Goal: Task Accomplishment & Management: Use online tool/utility

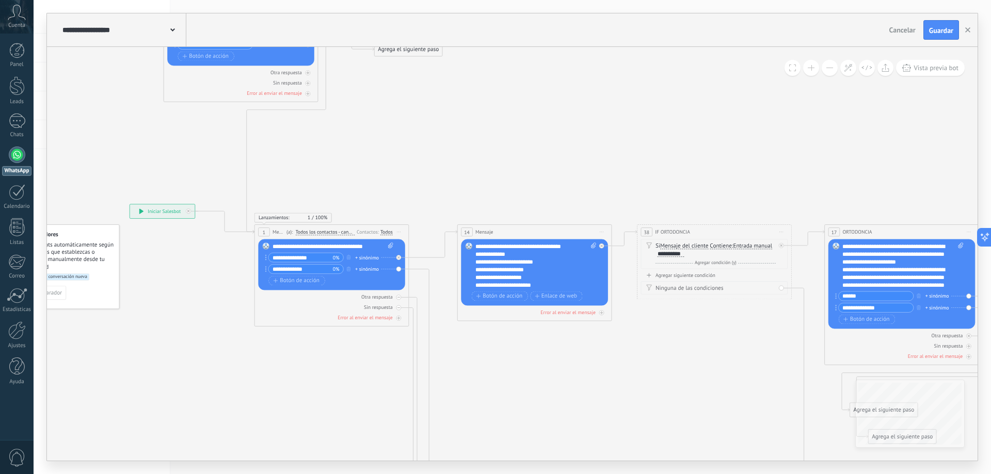
click at [761, 182] on icon "1 Mensaje" at bounding box center [797, 452] width 1722 height 1393
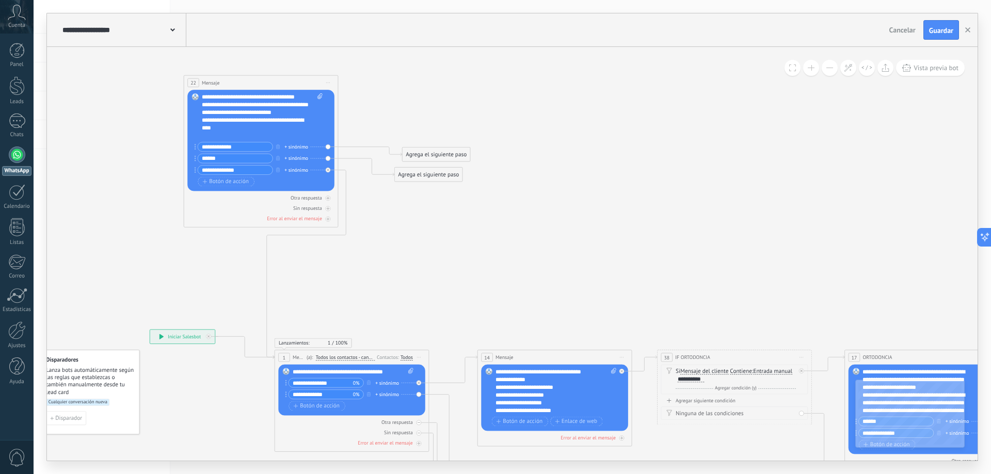
drag, startPoint x: 454, startPoint y: 205, endPoint x: 433, endPoint y: 280, distance: 77.6
click at [171, 31] on icon at bounding box center [172, 29] width 5 height 3
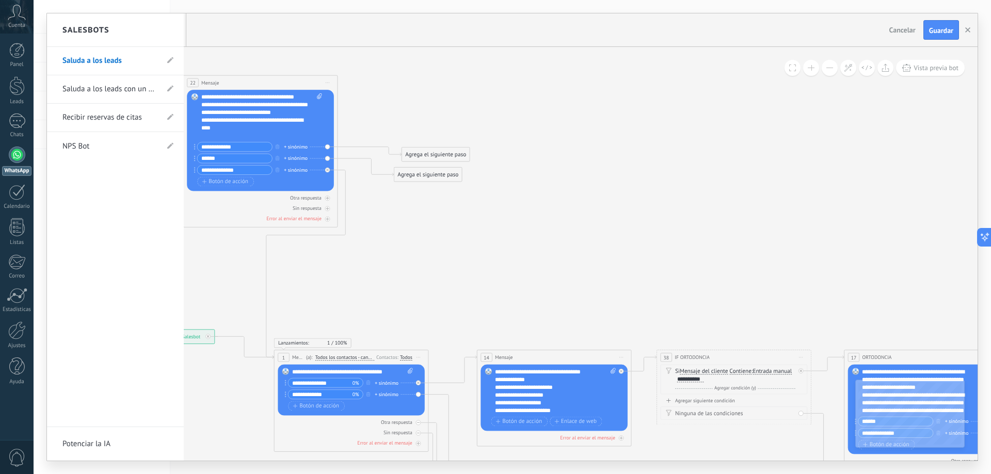
click at [553, 130] on div at bounding box center [512, 236] width 930 height 447
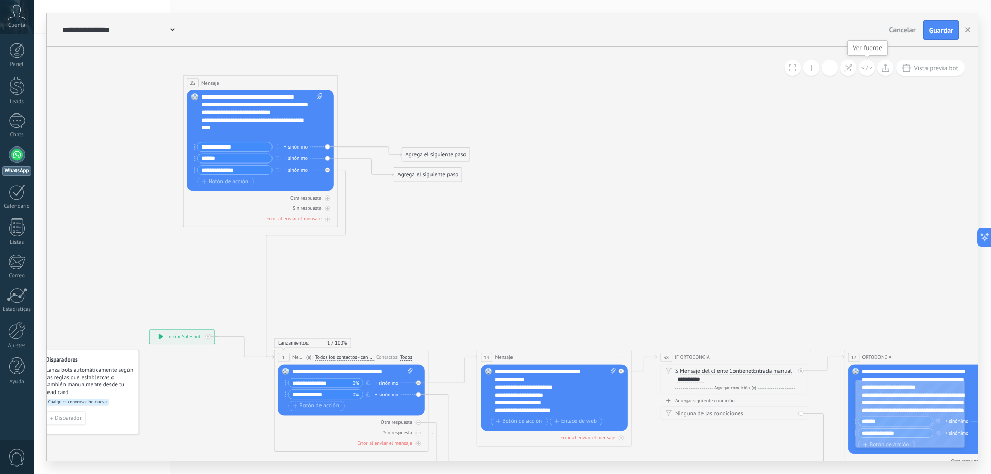
click at [866, 65] on button at bounding box center [867, 68] width 16 height 16
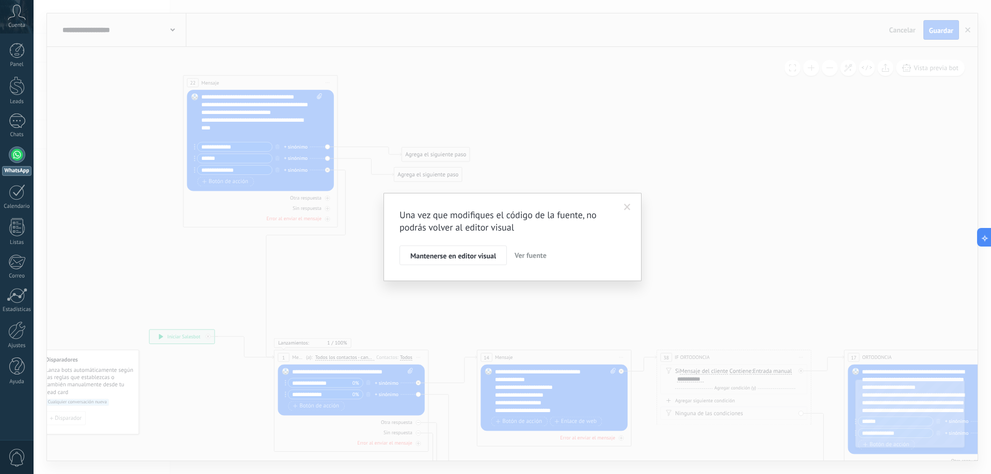
click at [536, 255] on span "Ver fuente" at bounding box center [531, 255] width 32 height 9
type textarea "**********"
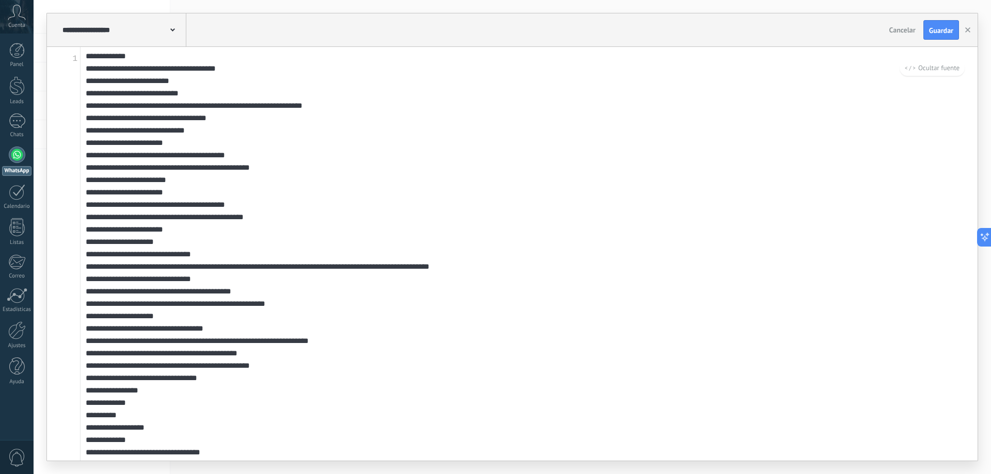
scroll to position [258, 0]
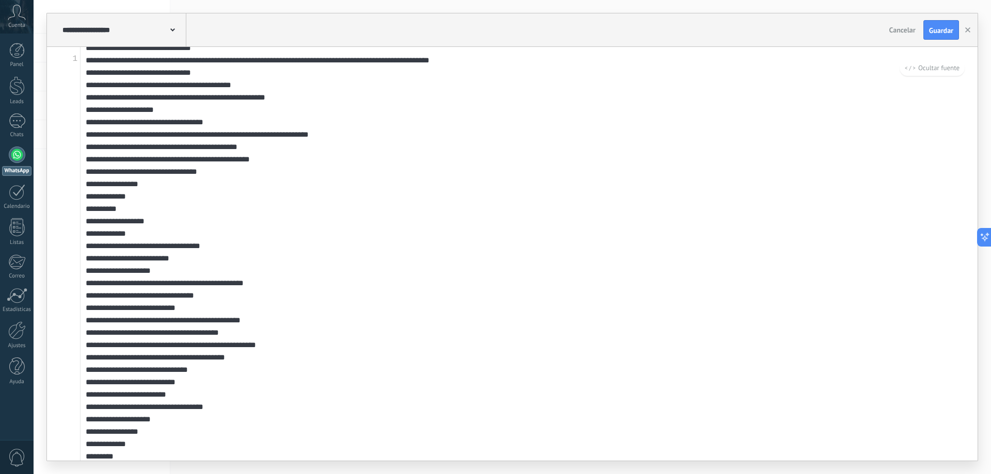
click at [911, 39] on div "Cancelar Guardar" at bounding box center [924, 30] width 79 height 20
click at [907, 34] on span "Cancelar" at bounding box center [902, 29] width 26 height 9
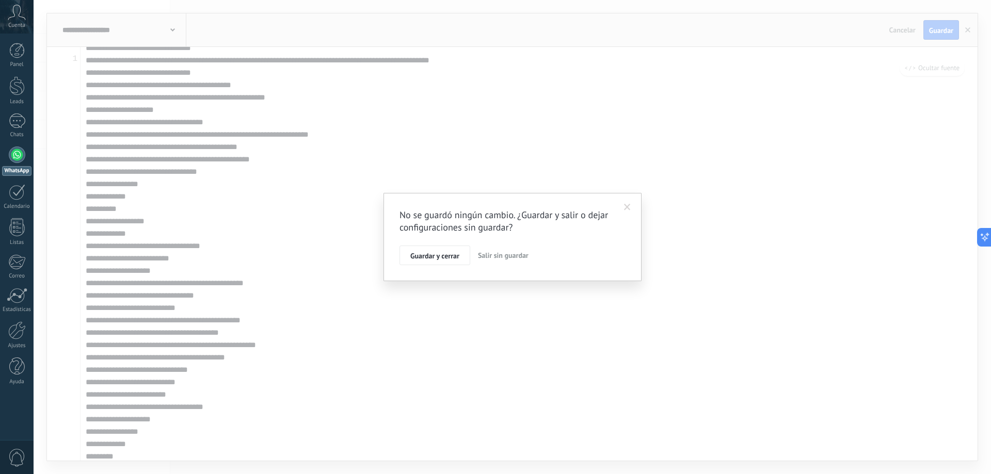
click at [491, 249] on button "Salir sin guardar" at bounding box center [503, 256] width 59 height 20
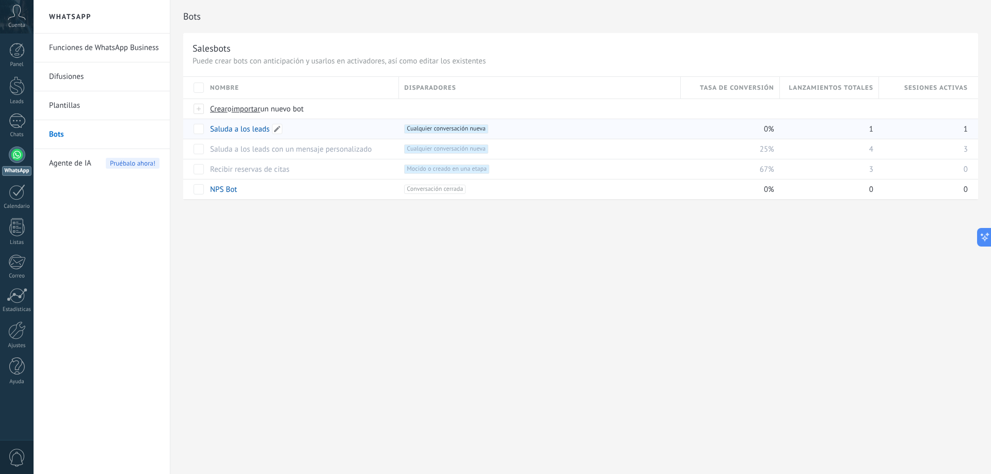
click at [251, 127] on link "Saluda a los leads" at bounding box center [239, 129] width 59 height 10
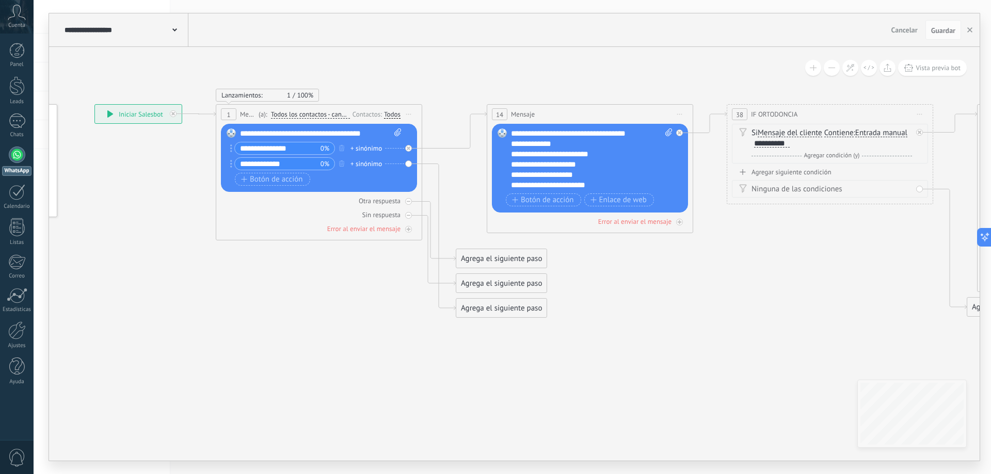
drag, startPoint x: 512, startPoint y: 310, endPoint x: 338, endPoint y: 290, distance: 175.1
click at [338, 290] on icon at bounding box center [896, 27] width 2120 height 1097
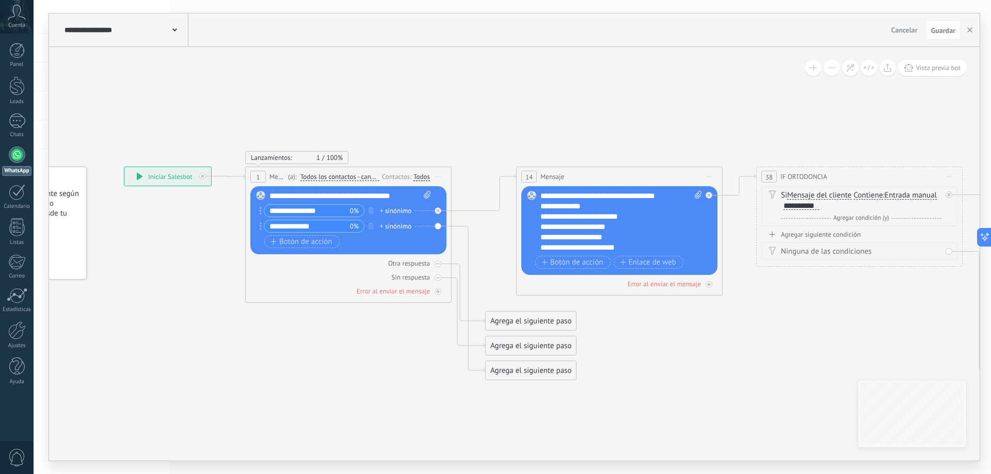
drag, startPoint x: 672, startPoint y: 331, endPoint x: 702, endPoint y: 393, distance: 69.0
click at [702, 393] on icon at bounding box center [926, 90] width 2120 height 1097
click at [149, 175] on div "**********" at bounding box center [167, 176] width 87 height 19
drag, startPoint x: 149, startPoint y: 175, endPoint x: 141, endPoint y: 183, distance: 11.3
click at [141, 183] on div "**********" at bounding box center [167, 176] width 87 height 19
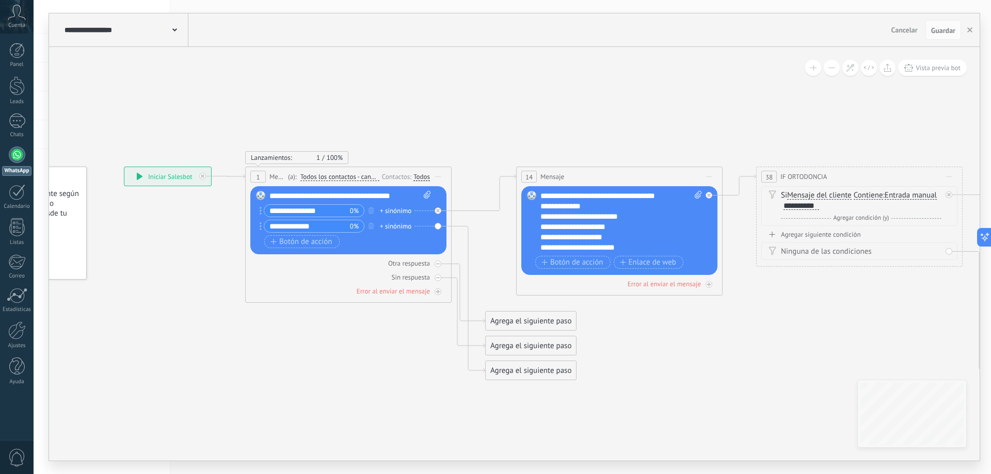
click at [139, 179] on icon at bounding box center [140, 176] width 6 height 7
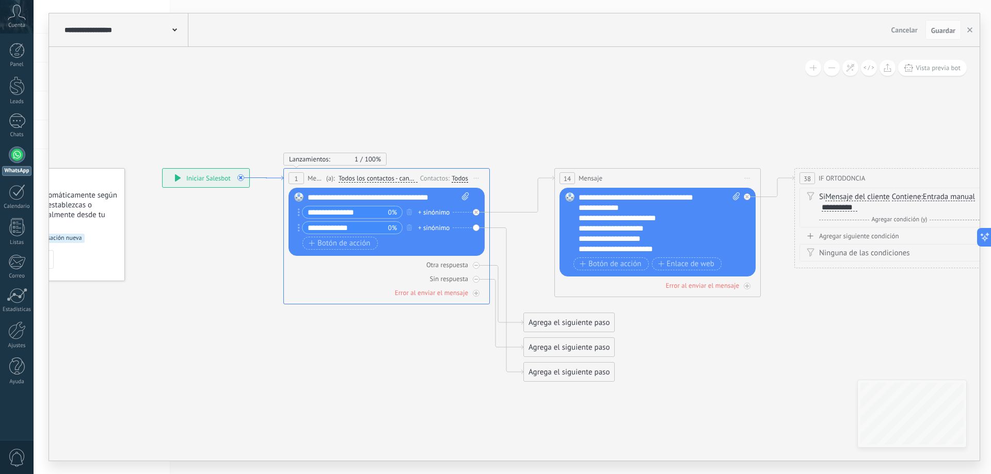
drag, startPoint x: 231, startPoint y: 180, endPoint x: 268, endPoint y: 182, distance: 37.8
click at [241, 178] on icon at bounding box center [240, 179] width 4 height 4
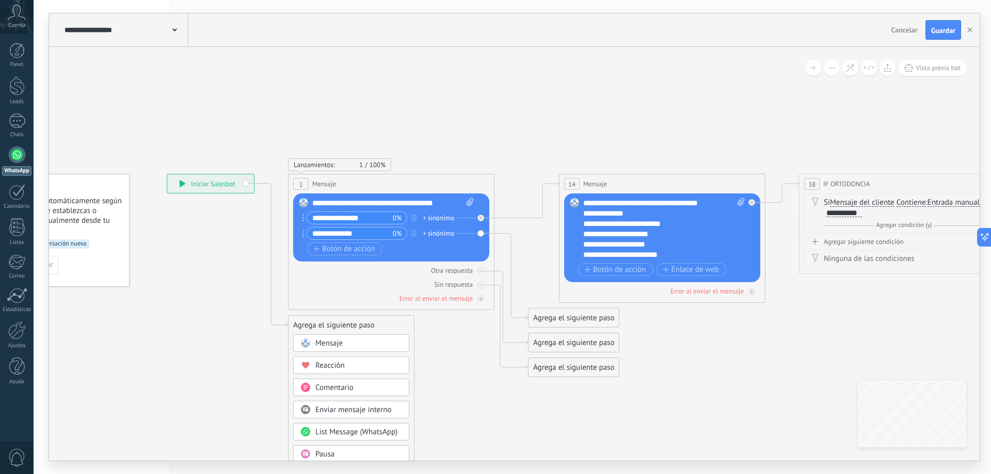
drag, startPoint x: 218, startPoint y: 175, endPoint x: 223, endPoint y: 404, distance: 229.2
click at [223, 404] on icon at bounding box center [969, 242] width 2120 height 1387
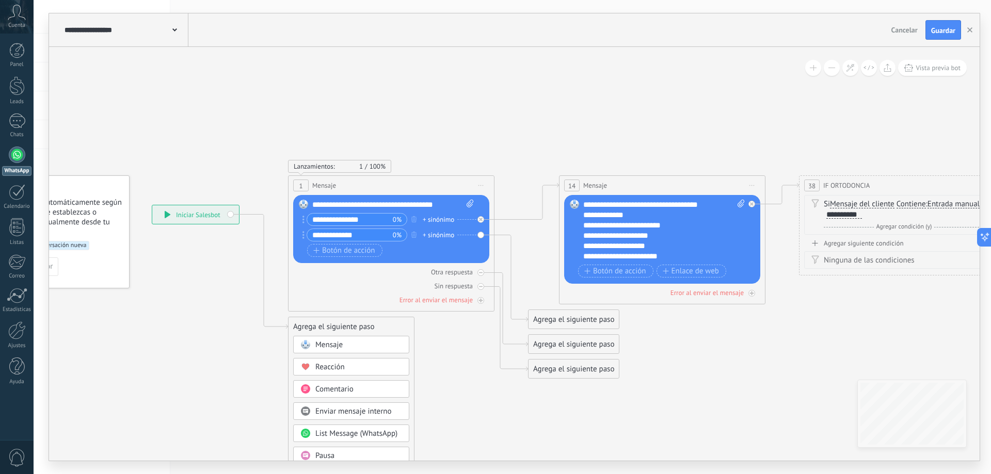
drag, startPoint x: 229, startPoint y: 184, endPoint x: 242, endPoint y: 236, distance: 53.7
click at [217, 212] on div "**********" at bounding box center [195, 214] width 87 height 19
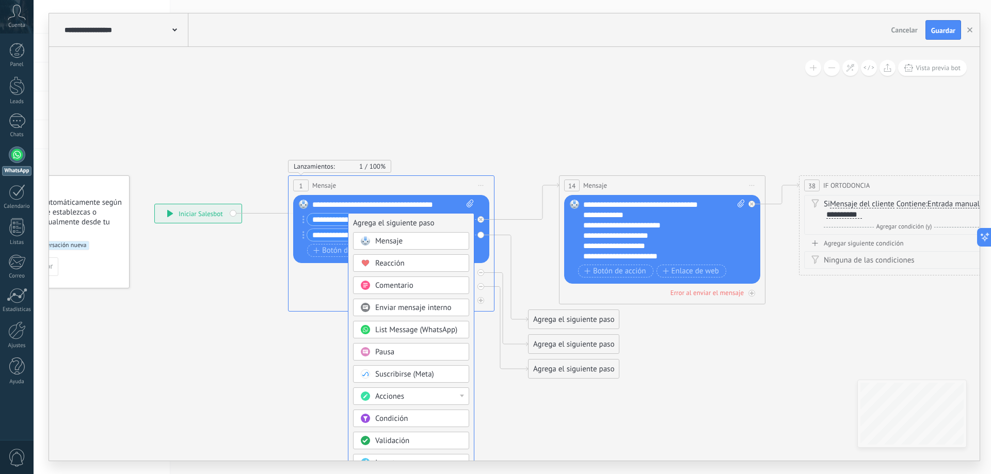
drag, startPoint x: 311, startPoint y: 329, endPoint x: 371, endPoint y: 225, distance: 119.8
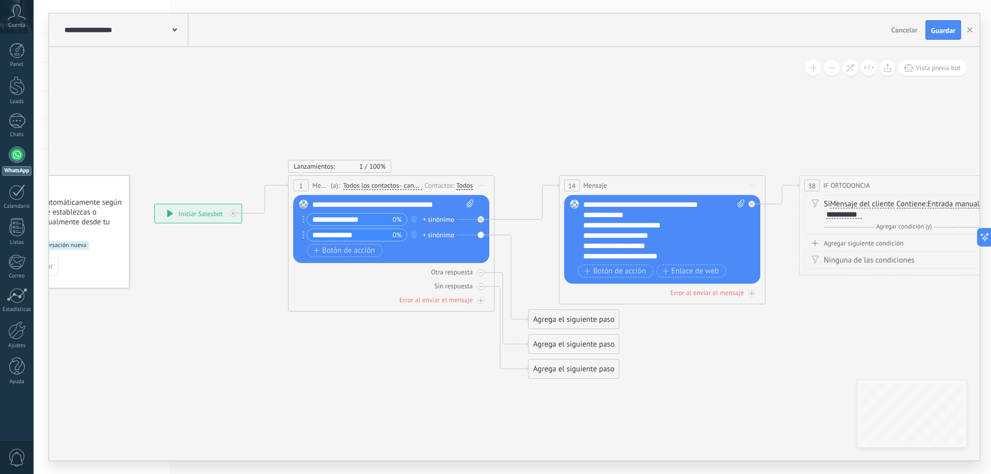
click at [830, 67] on button at bounding box center [832, 68] width 16 height 16
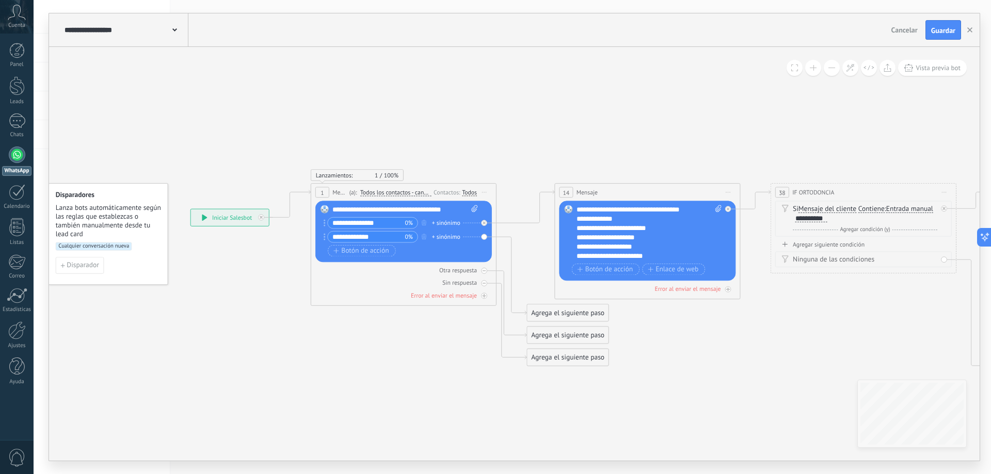
click at [830, 67] on button at bounding box center [832, 68] width 16 height 16
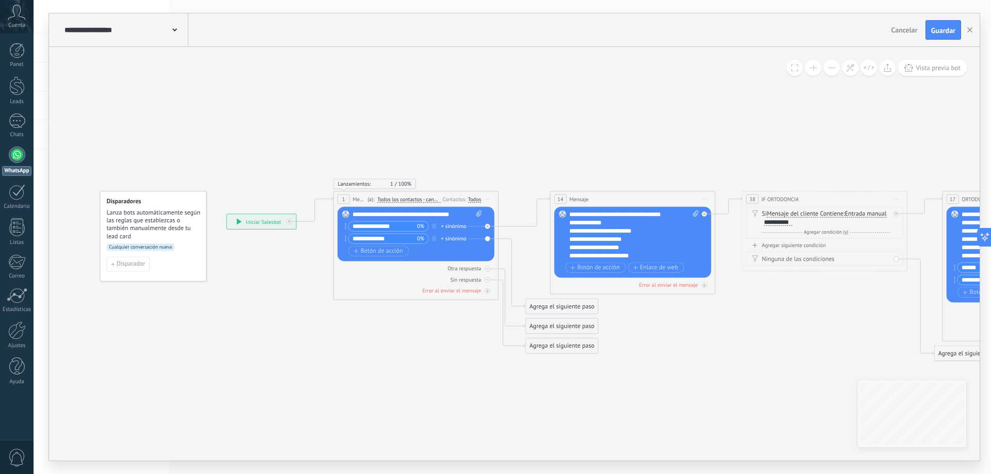
click at [830, 67] on button at bounding box center [832, 68] width 16 height 16
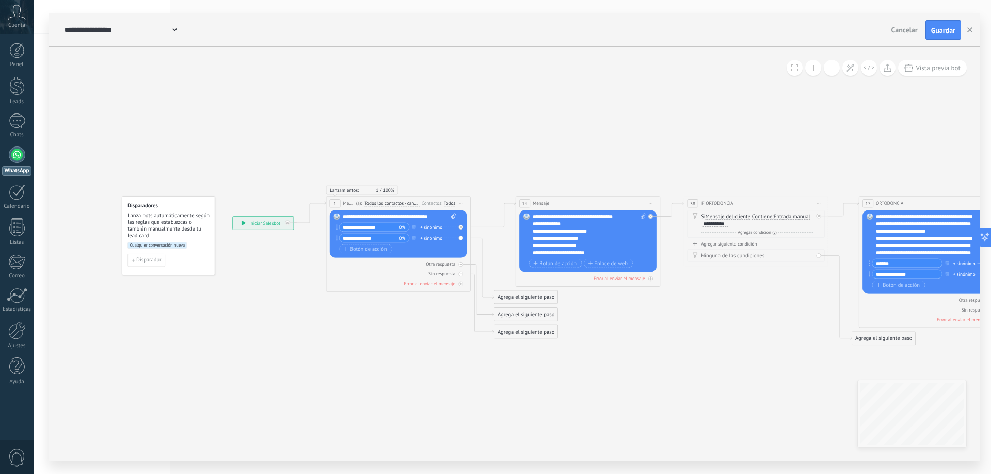
drag, startPoint x: 797, startPoint y: 119, endPoint x: 767, endPoint y: 117, distance: 30.0
click at [767, 117] on icon at bounding box center [798, 142] width 1493 height 767
click at [788, 213] on span "Entrada manual Vacío Cadena aleatoria Cadena aleatoria corta Entrada manual Lea…" at bounding box center [792, 216] width 37 height 7
click at [717, 215] on span "Mensaje del cliente" at bounding box center [727, 217] width 45 height 6
click at [717, 215] on button "Mensaje del cliente" at bounding box center [747, 216] width 90 height 13
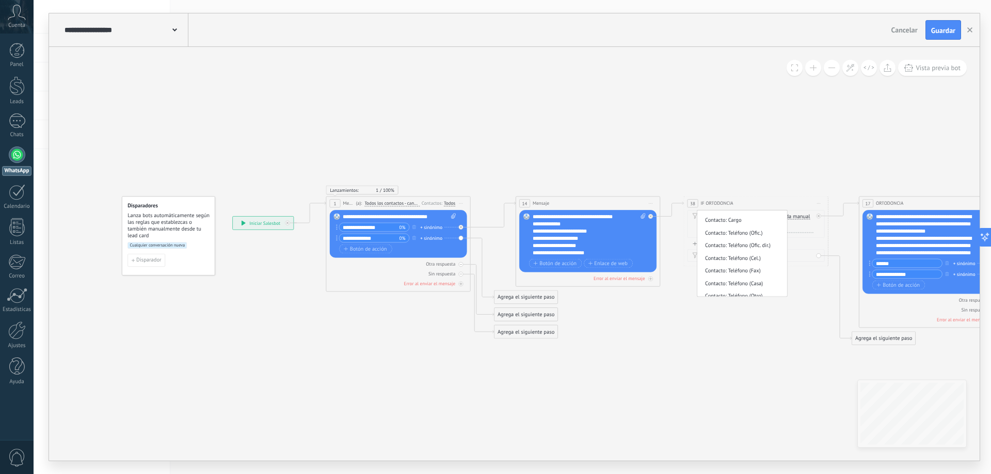
scroll to position [0, 0]
click at [771, 254] on span "El cliente" at bounding box center [740, 254] width 87 height 7
click at [741, 217] on span "seguidor en Instagram Vacío seguidor en Instagram seguidor en Instagram Vacío s…" at bounding box center [761, 216] width 52 height 7
click at [732, 216] on span "Es" at bounding box center [730, 217] width 5 height 6
click at [732, 216] on button "Es" at bounding box center [770, 216] width 90 height 13
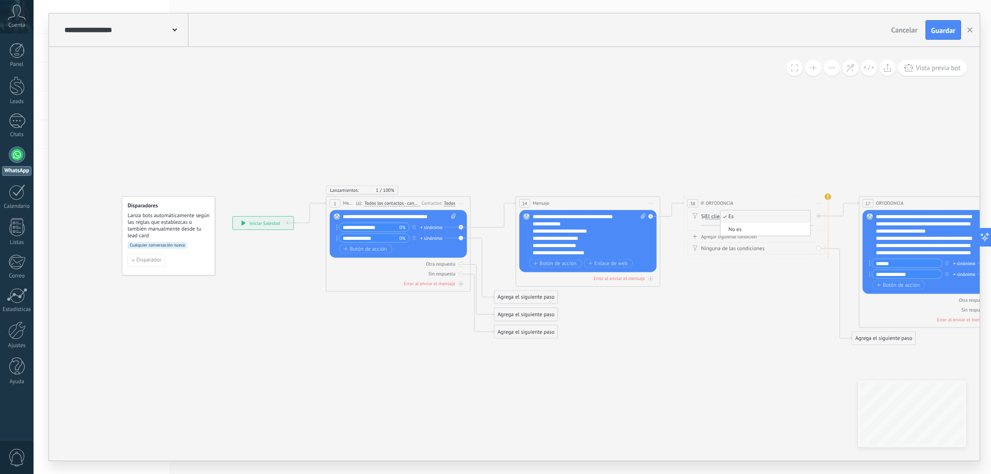
click at [708, 212] on div "Si El cliente Mensaje del cliente Emoción de la conversación Comentario del cli…" at bounding box center [755, 220] width 137 height 21
click at [752, 218] on span "seguidor en Instagram Vacío seguidor en Instagram seguidor en Instagram Vacío s…" at bounding box center [761, 216] width 52 height 7
click at [725, 216] on span "El cliente" at bounding box center [716, 217] width 22 height 6
click at [725, 216] on button "El cliente" at bounding box center [747, 216] width 90 height 13
click at [755, 215] on span "Mensaje del cliente" at bounding box center [740, 217] width 87 height 7
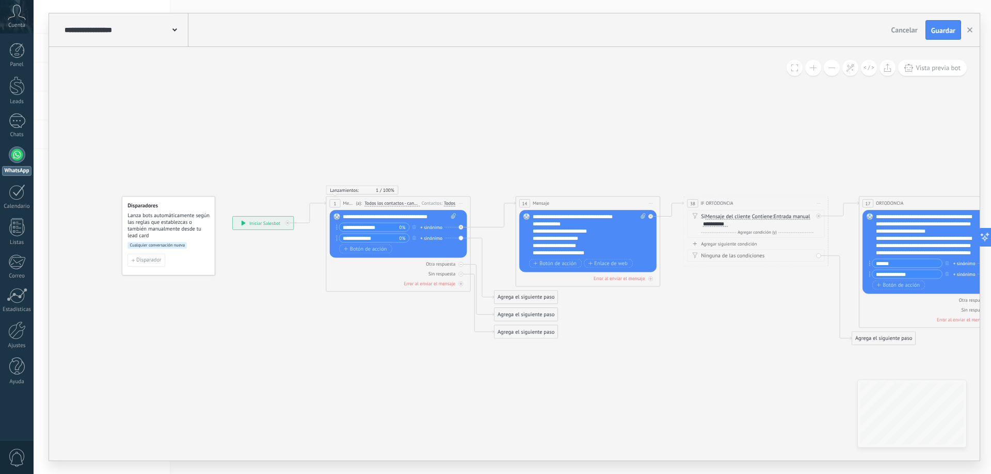
click at [765, 216] on span "Contiene" at bounding box center [762, 217] width 21 height 6
click at [765, 216] on button "Contiene" at bounding box center [793, 216] width 90 height 13
click at [775, 183] on icon at bounding box center [798, 142] width 1493 height 767
click at [257, 226] on div "**********" at bounding box center [263, 223] width 61 height 13
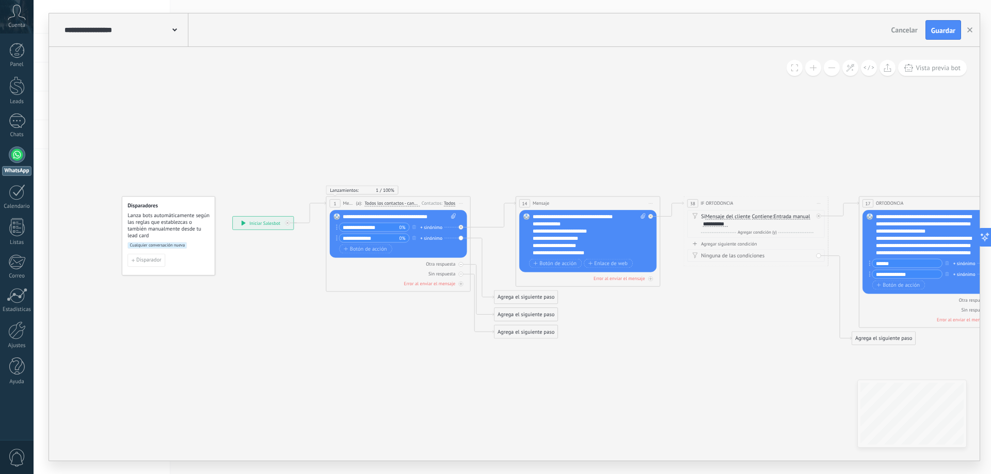
click at [257, 226] on div "**********" at bounding box center [263, 223] width 61 height 13
drag, startPoint x: 262, startPoint y: 222, endPoint x: 604, endPoint y: 250, distance: 343.2
click at [604, 250] on div "**********" at bounding box center [605, 250] width 61 height 13
drag, startPoint x: 610, startPoint y: 253, endPoint x: 613, endPoint y: 178, distance: 75.9
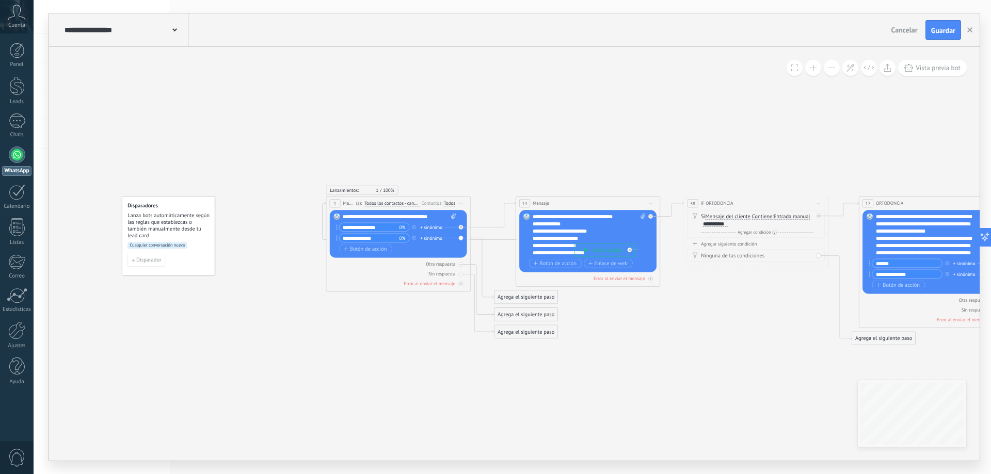
click at [613, 244] on div "**********" at bounding box center [605, 250] width 61 height 13
drag, startPoint x: 605, startPoint y: 178, endPoint x: 262, endPoint y: 163, distance: 344.0
click at [262, 163] on div "**********" at bounding box center [264, 159] width 61 height 13
click at [150, 263] on span "Disparador" at bounding box center [148, 260] width 25 height 5
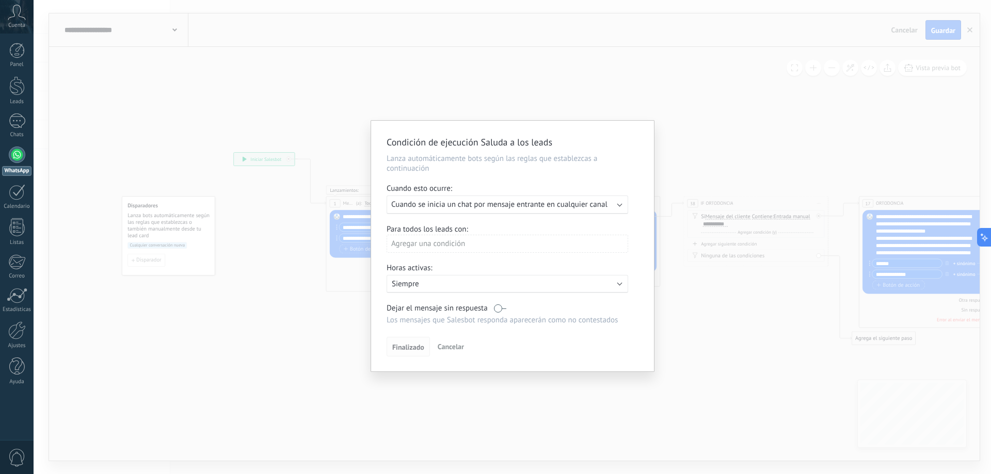
click at [415, 349] on span "Finalizado" at bounding box center [408, 347] width 32 height 7
drag, startPoint x: 469, startPoint y: 321, endPoint x: 538, endPoint y: 325, distance: 69.3
click at [538, 325] on div "Condición de ejecución Saluda a los leads Lanza automáticamente bots según las …" at bounding box center [512, 246] width 283 height 251
click at [442, 247] on div "Agregar una condición" at bounding box center [508, 244] width 242 height 18
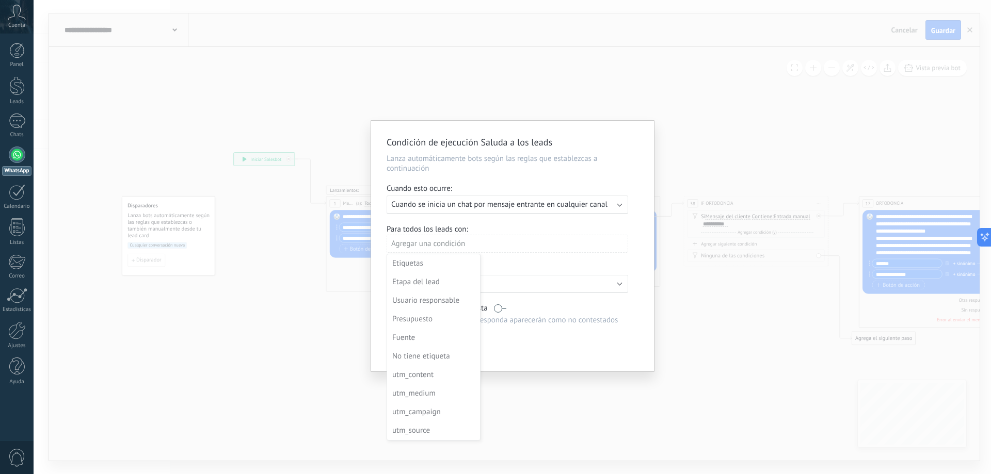
click at [483, 220] on div at bounding box center [512, 246] width 283 height 251
click at [503, 203] on span "Cuando se inicia un chat por mensaje entrante en cualquier canal" at bounding box center [499, 205] width 216 height 10
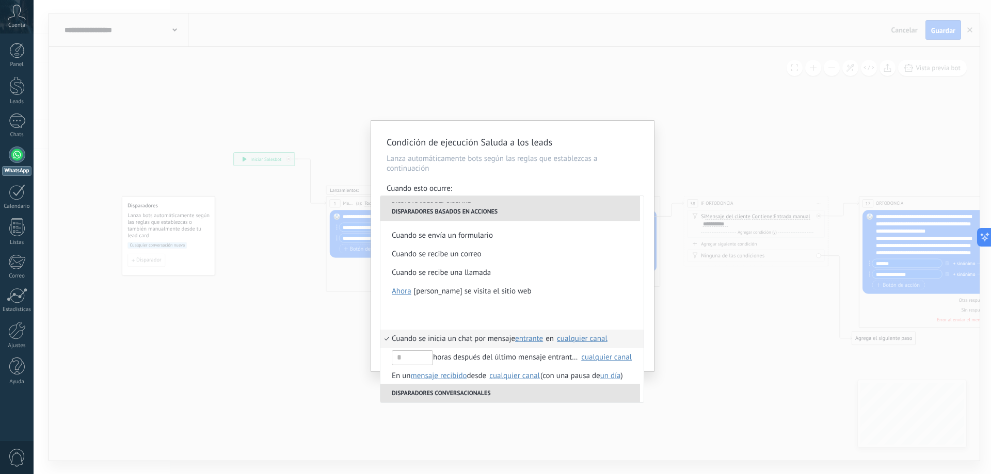
scroll to position [244, 0]
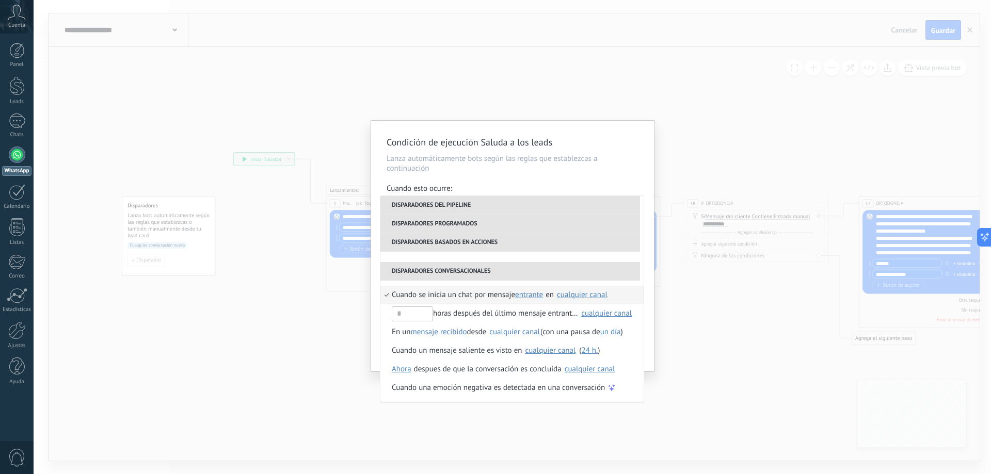
click at [499, 294] on span "Cuando se inicia un chat por mensaje" at bounding box center [453, 295] width 123 height 19
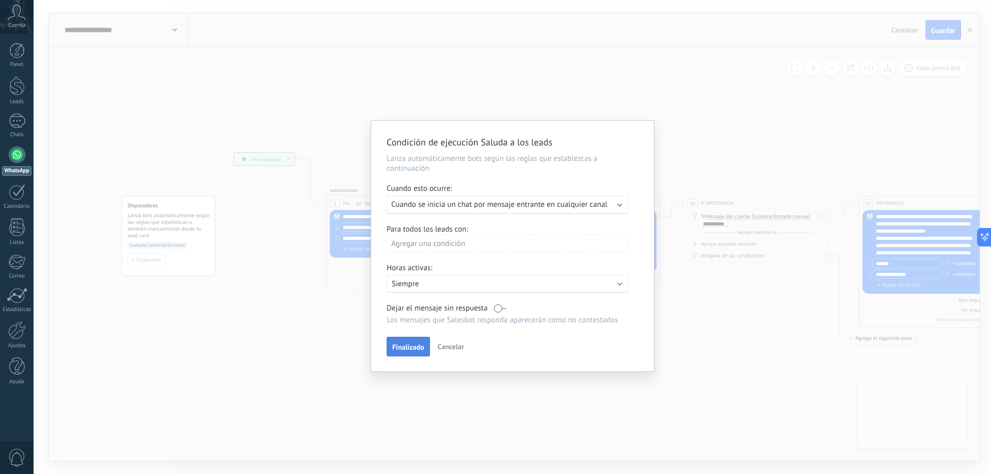
click at [422, 348] on span "Finalizado" at bounding box center [408, 347] width 32 height 7
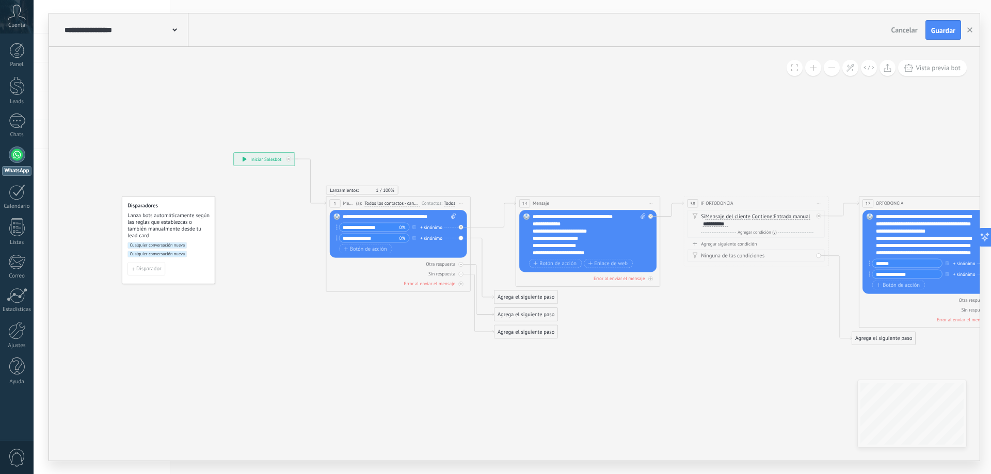
click at [181, 254] on span "Cualquier conversación nueva" at bounding box center [156, 254] width 59 height 7
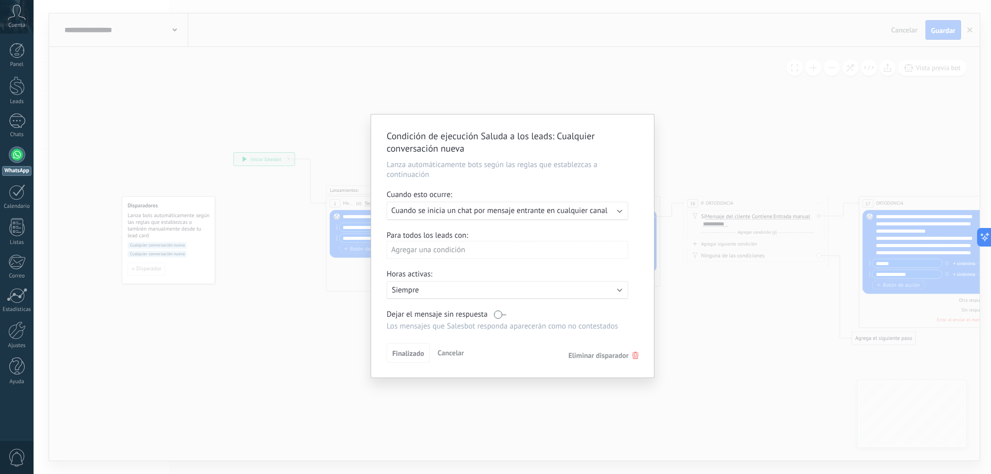
click at [715, 135] on div "Condición de ejecución Saluda a los leads : Cualquier conversación nueva Lanza …" at bounding box center [512, 237] width 957 height 474
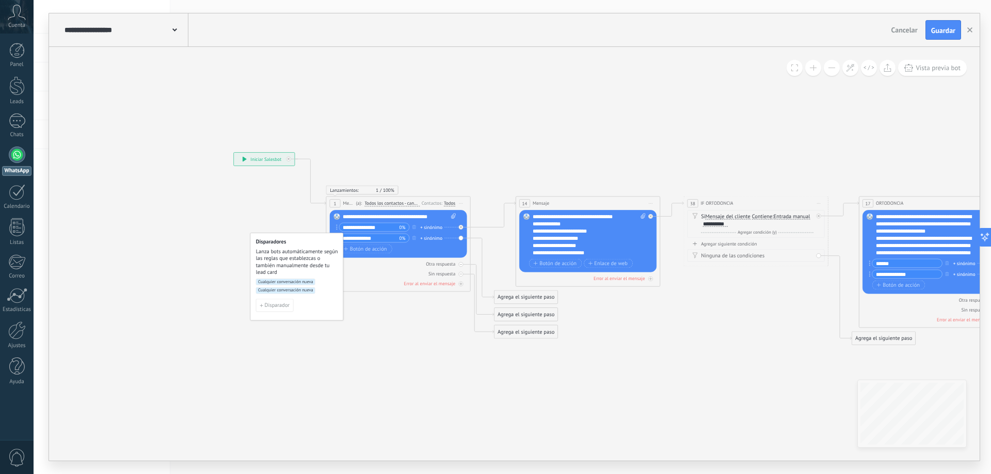
drag, startPoint x: 174, startPoint y: 256, endPoint x: 302, endPoint y: 293, distance: 133.6
click at [302, 293] on span "Cualquier conversación nueva" at bounding box center [285, 290] width 59 height 7
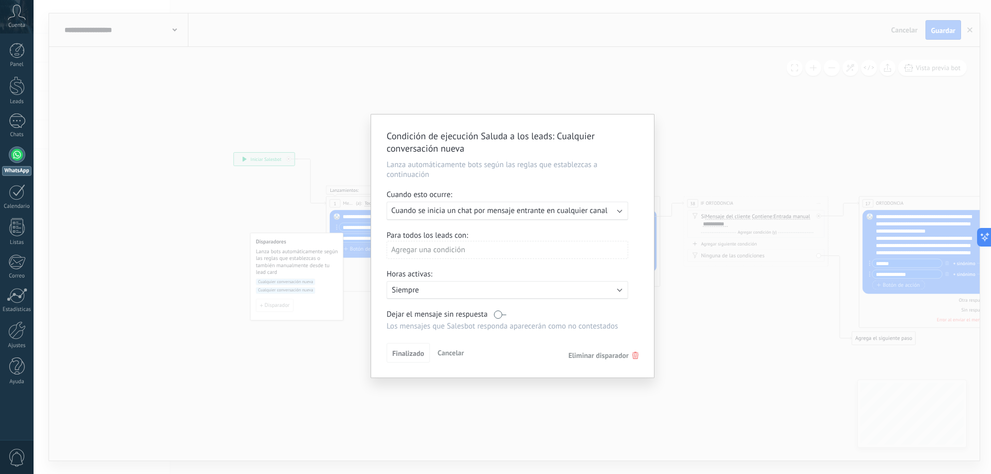
drag, startPoint x: 445, startPoint y: 352, endPoint x: 295, endPoint y: 267, distance: 173.3
click at [445, 352] on span "Cancelar" at bounding box center [451, 352] width 26 height 9
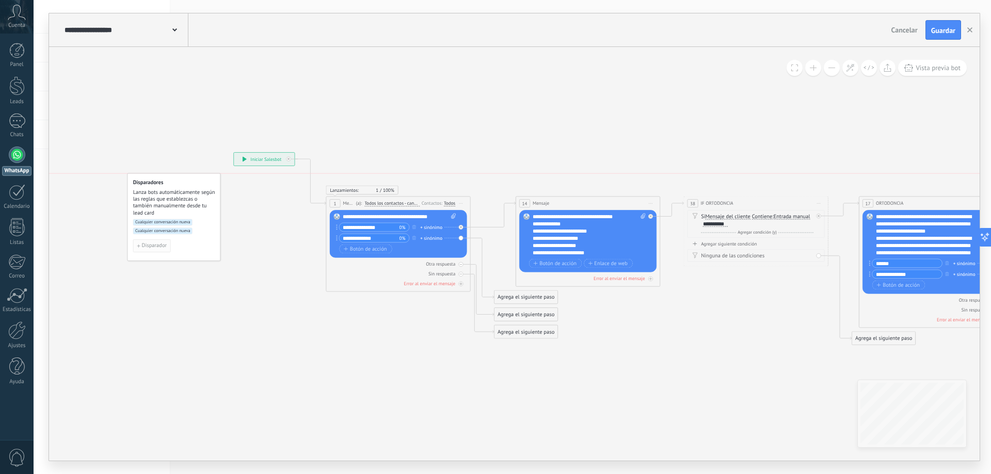
drag, startPoint x: 274, startPoint y: 306, endPoint x: 151, endPoint y: 249, distance: 135.8
click at [151, 249] on span "Disparador" at bounding box center [154, 246] width 25 height 5
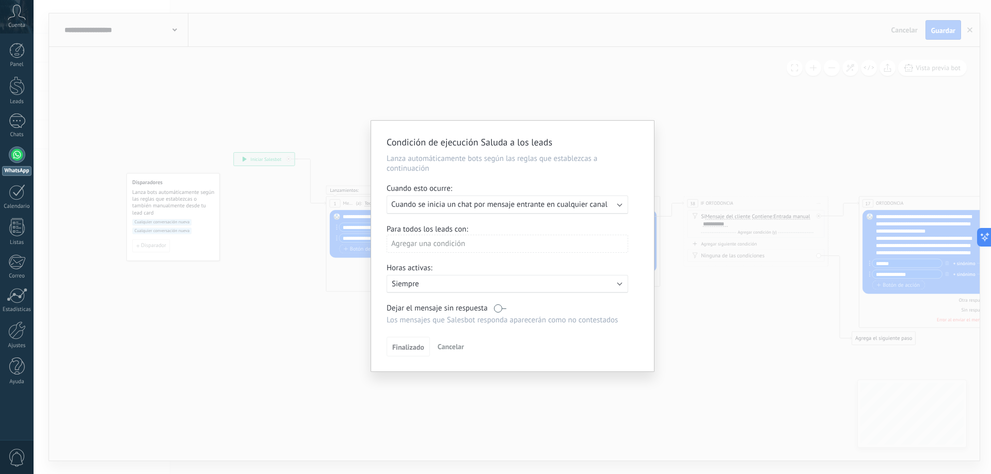
click at [451, 351] on span "Cancelar" at bounding box center [451, 346] width 26 height 9
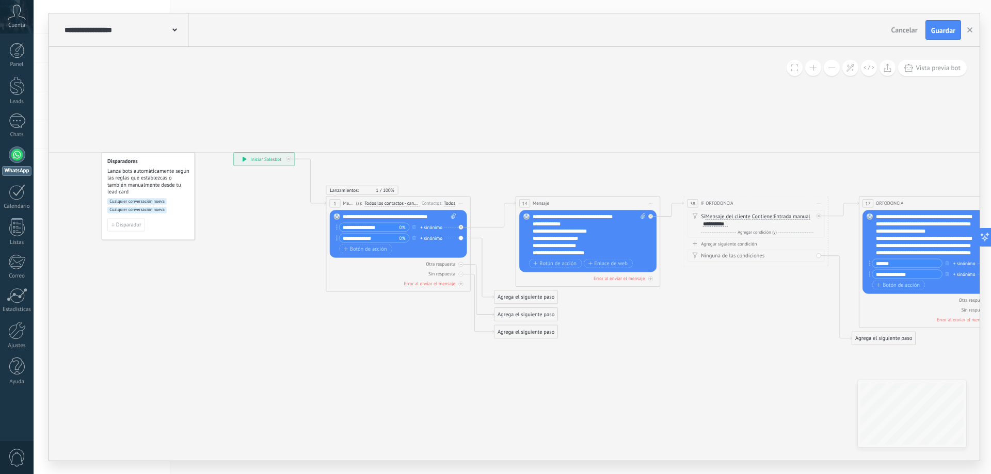
drag, startPoint x: 194, startPoint y: 187, endPoint x: 171, endPoint y: 166, distance: 31.0
click at [171, 166] on div "Disparadores Lanza bots automáticamente según las reglas que establezcas o tamb…" at bounding box center [148, 176] width 83 height 37
click at [241, 158] on div "**********" at bounding box center [264, 159] width 61 height 13
drag, startPoint x: 241, startPoint y: 159, endPoint x: 269, endPoint y: 114, distance: 53.1
click at [269, 114] on icon at bounding box center [799, 142] width 1492 height 767
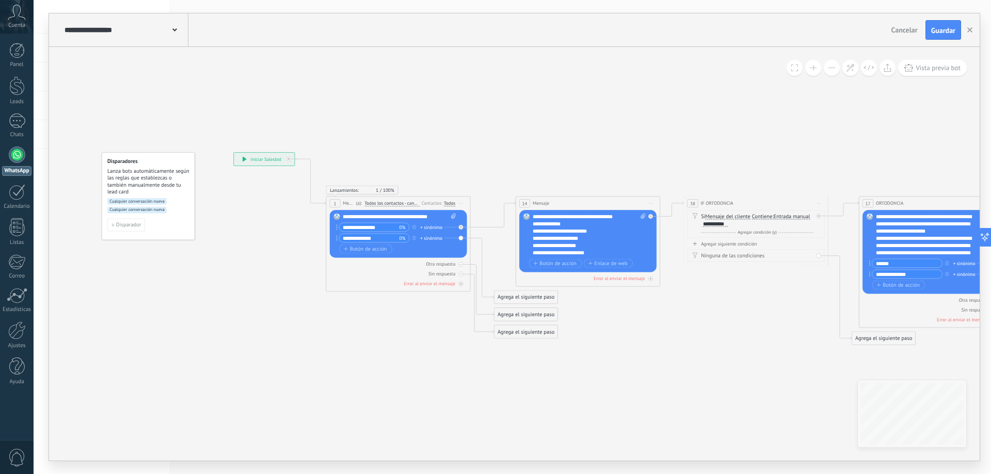
click at [149, 208] on span "Cualquier conversación nueva" at bounding box center [136, 210] width 59 height 7
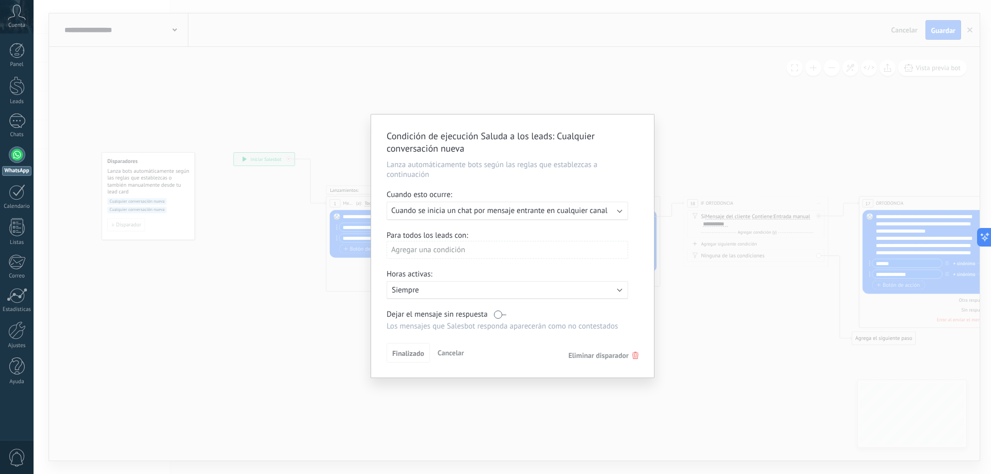
click at [605, 361] on div "Finalizado Cancelar Eliminar disparador" at bounding box center [513, 352] width 252 height 19
click at [605, 359] on span "Eliminar disparador" at bounding box center [598, 355] width 60 height 9
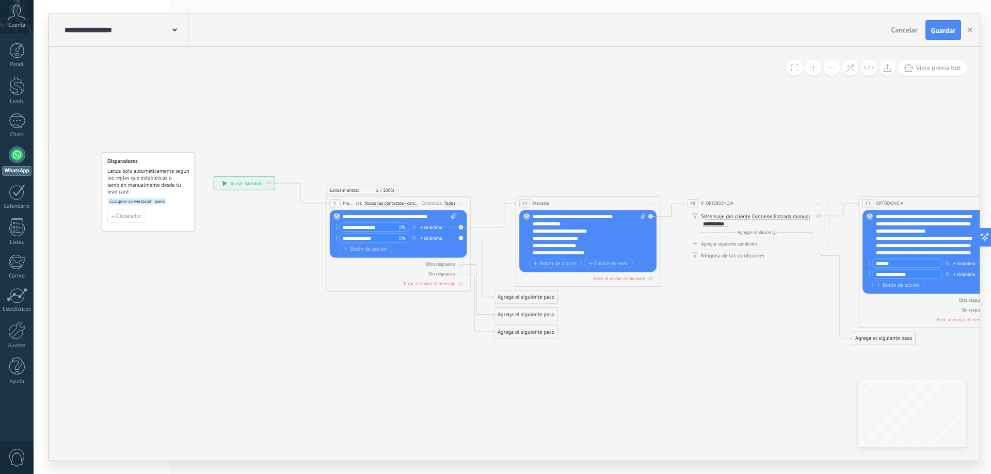
drag, startPoint x: 260, startPoint y: 156, endPoint x: 240, endPoint y: 181, distance: 31.2
click at [240, 181] on div "**********" at bounding box center [244, 183] width 61 height 13
click at [268, 185] on div at bounding box center [268, 183] width 5 height 5
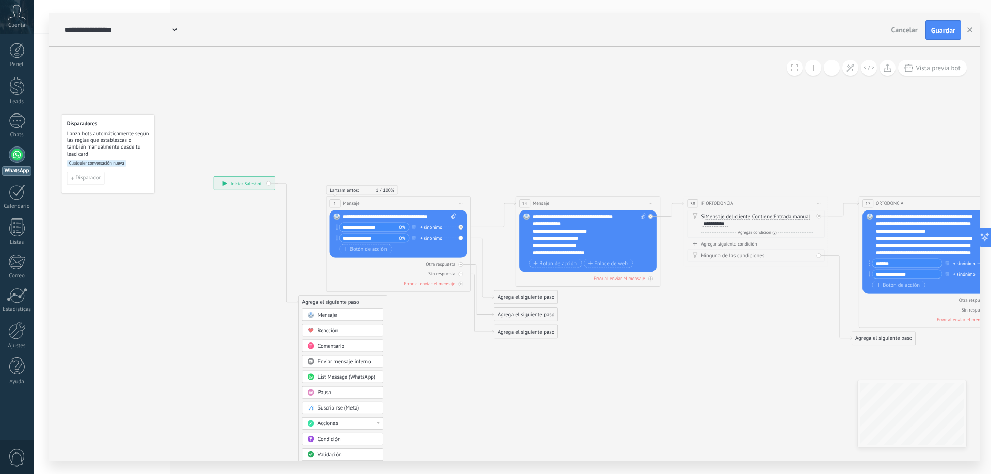
drag, startPoint x: 173, startPoint y: 206, endPoint x: 168, endPoint y: 181, distance: 26.3
click at [133, 168] on div "Cualquier conversación nueva" at bounding box center [108, 165] width 82 height 11
drag, startPoint x: 246, startPoint y: 187, endPoint x: 134, endPoint y: 288, distance: 151.3
click at [134, 288] on div "**********" at bounding box center [132, 284] width 61 height 13
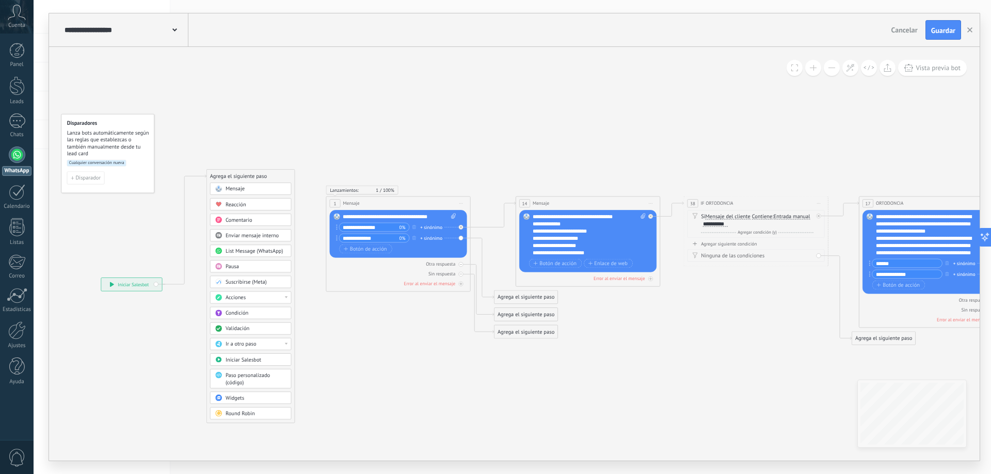
drag, startPoint x: 319, startPoint y: 303, endPoint x: 228, endPoint y: 177, distance: 155.9
click at [228, 177] on div "Agrega el siguiente paso" at bounding box center [251, 176] width 88 height 12
click at [278, 300] on div "Acciones" at bounding box center [256, 297] width 61 height 7
click at [296, 272] on icon at bounding box center [732, 181] width 1625 height 845
click at [278, 345] on div "Ir a otro paso" at bounding box center [256, 344] width 61 height 7
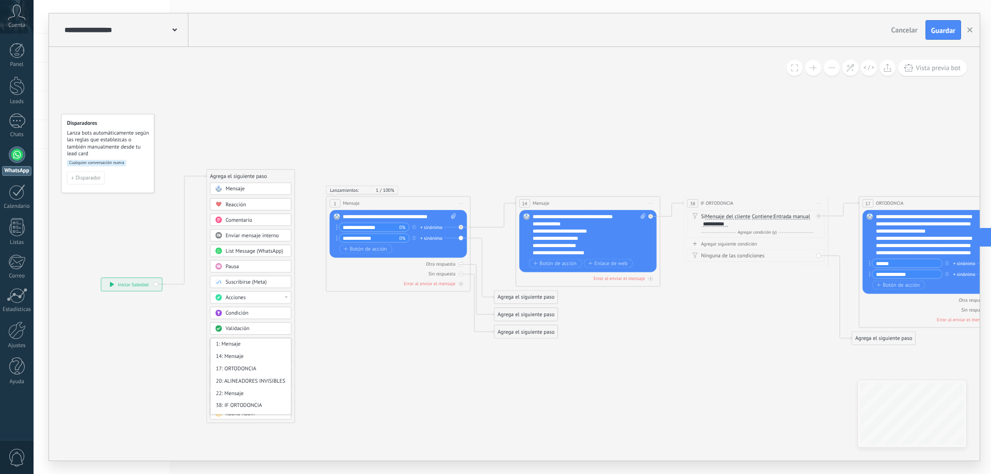
click at [330, 339] on icon at bounding box center [732, 181] width 1625 height 845
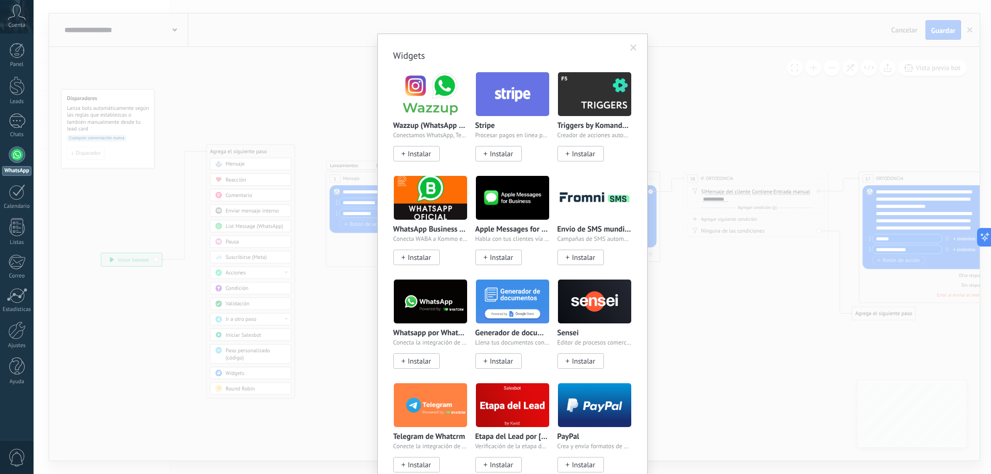
click at [254, 375] on body ".abccls-1,.abccls-2{fill-rule:evenodd}.abccls-2{fill:#fff} .abfcls-1{fill:none}…" at bounding box center [495, 237] width 991 height 474
click at [631, 49] on span at bounding box center [633, 47] width 7 height 7
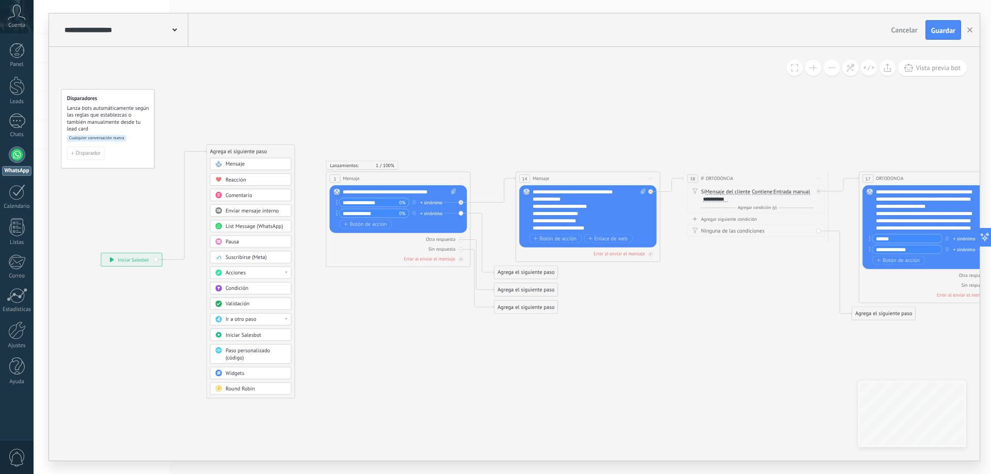
click at [257, 333] on span "Iniciar Salesbot" at bounding box center [244, 335] width 36 height 7
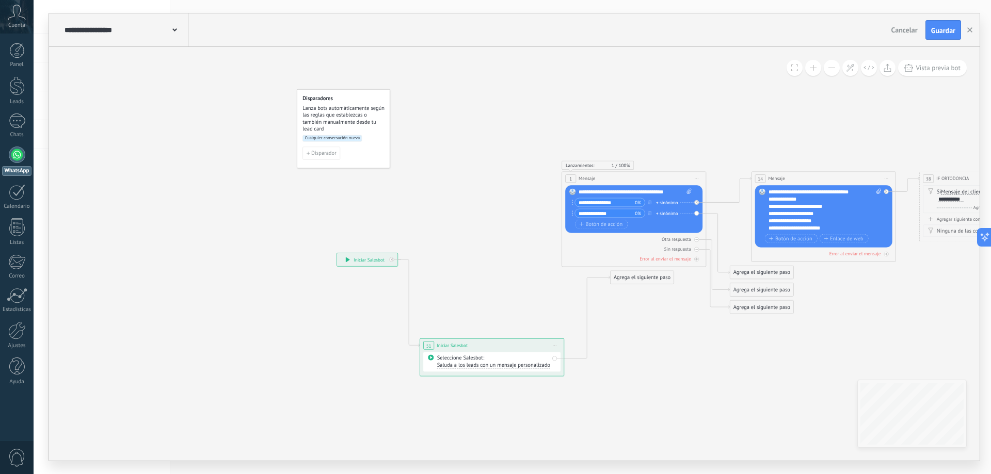
drag, startPoint x: 487, startPoint y: 152, endPoint x: 465, endPoint y: 346, distance: 195.3
click at [465, 346] on span "Iniciar Salesbot" at bounding box center [452, 345] width 31 height 7
click at [485, 366] on span "Saluda a los leads con un mensaje personalizado" at bounding box center [493, 365] width 113 height 7
click at [555, 401] on icon at bounding box center [968, 145] width 1625 height 822
drag, startPoint x: 536, startPoint y: 343, endPoint x: 509, endPoint y: 367, distance: 36.1
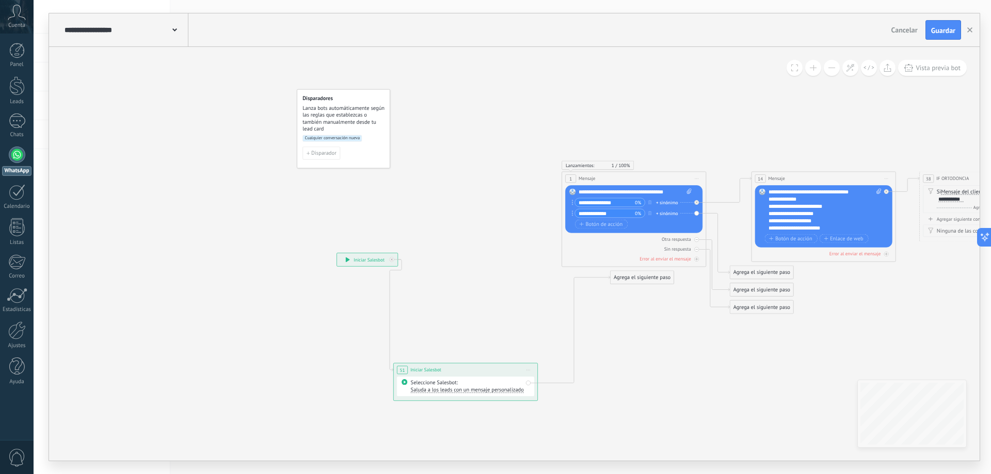
click at [509, 367] on div "**********" at bounding box center [466, 369] width 144 height 13
click at [530, 372] on span "Iniciar vista previa aquí Cambiar nombre Duplicar [GEOGRAPHIC_DATA]" at bounding box center [528, 370] width 11 height 10
click at [554, 416] on div "Borrar" at bounding box center [560, 417] width 71 height 12
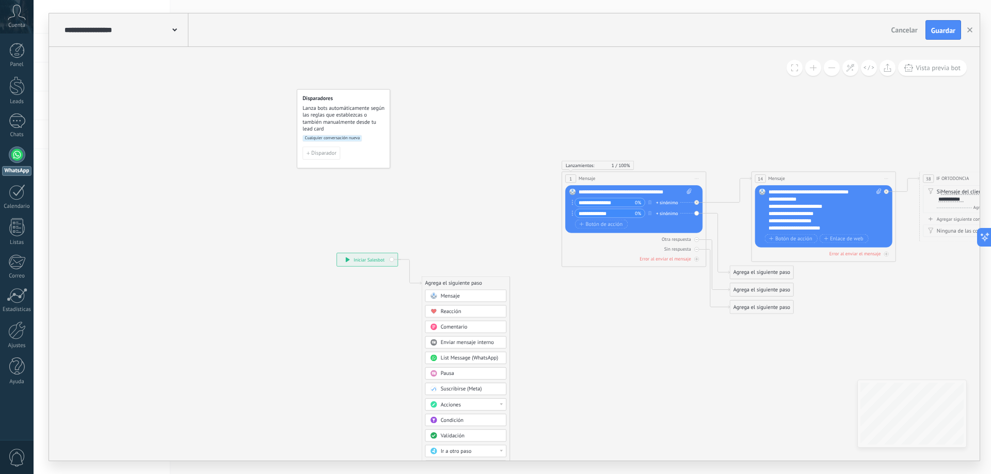
click at [483, 421] on div "Condición" at bounding box center [471, 420] width 61 height 7
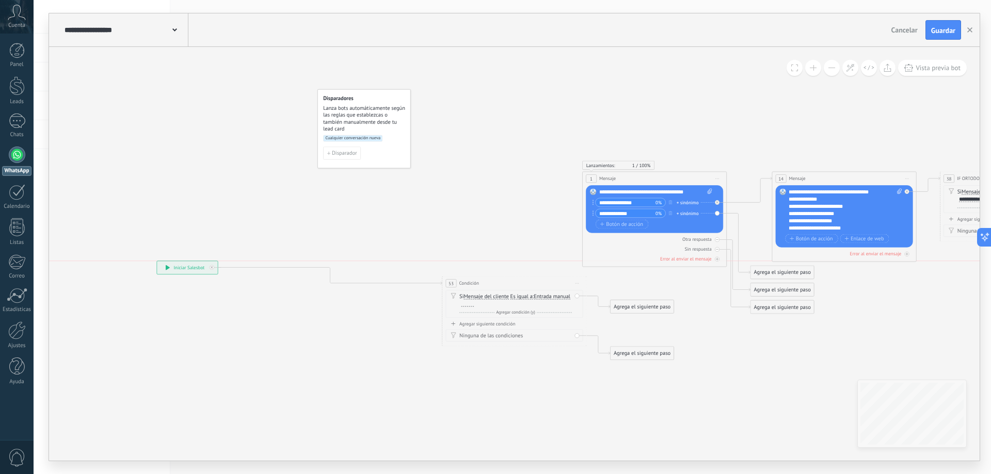
drag, startPoint x: 368, startPoint y: 263, endPoint x: 489, endPoint y: 288, distance: 123.4
click at [184, 271] on div "**********" at bounding box center [187, 267] width 61 height 13
drag, startPoint x: 487, startPoint y: 287, endPoint x: 309, endPoint y: 221, distance: 190.4
click at [309, 221] on div "53 Condición ********* Iniciar vista previa aquí Cambiar nombre Duplicar Borrar" at bounding box center [329, 217] width 144 height 13
click at [942, 36] on button "Guardar" at bounding box center [943, 30] width 36 height 20
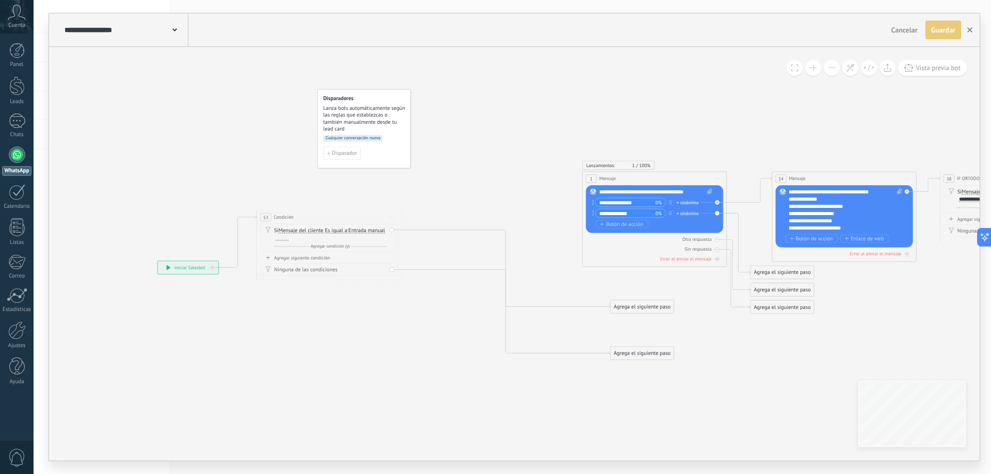
click at [970, 31] on icon "button" at bounding box center [969, 29] width 5 height 5
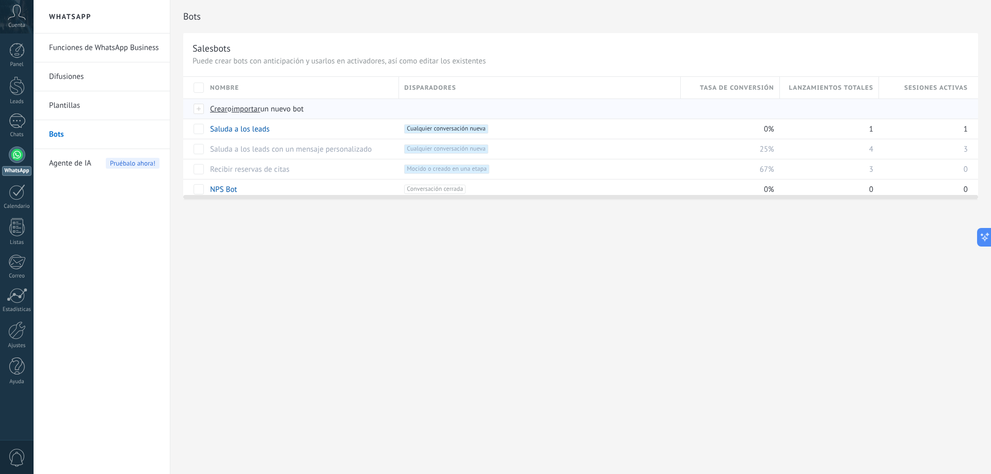
click at [224, 107] on span "Crear" at bounding box center [219, 109] width 18 height 10
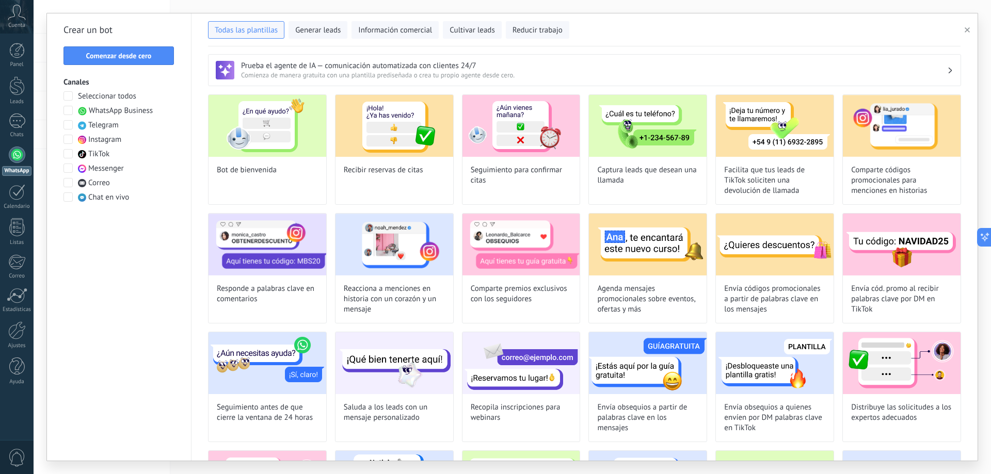
scroll to position [0, 0]
click at [118, 111] on span "WhatsApp Business" at bounding box center [121, 111] width 64 height 10
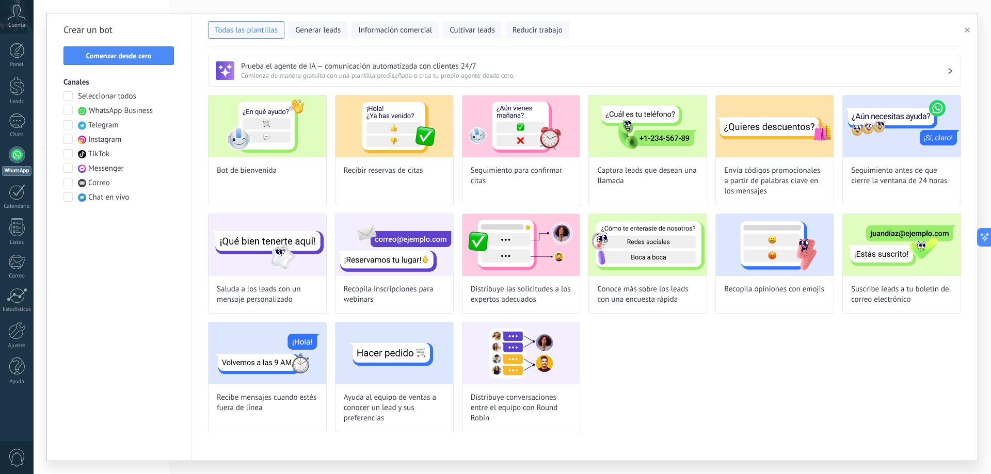
click at [135, 109] on span "WhatsApp Business" at bounding box center [121, 111] width 64 height 10
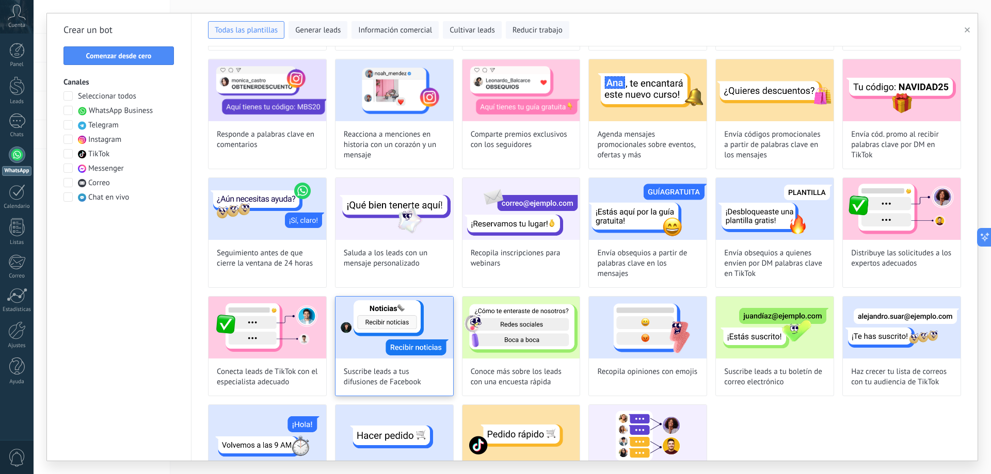
scroll to position [217, 0]
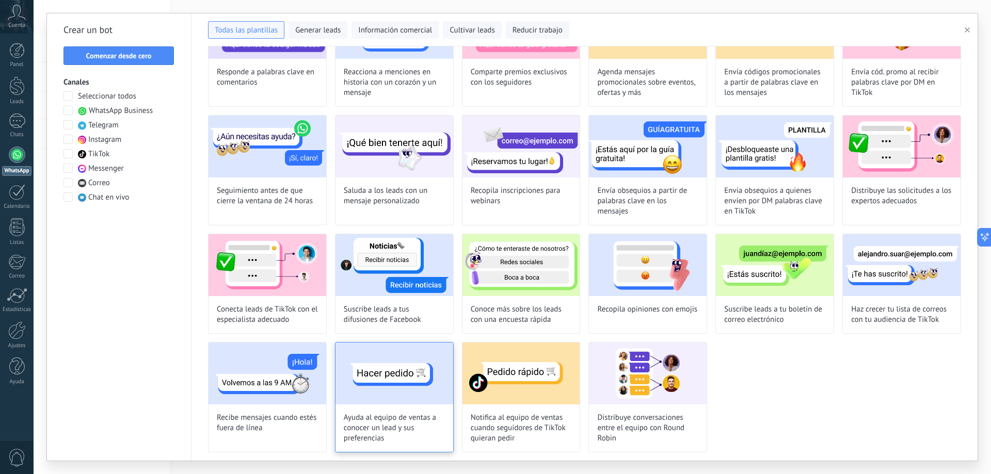
click at [410, 389] on img at bounding box center [394, 374] width 118 height 62
type input "**********"
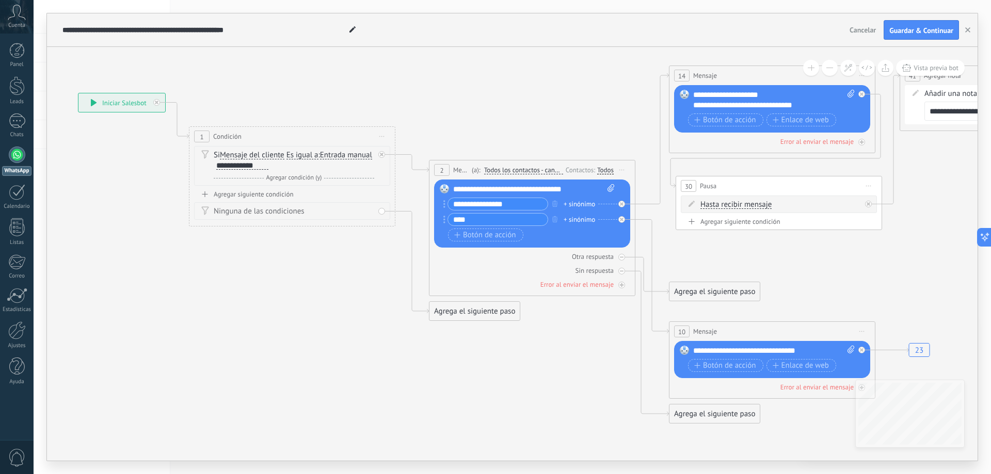
drag, startPoint x: 556, startPoint y: 382, endPoint x: 368, endPoint y: 350, distance: 191.0
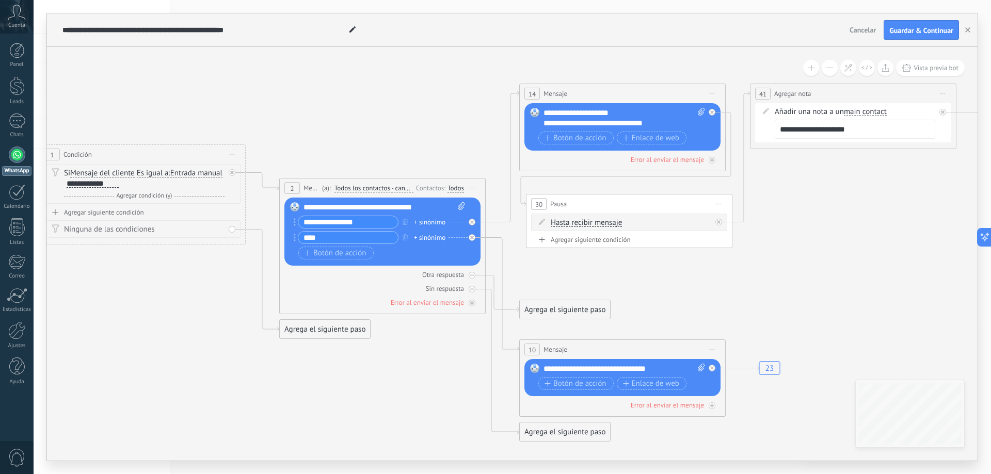
drag, startPoint x: 532, startPoint y: 357, endPoint x: 382, endPoint y: 375, distance: 150.7
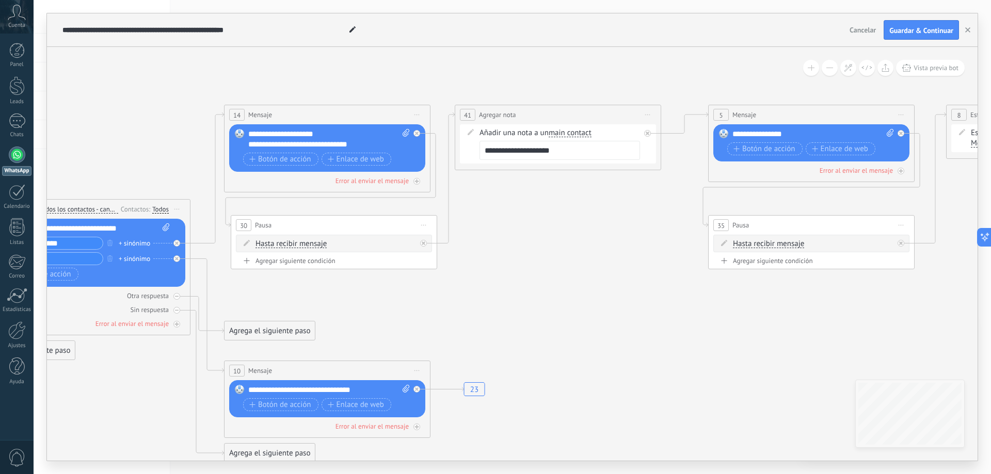
drag, startPoint x: 796, startPoint y: 297, endPoint x: 501, endPoint y: 318, distance: 295.9
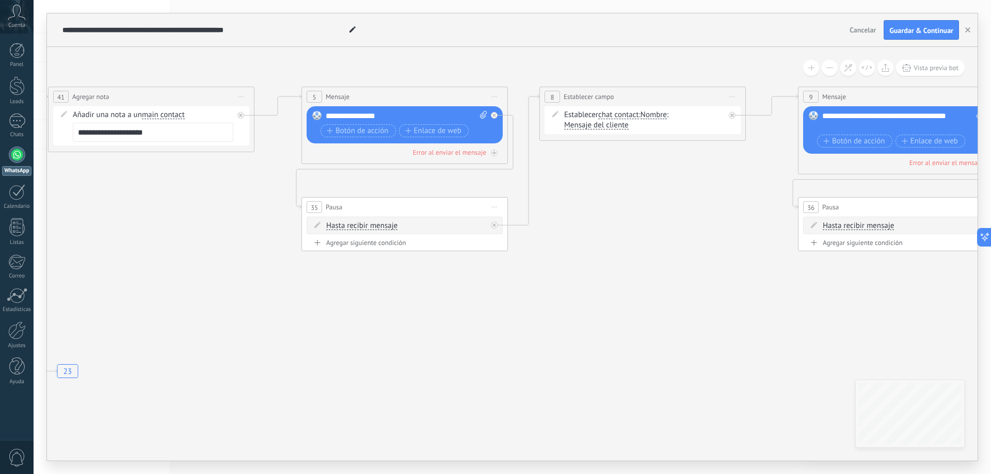
drag, startPoint x: 828, startPoint y: 332, endPoint x: 421, endPoint y: 314, distance: 407.0
click at [421, 314] on icon "23" at bounding box center [726, 266] width 3517 height 874
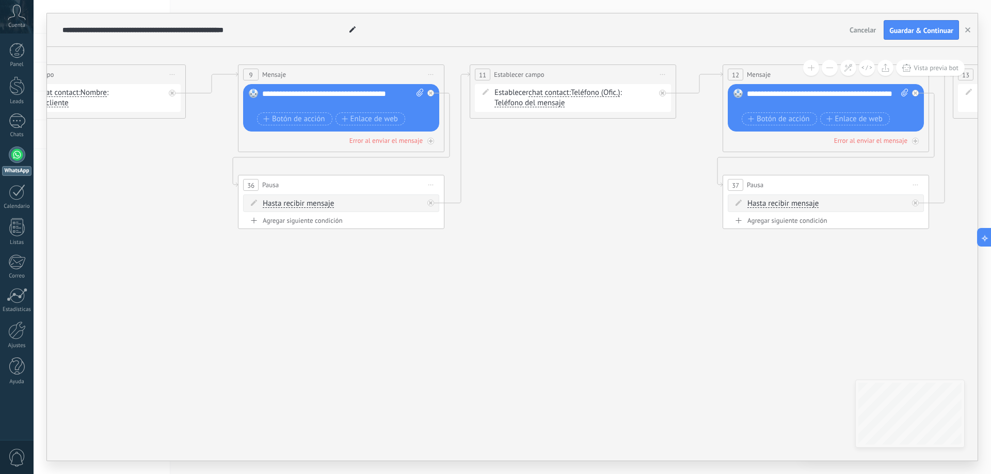
drag, startPoint x: 886, startPoint y: 318, endPoint x: 326, endPoint y: 296, distance: 560.4
click at [326, 296] on icon "23" at bounding box center [167, 243] width 3517 height 874
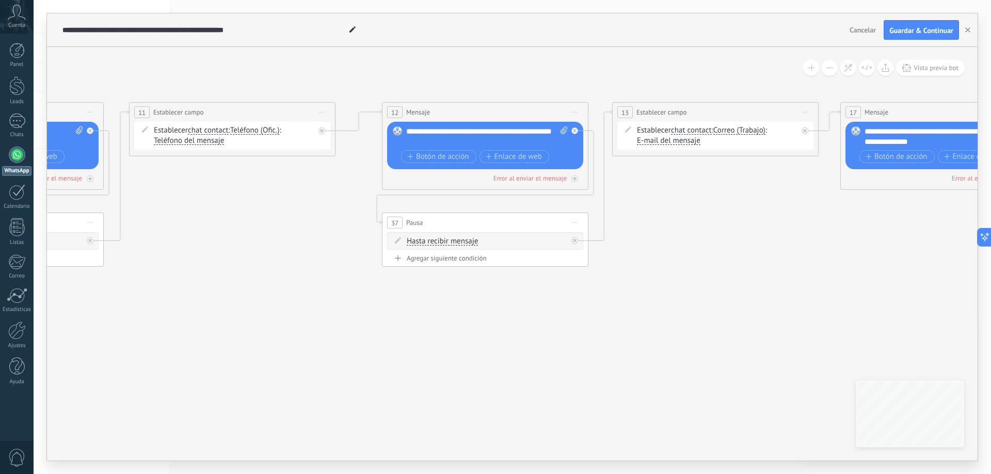
drag, startPoint x: 909, startPoint y: 275, endPoint x: 626, endPoint y: 302, distance: 284.2
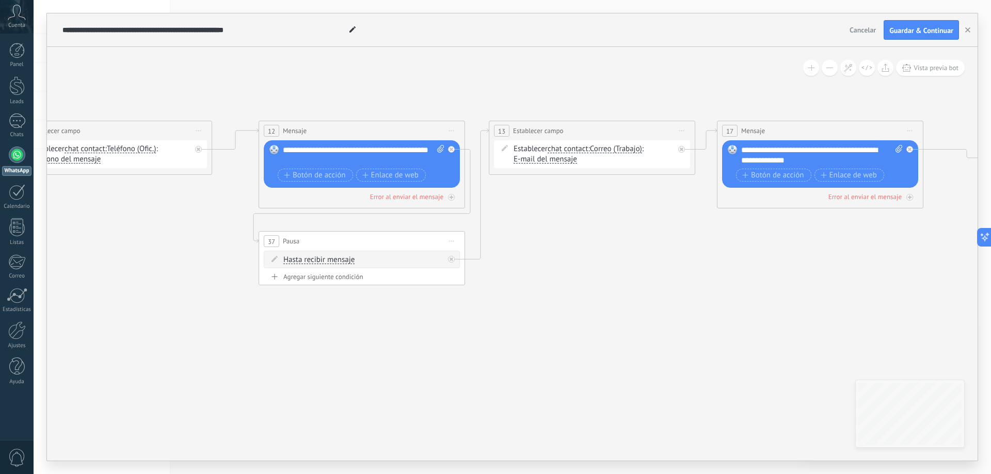
drag, startPoint x: 858, startPoint y: 283, endPoint x: 743, endPoint y: 298, distance: 116.1
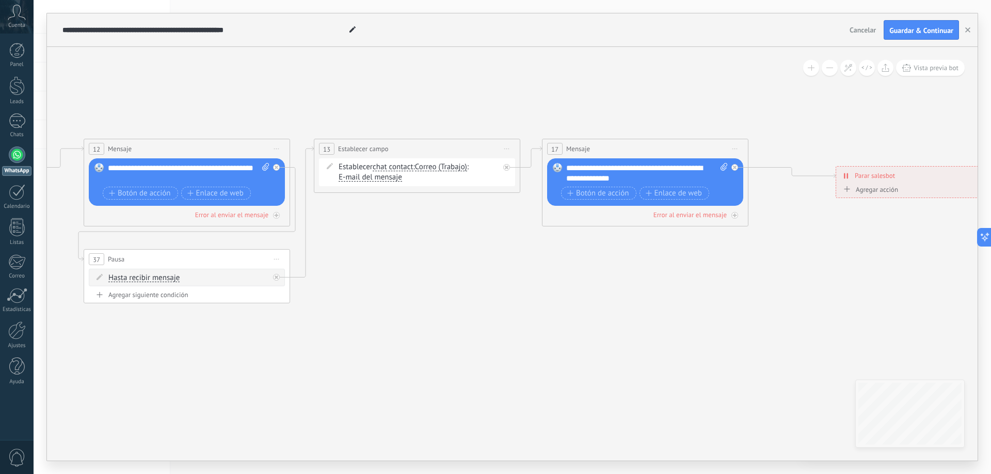
drag, startPoint x: 846, startPoint y: 282, endPoint x: 706, endPoint y: 293, distance: 140.2
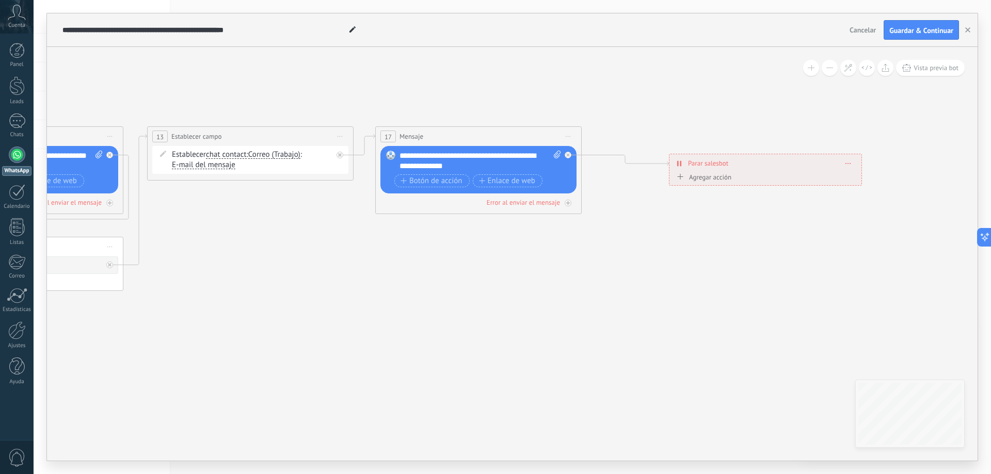
drag, startPoint x: 851, startPoint y: 284, endPoint x: 757, endPoint y: 275, distance: 94.9
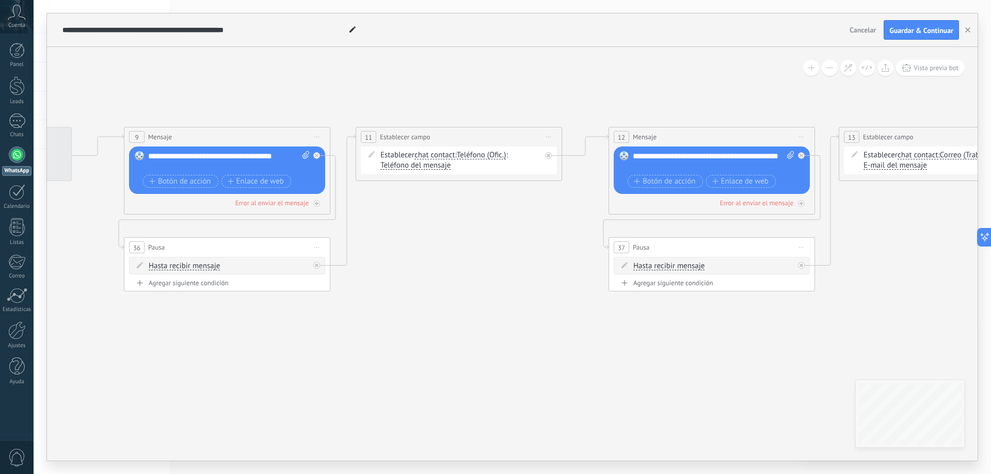
drag, startPoint x: 230, startPoint y: 287, endPoint x: 904, endPoint y: 285, distance: 674.0
click at [907, 285] on icon "23" at bounding box center [52, 306] width 3517 height 874
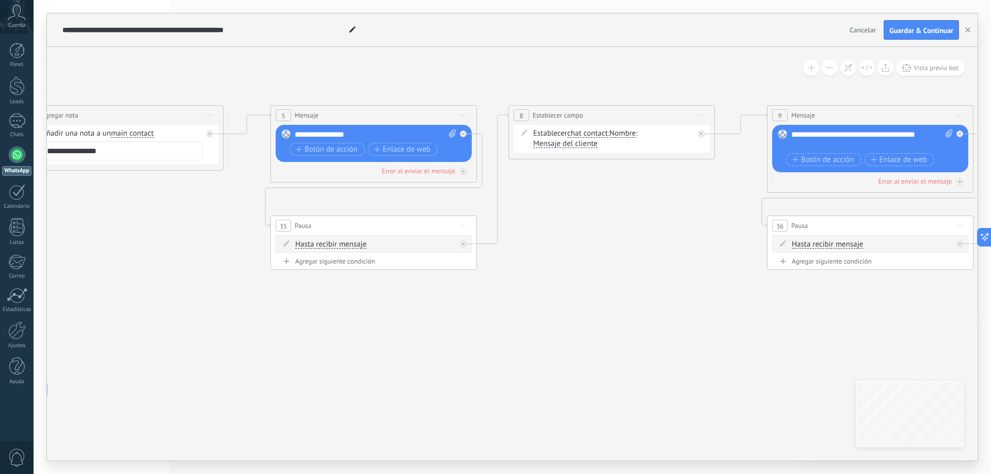
drag, startPoint x: 366, startPoint y: 316, endPoint x: 626, endPoint y: 288, distance: 262.1
click at [838, 295] on icon "23" at bounding box center [695, 284] width 3517 height 874
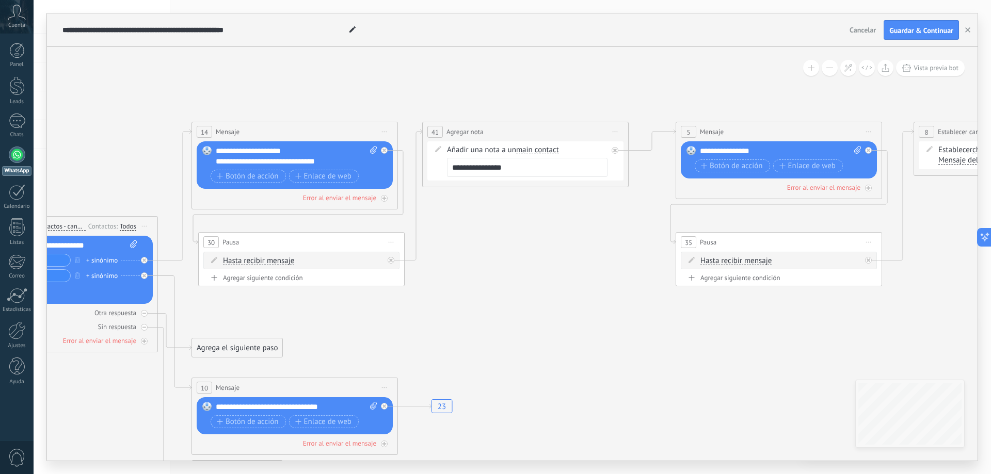
drag, startPoint x: 239, startPoint y: 277, endPoint x: 645, endPoint y: 293, distance: 405.9
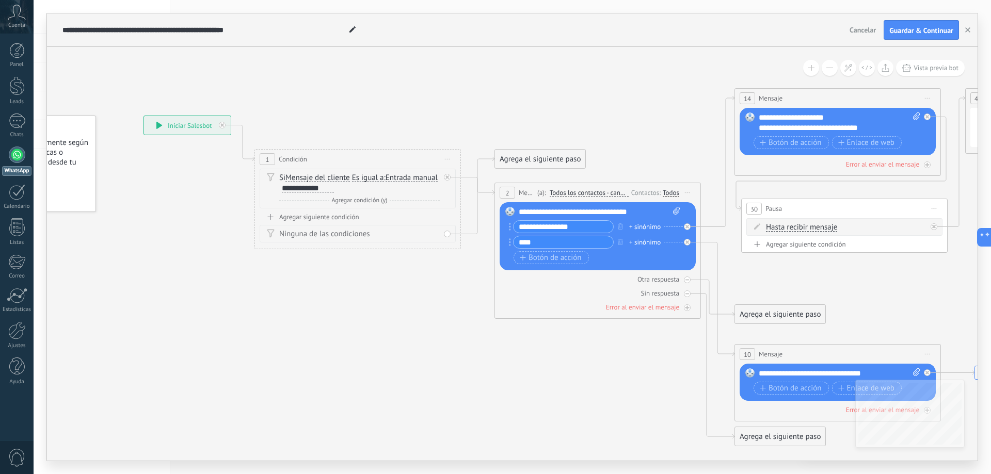
drag, startPoint x: 327, startPoint y: 323, endPoint x: 818, endPoint y: 285, distance: 493.2
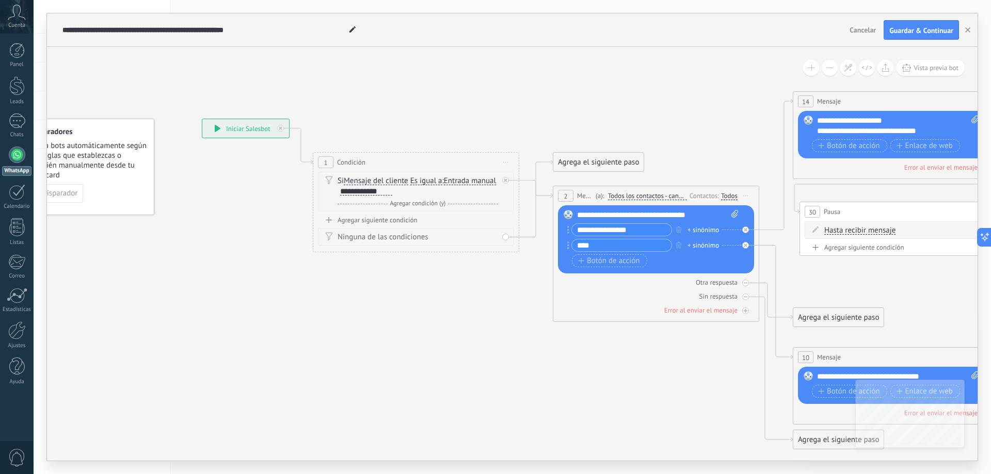
drag, startPoint x: 311, startPoint y: 291, endPoint x: 304, endPoint y: 285, distance: 8.4
click at [857, 30] on span "Cancelar" at bounding box center [862, 29] width 26 height 9
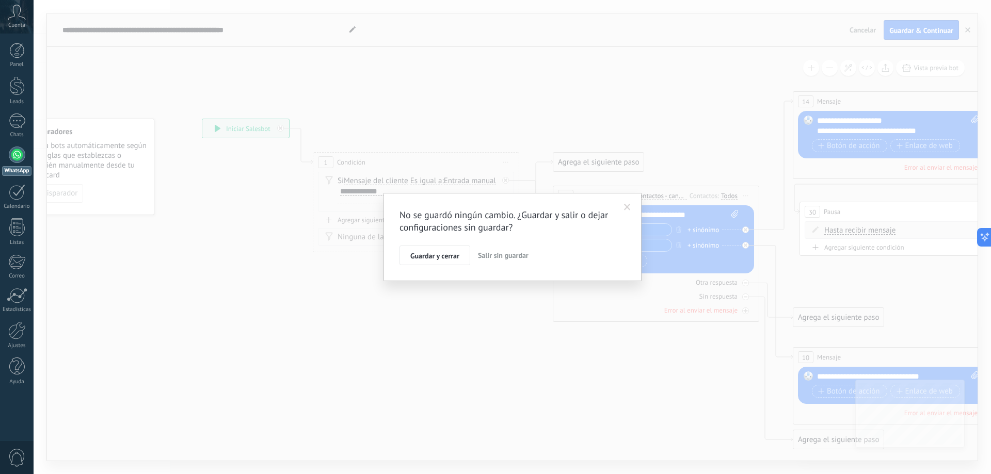
click at [505, 262] on button "Salir sin guardar" at bounding box center [503, 256] width 59 height 20
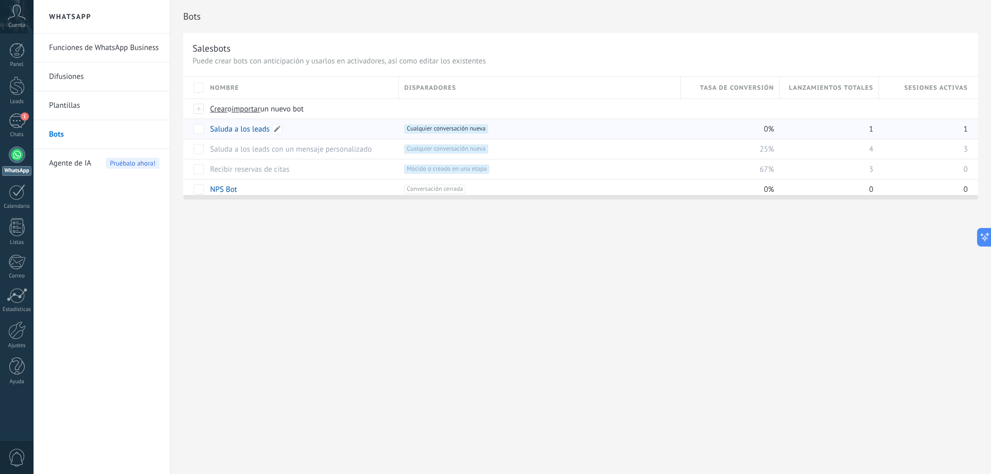
click at [243, 128] on link "Saluda a los leads" at bounding box center [239, 129] width 59 height 10
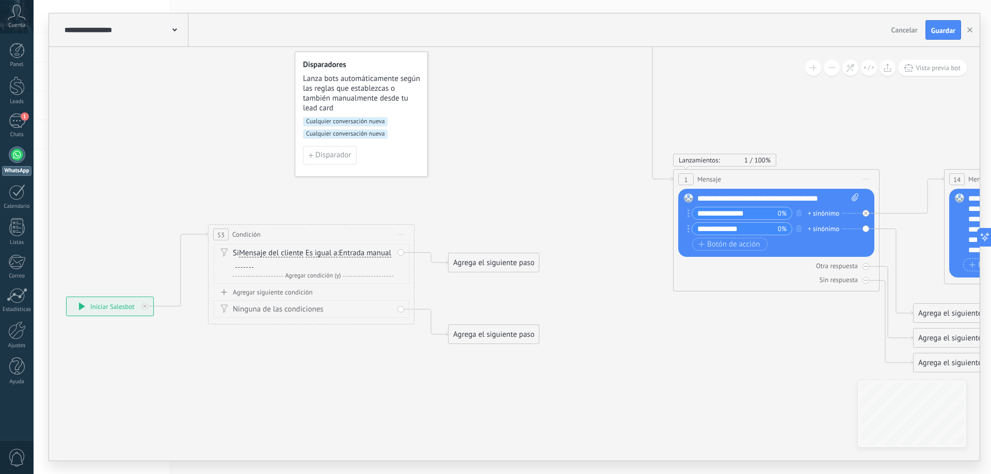
drag, startPoint x: 232, startPoint y: 132, endPoint x: 516, endPoint y: 177, distance: 286.8
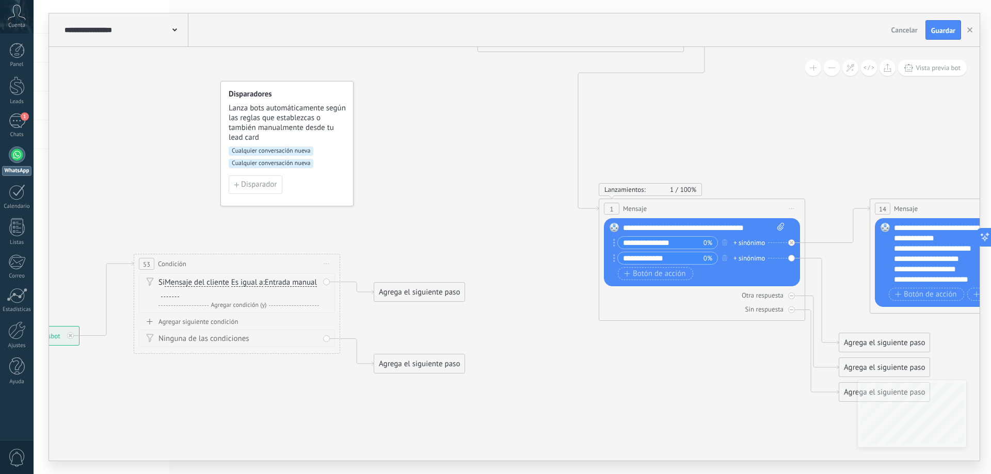
drag, startPoint x: 731, startPoint y: 333, endPoint x: 664, endPoint y: 359, distance: 71.9
click at [179, 291] on div at bounding box center [170, 293] width 18 height 8
click at [234, 317] on span "Agregar condición (y)" at bounding box center [238, 315] width 61 height 8
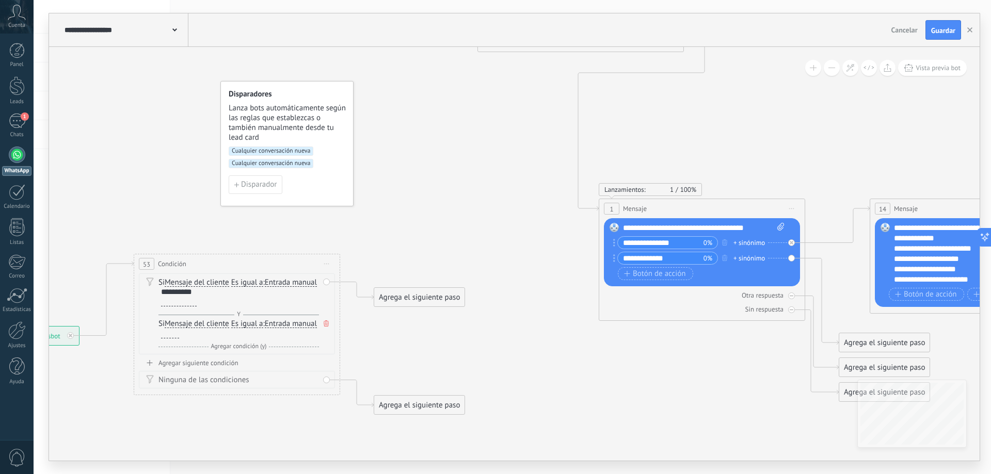
click at [238, 312] on span "Y" at bounding box center [238, 315] width 9 height 8
drag, startPoint x: 325, startPoint y: 323, endPoint x: 291, endPoint y: 304, distance: 38.1
click at [324, 322] on icon at bounding box center [326, 323] width 5 height 6
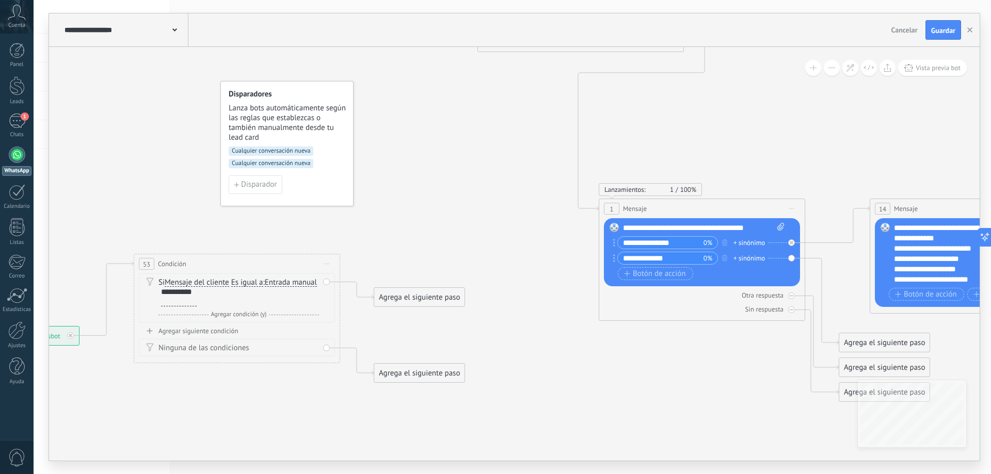
click at [237, 308] on div "Si Mensaje del cliente Mensaje del cliente Emoción de la conversación Comentari…" at bounding box center [238, 299] width 160 height 42
click at [197, 304] on div at bounding box center [179, 301] width 36 height 10
click at [247, 282] on span "Es igual a" at bounding box center [247, 283] width 32 height 8
click at [247, 282] on button "Es igual a" at bounding box center [290, 283] width 129 height 19
click at [253, 319] on span "Contiene" at bounding box center [282, 319] width 125 height 10
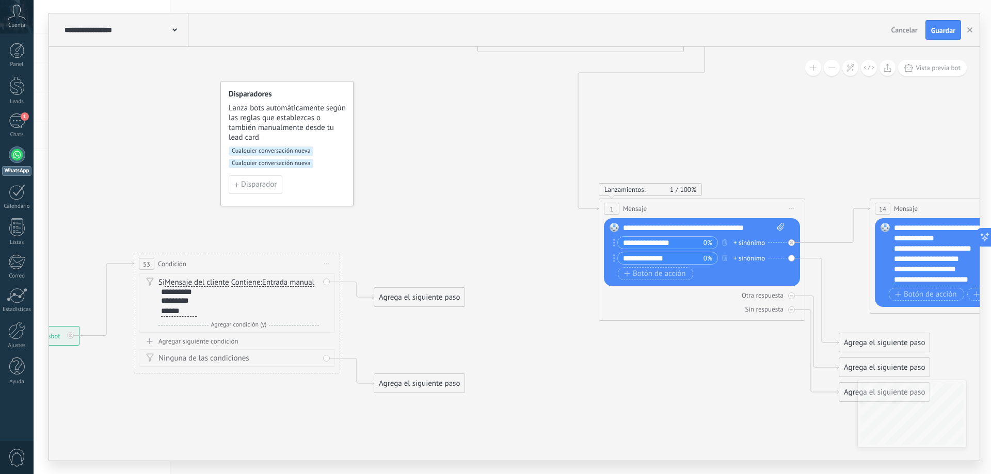
click at [328, 262] on span "Iniciar vista previa aquí Cambiar nombre Duplicar [GEOGRAPHIC_DATA]" at bounding box center [326, 263] width 17 height 15
drag, startPoint x: 395, startPoint y: 297, endPoint x: 584, endPoint y: 341, distance: 193.4
click at [584, 341] on div "Agrega el siguiente paso" at bounding box center [607, 342] width 90 height 17
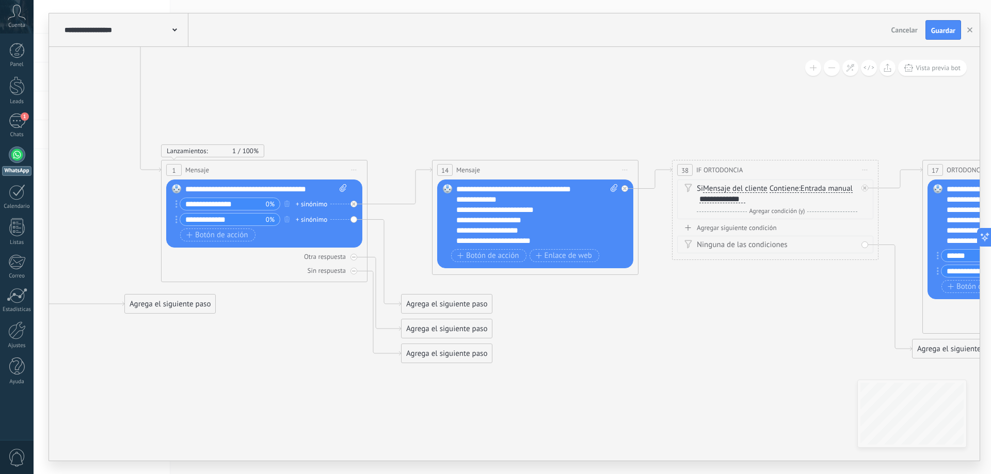
drag, startPoint x: 747, startPoint y: 338, endPoint x: 309, endPoint y: 374, distance: 439.1
click at [309, 374] on icon at bounding box center [599, 78] width 2606 height 1086
drag, startPoint x: 187, startPoint y: 303, endPoint x: 970, endPoint y: 238, distance: 785.6
click at [953, 28] on span "Guardar" at bounding box center [943, 30] width 24 height 7
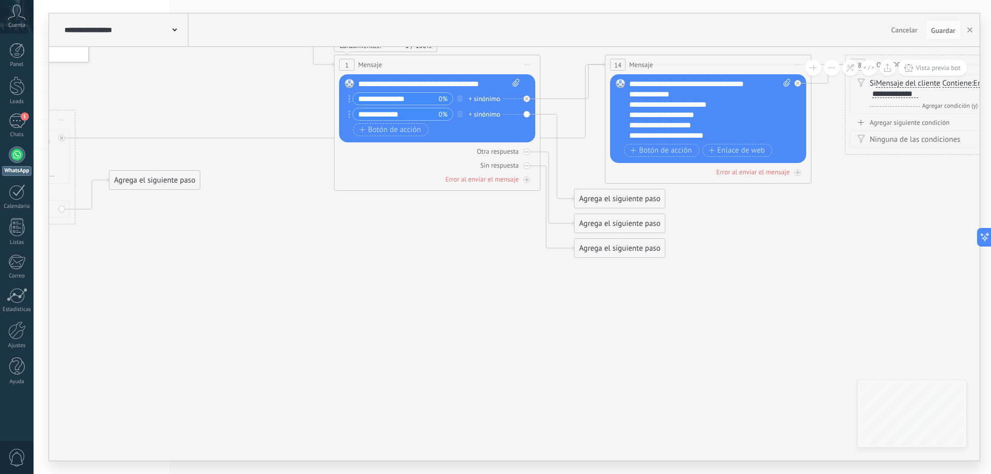
drag, startPoint x: 660, startPoint y: 366, endPoint x: 855, endPoint y: 285, distance: 210.5
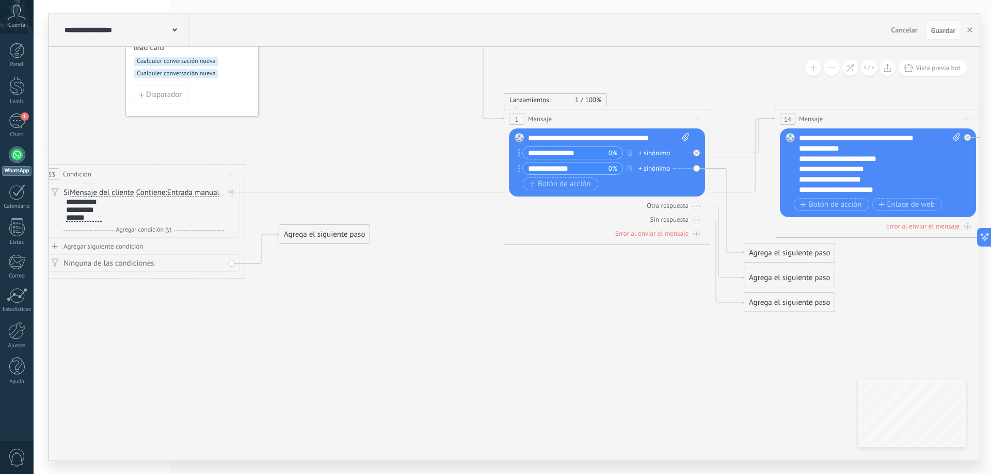
drag, startPoint x: 309, startPoint y: 237, endPoint x: 457, endPoint y: 266, distance: 151.0
click at [457, 266] on icon at bounding box center [942, 27] width 2606 height 1086
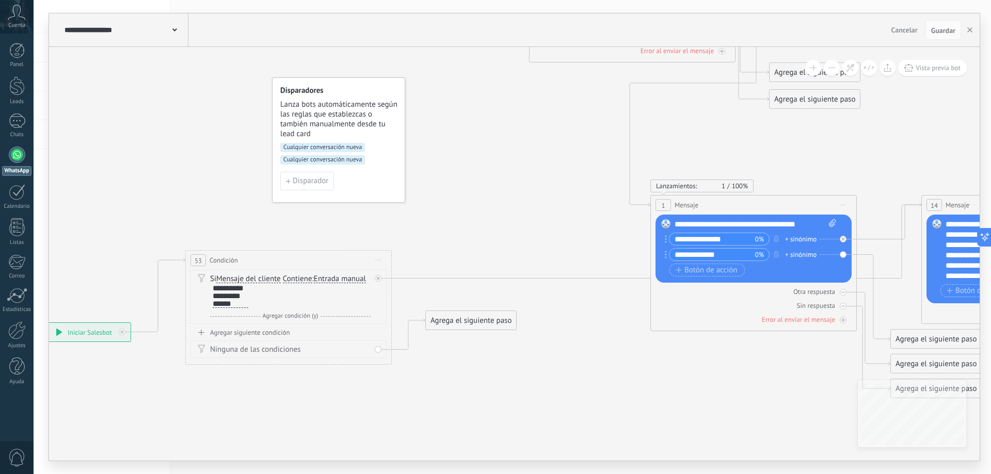
drag, startPoint x: 405, startPoint y: 294, endPoint x: 551, endPoint y: 380, distance: 170.0
click at [123, 332] on icon at bounding box center [122, 332] width 4 height 4
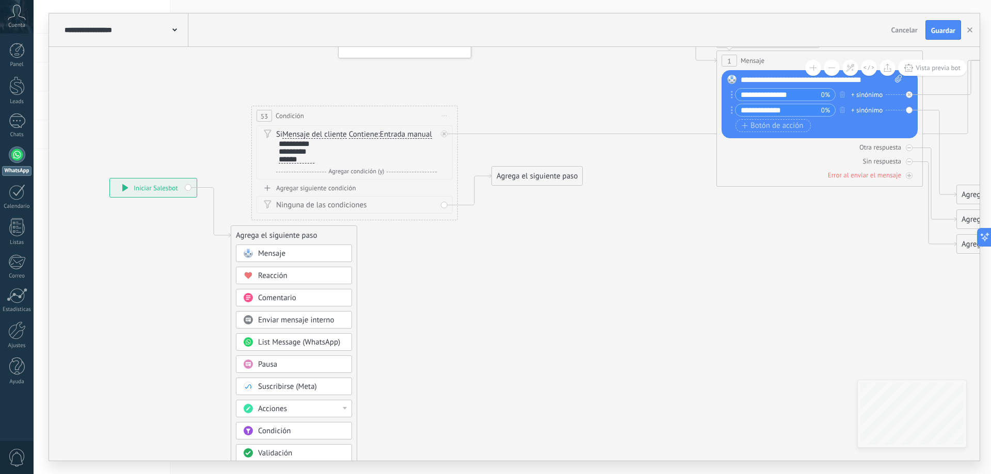
drag, startPoint x: 170, startPoint y: 321, endPoint x: 236, endPoint y: 176, distance: 158.9
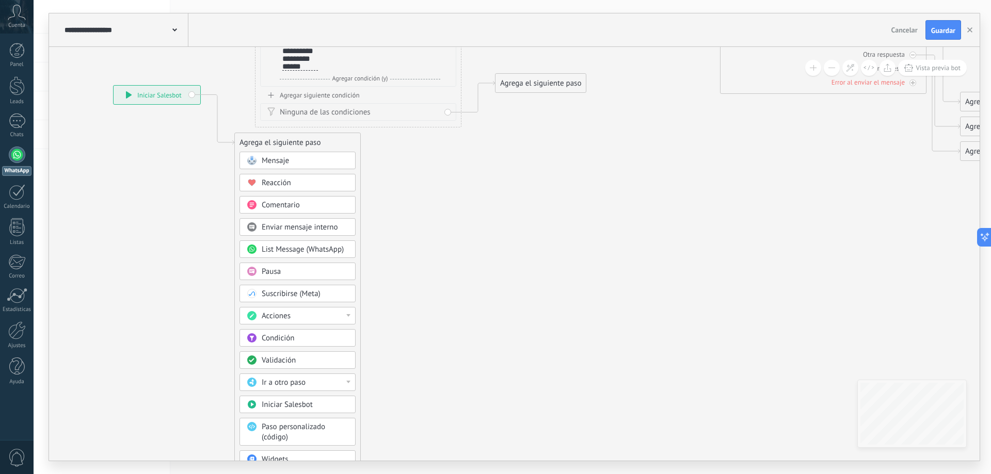
drag, startPoint x: 436, startPoint y: 376, endPoint x: 440, endPoint y: 283, distance: 93.0
click at [336, 315] on div "Acciones" at bounding box center [305, 316] width 87 height 10
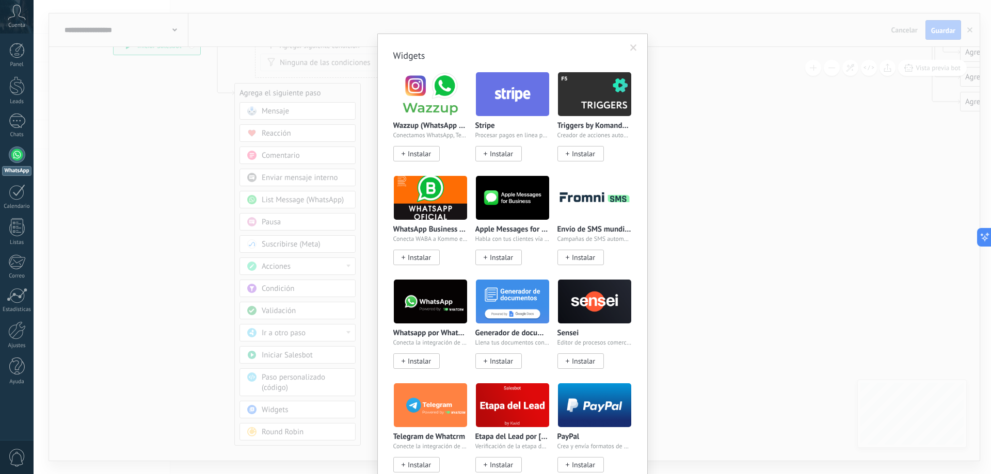
click at [306, 405] on body ".abccls-1,.abccls-2{fill-rule:evenodd}.abccls-2{fill:#fff} .abfcls-1{fill:none}…" at bounding box center [495, 237] width 991 height 474
click at [204, 371] on div "Widgets Wazzup (WhatsApp & Instagram) Conectamos WhatsApp, Telegram e Instagram…" at bounding box center [512, 237] width 957 height 474
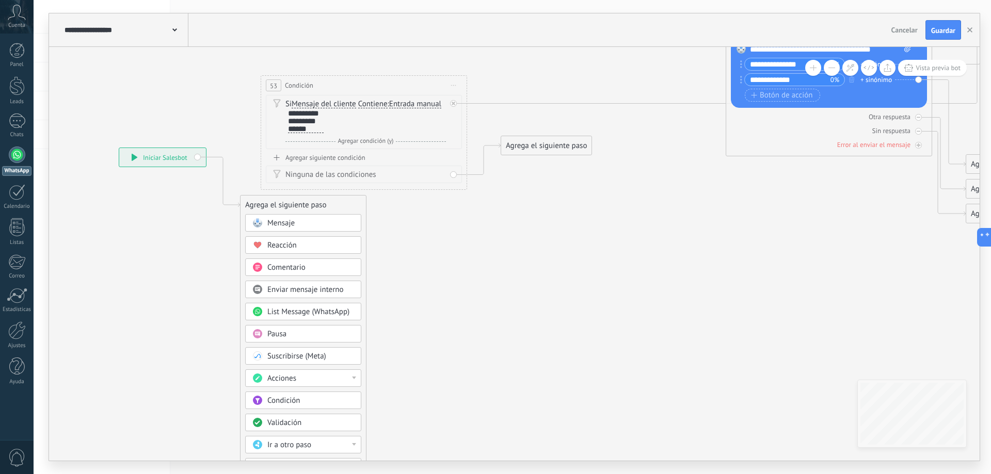
drag, startPoint x: 416, startPoint y: 251, endPoint x: 422, endPoint y: 363, distance: 112.1
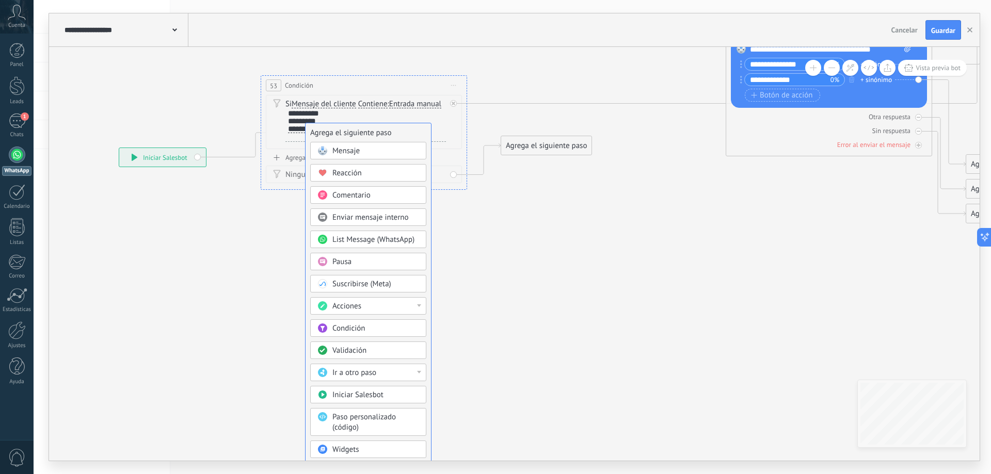
drag, startPoint x: 253, startPoint y: 202, endPoint x: 318, endPoint y: 130, distance: 97.2
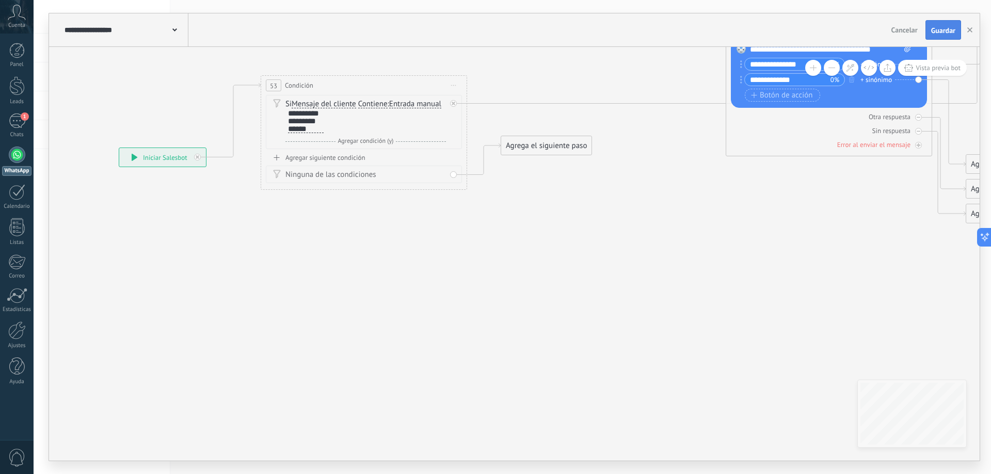
click at [943, 26] on button "Guardar" at bounding box center [943, 30] width 36 height 20
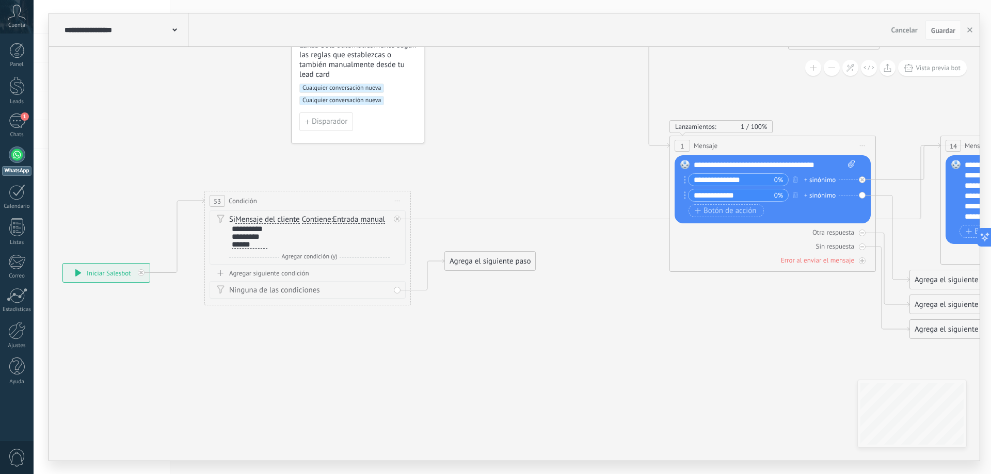
drag, startPoint x: 429, startPoint y: 255, endPoint x: 372, endPoint y: 343, distance: 105.5
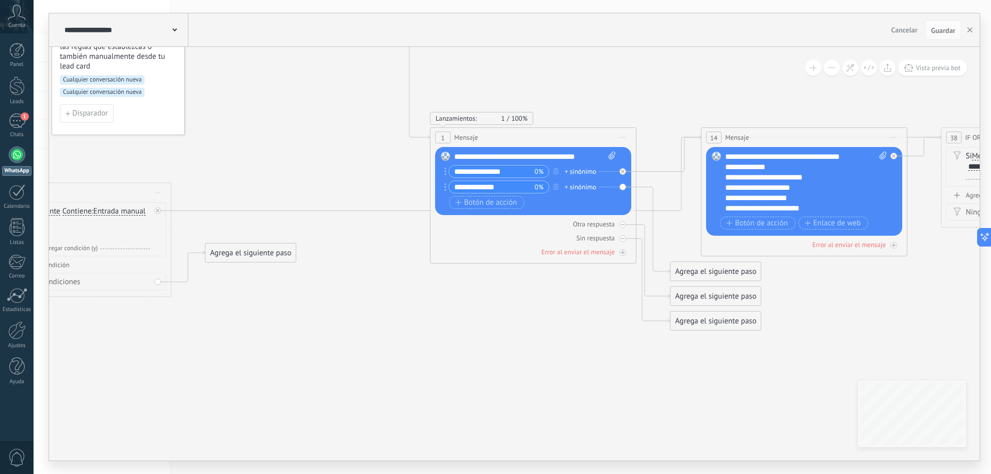
drag, startPoint x: 612, startPoint y: 311, endPoint x: 373, endPoint y: 303, distance: 239.6
click at [373, 303] on icon at bounding box center [868, 177] width 2606 height 1349
click at [156, 212] on icon at bounding box center [158, 211] width 4 height 4
drag, startPoint x: 225, startPoint y: 222, endPoint x: 772, endPoint y: 196, distance: 547.7
click at [938, 30] on span "Guardar" at bounding box center [943, 30] width 24 height 7
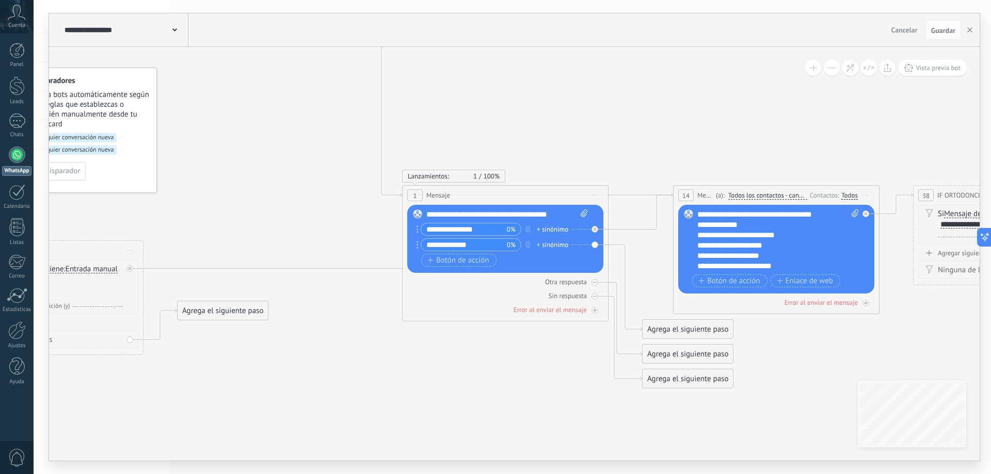
drag, startPoint x: 465, startPoint y: 279, endPoint x: 428, endPoint y: 326, distance: 59.2
click at [428, 326] on icon at bounding box center [840, 103] width 2606 height 1086
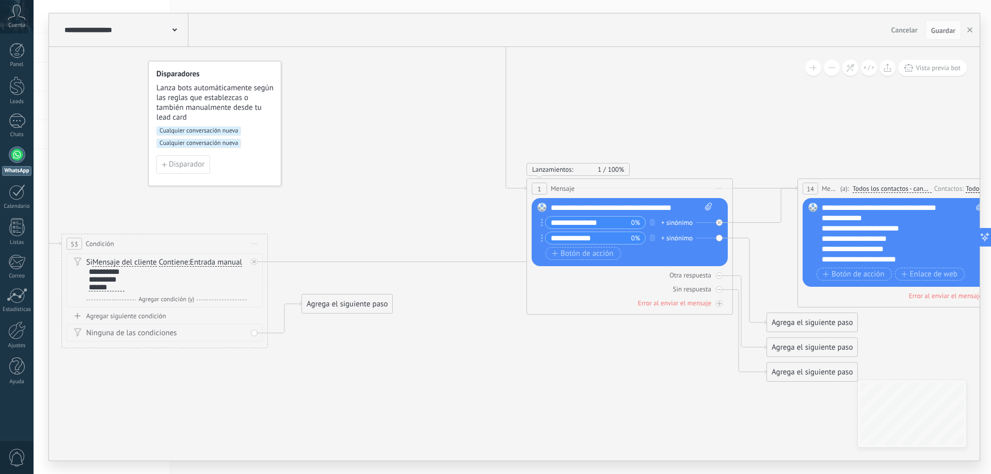
drag, startPoint x: 351, startPoint y: 211, endPoint x: 447, endPoint y: 200, distance: 96.6
click at [447, 200] on icon at bounding box center [964, 97] width 2606 height 1086
drag, startPoint x: 170, startPoint y: 243, endPoint x: 209, endPoint y: 236, distance: 39.8
click at [209, 236] on div "53 Condición ********* Iniciar vista previa aquí Cambiar nombre Duplicar Borrar" at bounding box center [203, 241] width 205 height 19
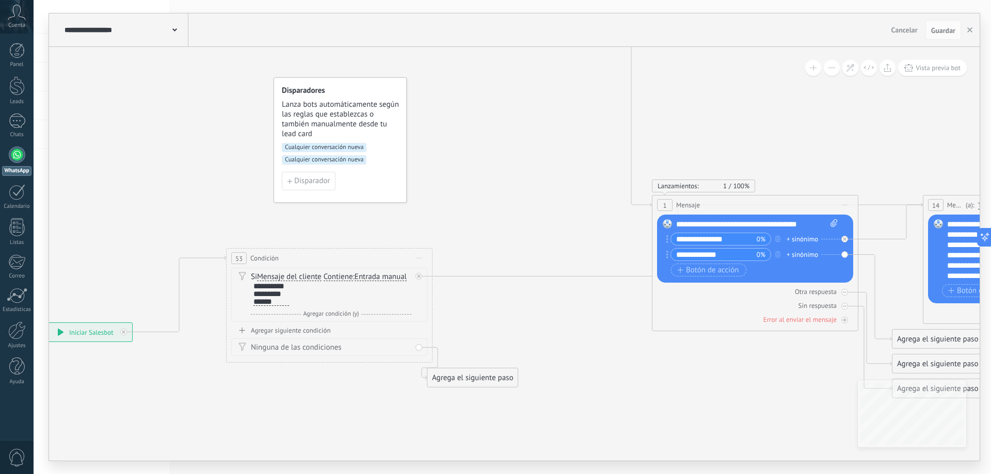
drag, startPoint x: 332, startPoint y: 195, endPoint x: 417, endPoint y: 215, distance: 87.1
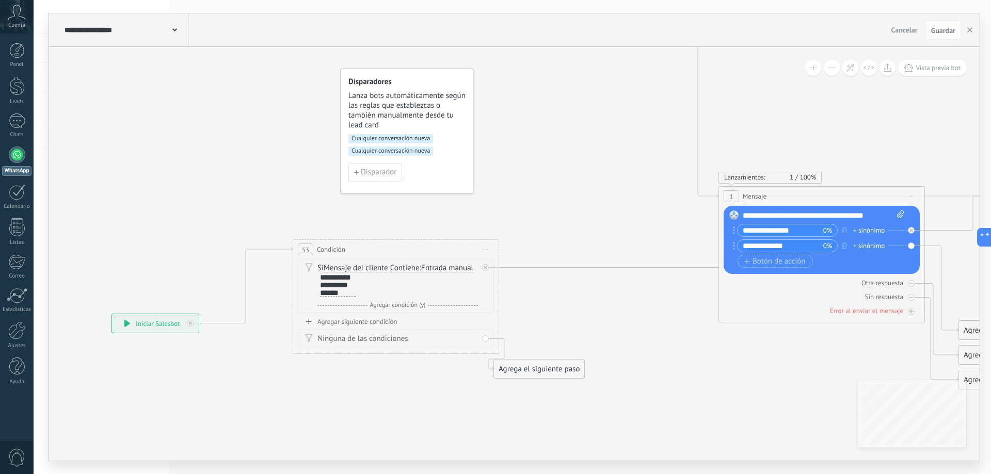
drag, startPoint x: 448, startPoint y: 170, endPoint x: 515, endPoint y: 162, distance: 67.1
click at [389, 152] on span "Cualquier conversación nueva" at bounding box center [390, 151] width 85 height 9
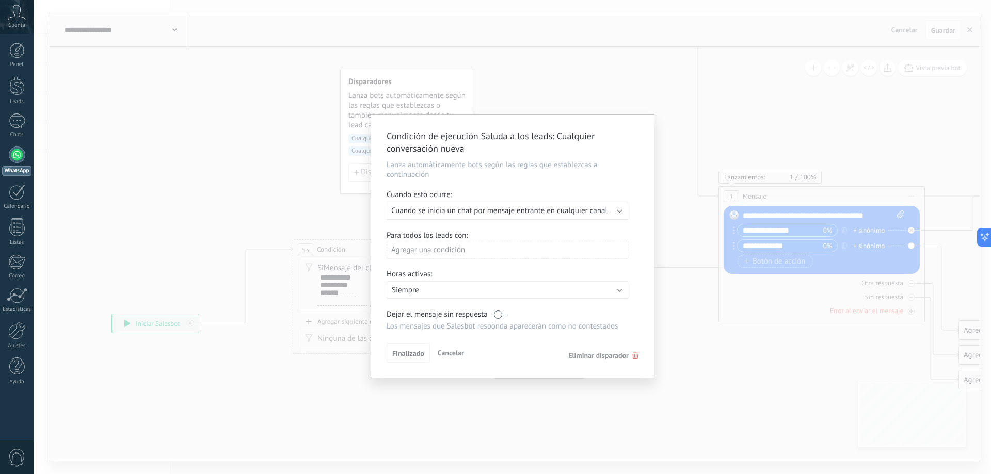
click at [581, 356] on span "Eliminar disparador" at bounding box center [598, 355] width 60 height 9
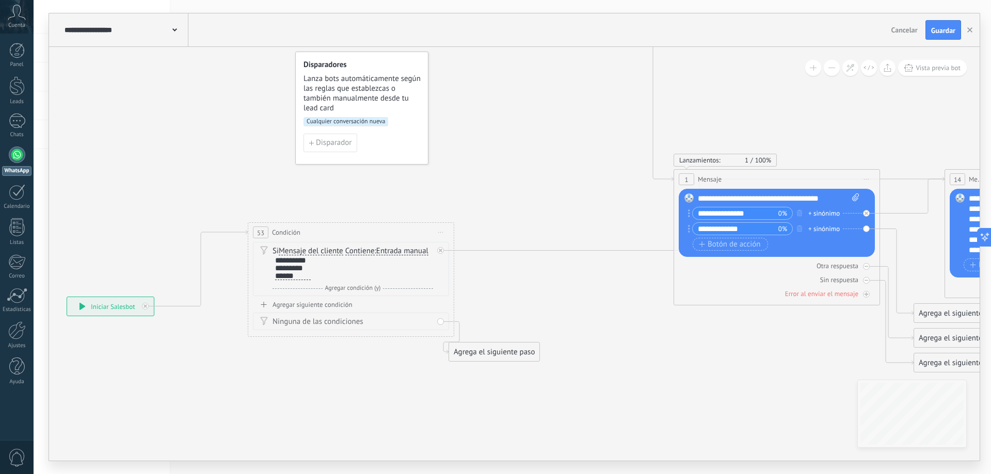
drag, startPoint x: 516, startPoint y: 197, endPoint x: 471, endPoint y: 180, distance: 48.0
drag, startPoint x: 118, startPoint y: 304, endPoint x: 151, endPoint y: 286, distance: 37.6
click at [151, 286] on div "**********" at bounding box center [143, 288] width 87 height 19
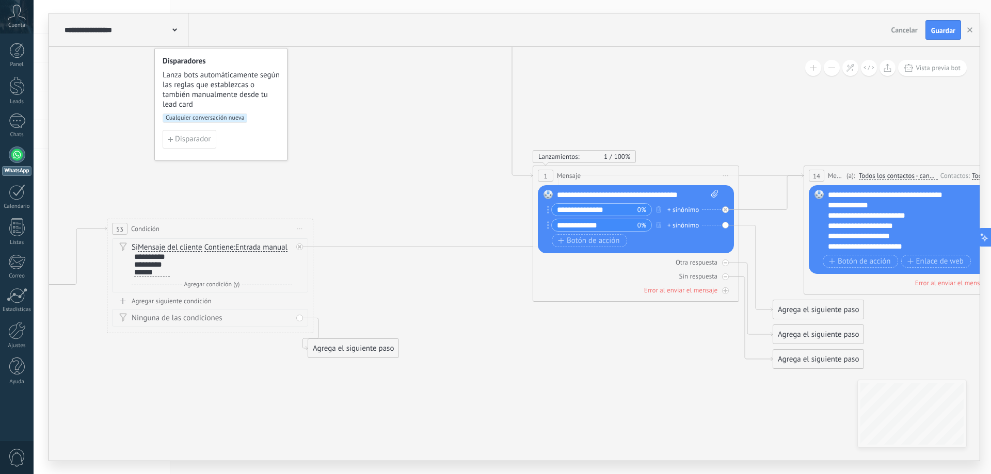
drag, startPoint x: 698, startPoint y: 326, endPoint x: 563, endPoint y: 321, distance: 135.3
click at [563, 321] on icon at bounding box center [987, 84] width 2574 height 1086
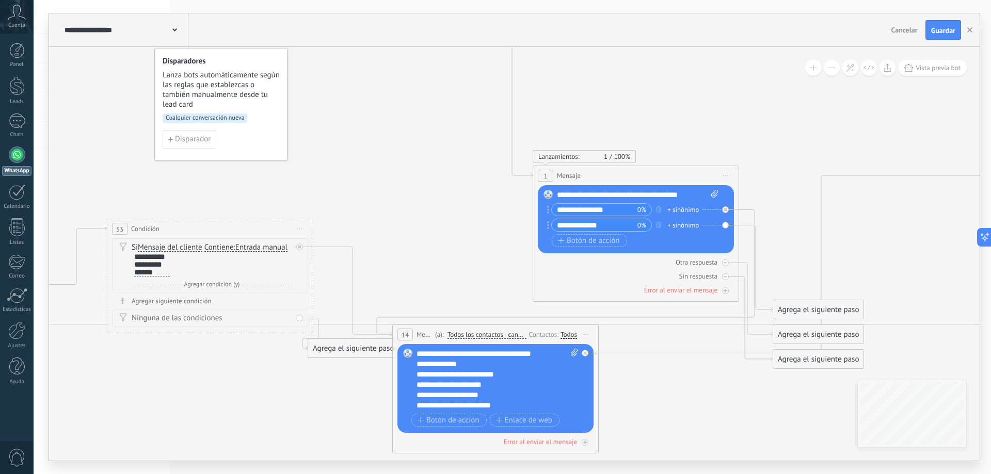
drag, startPoint x: 782, startPoint y: 179, endPoint x: 444, endPoint y: 333, distance: 372.0
click at [444, 333] on div "14 Mensaje ******* (a): Todos los contactos - canales seleccionados Todos los c…" at bounding box center [495, 334] width 205 height 19
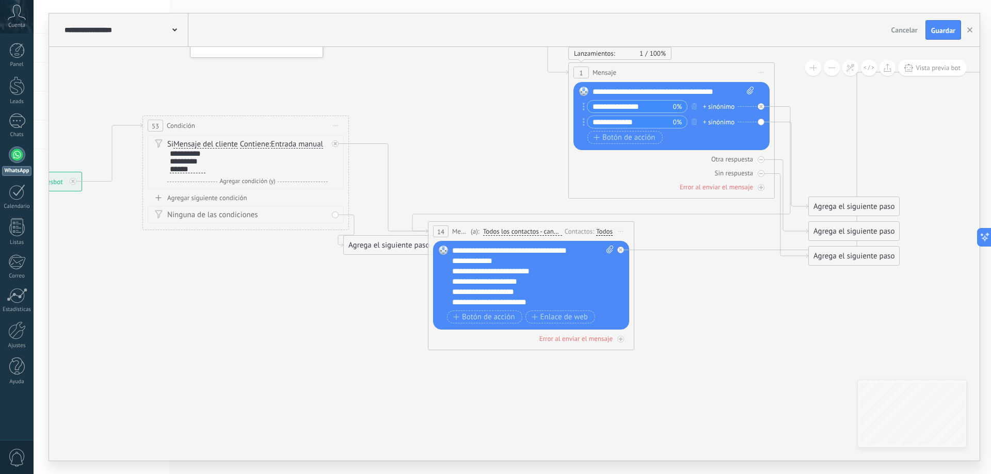
drag, startPoint x: 440, startPoint y: 261, endPoint x: 475, endPoint y: 157, distance: 109.2
click at [477, 314] on span "Botón de acción" at bounding box center [484, 317] width 62 height 8
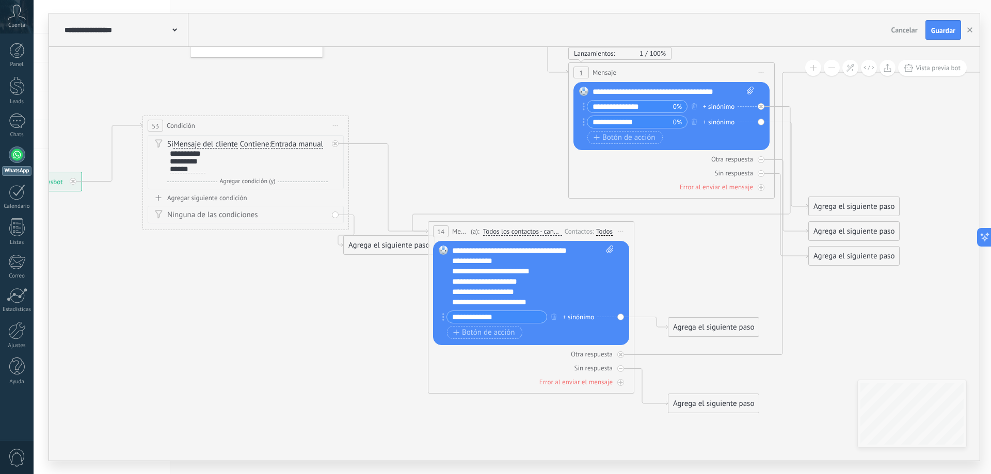
click at [512, 317] on input "**********" at bounding box center [497, 317] width 100 height 12
click at [475, 274] on div "**********" at bounding box center [533, 277] width 162 height 62
drag, startPoint x: 453, startPoint y: 261, endPoint x: 460, endPoint y: 261, distance: 7.2
click at [460, 261] on div "**********" at bounding box center [533, 277] width 162 height 62
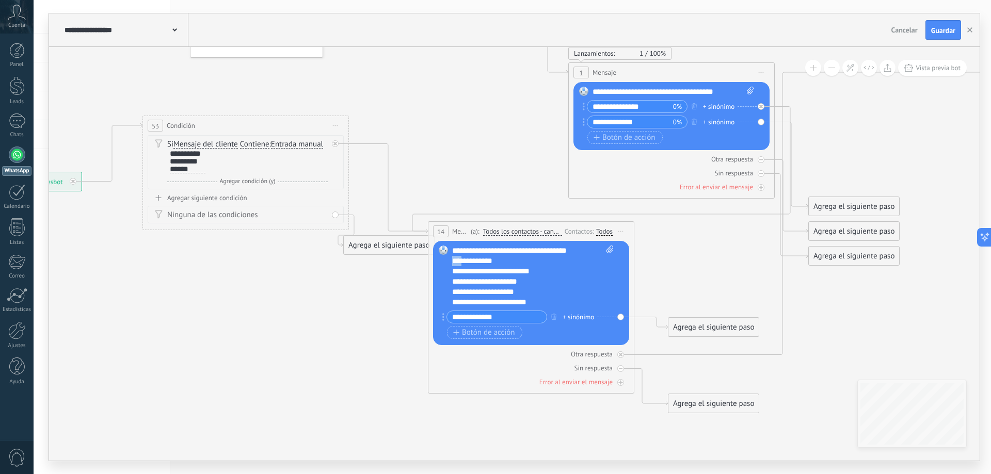
copy div "***"
drag, startPoint x: 502, startPoint y: 320, endPoint x: 509, endPoint y: 319, distance: 6.8
click at [504, 319] on input "**********" at bounding box center [497, 317] width 100 height 12
paste input "****"
type input "**********"
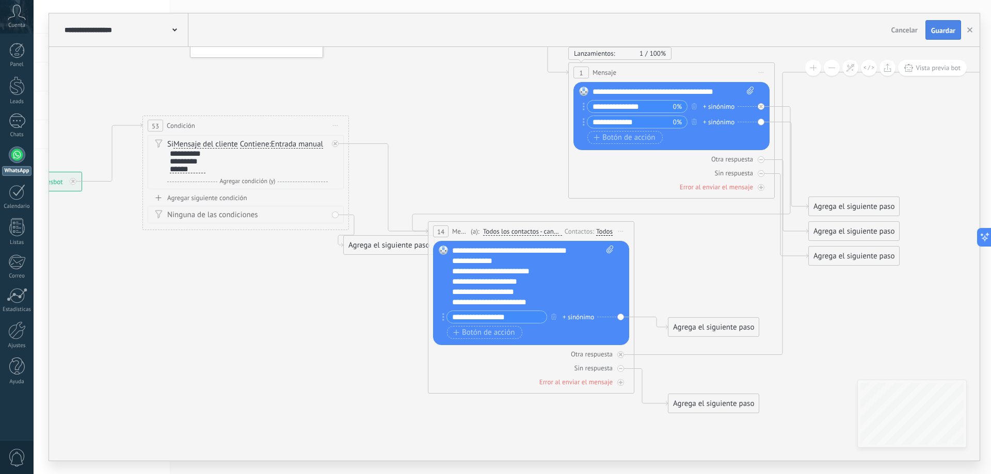
click at [941, 29] on span "Guardar" at bounding box center [943, 30] width 24 height 7
click at [333, 141] on div at bounding box center [335, 143] width 7 height 7
drag, startPoint x: 186, startPoint y: 170, endPoint x: 201, endPoint y: 164, distance: 16.4
click at [188, 170] on div "**********" at bounding box center [188, 162] width 36 height 24
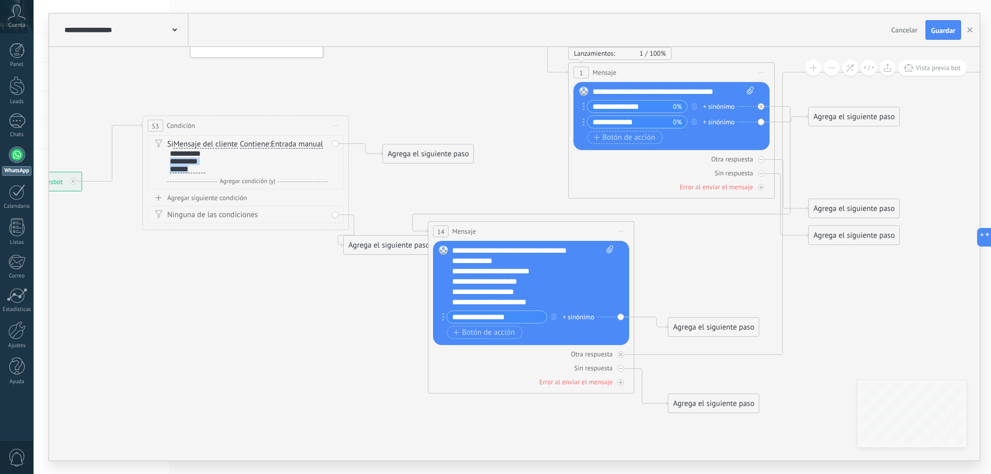
drag, startPoint x: 151, startPoint y: 156, endPoint x: 153, endPoint y: 162, distance: 6.4
click at [153, 162] on div "Si Mensaje del cliente Mensaje del cliente Emoción de la conversación Comentari…" at bounding box center [246, 162] width 196 height 54
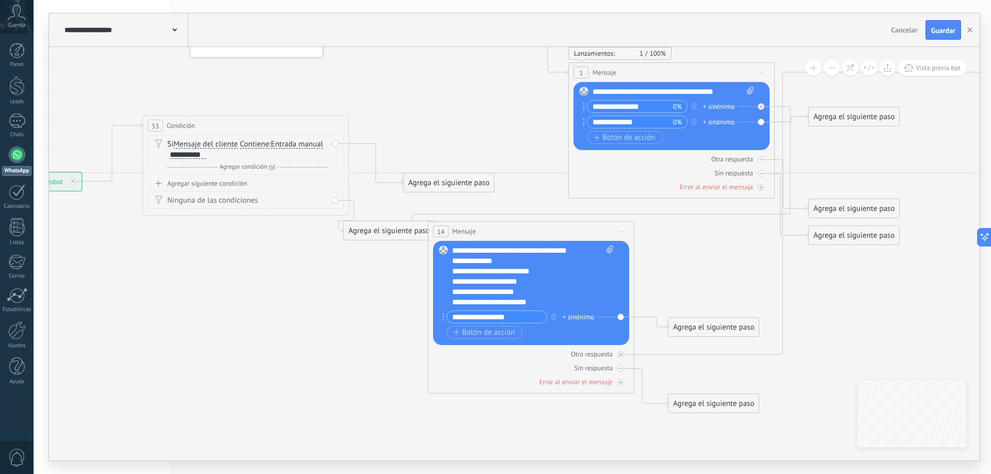
drag, startPoint x: 410, startPoint y: 159, endPoint x: 420, endPoint y: 165, distance: 11.1
click at [427, 174] on div "Agrega el siguiente paso" at bounding box center [449, 182] width 90 height 17
drag, startPoint x: 420, startPoint y: 171, endPoint x: 485, endPoint y: 267, distance: 116.4
click at [939, 36] on button "Guardar" at bounding box center [943, 30] width 36 height 20
click at [507, 316] on input "**********" at bounding box center [497, 317] width 100 height 12
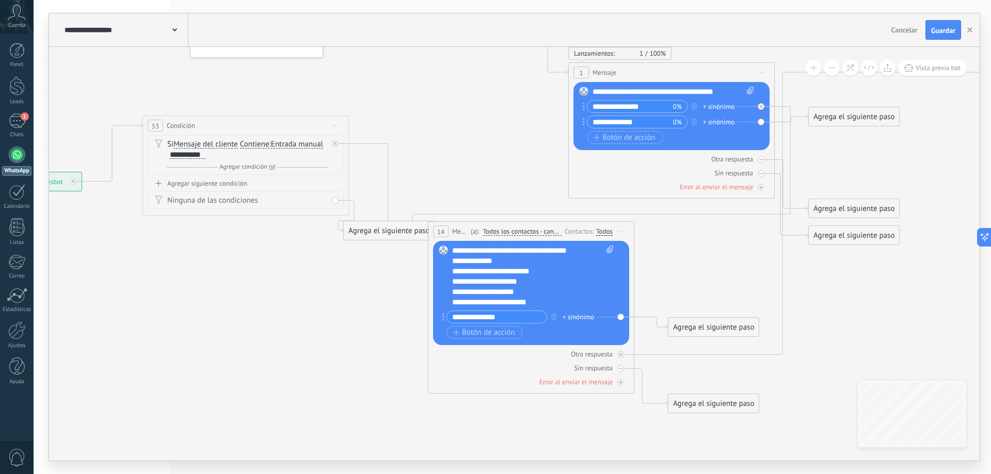
paste input "******"
type input "**********"
click at [950, 25] on button "Guardar" at bounding box center [943, 30] width 36 height 20
click at [525, 316] on input "**********" at bounding box center [497, 317] width 100 height 12
click at [526, 319] on input "**********" at bounding box center [497, 317] width 100 height 12
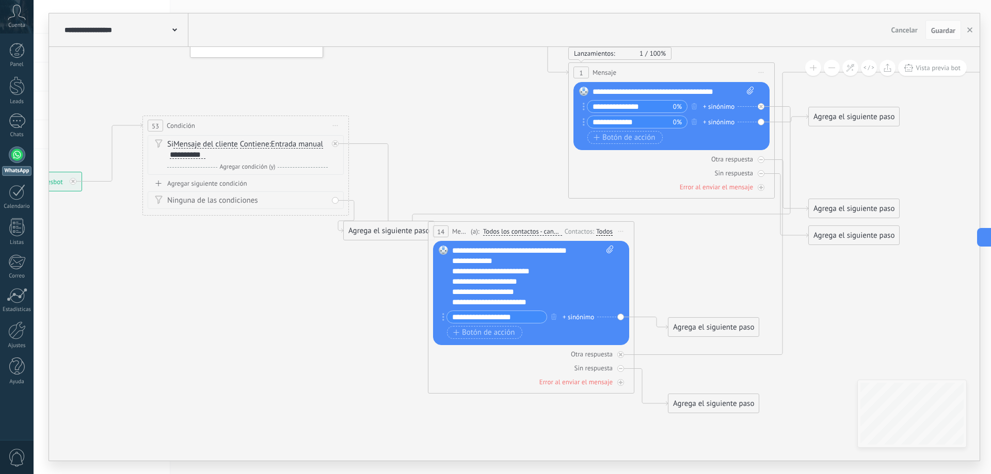
click at [517, 322] on input "**********" at bounding box center [497, 317] width 100 height 12
click at [937, 30] on span "Guardar" at bounding box center [943, 30] width 24 height 7
click at [476, 319] on input "**********" at bounding box center [497, 317] width 100 height 12
paste input "***"
click at [958, 37] on button "Guardar" at bounding box center [943, 30] width 36 height 20
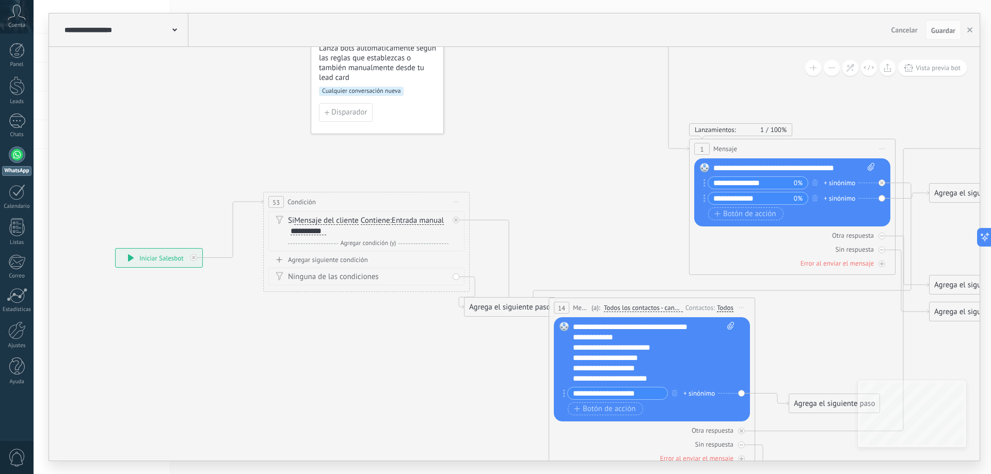
drag, startPoint x: 433, startPoint y: 134, endPoint x: 554, endPoint y: 211, distance: 142.9
click at [603, 397] on input "**********" at bounding box center [618, 394] width 100 height 12
type input "**********"
click at [880, 148] on span "Iniciar vista previa aquí Cambiar nombre Duplicar [GEOGRAPHIC_DATA]" at bounding box center [882, 148] width 17 height 15
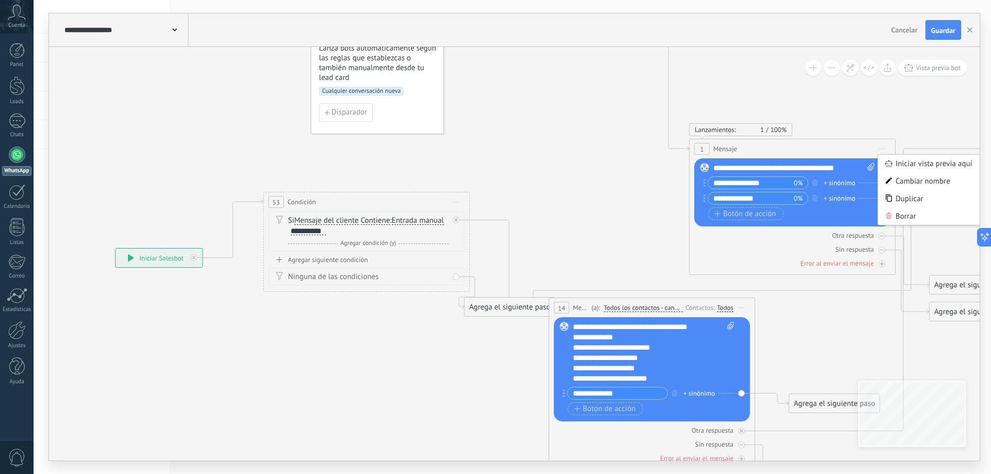
click at [678, 378] on div "**********" at bounding box center [654, 353] width 162 height 62
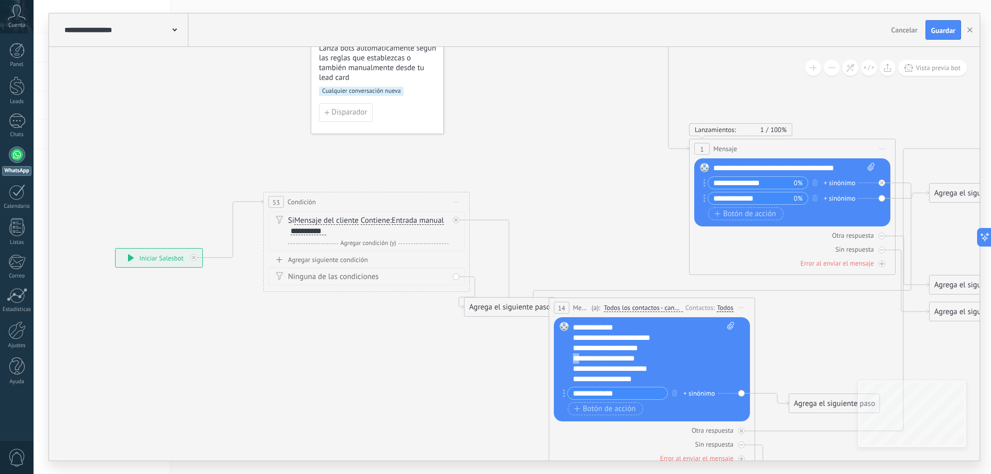
copy div "**"
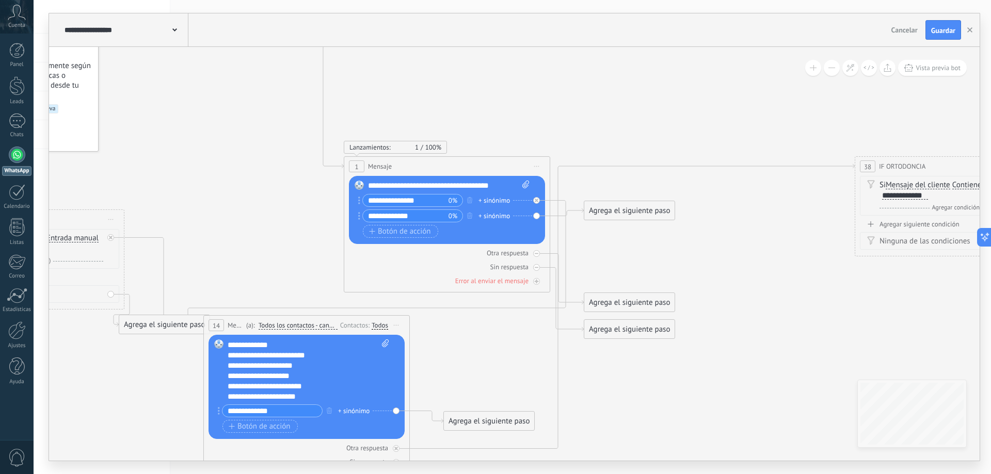
drag, startPoint x: 603, startPoint y: 207, endPoint x: 258, endPoint y: 225, distance: 345.7
click at [258, 225] on icon at bounding box center [798, 148] width 2573 height 1234
click at [537, 170] on span "Iniciar vista previa aquí Cambiar nombre Duplicar [GEOGRAPHIC_DATA]" at bounding box center [536, 166] width 17 height 15
click at [562, 237] on div "Borrar" at bounding box center [584, 234] width 102 height 18
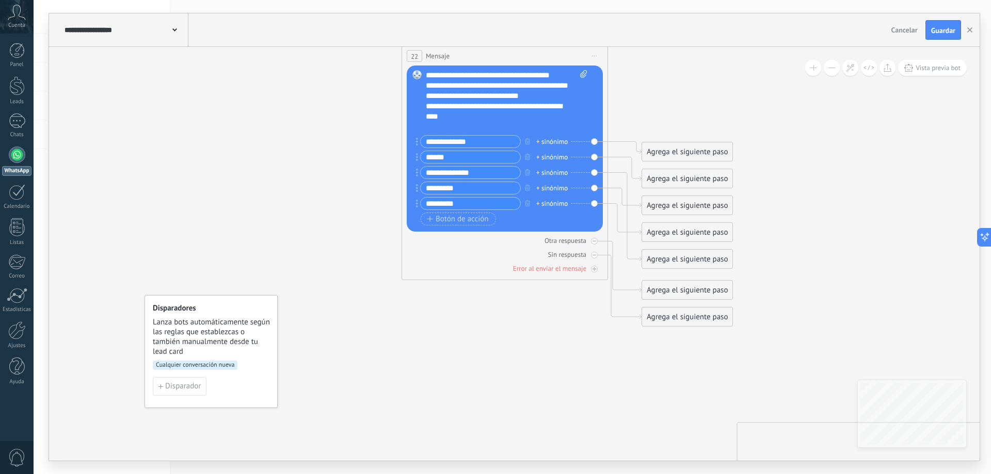
drag, startPoint x: 538, startPoint y: 118, endPoint x: 717, endPoint y: 374, distance: 312.8
click at [717, 374] on icon at bounding box center [977, 405] width 2573 height 1234
click at [532, 200] on button "button" at bounding box center [527, 203] width 11 height 13
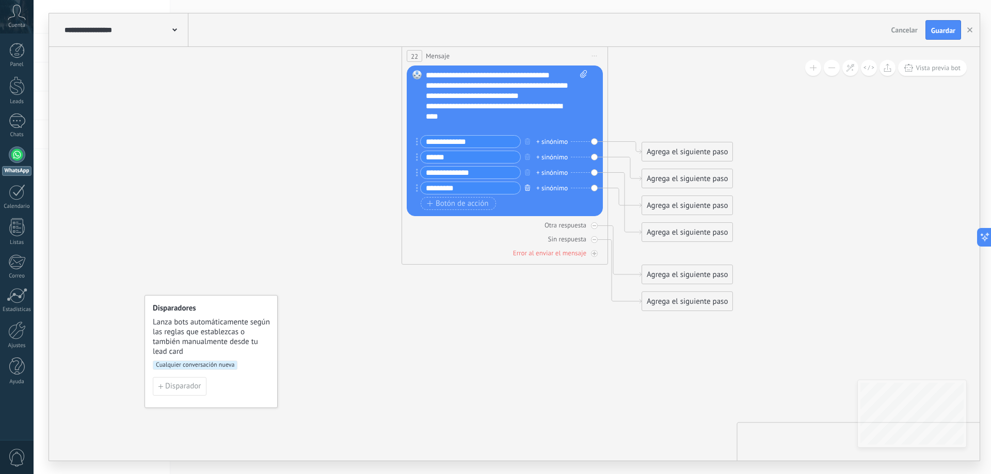
click at [528, 191] on button "button" at bounding box center [527, 187] width 11 height 13
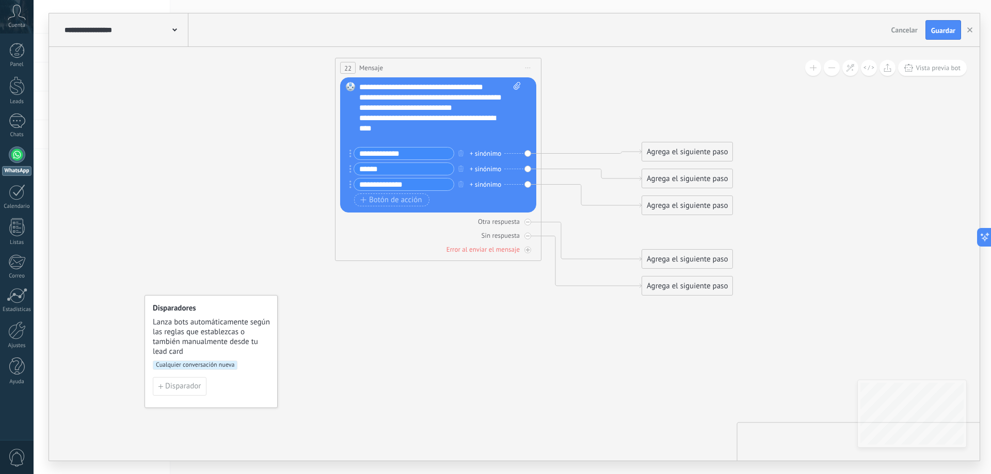
drag, startPoint x: 439, startPoint y: 55, endPoint x: 373, endPoint y: 67, distance: 67.6
click at [373, 67] on span "Mensaje" at bounding box center [371, 68] width 24 height 10
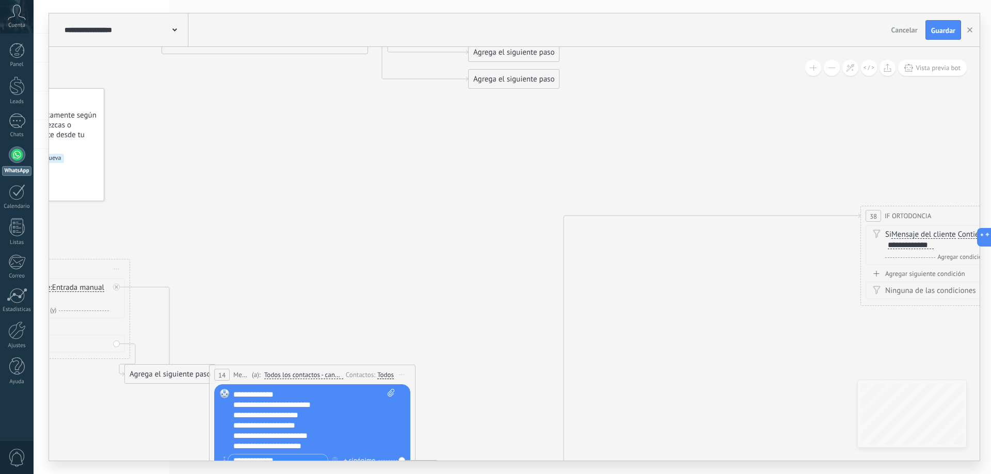
drag, startPoint x: 618, startPoint y: 350, endPoint x: 424, endPoint y: 93, distance: 321.6
click at [424, 93] on icon at bounding box center [803, 193] width 2573 height 1203
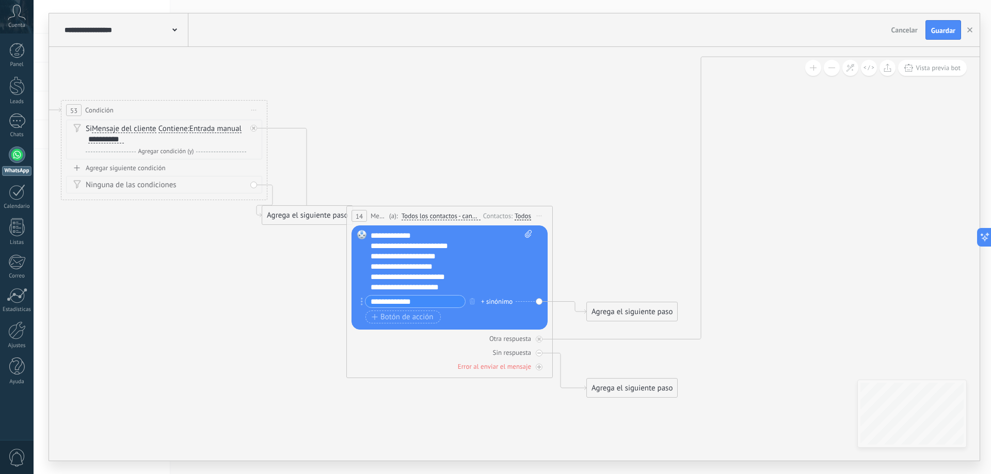
drag, startPoint x: 468, startPoint y: 259, endPoint x: 633, endPoint y: 152, distance: 197.1
click at [633, 152] on icon at bounding box center [941, 34] width 2573 height 1203
drag, startPoint x: 293, startPoint y: 215, endPoint x: 147, endPoint y: 308, distance: 173.1
click at [147, 308] on div "Agrega el siguiente paso" at bounding box center [161, 311] width 90 height 17
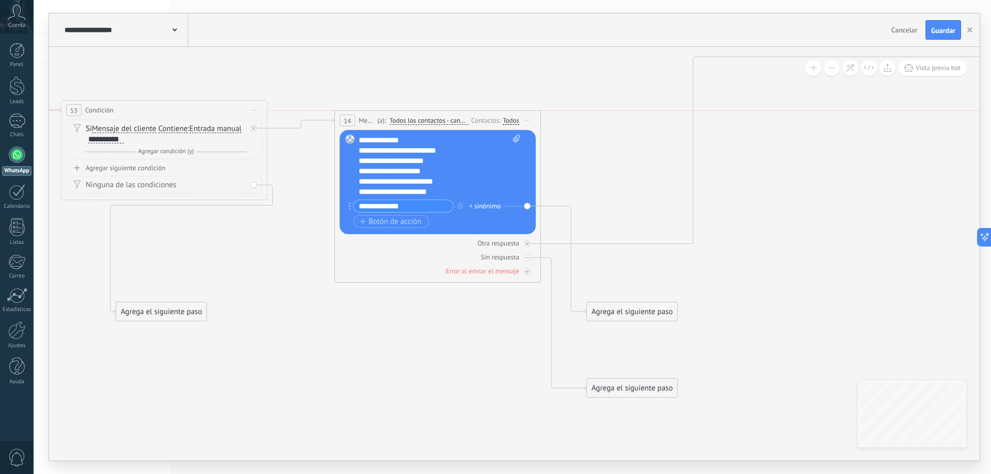
drag, startPoint x: 382, startPoint y: 215, endPoint x: 371, endPoint y: 122, distance: 93.1
click at [371, 122] on span "Mensaje" at bounding box center [367, 121] width 16 height 10
drag, startPoint x: 183, startPoint y: 312, endPoint x: 396, endPoint y: 206, distance: 238.2
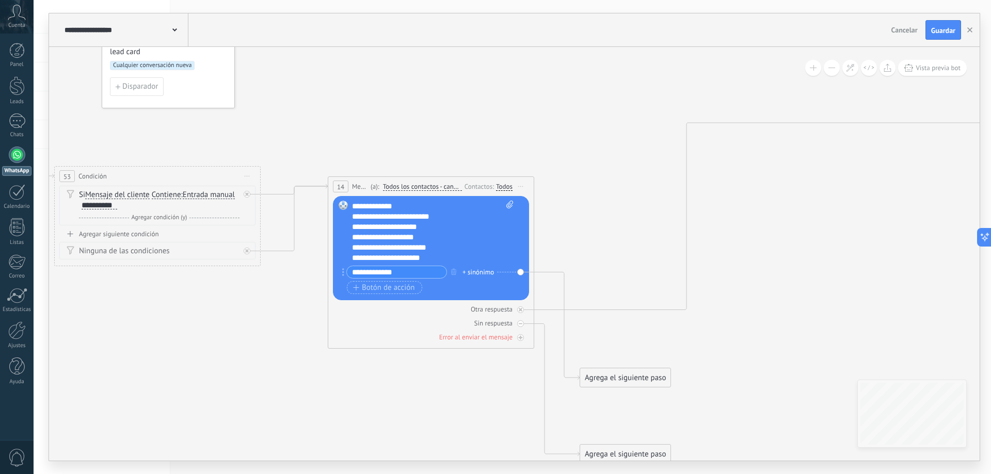
drag, startPoint x: 268, startPoint y: 232, endPoint x: 262, endPoint y: 298, distance: 66.4
click at [262, 298] on icon at bounding box center [934, 111] width 2573 height 1222
click at [246, 192] on icon at bounding box center [247, 194] width 4 height 4
click at [144, 233] on div "Agregar siguiente condición" at bounding box center [157, 234] width 196 height 9
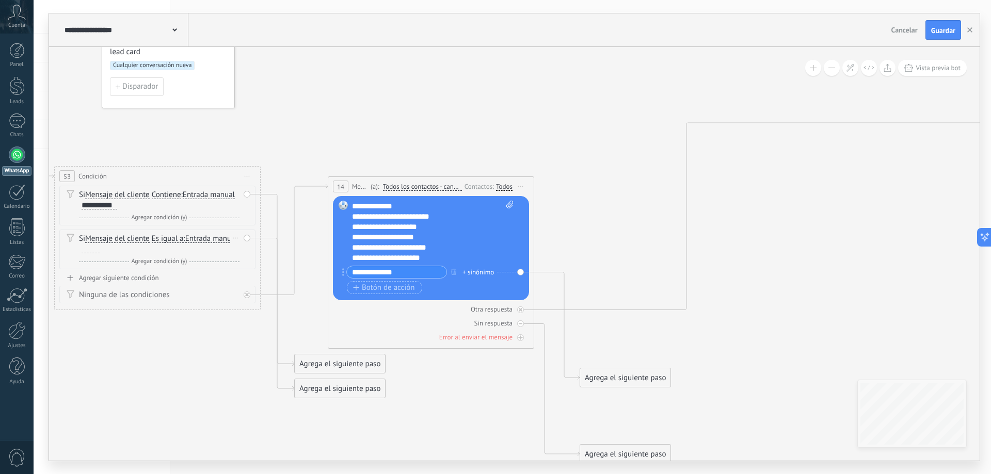
click at [170, 237] on span "Es igual a" at bounding box center [168, 239] width 32 height 8
click at [170, 237] on button "Es igual a" at bounding box center [211, 239] width 129 height 19
click at [184, 280] on span "Contiene" at bounding box center [202, 275] width 125 height 10
click at [84, 251] on div at bounding box center [89, 249] width 21 height 9
click at [84, 250] on div at bounding box center [91, 249] width 18 height 8
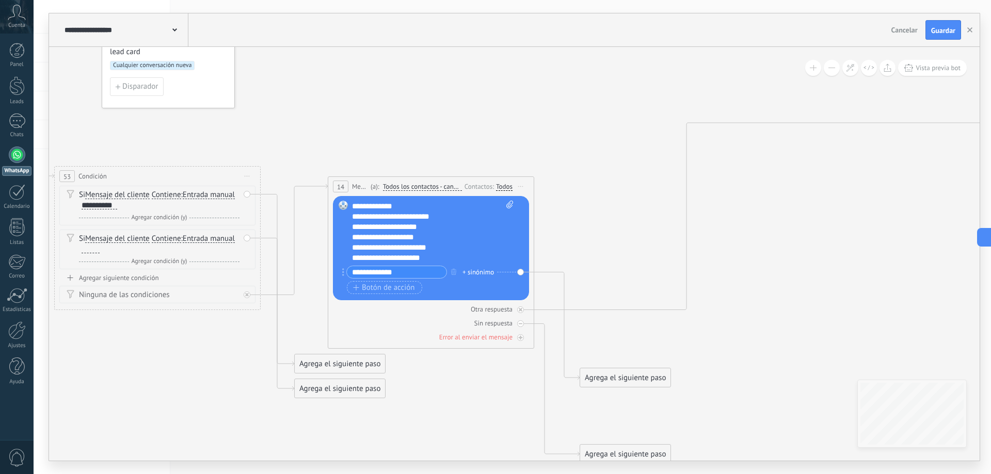
click at [387, 203] on div "**********" at bounding box center [433, 232] width 162 height 62
click at [381, 226] on div "**********" at bounding box center [433, 232] width 162 height 62
click at [379, 227] on div "**********" at bounding box center [433, 232] width 162 height 62
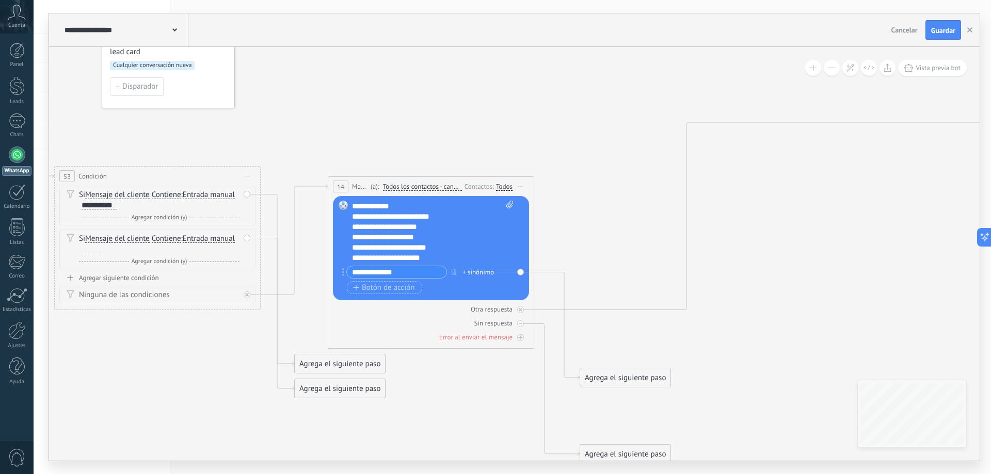
click at [373, 228] on div "**********" at bounding box center [433, 232] width 162 height 62
click at [184, 216] on span "Agregar condición (y)" at bounding box center [159, 218] width 61 height 8
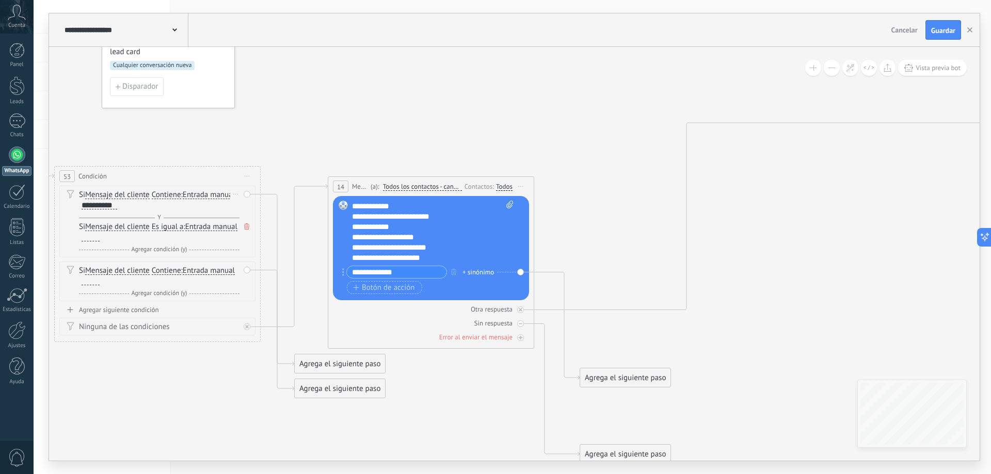
drag, startPoint x: 159, startPoint y: 216, endPoint x: 180, endPoint y: 218, distance: 20.3
click at [180, 219] on div "Y Agregar condición (y)" at bounding box center [159, 218] width 160 height 10
click at [249, 226] on icon at bounding box center [246, 226] width 5 height 6
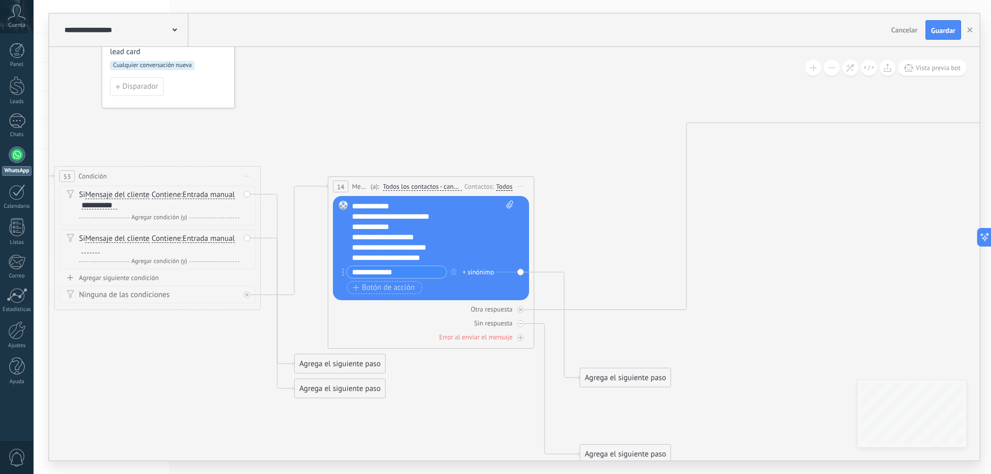
drag, startPoint x: 160, startPoint y: 218, endPoint x: 124, endPoint y: 172, distance: 58.8
click at [124, 172] on div "53 Condición ********* Iniciar vista previa aquí Cambiar nombre Duplicar Borrar" at bounding box center [157, 176] width 205 height 19
click at [247, 174] on span "Iniciar vista previa aquí Cambiar nombre Duplicar [GEOGRAPHIC_DATA]" at bounding box center [247, 176] width 17 height 15
click at [160, 377] on icon at bounding box center [934, 111] width 2573 height 1222
click at [154, 259] on span "Agregar condición (y)" at bounding box center [159, 262] width 61 height 8
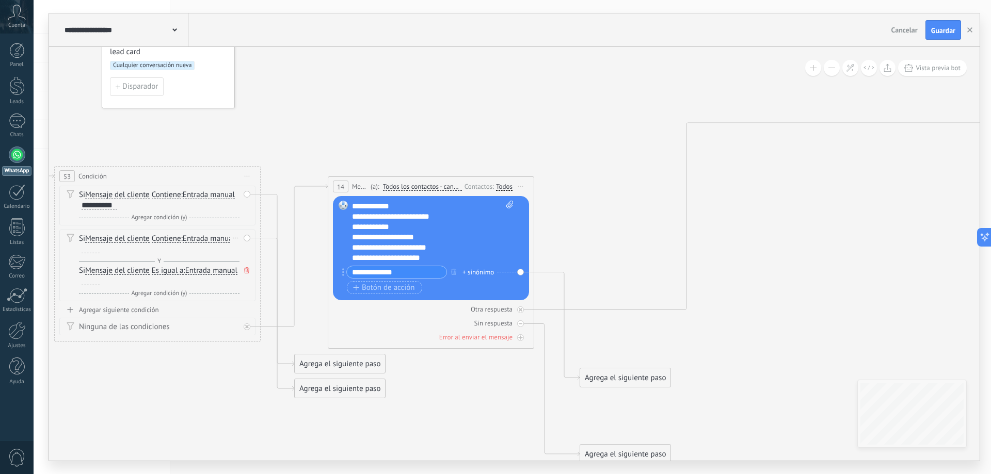
drag, startPoint x: 153, startPoint y: 257, endPoint x: 199, endPoint y: 254, distance: 45.5
click at [199, 254] on div "Si Mensaje del cliente Mensaje del cliente Emoción de la conversación Comentari…" at bounding box center [159, 250] width 160 height 33
drag, startPoint x: 187, startPoint y: 260, endPoint x: 137, endPoint y: 259, distance: 50.1
click at [137, 259] on div "Y Agregar condición (y)" at bounding box center [159, 261] width 160 height 10
click at [246, 271] on icon at bounding box center [246, 270] width 5 height 6
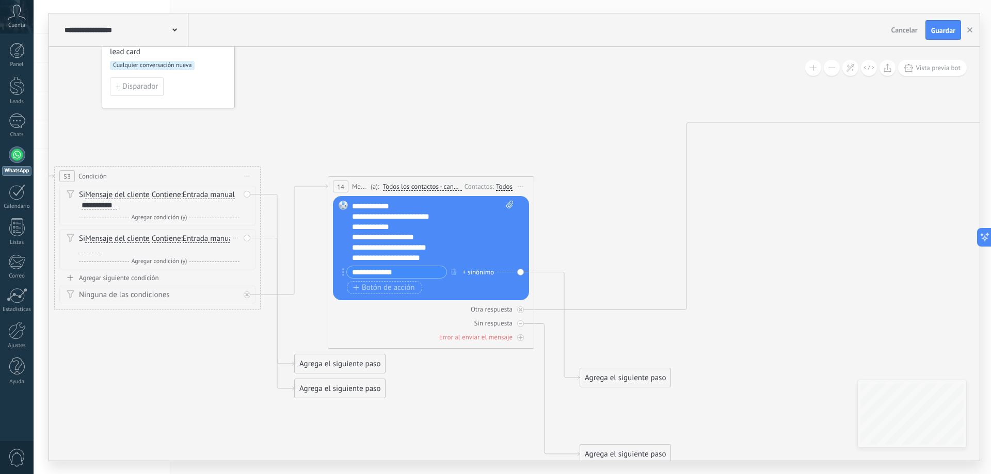
click at [375, 235] on div "**********" at bounding box center [433, 232] width 162 height 62
click at [411, 224] on div "**********" at bounding box center [433, 232] width 162 height 62
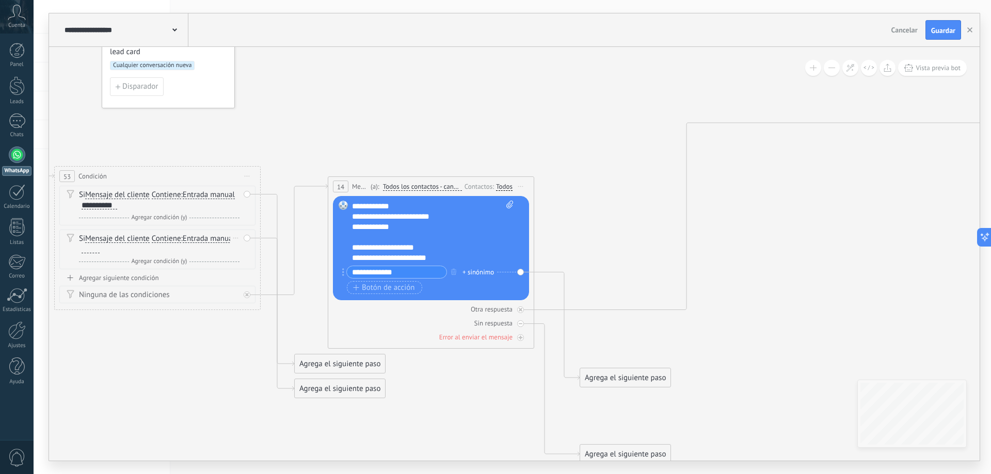
click at [411, 224] on div "**********" at bounding box center [433, 232] width 162 height 62
click at [403, 231] on div "**********" at bounding box center [433, 232] width 162 height 62
click at [397, 239] on div "**********" at bounding box center [423, 278] width 143 height 93
copy div "**"
click at [439, 247] on div "**********" at bounding box center [423, 278] width 143 height 93
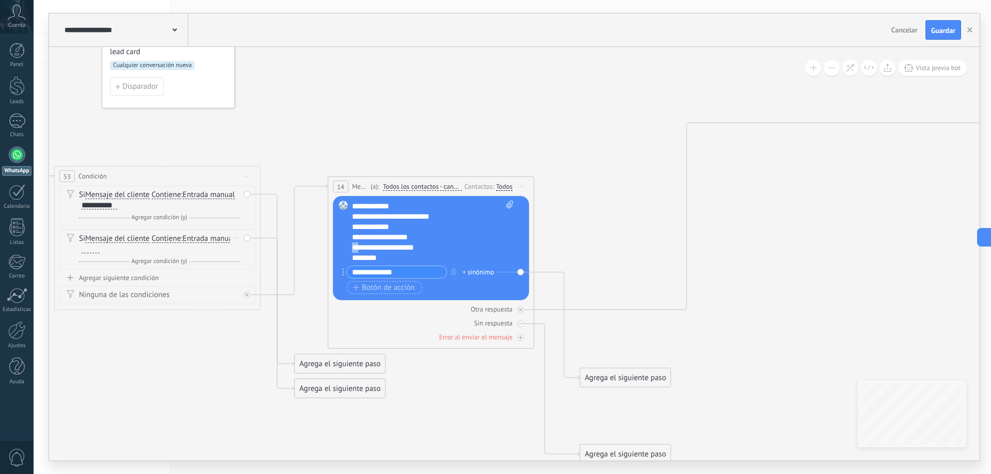
drag, startPoint x: 351, startPoint y: 201, endPoint x: 357, endPoint y: 202, distance: 5.3
click at [354, 201] on div "Reemplazar Quitar Convertir a mensaje de voz Arrastre la imagen aquí para adjun…" at bounding box center [431, 248] width 196 height 104
click at [361, 204] on div "**********" at bounding box center [433, 232] width 162 height 62
drag, startPoint x: 353, startPoint y: 245, endPoint x: 360, endPoint y: 245, distance: 7.2
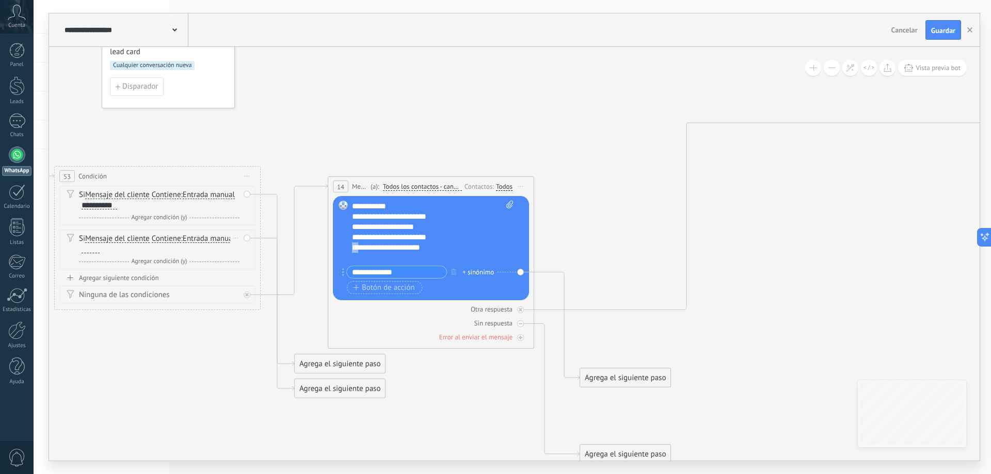
click at [360, 245] on div "**********" at bounding box center [423, 237] width 143 height 31
click at [447, 118] on icon at bounding box center [934, 111] width 2573 height 1222
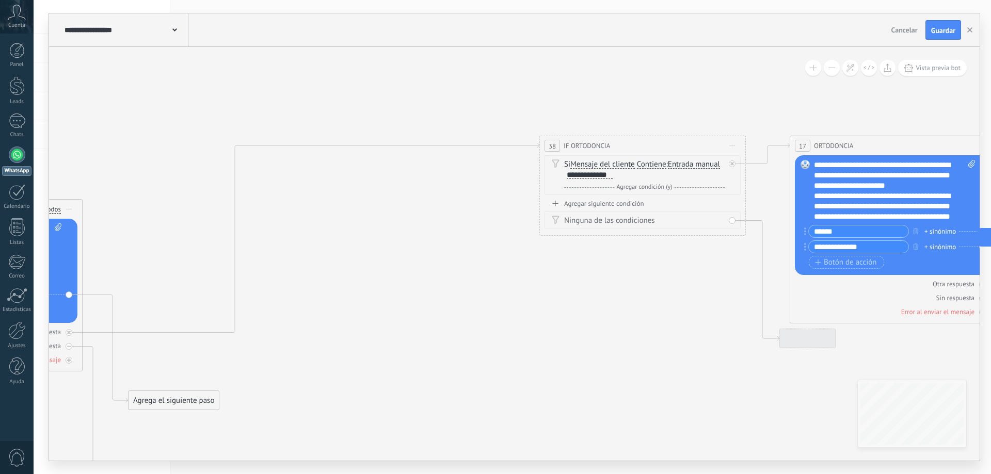
drag, startPoint x: 646, startPoint y: 351, endPoint x: 561, endPoint y: 331, distance: 87.6
click at [326, 367] on icon at bounding box center [483, 134] width 2573 height 1222
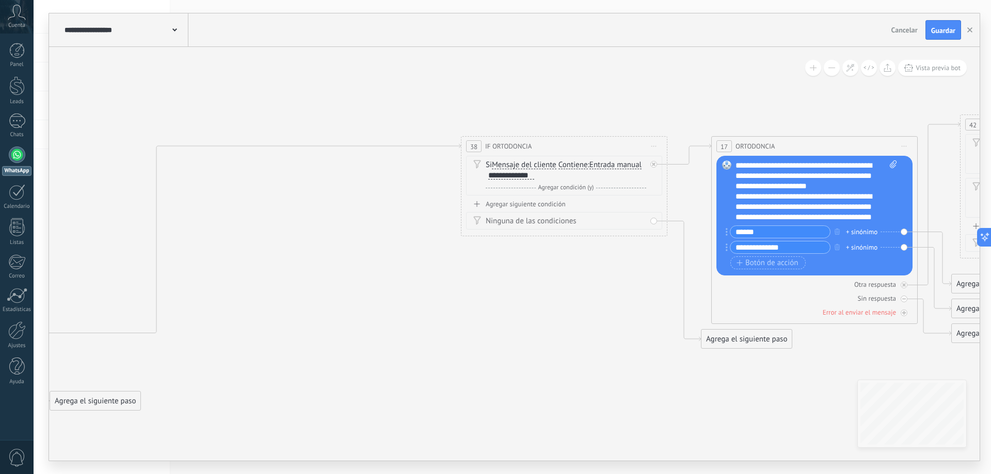
drag, startPoint x: 668, startPoint y: 331, endPoint x: 596, endPoint y: 247, distance: 110.5
click at [589, 333] on icon at bounding box center [404, 134] width 2573 height 1222
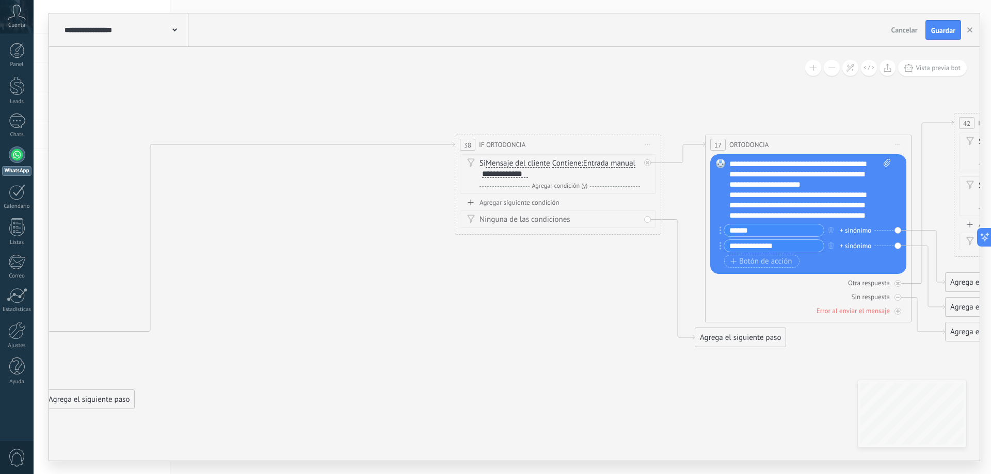
click at [648, 144] on icon at bounding box center [647, 144] width 5 height 1
click at [669, 217] on div "Borrar" at bounding box center [695, 212] width 102 height 18
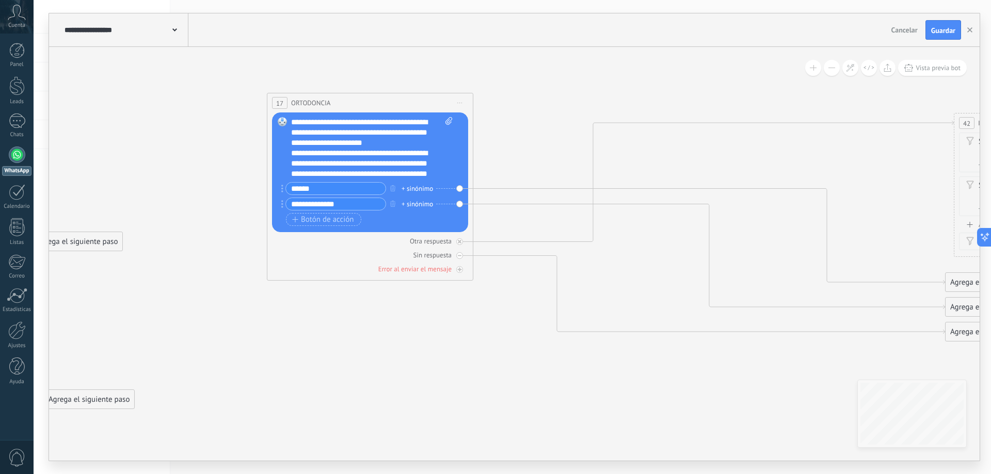
drag, startPoint x: 754, startPoint y: 146, endPoint x: 316, endPoint y: 104, distance: 440.1
click at [316, 104] on span "ORTODONCIA" at bounding box center [310, 103] width 39 height 10
click at [463, 102] on span "Iniciar vista previa aquí Cambiar nombre Duplicar [GEOGRAPHIC_DATA]" at bounding box center [460, 102] width 17 height 15
click at [479, 172] on div "Borrar" at bounding box center [507, 171] width 102 height 18
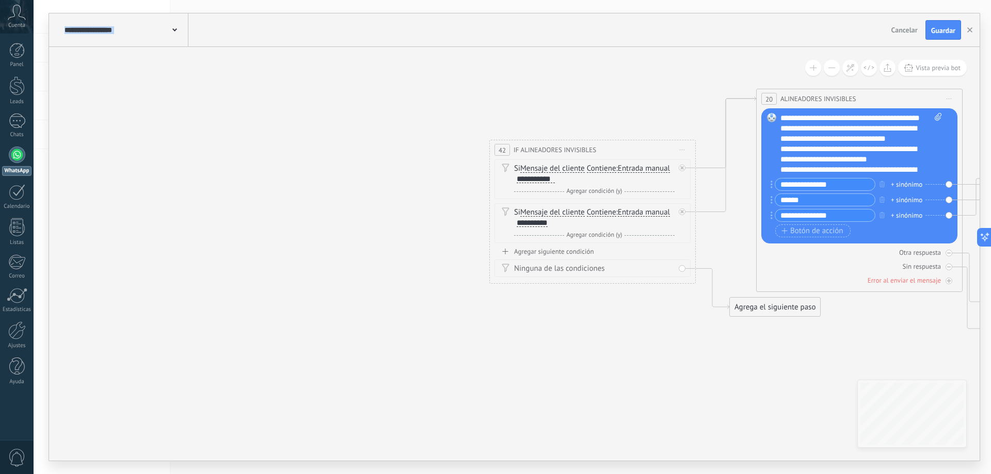
drag, startPoint x: 763, startPoint y: 333, endPoint x: 311, endPoint y: 363, distance: 453.0
click at [684, 148] on span "Iniciar vista previa aquí Cambiar nombre Duplicar [GEOGRAPHIC_DATA]" at bounding box center [682, 149] width 17 height 15
click at [696, 220] on div "Borrar" at bounding box center [729, 217] width 102 height 18
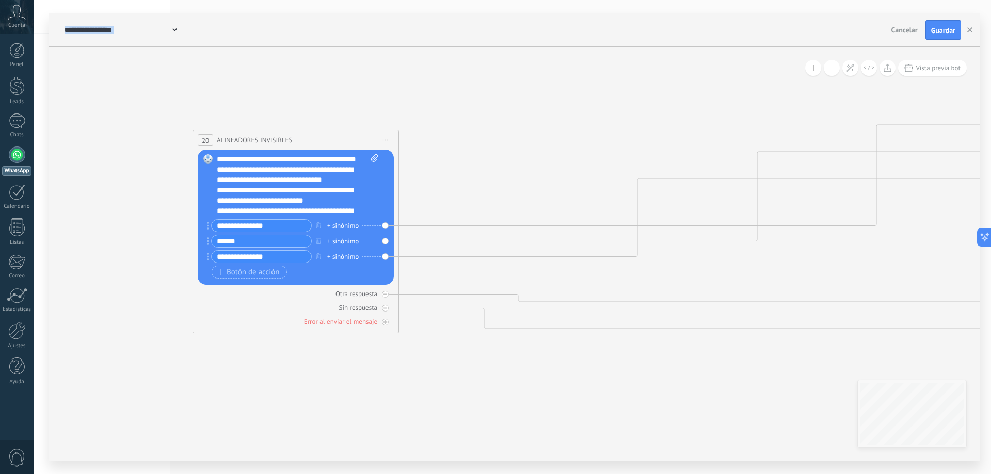
drag, startPoint x: 796, startPoint y: 100, endPoint x: 232, endPoint y: 141, distance: 565.0
click at [232, 141] on span "ALINEADORES INVISIBLES" at bounding box center [254, 140] width 75 height 10
click at [837, 69] on button at bounding box center [832, 68] width 16 height 16
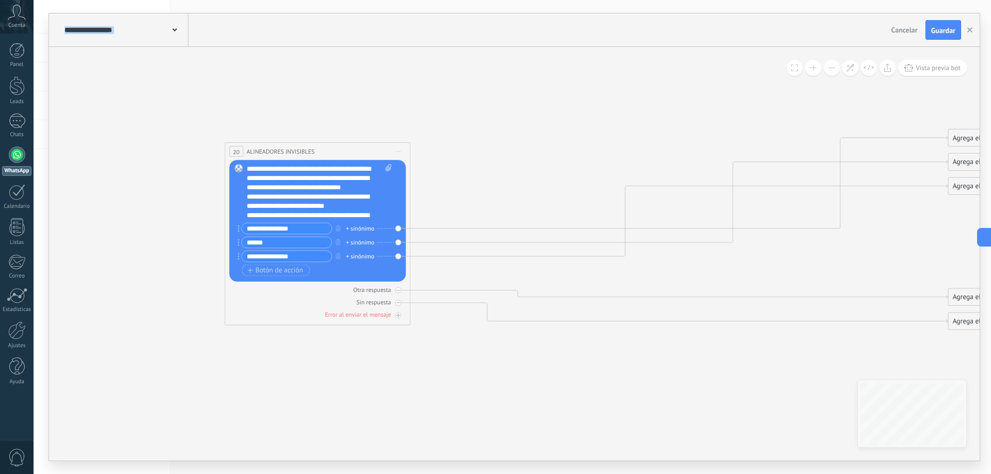
click at [835, 70] on button at bounding box center [832, 68] width 16 height 16
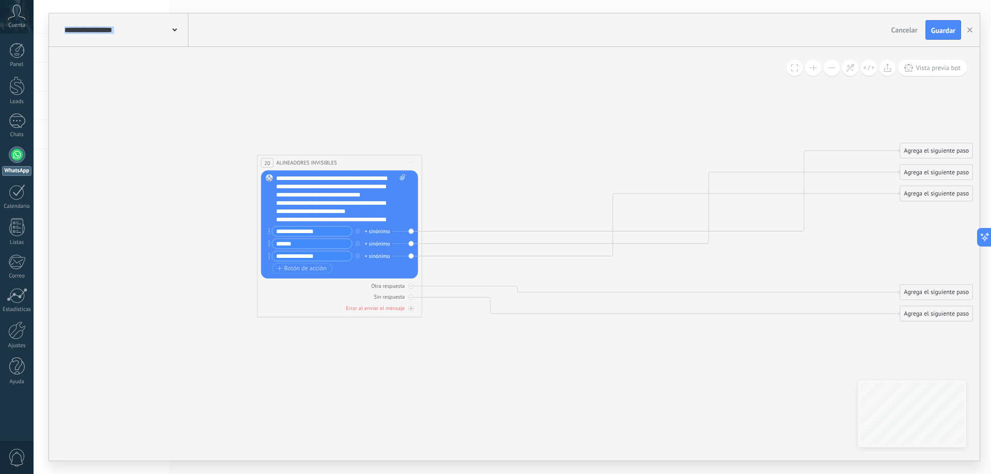
click at [835, 70] on button at bounding box center [832, 68] width 16 height 16
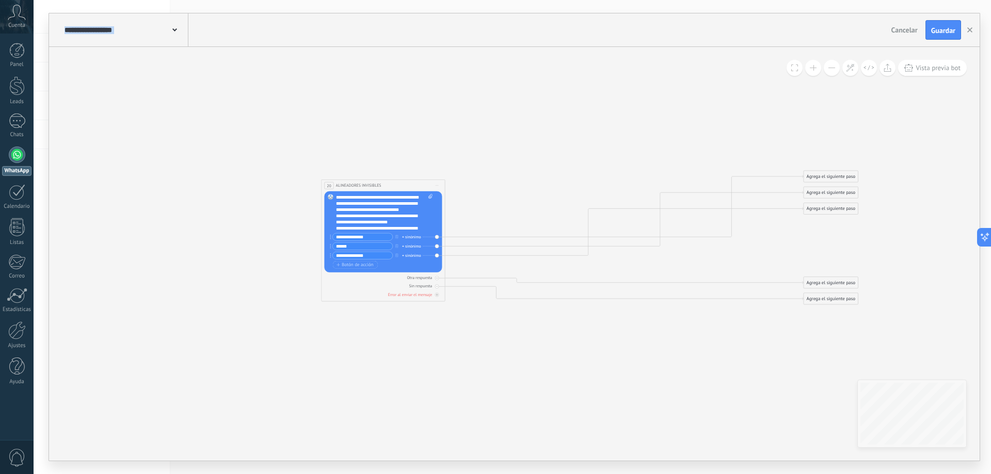
click at [835, 70] on button at bounding box center [832, 68] width 16 height 16
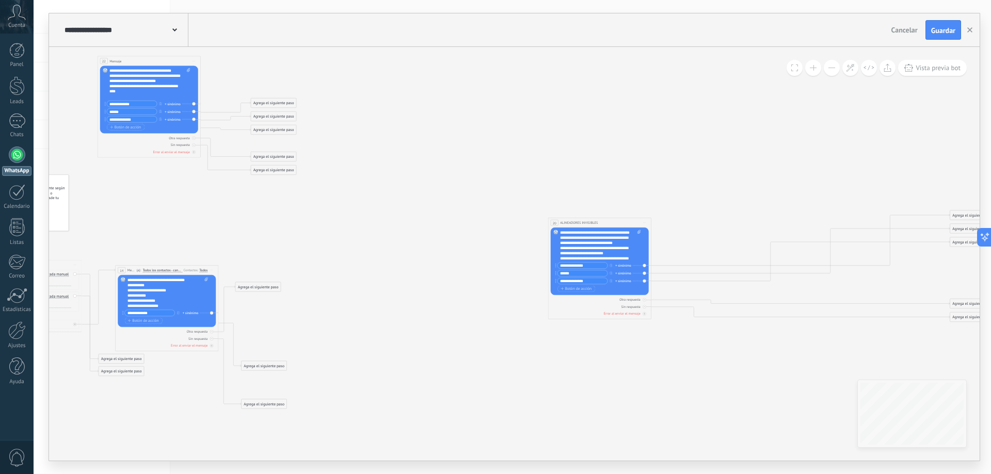
drag, startPoint x: 402, startPoint y: 164, endPoint x: 593, endPoint y: 189, distance: 192.5
click at [593, 189] on icon at bounding box center [441, 227] width 1331 height 601
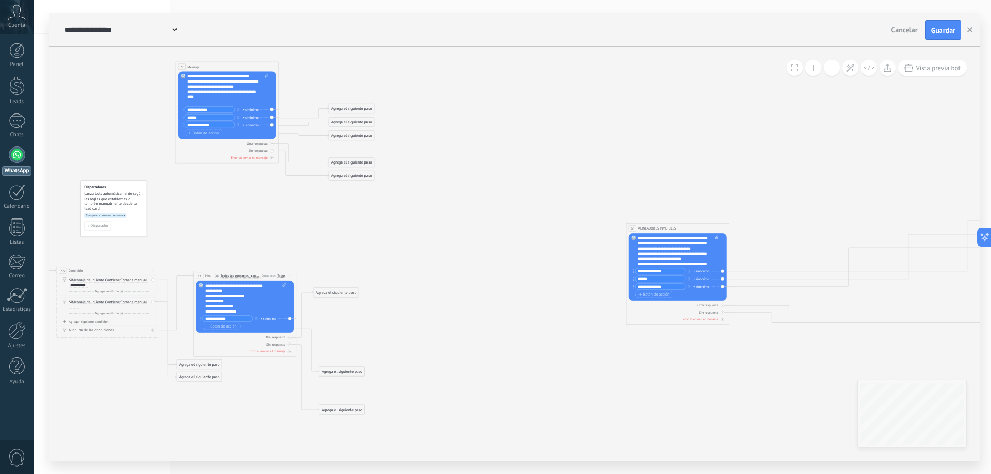
drag, startPoint x: 333, startPoint y: 199, endPoint x: 428, endPoint y: 208, distance: 95.4
click at [426, 214] on icon at bounding box center [518, 233] width 1331 height 601
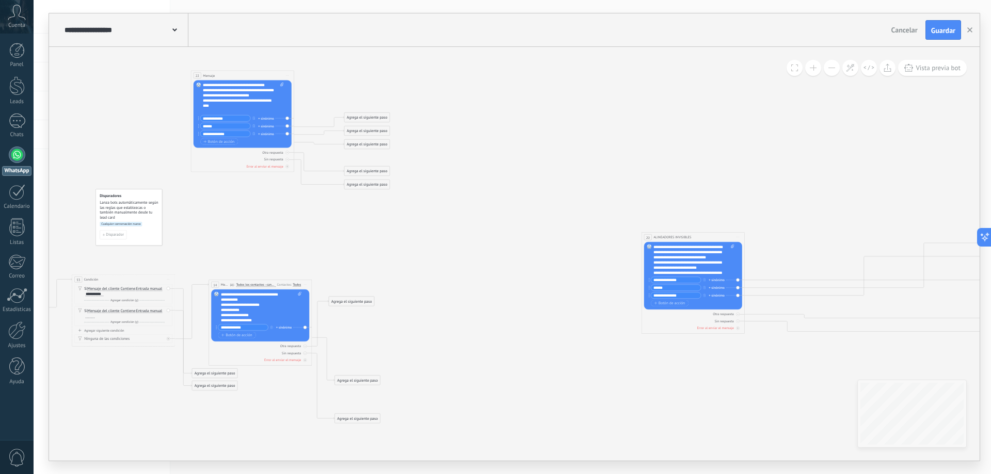
click at [214, 76] on span "Mensaje" at bounding box center [209, 75] width 12 height 5
click at [211, 76] on span "Mensaje" at bounding box center [209, 75] width 12 height 5
click at [203, 75] on span "Mensaje" at bounding box center [209, 75] width 12 height 5
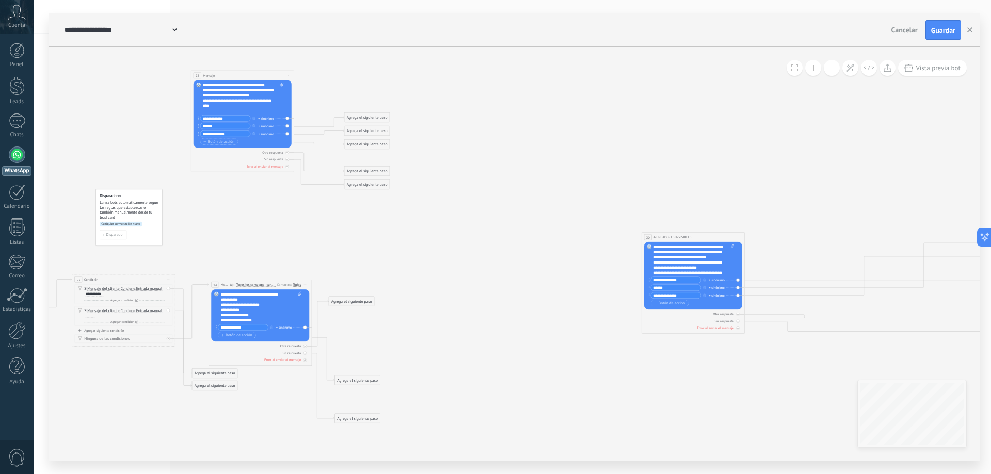
click at [207, 75] on span "Mensaje" at bounding box center [209, 75] width 12 height 5
drag, startPoint x: 207, startPoint y: 75, endPoint x: 231, endPoint y: 75, distance: 23.2
click at [207, 76] on span "Mensaje" at bounding box center [209, 75] width 12 height 5
click at [287, 71] on div "22 Mensaje ******* (a): Todos los contactos - canales seleccionados Todos los c…" at bounding box center [242, 76] width 103 height 10
click at [290, 75] on span "Iniciar vista previa aquí Cambiar nombre Duplicar [GEOGRAPHIC_DATA]" at bounding box center [287, 76] width 8 height 8
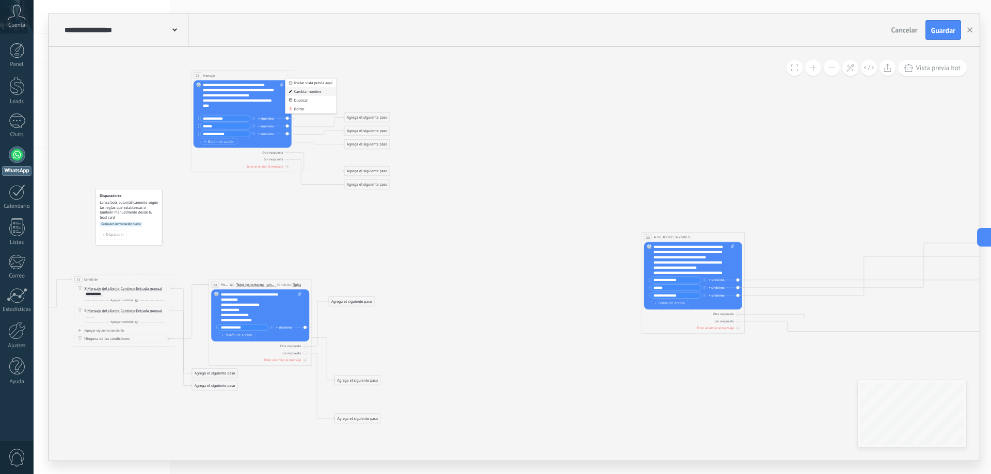
click at [300, 92] on div "Cambiar nombre" at bounding box center [310, 91] width 51 height 9
type input "**********"
click at [253, 62] on icon at bounding box center [534, 242] width 1331 height 601
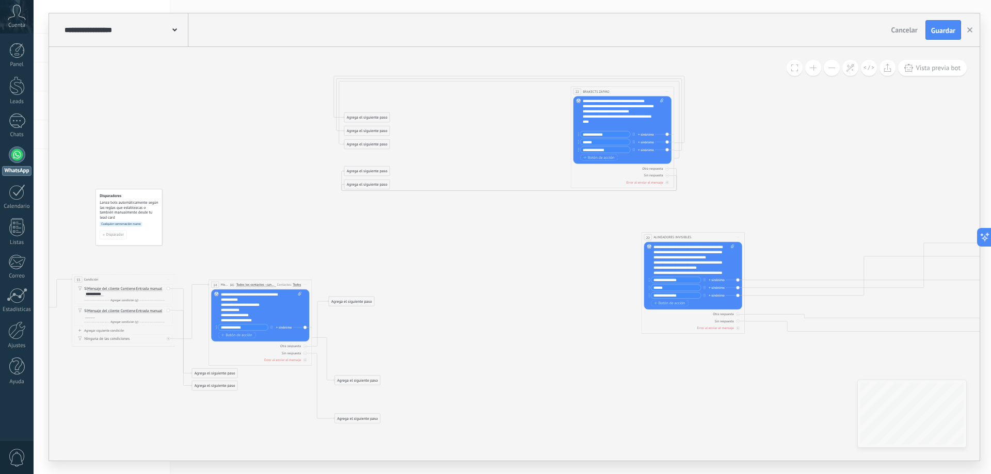
drag, startPoint x: 238, startPoint y: 74, endPoint x: 502, endPoint y: 111, distance: 266.4
click at [615, 89] on div "**********" at bounding box center [622, 92] width 103 height 10
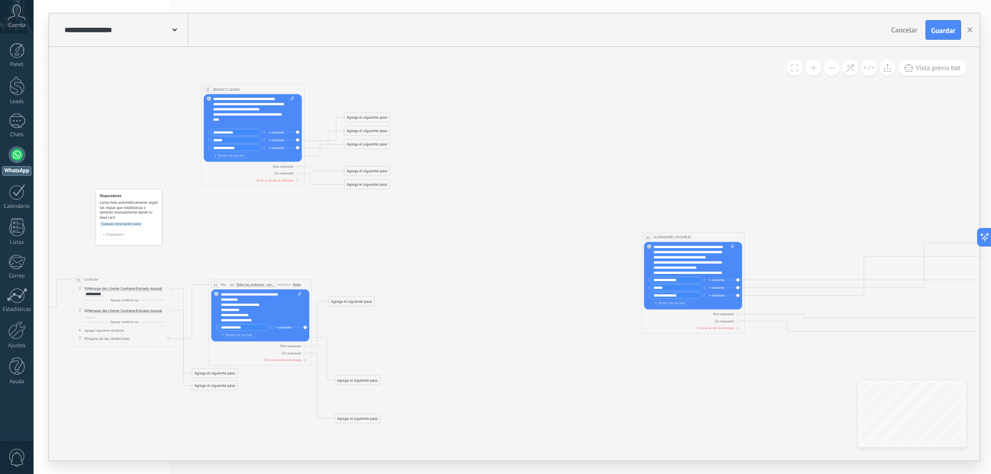
drag, startPoint x: 587, startPoint y: 86, endPoint x: 223, endPoint y: 85, distance: 363.3
click at [223, 85] on div "**********" at bounding box center [252, 90] width 103 height 10
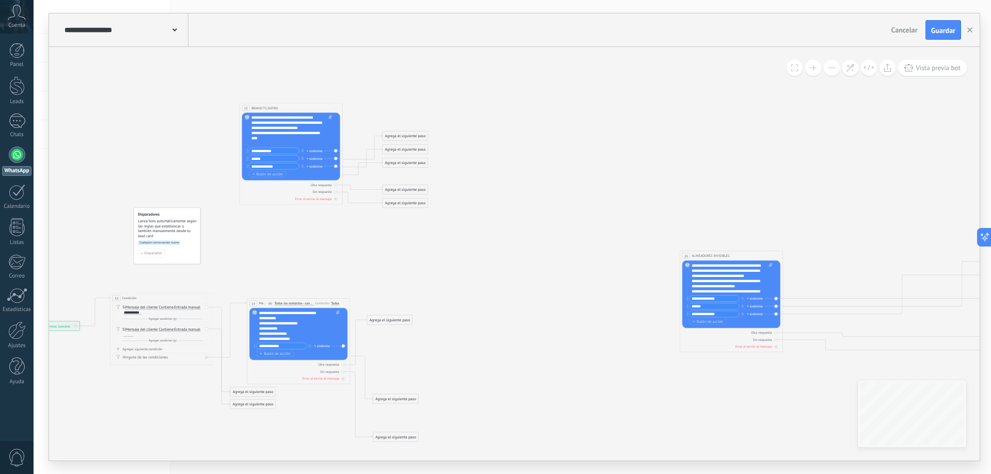
drag, startPoint x: 381, startPoint y: 195, endPoint x: 456, endPoint y: 215, distance: 78.1
click at [455, 220] on icon at bounding box center [572, 272] width 1331 height 599
click at [303, 156] on icon "button" at bounding box center [303, 157] width 3 height 3
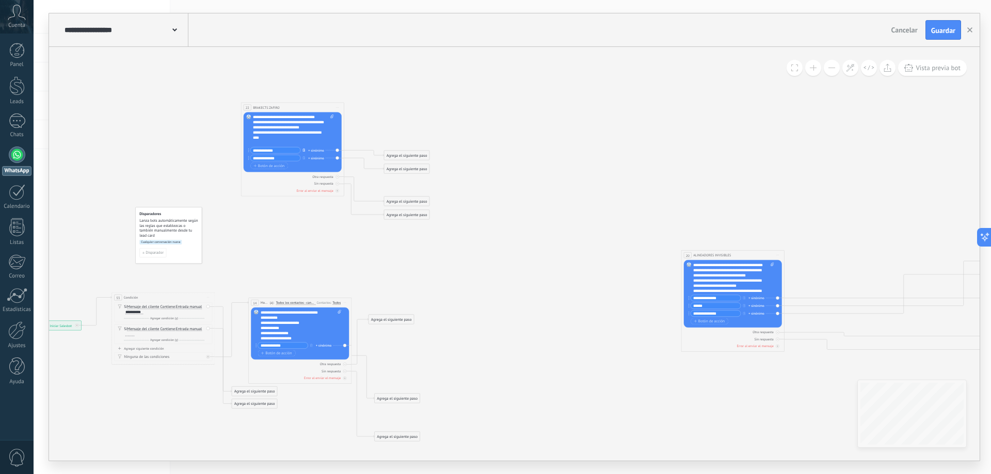
click at [302, 150] on button "button" at bounding box center [304, 150] width 6 height 7
click at [303, 151] on icon "button" at bounding box center [303, 150] width 3 height 3
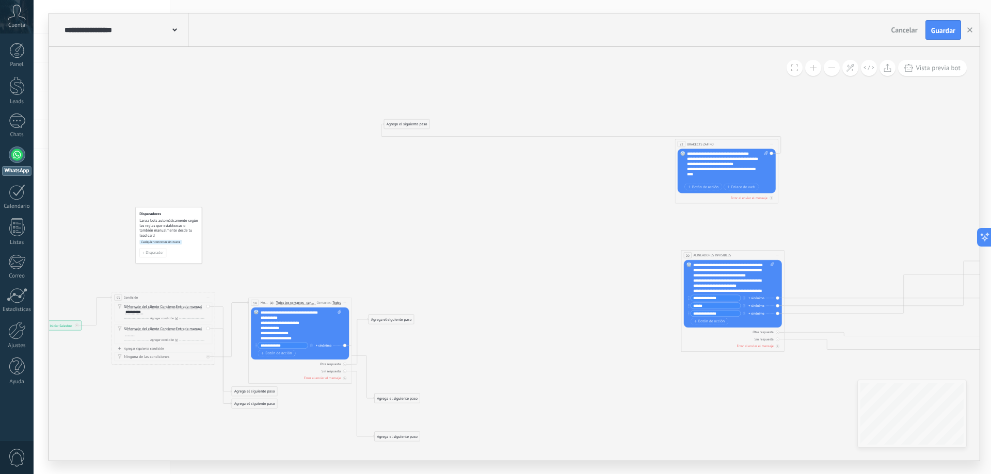
drag, startPoint x: 294, startPoint y: 107, endPoint x: 671, endPoint y: 141, distance: 378.8
click at [727, 144] on div "**********" at bounding box center [726, 144] width 103 height 10
drag, startPoint x: 410, startPoint y: 124, endPoint x: 880, endPoint y: 156, distance: 471.2
click at [880, 156] on div "Agrega el siguiente paso" at bounding box center [876, 156] width 45 height 9
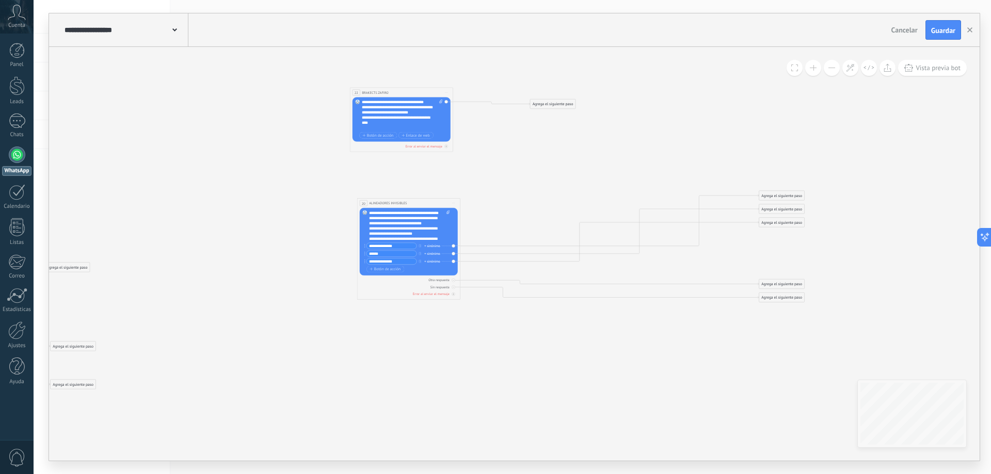
drag, startPoint x: 732, startPoint y: 407, endPoint x: 443, endPoint y: 351, distance: 294.9
click at [442, 360] on icon at bounding box center [250, 239] width 1331 height 560
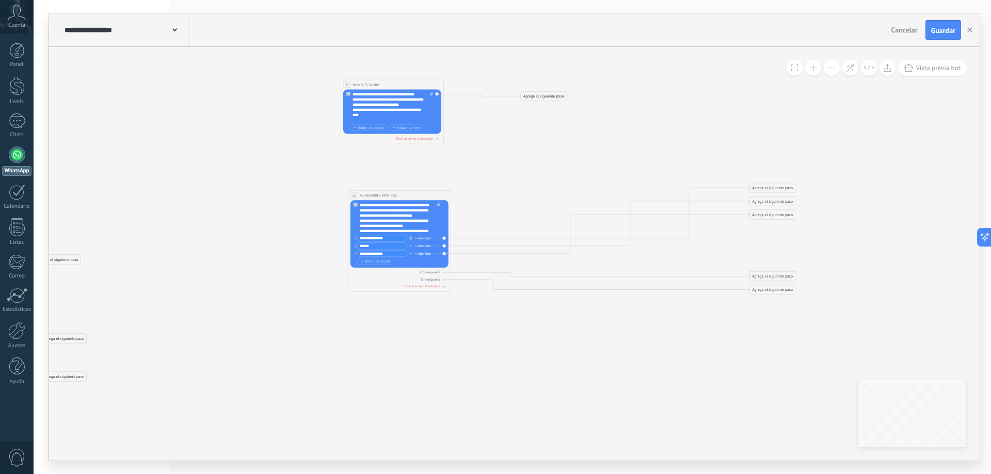
click at [410, 239] on icon "button" at bounding box center [410, 237] width 3 height 3
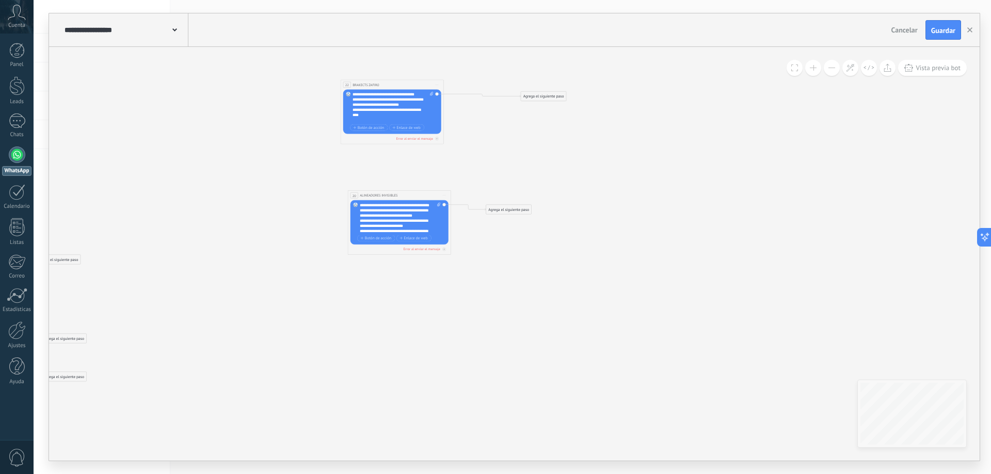
drag, startPoint x: 763, startPoint y: 214, endPoint x: 500, endPoint y: 212, distance: 262.7
click at [500, 212] on div "Agrega el siguiente paso" at bounding box center [508, 209] width 45 height 9
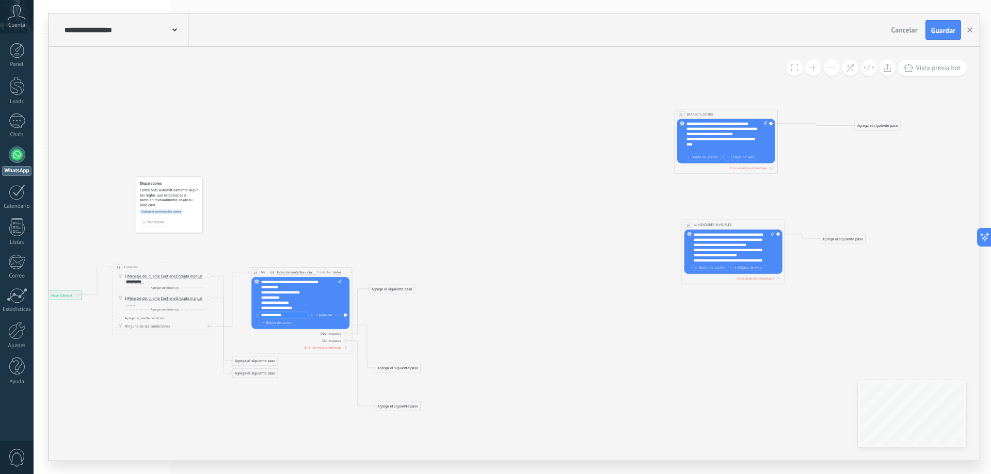
drag, startPoint x: 454, startPoint y: 306, endPoint x: 697, endPoint y: 326, distance: 243.4
click at [697, 326] on icon at bounding box center [460, 260] width 1103 height 560
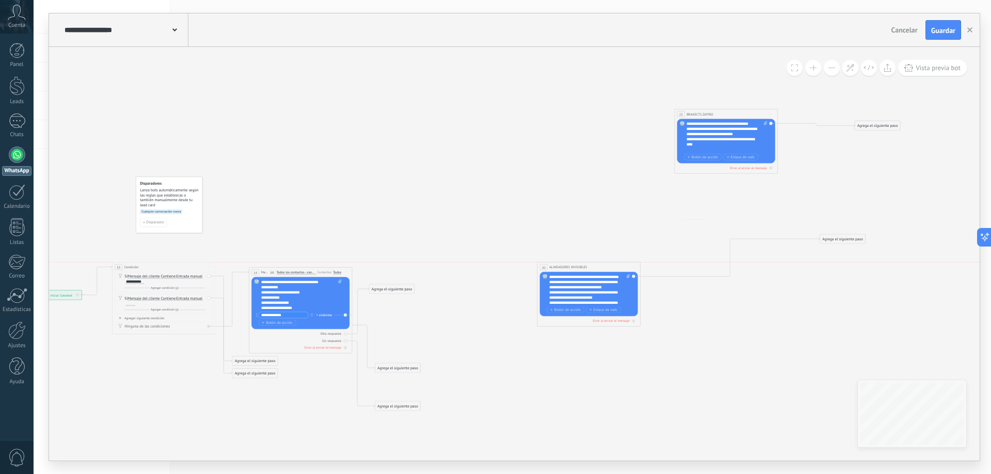
drag, startPoint x: 703, startPoint y: 224, endPoint x: 557, endPoint y: 267, distance: 151.7
click at [557, 268] on span "ALINEADORES INVISIBLES" at bounding box center [568, 267] width 38 height 5
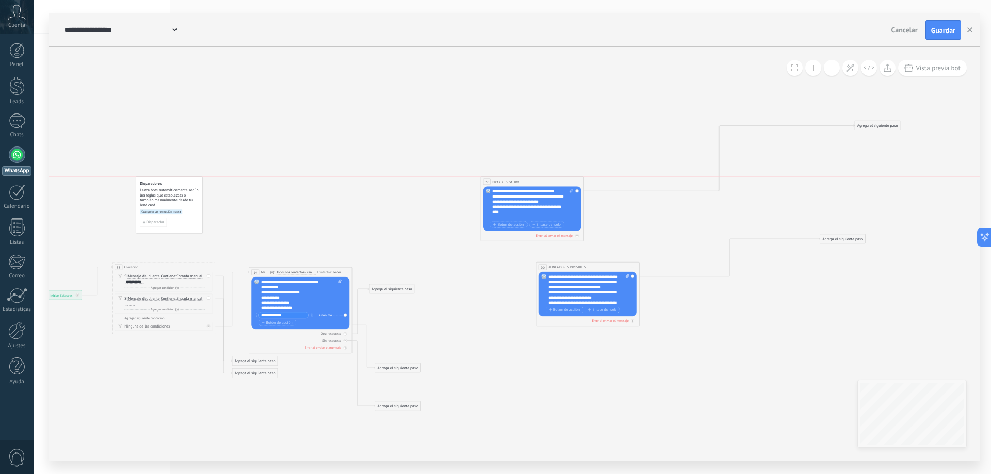
drag, startPoint x: 689, startPoint y: 112, endPoint x: 495, endPoint y: 183, distance: 206.8
click at [495, 183] on span "BRAKECTS ZAFIRO" at bounding box center [505, 182] width 26 height 5
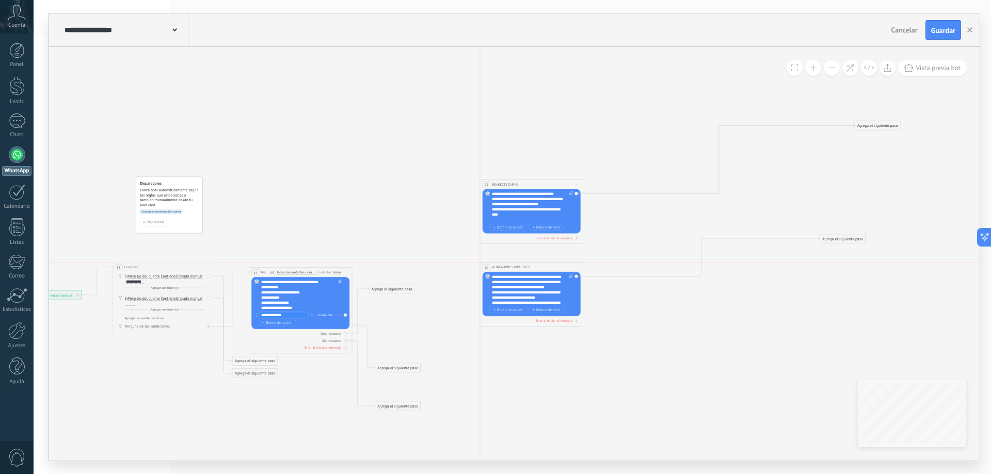
drag, startPoint x: 541, startPoint y: 272, endPoint x: 507, endPoint y: 268, distance: 34.3
click at [507, 268] on div "**********" at bounding box center [531, 268] width 103 height 10
drag, startPoint x: 810, startPoint y: 72, endPoint x: 802, endPoint y: 73, distance: 7.2
click at [810, 72] on button at bounding box center [813, 68] width 16 height 16
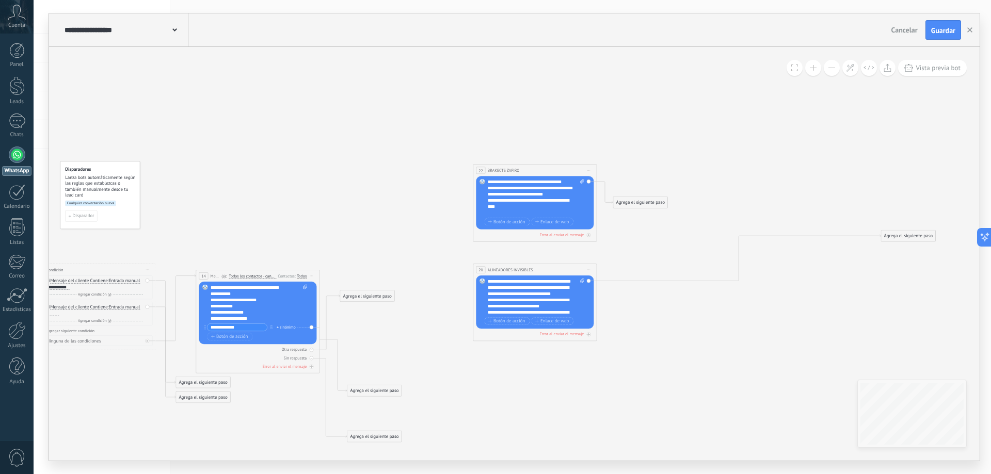
drag, startPoint x: 939, startPoint y: 106, endPoint x: 652, endPoint y: 212, distance: 305.3
click at [635, 206] on div "Agrega el siguiente paso" at bounding box center [640, 203] width 54 height 10
drag, startPoint x: 903, startPoint y: 234, endPoint x: 602, endPoint y: 289, distance: 305.3
click at [644, 307] on div "Agrega el siguiente paso" at bounding box center [649, 309] width 54 height 10
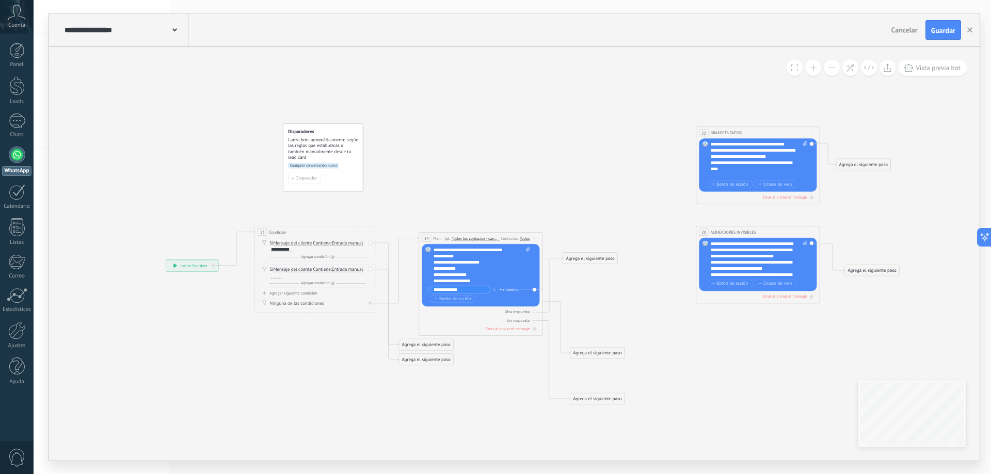
drag, startPoint x: 204, startPoint y: 208, endPoint x: 459, endPoint y: 213, distance: 255.5
click at [427, 171] on icon at bounding box center [522, 266] width 1022 height 588
click at [461, 255] on div "**********" at bounding box center [482, 265] width 97 height 37
drag, startPoint x: 536, startPoint y: 186, endPoint x: 588, endPoint y: 159, distance: 58.4
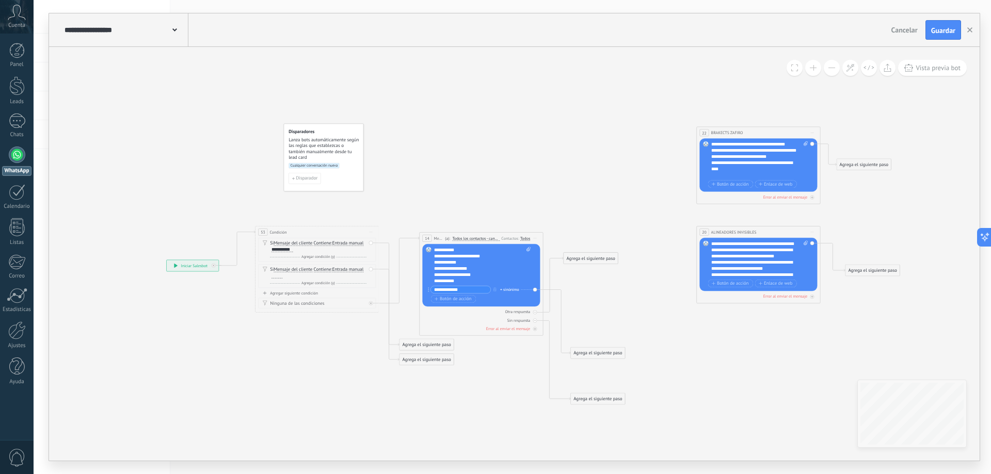
click at [536, 184] on icon at bounding box center [522, 266] width 1022 height 588
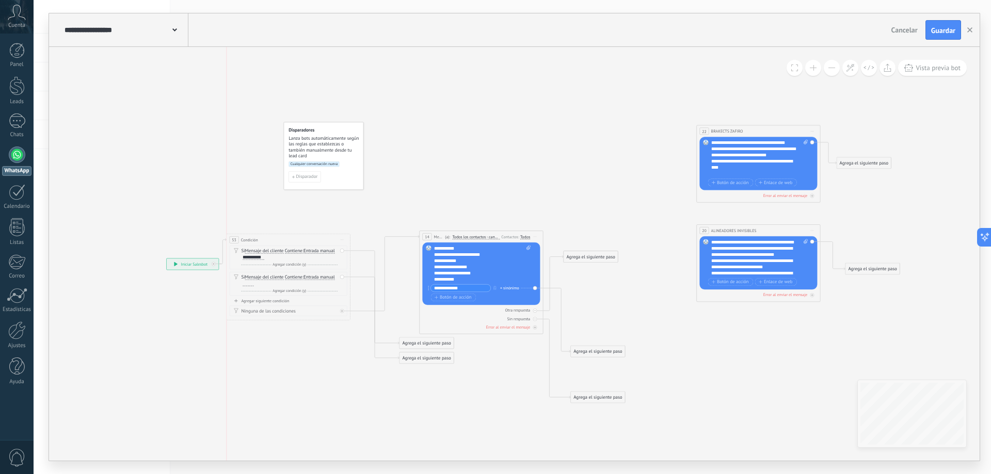
drag, startPoint x: 327, startPoint y: 230, endPoint x: 307, endPoint y: 237, distance: 21.4
click at [307, 237] on div "53 Condición ********* Iniciar vista previa aquí Cambiar nombre Duplicar Borrar" at bounding box center [288, 239] width 123 height 11
click at [260, 257] on div "**********" at bounding box center [253, 257] width 21 height 5
click at [395, 195] on icon at bounding box center [522, 265] width 1022 height 588
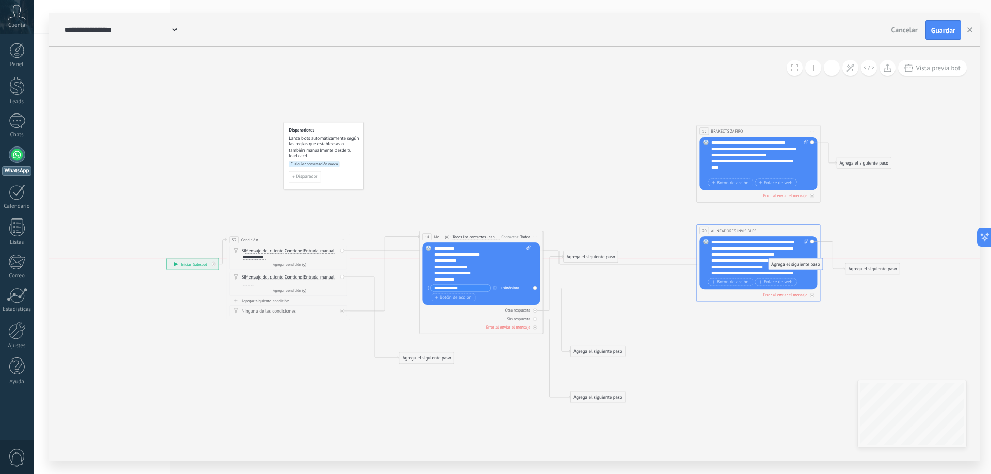
drag, startPoint x: 420, startPoint y: 343, endPoint x: 789, endPoint y: 263, distance: 377.4
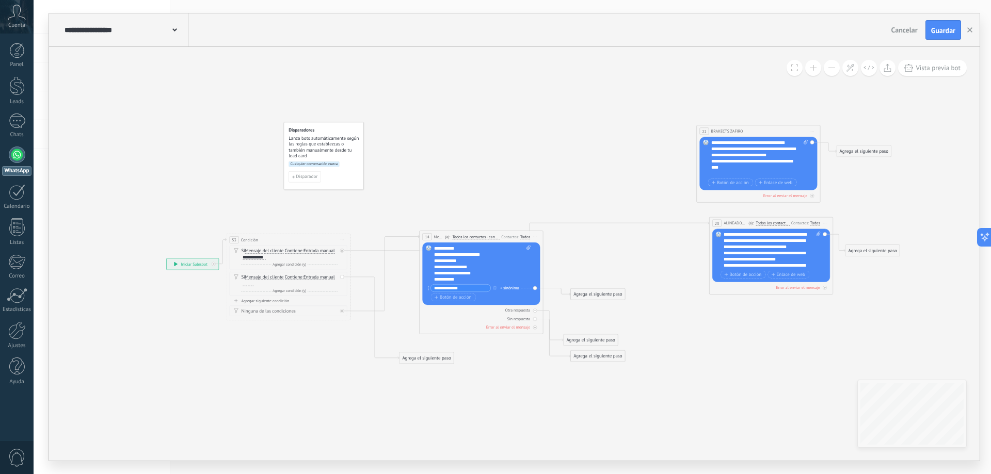
drag, startPoint x: 725, startPoint y: 229, endPoint x: 737, endPoint y: 221, distance: 14.8
click at [737, 221] on span "ALINEADORES INVISIBLES" at bounding box center [735, 223] width 23 height 6
click at [343, 251] on div at bounding box center [342, 251] width 4 height 4
click at [385, 257] on div "Agrega el siguiente paso" at bounding box center [398, 257] width 54 height 10
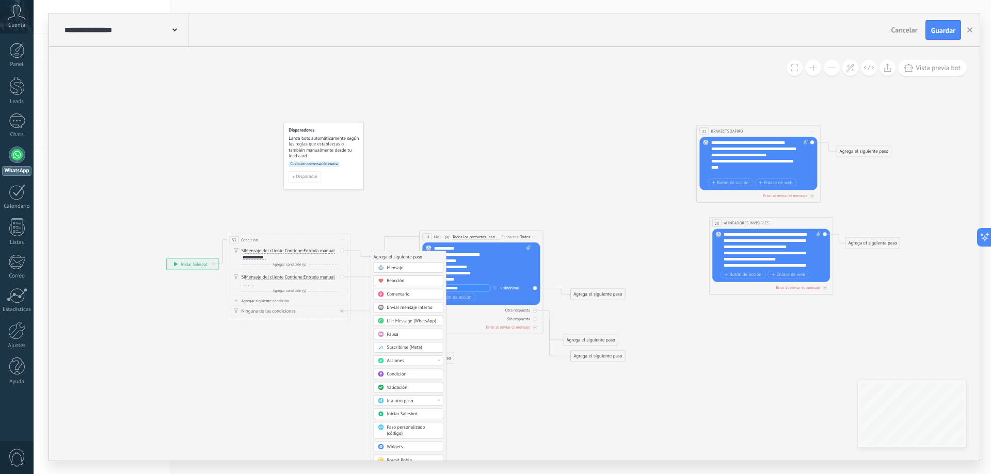
click at [439, 404] on div "Ir a otro paso" at bounding box center [413, 401] width 52 height 6
click at [420, 401] on div "14: Mensaje" at bounding box center [408, 401] width 69 height 10
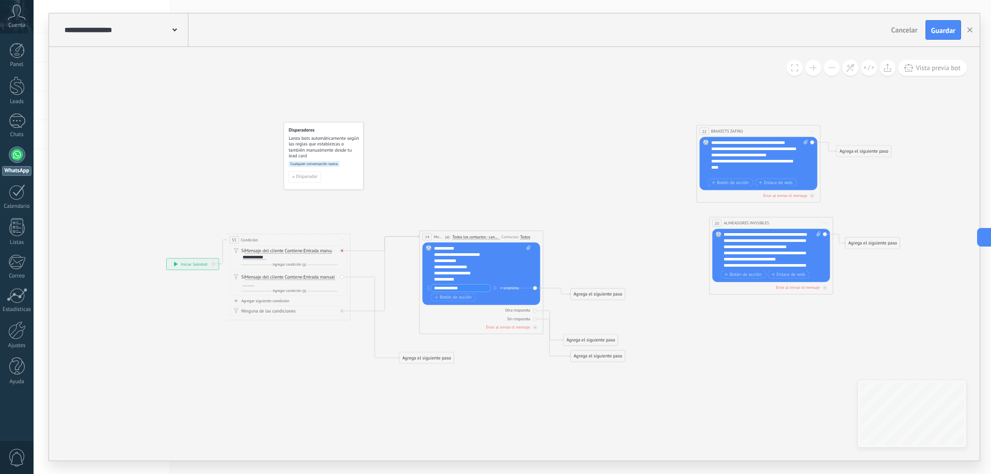
click at [340, 250] on div at bounding box center [342, 251] width 4 height 4
click at [386, 254] on div "Agrega el siguiente paso" at bounding box center [398, 257] width 54 height 10
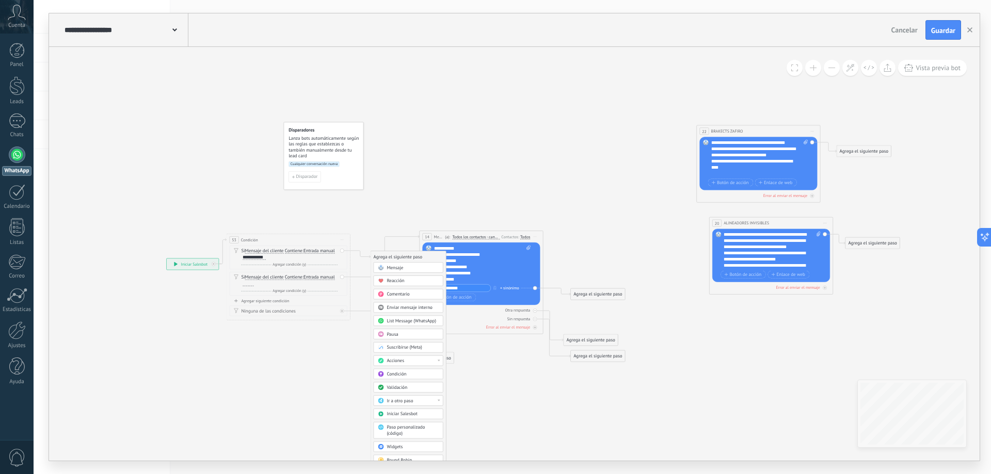
click at [421, 398] on div "Ir a otro paso" at bounding box center [413, 401] width 52 height 6
click at [429, 410] on div "20: ALINEADORES INVISIBLES" at bounding box center [408, 411] width 69 height 10
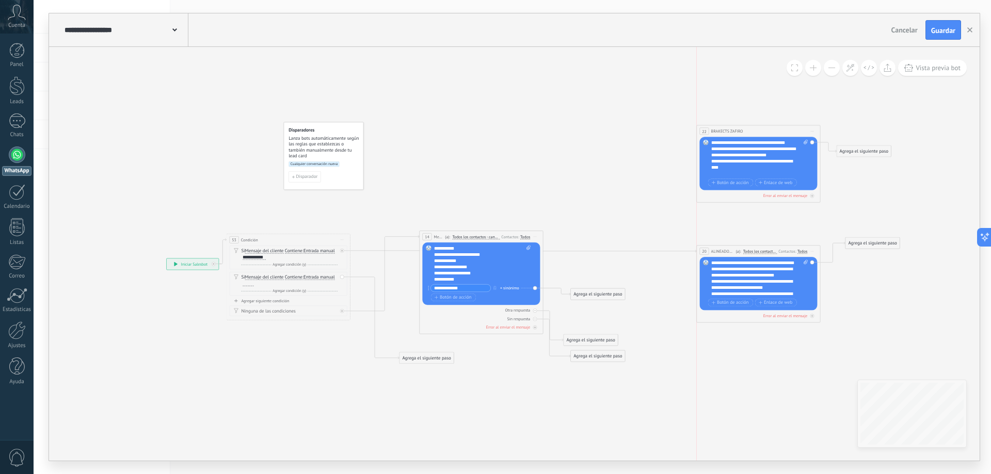
drag, startPoint x: 743, startPoint y: 223, endPoint x: 731, endPoint y: 251, distance: 30.6
click at [731, 251] on span "ALINEADORES INVISIBLES" at bounding box center [722, 251] width 23 height 6
click at [937, 33] on span "Guardar" at bounding box center [943, 30] width 24 height 7
click at [432, 185] on icon at bounding box center [522, 245] width 1022 height 549
click at [249, 285] on div at bounding box center [248, 283] width 11 height 5
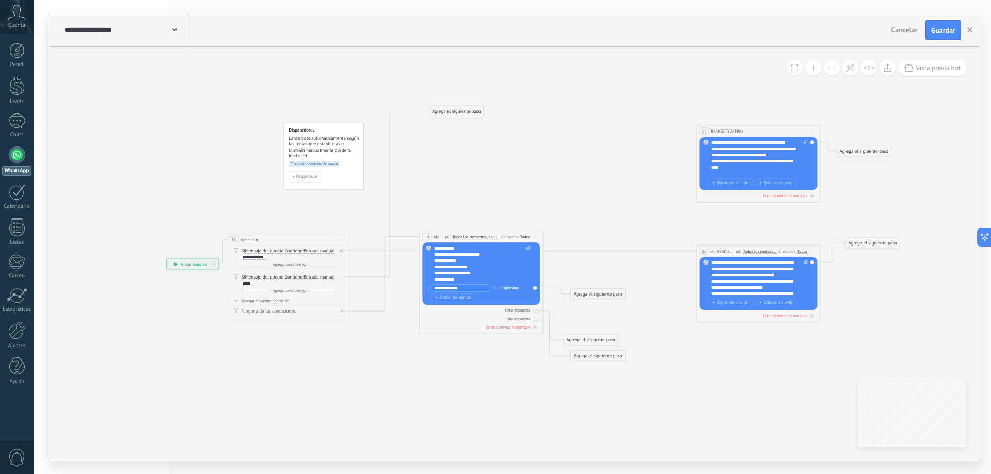
drag, startPoint x: 416, startPoint y: 361, endPoint x: 446, endPoint y: 113, distance: 249.5
click at [446, 114] on div "Agrega el siguiente paso" at bounding box center [456, 111] width 54 height 10
click at [447, 112] on div "Agrega el siguiente paso" at bounding box center [456, 111] width 54 height 10
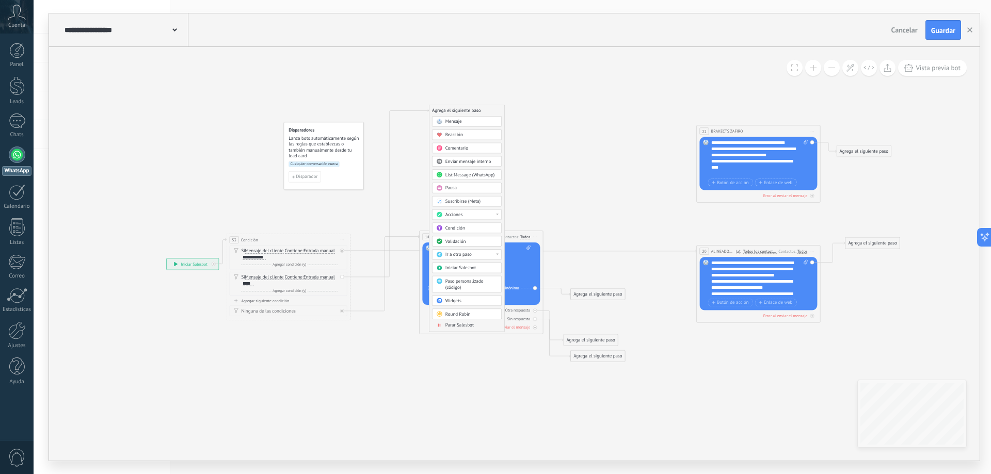
click at [459, 175] on span "List Message (WhatsApp)" at bounding box center [470, 175] width 50 height 6
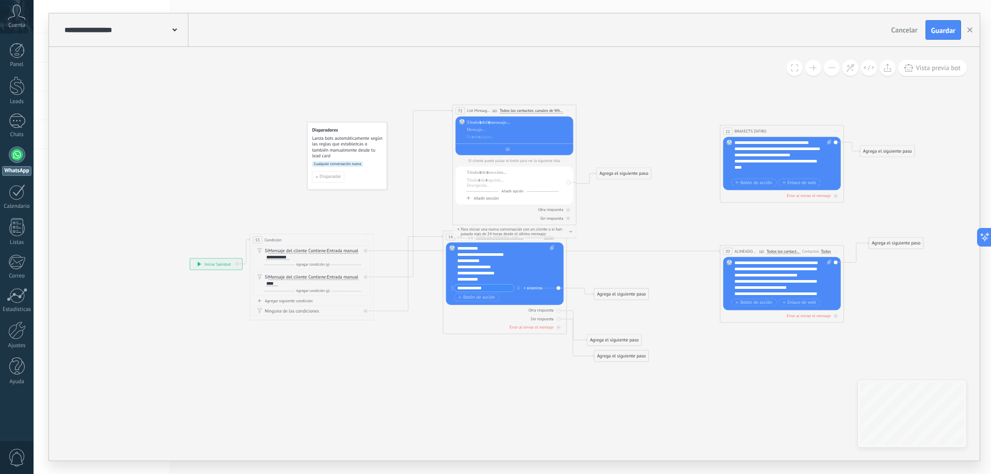
click at [537, 151] on div at bounding box center [515, 148] width 118 height 10
click at [508, 123] on div at bounding box center [519, 122] width 104 height 6
click at [610, 342] on div "Agrega el siguiente paso" at bounding box center [614, 340] width 54 height 10
click at [620, 353] on div "Mensaje" at bounding box center [629, 351] width 52 height 6
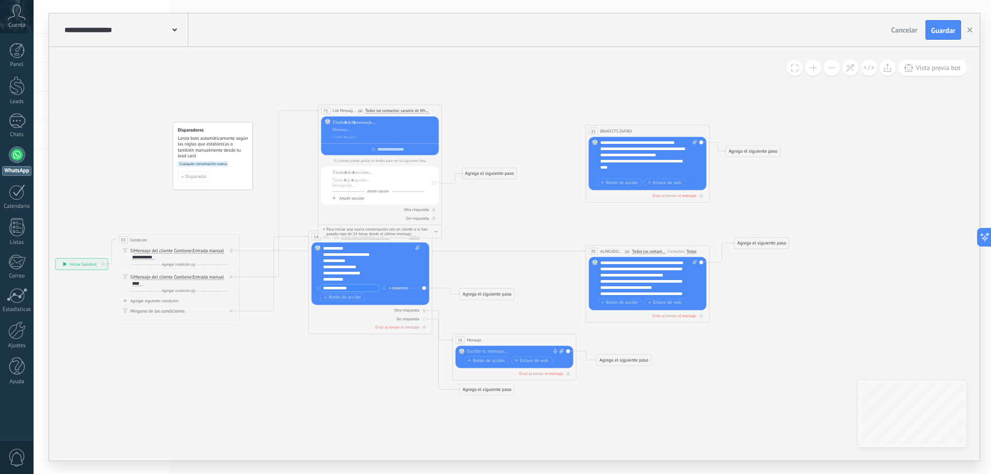
click at [491, 350] on div at bounding box center [513, 352] width 92 height 6
click at [358, 257] on div "**********" at bounding box center [371, 263] width 97 height 37
click at [329, 247] on div "**********" at bounding box center [371, 263] width 97 height 37
click at [389, 264] on div "**********" at bounding box center [371, 263] width 97 height 37
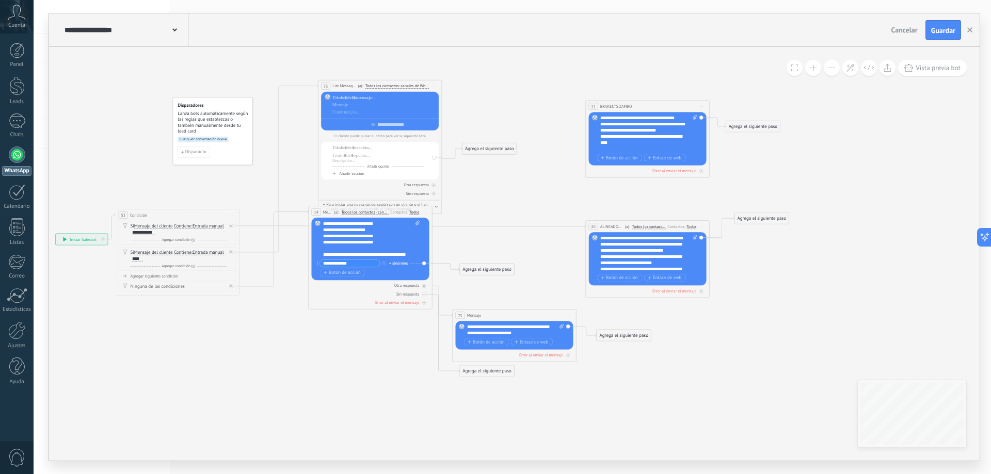
click at [481, 332] on div "**********" at bounding box center [515, 330] width 97 height 12
click at [549, 392] on icon at bounding box center [411, 225] width 1022 height 600
drag, startPoint x: 616, startPoint y: 330, endPoint x: 371, endPoint y: 347, distance: 246.3
click at [327, 168] on div "**********" at bounding box center [327, 168] width 0 height 0
drag, startPoint x: 616, startPoint y: 339, endPoint x: 671, endPoint y: 343, distance: 55.9
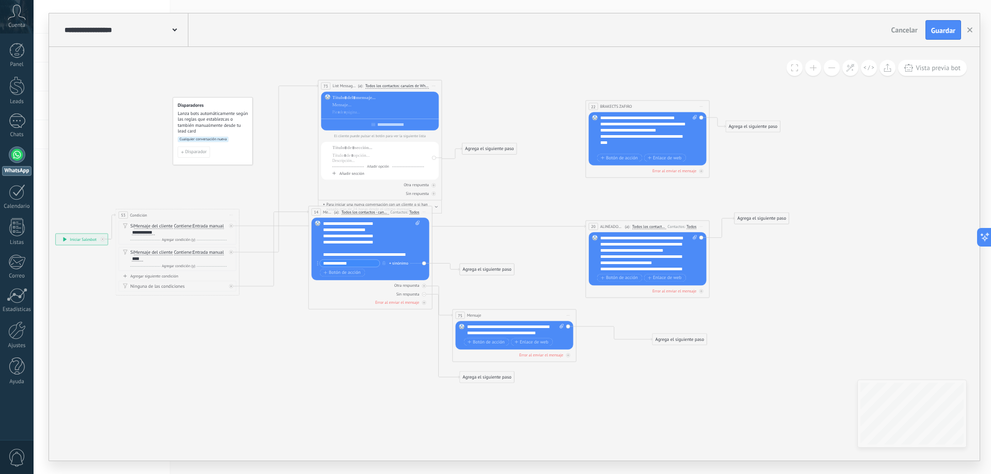
click at [671, 343] on div "Agrega el siguiente paso" at bounding box center [679, 339] width 54 height 10
click at [0, 0] on icon at bounding box center [0, 0] width 0 height 0
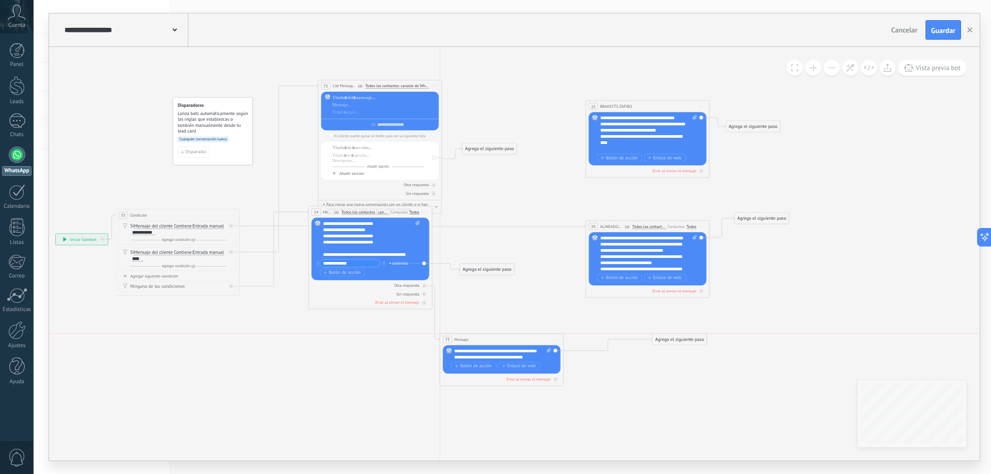
drag, startPoint x: 481, startPoint y: 315, endPoint x: 470, endPoint y: 339, distance: 26.3
click at [470, 339] on div "75 Mensaje ******* (a): Todos los contactos - canales seleccionados Todos los c…" at bounding box center [501, 339] width 123 height 11
drag, startPoint x: 513, startPoint y: 356, endPoint x: 538, endPoint y: 357, distance: 24.3
click at [538, 357] on div "**********" at bounding box center [502, 354] width 97 height 12
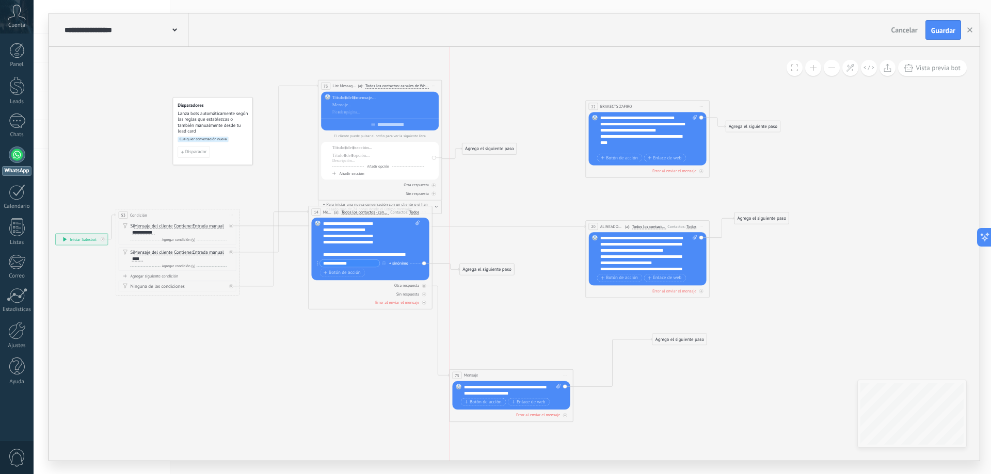
drag, startPoint x: 477, startPoint y: 336, endPoint x: 487, endPoint y: 373, distance: 37.6
click at [487, 373] on div "75 Mensaje ******* (a): Todos los contactos - canales seleccionados Todos los c…" at bounding box center [510, 375] width 123 height 11
click at [432, 84] on span "Iniciar vista previa aquí Cambiar nombre Duplicar [GEOGRAPHIC_DATA]" at bounding box center [434, 86] width 10 height 9
click at [454, 127] on div "Borrar" at bounding box center [461, 126] width 61 height 10
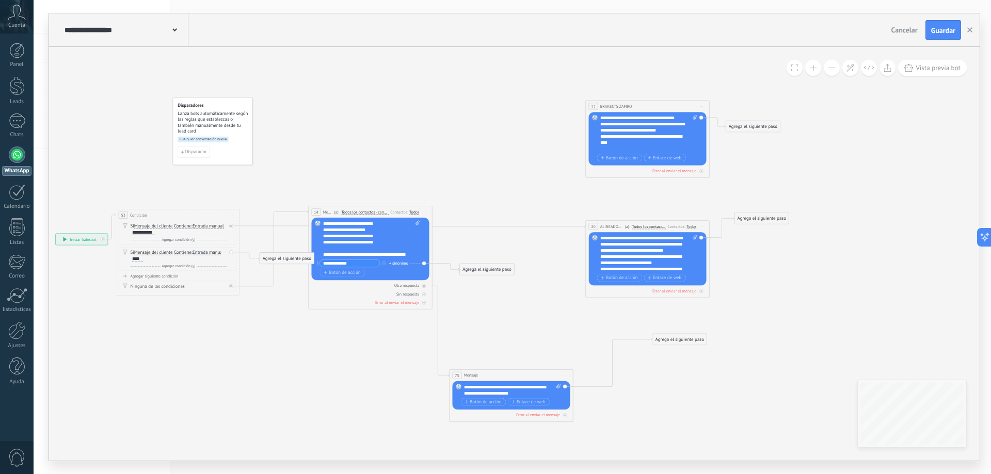
click at [139, 257] on div "****" at bounding box center [137, 258] width 11 height 5
drag, startPoint x: 269, startPoint y: 260, endPoint x: 351, endPoint y: 130, distance: 153.8
click at [351, 130] on div "Agrega el siguiente paso" at bounding box center [369, 126] width 54 height 10
drag, startPoint x: 351, startPoint y: 130, endPoint x: 346, endPoint y: 150, distance: 20.9
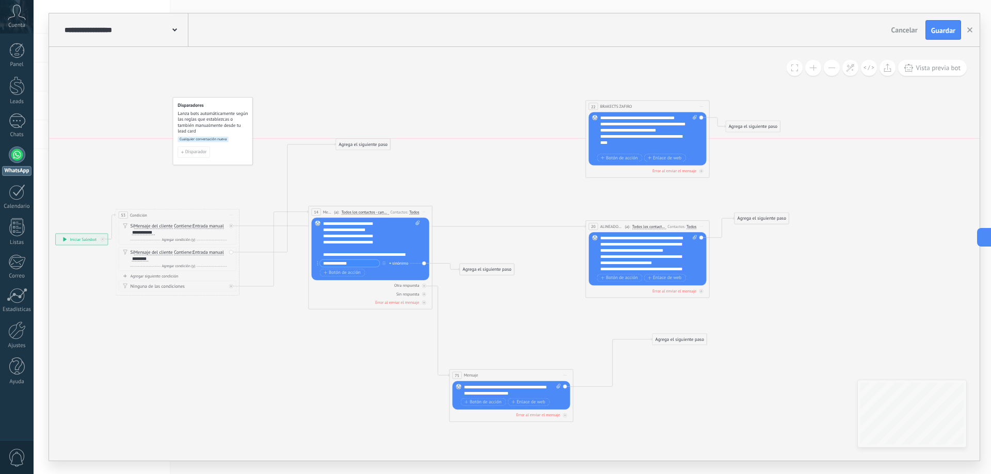
click at [346, 150] on div "Agrega el siguiente paso Mensaje Mensaje Mensaje Reacción Comentario Enviar men…" at bounding box center [362, 144] width 55 height 12
drag, startPoint x: 204, startPoint y: 114, endPoint x: 107, endPoint y: 76, distance: 104.6
click at [107, 76] on span "Lanza bots automáticamente según las reglas que establezcas o también manualmen…" at bounding box center [120, 85] width 71 height 24
click at [426, 212] on span "Iniciar vista previa aquí Cambiar nombre Duplicar [GEOGRAPHIC_DATA]" at bounding box center [424, 211] width 10 height 9
click at [447, 245] on div "Duplicar" at bounding box center [452, 242] width 61 height 10
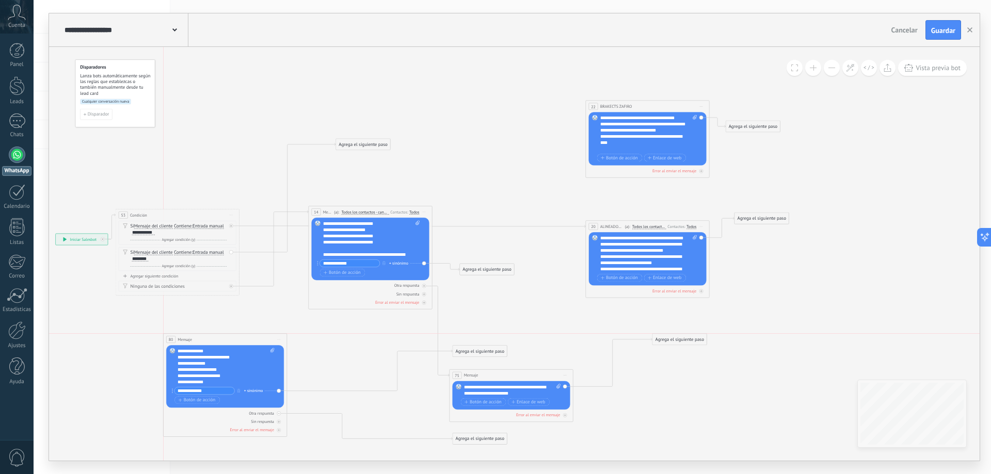
drag, startPoint x: 357, startPoint y: 336, endPoint x: 210, endPoint y: 338, distance: 147.6
click at [210, 338] on div "80 Mensaje ******* (a): Todos los contactos - canales seleccionados Todos los c…" at bounding box center [225, 339] width 123 height 11
click at [281, 414] on div at bounding box center [279, 414] width 4 height 4
click at [334, 231] on div "**********" at bounding box center [371, 238] width 97 height 37
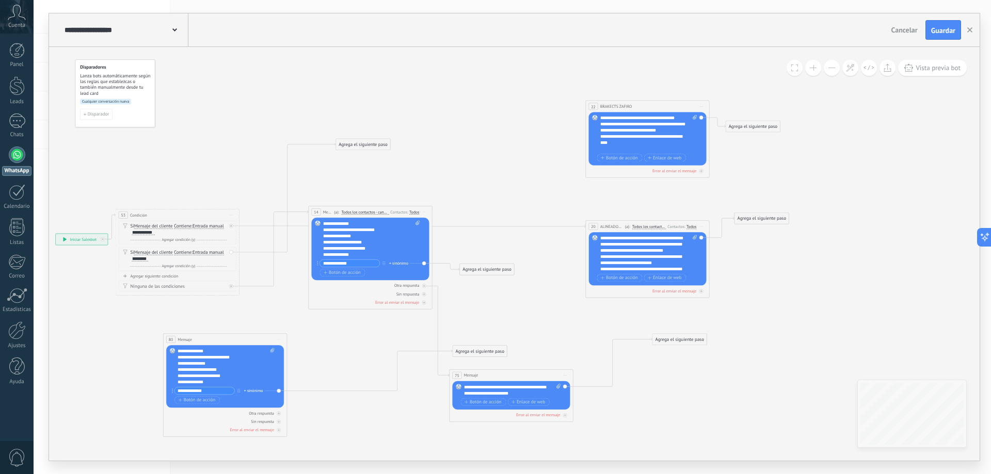
click at [333, 223] on div "**********" at bounding box center [371, 238] width 97 height 37
click at [950, 32] on span "Guardar" at bounding box center [943, 30] width 24 height 7
click at [198, 368] on div "**********" at bounding box center [226, 366] width 97 height 37
click at [195, 357] on div "**********" at bounding box center [226, 366] width 97 height 37
click at [278, 340] on span "Iniciar vista previa aquí Cambiar nombre Duplicar [GEOGRAPHIC_DATA]" at bounding box center [279, 339] width 10 height 9
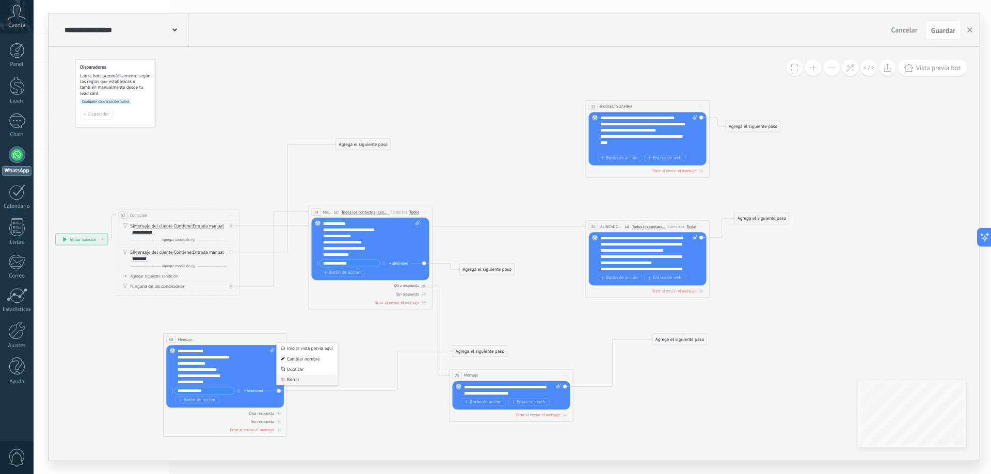
click at [294, 379] on div "Borrar" at bounding box center [307, 380] width 61 height 10
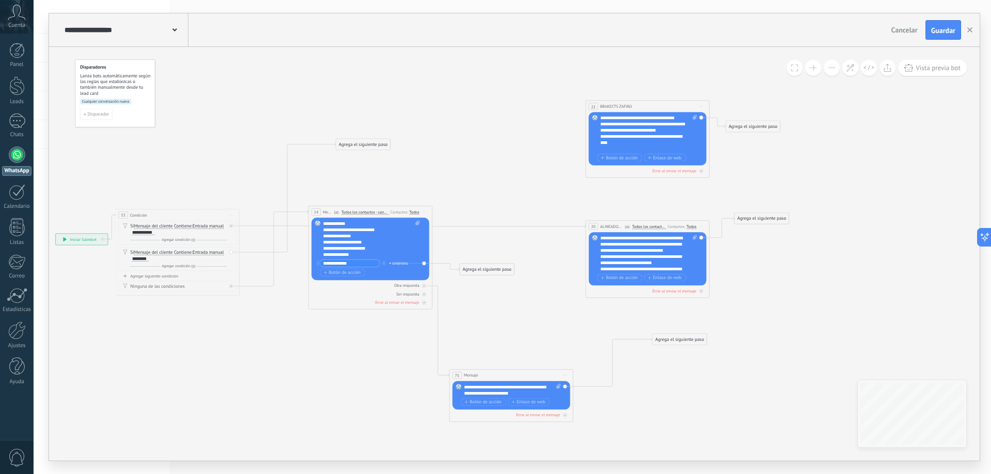
click at [325, 225] on div "**********" at bounding box center [371, 238] width 97 height 37
click at [937, 31] on span "Guardar" at bounding box center [943, 30] width 24 height 7
click at [377, 254] on div "**********" at bounding box center [366, 255] width 86 height 19
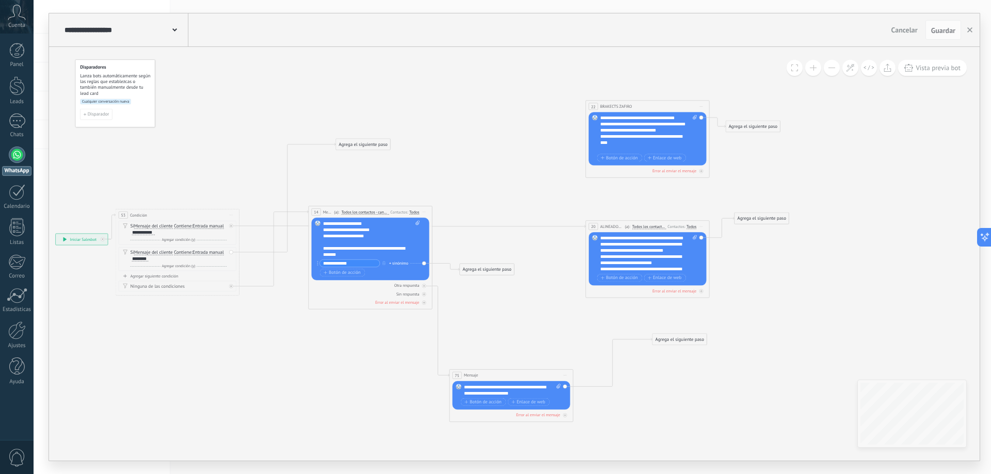
click at [363, 253] on div "**********" at bounding box center [366, 248] width 86 height 19
click at [358, 264] on input "**********" at bounding box center [350, 263] width 60 height 7
type input "**********"
click at [356, 335] on icon at bounding box center [411, 273] width 1022 height 654
click at [950, 30] on span "Guardar" at bounding box center [943, 30] width 24 height 7
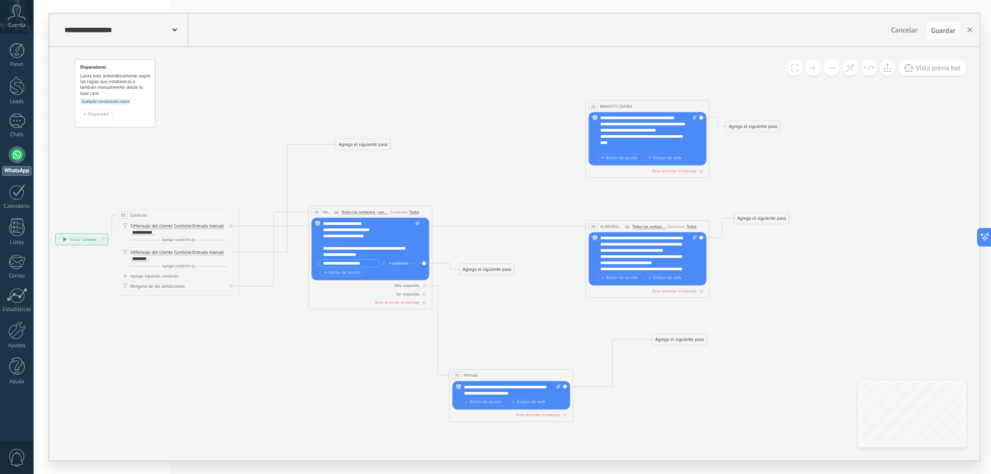
click at [346, 247] on div "**********" at bounding box center [366, 248] width 86 height 19
click at [338, 253] on div "**********" at bounding box center [366, 248] width 86 height 19
click at [451, 248] on icon at bounding box center [411, 273] width 1022 height 654
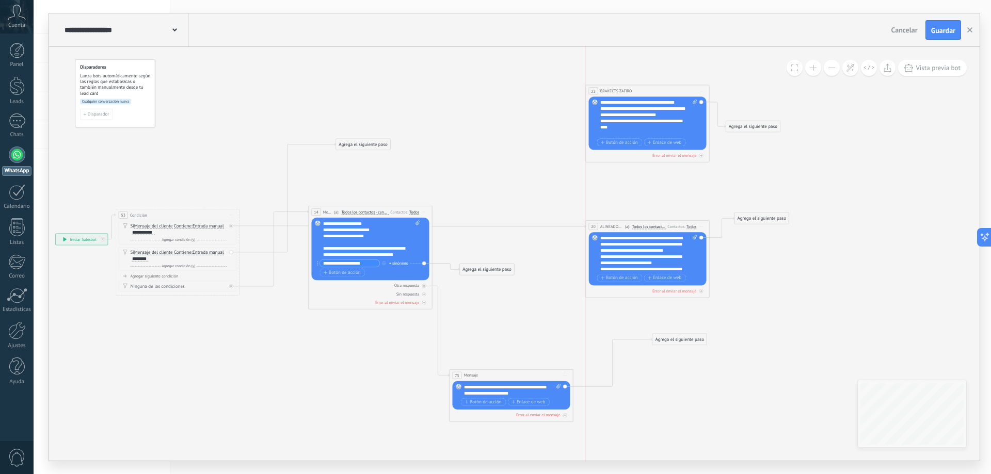
drag, startPoint x: 631, startPoint y: 107, endPoint x: 633, endPoint y: 91, distance: 16.1
click at [633, 91] on div "**********" at bounding box center [647, 90] width 123 height 11
click at [476, 271] on div "Agrega el siguiente paso" at bounding box center [487, 270] width 54 height 10
click at [504, 387] on div "Condición" at bounding box center [502, 387] width 52 height 6
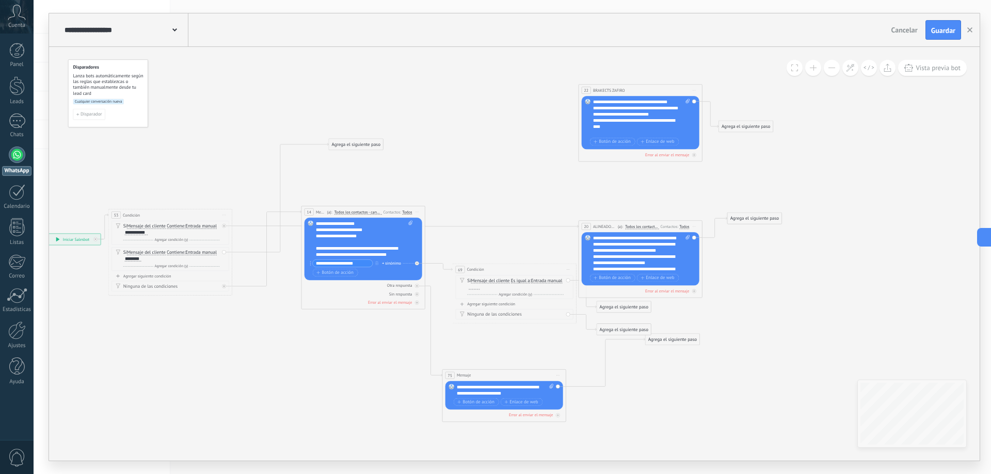
click at [531, 284] on span "Entrada manual" at bounding box center [546, 281] width 31 height 5
click at [528, 284] on button "Entrada manual" at bounding box center [566, 281] width 77 height 11
click at [506, 265] on div "69 Condición ********* Iniciar vista previa aquí Cambiar nombre Duplicar Borrar" at bounding box center [514, 269] width 123 height 11
click at [479, 285] on div at bounding box center [474, 287] width 11 height 5
drag, startPoint x: 485, startPoint y: 270, endPoint x: 470, endPoint y: 240, distance: 33.7
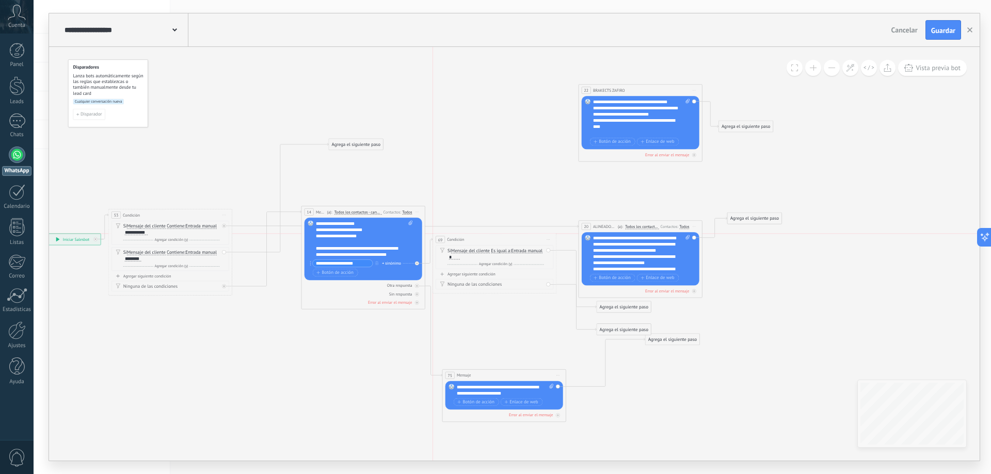
click at [470, 240] on div "69 Condición ********* Iniciar vista previa aquí Cambiar nombre Duplicar Borrar" at bounding box center [494, 239] width 123 height 11
drag, startPoint x: 751, startPoint y: 222, endPoint x: 907, endPoint y: 230, distance: 156.1
click at [907, 230] on div "Agrega el siguiente paso" at bounding box center [908, 226] width 54 height 10
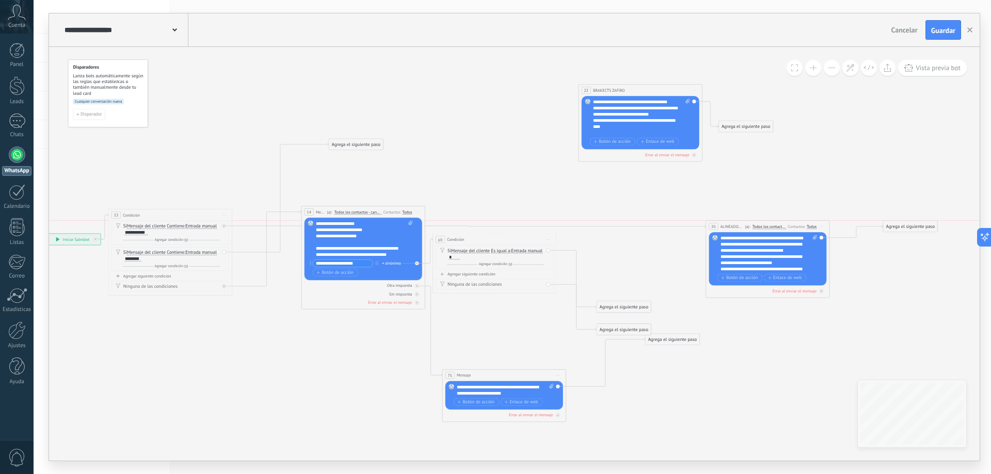
drag, startPoint x: 607, startPoint y: 228, endPoint x: 734, endPoint y: 227, distance: 127.5
click at [734, 227] on span "ALINEADORES INVISIBLES" at bounding box center [731, 226] width 23 height 6
drag, startPoint x: 751, startPoint y: 128, endPoint x: 918, endPoint y: 162, distance: 170.0
click at [918, 162] on div "Agrega el siguiente paso" at bounding box center [910, 162] width 54 height 10
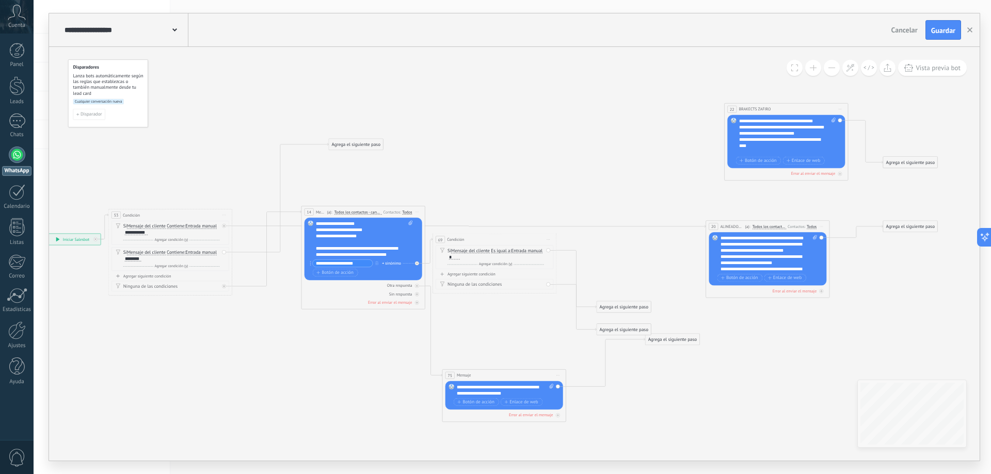
drag, startPoint x: 644, startPoint y: 89, endPoint x: 790, endPoint y: 108, distance: 147.3
click at [790, 108] on div "**********" at bounding box center [786, 109] width 123 height 11
drag, startPoint x: 473, startPoint y: 235, endPoint x: 492, endPoint y: 226, distance: 21.5
click at [492, 226] on div "69 Condición ********* Iniciar vista previa aquí Cambiar nombre Duplicar Borrar" at bounding box center [513, 229] width 123 height 11
drag, startPoint x: 618, startPoint y: 305, endPoint x: 733, endPoint y: 243, distance: 130.7
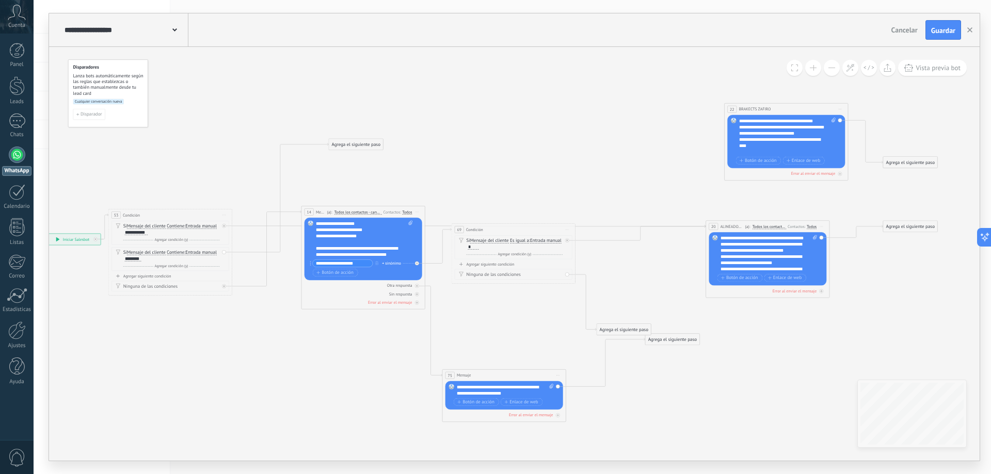
click at [359, 238] on div "**********" at bounding box center [359, 230] width 86 height 56
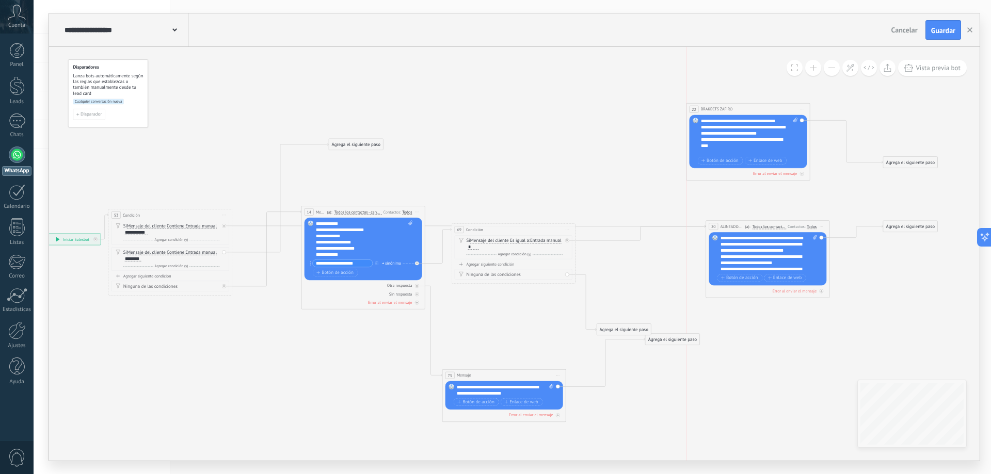
drag, startPoint x: 748, startPoint y: 108, endPoint x: 708, endPoint y: 108, distance: 40.3
click at [708, 108] on span "BRAKECTS ZAFIRO" at bounding box center [717, 109] width 32 height 6
click at [479, 247] on div "*" at bounding box center [473, 247] width 11 height 5
click at [570, 240] on div at bounding box center [568, 238] width 7 height 7
drag, startPoint x: 607, startPoint y: 247, endPoint x: 600, endPoint y: 225, distance: 23.5
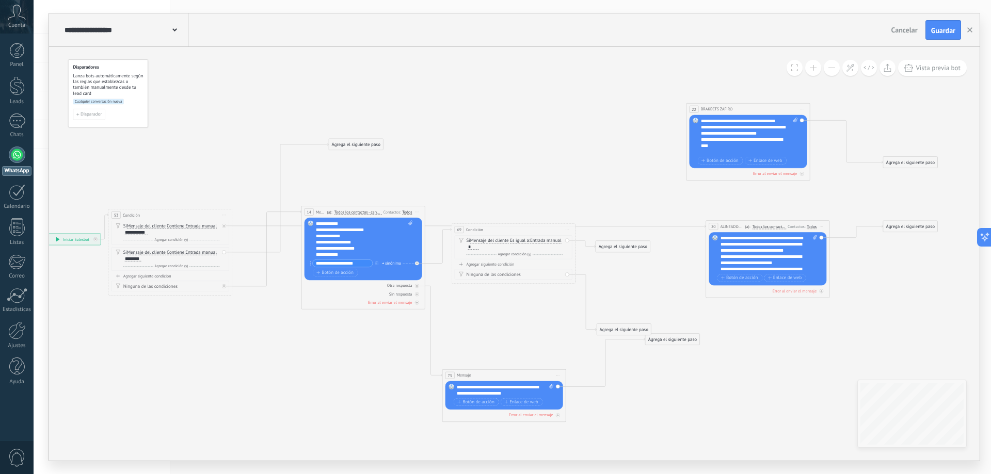
click at [600, 242] on div "Agrega el siguiente paso" at bounding box center [623, 247] width 54 height 10
drag, startPoint x: 601, startPoint y: 228, endPoint x: 527, endPoint y: 191, distance: 82.2
click at [527, 191] on div "Agrega el siguiente paso" at bounding box center [540, 193] width 54 height 10
click at [419, 212] on icon at bounding box center [416, 212] width 3 height 1
click at [436, 242] on div "Duplicar" at bounding box center [444, 242] width 61 height 10
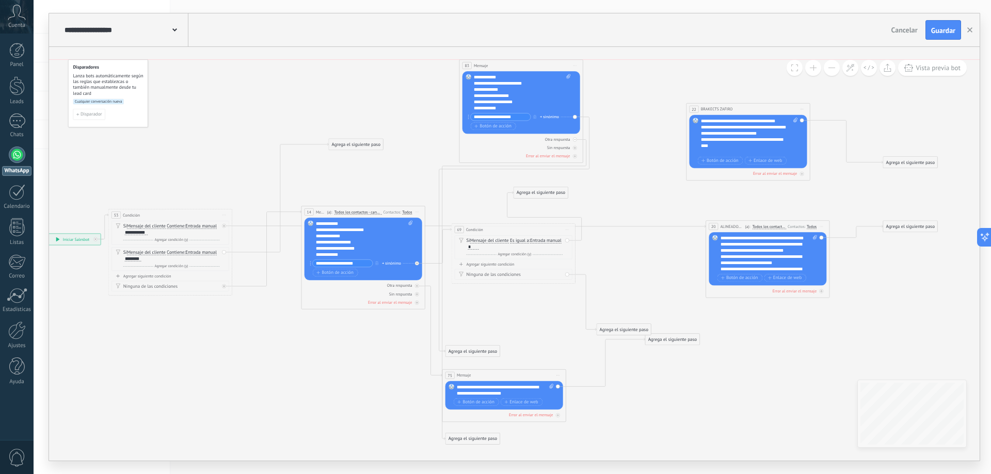
drag, startPoint x: 351, startPoint y: 339, endPoint x: 509, endPoint y: 68, distance: 314.0
click at [509, 68] on div "83 Mensaje ******* (a): Todos los contactos - canales seleccionados Todos los c…" at bounding box center [520, 65] width 123 height 11
click at [0, 0] on icon at bounding box center [0, 0] width 0 height 0
drag, startPoint x: 469, startPoint y: 352, endPoint x: 632, endPoint y: 74, distance: 322.2
click at [632, 74] on div "Agrega el siguiente paso" at bounding box center [635, 72] width 54 height 10
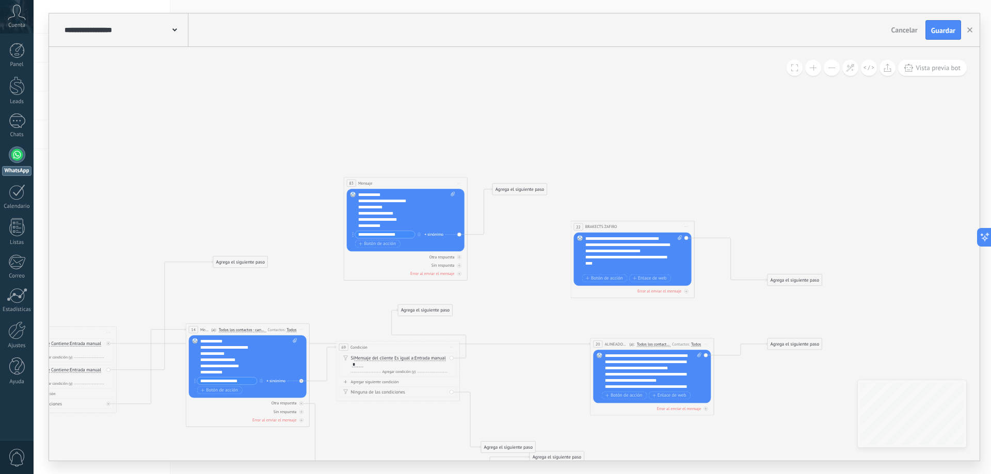
drag, startPoint x: 724, startPoint y: 68, endPoint x: 608, endPoint y: 186, distance: 164.9
click at [608, 186] on icon at bounding box center [367, 358] width 1178 height 672
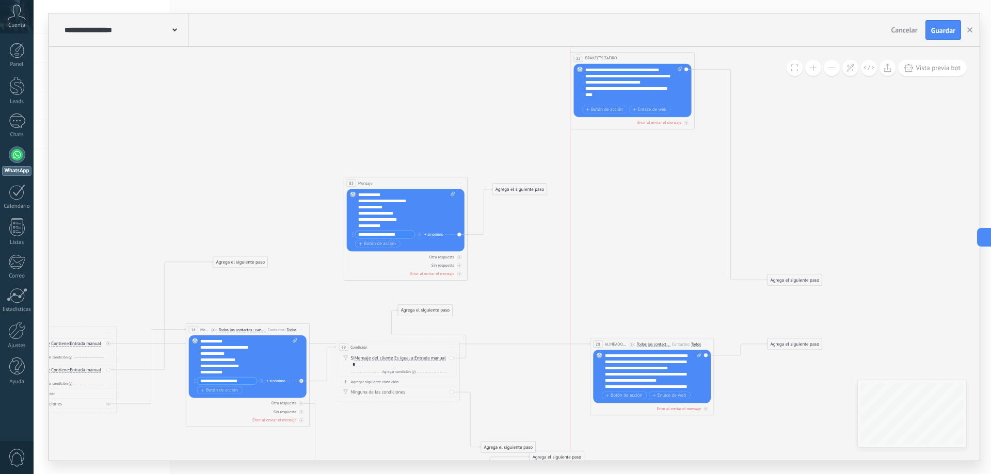
drag, startPoint x: 610, startPoint y: 227, endPoint x: 613, endPoint y: 63, distance: 163.6
click at [609, 57] on span "BRAKECTS ZAFIRO" at bounding box center [601, 58] width 32 height 6
drag, startPoint x: 762, startPoint y: 220, endPoint x: 739, endPoint y: 91, distance: 131.6
click at [744, 84] on div "Agrega el siguiente paso" at bounding box center [765, 89] width 54 height 10
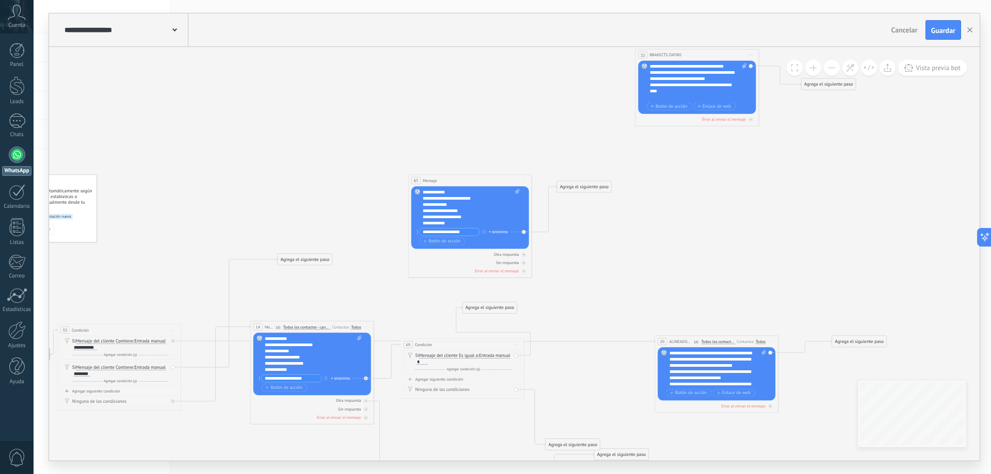
drag, startPoint x: 534, startPoint y: 236, endPoint x: 599, endPoint y: 234, distance: 64.6
click at [599, 234] on icon at bounding box center [432, 293] width 1178 height 798
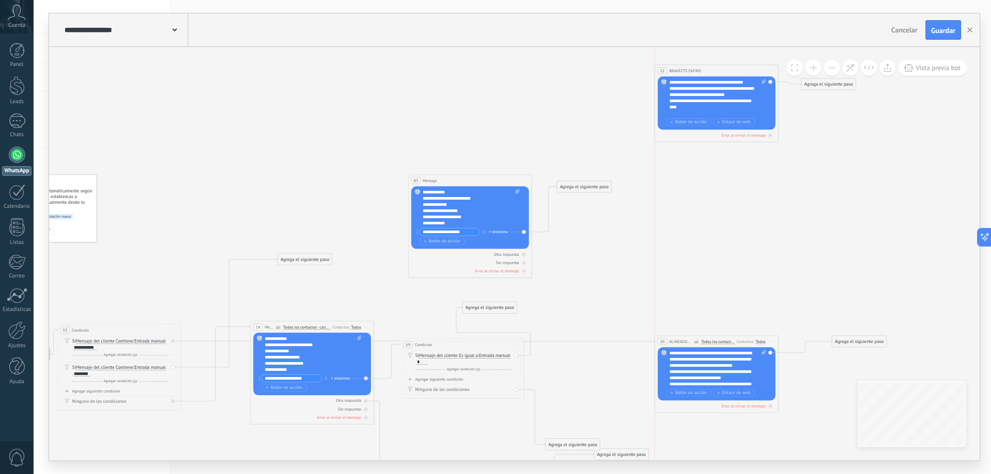
drag, startPoint x: 668, startPoint y: 55, endPoint x: 687, endPoint y: 71, distance: 24.5
click at [687, 71] on span "BRAKECTS ZAFIRO" at bounding box center [685, 71] width 32 height 6
click at [581, 187] on div "Agrega el siguiente paso" at bounding box center [584, 187] width 54 height 10
click at [597, 303] on div "Condición" at bounding box center [599, 304] width 52 height 6
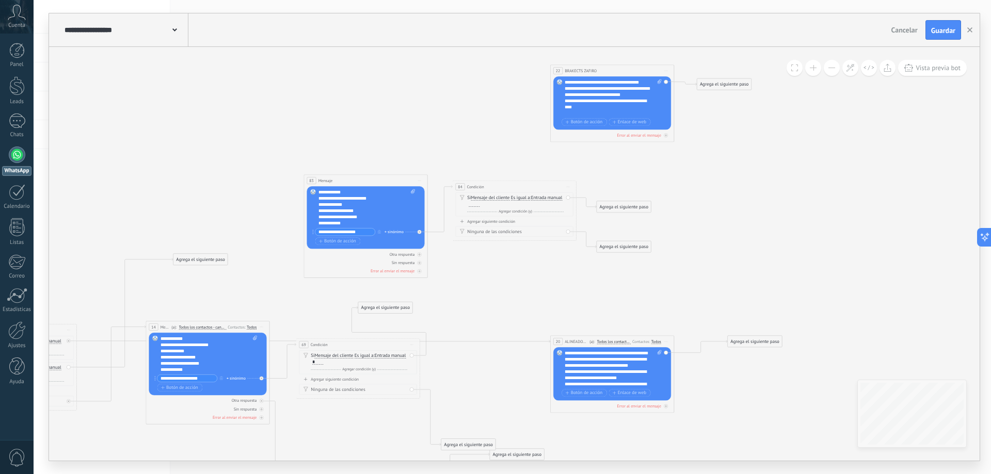
click at [343, 194] on div "**********" at bounding box center [366, 207] width 97 height 37
click at [336, 190] on div "**********" at bounding box center [366, 207] width 97 height 37
click at [337, 190] on div "**********" at bounding box center [366, 207] width 97 height 37
click at [333, 243] on span "Botón de acción" at bounding box center [337, 241] width 37 height 5
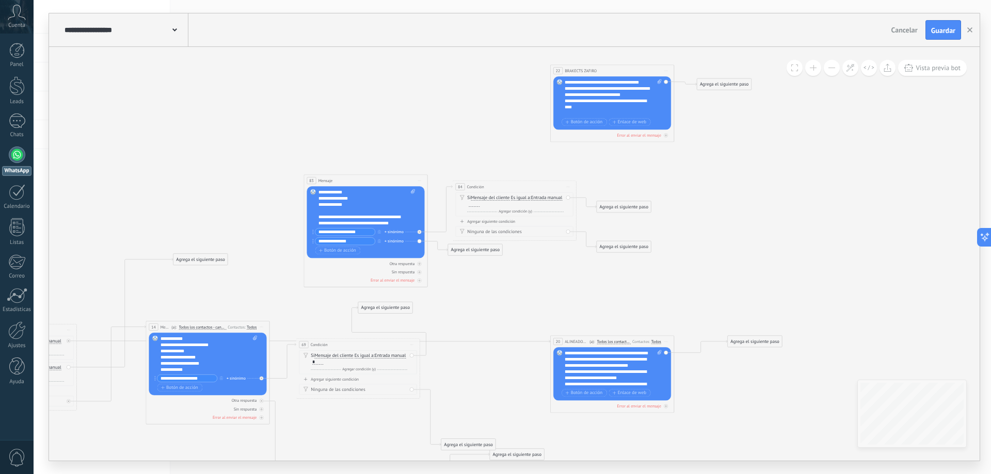
paste input "***"
type input "**********"
click at [181, 336] on div "**********" at bounding box center [208, 353] width 97 height 37
click at [943, 29] on span "Guardar" at bounding box center [943, 30] width 24 height 7
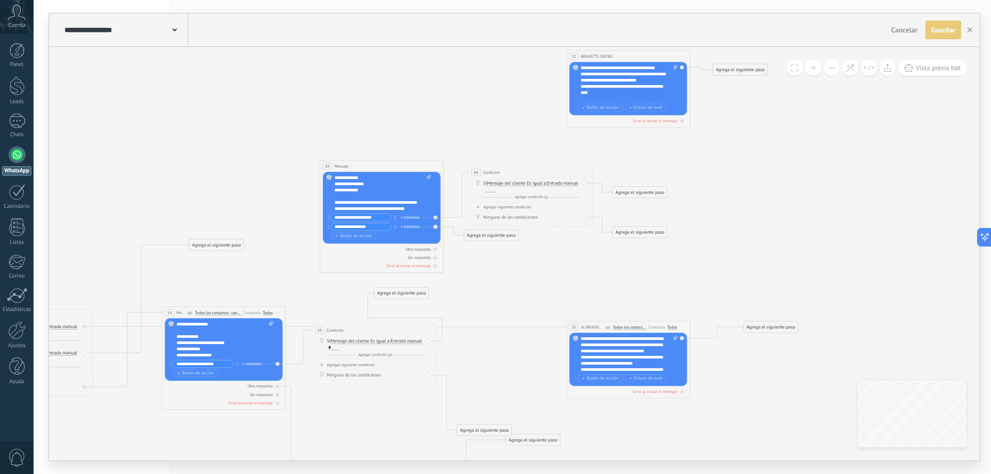
drag, startPoint x: 473, startPoint y: 377, endPoint x: 489, endPoint y: 362, distance: 21.6
click at [489, 362] on icon at bounding box center [343, 286] width 1178 height 782
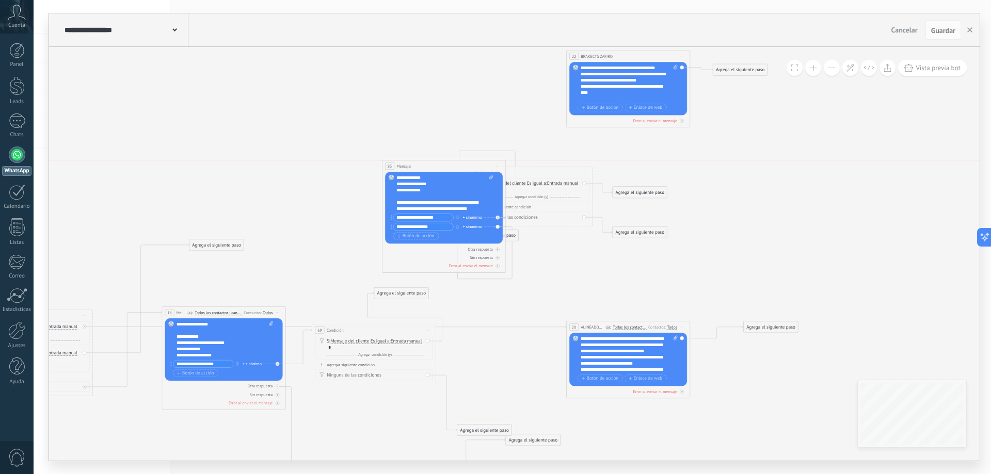
drag, startPoint x: 390, startPoint y: 163, endPoint x: 452, endPoint y: 162, distance: 62.5
click at [452, 162] on div "83 Mensaje ******* (a): Todos los contactos - canales seleccionados Todos los c…" at bounding box center [443, 165] width 123 height 11
drag, startPoint x: 735, startPoint y: 68, endPoint x: 939, endPoint y: 120, distance: 209.9
click at [939, 120] on div "Agrega el siguiente paso" at bounding box center [940, 123] width 54 height 10
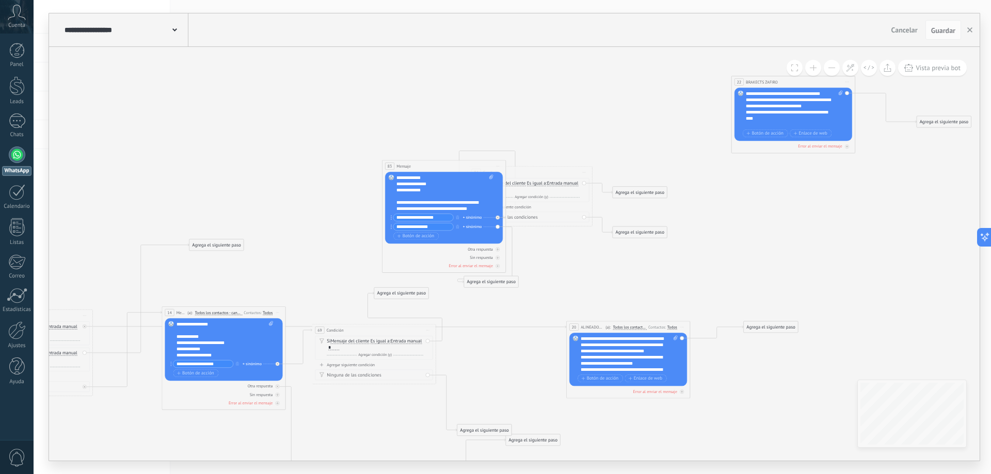
drag, startPoint x: 636, startPoint y: 54, endPoint x: 801, endPoint y: 79, distance: 167.6
click at [801, 79] on div "**********" at bounding box center [793, 81] width 123 height 11
drag, startPoint x: 762, startPoint y: 326, endPoint x: 908, endPoint y: 317, distance: 146.3
click at [908, 317] on div "Agrega el siguiente paso" at bounding box center [917, 316] width 54 height 10
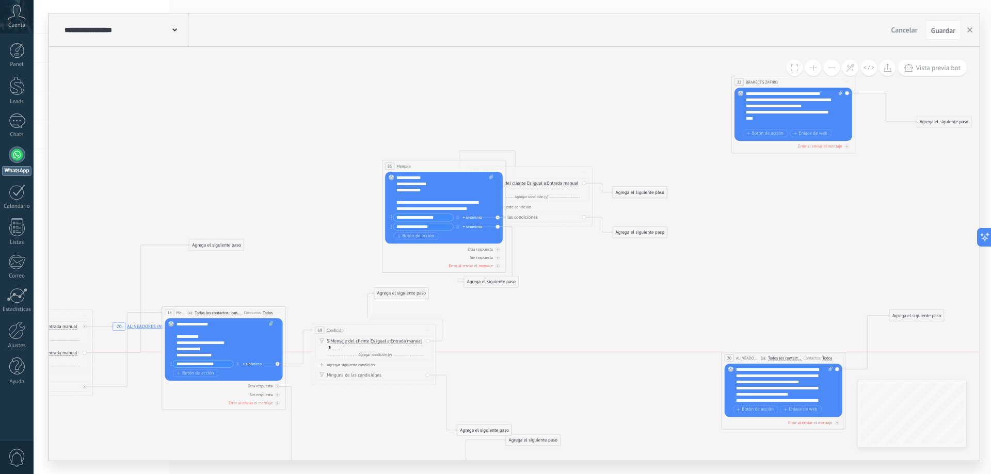
drag, startPoint x: 673, startPoint y: 331, endPoint x: 775, endPoint y: 355, distance: 104.5
click at [775, 355] on div "(a): Todos los contactos - canales seleccionados Todos los contactos - canales …" at bounding box center [780, 358] width 43 height 6
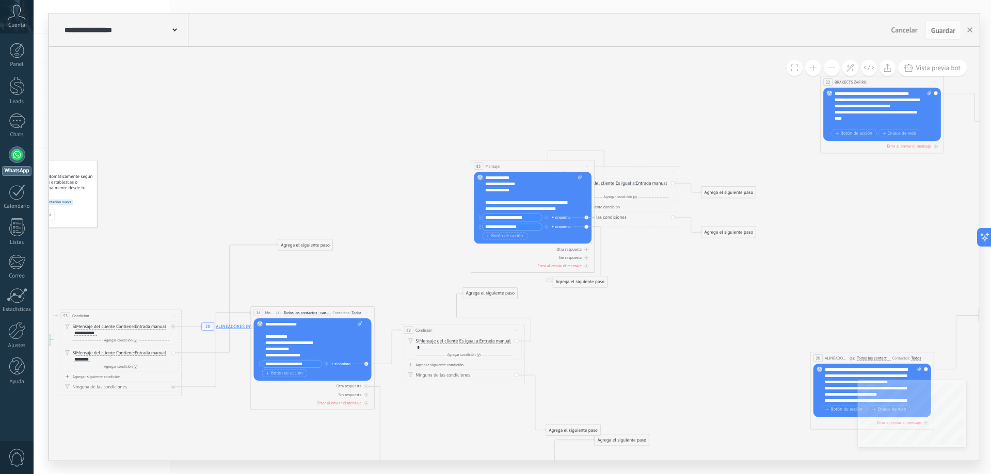
drag, startPoint x: 107, startPoint y: 278, endPoint x: 196, endPoint y: 278, distance: 88.8
click at [196, 278] on icon "20 ALINEADORES INVISIBLES" at bounding box center [518, 299] width 1351 height 757
click at [0, 0] on icon at bounding box center [0, 0] width 0 height 0
drag, startPoint x: 215, startPoint y: 335, endPoint x: 166, endPoint y: 257, distance: 92.5
click at [166, 257] on div "Agrega el siguiente paso" at bounding box center [180, 254] width 54 height 10
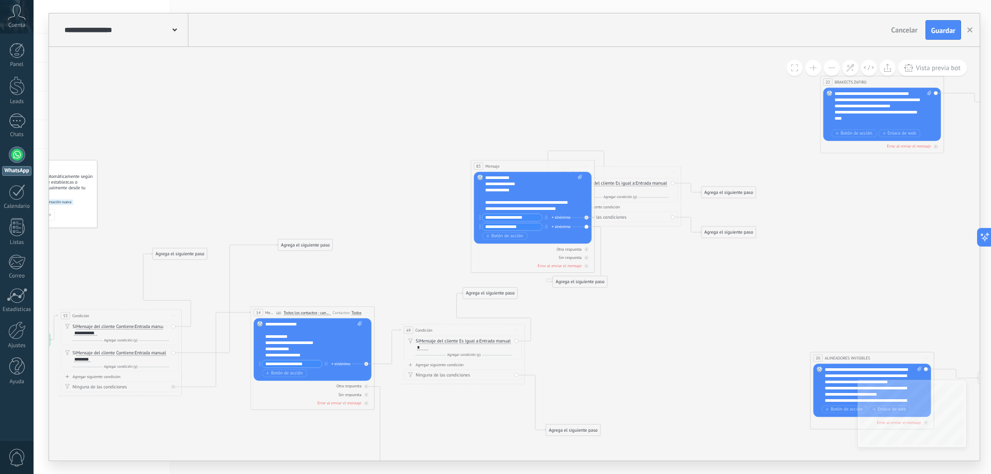
click at [166, 328] on div "Borrar" at bounding box center [166, 326] width 7 height 9
click at [179, 339] on div "Borrar" at bounding box center [176, 335] width 27 height 10
click at [166, 328] on span "Entrada manual" at bounding box center [150, 327] width 31 height 5
click at [167, 328] on button "Entrada manual" at bounding box center [170, 326] width 77 height 11
click at [181, 293] on icon at bounding box center [518, 299] width 1351 height 757
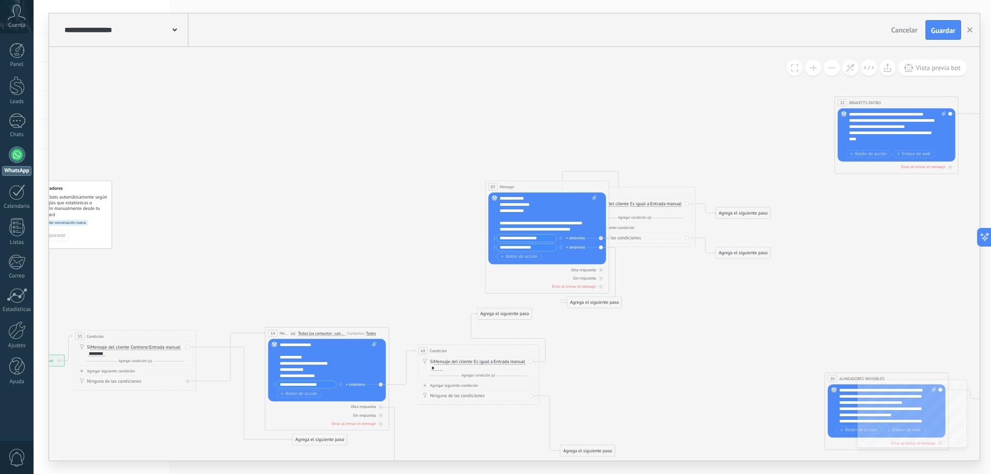
drag, startPoint x: 359, startPoint y: 232, endPoint x: 431, endPoint y: 221, distance: 73.5
click at [372, 251] on icon at bounding box center [532, 320] width 1351 height 757
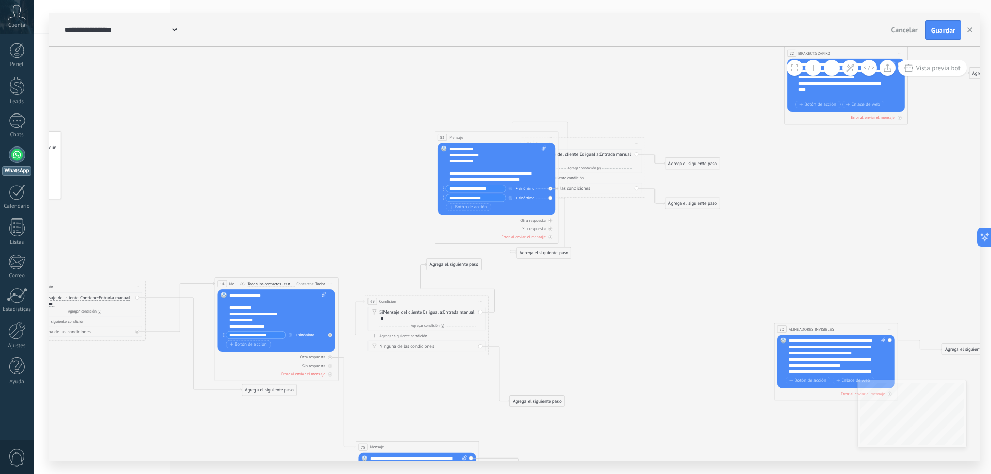
drag, startPoint x: 811, startPoint y: 278, endPoint x: 762, endPoint y: 230, distance: 69.3
click at [762, 230] on icon at bounding box center [481, 270] width 1351 height 757
drag, startPoint x: 693, startPoint y: 163, endPoint x: 695, endPoint y: 203, distance: 40.3
click at [774, 173] on div "Agrega el siguiente paso" at bounding box center [776, 171] width 54 height 10
drag, startPoint x: 687, startPoint y: 205, endPoint x: 753, endPoint y: 241, distance: 75.0
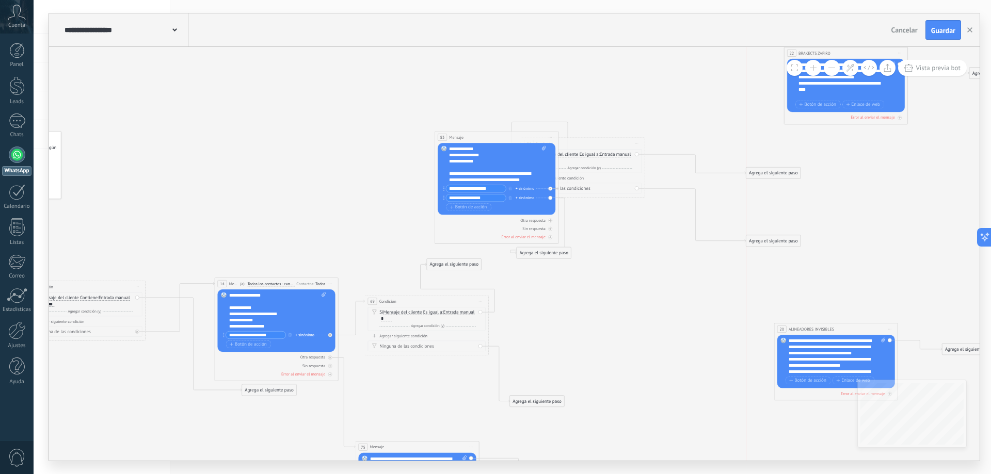
click at [763, 243] on div "Agrega el siguiente paso" at bounding box center [773, 241] width 54 height 10
drag, startPoint x: 637, startPoint y: 142, endPoint x: 655, endPoint y: 136, distance: 19.3
click at [655, 136] on div "84 Condición ********* Iniciar vista previa aquí Cambiar nombre Duplicar Borrar" at bounding box center [655, 137] width 123 height 11
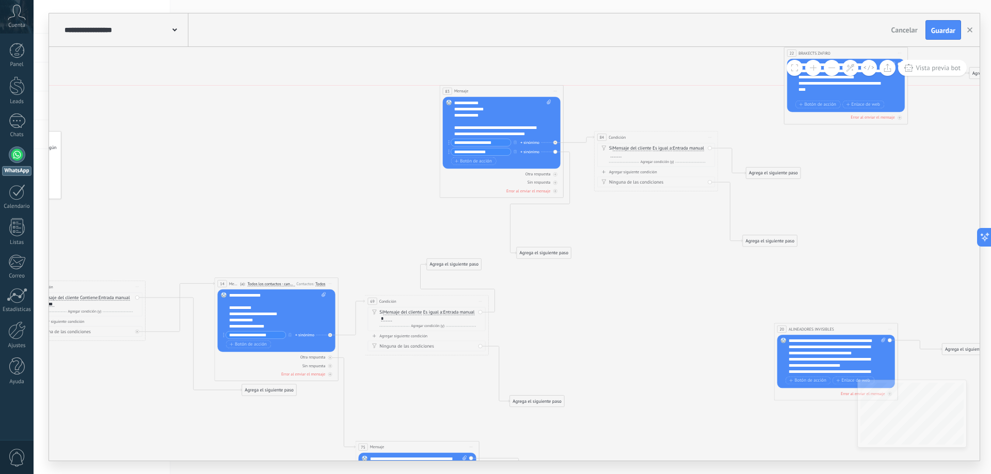
drag, startPoint x: 479, startPoint y: 136, endPoint x: 481, endPoint y: 90, distance: 46.5
click at [481, 90] on div "83 Mensaje ******* (a): Todos los contactos - canales seleccionados Todos los c…" at bounding box center [501, 91] width 123 height 11
drag, startPoint x: 545, startPoint y: 254, endPoint x: 626, endPoint y: 286, distance: 87.6
click at [626, 286] on div "Agrega el siguiente paso" at bounding box center [627, 283] width 54 height 10
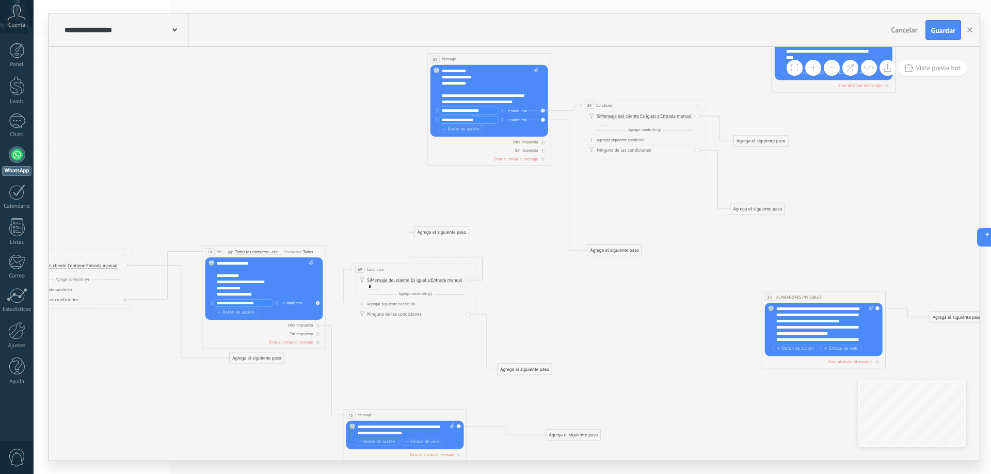
drag, startPoint x: 445, startPoint y: 233, endPoint x: 433, endPoint y: 201, distance: 34.3
click at [433, 201] on icon at bounding box center [469, 238] width 1351 height 757
drag, startPoint x: 443, startPoint y: 235, endPoint x: 527, endPoint y: 284, distance: 97.4
click at [527, 284] on div "Agrega el siguiente paso" at bounding box center [524, 279] width 54 height 10
drag, startPoint x: 380, startPoint y: 269, endPoint x: 374, endPoint y: 242, distance: 28.7
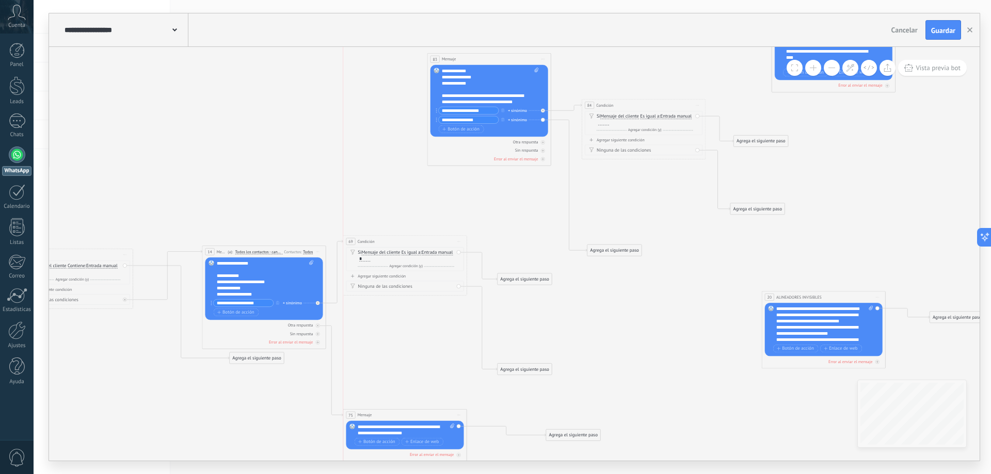
click at [374, 242] on span "Condición" at bounding box center [366, 241] width 17 height 6
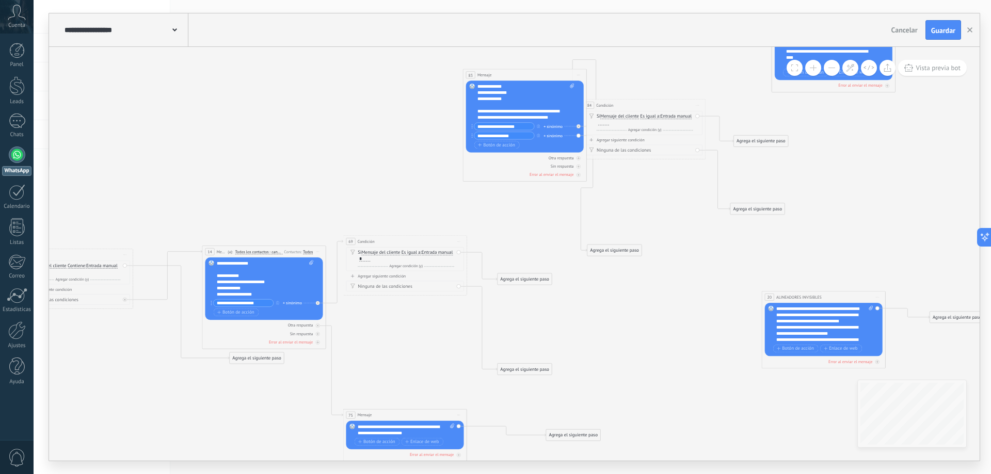
drag, startPoint x: 473, startPoint y: 59, endPoint x: 508, endPoint y: 75, distance: 39.0
click at [508, 75] on div "83 Mensaje ******* (a): Todos los contactos - canales seleccionados Todos los c…" at bounding box center [524, 74] width 123 height 11
click at [684, 104] on div "84 Condición ********* Iniciar vista previa aquí Cambiar nombre Duplicar Borrar" at bounding box center [702, 104] width 123 height 11
drag, startPoint x: 762, startPoint y: 171, endPoint x: 829, endPoint y: 151, distance: 70.7
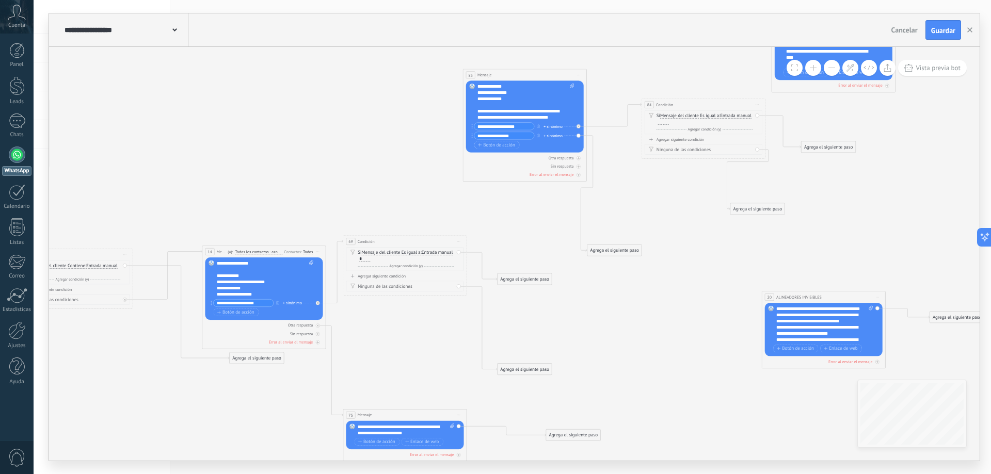
click at [829, 151] on div "Agrega el siguiente paso" at bounding box center [828, 147] width 54 height 10
drag, startPoint x: 836, startPoint y: 193, endPoint x: 871, endPoint y: 190, distance: 34.7
click at [871, 190] on div "Agrega el siguiente paso" at bounding box center [865, 190] width 54 height 10
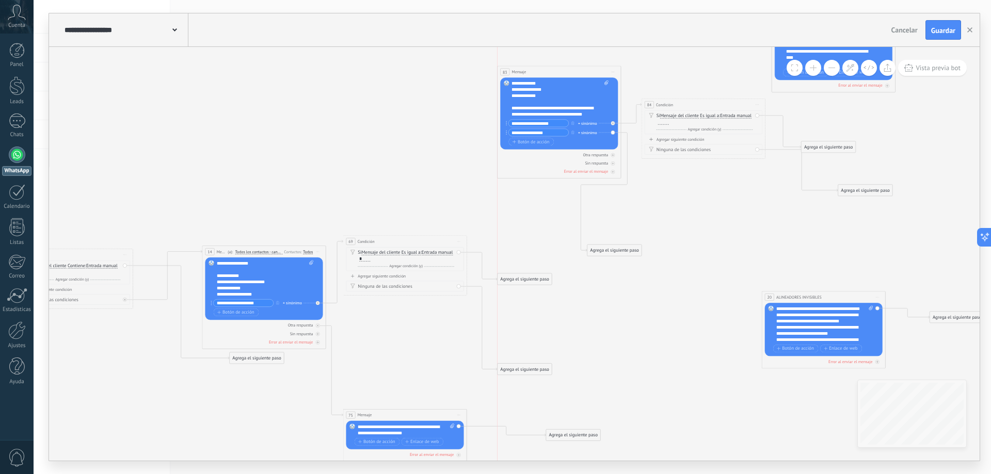
drag, startPoint x: 530, startPoint y: 76, endPoint x: 562, endPoint y: 73, distance: 32.7
click at [562, 73] on div "83 Mensaje ******* (a): Todos los contactos - canales seleccionados Todos los c…" at bounding box center [558, 71] width 123 height 11
drag, startPoint x: 613, startPoint y: 250, endPoint x: 666, endPoint y: 175, distance: 91.5
click at [666, 175] on div "Agrega el siguiente paso" at bounding box center [669, 175] width 54 height 10
drag, startPoint x: 404, startPoint y: 244, endPoint x: 405, endPoint y: 222, distance: 21.2
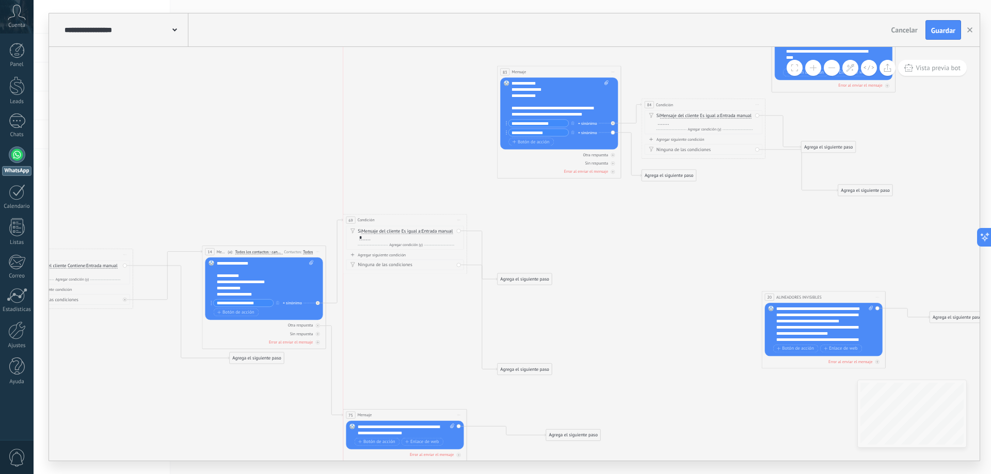
click at [405, 222] on div "69 Condición ********* Iniciar vista previa aquí Cambiar nombre Duplicar Borrar" at bounding box center [404, 220] width 123 height 11
drag, startPoint x: 522, startPoint y: 283, endPoint x: 546, endPoint y: 77, distance: 206.8
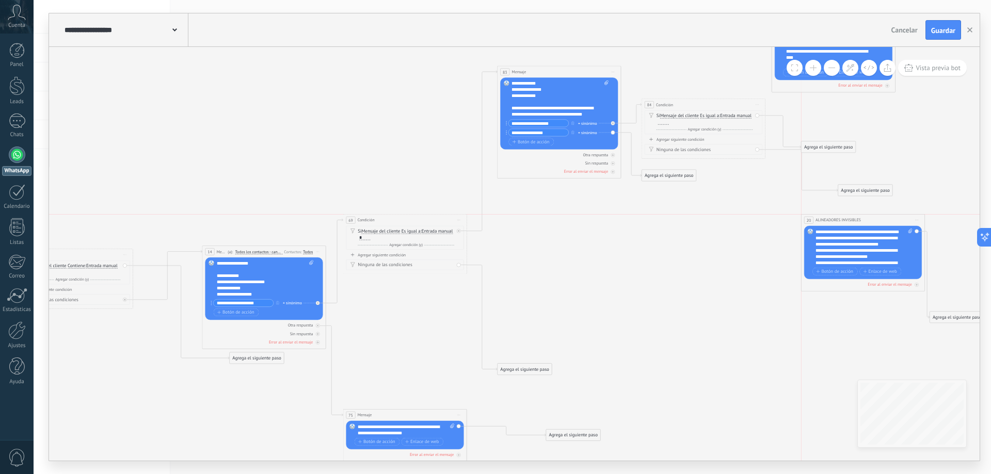
drag, startPoint x: 820, startPoint y: 301, endPoint x: 860, endPoint y: 223, distance: 87.5
click at [860, 223] on div "**********" at bounding box center [862, 220] width 123 height 11
drag, startPoint x: 824, startPoint y: 146, endPoint x: 853, endPoint y: 163, distance: 33.5
click at [827, 118] on div "Agrega el siguiente paso" at bounding box center [828, 119] width 54 height 10
drag, startPoint x: 848, startPoint y: 184, endPoint x: 821, endPoint y: 173, distance: 28.9
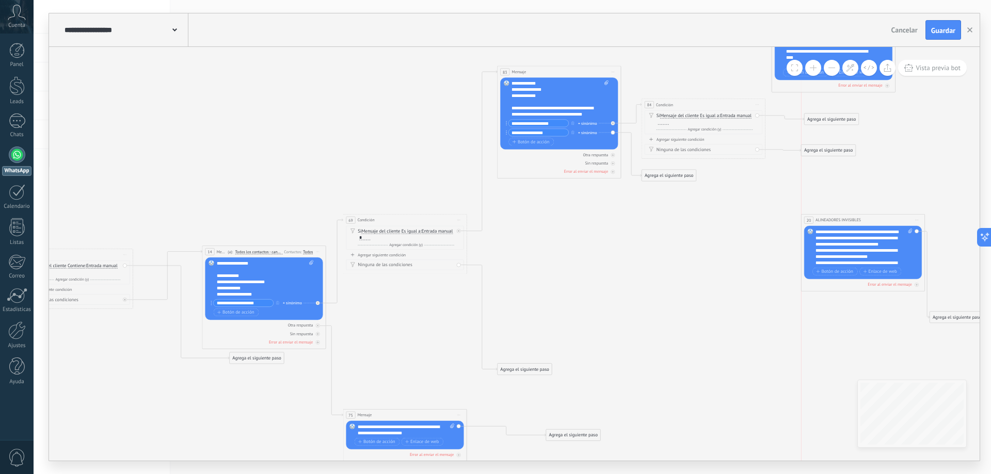
click at [825, 153] on div "Agrega el siguiente paso" at bounding box center [828, 151] width 54 height 10
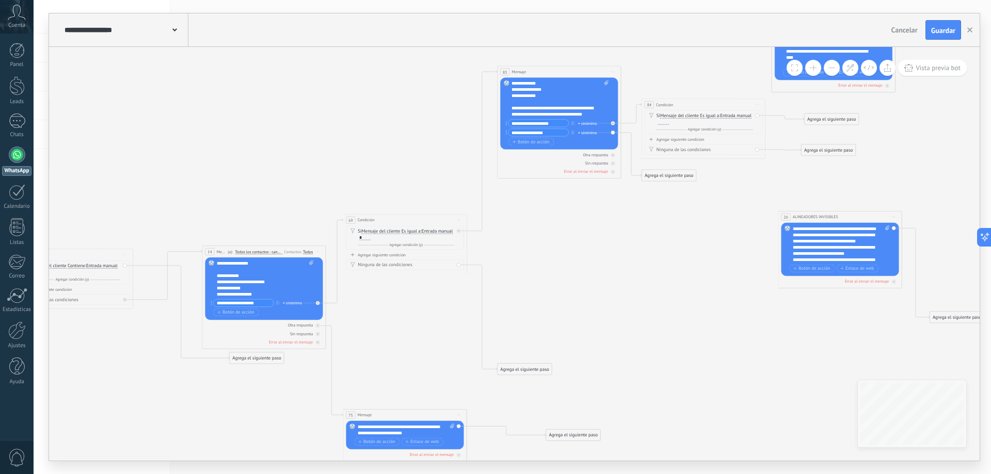
drag, startPoint x: 834, startPoint y: 222, endPoint x: 811, endPoint y: 219, distance: 22.9
click at [811, 219] on span "ALINEADORES INVISIBLES" at bounding box center [815, 217] width 45 height 6
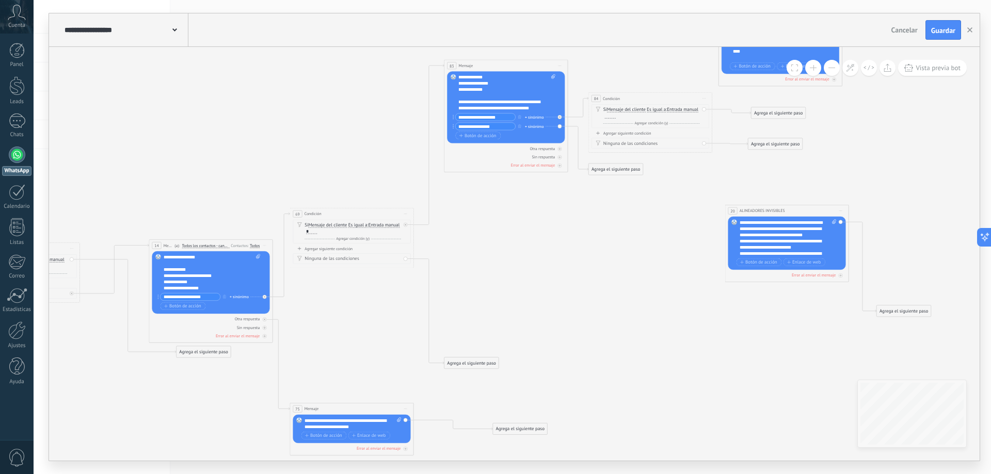
drag, startPoint x: 829, startPoint y: 325, endPoint x: 818, endPoint y: 324, distance: 11.5
click at [771, 327] on icon at bounding box center [416, 232] width 1351 height 757
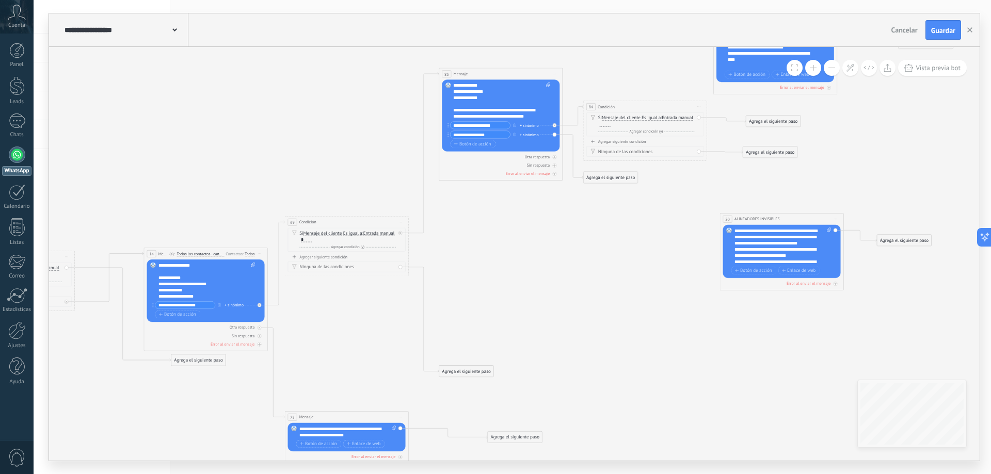
drag, startPoint x: 894, startPoint y: 317, endPoint x: 899, endPoint y: 238, distance: 79.2
click at [899, 238] on div "Agrega el siguiente paso" at bounding box center [904, 240] width 54 height 10
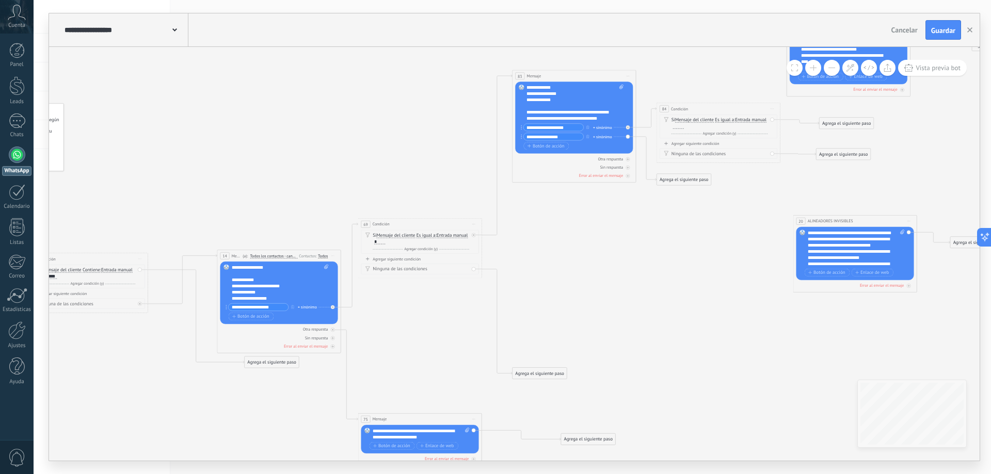
drag, startPoint x: 576, startPoint y: 279, endPoint x: 650, endPoint y: 281, distance: 73.8
click at [650, 281] on icon at bounding box center [484, 242] width 1351 height 757
click at [408, 260] on div "Agregar siguiente condición" at bounding box center [421, 258] width 118 height 5
click at [397, 261] on span "Mensaje del cliente" at bounding box center [396, 262] width 39 height 5
click at [397, 261] on button "Mensaje del cliente" at bounding box center [412, 261] width 77 height 11
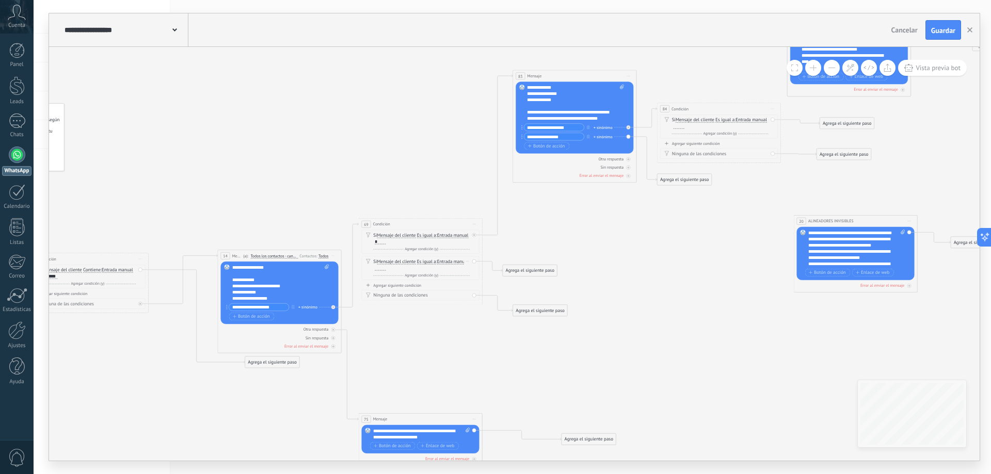
click at [418, 266] on div "Si Mensaje del cliente Mensaje del cliente Emoción de la conversación Comentari…" at bounding box center [421, 265] width 97 height 12
click at [385, 269] on div at bounding box center [380, 268] width 11 height 5
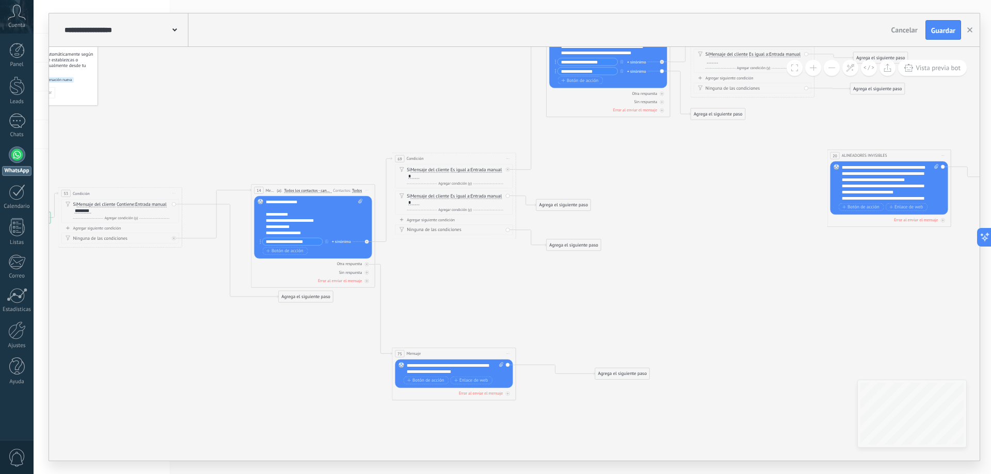
drag, startPoint x: 468, startPoint y: 355, endPoint x: 501, endPoint y: 290, distance: 73.6
click at [501, 290] on icon at bounding box center [518, 177] width 1351 height 757
drag, startPoint x: 621, startPoint y: 375, endPoint x: 439, endPoint y: 228, distance: 234.2
click at [366, 243] on div at bounding box center [367, 242] width 4 height 4
drag, startPoint x: 409, startPoint y: 251, endPoint x: 265, endPoint y: 146, distance: 178.7
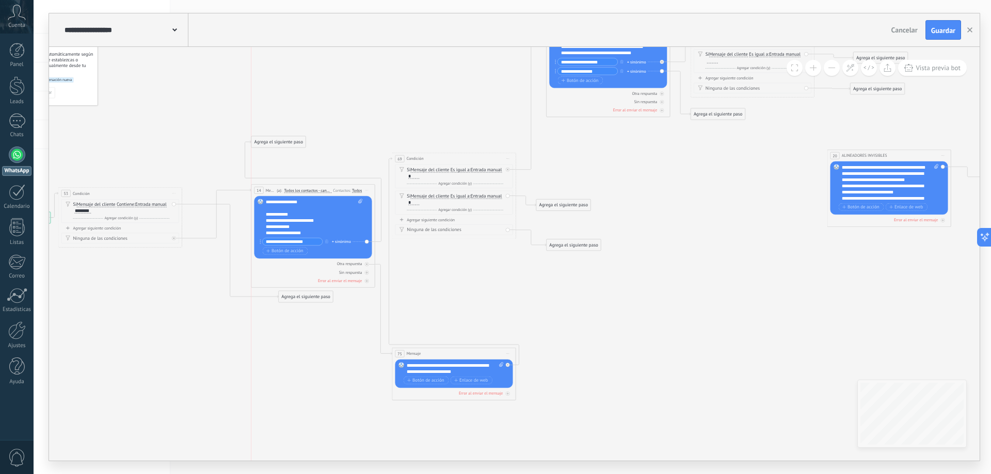
click at [265, 146] on div "Agrega el siguiente paso" at bounding box center [278, 142] width 54 height 10
drag, startPoint x: 315, startPoint y: 299, endPoint x: 289, endPoint y: 328, distance: 39.1
click at [289, 328] on div "Agrega el siguiente paso" at bounding box center [278, 326] width 54 height 10
click at [0, 0] on icon at bounding box center [0, 0] width 0 height 0
drag, startPoint x: 409, startPoint y: 247, endPoint x: 412, endPoint y: 199, distance: 48.6
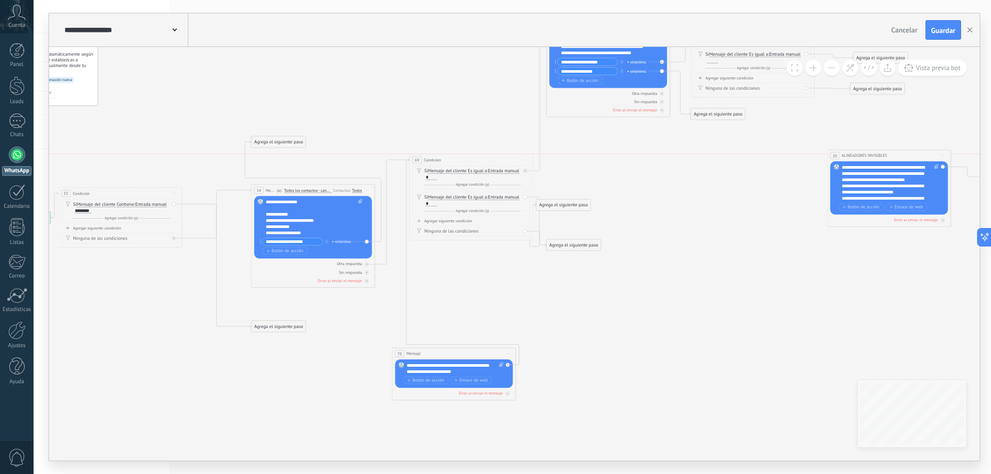
drag, startPoint x: 425, startPoint y: 155, endPoint x: 436, endPoint y: 156, distance: 10.9
click at [436, 156] on div "69 Condición ********* Iniciar vista previa aquí Cambiar nombre Duplicar Borrar" at bounding box center [471, 159] width 123 height 11
click at [0, 0] on icon at bounding box center [0, 0] width 0 height 0
drag, startPoint x: 554, startPoint y: 247, endPoint x: 471, endPoint y: 371, distance: 149.4
drag, startPoint x: 560, startPoint y: 209, endPoint x: 591, endPoint y: 206, distance: 31.1
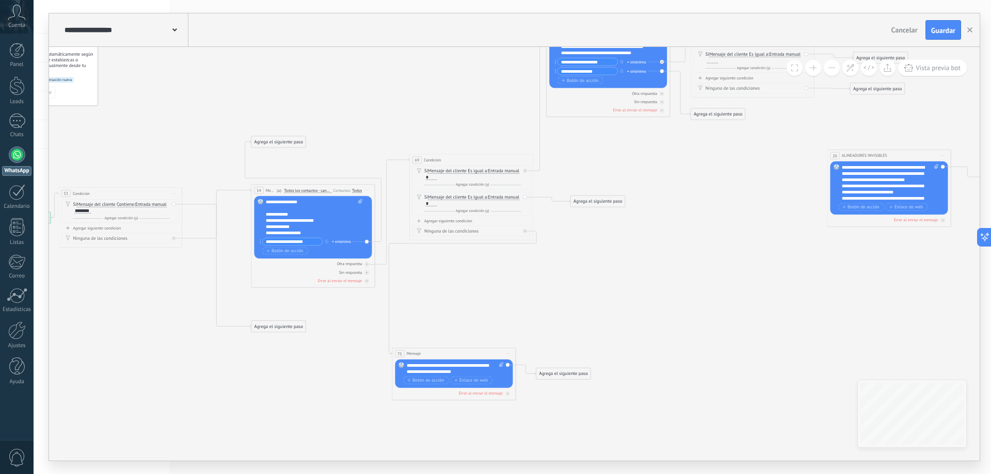
click at [591, 206] on div "Agrega el siguiente paso" at bounding box center [598, 202] width 54 height 10
drag, startPoint x: 440, startPoint y: 351, endPoint x: 446, endPoint y: 344, distance: 8.8
click at [446, 344] on div "75 Mensaje ******* (a): Todos los contactos - canales seleccionados Todos los c…" at bounding box center [462, 347] width 123 height 11
drag, startPoint x: 555, startPoint y: 374, endPoint x: 497, endPoint y: 220, distance: 164.1
drag, startPoint x: 468, startPoint y: 346, endPoint x: 458, endPoint y: 349, distance: 9.8
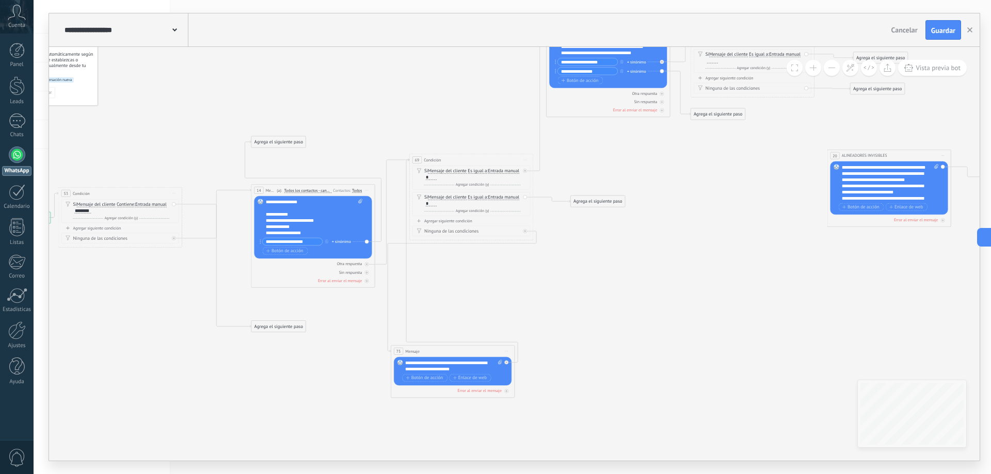
click at [458, 349] on div "75 Mensaje ******* (a): Todos los contactos - canales seleccionados Todos los c…" at bounding box center [452, 351] width 123 height 11
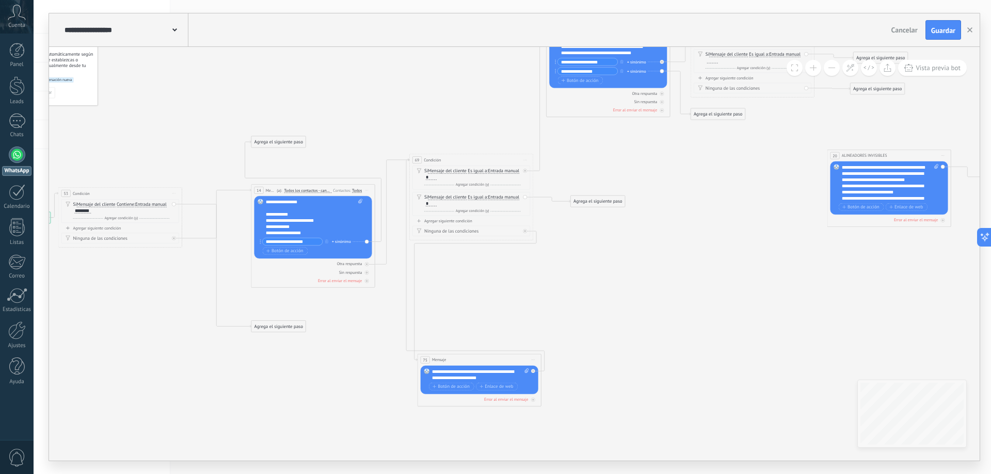
drag, startPoint x: 461, startPoint y: 352, endPoint x: 478, endPoint y: 360, distance: 18.2
click at [478, 360] on div "75 Mensaje ******* (a): Todos los contactos - canales seleccionados Todos los c…" at bounding box center [478, 360] width 123 height 11
drag, startPoint x: 593, startPoint y: 205, endPoint x: 849, endPoint y: 160, distance: 260.0
click at [940, 31] on span "Guardar" at bounding box center [943, 30] width 24 height 7
click at [304, 217] on div "**********" at bounding box center [314, 217] width 97 height 37
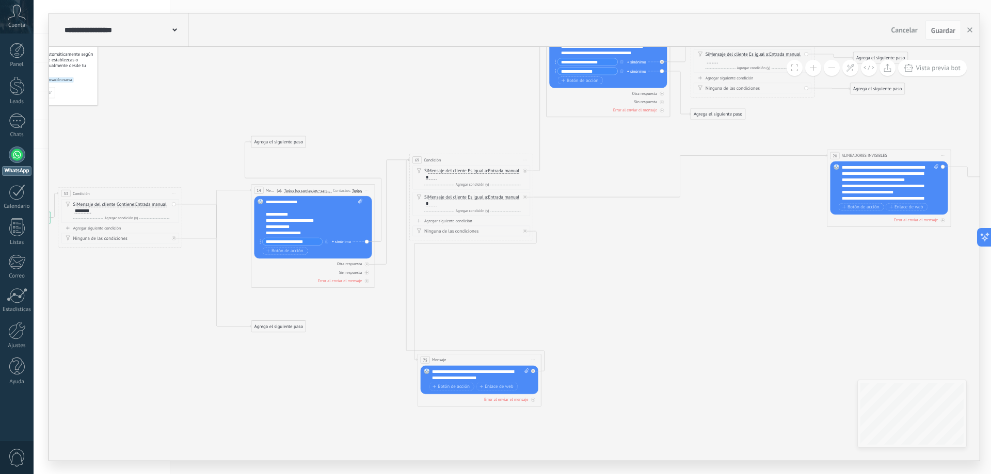
scroll to position [93, 0]
drag, startPoint x: 272, startPoint y: 227, endPoint x: 282, endPoint y: 233, distance: 11.3
click at [282, 233] on div "**********" at bounding box center [309, 226] width 86 height 19
click at [318, 200] on div "**********" at bounding box center [309, 202] width 86 height 6
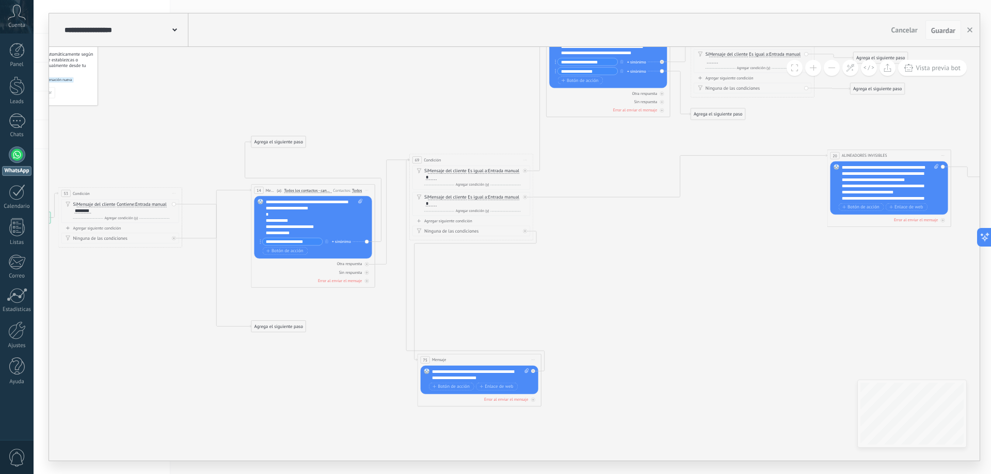
click at [945, 30] on span "Guardar" at bounding box center [943, 30] width 24 height 7
click at [287, 212] on div "*" at bounding box center [309, 214] width 86 height 6
click at [308, 202] on div "**********" at bounding box center [309, 205] width 86 height 12
click at [305, 203] on div "**********" at bounding box center [309, 205] width 86 height 12
click at [946, 22] on button "Guardar" at bounding box center [943, 30] width 36 height 20
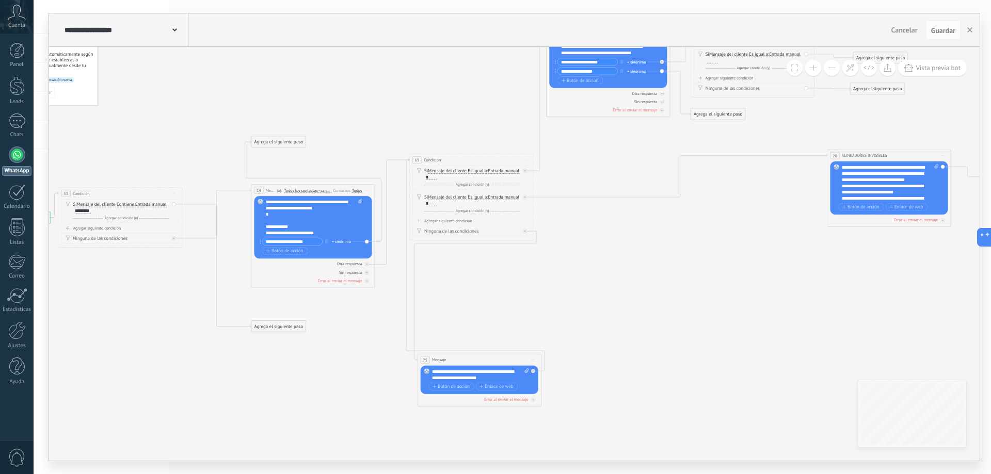
click at [306, 203] on div "**********" at bounding box center [309, 205] width 86 height 12
click at [311, 203] on div "**********" at bounding box center [309, 205] width 86 height 12
click at [306, 202] on div "**********" at bounding box center [309, 205] width 86 height 12
click at [303, 203] on div "**********" at bounding box center [309, 205] width 86 height 12
click at [941, 26] on button "Guardar" at bounding box center [943, 30] width 36 height 20
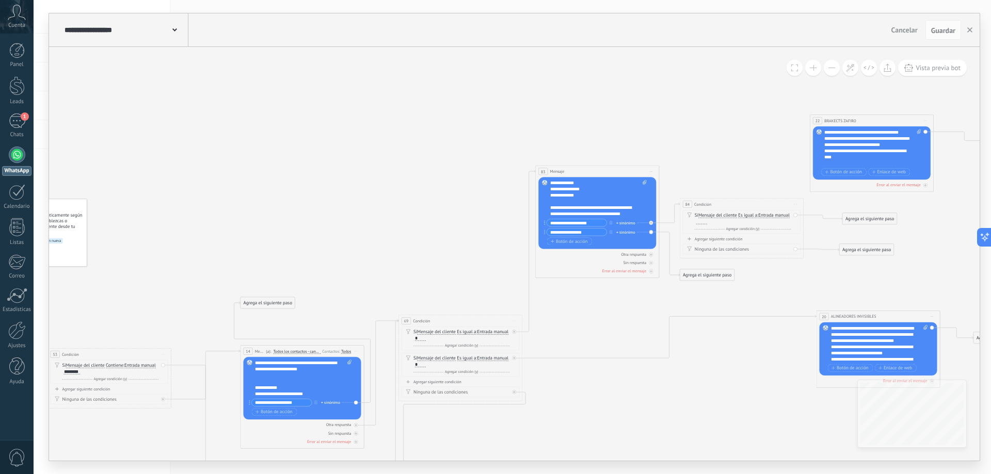
drag, startPoint x: 692, startPoint y: 195, endPoint x: 681, endPoint y: 356, distance: 161.4
click at [681, 356] on icon at bounding box center [507, 341] width 1351 height 763
click at [568, 181] on div "**********" at bounding box center [598, 198] width 97 height 37
drag, startPoint x: 298, startPoint y: 364, endPoint x: 313, endPoint y: 368, distance: 15.5
click at [313, 368] on div "**********" at bounding box center [298, 366] width 86 height 12
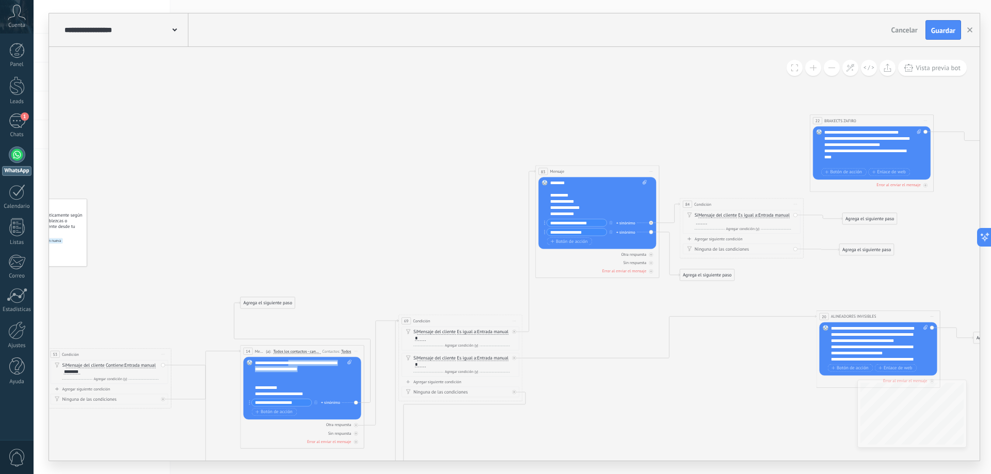
copy div "**********"
click at [578, 181] on div "********" at bounding box center [593, 183] width 86 height 6
drag, startPoint x: 324, startPoint y: 395, endPoint x: 250, endPoint y: 394, distance: 73.8
click at [251, 395] on div "Reemplazar Quitar Convertir a mensaje de voz Arrastre la imagen aquí para adjun…" at bounding box center [303, 388] width 118 height 62
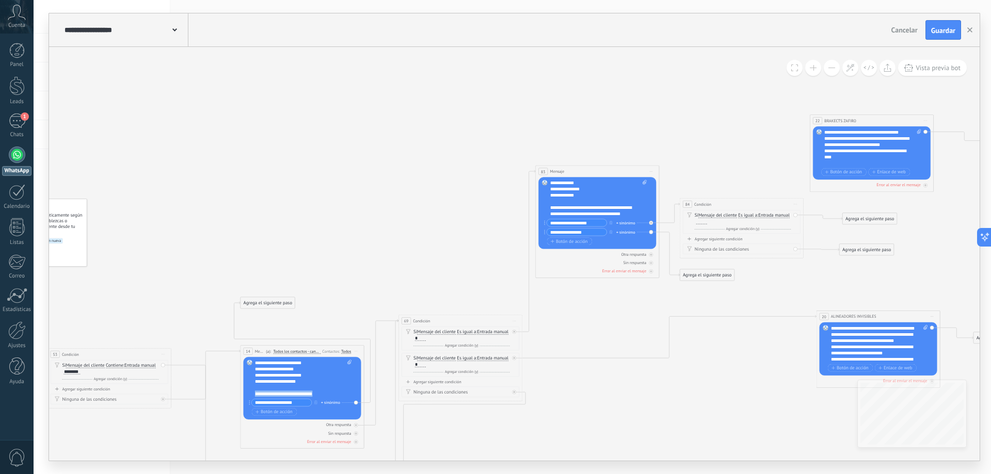
copy div "**********"
drag, startPoint x: 635, startPoint y: 212, endPoint x: 548, endPoint y: 211, distance: 86.7
click at [548, 211] on div "Reemplazar Quitar Convertir a mensaje de voz Arrastre la imagen aquí para adjun…" at bounding box center [597, 213] width 118 height 72
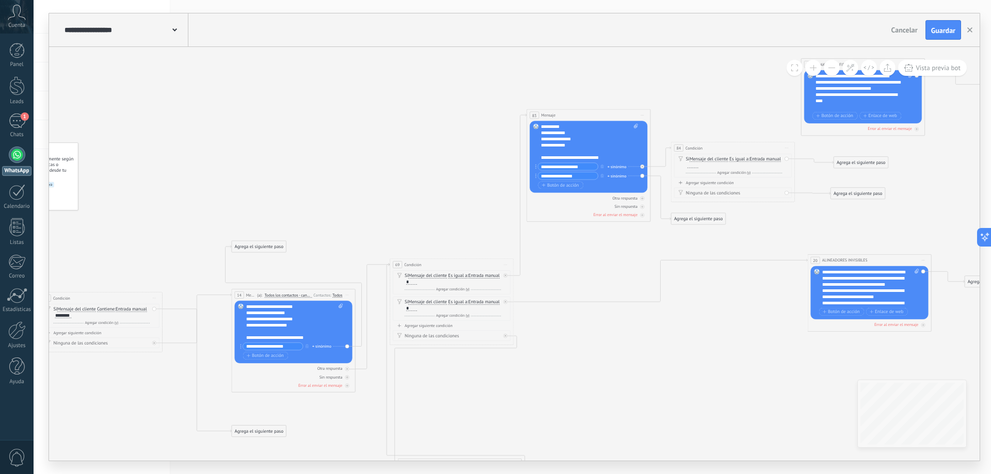
drag, startPoint x: 602, startPoint y: 333, endPoint x: 593, endPoint y: 277, distance: 56.9
click at [593, 277] on icon at bounding box center [499, 284] width 1351 height 763
drag, startPoint x: 678, startPoint y: 228, endPoint x: 263, endPoint y: 311, distance: 422.7
click at [784, 149] on span "Iniciar vista previa aquí Cambiar nombre Duplicar [GEOGRAPHIC_DATA]" at bounding box center [787, 147] width 10 height 9
click at [807, 186] on div "Borrar" at bounding box center [814, 188] width 61 height 10
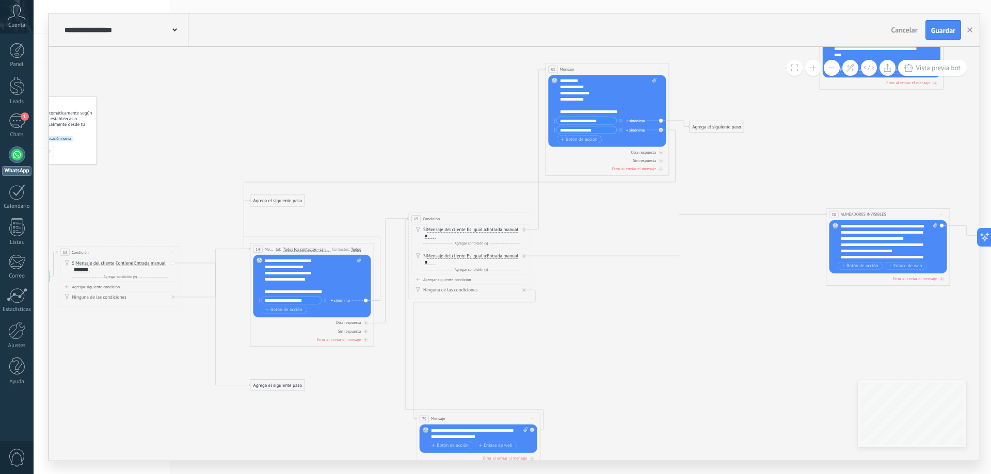
drag, startPoint x: 708, startPoint y: 227, endPoint x: 727, endPoint y: 176, distance: 53.6
click at [727, 176] on icon at bounding box center [517, 239] width 1351 height 763
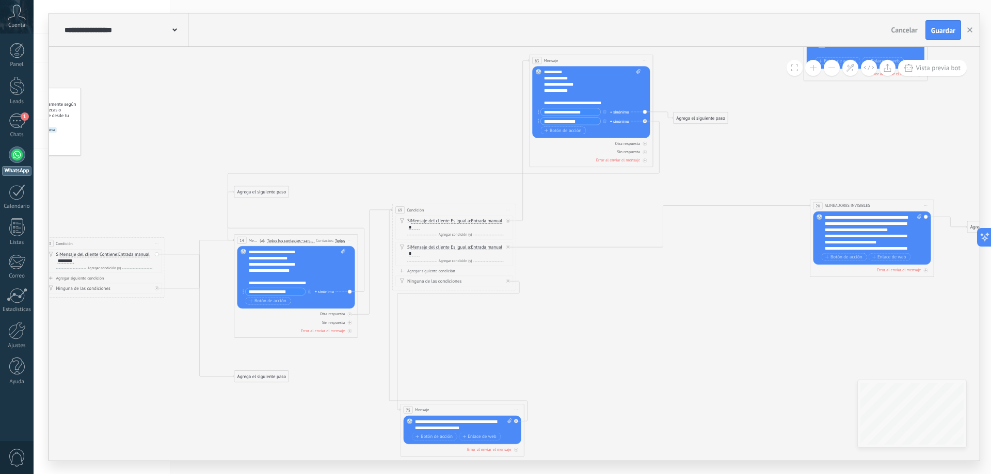
click at [662, 298] on icon at bounding box center [501, 230] width 1351 height 763
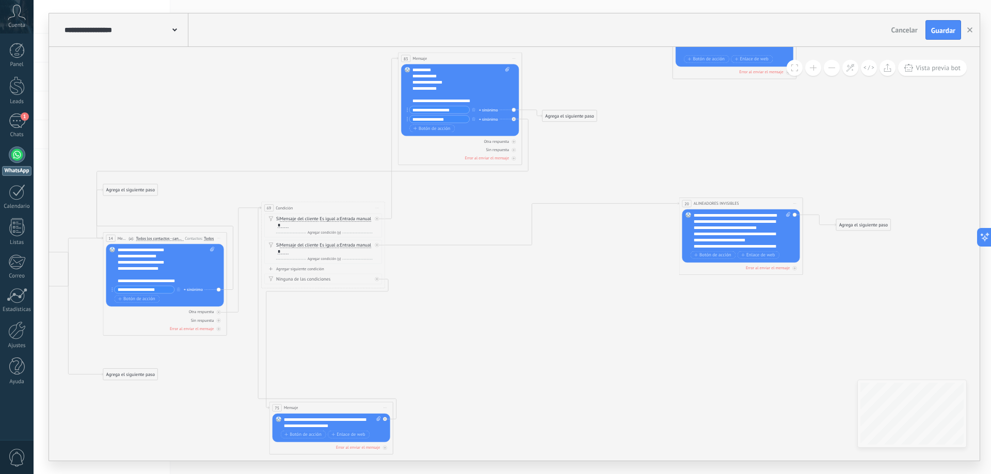
drag, startPoint x: 780, startPoint y: 300, endPoint x: 649, endPoint y: 298, distance: 131.1
click at [649, 298] on icon at bounding box center [370, 228] width 1351 height 763
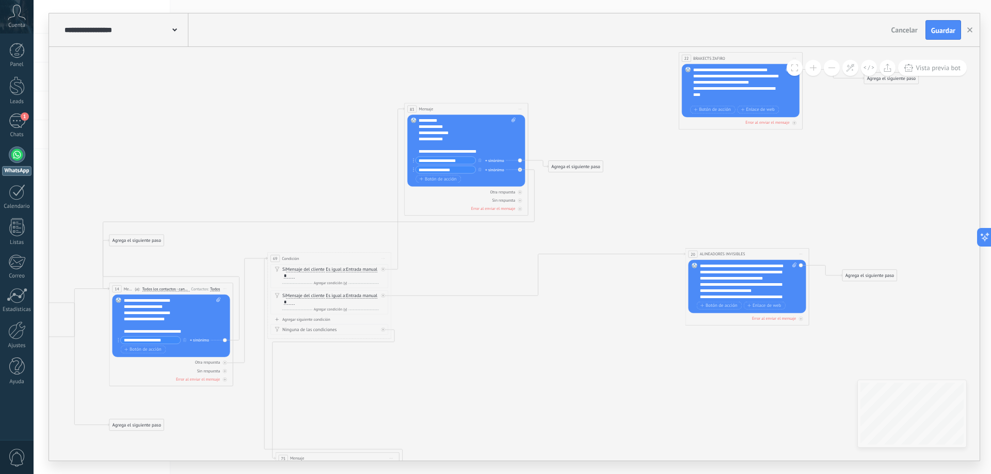
drag, startPoint x: 614, startPoint y: 172, endPoint x: 620, endPoint y: 222, distance: 51.0
click at [620, 222] on icon at bounding box center [376, 278] width 1351 height 763
click at [522, 119] on div "Reemplazar Quitar Convertir a mensaje de voz Arrastre la imagen aquí para adjun…" at bounding box center [466, 151] width 118 height 72
click at [729, 305] on span "Botón de acción" at bounding box center [718, 305] width 37 height 5
type input "**********"
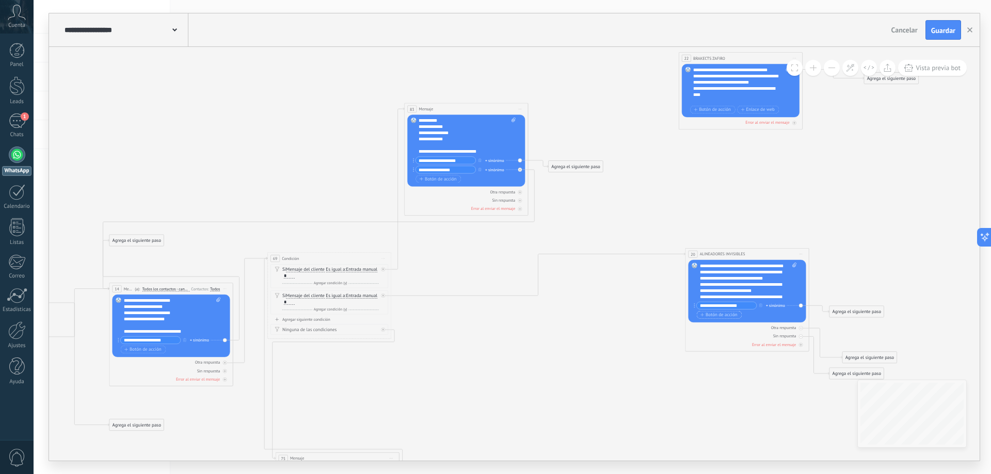
click at [731, 318] on button "Botón de acción" at bounding box center [719, 315] width 45 height 8
click at [449, 168] on input "**********" at bounding box center [446, 169] width 60 height 7
click at [456, 168] on input "**********" at bounding box center [446, 169] width 60 height 7
click at [455, 171] on input "**********" at bounding box center [446, 169] width 60 height 7
click at [738, 317] on input "**********" at bounding box center [727, 314] width 60 height 7
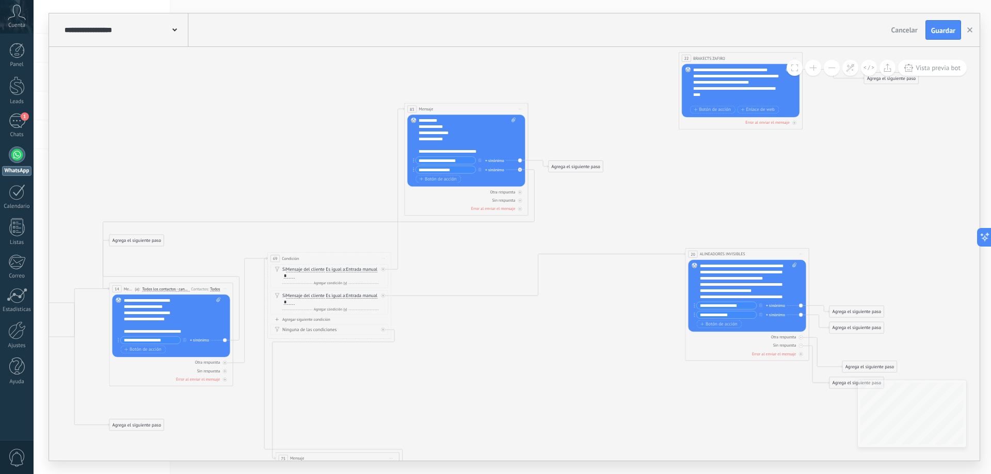
paste input "***"
type input "**********"
click at [712, 374] on icon at bounding box center [376, 278] width 1351 height 763
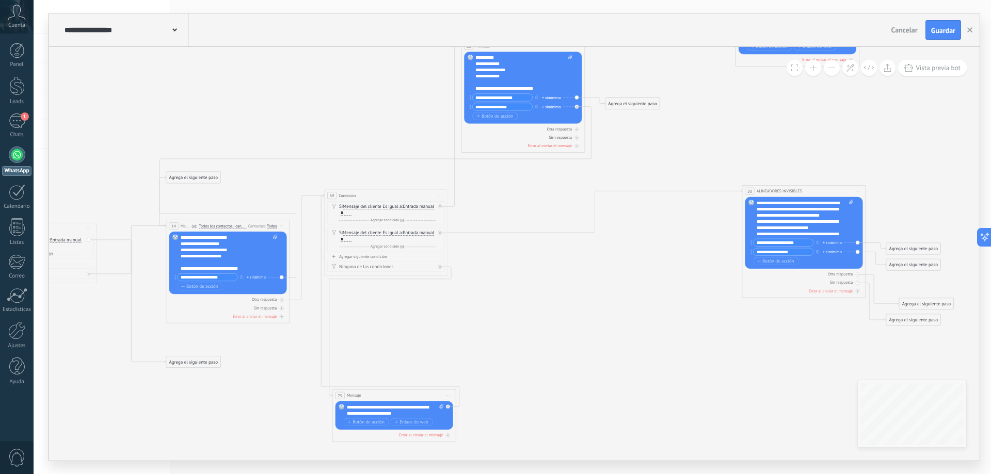
drag, startPoint x: 700, startPoint y: 388, endPoint x: 757, endPoint y: 339, distance: 75.0
click at [757, 339] on icon at bounding box center [433, 215] width 1351 height 763
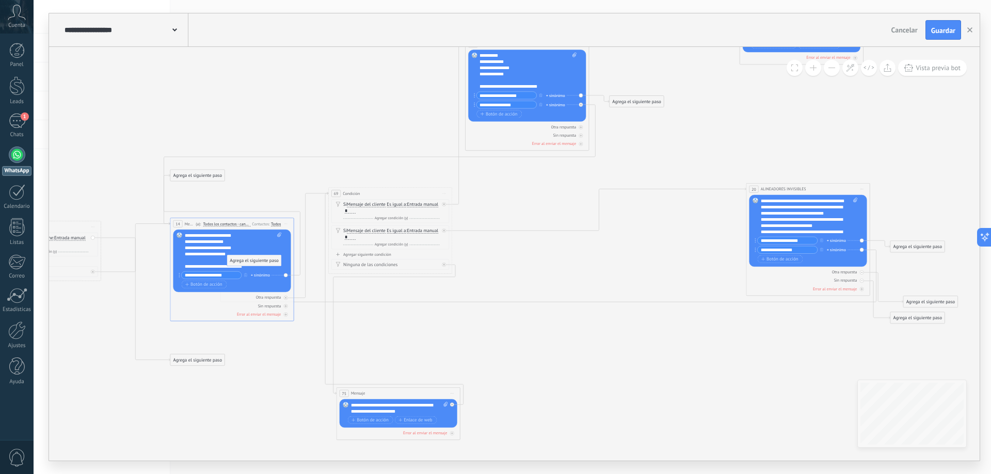
drag, startPoint x: 900, startPoint y: 264, endPoint x: 237, endPoint y: 262, distance: 663.1
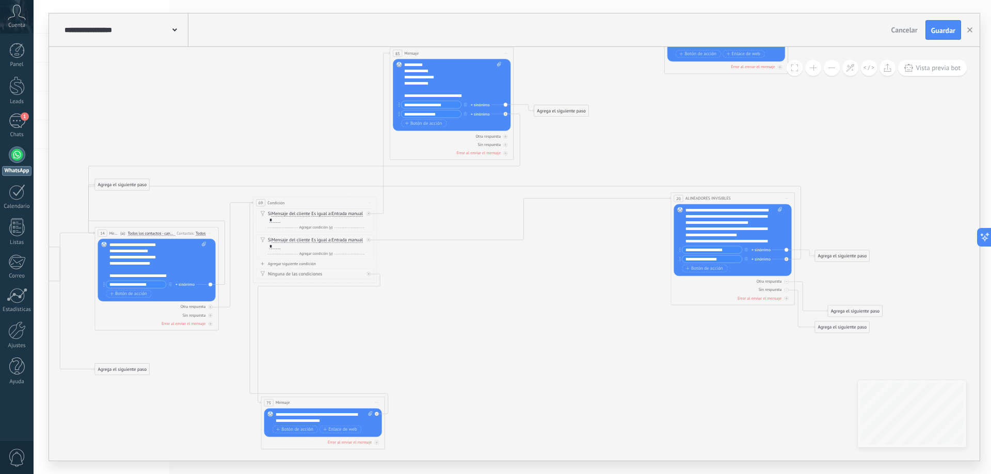
drag, startPoint x: 778, startPoint y: 351, endPoint x: 703, endPoint y: 361, distance: 75.9
click at [703, 361] on icon at bounding box center [362, 223] width 1351 height 763
click at [0, 0] on icon at bounding box center [0, 0] width 0 height 0
click at [787, 282] on icon at bounding box center [786, 282] width 2 height 1
click at [842, 295] on icon at bounding box center [362, 223] width 1351 height 763
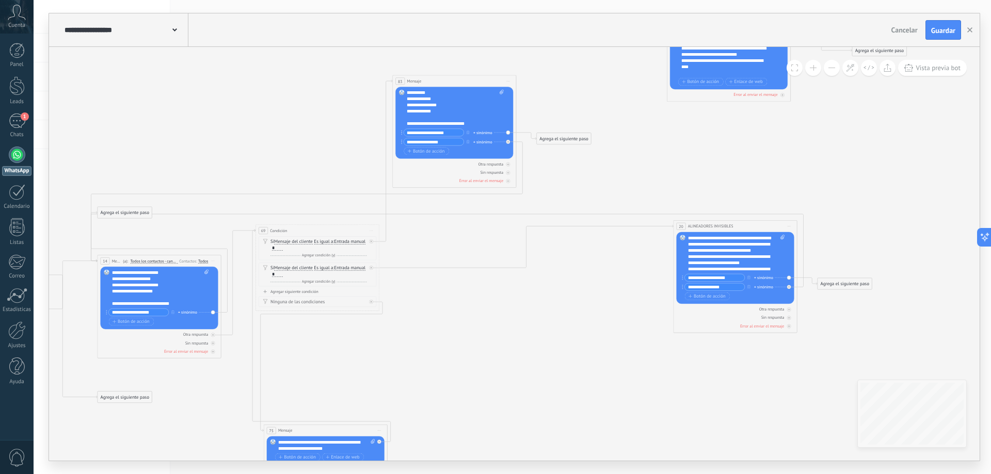
drag, startPoint x: 842, startPoint y: 295, endPoint x: 845, endPoint y: 323, distance: 28.0
click at [845, 323] on icon at bounding box center [364, 250] width 1351 height 763
click at [712, 296] on span "Botón de acción" at bounding box center [706, 296] width 37 height 5
drag, startPoint x: 682, startPoint y: 295, endPoint x: 683, endPoint y: 269, distance: 26.4
click at [704, 278] on input "text" at bounding box center [715, 277] width 60 height 7
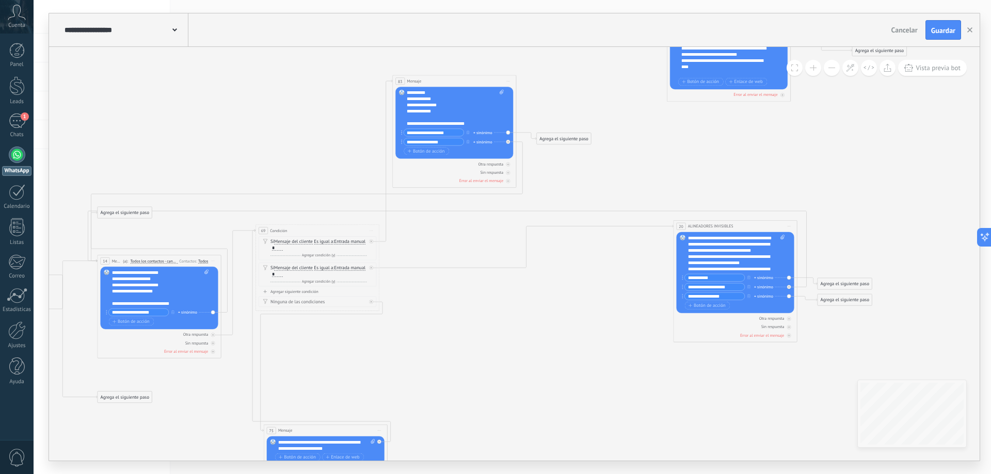
type input "**********"
click at [873, 249] on icon at bounding box center [364, 250] width 1351 height 763
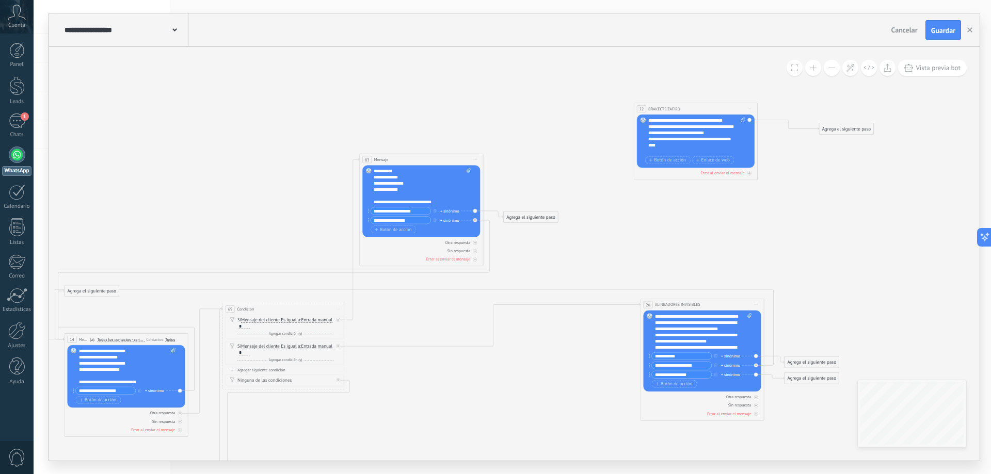
drag, startPoint x: 593, startPoint y: 333, endPoint x: 560, endPoint y: 411, distance: 85.1
click at [560, 411] on icon at bounding box center [331, 329] width 1351 height 763
drag, startPoint x: 528, startPoint y: 217, endPoint x: 535, endPoint y: 171, distance: 46.9
click at [535, 171] on div "Agrega el siguiente paso" at bounding box center [537, 171] width 54 height 10
click at [528, 169] on div "Agrega el siguiente paso" at bounding box center [537, 171] width 54 height 10
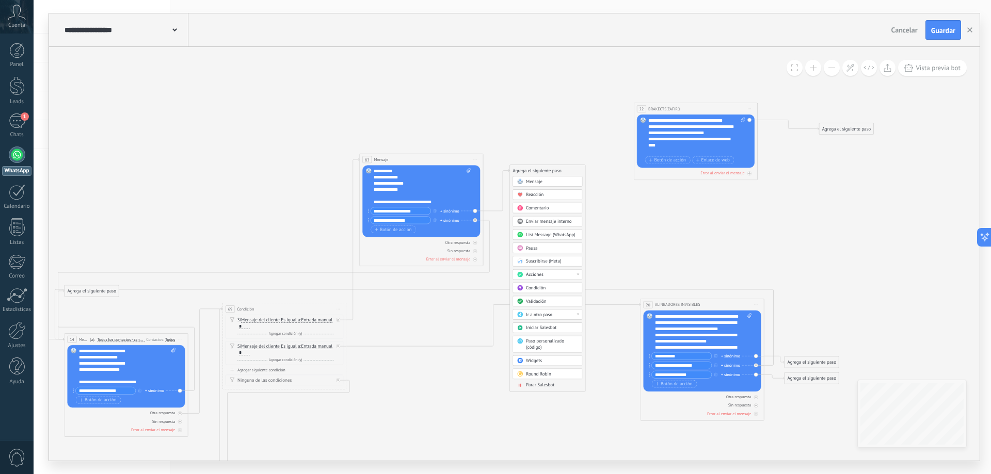
click at [549, 283] on div "Condición" at bounding box center [547, 288] width 70 height 10
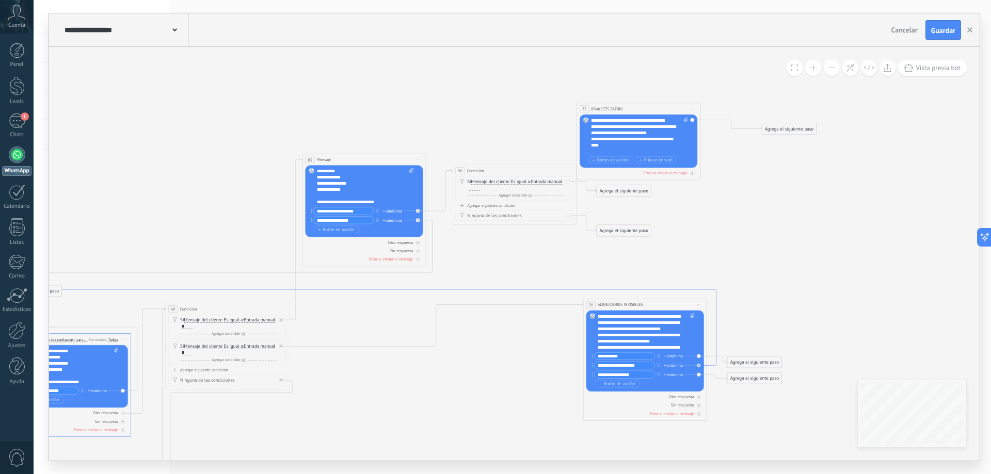
click at [545, 290] on icon at bounding box center [357, 328] width 718 height 76
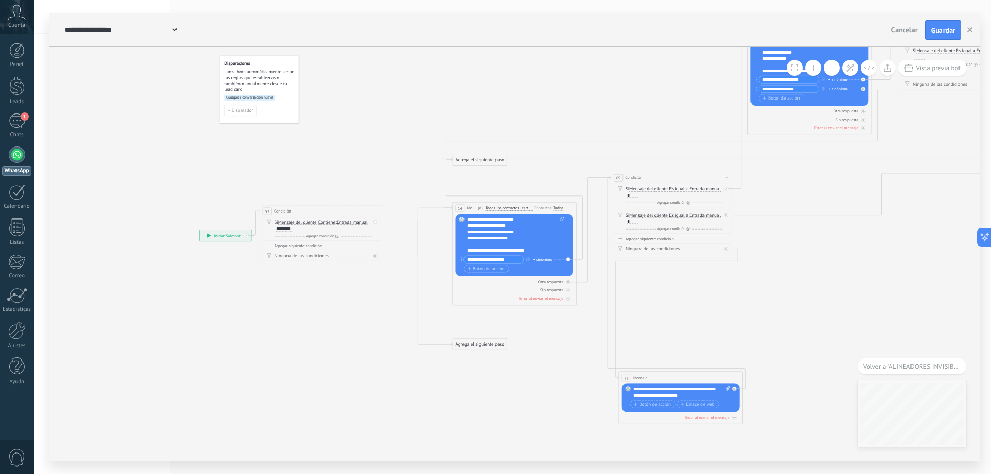
click at [801, 267] on icon at bounding box center [719, 198] width 1351 height 763
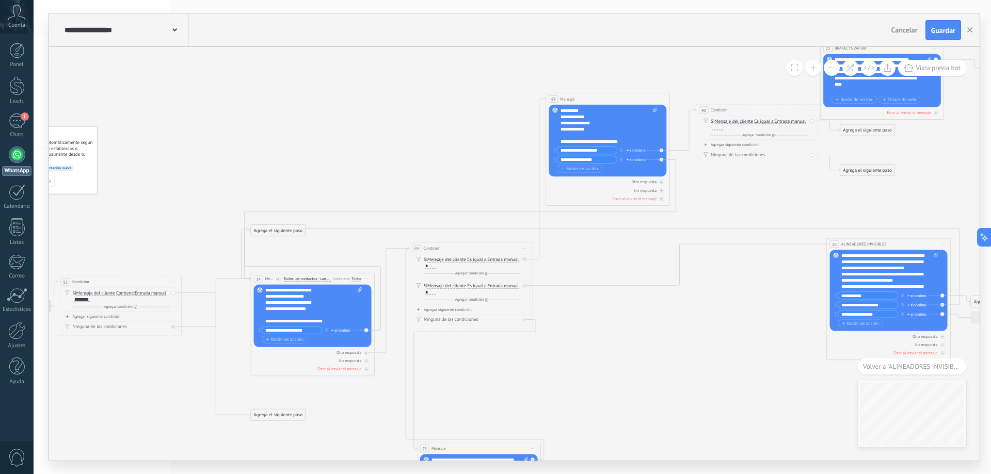
drag, startPoint x: 836, startPoint y: 254, endPoint x: 571, endPoint y: 350, distance: 281.4
click at [571, 350] on icon at bounding box center [518, 269] width 1351 height 763
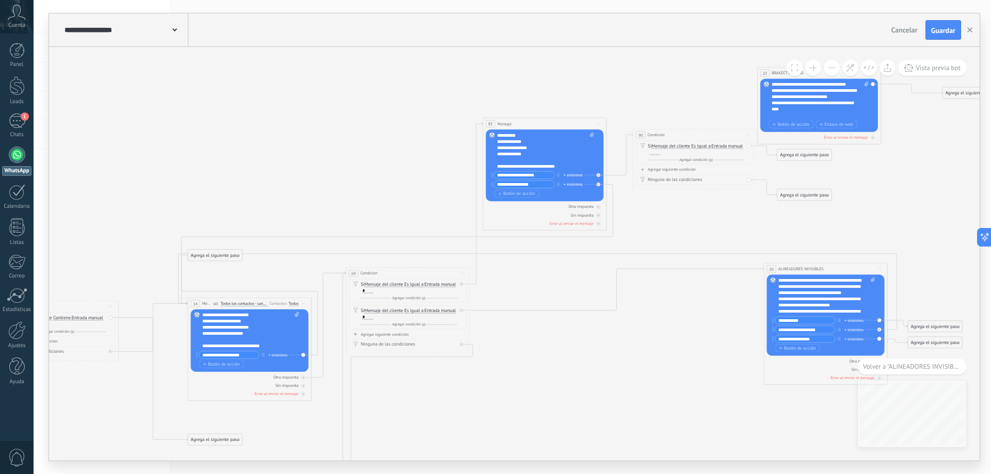
click at [933, 365] on span "Volver a "ALINEADORES INVISIBLES"" at bounding box center [912, 366] width 98 height 9
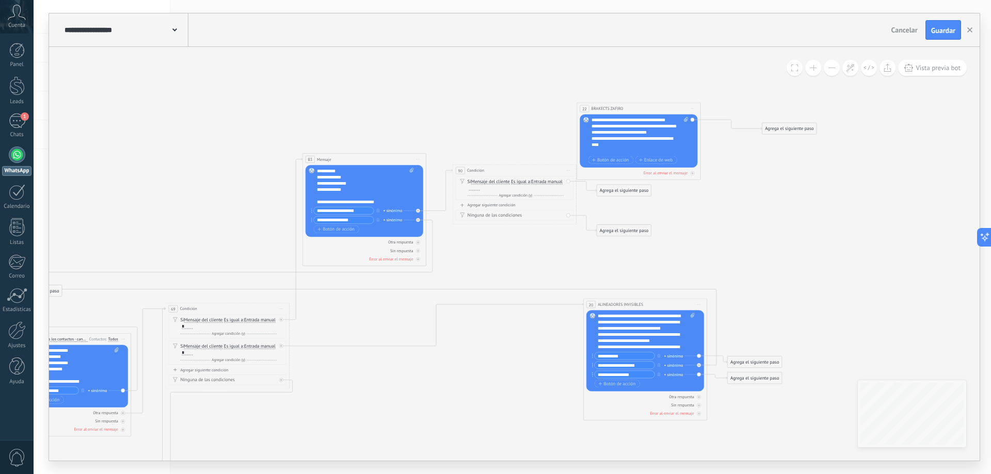
click at [480, 188] on div at bounding box center [474, 188] width 11 height 5
drag, startPoint x: 612, startPoint y: 191, endPoint x: 619, endPoint y: 127, distance: 64.9
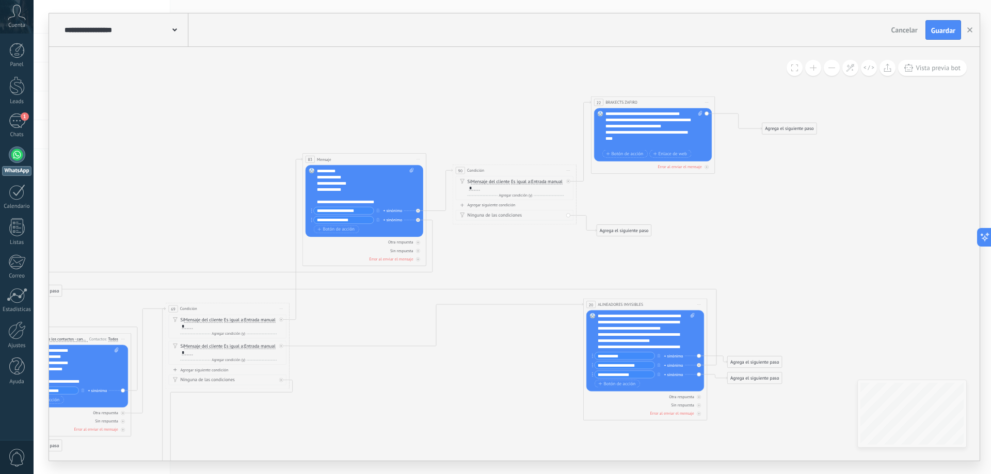
drag, startPoint x: 640, startPoint y: 111, endPoint x: 654, endPoint y: 105, distance: 15.7
click at [654, 105] on div "**********" at bounding box center [652, 102] width 123 height 11
drag, startPoint x: 791, startPoint y: 132, endPoint x: 731, endPoint y: 132, distance: 59.3
click at [836, 133] on div "Agrega el siguiente paso" at bounding box center [834, 129] width 54 height 10
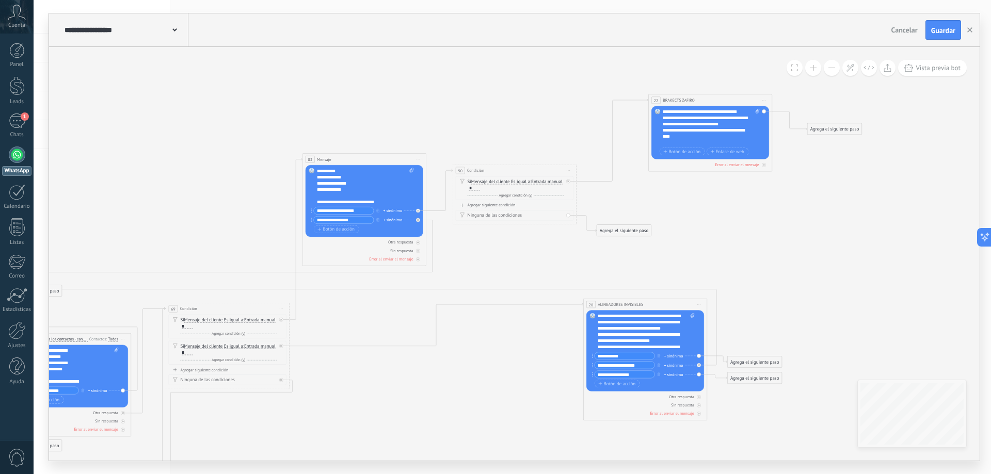
drag, startPoint x: 655, startPoint y: 102, endPoint x: 712, endPoint y: 100, distance: 57.3
click at [712, 100] on div "**********" at bounding box center [710, 99] width 123 height 11
drag, startPoint x: 754, startPoint y: 362, endPoint x: 782, endPoint y: 367, distance: 28.4
click at [822, 345] on div "Agrega el siguiente paso" at bounding box center [824, 349] width 54 height 10
drag, startPoint x: 761, startPoint y: 378, endPoint x: 842, endPoint y: 375, distance: 80.6
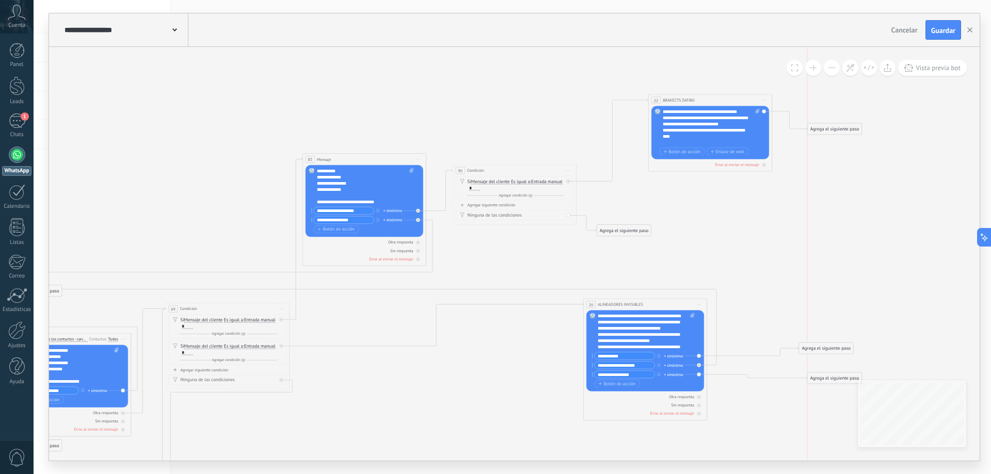
click at [843, 375] on div "Agrega el siguiente paso" at bounding box center [834, 378] width 54 height 10
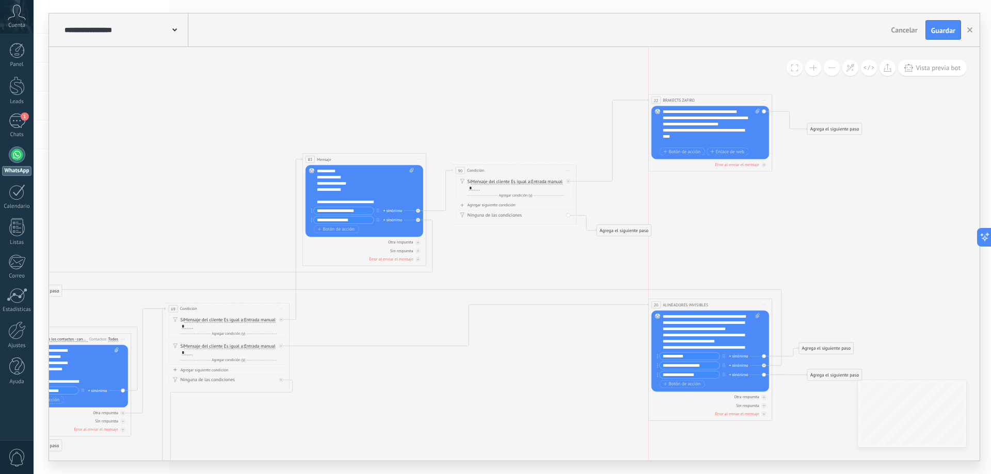
drag, startPoint x: 658, startPoint y: 302, endPoint x: 726, endPoint y: 302, distance: 67.1
click at [726, 302] on div "**********" at bounding box center [710, 304] width 123 height 11
drag, startPoint x: 623, startPoint y: 231, endPoint x: 618, endPoint y: 207, distance: 24.3
click at [618, 207] on div "Agrega el siguiente paso" at bounding box center [618, 207] width 54 height 10
click at [701, 213] on icon at bounding box center [298, 325] width 1396 height 771
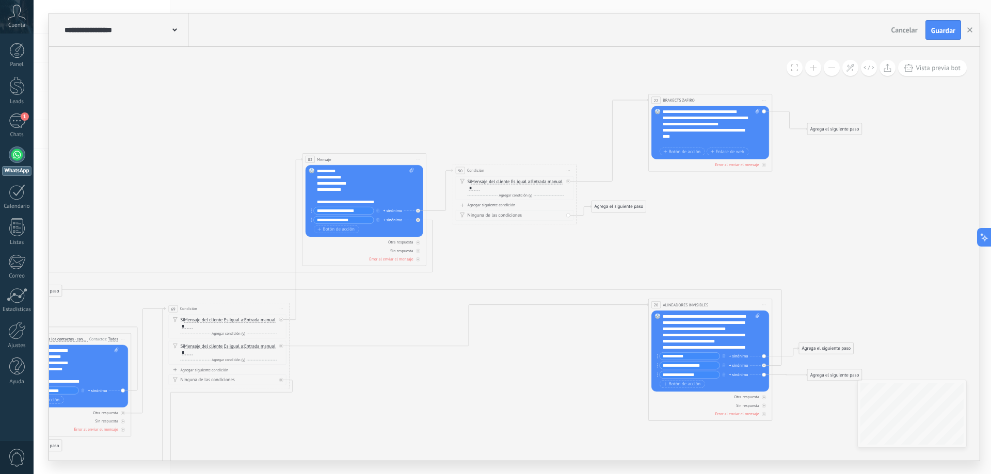
click at [345, 187] on div "**********" at bounding box center [365, 186] width 97 height 37
click at [390, 112] on icon at bounding box center [298, 325] width 1396 height 771
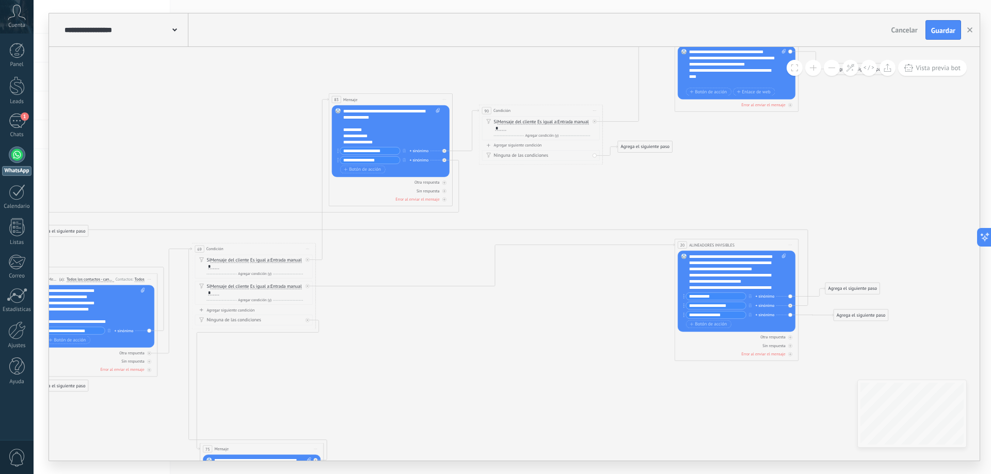
drag, startPoint x: 351, startPoint y: 323, endPoint x: 378, endPoint y: 263, distance: 65.4
click at [378, 263] on icon at bounding box center [324, 265] width 1396 height 771
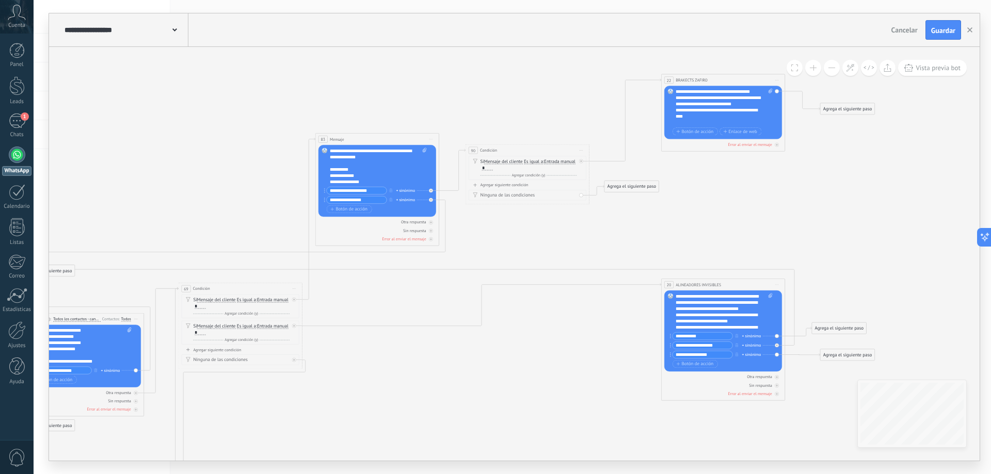
drag, startPoint x: 784, startPoint y: 140, endPoint x: 775, endPoint y: 173, distance: 34.0
click at [775, 173] on icon at bounding box center [310, 304] width 1396 height 771
click at [688, 131] on span "Botón de acción" at bounding box center [694, 131] width 37 height 5
type input "**********"
click at [705, 142] on span "Botón de acción" at bounding box center [694, 140] width 37 height 5
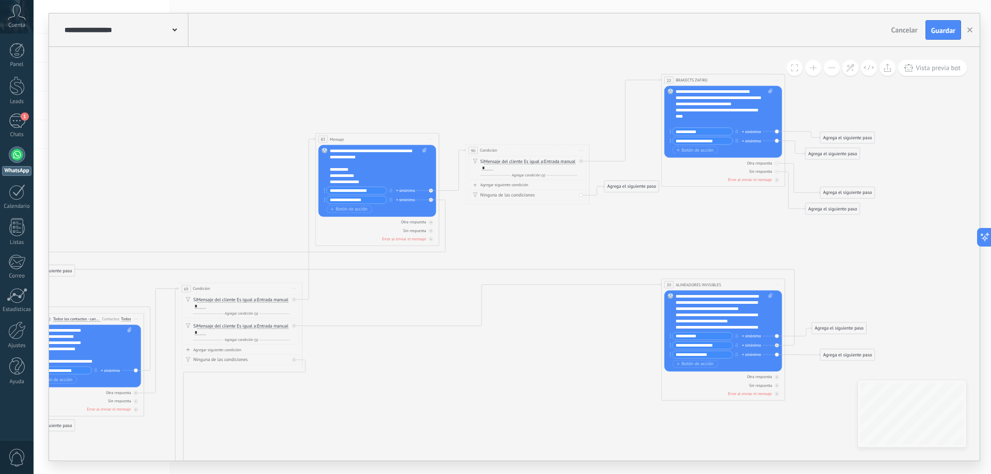
type input "**********"
drag, startPoint x: 719, startPoint y: 356, endPoint x: 706, endPoint y: 358, distance: 13.1
click at [706, 358] on input "**********" at bounding box center [702, 354] width 60 height 7
click at [691, 148] on span "Botón de acción" at bounding box center [694, 150] width 37 height 5
type input "**********"
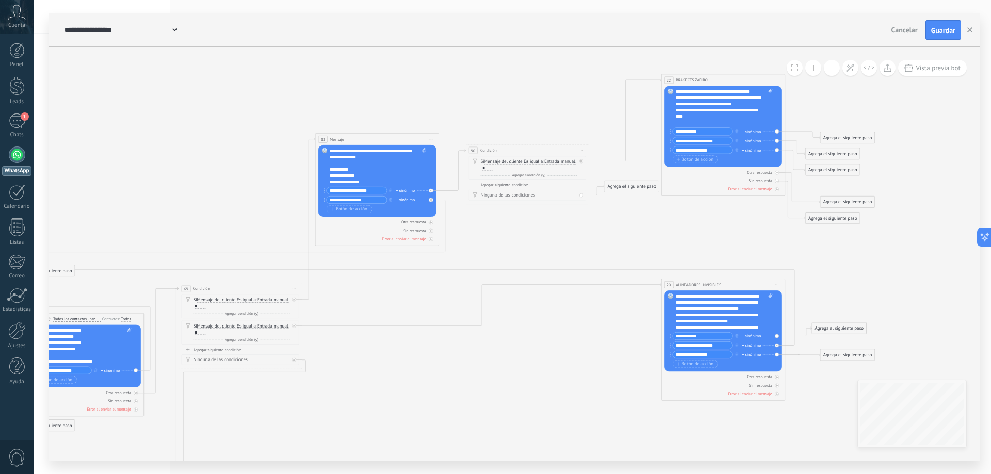
click at [768, 223] on icon at bounding box center [310, 304] width 1396 height 771
click at [776, 182] on div at bounding box center [777, 181] width 4 height 4
click at [776, 174] on div at bounding box center [777, 173] width 4 height 4
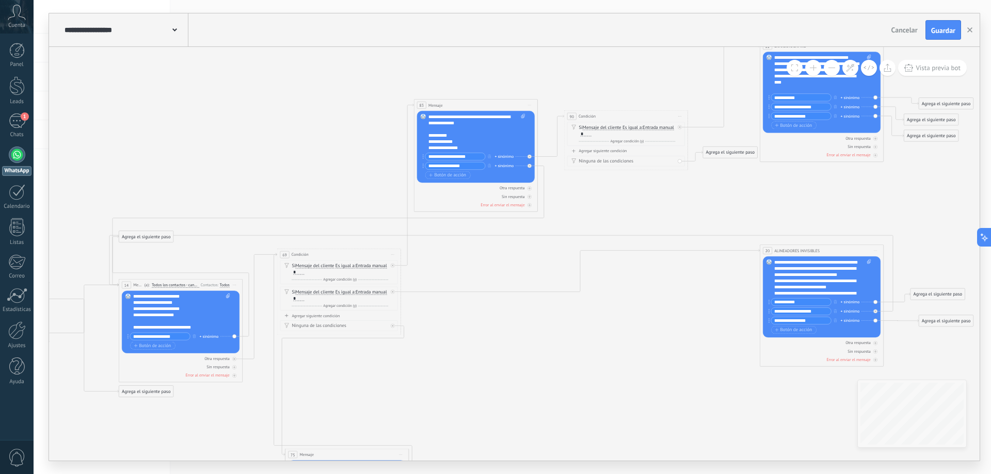
drag, startPoint x: 703, startPoint y: 220, endPoint x: 806, endPoint y: 186, distance: 108.2
click at [806, 186] on icon at bounding box center [409, 270] width 1396 height 771
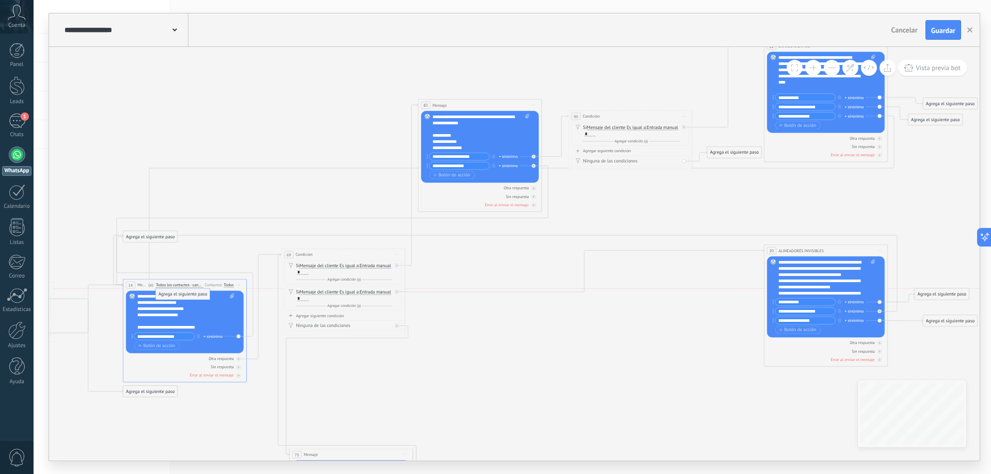
drag, startPoint x: 917, startPoint y: 136, endPoint x: 165, endPoint y: 294, distance: 768.9
click at [512, 331] on icon at bounding box center [413, 270] width 1396 height 771
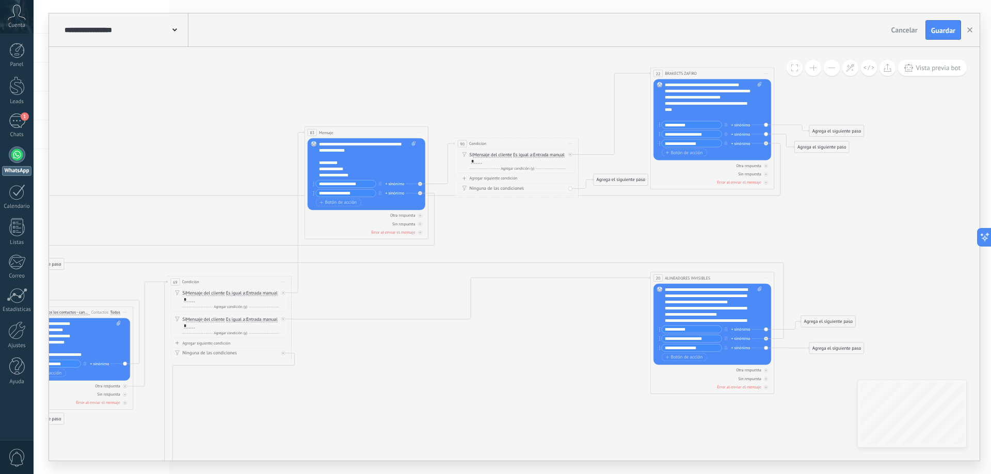
drag, startPoint x: 610, startPoint y: 349, endPoint x: 501, endPoint y: 377, distance: 112.9
click at [501, 377] on icon at bounding box center [300, 298] width 1396 height 771
drag, startPoint x: 929, startPoint y: 30, endPoint x: 824, endPoint y: 2, distance: 109.2
click at [930, 29] on button "Guardar" at bounding box center [943, 30] width 36 height 20
click at [366, 148] on div "**********" at bounding box center [362, 147] width 86 height 12
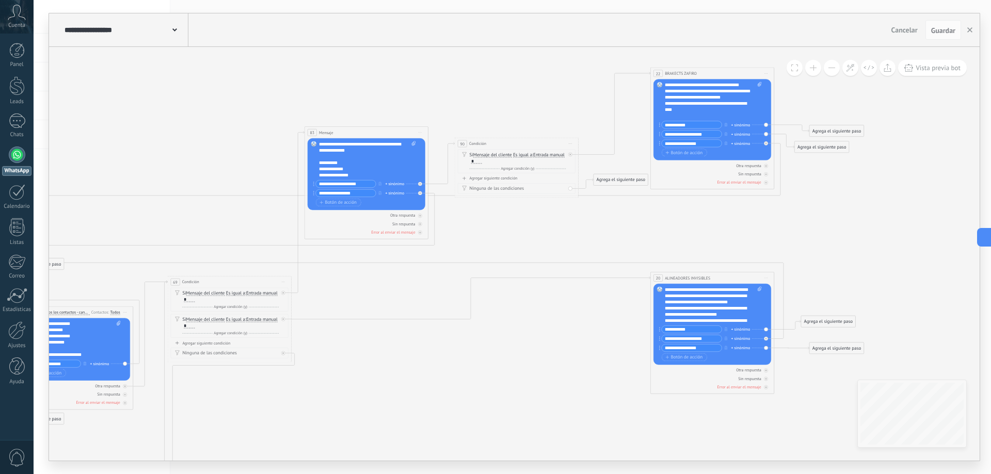
click at [371, 150] on div "**********" at bounding box center [362, 147] width 86 height 12
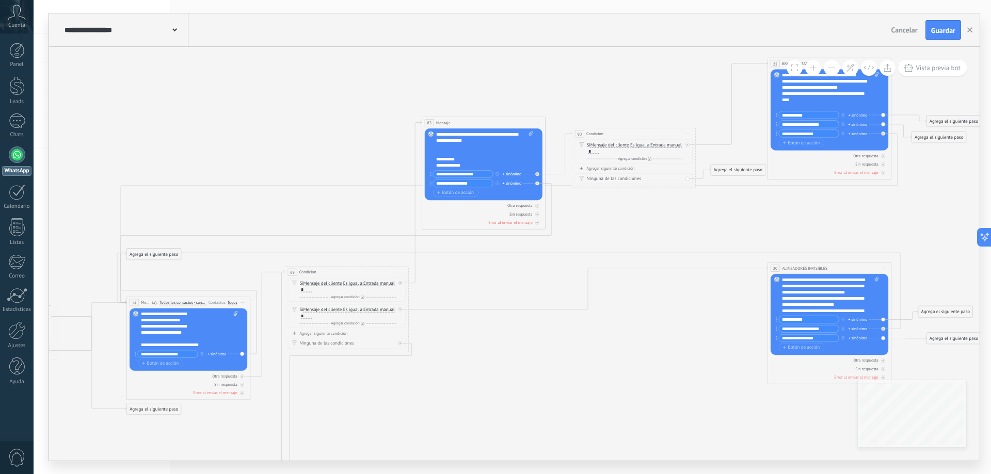
drag, startPoint x: 119, startPoint y: 211, endPoint x: 242, endPoint y: 216, distance: 122.9
click at [237, 201] on icon at bounding box center [417, 288] width 1396 height 771
click at [174, 332] on div "**********" at bounding box center [185, 324] width 86 height 50
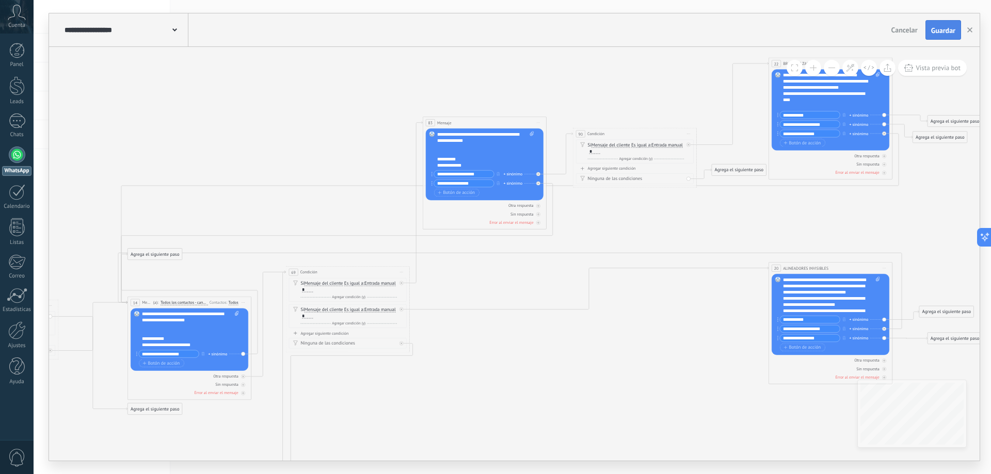
click at [937, 30] on span "Guardar" at bounding box center [943, 30] width 24 height 7
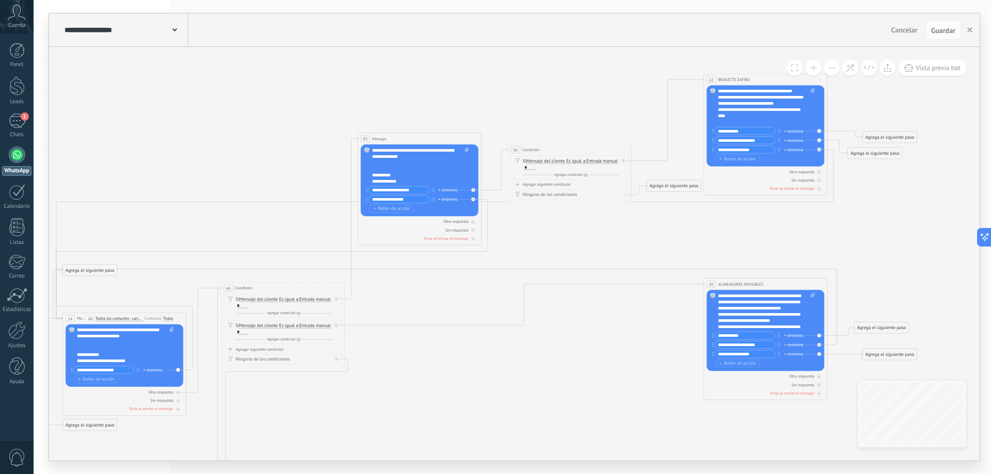
drag, startPoint x: 701, startPoint y: 237, endPoint x: 636, endPoint y: 253, distance: 67.0
click at [636, 253] on icon at bounding box center [353, 304] width 1396 height 771
drag, startPoint x: 574, startPoint y: 153, endPoint x: 574, endPoint y: 95, distance: 57.8
click at [574, 95] on div "90 Condición ********* Iniciar vista previa aquí Cambiar nombre Duplicar [GEOGR…" at bounding box center [568, 91] width 123 height 11
click at [0, 0] on icon at bounding box center [0, 0] width 0 height 0
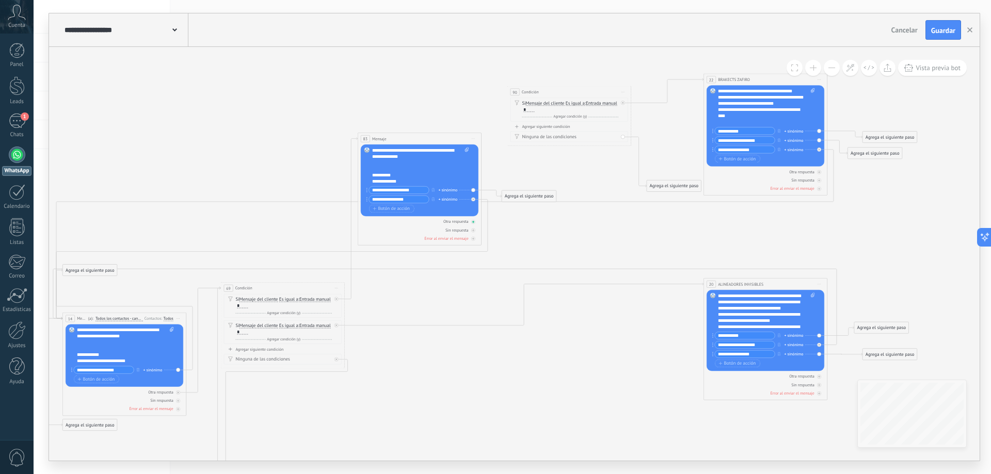
click at [465, 220] on div "Otra respuesta" at bounding box center [455, 221] width 25 height 5
drag, startPoint x: 515, startPoint y: 157, endPoint x: 528, endPoint y: 110, distance: 48.7
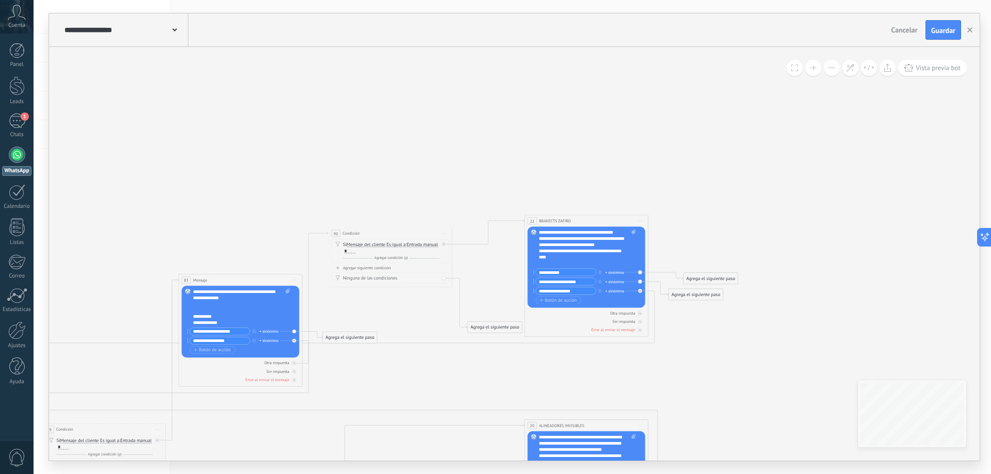
drag, startPoint x: 598, startPoint y: 251, endPoint x: 419, endPoint y: 393, distance: 228.2
click at [419, 393] on icon at bounding box center [174, 445] width 1396 height 771
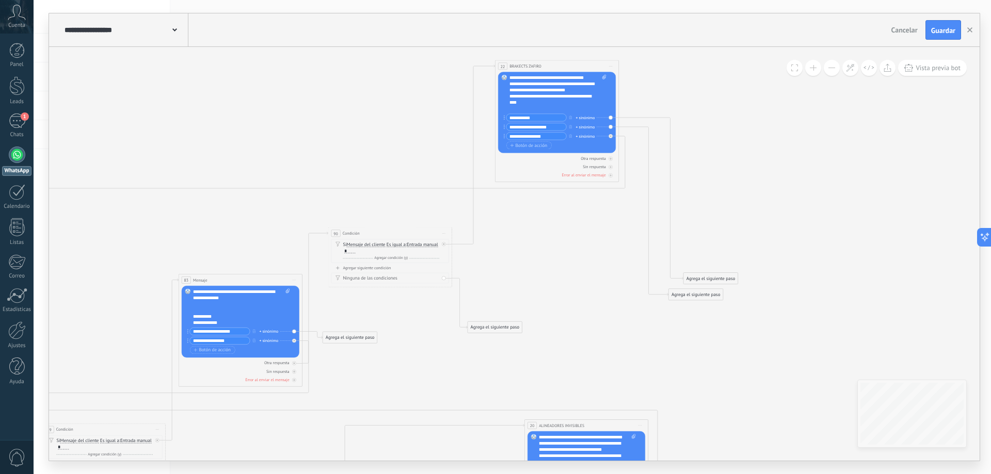
drag, startPoint x: 547, startPoint y: 221, endPoint x: 518, endPoint y: 66, distance: 157.6
click at [518, 66] on span "BRAKECTS ZAFIRO" at bounding box center [525, 66] width 32 height 6
drag, startPoint x: 705, startPoint y: 275, endPoint x: 681, endPoint y: 101, distance: 175.2
click at [681, 101] on div "Agrega el siguiente paso" at bounding box center [683, 105] width 54 height 10
drag, startPoint x: 685, startPoint y: 294, endPoint x: 672, endPoint y: 121, distance: 173.4
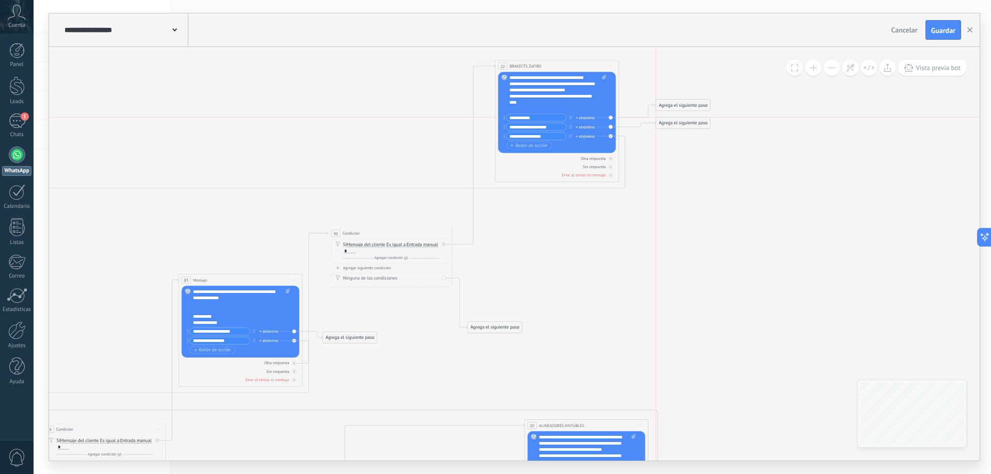
click at [672, 121] on div "Agrega el siguiente paso" at bounding box center [683, 123] width 54 height 10
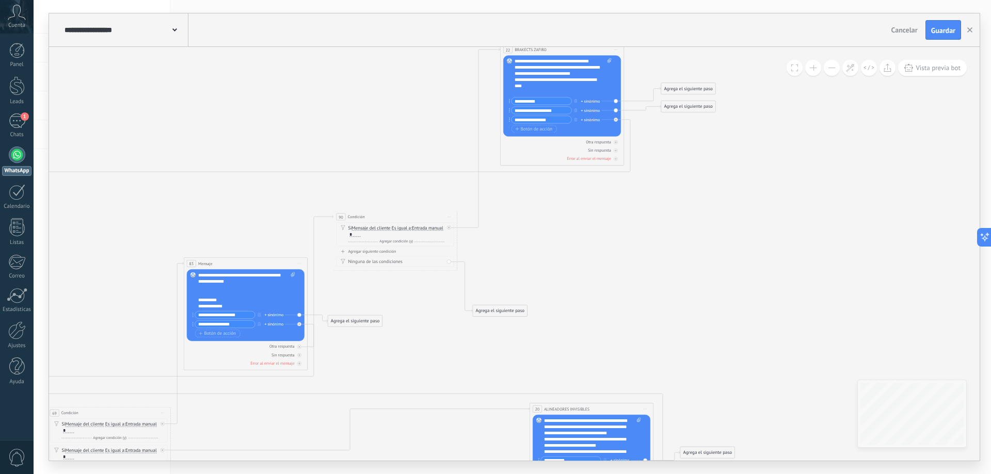
drag, startPoint x: 648, startPoint y: 277, endPoint x: 653, endPoint y: 261, distance: 17.3
click at [653, 261] on icon at bounding box center [179, 325] width 1396 height 873
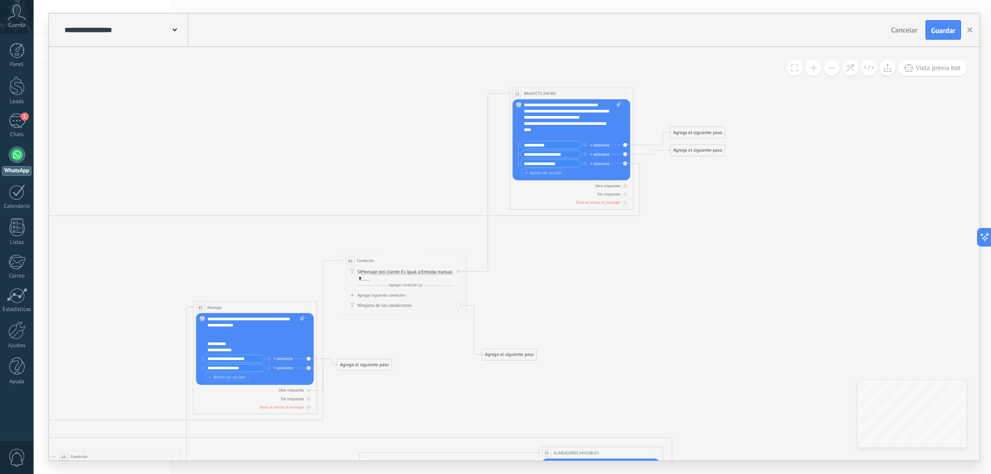
drag, startPoint x: 568, startPoint y: 267, endPoint x: 577, endPoint y: 311, distance: 44.8
click at [577, 311] on icon at bounding box center [188, 369] width 1396 height 873
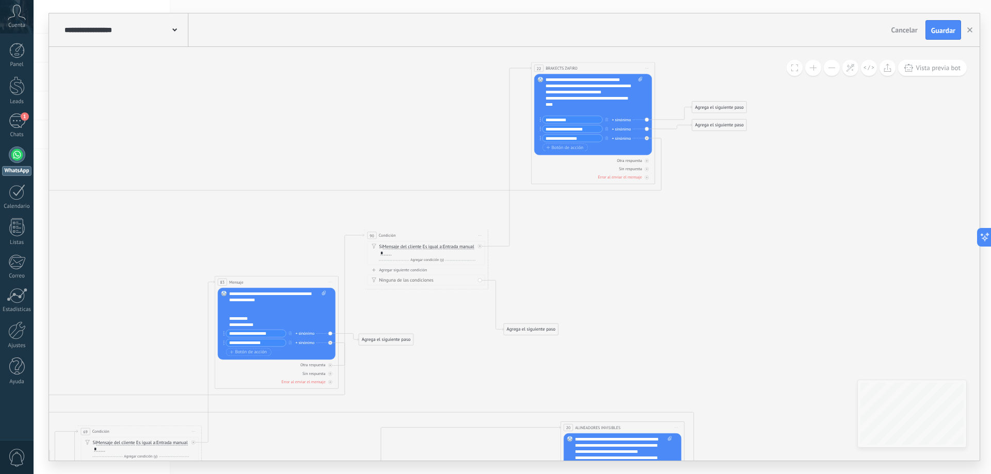
drag, startPoint x: 562, startPoint y: 300, endPoint x: 584, endPoint y: 275, distance: 33.3
click at [584, 275] on icon at bounding box center [210, 344] width 1396 height 873
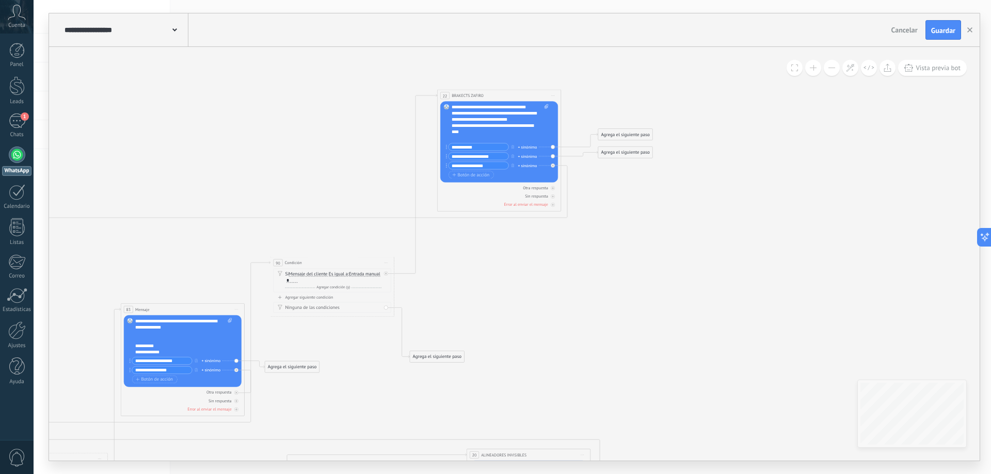
drag, startPoint x: 566, startPoint y: 291, endPoint x: 456, endPoint y: 343, distance: 121.2
click at [456, 343] on icon at bounding box center [116, 371] width 1396 height 873
click at [567, 205] on icon at bounding box center [193, 328] width 748 height 325
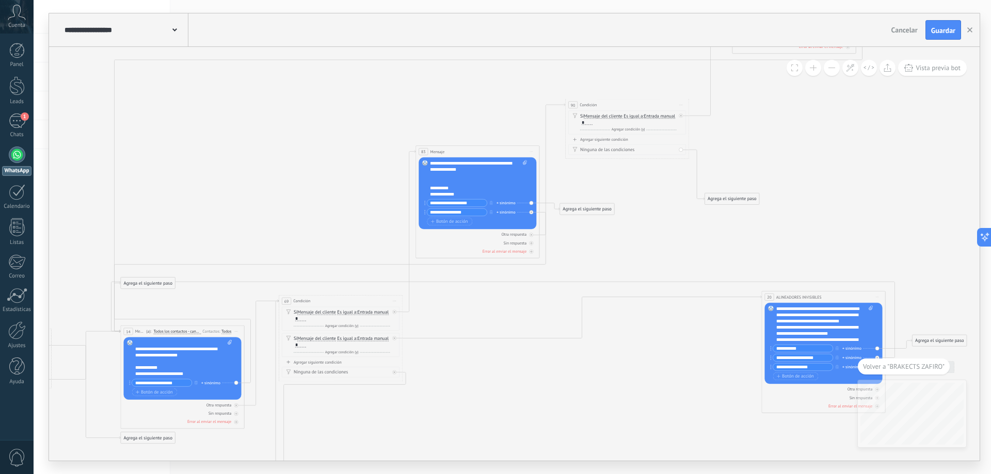
drag, startPoint x: 878, startPoint y: 237, endPoint x: 527, endPoint y: 357, distance: 370.6
click at [528, 371] on icon at bounding box center [411, 213] width 1396 height 873
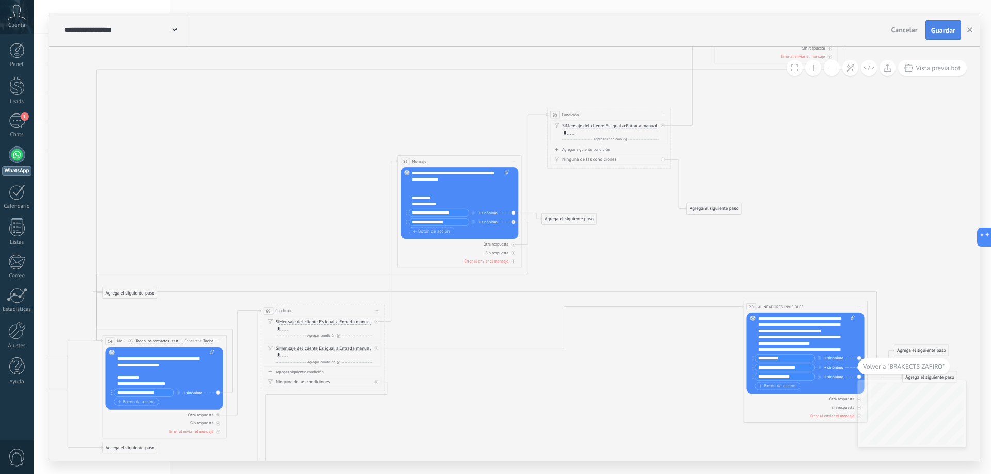
click at [935, 27] on span "Guardar" at bounding box center [943, 30] width 24 height 7
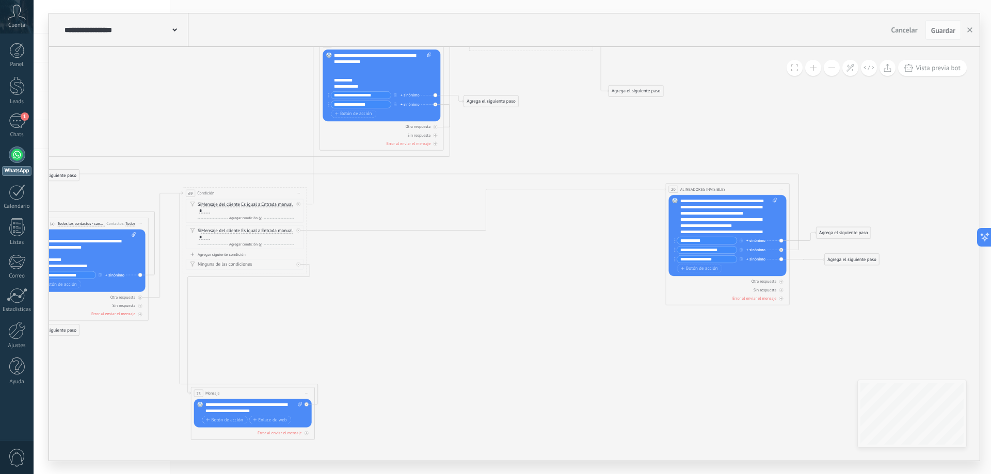
drag, startPoint x: 659, startPoint y: 355, endPoint x: 603, endPoint y: 261, distance: 109.5
click at [603, 261] on icon at bounding box center [315, 105] width 1396 height 873
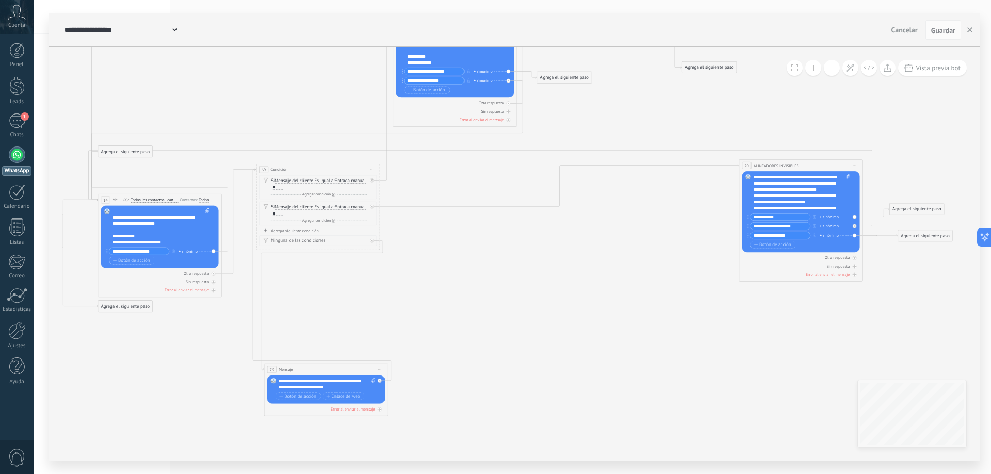
drag, startPoint x: 564, startPoint y: 295, endPoint x: 637, endPoint y: 271, distance: 77.0
click at [637, 271] on icon at bounding box center [388, 81] width 1396 height 873
drag, startPoint x: 939, startPoint y: 236, endPoint x: 170, endPoint y: 231, distance: 768.9
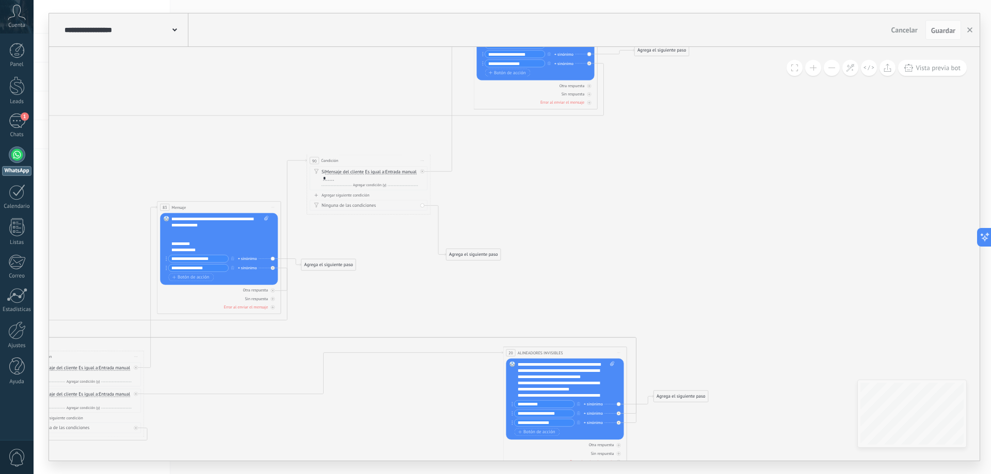
drag, startPoint x: 943, startPoint y: 150, endPoint x: 710, endPoint y: 333, distance: 296.6
click at [709, 342] on icon at bounding box center [148, 296] width 1388 height 926
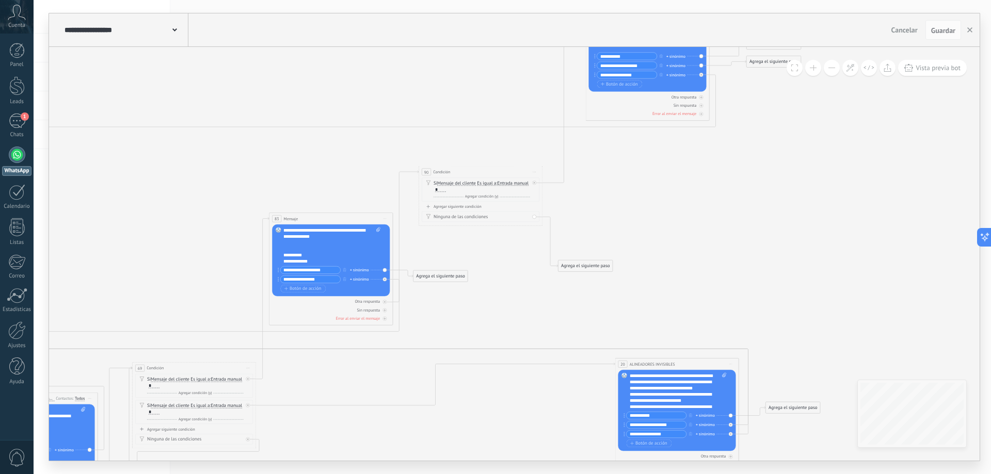
drag, startPoint x: 737, startPoint y: 189, endPoint x: 827, endPoint y: 194, distance: 89.9
click at [853, 187] on icon at bounding box center [260, 307] width 1388 height 926
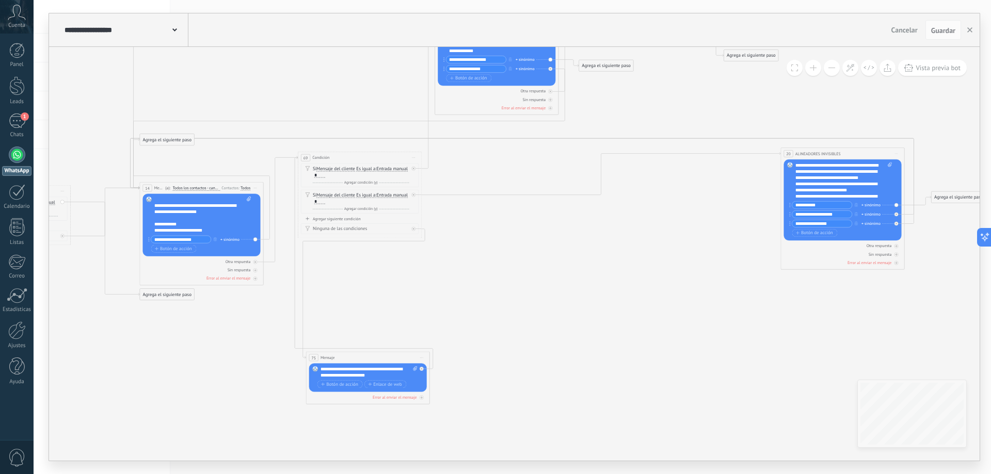
drag, startPoint x: 441, startPoint y: 427, endPoint x: 601, endPoint y: 224, distance: 258.6
click at [601, 224] on icon at bounding box center [426, 97] width 1388 height 926
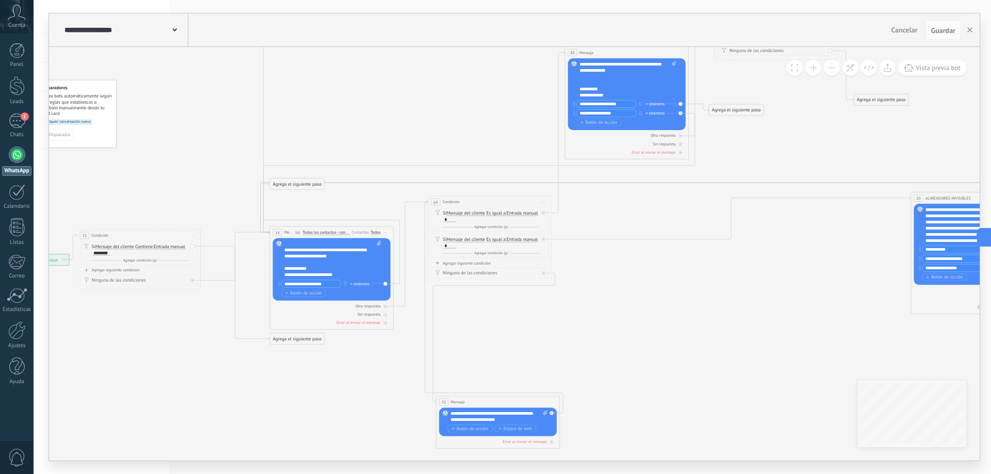
drag, startPoint x: 546, startPoint y: 265, endPoint x: 667, endPoint y: 295, distance: 124.4
click at [667, 295] on icon at bounding box center [556, 141] width 1388 height 926
click at [385, 281] on div "Reemplazar Quitar Convertir a mensaje de voz Arrastre la imagen aquí para adjun…" at bounding box center [332, 269] width 118 height 62
drag, startPoint x: 303, startPoint y: 182, endPoint x: 319, endPoint y: 108, distance: 75.4
click at [319, 108] on div "Agrega el siguiente paso" at bounding box center [312, 110] width 54 height 10
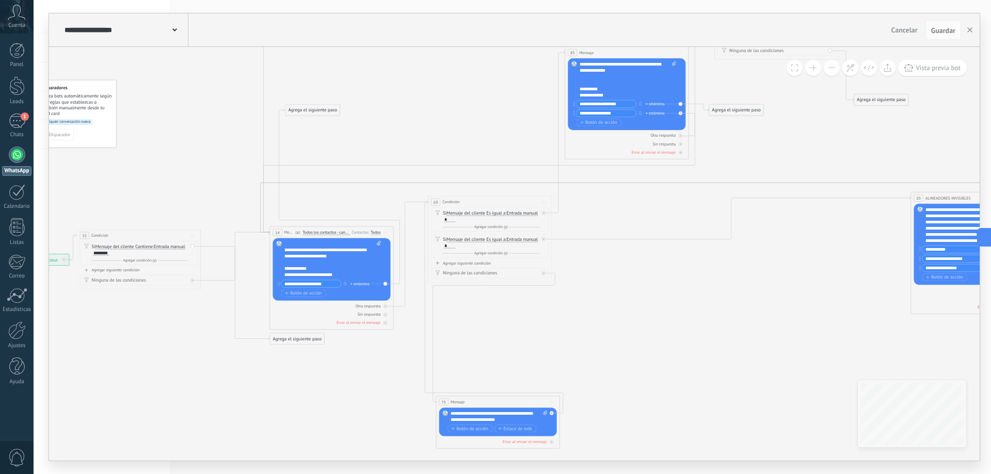
click at [314, 110] on div "Agrega el siguiente paso" at bounding box center [312, 110] width 54 height 10
click at [319, 112] on div "Agrega el siguiente paso" at bounding box center [312, 110] width 54 height 10
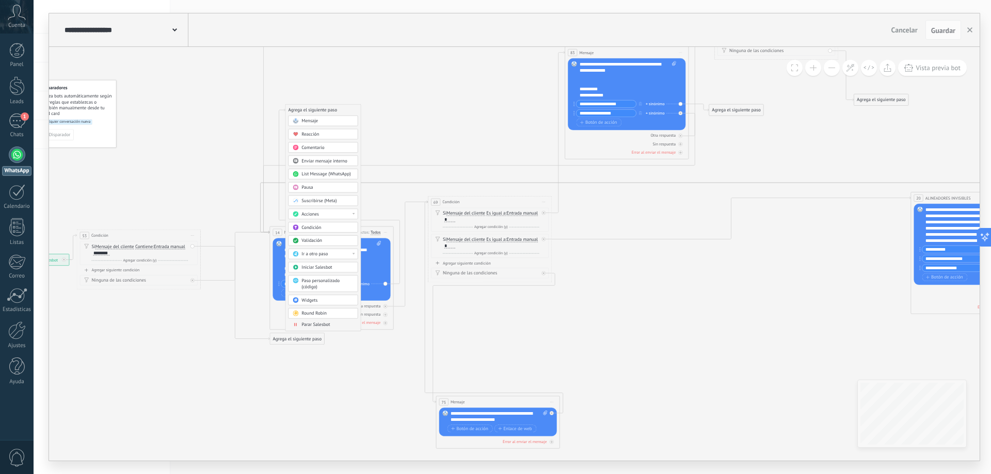
click at [331, 121] on div "Mensaje" at bounding box center [327, 121] width 52 height 6
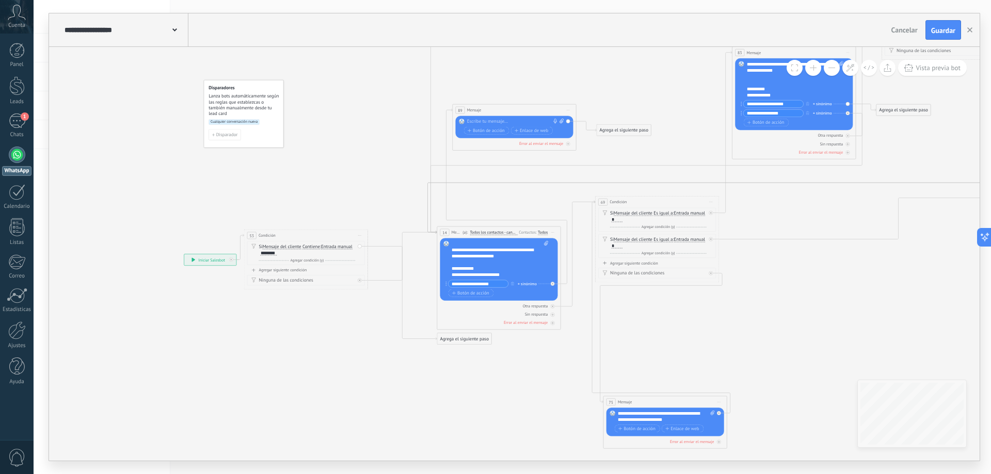
click at [489, 120] on div at bounding box center [513, 122] width 92 height 6
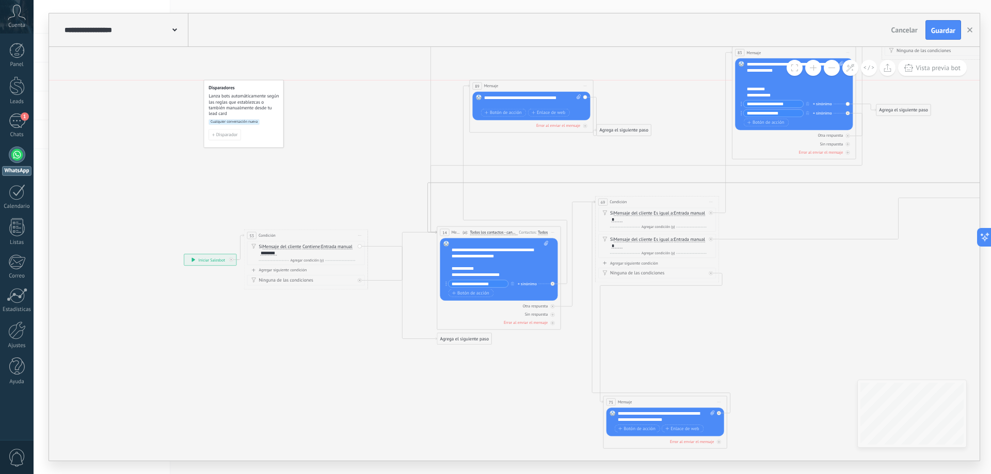
drag, startPoint x: 527, startPoint y: 111, endPoint x: 541, endPoint y: 86, distance: 28.6
click at [541, 86] on div "89 Mensaje ******* (a): Todos los contactos - canales seleccionados Todos los c…" at bounding box center [531, 86] width 123 height 11
click at [505, 113] on span "Botón de acción" at bounding box center [499, 112] width 37 height 5
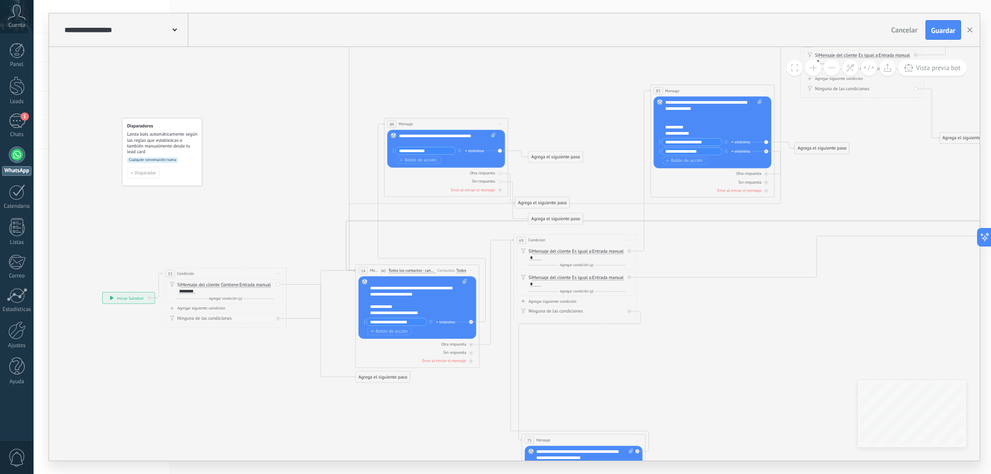
drag, startPoint x: 634, startPoint y: 83, endPoint x: 552, endPoint y: 121, distance: 90.0
click at [552, 121] on icon at bounding box center [641, 179] width 1388 height 926
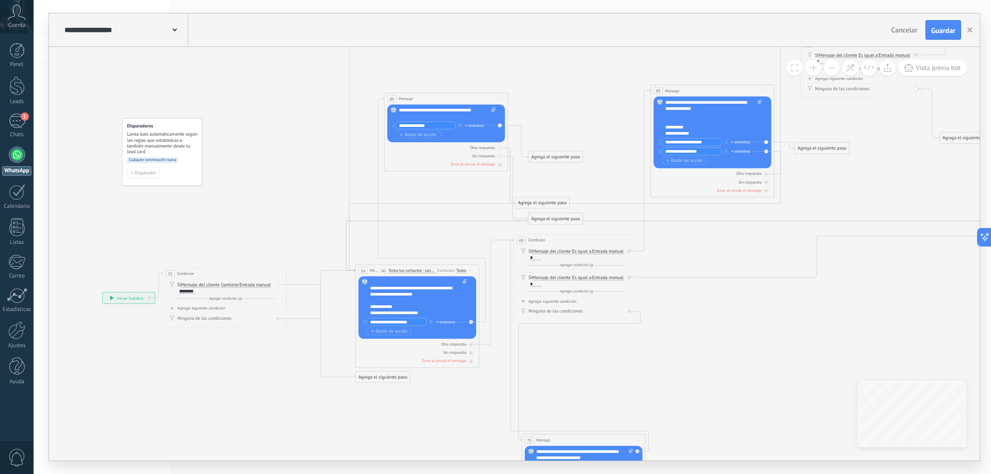
drag, startPoint x: 486, startPoint y: 123, endPoint x: 486, endPoint y: 98, distance: 25.3
click at [486, 98] on div "89 Mensaje ******* (a): Todos los contactos - canales seleccionados Todos los c…" at bounding box center [445, 98] width 123 height 11
drag, startPoint x: 535, startPoint y: 203, endPoint x: 408, endPoint y: 292, distance: 154.2
drag, startPoint x: 564, startPoint y: 219, endPoint x: 415, endPoint y: 298, distance: 169.0
click at [415, 298] on div "Agrega el siguiente paso" at bounding box center [406, 298] width 54 height 10
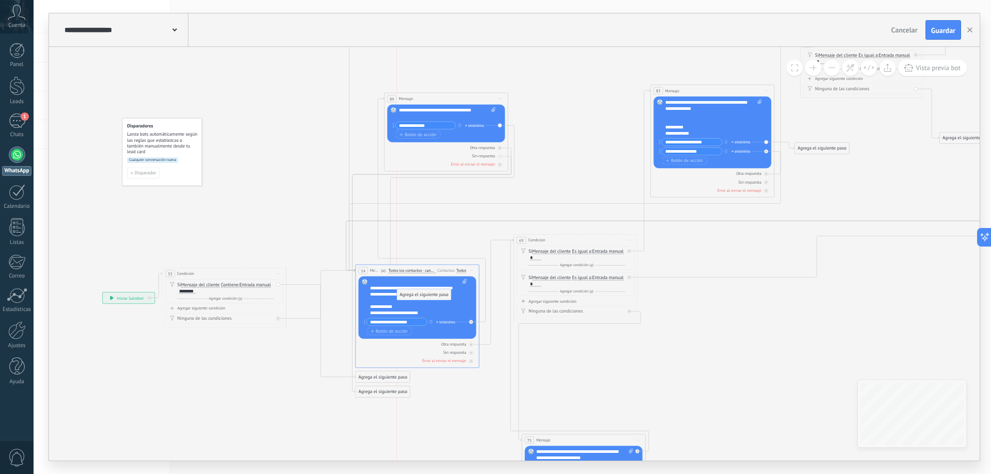
drag, startPoint x: 544, startPoint y: 159, endPoint x: 414, endPoint y: 297, distance: 189.1
drag, startPoint x: 701, startPoint y: 153, endPoint x: 696, endPoint y: 154, distance: 5.3
click at [696, 154] on input "**********" at bounding box center [692, 151] width 60 height 7
click at [432, 124] on input "**********" at bounding box center [426, 125] width 60 height 7
paste input "***"
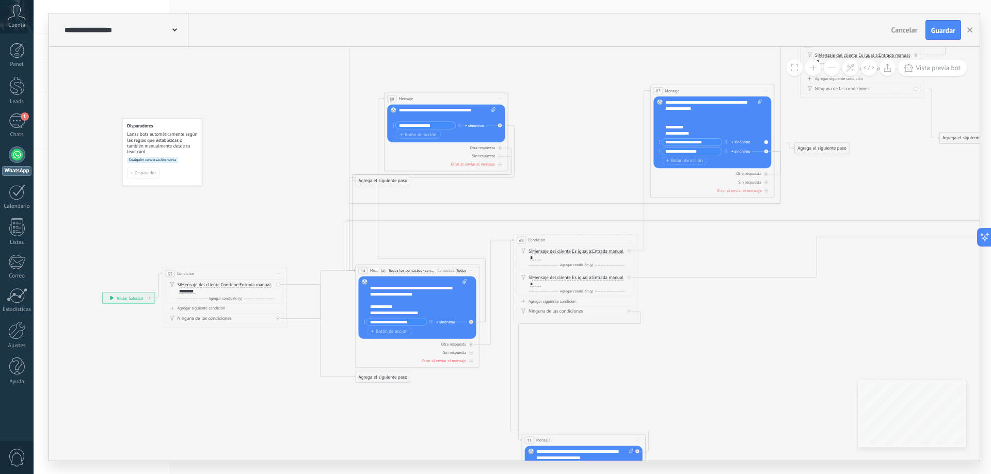
type input "**********"
click at [533, 132] on icon at bounding box center [641, 179] width 1388 height 926
drag, startPoint x: 382, startPoint y: 179, endPoint x: 401, endPoint y: 297, distance: 119.3
click at [401, 297] on div "Agrega el siguiente paso" at bounding box center [402, 298] width 54 height 10
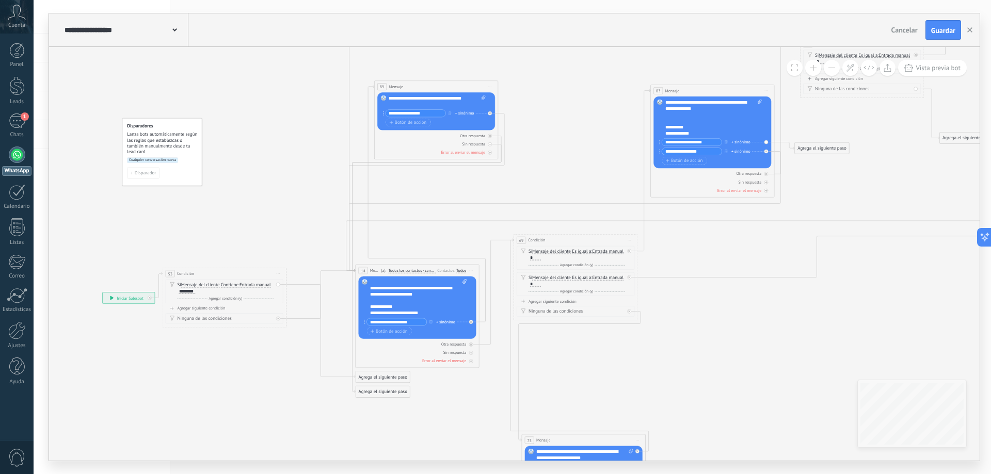
drag, startPoint x: 453, startPoint y: 98, endPoint x: 443, endPoint y: 86, distance: 15.4
click at [443, 86] on div "89 Mensaje ******* (a): Todos los contactos - canales seleccionados Todos los c…" at bounding box center [436, 86] width 123 height 11
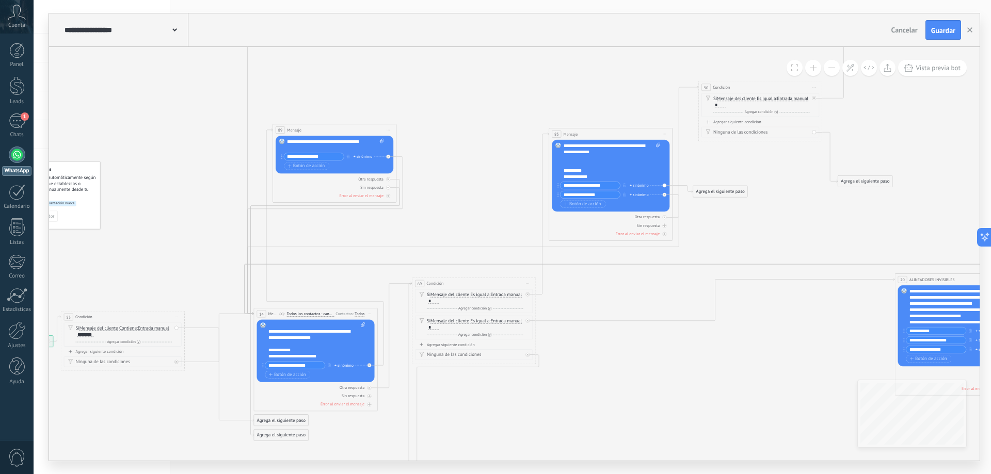
drag, startPoint x: 534, startPoint y: 153, endPoint x: 442, endPoint y: 186, distance: 97.8
click at [442, 186] on icon at bounding box center [540, 223] width 1388 height 926
drag, startPoint x: 711, startPoint y: 194, endPoint x: 349, endPoint y: 144, distance: 364.7
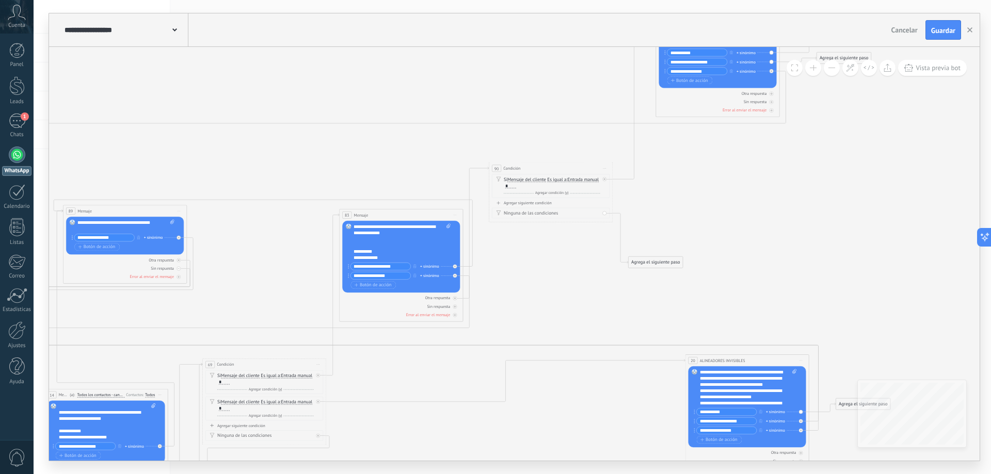
drag, startPoint x: 495, startPoint y: 184, endPoint x: 336, endPoint y: 258, distance: 175.0
click at [277, 271] on icon at bounding box center [330, 304] width 1388 height 926
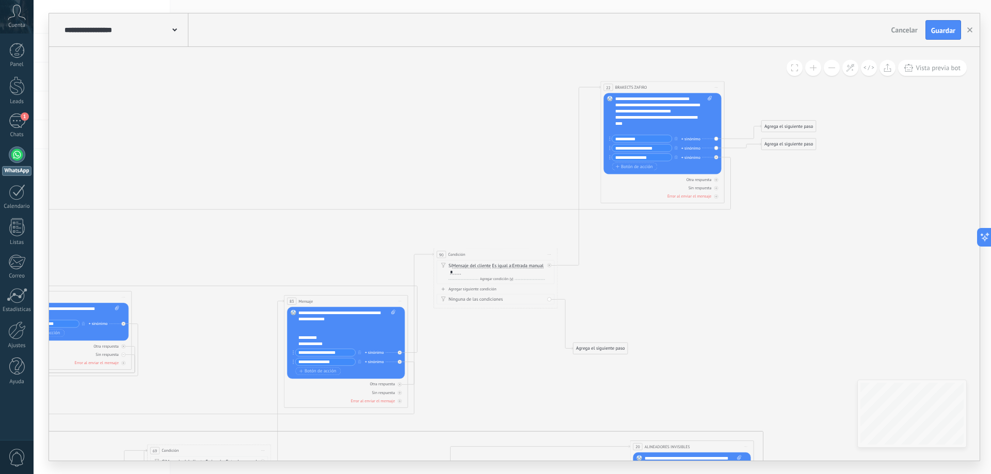
drag, startPoint x: 687, startPoint y: 198, endPoint x: 671, endPoint y: 233, distance: 39.0
click at [668, 259] on icon at bounding box center [275, 390] width 1388 height 926
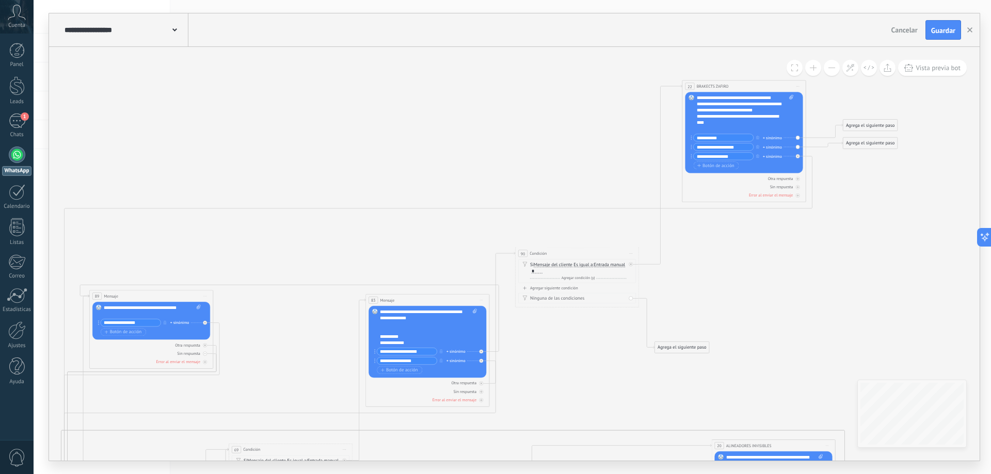
drag, startPoint x: 646, startPoint y: 244, endPoint x: 714, endPoint y: 241, distance: 68.2
click at [714, 241] on icon at bounding box center [357, 389] width 1388 height 926
drag, startPoint x: 860, startPoint y: 145, endPoint x: 144, endPoint y: 317, distance: 736.1
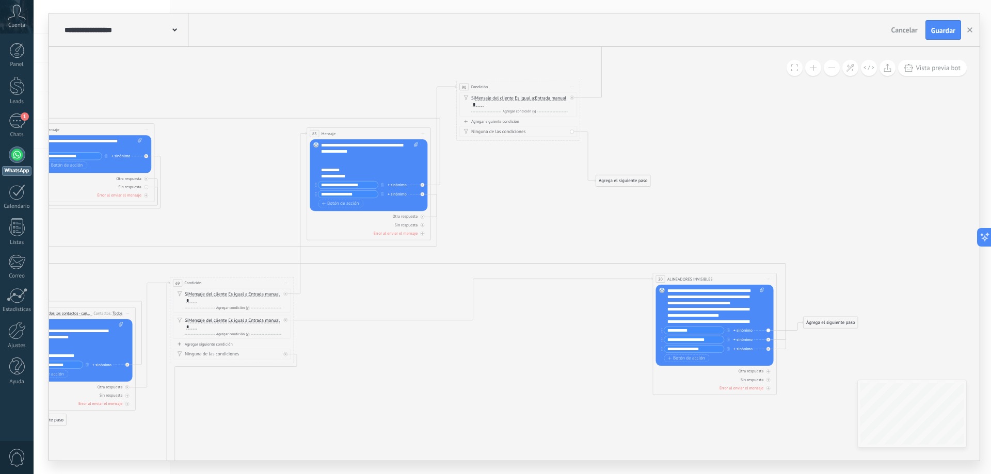
drag, startPoint x: 791, startPoint y: 313, endPoint x: 752, endPoint y: 221, distance: 99.5
click at [745, 187] on icon at bounding box center [298, 222] width 1388 height 926
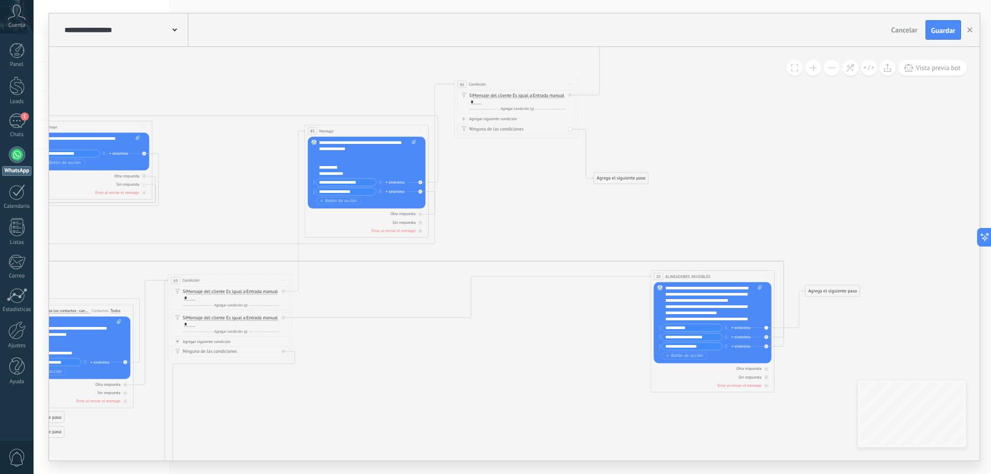
drag, startPoint x: 819, startPoint y: 323, endPoint x: 823, endPoint y: 294, distance: 29.1
click at [823, 294] on div "Agrega el siguiente paso" at bounding box center [833, 291] width 54 height 10
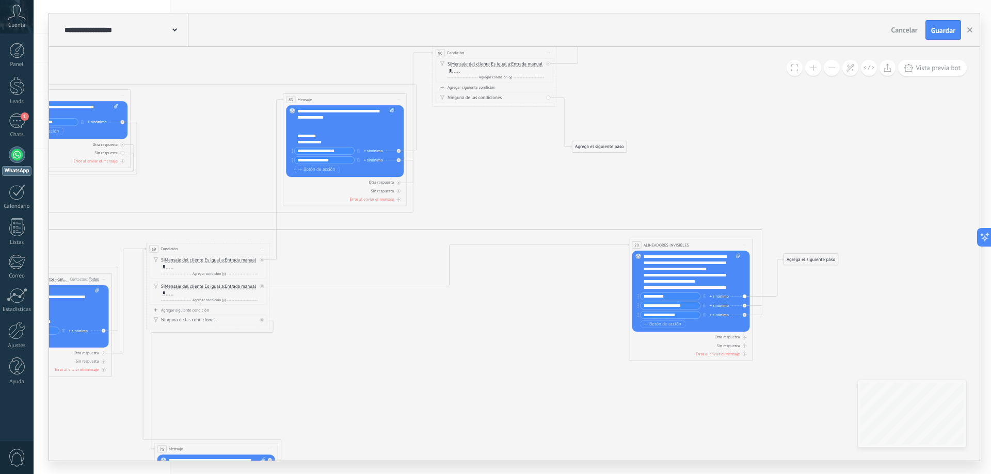
drag, startPoint x: 811, startPoint y: 346, endPoint x: 790, endPoint y: 314, distance: 38.2
click at [790, 314] on icon at bounding box center [276, 188] width 1392 height 926
click at [399, 152] on icon at bounding box center [398, 151] width 2 height 2
drag, startPoint x: 797, startPoint y: 319, endPoint x: 93, endPoint y: 112, distance: 734.3
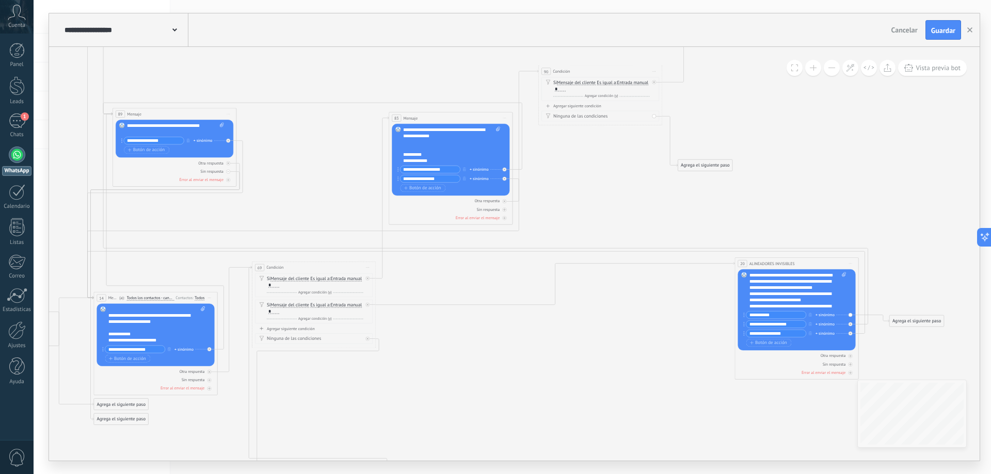
drag, startPoint x: 472, startPoint y: 331, endPoint x: 578, endPoint y: 350, distance: 107.4
click at [578, 350] on icon at bounding box center [382, 207] width 1392 height 926
drag, startPoint x: 670, startPoint y: 323, endPoint x: 671, endPoint y: 281, distance: 41.8
click at [671, 281] on icon at bounding box center [382, 207] width 1392 height 926
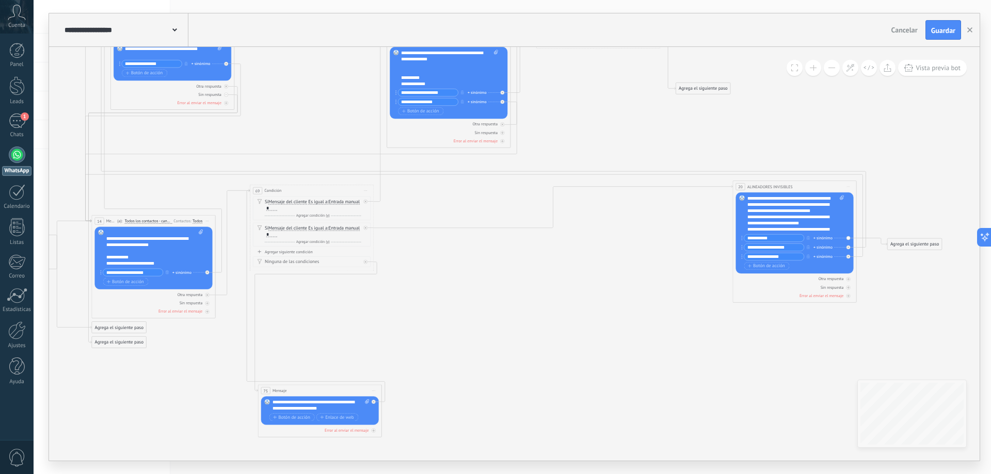
drag, startPoint x: 645, startPoint y: 323, endPoint x: 642, endPoint y: 287, distance: 35.2
click at [642, 287] on icon at bounding box center [380, 130] width 1392 height 926
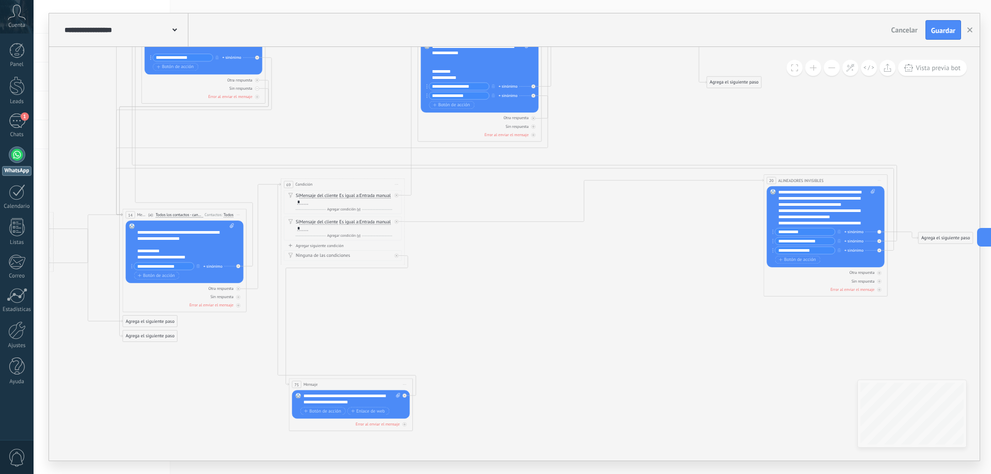
drag, startPoint x: 644, startPoint y: 255, endPoint x: 675, endPoint y: 249, distance: 31.6
click at [675, 249] on icon at bounding box center [411, 123] width 1392 height 926
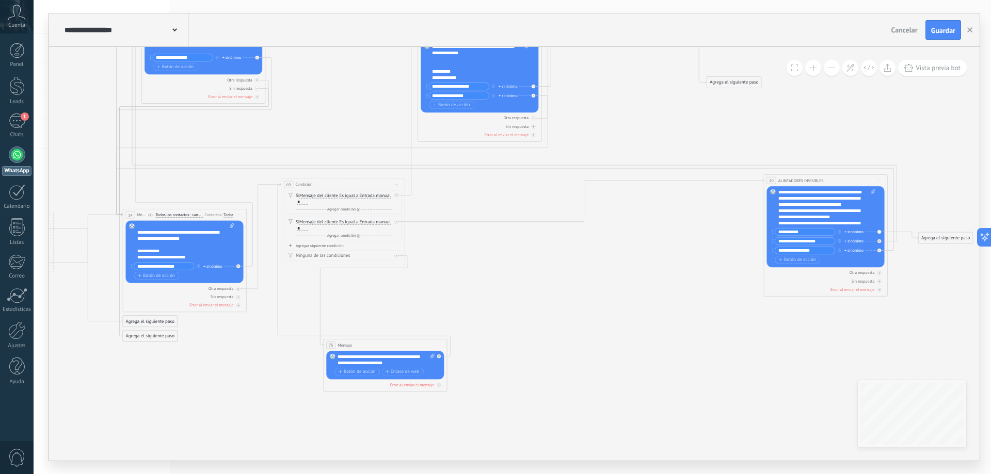
drag, startPoint x: 333, startPoint y: 384, endPoint x: 368, endPoint y: 345, distance: 52.3
click at [368, 345] on div "75 Mensaje ******* (a): Todos los contactos - canales seleccionados Todos los c…" at bounding box center [385, 345] width 123 height 11
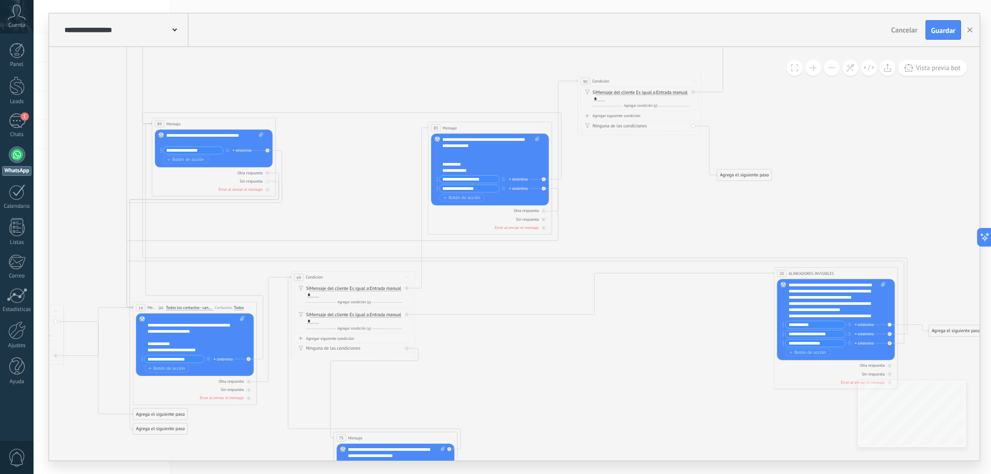
drag, startPoint x: 537, startPoint y: 332, endPoint x: 547, endPoint y: 425, distance: 93.5
click at [547, 425] on icon at bounding box center [421, 196] width 1392 height 887
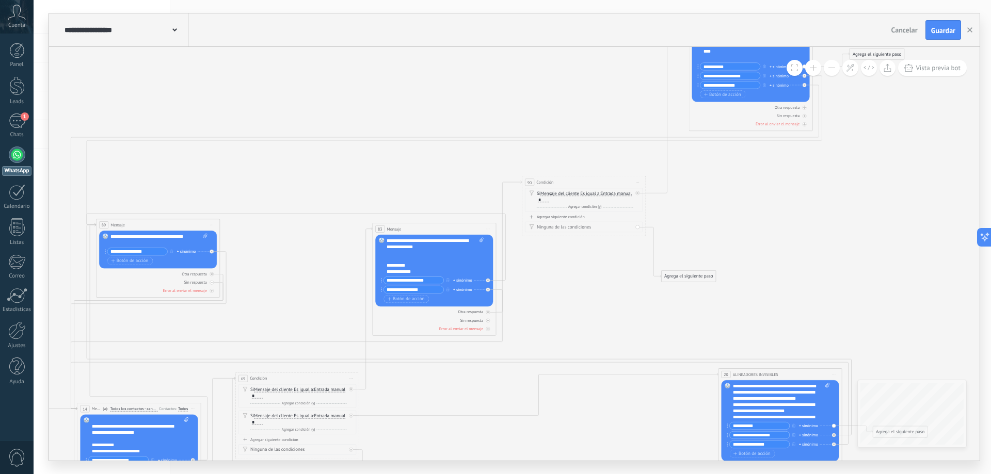
drag, startPoint x: 346, startPoint y: 169, endPoint x: 290, endPoint y: 270, distance: 115.5
click at [290, 270] on icon at bounding box center [365, 297] width 1392 height 887
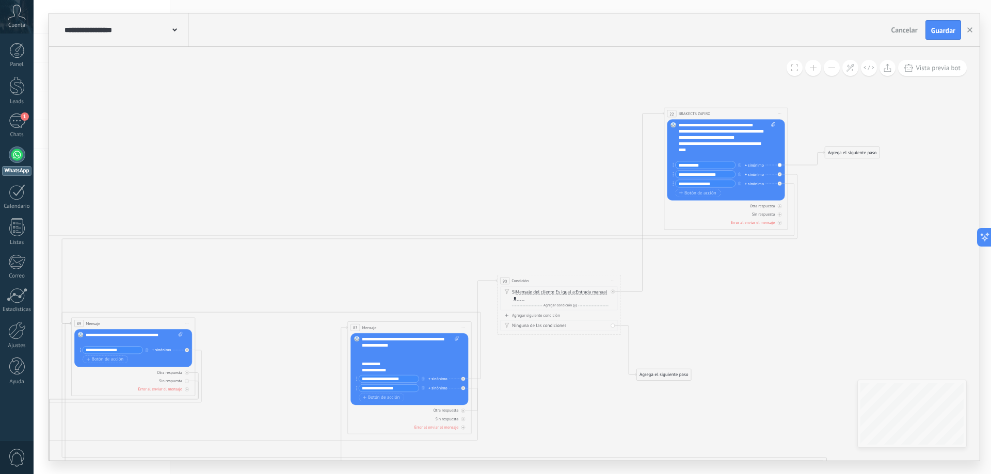
drag, startPoint x: 813, startPoint y: 186, endPoint x: 789, endPoint y: 285, distance: 102.1
click at [789, 285] on icon at bounding box center [340, 396] width 1392 height 887
click at [843, 156] on div "Agrega el siguiente paso" at bounding box center [852, 153] width 54 height 10
click at [852, 165] on span "Mensaje" at bounding box center [849, 164] width 17 height 6
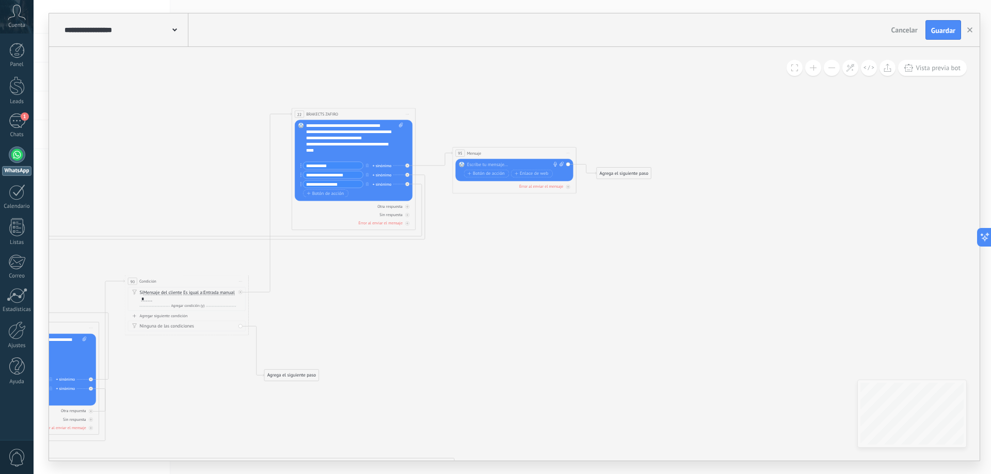
click at [487, 164] on div at bounding box center [513, 165] width 92 height 6
click at [481, 173] on span "Botón de acción" at bounding box center [486, 173] width 37 height 5
type input "**********"
click at [539, 165] on div "**********" at bounding box center [515, 165] width 97 height 6
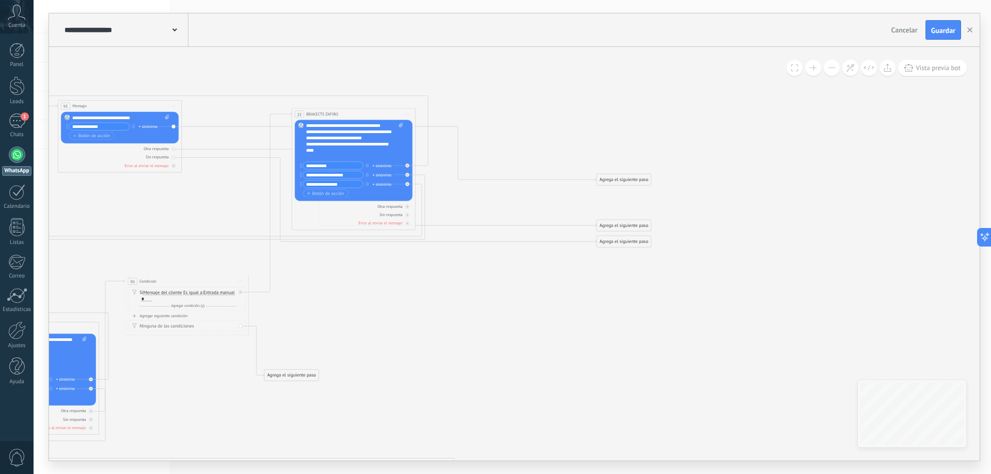
drag, startPoint x: 508, startPoint y: 154, endPoint x: 114, endPoint y: 107, distance: 397.0
click at [114, 107] on div "95 Mensaje ******* (a): Todos los contactos - canales seleccionados Todos los c…" at bounding box center [119, 106] width 123 height 11
click at [112, 108] on div "95 Mensaje ******* (a): Todos los contactos - canales seleccionados Todos los c…" at bounding box center [119, 106] width 123 height 11
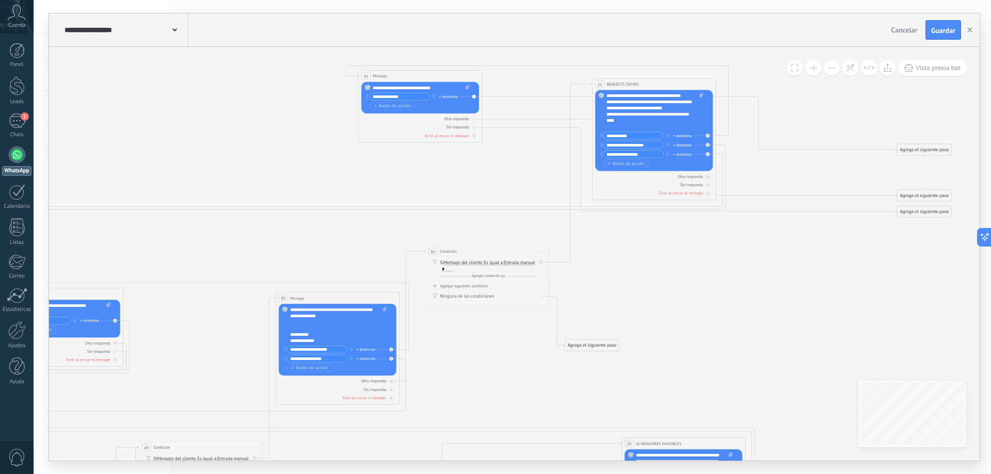
drag, startPoint x: 489, startPoint y: 348, endPoint x: 799, endPoint y: 305, distance: 312.6
click at [791, 331] on icon at bounding box center [329, 336] width 1513 height 842
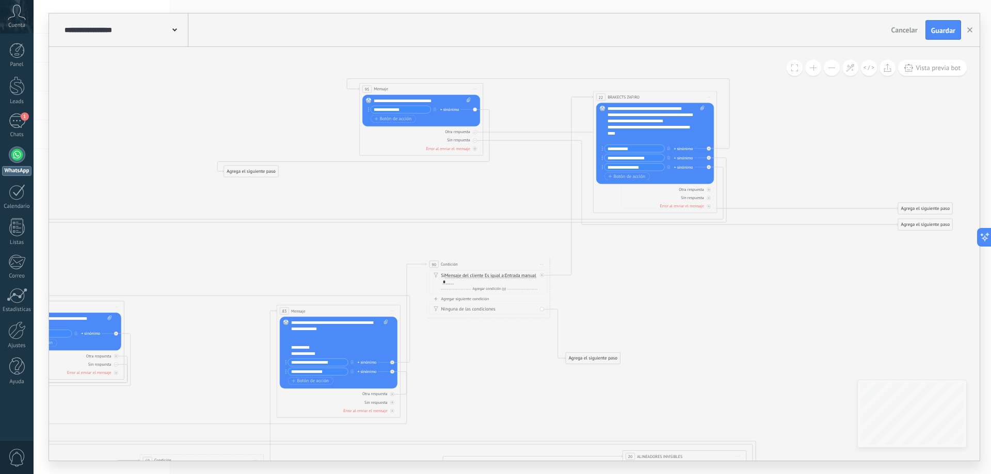
drag, startPoint x: 921, startPoint y: 161, endPoint x: 247, endPoint y: 170, distance: 674.0
click at [247, 170] on div "Agrega el siguiente paso" at bounding box center [251, 171] width 54 height 10
drag, startPoint x: 934, startPoint y: 211, endPoint x: 232, endPoint y: 135, distance: 706.5
click at [232, 135] on div "Agrega el siguiente paso" at bounding box center [223, 132] width 54 height 10
drag, startPoint x: 929, startPoint y: 226, endPoint x: 236, endPoint y: 200, distance: 693.6
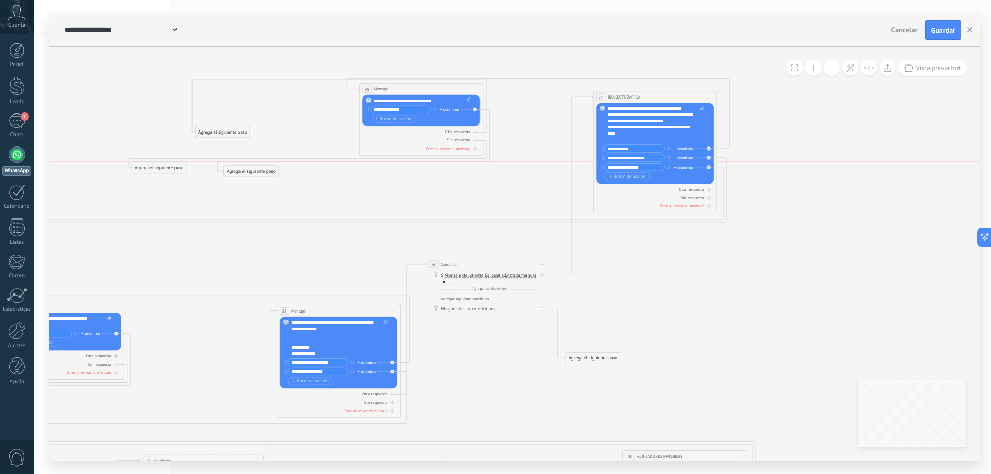
click at [159, 169] on div "Agrega el siguiente paso" at bounding box center [159, 168] width 54 height 10
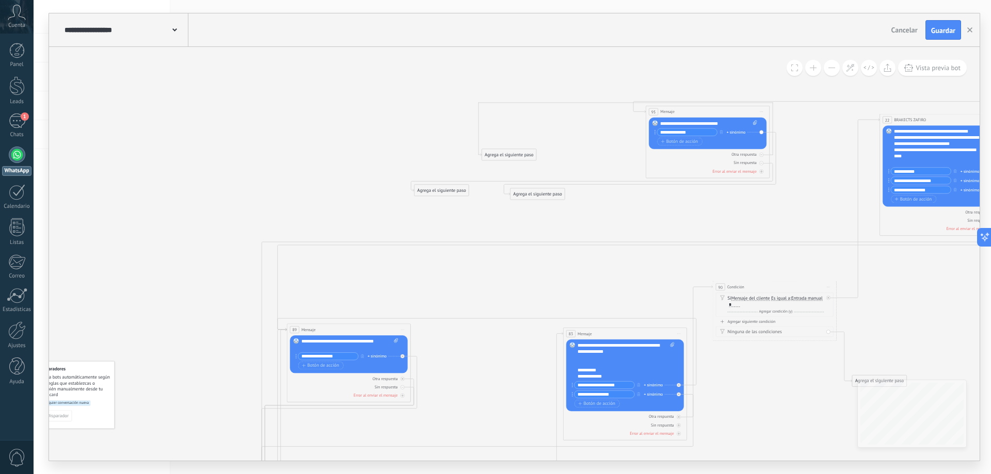
drag, startPoint x: 235, startPoint y: 191, endPoint x: 522, endPoint y: 214, distance: 287.3
click at [522, 214] on icon at bounding box center [556, 372] width 1392 height 842
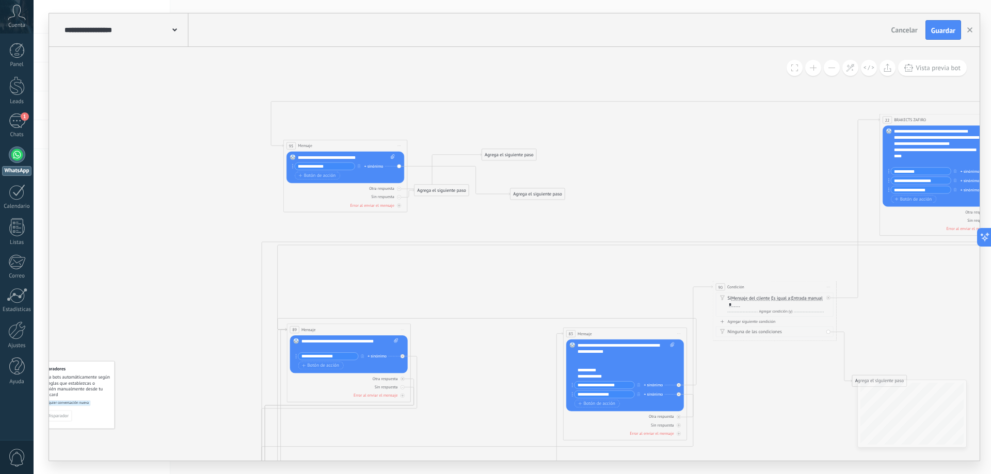
drag, startPoint x: 684, startPoint y: 112, endPoint x: 321, endPoint y: 147, distance: 363.9
click at [321, 147] on div "95 Mensaje ******* (a): Todos los contactos - canales seleccionados Todos los c…" at bounding box center [345, 145] width 123 height 11
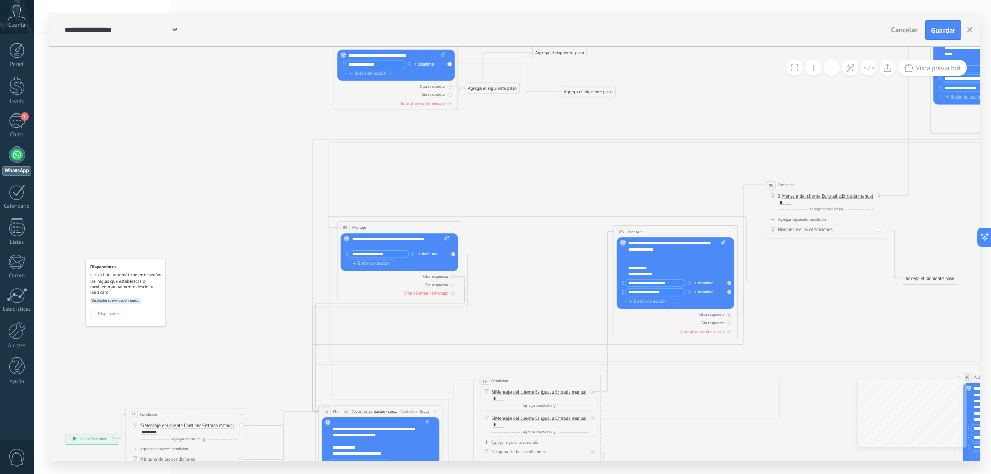
drag, startPoint x: 632, startPoint y: 170, endPoint x: 653, endPoint y: 106, distance: 66.7
click at [653, 106] on icon at bounding box center [607, 274] width 1392 height 834
drag, startPoint x: 505, startPoint y: 88, endPoint x: 397, endPoint y: 425, distance: 353.3
click at [397, 425] on div "Agrega el siguiente paso" at bounding box center [384, 425] width 54 height 10
drag, startPoint x: 585, startPoint y: 95, endPoint x: 390, endPoint y: 433, distance: 390.5
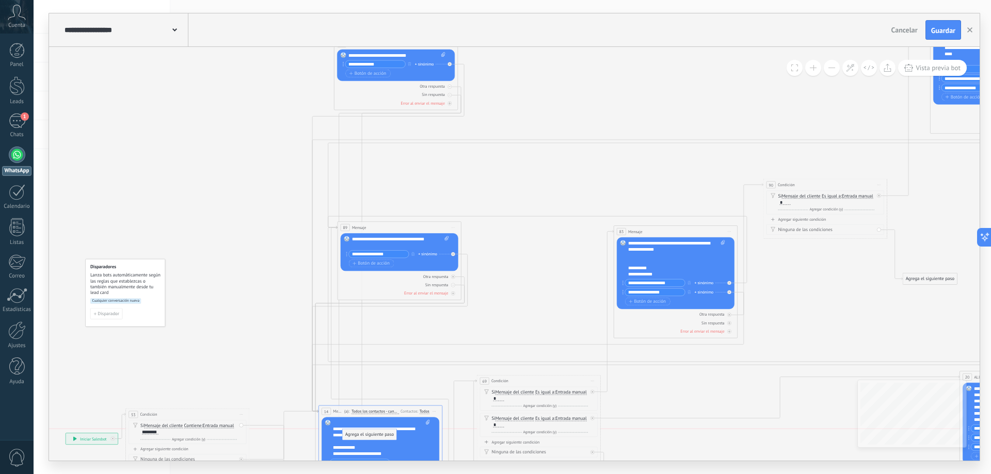
drag, startPoint x: 562, startPoint y: 50, endPoint x: 373, endPoint y: 432, distance: 426.7
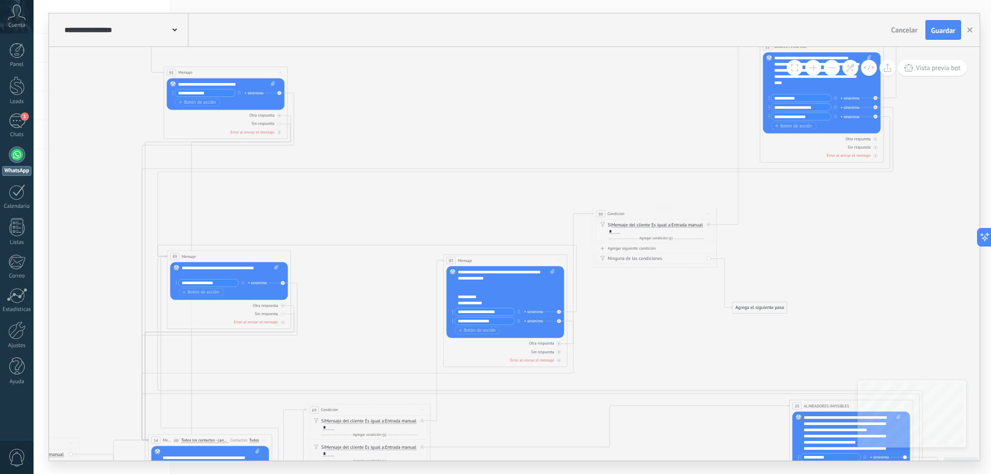
drag, startPoint x: 539, startPoint y: 240, endPoint x: 366, endPoint y: 285, distance: 178.7
click at [367, 285] on icon at bounding box center [436, 329] width 1392 height 887
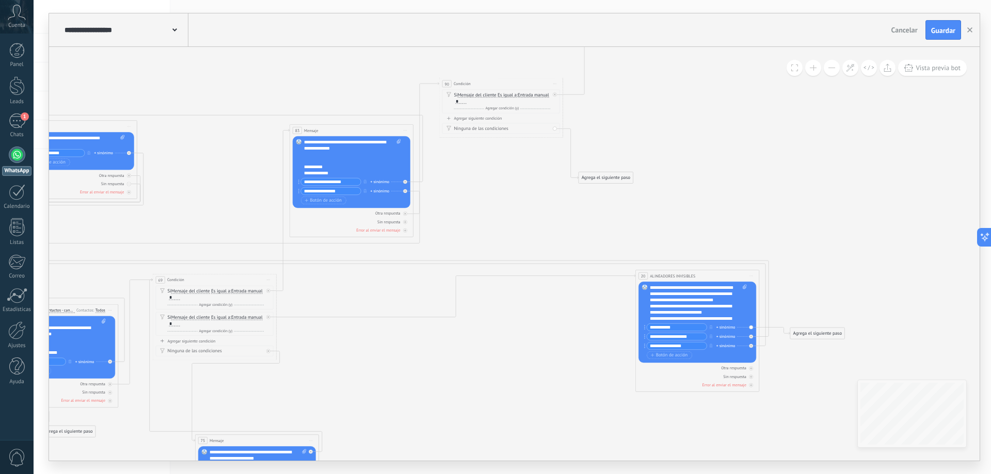
drag, startPoint x: 842, startPoint y: 298, endPoint x: 688, endPoint y: 167, distance: 201.7
click at [688, 167] on icon at bounding box center [283, 199] width 1392 height 887
click at [406, 183] on icon at bounding box center [405, 182] width 2 height 2
click at [794, 346] on div "Agrega el siguiente paso" at bounding box center [806, 350] width 54 height 10
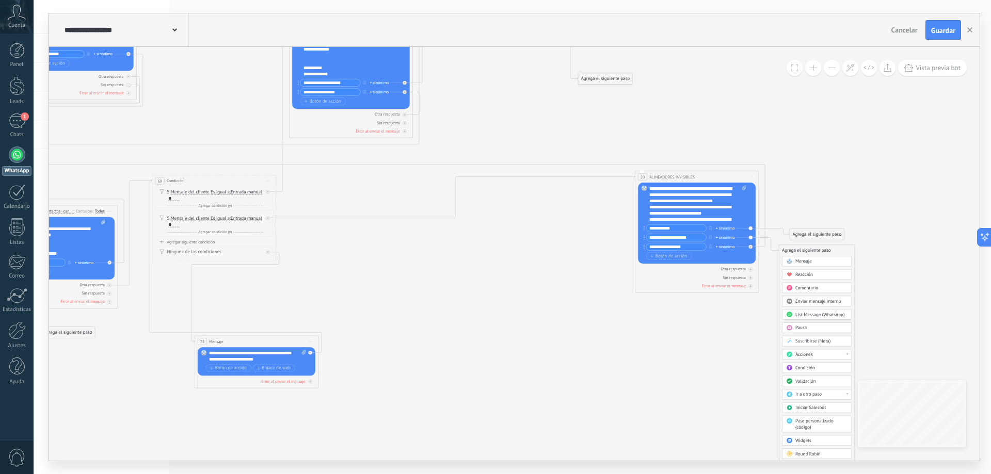
click at [833, 395] on div "Ir a otro paso" at bounding box center [821, 395] width 52 height 6
click at [915, 309] on icon at bounding box center [283, 100] width 1392 height 887
drag, startPoint x: 528, startPoint y: 279, endPoint x: 567, endPoint y: 364, distance: 93.5
click at [609, 400] on icon at bounding box center [283, 99] width 1392 height 887
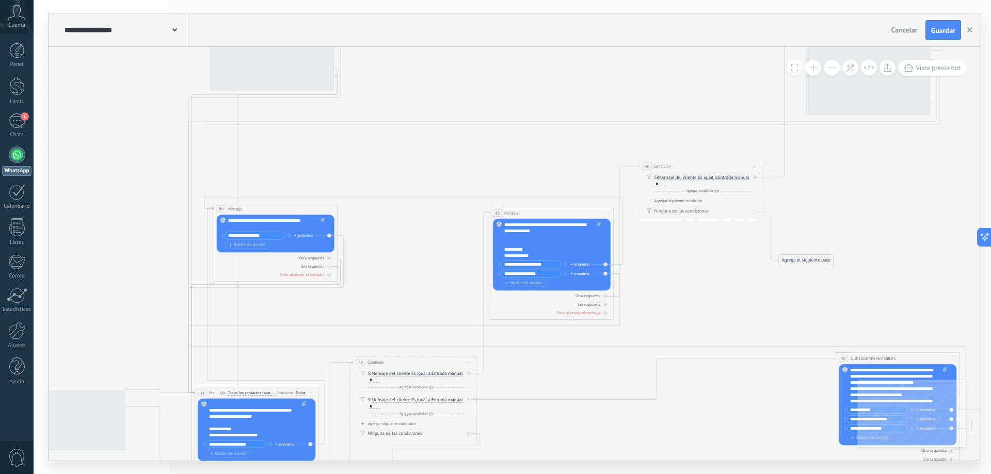
drag, startPoint x: 275, startPoint y: 219, endPoint x: 385, endPoint y: 276, distance: 124.2
click at [406, 287] on icon at bounding box center [483, 281] width 1392 height 887
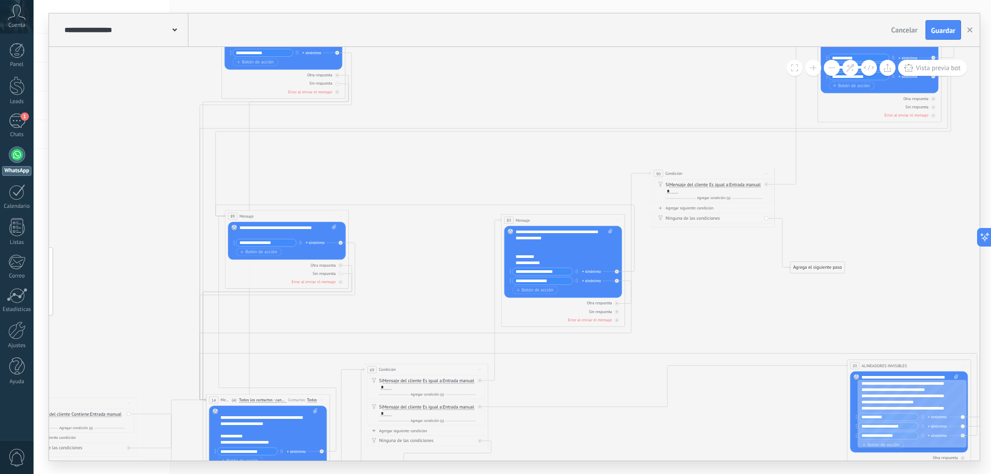
click at [256, 214] on div "89 Mensaje ******* (a): Todos los contactos - canales seleccionados Todos los c…" at bounding box center [286, 216] width 123 height 11
click at [245, 216] on span "Mensaje" at bounding box center [246, 216] width 14 height 6
click at [341, 217] on span "Iniciar vista previa aquí Cambiar nombre Duplicar Borrar" at bounding box center [341, 216] width 10 height 9
click at [363, 236] on div "Cambiar nombre" at bounding box center [368, 235] width 61 height 10
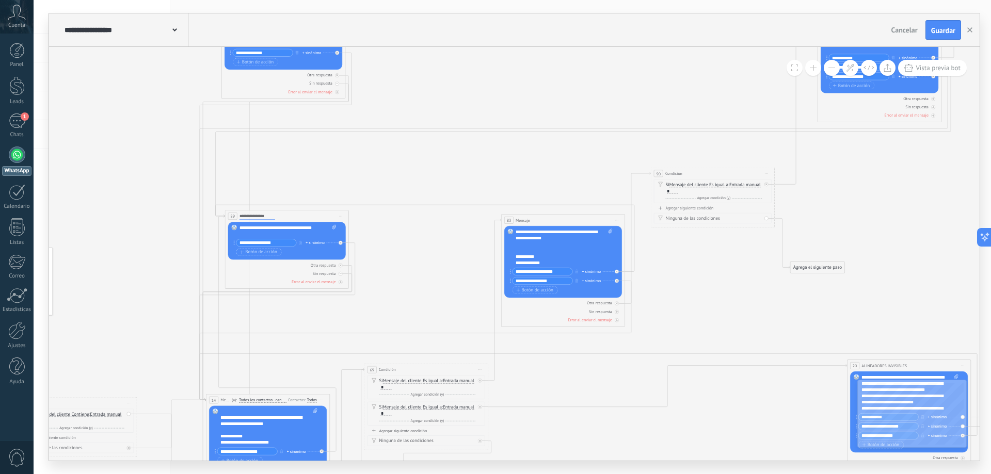
type input "**********"
click at [293, 177] on icon at bounding box center [494, 289] width 1392 height 887
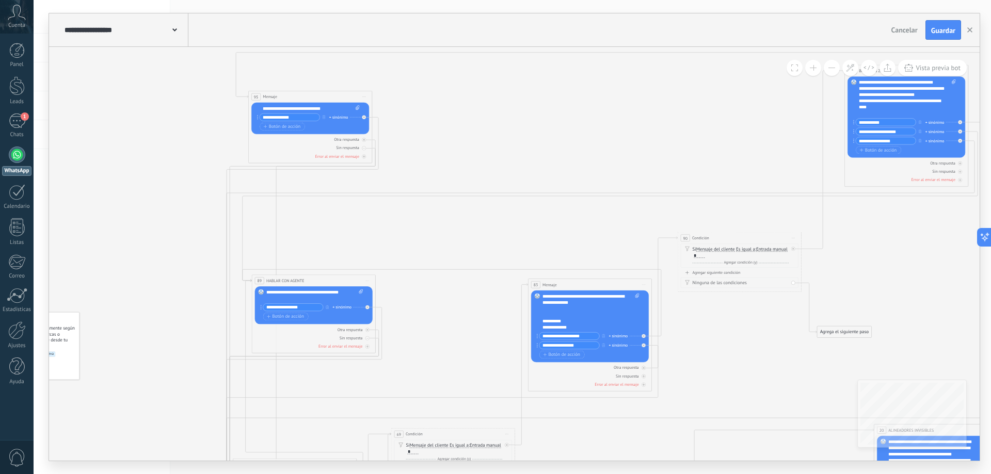
drag, startPoint x: 394, startPoint y: 78, endPoint x: 385, endPoint y: 133, distance: 55.9
click at [422, 156] on icon at bounding box center [521, 353] width 1392 height 887
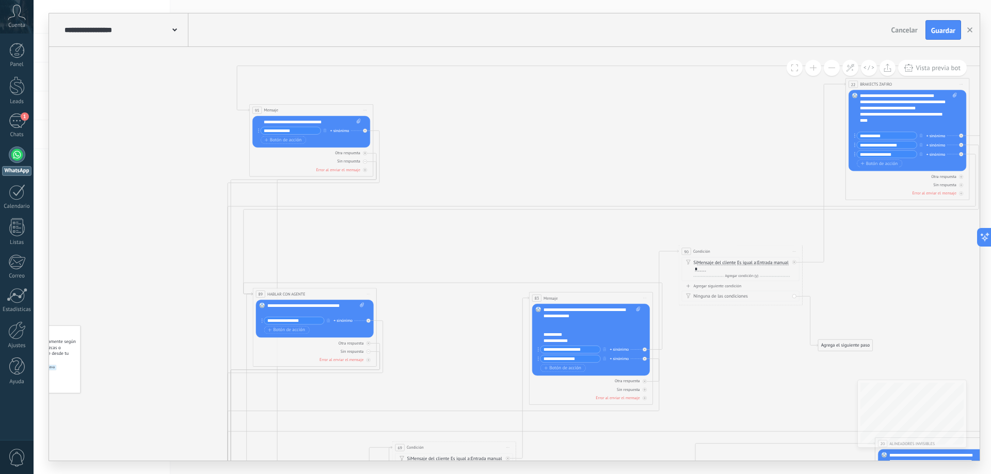
click at [366, 109] on span "Iniciar vista previa aquí Cambiar nombre Duplicar Borrar" at bounding box center [365, 110] width 10 height 9
click at [388, 128] on div "Cambiar nombre" at bounding box center [393, 129] width 61 height 10
type input "**********"
click at [417, 130] on icon at bounding box center [522, 367] width 1392 height 887
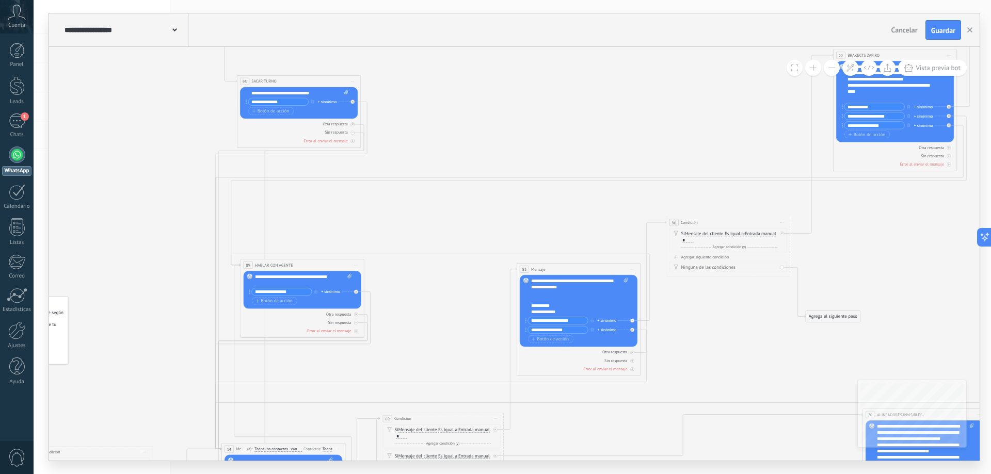
drag, startPoint x: 446, startPoint y: 157, endPoint x: 382, endPoint y: 78, distance: 101.6
click at [382, 78] on icon at bounding box center [510, 338] width 1392 height 887
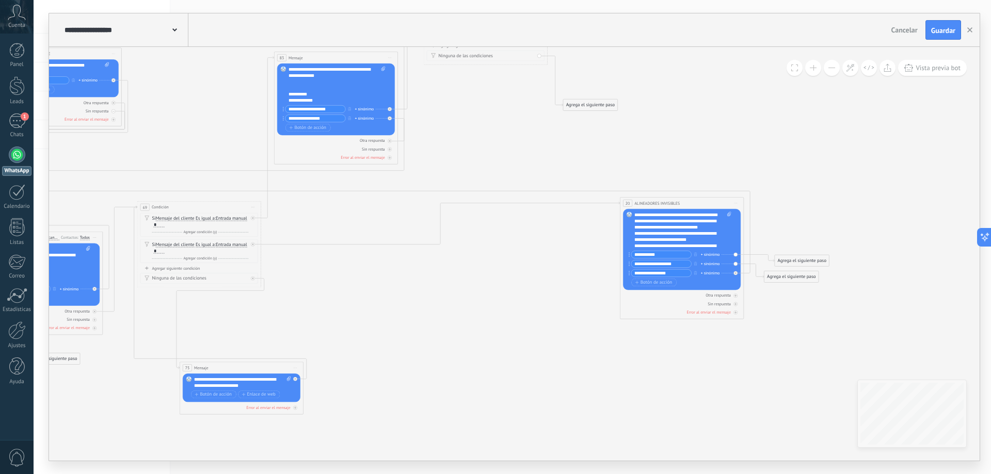
drag, startPoint x: 705, startPoint y: 411, endPoint x: 508, endPoint y: 250, distance: 254.9
click at [508, 250] on icon at bounding box center [267, 126] width 1392 height 887
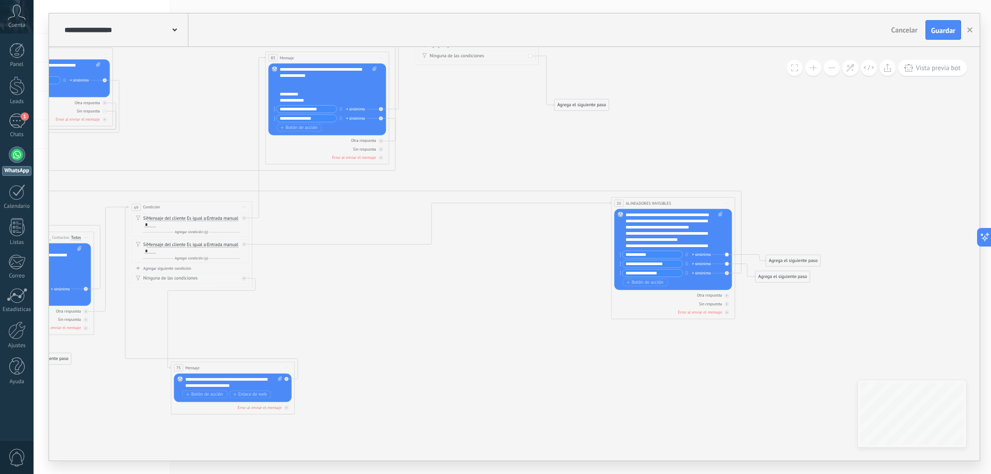
click at [769, 277] on div "Agrega el siguiente paso" at bounding box center [782, 277] width 54 height 10
click at [813, 419] on div "Ir a otro paso" at bounding box center [797, 421] width 52 height 6
click at [802, 420] on div "89: HABLAR CON AGENTE" at bounding box center [793, 422] width 69 height 10
click at [778, 261] on div "Agrega el siguiente paso" at bounding box center [793, 261] width 54 height 10
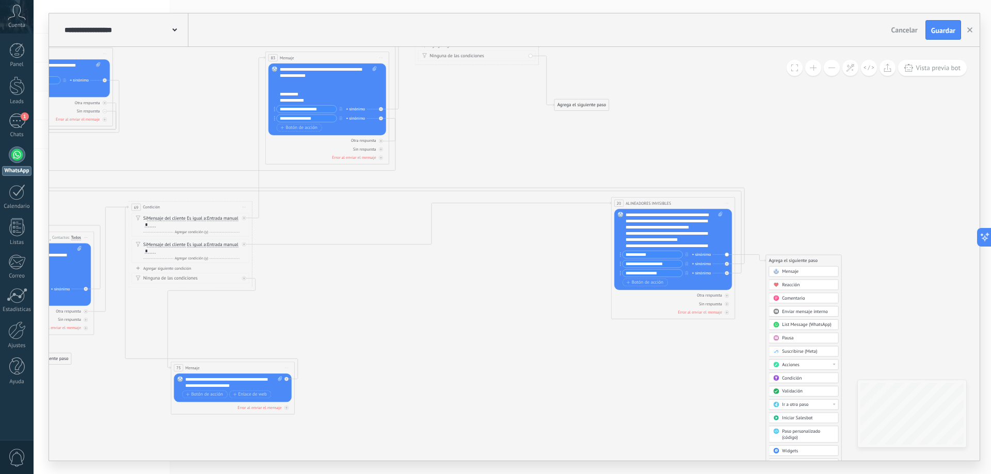
click at [809, 406] on div "Ir a otro paso" at bounding box center [808, 405] width 52 height 6
click at [810, 435] on div "95: SACAR TURNO" at bounding box center [803, 433] width 69 height 10
click at [826, 270] on icon at bounding box center [258, 126] width 1392 height 887
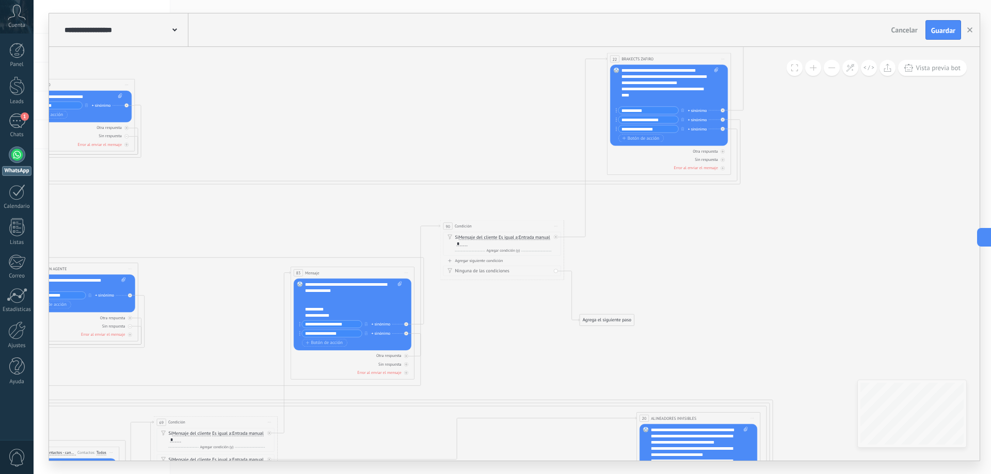
drag, startPoint x: 649, startPoint y: 132, endPoint x: 667, endPoint y: 356, distance: 224.2
click at [667, 356] on icon at bounding box center [284, 341] width 1392 height 887
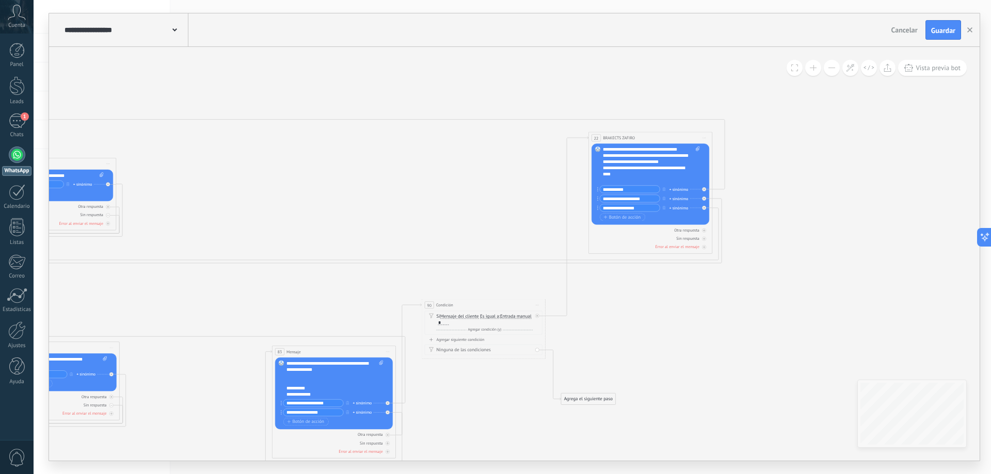
drag, startPoint x: 690, startPoint y: 229, endPoint x: 674, endPoint y: 293, distance: 66.0
click at [674, 293] on icon at bounding box center [265, 420] width 1392 height 887
click at [719, 200] on icon at bounding box center [354, 274] width 735 height 150
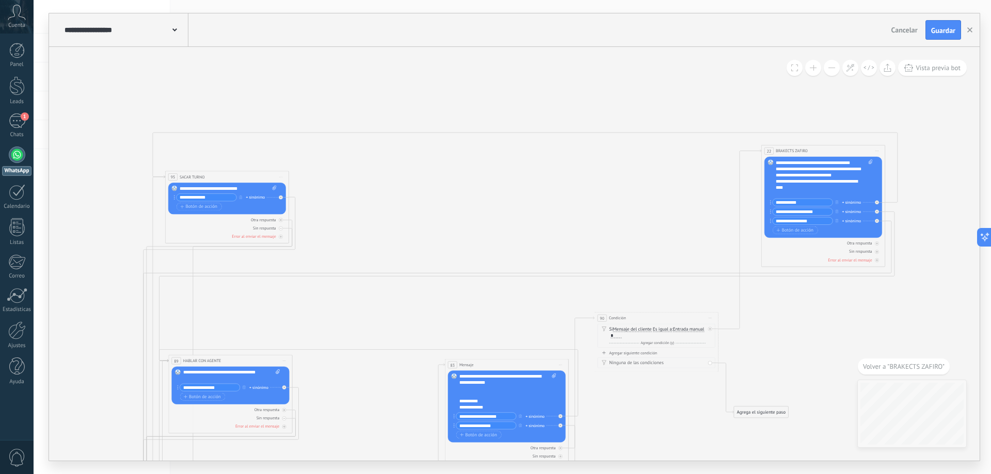
drag, startPoint x: 719, startPoint y: 87, endPoint x: 437, endPoint y: 228, distance: 315.7
click at [435, 228] on icon at bounding box center [438, 433] width 1392 height 887
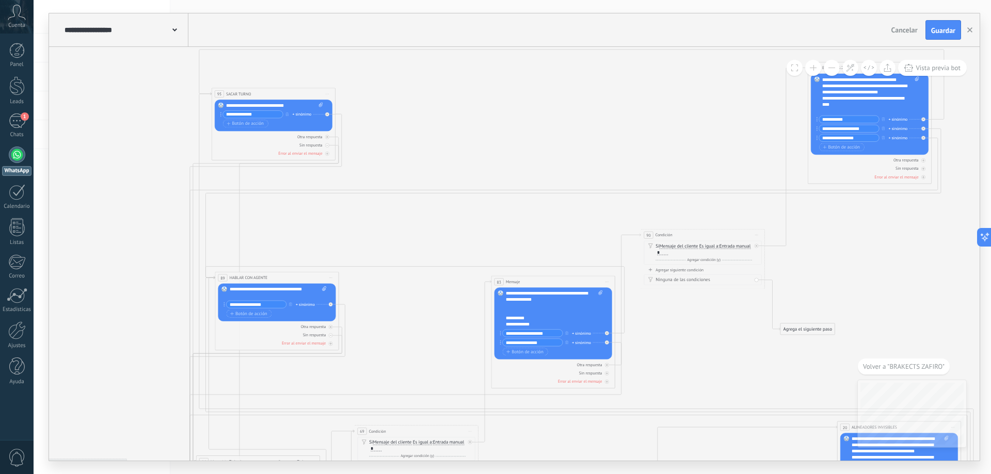
drag, startPoint x: 430, startPoint y: 231, endPoint x: 491, endPoint y: 157, distance: 95.3
click at [496, 121] on icon at bounding box center [484, 350] width 1392 height 887
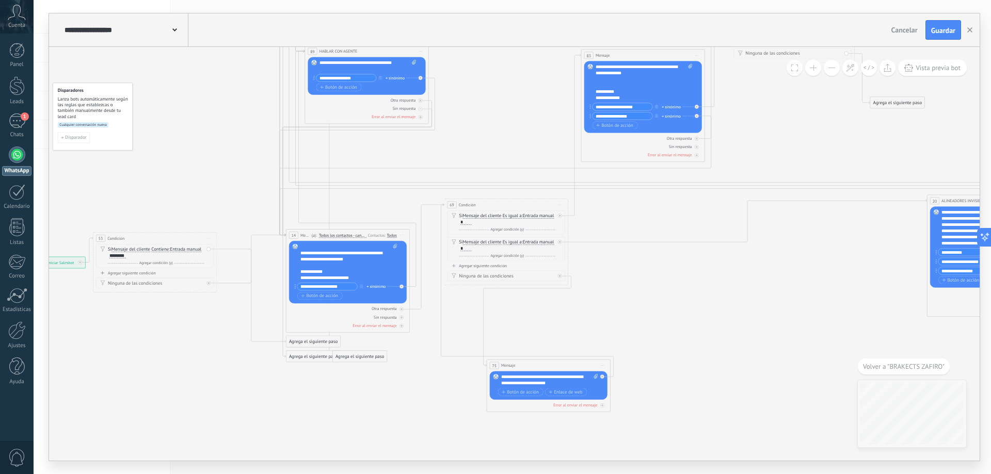
drag, startPoint x: 403, startPoint y: 285, endPoint x: 464, endPoint y: 99, distance: 195.5
click at [464, 99] on icon at bounding box center [574, 124] width 1392 height 887
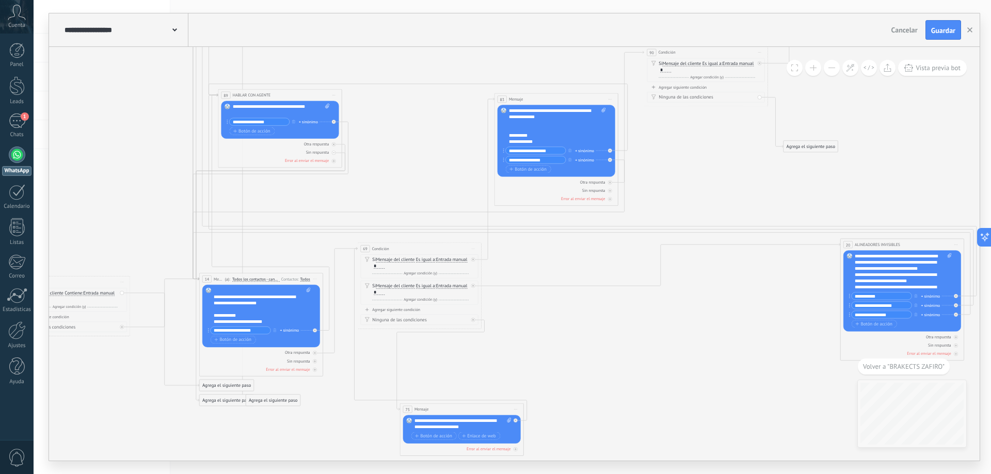
drag, startPoint x: 647, startPoint y: 303, endPoint x: 560, endPoint y: 347, distance: 97.2
click at [560, 347] on icon at bounding box center [488, 167] width 1392 height 887
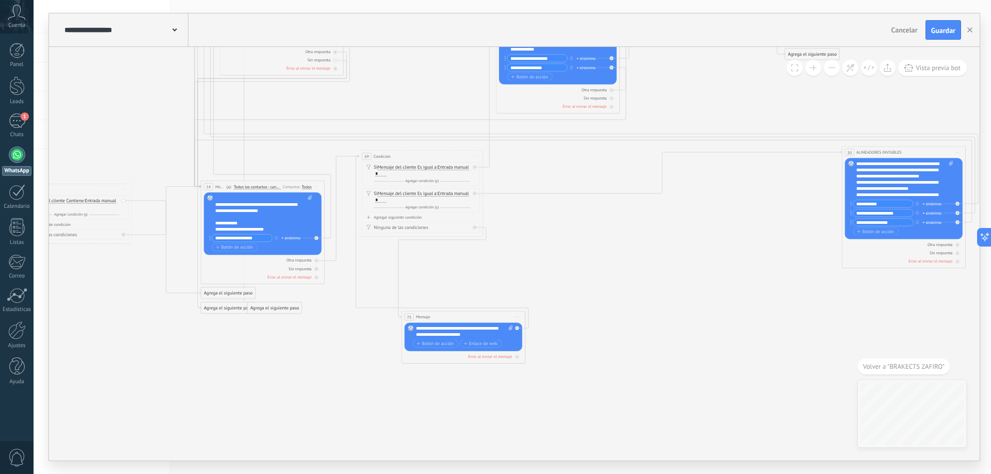
drag, startPoint x: 560, startPoint y: 390, endPoint x: 561, endPoint y: 298, distance: 92.4
click at [561, 298] on icon at bounding box center [489, 75] width 1392 height 887
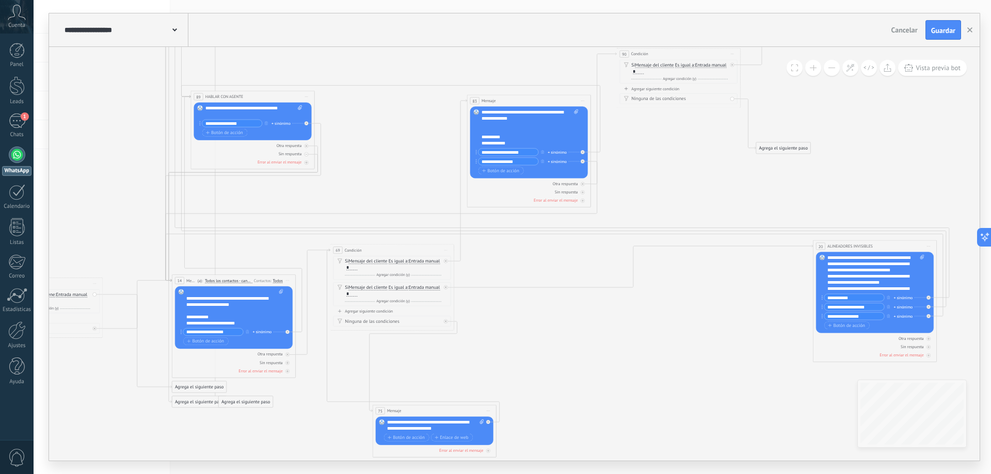
drag, startPoint x: 584, startPoint y: 197, endPoint x: 555, endPoint y: 291, distance: 98.3
click at [555, 291] on icon at bounding box center [460, 169] width 1392 height 887
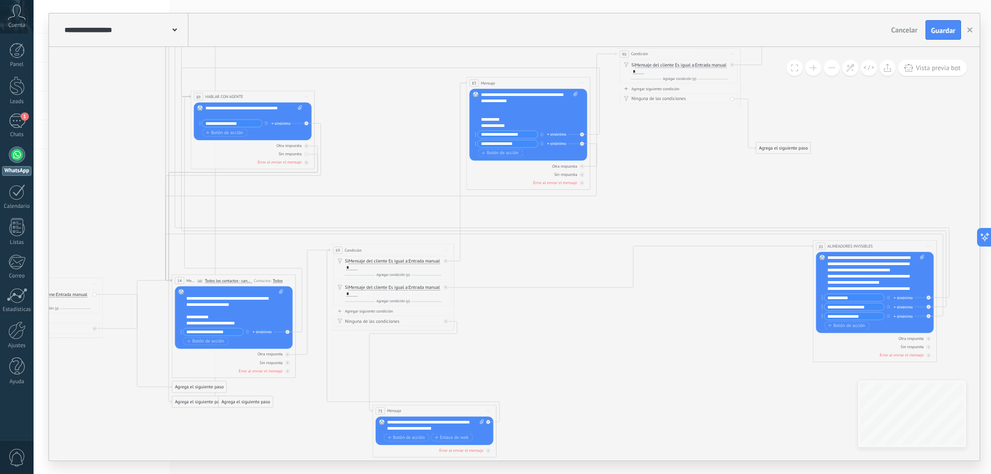
drag, startPoint x: 540, startPoint y: 101, endPoint x: 539, endPoint y: 84, distance: 17.6
click at [539, 84] on div "83 Mensaje ******* (a): Todos los contactos - canales seleccionados Todos los c…" at bounding box center [528, 82] width 123 height 11
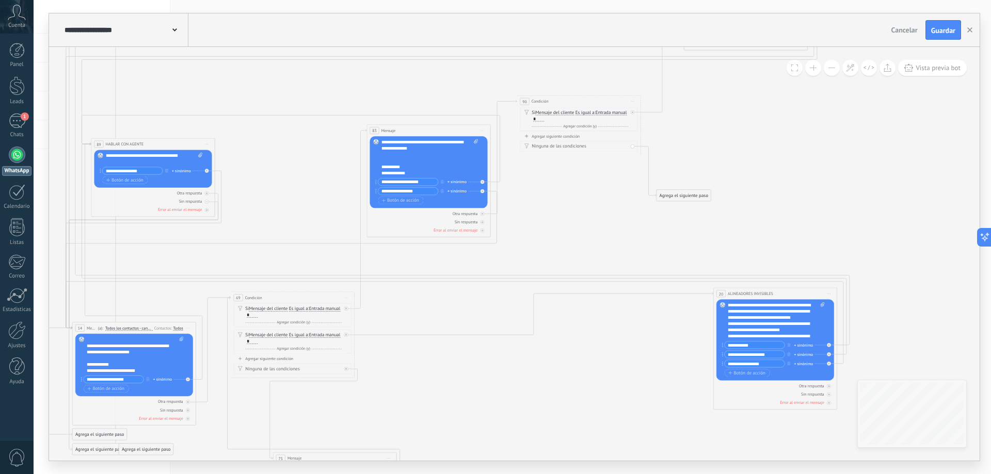
drag, startPoint x: 684, startPoint y: 162, endPoint x: 584, endPoint y: 210, distance: 110.3
click at [584, 210] on icon at bounding box center [328, 216] width 1327 height 887
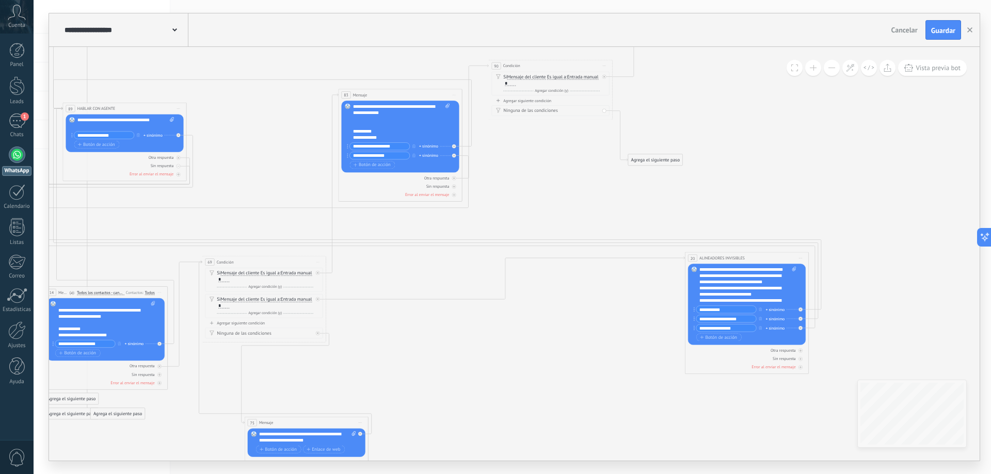
drag, startPoint x: 576, startPoint y: 207, endPoint x: 548, endPoint y: 172, distance: 45.5
click at [548, 172] on icon at bounding box center [299, 181] width 1327 height 887
click at [293, 430] on div "Reemplazar Quitar Convertir a mensaje de voz Arrastre la imagen aquí para adjun…" at bounding box center [307, 443] width 118 height 28
drag, startPoint x: 316, startPoint y: 442, endPoint x: 259, endPoint y: 434, distance: 57.4
click at [259, 434] on div "**********" at bounding box center [307, 437] width 97 height 12
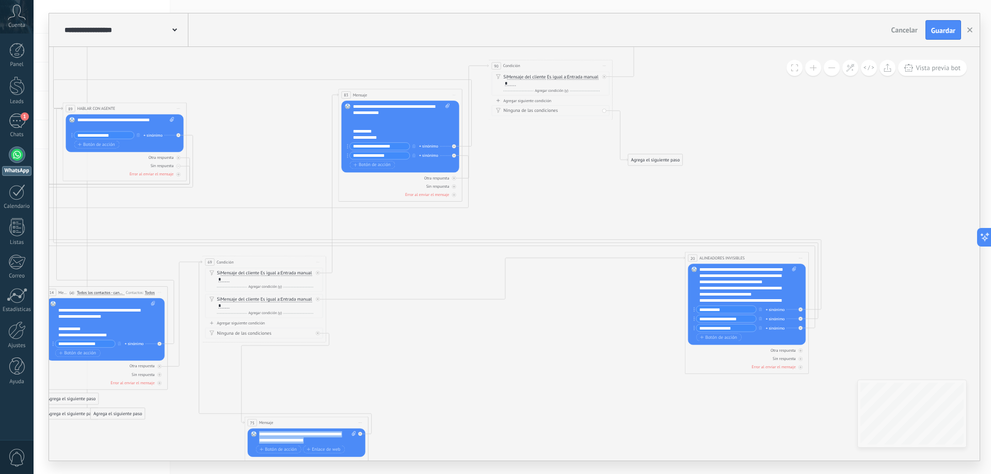
copy div "**********"
click at [646, 157] on div "Agrega el siguiente paso" at bounding box center [655, 160] width 54 height 10
click at [655, 168] on div "Mensaje" at bounding box center [666, 171] width 70 height 10
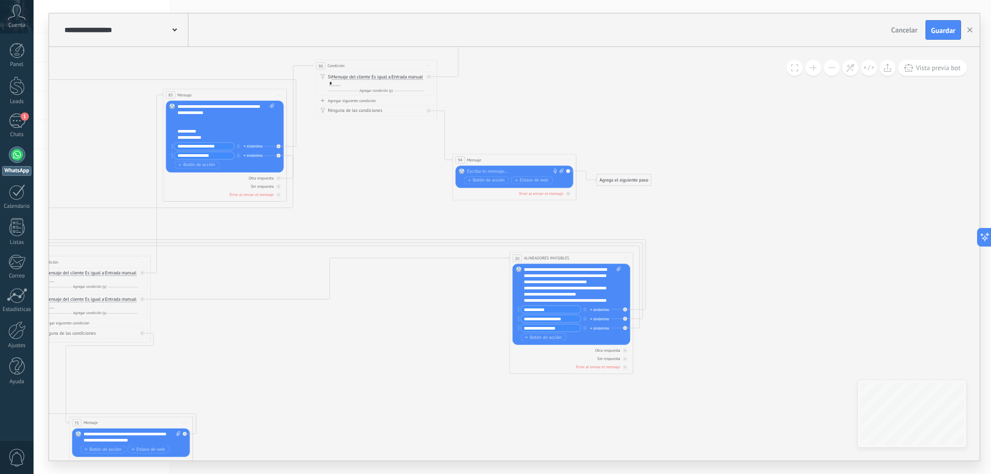
click at [507, 172] on div at bounding box center [513, 172] width 92 height 6
paste div
drag, startPoint x: 403, startPoint y: 175, endPoint x: 458, endPoint y: 162, distance: 56.8
click at [404, 174] on icon at bounding box center [124, 181] width 1327 height 887
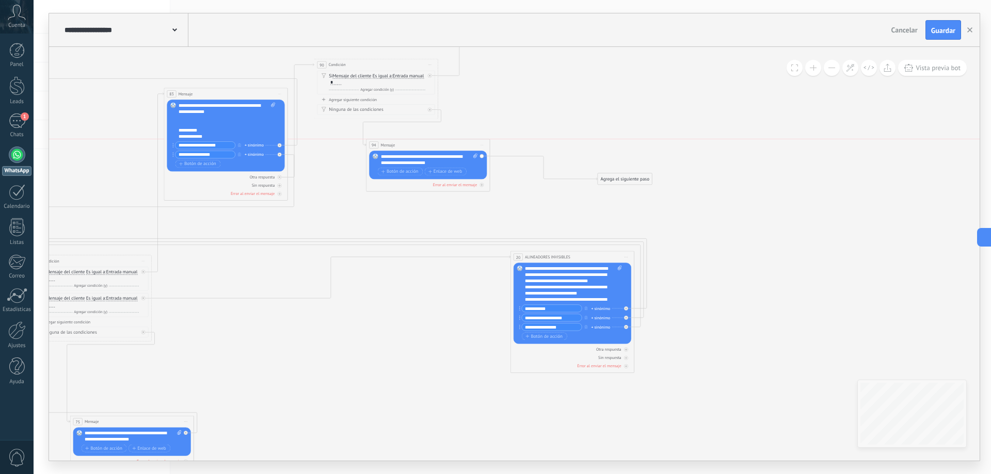
drag, startPoint x: 501, startPoint y: 157, endPoint x: 414, endPoint y: 146, distance: 87.9
click at [414, 146] on div "94 Mensaje ******* (a): Todos los contactos - canales seleccionados Todos los c…" at bounding box center [427, 144] width 123 height 11
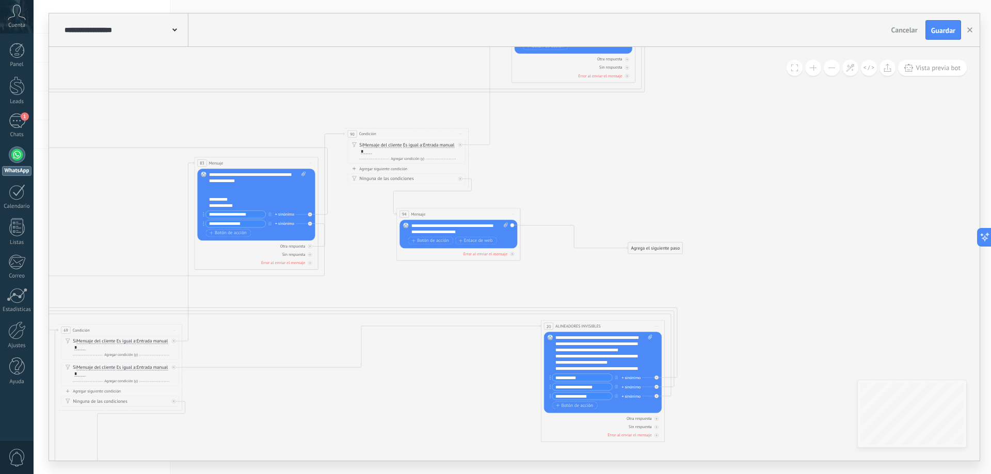
drag, startPoint x: 591, startPoint y: 145, endPoint x: 633, endPoint y: 212, distance: 79.0
click at [604, 179] on icon at bounding box center [155, 249] width 1327 height 887
drag, startPoint x: 655, startPoint y: 250, endPoint x: 400, endPoint y: 149, distance: 274.5
click at [561, 181] on icon at bounding box center [156, 249] width 1327 height 887
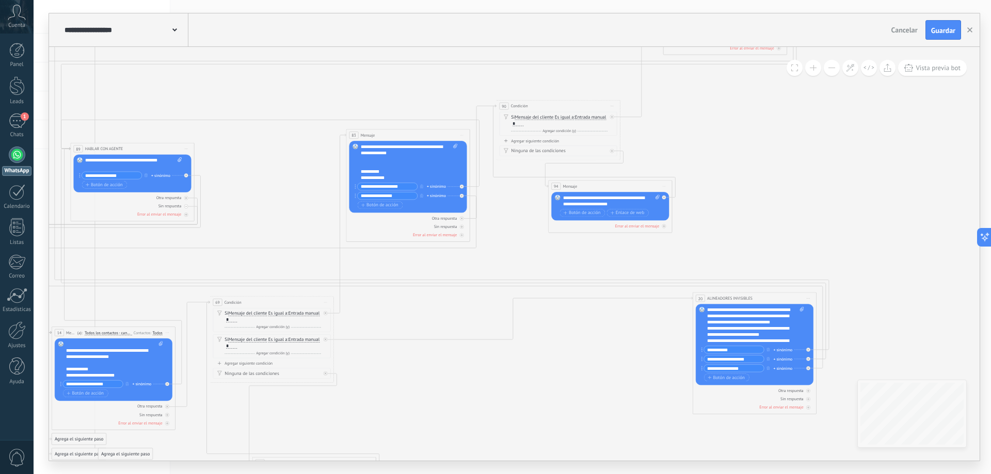
drag, startPoint x: 376, startPoint y: 277, endPoint x: 530, endPoint y: 249, distance: 156.8
click at [530, 249] on icon at bounding box center [307, 221] width 1327 height 887
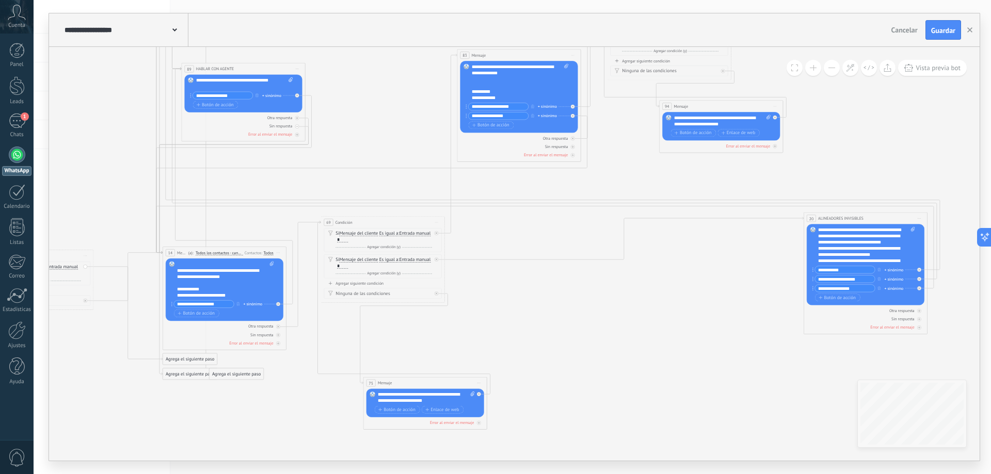
drag, startPoint x: 432, startPoint y: 380, endPoint x: 540, endPoint y: 349, distance: 112.2
click at [540, 349] on icon at bounding box center [418, 141] width 1327 height 887
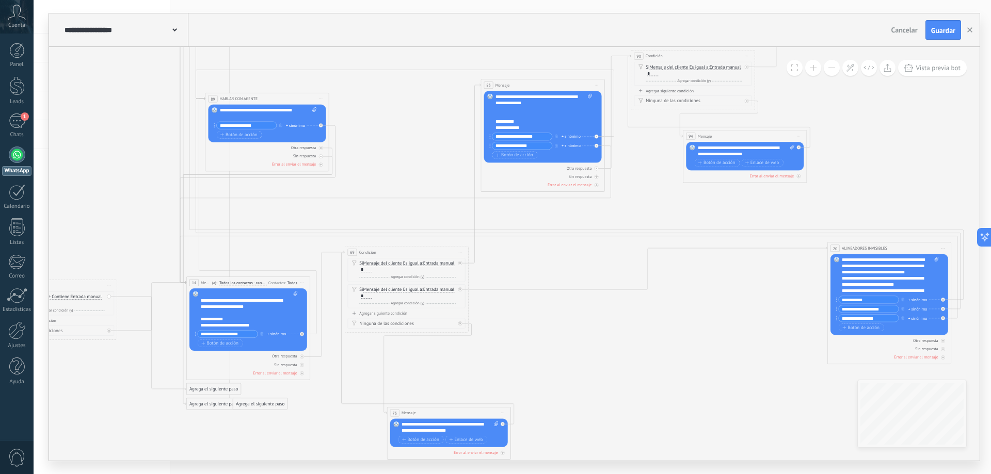
drag, startPoint x: 363, startPoint y: 105, endPoint x: 363, endPoint y: 141, distance: 36.6
click at [406, 152] on icon at bounding box center [442, 171] width 1327 height 887
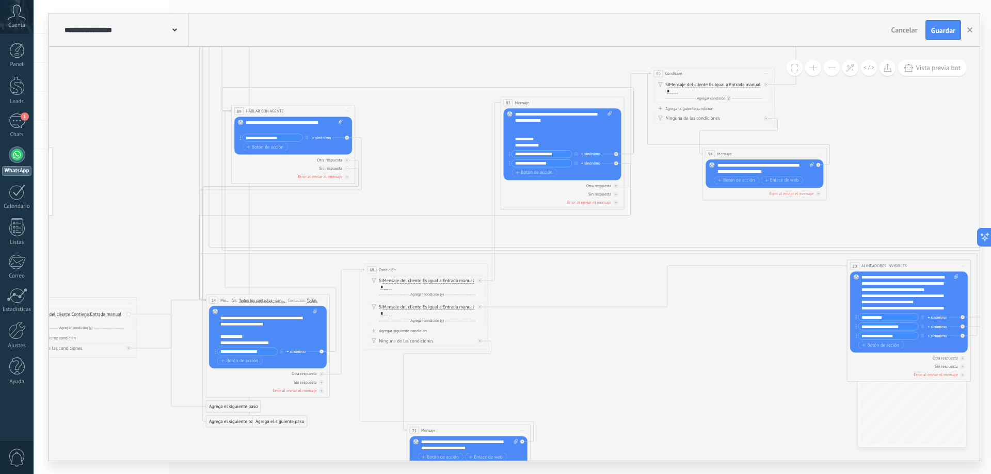
drag, startPoint x: 253, startPoint y: 116, endPoint x: 260, endPoint y: 111, distance: 8.5
click at [260, 111] on span "HABLAR CON AGENTE" at bounding box center [265, 111] width 38 height 6
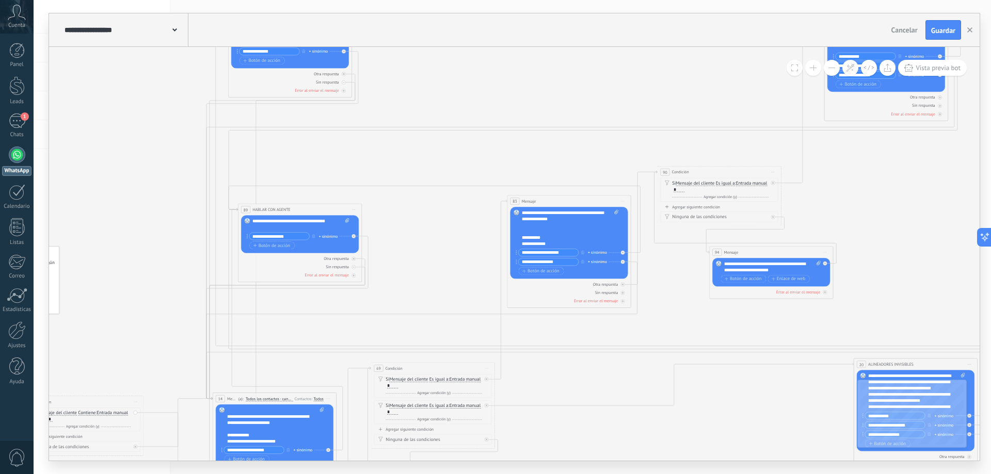
drag, startPoint x: 411, startPoint y: 167, endPoint x: 416, endPoint y: 234, distance: 67.3
click at [416, 234] on icon at bounding box center [468, 287] width 1327 height 887
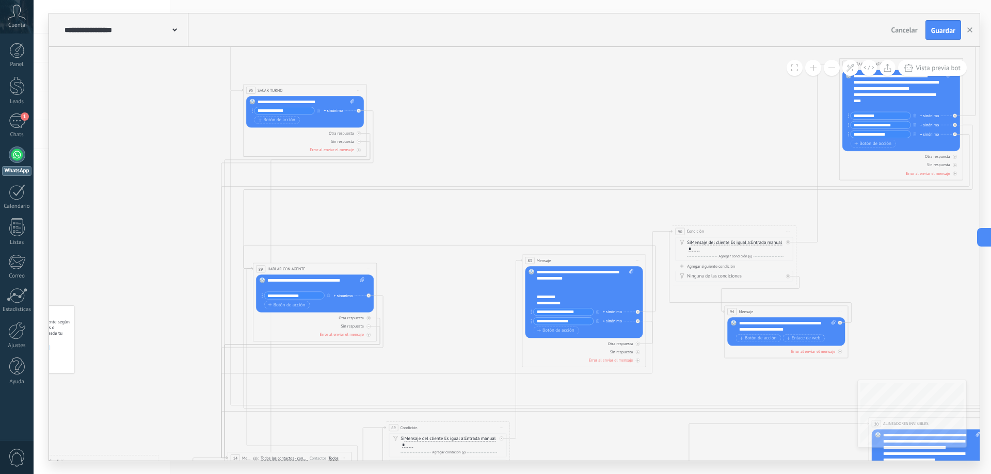
drag, startPoint x: 406, startPoint y: 88, endPoint x: 391, endPoint y: 144, distance: 57.6
click at [420, 155] on icon at bounding box center [483, 346] width 1327 height 887
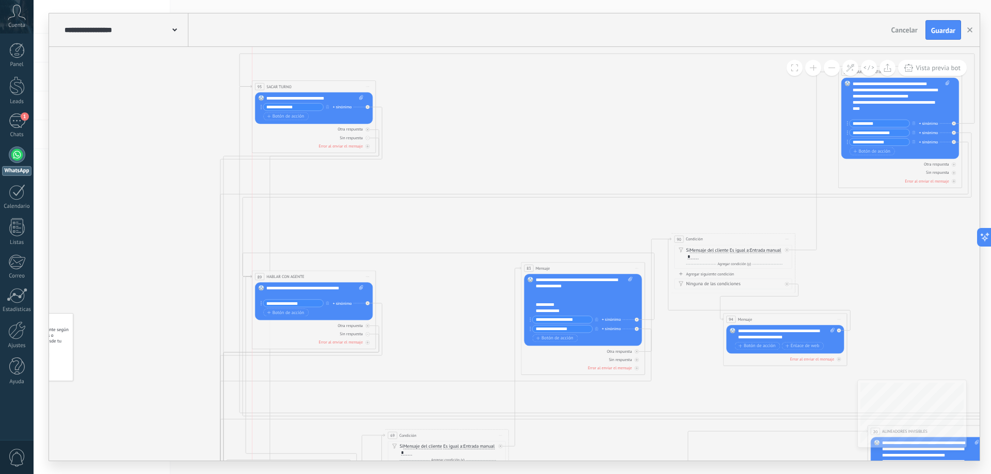
drag, startPoint x: 296, startPoint y: 98, endPoint x: 307, endPoint y: 87, distance: 15.7
click at [307, 87] on div "**********" at bounding box center [313, 86] width 123 height 11
click at [942, 31] on span "Guardar" at bounding box center [943, 30] width 24 height 7
click at [579, 330] on input "**********" at bounding box center [563, 329] width 60 height 7
click at [571, 331] on input "**********" at bounding box center [563, 329] width 60 height 7
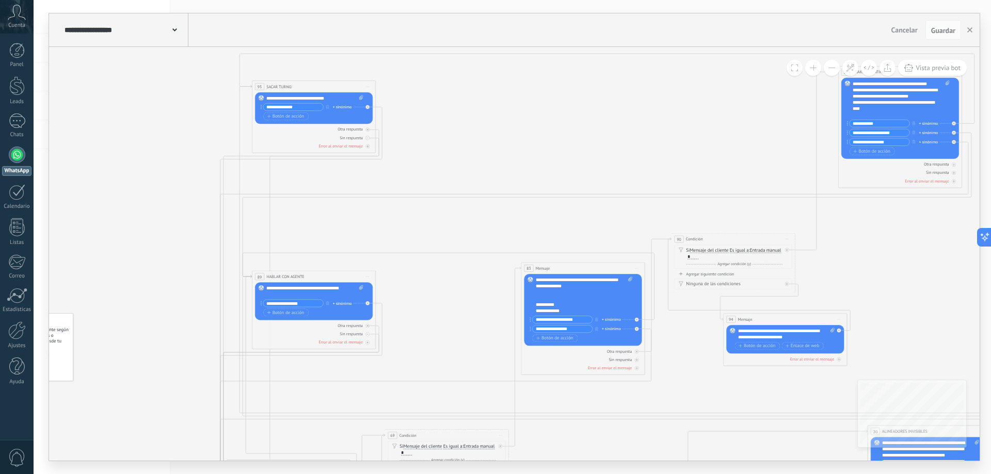
click at [584, 331] on input "**********" at bounding box center [563, 329] width 60 height 7
drag, startPoint x: 575, startPoint y: 331, endPoint x: 567, endPoint y: 331, distance: 7.8
click at [567, 331] on input "**********" at bounding box center [563, 329] width 60 height 7
click at [301, 108] on input "**********" at bounding box center [293, 107] width 60 height 7
paste input "***"
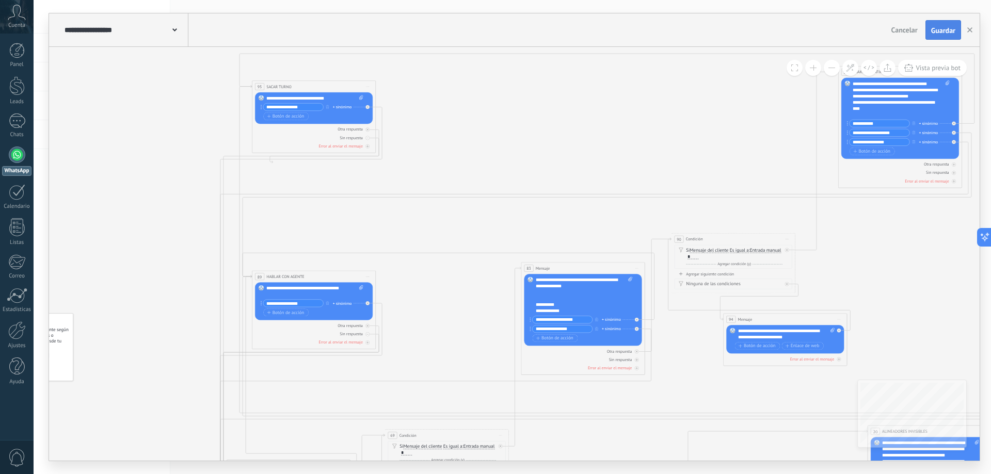
type input "**********"
click at [944, 26] on button "Guardar" at bounding box center [943, 30] width 36 height 20
click at [586, 286] on div "**********" at bounding box center [579, 283] width 86 height 12
drag, startPoint x: 581, startPoint y: 284, endPoint x: 559, endPoint y: 280, distance: 21.6
click at [559, 280] on div "**********" at bounding box center [579, 283] width 86 height 12
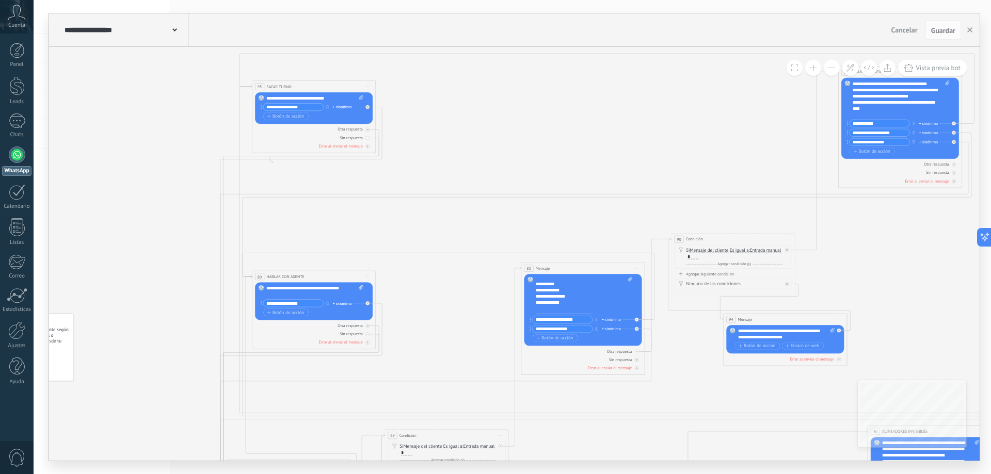
scroll to position [31, 0]
drag, startPoint x: 608, startPoint y: 309, endPoint x: 531, endPoint y: 311, distance: 77.4
click at [531, 311] on div "Reemplazar Quitar Convertir a mensaje de voz Arrastre la imagen aquí para adjun…" at bounding box center [583, 310] width 118 height 72
click at [940, 27] on span "Guardar" at bounding box center [943, 30] width 24 height 7
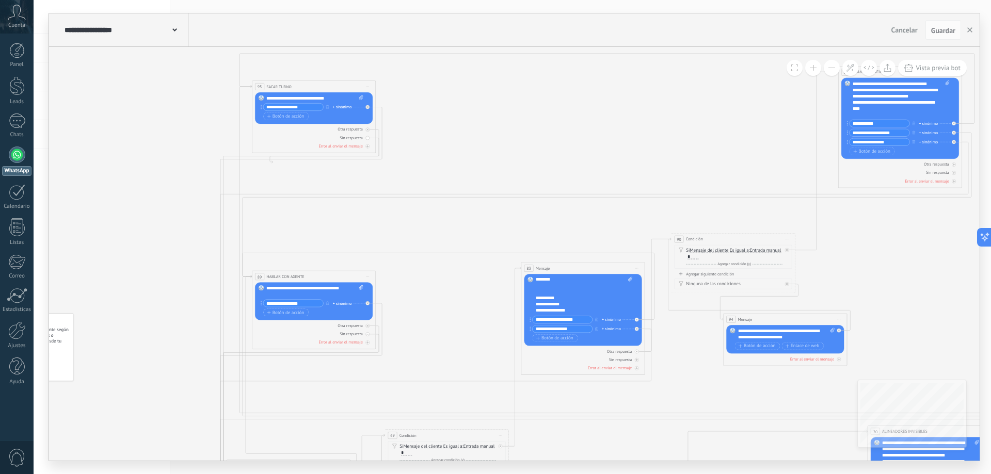
scroll to position [0, 0]
click at [547, 296] on div "**********" at bounding box center [584, 295] width 97 height 37
drag, startPoint x: 538, startPoint y: 281, endPoint x: 551, endPoint y: 283, distance: 13.1
click at [539, 280] on div "********" at bounding box center [579, 280] width 86 height 6
click at [634, 215] on icon at bounding box center [482, 354] width 1327 height 887
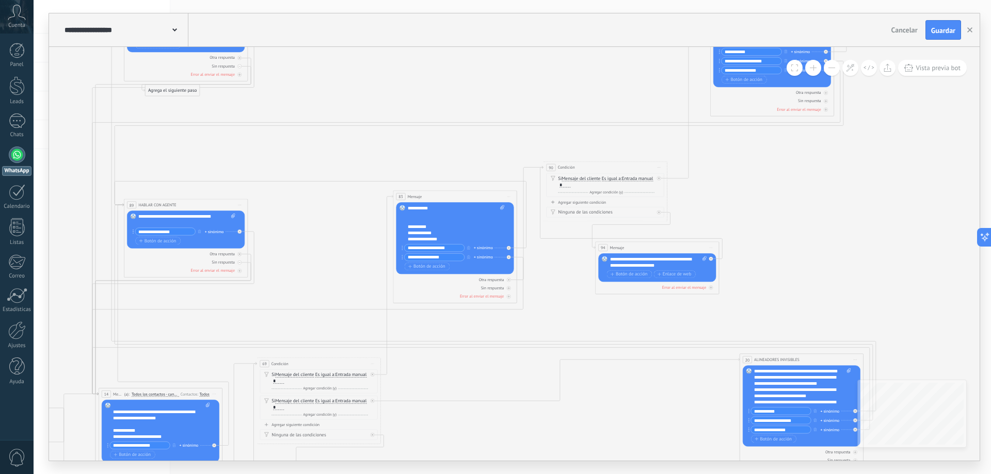
drag, startPoint x: 890, startPoint y: 291, endPoint x: 762, endPoint y: 219, distance: 146.7
click at [762, 219] on icon at bounding box center [354, 283] width 1327 height 887
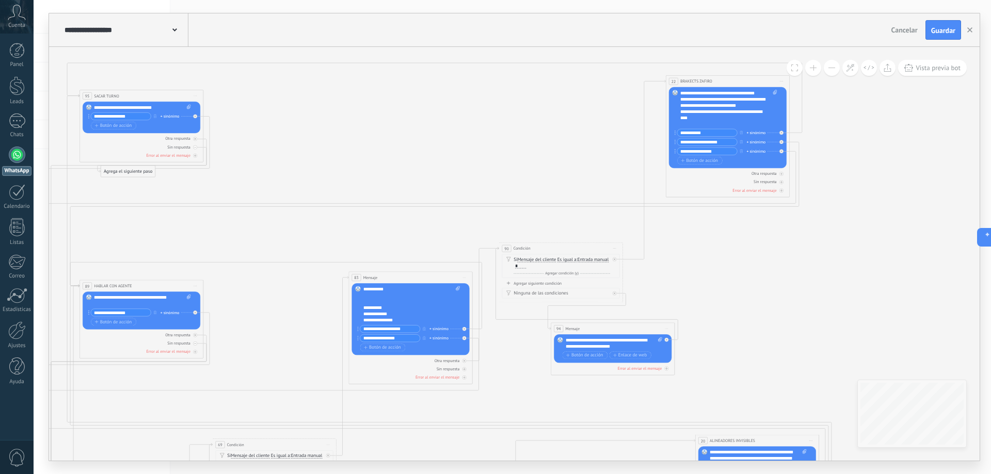
drag, startPoint x: 775, startPoint y: 174, endPoint x: 730, endPoint y: 255, distance: 92.4
click at [730, 255] on icon at bounding box center [310, 364] width 1327 height 887
drag, startPoint x: 548, startPoint y: 250, endPoint x: 548, endPoint y: 205, distance: 44.9
click at [548, 205] on div "90 Condición ********* Iniciar vista previa aquí Cambiar nombre Duplicar [GEOGR…" at bounding box center [560, 203] width 123 height 11
click at [555, 239] on div "Agregar siguiente condición" at bounding box center [561, 238] width 118 height 5
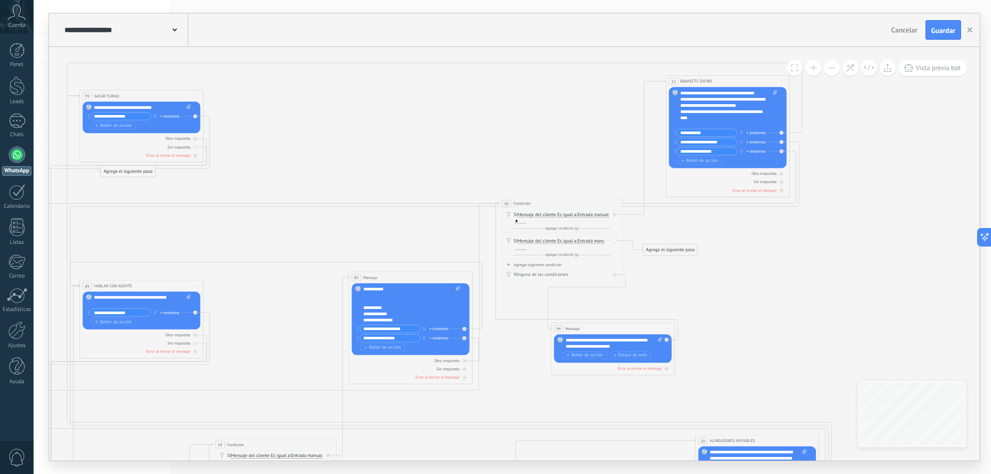
click at [526, 245] on div at bounding box center [520, 247] width 11 height 5
click at [561, 265] on div "Agregar siguiente condición" at bounding box center [561, 264] width 118 height 5
click at [526, 271] on div at bounding box center [520, 273] width 11 height 5
click at [555, 290] on div "Agregar siguiente condición" at bounding box center [561, 290] width 118 height 5
click at [526, 300] on div at bounding box center [520, 300] width 11 height 5
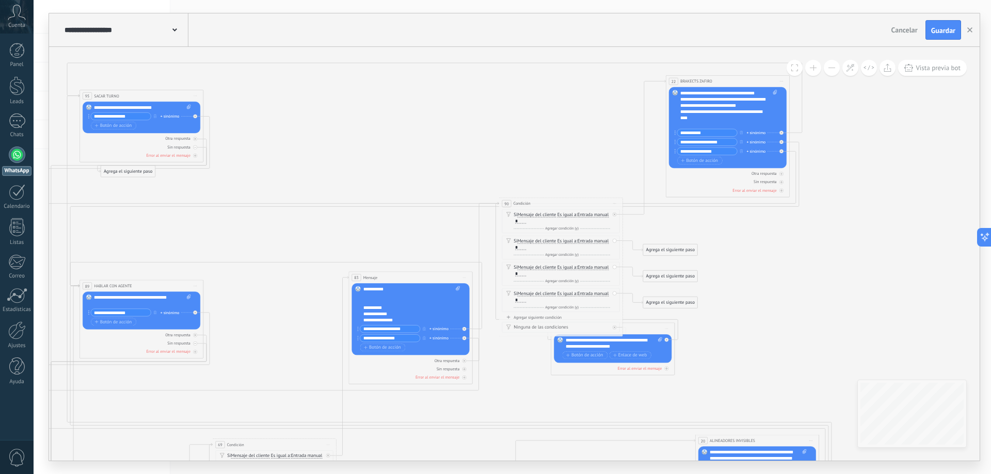
click at [730, 335] on icon at bounding box center [310, 338] width 1327 height 834
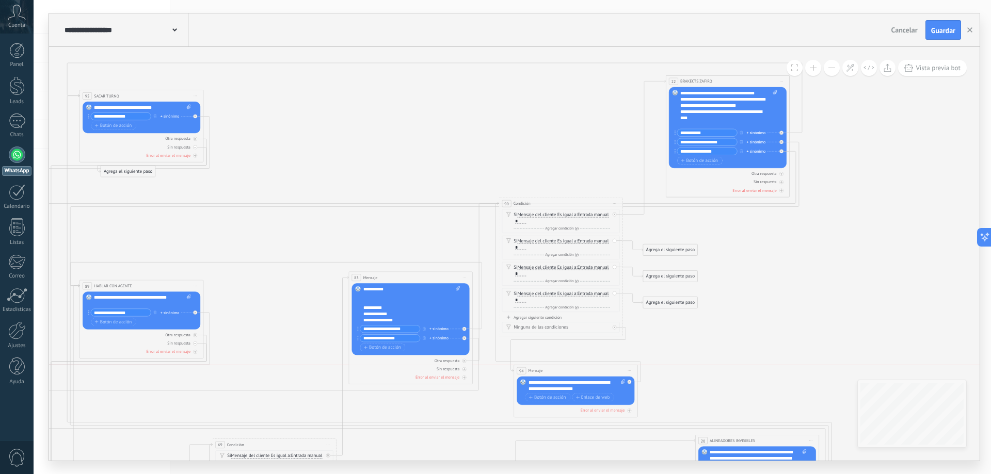
drag, startPoint x: 638, startPoint y: 328, endPoint x: 601, endPoint y: 369, distance: 55.2
click at [601, 369] on div "94 Mensaje ******* (a): Todos los contactos - canales seleccionados Todos los c…" at bounding box center [575, 370] width 123 height 11
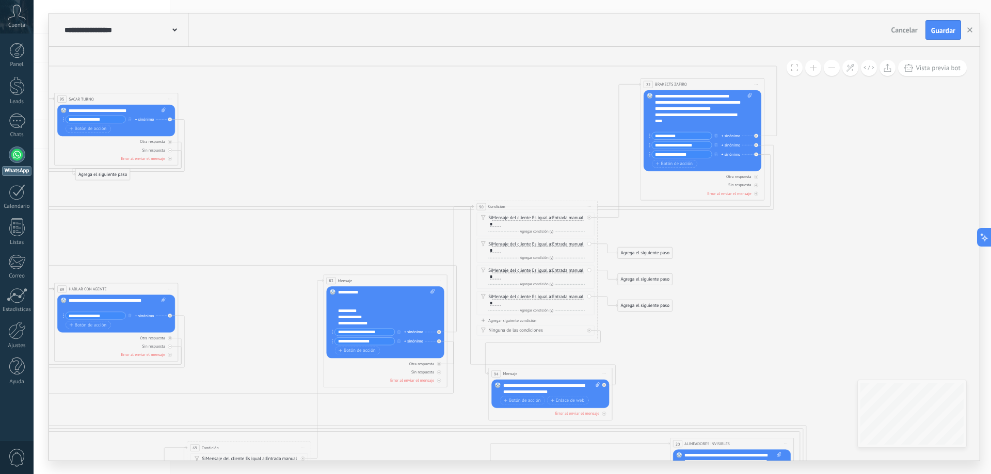
drag, startPoint x: 758, startPoint y: 325, endPoint x: 725, endPoint y: 319, distance: 33.5
click at [732, 328] on icon at bounding box center [284, 341] width 1327 height 834
click at [588, 208] on span "Iniciar vista previa aquí Cambiar nombre Duplicar [GEOGRAPHIC_DATA]" at bounding box center [589, 206] width 10 height 9
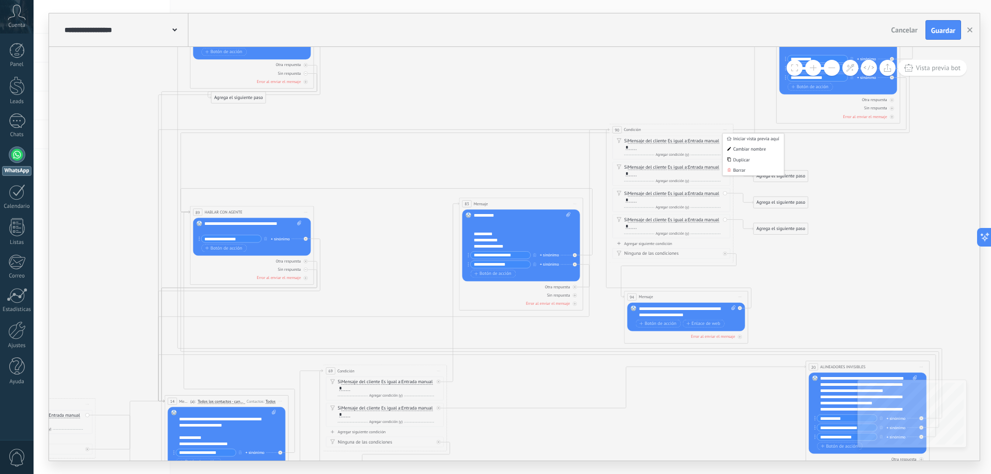
drag, startPoint x: 401, startPoint y: 233, endPoint x: 538, endPoint y: 156, distance: 156.4
click at [538, 156] on icon at bounding box center [420, 264] width 1327 height 834
click at [574, 205] on span "Iniciar vista previa aquí Cambiar nombre Duplicar [GEOGRAPHIC_DATA]" at bounding box center [575, 203] width 10 height 9
click at [592, 245] on div "Borrar" at bounding box center [602, 244] width 61 height 10
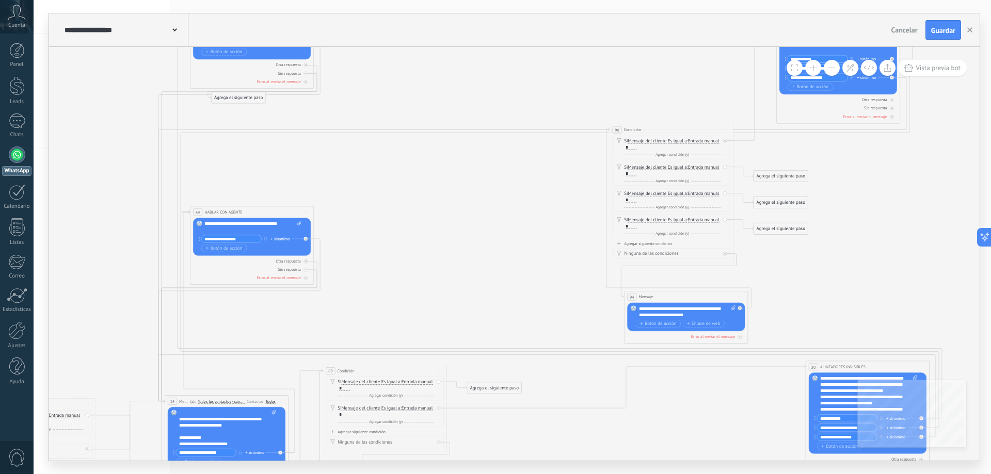
click at [743, 296] on span "Iniciar vista previa aquí Cambiar nombre Duplicar [GEOGRAPHIC_DATA]" at bounding box center [740, 297] width 10 height 9
drag, startPoint x: 757, startPoint y: 336, endPoint x: 733, endPoint y: 269, distance: 70.7
click at [756, 335] on div "Borrar" at bounding box center [767, 337] width 61 height 10
click at [726, 128] on span "Iniciar vista previa aquí Cambiar nombre Duplicar [GEOGRAPHIC_DATA]" at bounding box center [725, 129] width 10 height 9
click at [732, 172] on div "Borrar" at bounding box center [752, 170] width 61 height 10
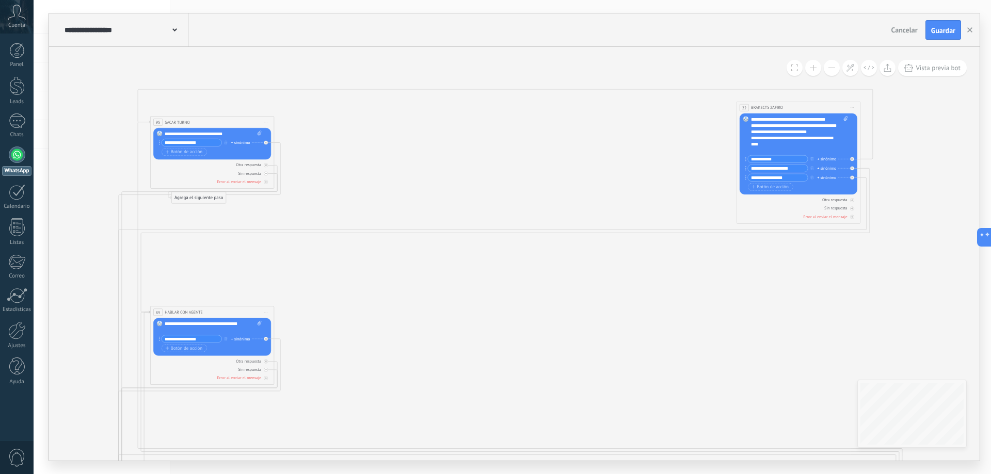
drag, startPoint x: 752, startPoint y: 244, endPoint x: 739, endPoint y: 158, distance: 86.0
click at [733, 282] on icon at bounding box center [380, 390] width 1327 height 887
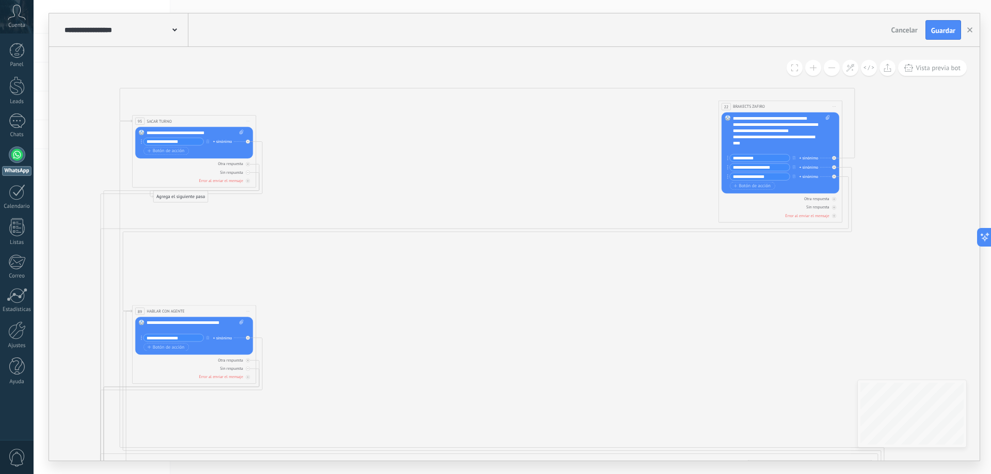
drag, startPoint x: 760, startPoint y: 90, endPoint x: 743, endPoint y: 100, distance: 20.4
click at [743, 100] on icon at bounding box center [362, 389] width 1327 height 887
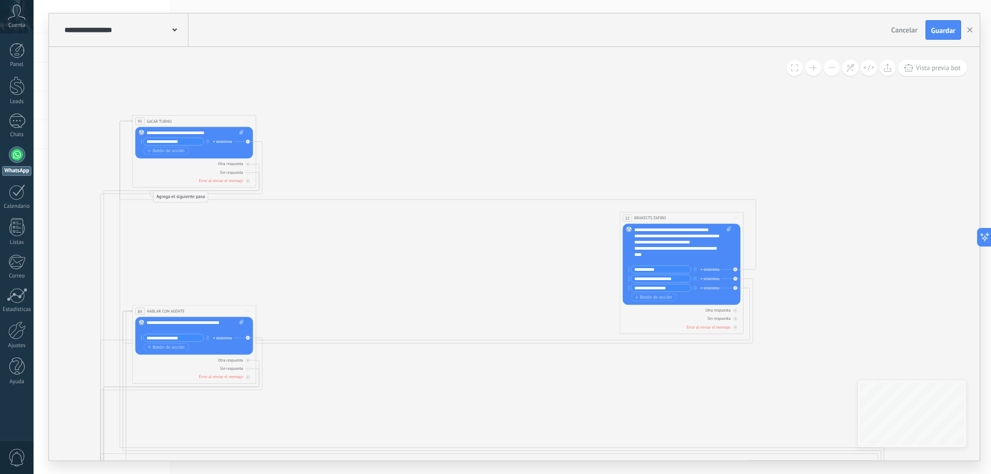
drag, startPoint x: 735, startPoint y: 107, endPoint x: 637, endPoint y: 218, distance: 148.8
click at [637, 218] on span "BRAKECTS ZAFIRO" at bounding box center [650, 218] width 32 height 6
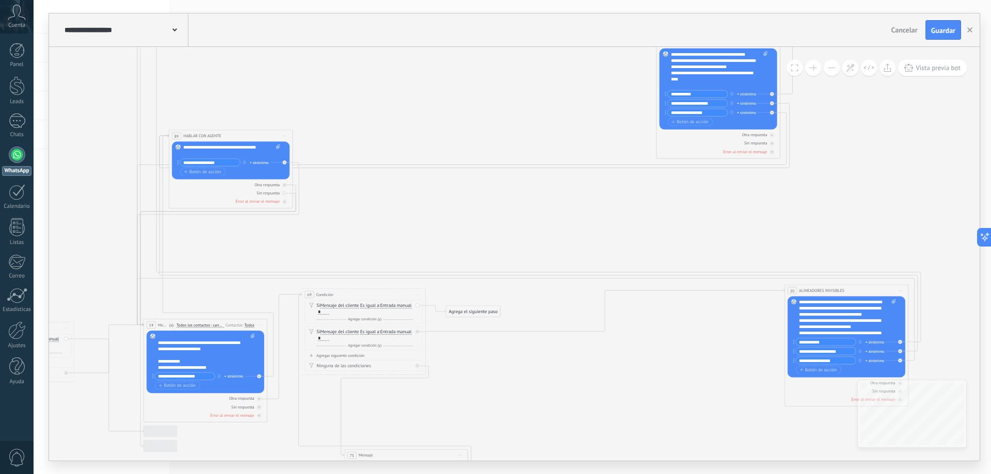
drag, startPoint x: 835, startPoint y: 285, endPoint x: 872, endPoint y: 149, distance: 140.4
click at [872, 149] on icon at bounding box center [399, 194] width 1327 height 819
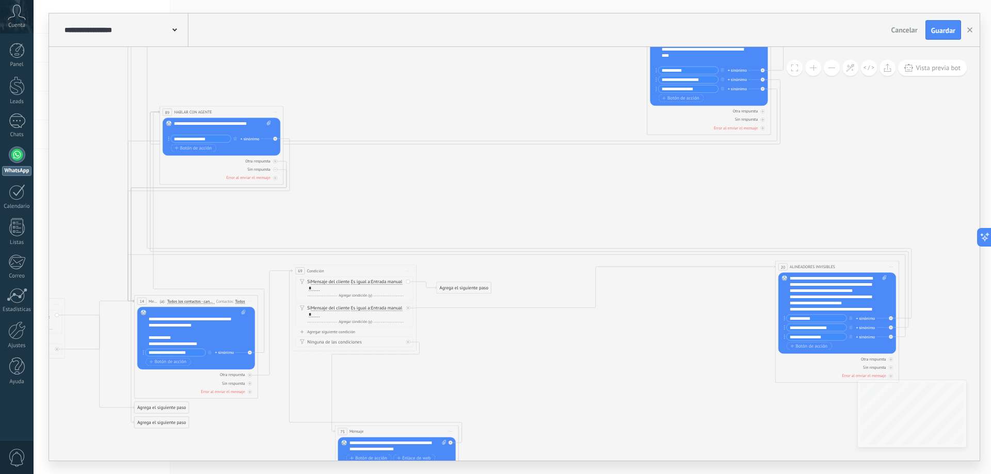
drag, startPoint x: 715, startPoint y: 239, endPoint x: 692, endPoint y: 226, distance: 26.6
click at [692, 226] on icon at bounding box center [389, 170] width 1327 height 819
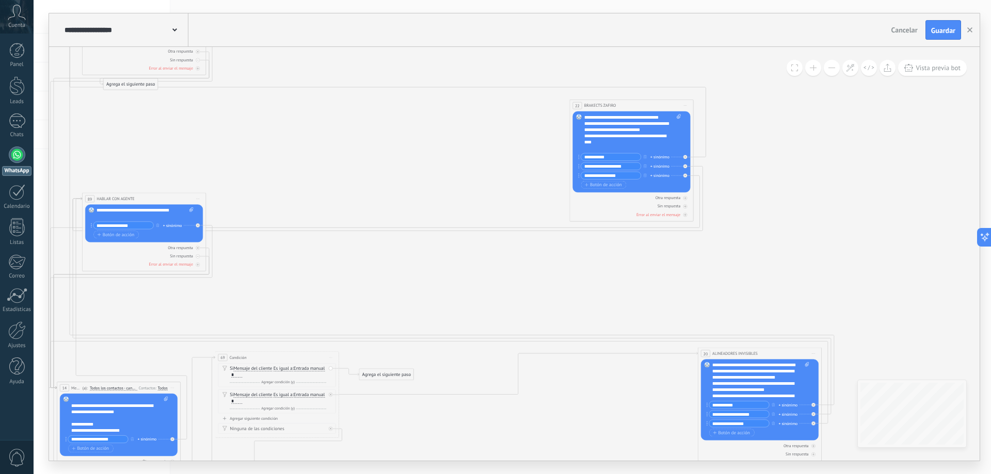
drag, startPoint x: 724, startPoint y: 183, endPoint x: 655, endPoint y: 270, distance: 111.0
click at [655, 270] on icon at bounding box center [312, 257] width 1327 height 819
type input "**********"
click at [653, 269] on icon at bounding box center [312, 257] width 1327 height 819
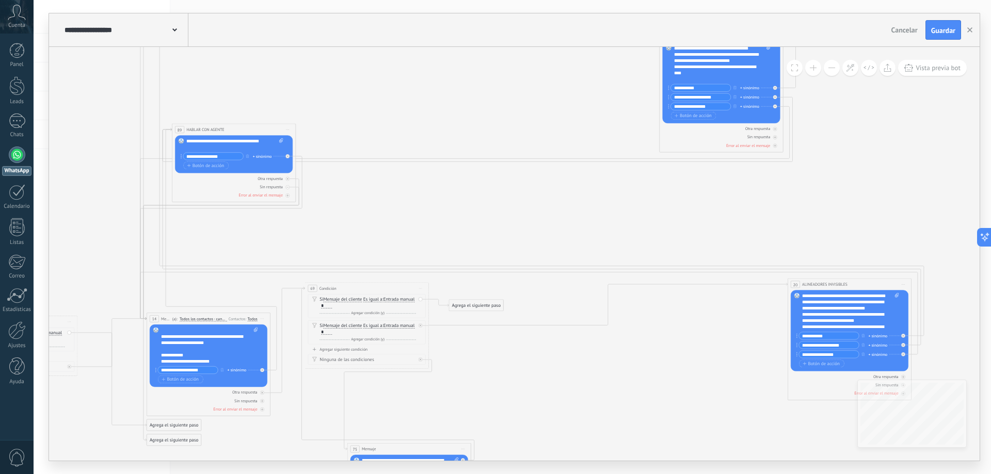
drag, startPoint x: 593, startPoint y: 280, endPoint x: 683, endPoint y: 211, distance: 113.3
click at [683, 211] on icon at bounding box center [402, 188] width 1327 height 819
click at [479, 308] on div "Agrega el siguiente paso" at bounding box center [476, 305] width 54 height 10
click at [485, 316] on div "Mensaje" at bounding box center [491, 316] width 52 height 6
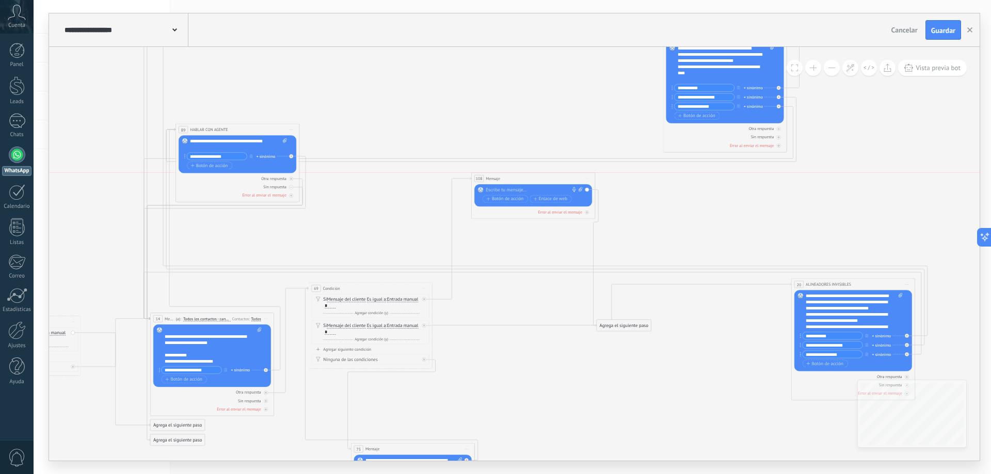
drag, startPoint x: 502, startPoint y: 305, endPoint x: 521, endPoint y: 180, distance: 126.3
click at [521, 180] on div "108 Mensaje ******* (a): Todos los contactos - canales seleccionados Todos los …" at bounding box center [533, 178] width 123 height 11
click at [501, 179] on div "108 Mensaje ******* (a): Todos los contactos - canales seleccionados Todos los …" at bounding box center [533, 178] width 123 height 11
click at [500, 189] on div at bounding box center [532, 190] width 92 height 6
paste div
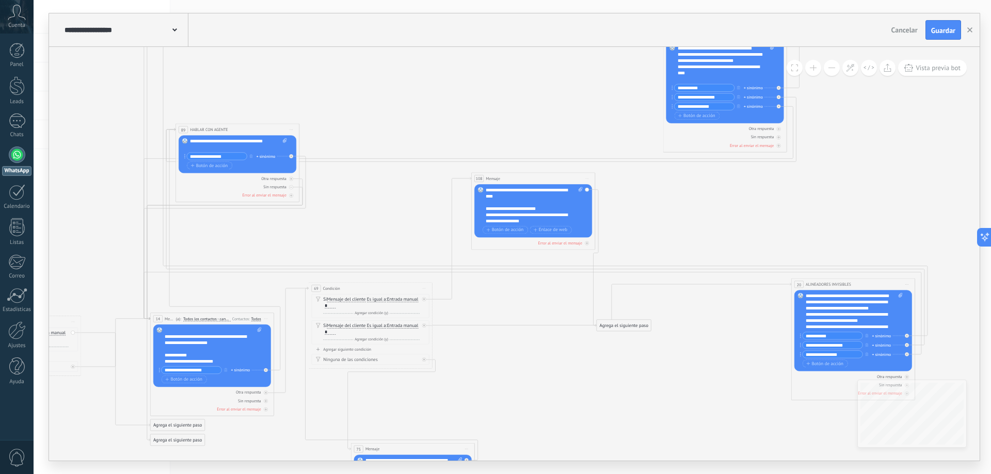
click at [520, 204] on div at bounding box center [531, 203] width 91 height 6
click at [495, 195] on div "**********" at bounding box center [534, 205] width 97 height 37
click at [615, 221] on icon at bounding box center [405, 215] width 1327 height 872
drag, startPoint x: 505, startPoint y: 179, endPoint x: 496, endPoint y: 179, distance: 8.8
click at [496, 179] on div "108 Mensaje ******* (a): Todos los contactos - canales seleccionados Todos los …" at bounding box center [516, 178] width 123 height 11
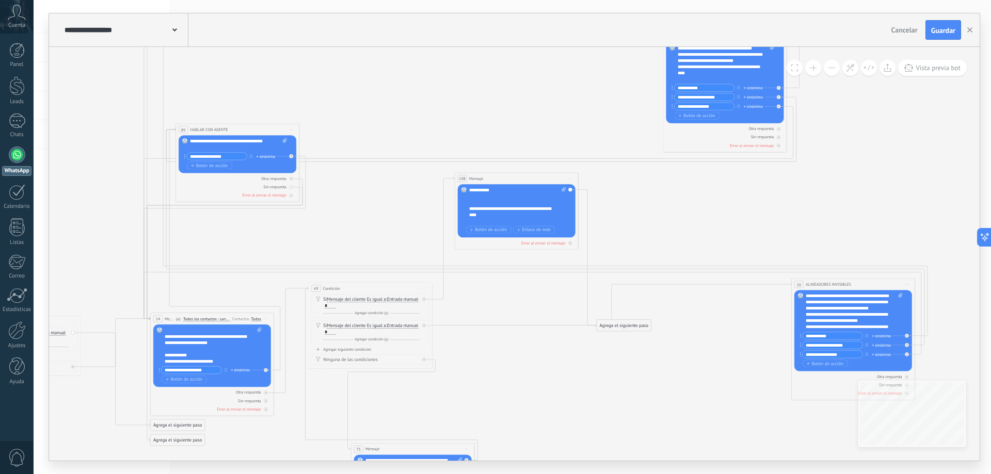
click at [646, 214] on icon at bounding box center [405, 215] width 1327 height 872
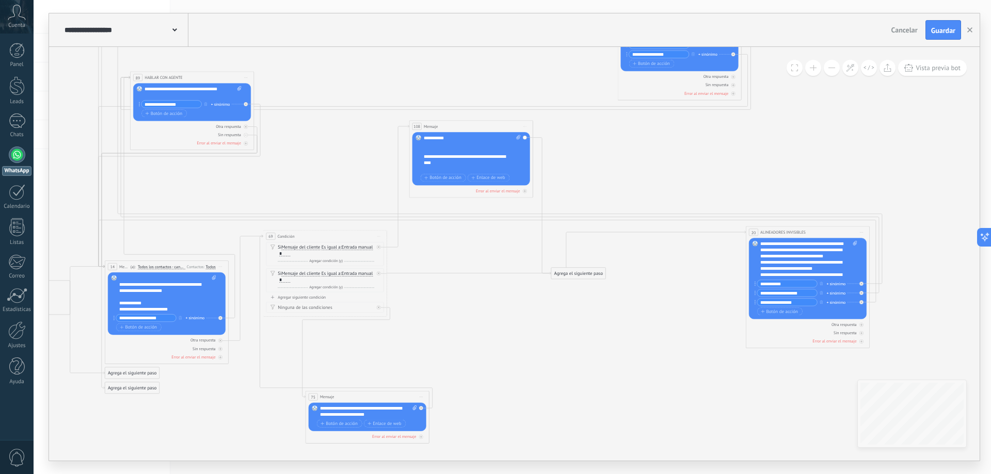
drag, startPoint x: 654, startPoint y: 224, endPoint x: 608, endPoint y: 172, distance: 69.1
click at [608, 172] on icon at bounding box center [360, 162] width 1327 height 872
drag, startPoint x: 581, startPoint y: 271, endPoint x: 622, endPoint y: 153, distance: 125.2
click at [622, 153] on div "Agrega el siguiente paso" at bounding box center [619, 155] width 54 height 10
click at [437, 178] on span "Botón de acción" at bounding box center [442, 177] width 37 height 5
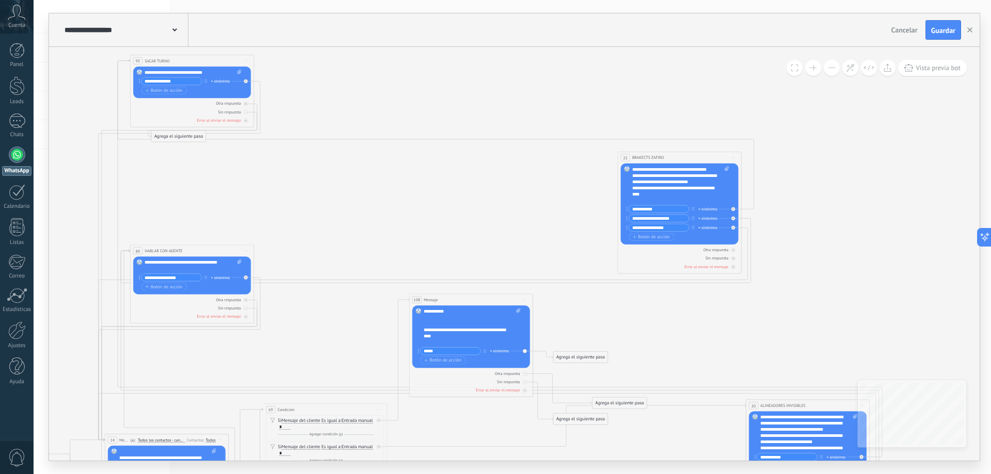
click at [732, 158] on span "Iniciar vista previa aquí Cambiar nombre Duplicar [GEOGRAPHIC_DATA]" at bounding box center [733, 157] width 10 height 9
click at [753, 201] on div "Borrar" at bounding box center [761, 198] width 61 height 10
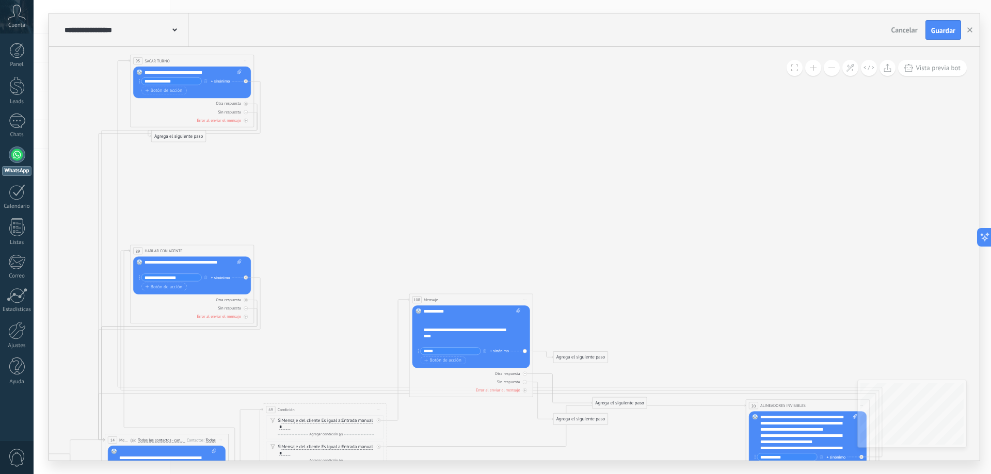
click at [696, 283] on icon at bounding box center [360, 336] width 1327 height 872
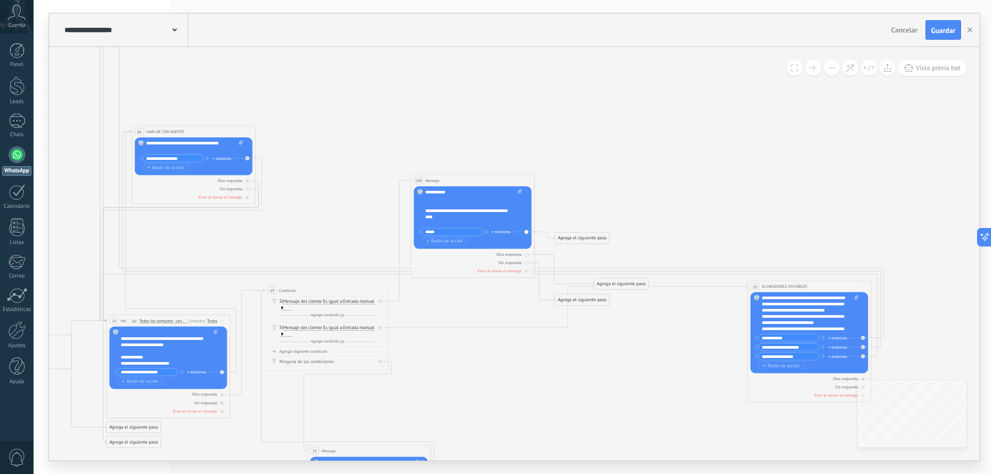
drag, startPoint x: 644, startPoint y: 268, endPoint x: 650, endPoint y: 193, distance: 75.6
click at [650, 193] on icon at bounding box center [362, 217] width 1327 height 872
click at [446, 229] on input "*****" at bounding box center [452, 232] width 60 height 7
type input "**********"
click at [436, 243] on span "Botón de acción" at bounding box center [444, 241] width 37 height 5
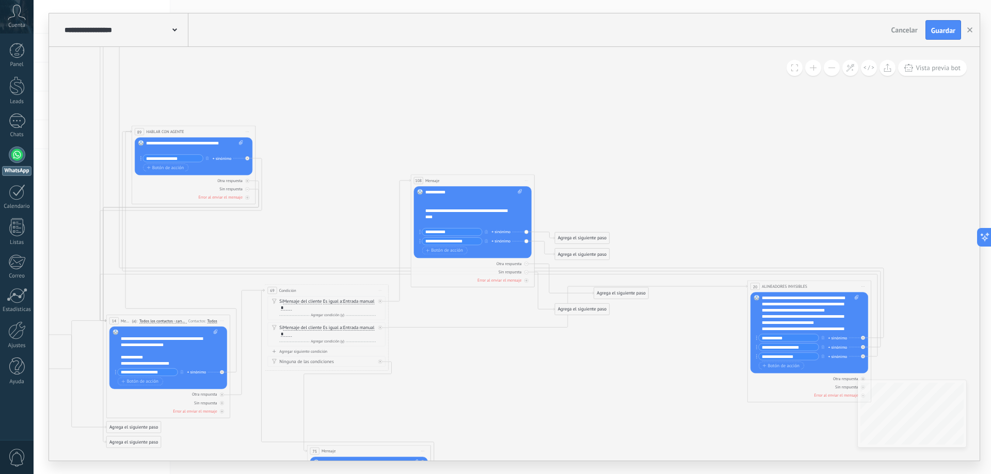
type input "**********"
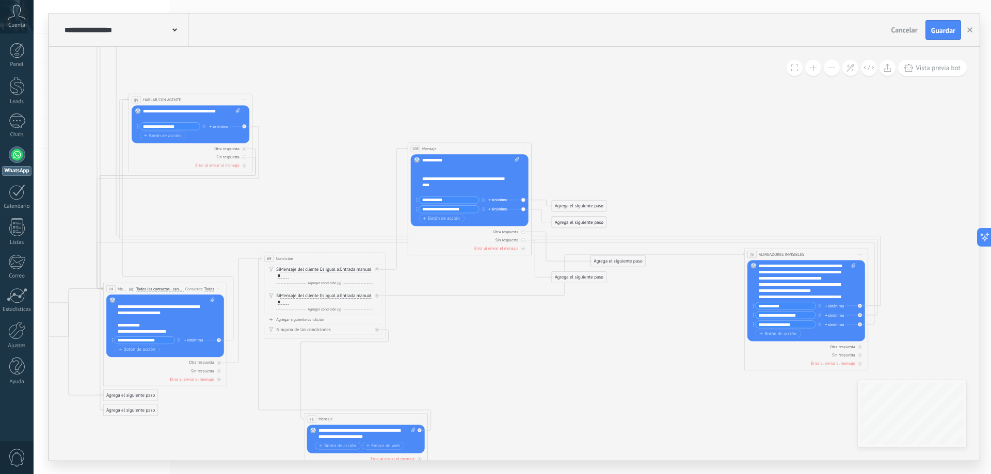
drag, startPoint x: 570, startPoint y: 206, endPoint x: 567, endPoint y: 174, distance: 32.1
click at [567, 174] on icon at bounding box center [359, 185] width 1327 height 872
click at [443, 219] on span "Botón de acción" at bounding box center [441, 218] width 37 height 5
click at [782, 322] on input "**********" at bounding box center [785, 324] width 60 height 7
drag, startPoint x: 802, startPoint y: 325, endPoint x: 757, endPoint y: 324, distance: 45.9
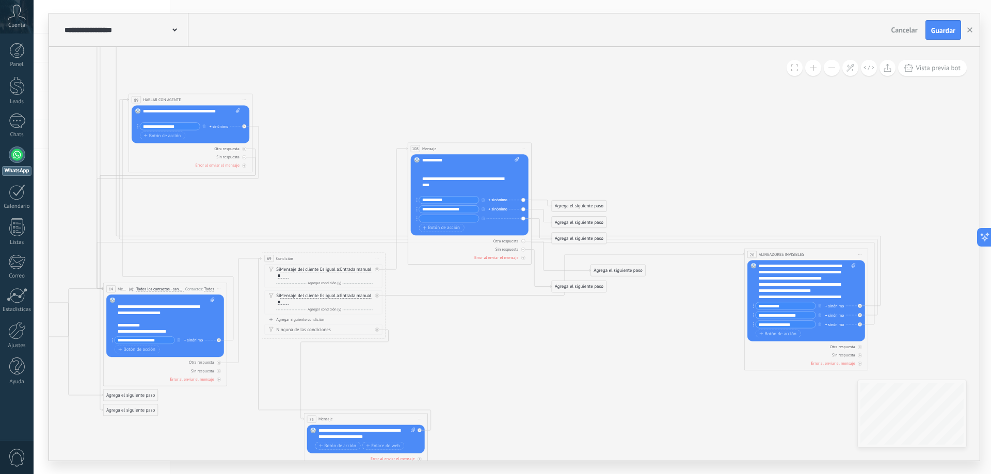
click at [757, 324] on input "**********" at bounding box center [785, 324] width 60 height 7
click at [432, 219] on input "text" at bounding box center [449, 218] width 60 height 7
paste input "**********"
type input "**********"
drag, startPoint x: 562, startPoint y: 235, endPoint x: 138, endPoint y: 301, distance: 428.7
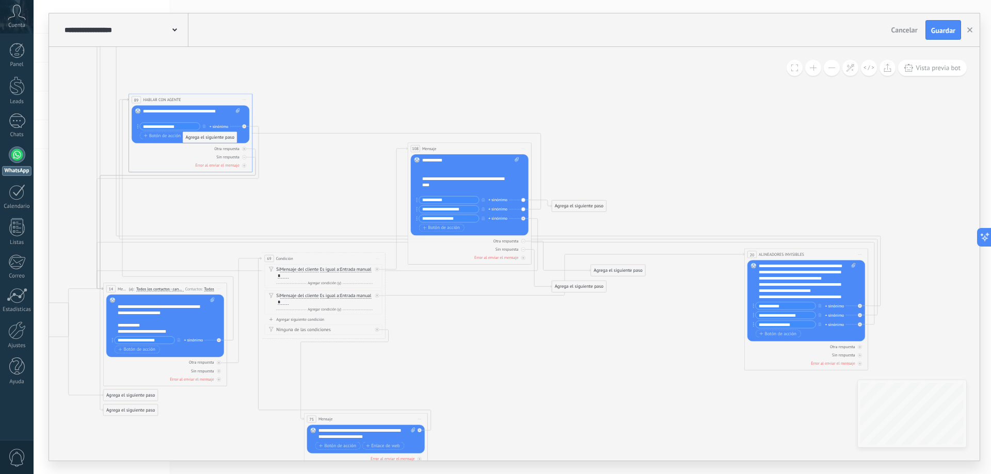
drag, startPoint x: 583, startPoint y: 222, endPoint x: 214, endPoint y: 138, distance: 378.6
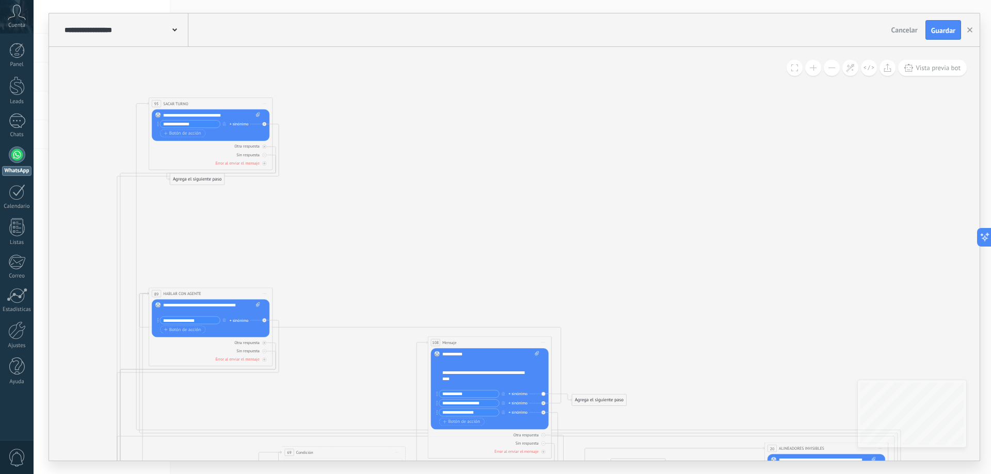
drag, startPoint x: 357, startPoint y: 90, endPoint x: 472, endPoint y: 329, distance: 265.0
click at [381, 285] on icon at bounding box center [379, 379] width 1327 height 872
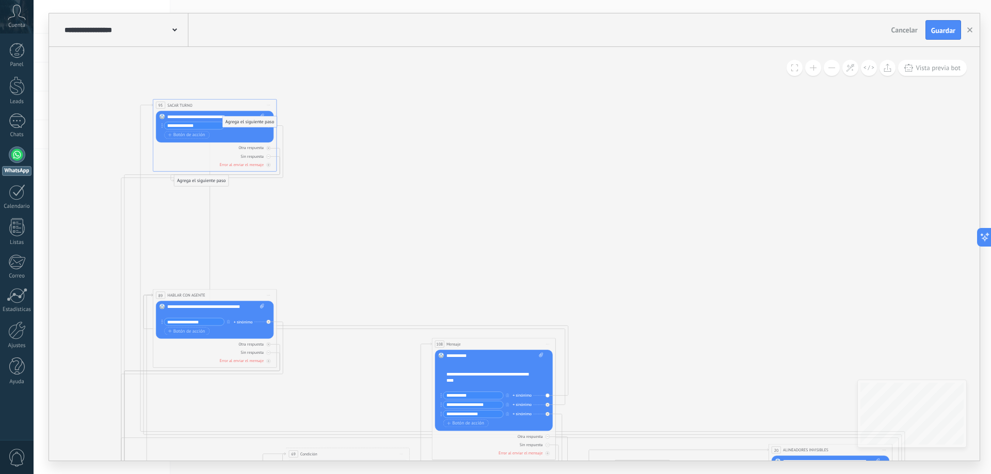
drag, startPoint x: 588, startPoint y: 405, endPoint x: 234, endPoint y: 125, distance: 450.8
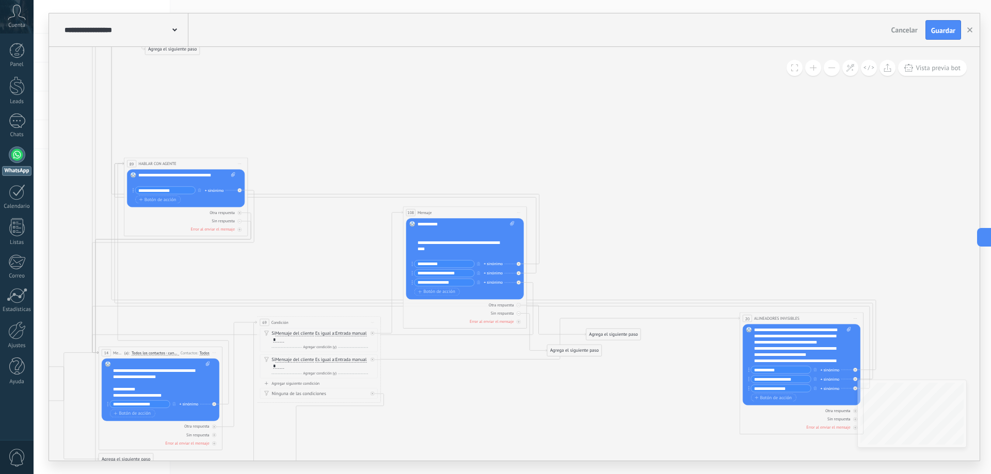
drag, startPoint x: 483, startPoint y: 260, endPoint x: 454, endPoint y: 128, distance: 134.7
click at [454, 128] on icon at bounding box center [354, 222] width 1327 height 819
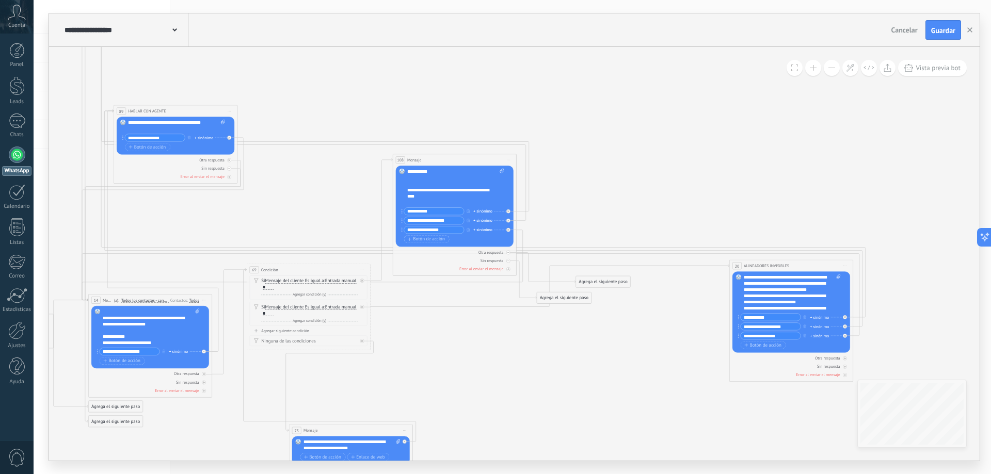
drag, startPoint x: 601, startPoint y: 243, endPoint x: 590, endPoint y: 190, distance: 53.6
click at [590, 190] on icon at bounding box center [344, 169] width 1327 height 819
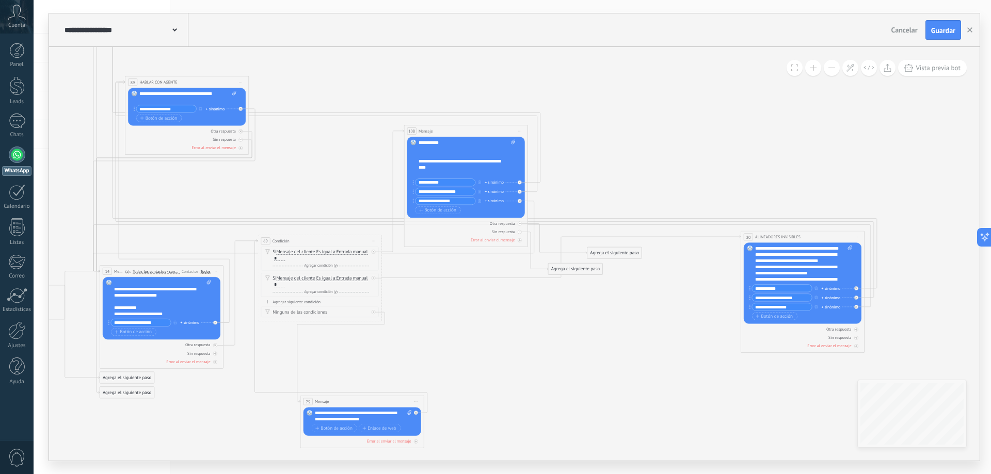
drag, startPoint x: 575, startPoint y: 211, endPoint x: 587, endPoint y: 182, distance: 31.0
click at [587, 182] on icon at bounding box center [355, 140] width 1327 height 819
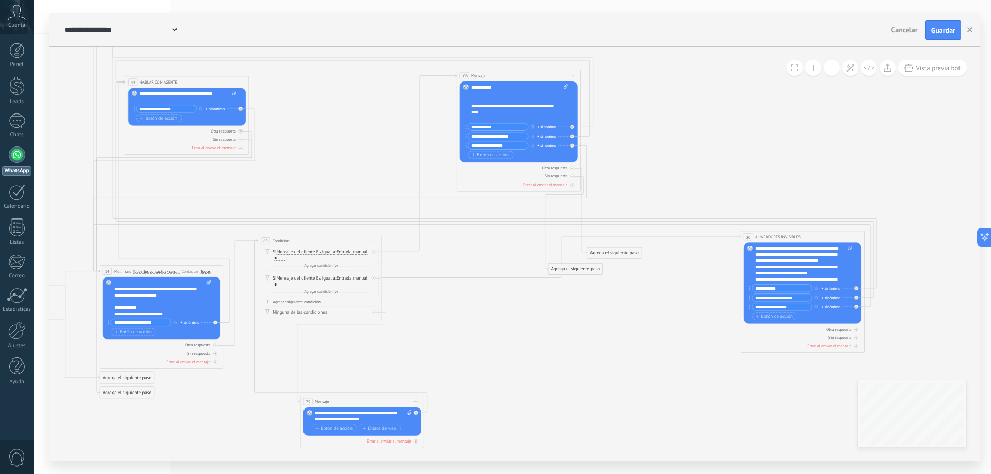
drag, startPoint x: 455, startPoint y: 131, endPoint x: 507, endPoint y: 75, distance: 76.3
click at [507, 75] on div "108 Mensaje ******* (a): Todos los contactos - canales seleccionados Todos los …" at bounding box center [518, 75] width 123 height 11
drag, startPoint x: 620, startPoint y: 256, endPoint x: 733, endPoint y: 149, distance: 156.6
click at [733, 149] on div "Agrega el siguiente paso" at bounding box center [728, 145] width 54 height 10
drag, startPoint x: 720, startPoint y: 146, endPoint x: 132, endPoint y: 294, distance: 606.7
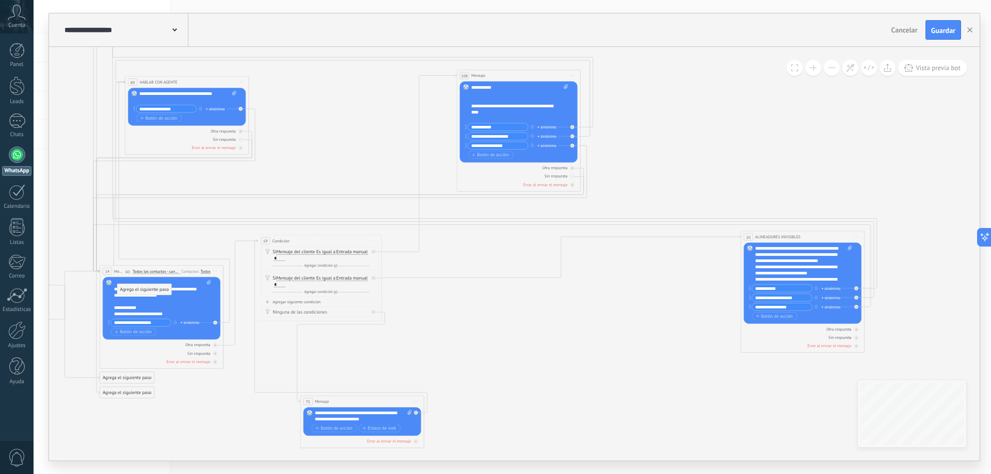
drag, startPoint x: 572, startPoint y: 269, endPoint x: 141, endPoint y: 290, distance: 431.4
click at [141, 290] on div "Agrega el siguiente paso" at bounding box center [144, 289] width 54 height 10
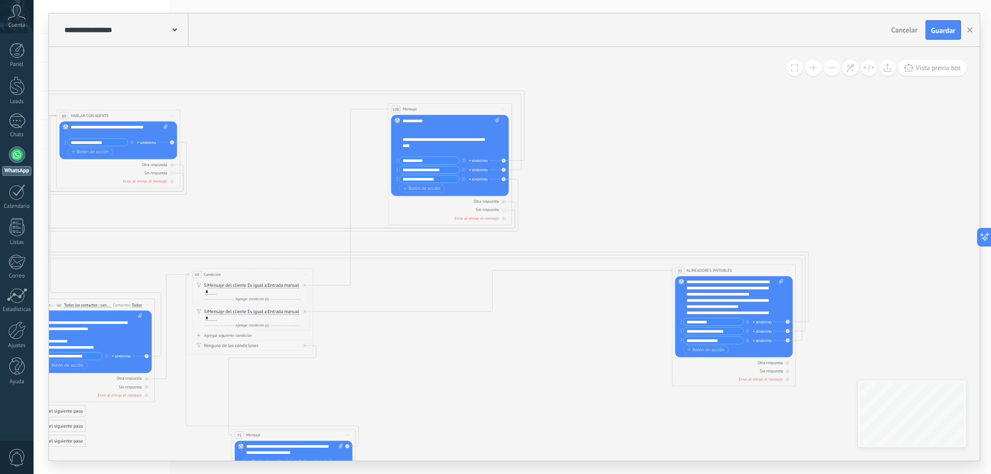
drag, startPoint x: 495, startPoint y: 355, endPoint x: 426, endPoint y: 389, distance: 76.4
click at [426, 389] on icon at bounding box center [286, 201] width 1327 height 872
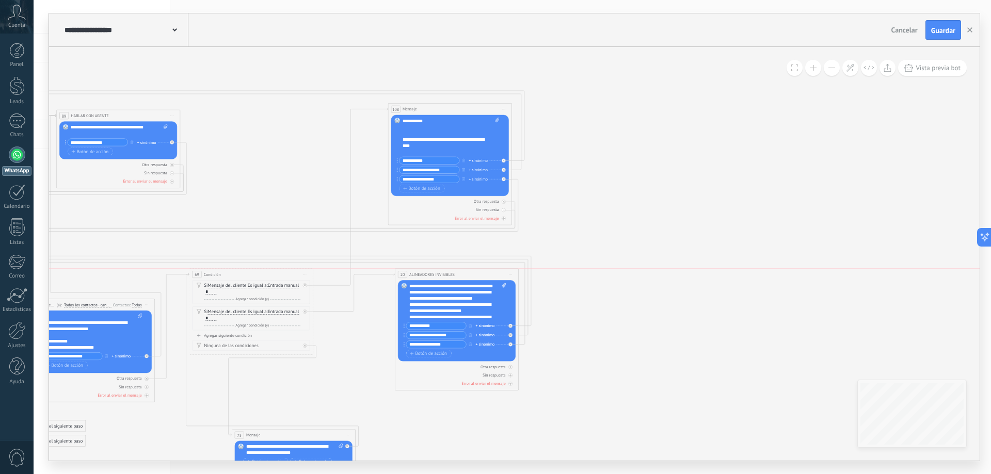
drag, startPoint x: 702, startPoint y: 272, endPoint x: 425, endPoint y: 278, distance: 277.2
click at [425, 278] on div "**********" at bounding box center [456, 274] width 123 height 11
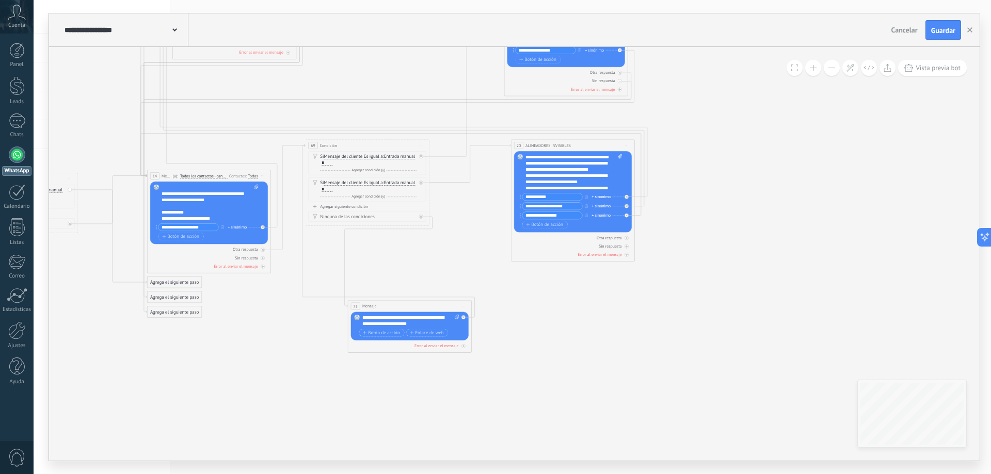
drag, startPoint x: 562, startPoint y: 286, endPoint x: 672, endPoint y: 163, distance: 164.8
click at [672, 163] on icon at bounding box center [263, 72] width 1049 height 872
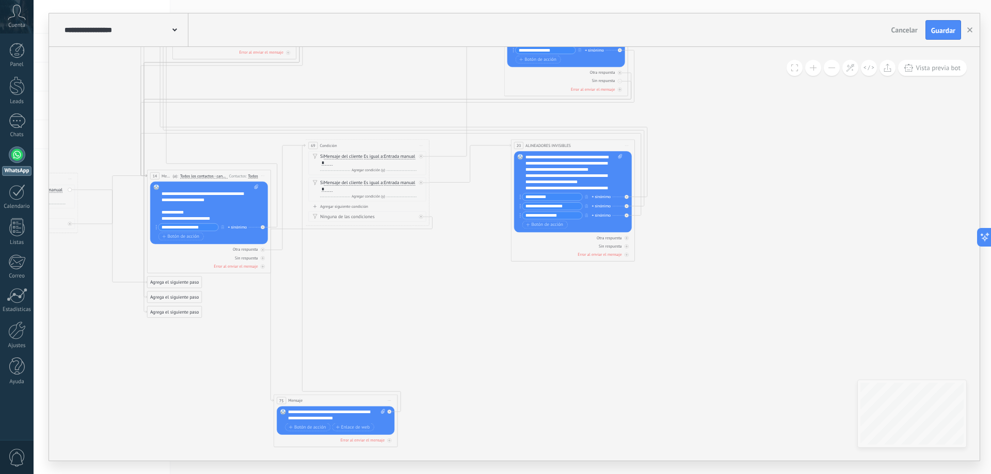
drag, startPoint x: 378, startPoint y: 310, endPoint x: 311, endPoint y: 399, distance: 111.7
click at [311, 399] on div "75 Mensaje ******* (a): Todos los contactos - canales seleccionados Todos los c…" at bounding box center [335, 400] width 123 height 11
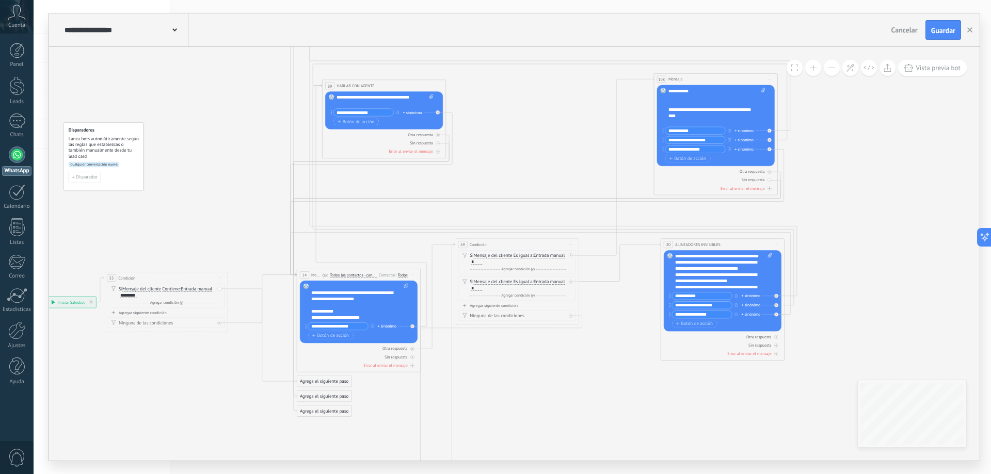
drag, startPoint x: 427, startPoint y: 334, endPoint x: 564, endPoint y: 420, distance: 161.4
click at [564, 420] on icon at bounding box center [414, 218] width 1050 height 966
click at [132, 296] on div "********" at bounding box center [128, 295] width 17 height 5
click at [231, 234] on icon at bounding box center [414, 218] width 1050 height 966
click at [234, 289] on icon at bounding box center [262, 336] width 69 height 94
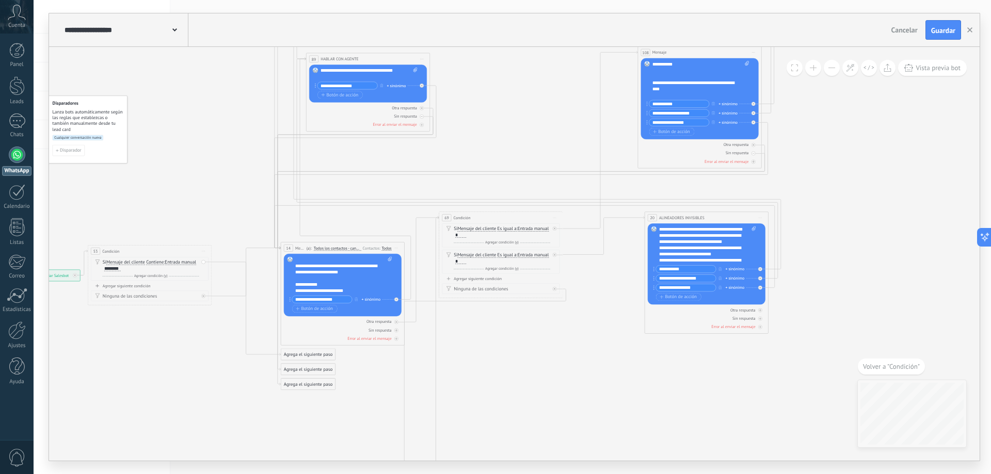
drag, startPoint x: 348, startPoint y: 297, endPoint x: 139, endPoint y: 398, distance: 232.2
click at [121, 404] on icon at bounding box center [398, 191] width 1050 height 966
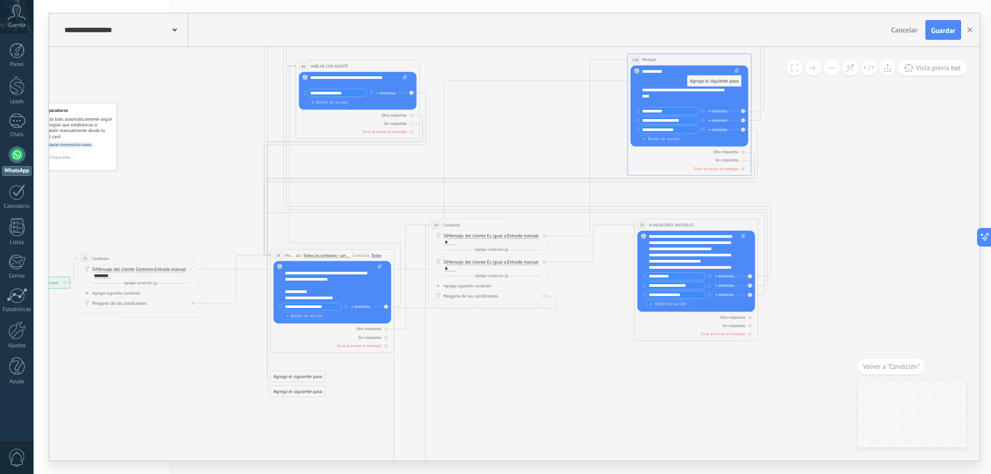
drag, startPoint x: 261, startPoint y: 312, endPoint x: 699, endPoint y: 84, distance: 493.9
click at [115, 289] on div "Si Mensaje del cliente Mensaje del cliente Emoción de la conversación Comentari…" at bounding box center [140, 277] width 118 height 26
click at [114, 294] on div "Agregar siguiente condición" at bounding box center [140, 293] width 118 height 5
click at [146, 295] on span "Es igual a" at bounding box center [145, 296] width 19 height 5
click at [146, 295] on button "Es igual a" at bounding box center [171, 296] width 77 height 11
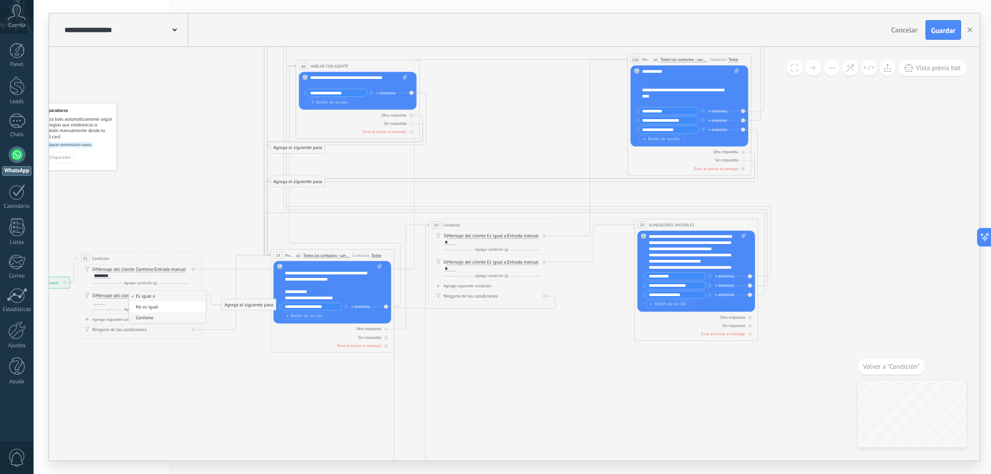
click at [152, 318] on span "Contiene" at bounding box center [166, 318] width 75 height 6
click at [98, 302] on div at bounding box center [99, 302] width 11 height 5
drag, startPoint x: 240, startPoint y: 306, endPoint x: 659, endPoint y: 251, distance: 422.6
click at [552, 381] on icon at bounding box center [388, 198] width 1050 height 967
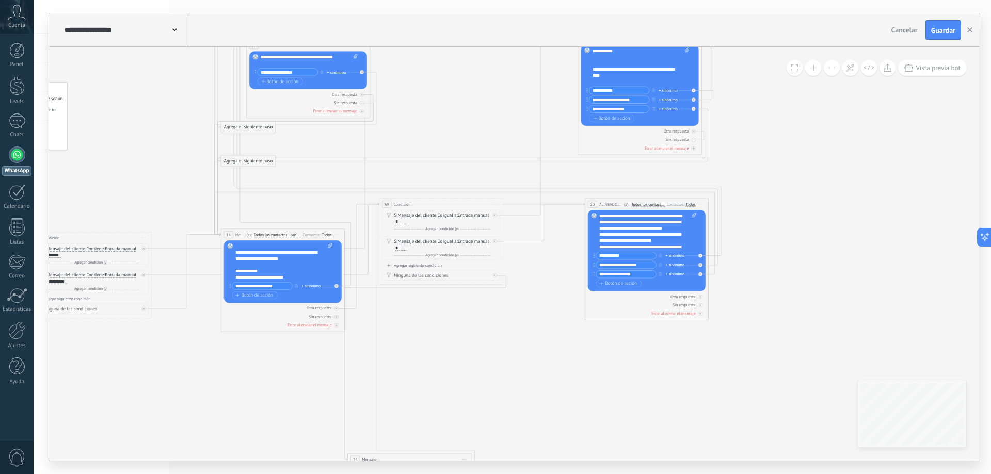
drag, startPoint x: 552, startPoint y: 381, endPoint x: 502, endPoint y: 361, distance: 53.7
click at [502, 361] on icon at bounding box center [338, 177] width 1050 height 967
click at [944, 30] on span "Guardar" at bounding box center [943, 30] width 24 height 7
click at [296, 71] on input "**********" at bounding box center [288, 72] width 60 height 7
drag, startPoint x: 299, startPoint y: 73, endPoint x: 293, endPoint y: 73, distance: 5.7
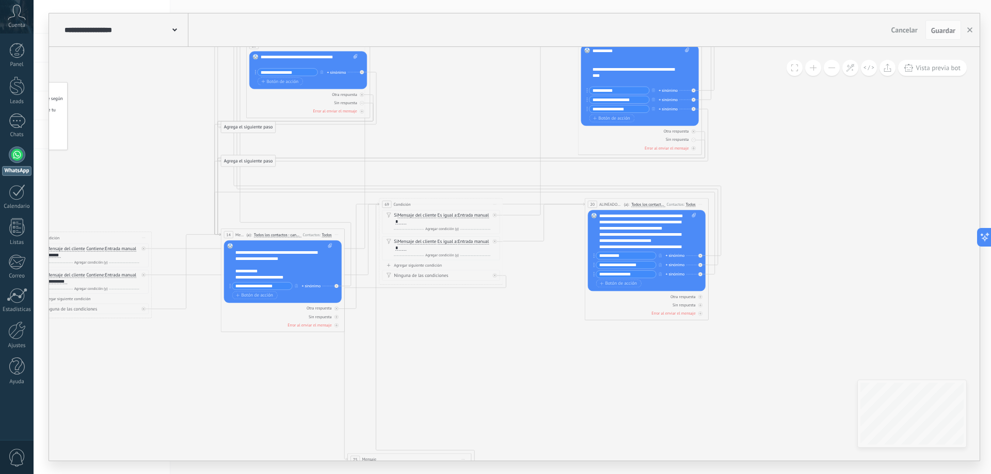
click at [293, 73] on input "**********" at bounding box center [288, 72] width 60 height 7
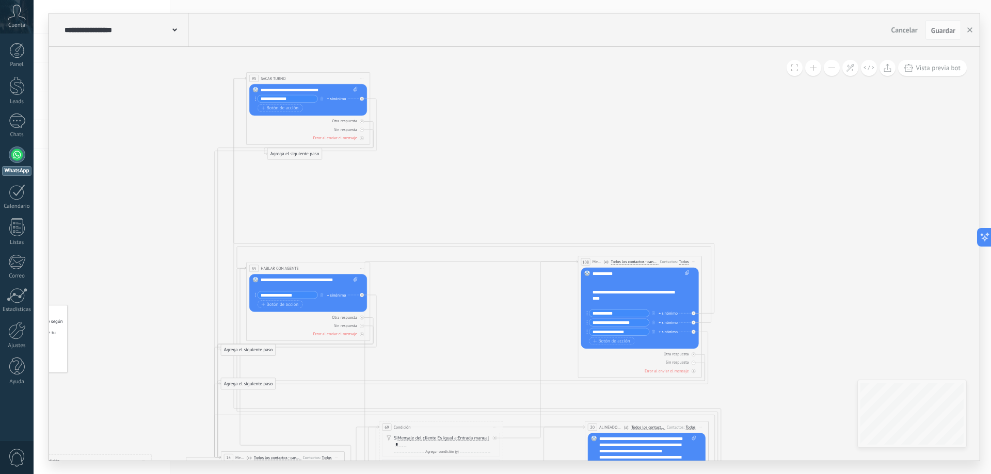
click at [310, 101] on input "**********" at bounding box center [288, 98] width 60 height 7
paste input "***"
type input "**********"
click at [421, 149] on icon at bounding box center [338, 400] width 1050 height 967
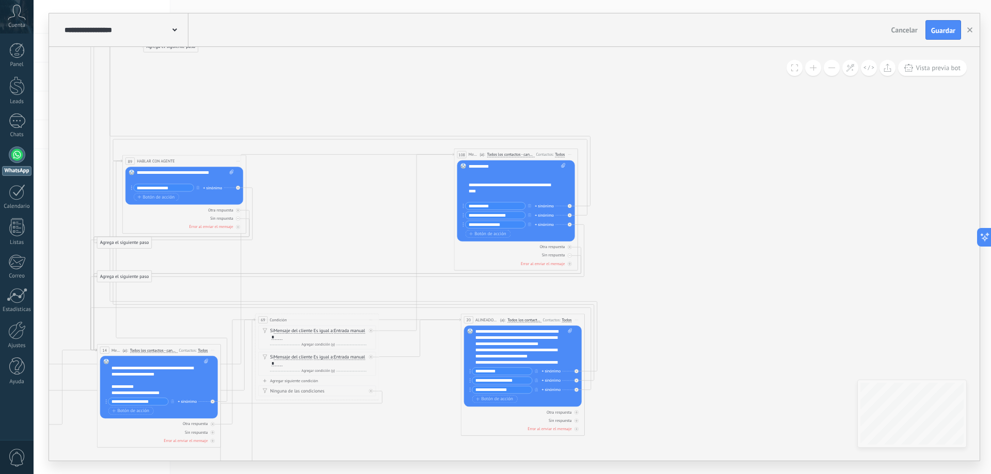
drag, startPoint x: 491, startPoint y: 194, endPoint x: 375, endPoint y: 92, distance: 154.3
click at [375, 92] on icon at bounding box center [214, 293] width 1050 height 967
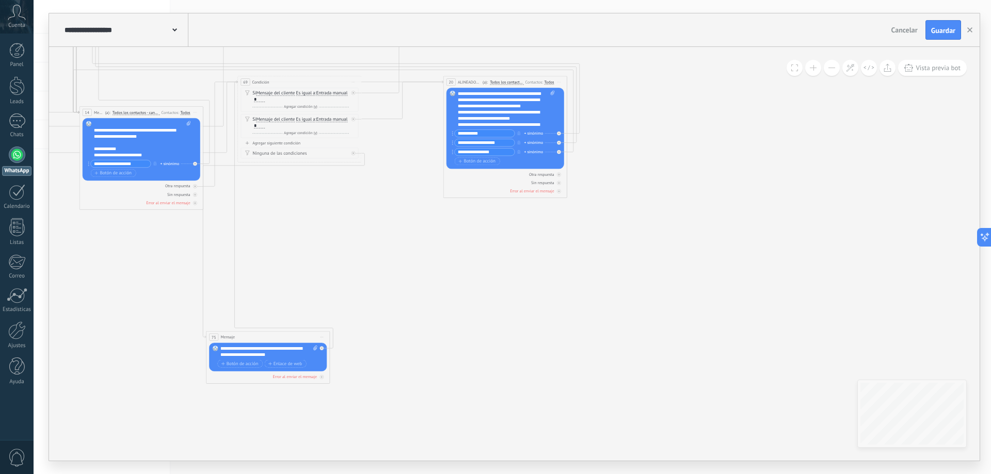
drag, startPoint x: 699, startPoint y: 294, endPoint x: 672, endPoint y: 44, distance: 251.2
click at [672, 44] on div "**********" at bounding box center [514, 236] width 930 height 447
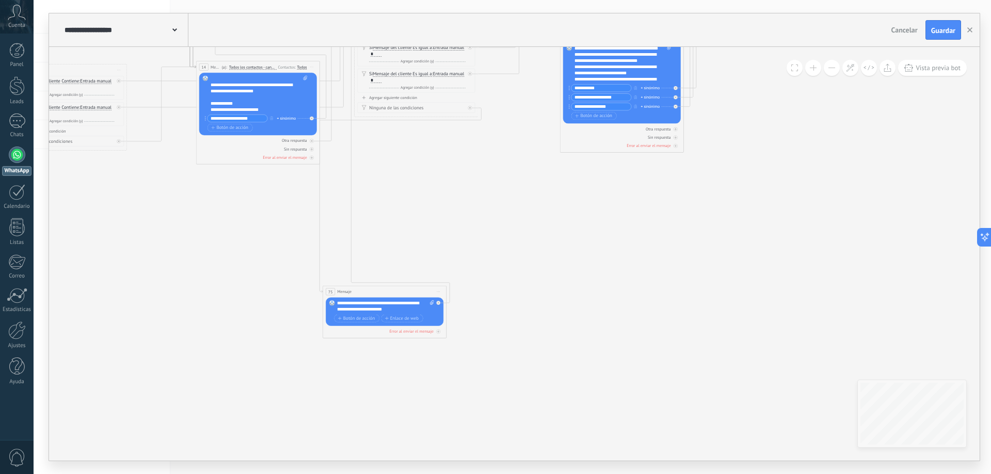
drag, startPoint x: 628, startPoint y: 304, endPoint x: 741, endPoint y: 300, distance: 113.1
click at [747, 314] on icon at bounding box center [313, 10] width 1050 height 967
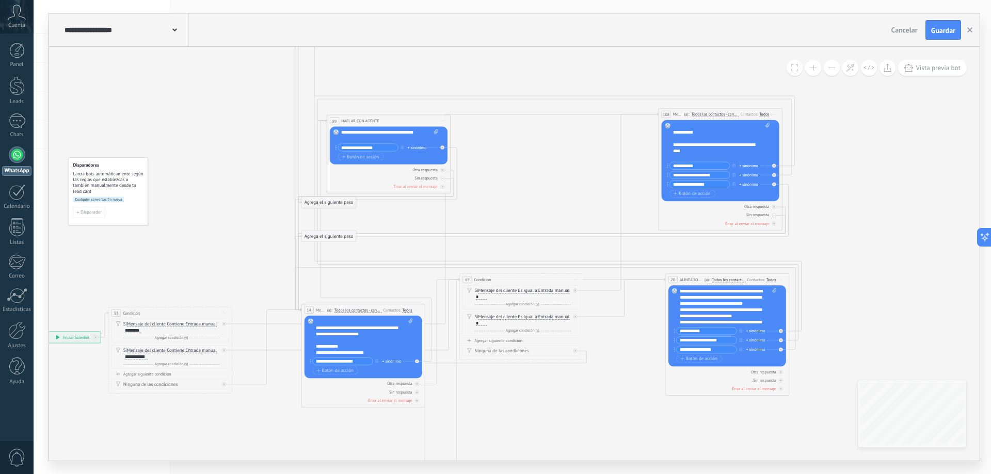
drag, startPoint x: 544, startPoint y: 248, endPoint x: 640, endPoint y: 358, distance: 146.0
click at [632, 409] on icon at bounding box center [419, 253] width 1050 height 967
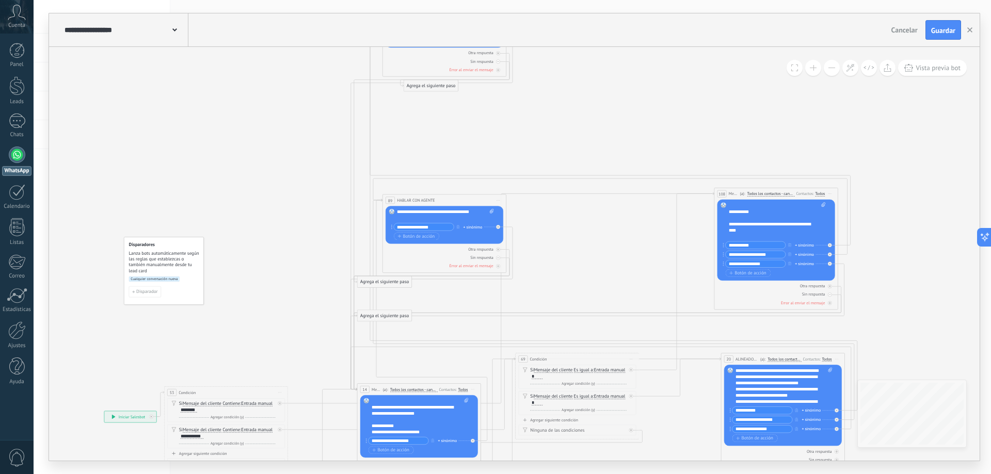
drag, startPoint x: 567, startPoint y: 135, endPoint x: 614, endPoint y: 213, distance: 91.4
click at [614, 213] on icon at bounding box center [474, 332] width 1050 height 967
click at [946, 33] on span "Guardar" at bounding box center [943, 30] width 24 height 7
drag, startPoint x: 606, startPoint y: 174, endPoint x: 538, endPoint y: 127, distance: 82.9
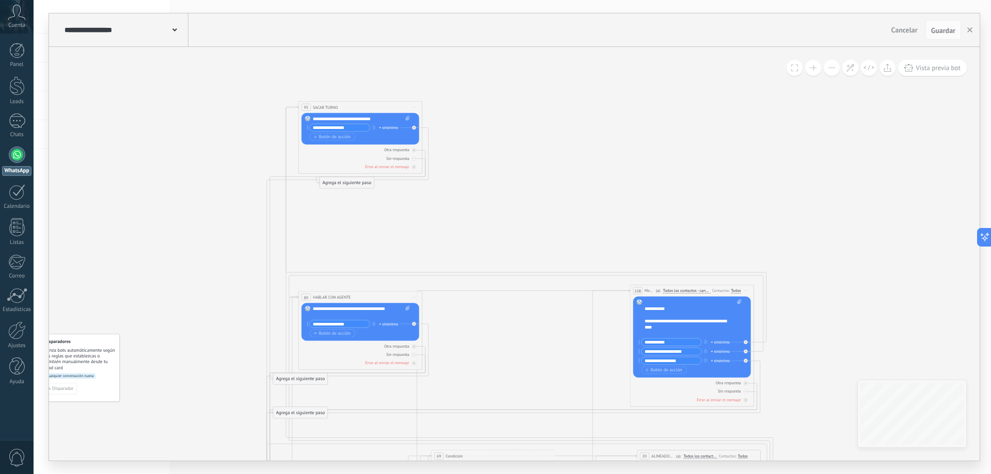
drag, startPoint x: 528, startPoint y: 151, endPoint x: 539, endPoint y: 282, distance: 131.6
click at [539, 282] on icon at bounding box center [390, 429] width 1050 height 967
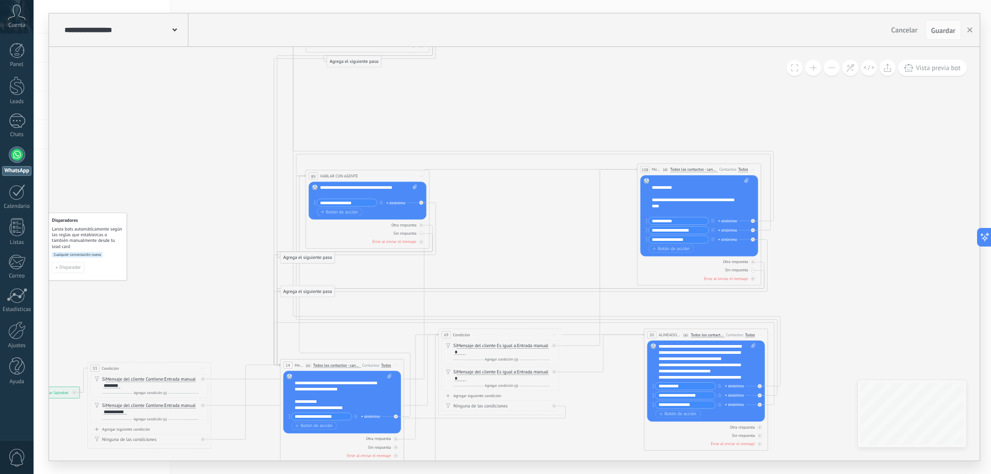
drag, startPoint x: 470, startPoint y: 257, endPoint x: 477, endPoint y: 136, distance: 121.5
click at [477, 136] on icon at bounding box center [398, 308] width 1050 height 967
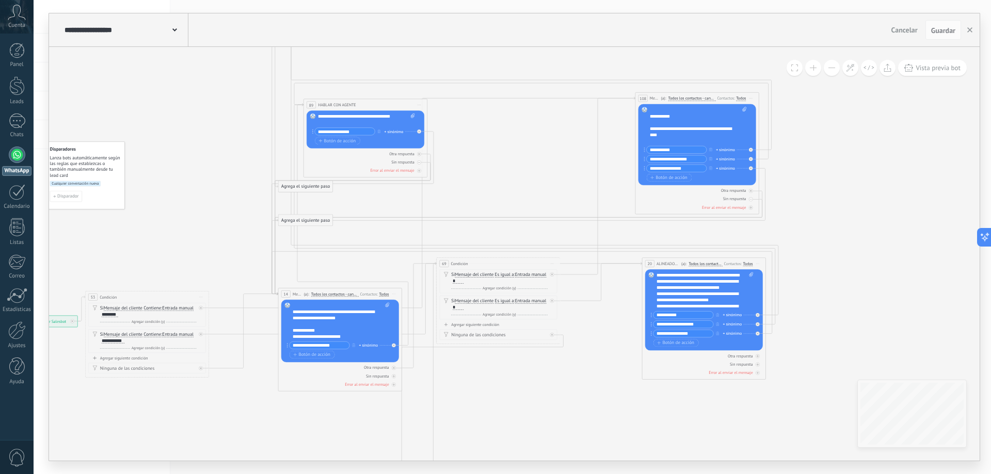
drag, startPoint x: 485, startPoint y: 264, endPoint x: 483, endPoint y: 192, distance: 71.8
click at [483, 192] on icon at bounding box center [395, 237] width 1050 height 967
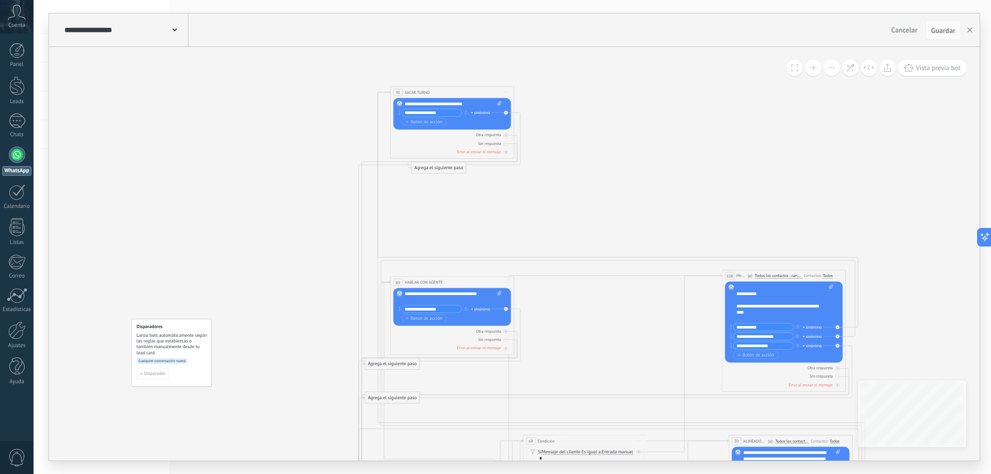
drag, startPoint x: 424, startPoint y: 60, endPoint x: 511, endPoint y: 237, distance: 197.6
click at [511, 237] on icon at bounding box center [482, 414] width 1050 height 967
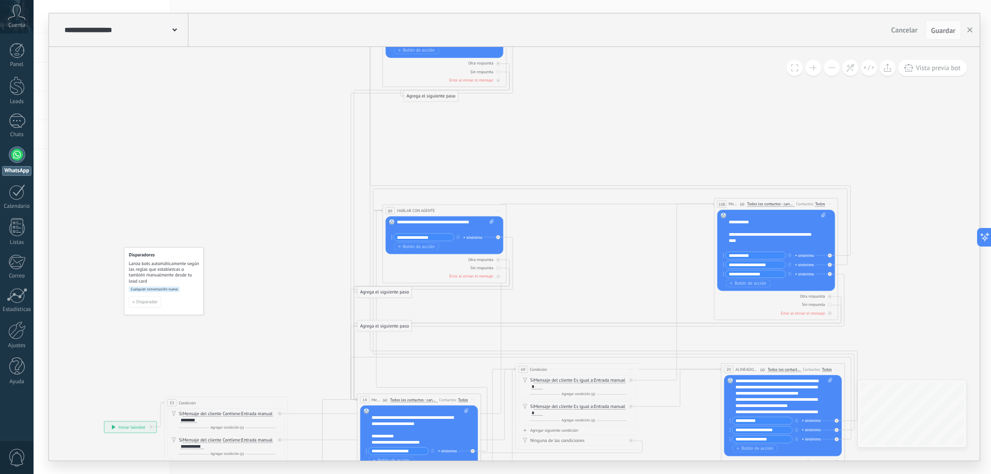
drag, startPoint x: 511, startPoint y: 237, endPoint x: 504, endPoint y: 166, distance: 72.1
click at [504, 166] on icon at bounding box center [474, 343] width 1050 height 967
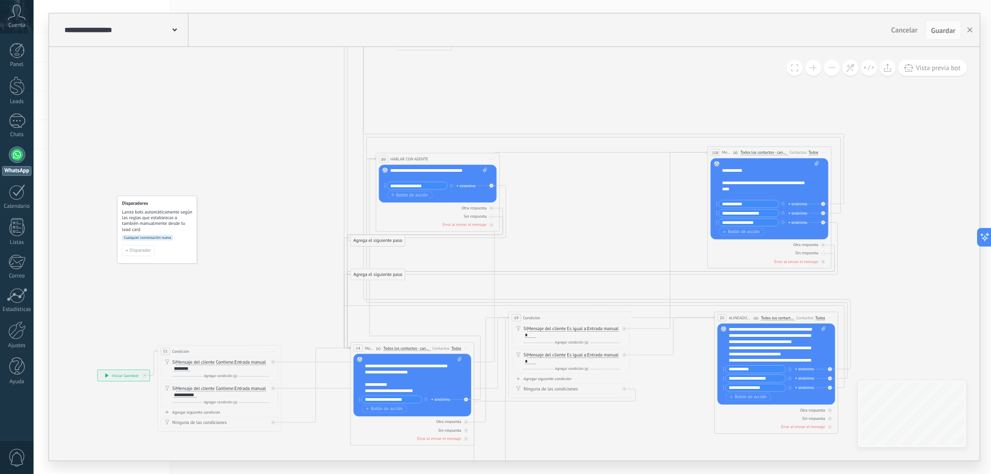
drag, startPoint x: 534, startPoint y: 297, endPoint x: 527, endPoint y: 245, distance: 52.0
click at [527, 245] on icon at bounding box center [468, 291] width 1050 height 967
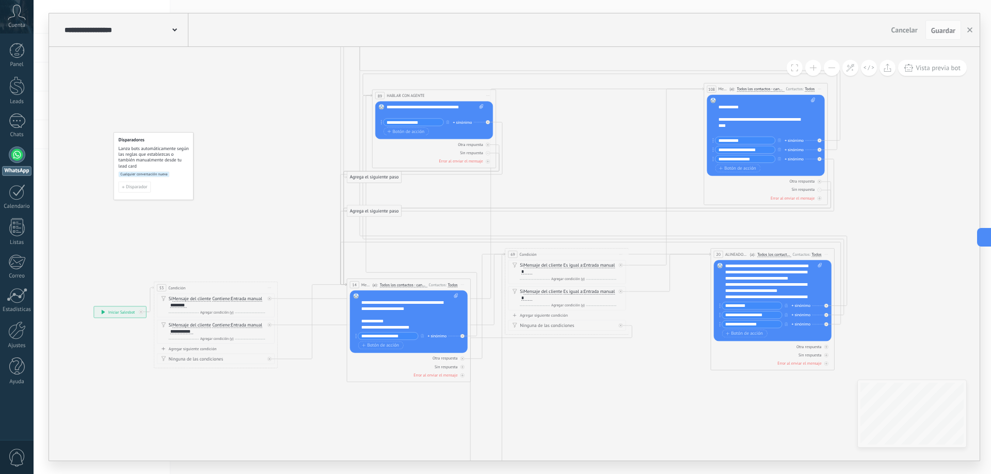
drag, startPoint x: 499, startPoint y: 437, endPoint x: 496, endPoint y: 373, distance: 64.0
click at [496, 373] on icon at bounding box center [464, 228] width 1050 height 967
click at [464, 336] on div at bounding box center [462, 336] width 4 height 4
drag, startPoint x: 526, startPoint y: 342, endPoint x: 460, endPoint y: 420, distance: 102.2
click at [317, 419] on div "Agrega el siguiente paso" at bounding box center [309, 420] width 54 height 10
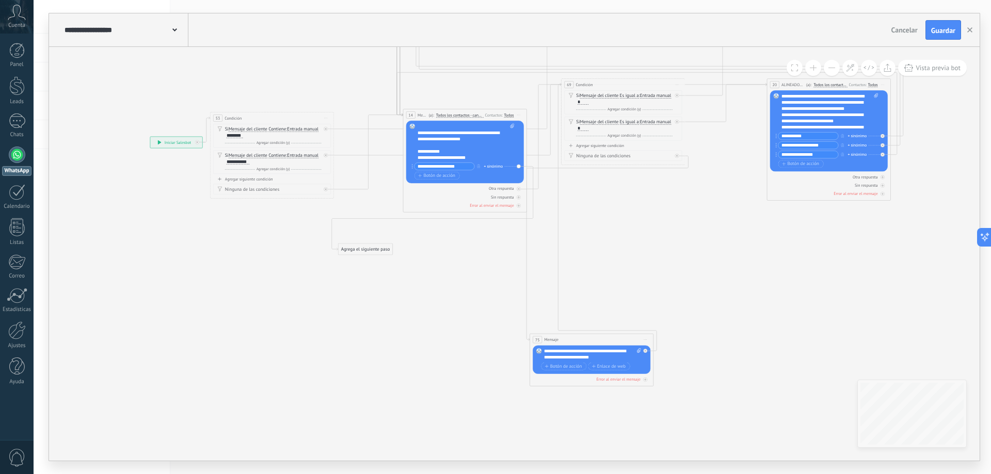
drag, startPoint x: 592, startPoint y: 406, endPoint x: 649, endPoint y: 233, distance: 182.0
click at [649, 233] on icon at bounding box center [520, 58] width 1050 height 967
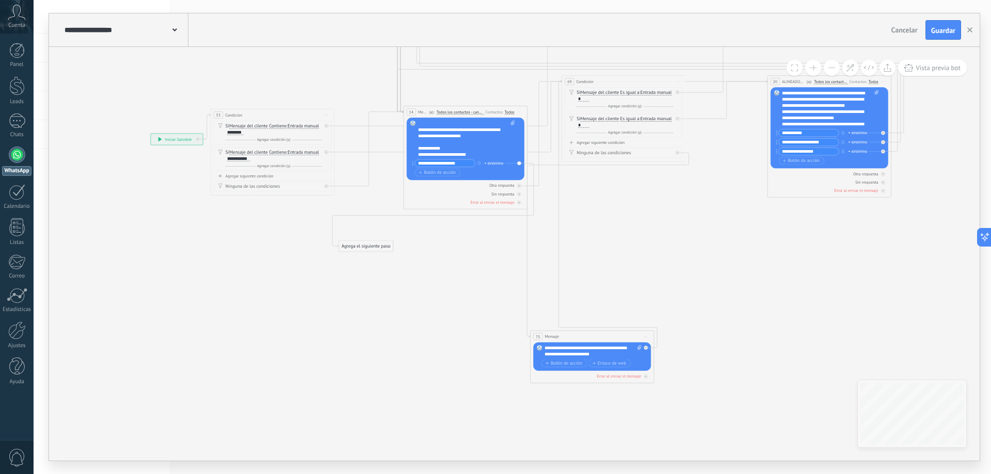
drag, startPoint x: 366, startPoint y: 247, endPoint x: 263, endPoint y: 262, distance: 104.4
click at [339, 251] on div "Agrega el siguiente paso" at bounding box center [366, 246] width 54 height 10
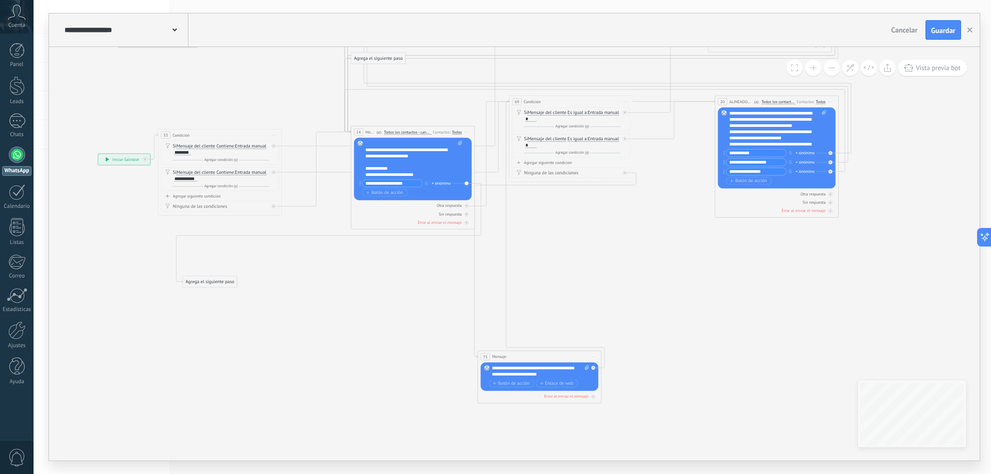
drag, startPoint x: 350, startPoint y: 244, endPoint x: 284, endPoint y: 265, distance: 68.9
click at [284, 265] on icon at bounding box center [468, 75] width 1050 height 967
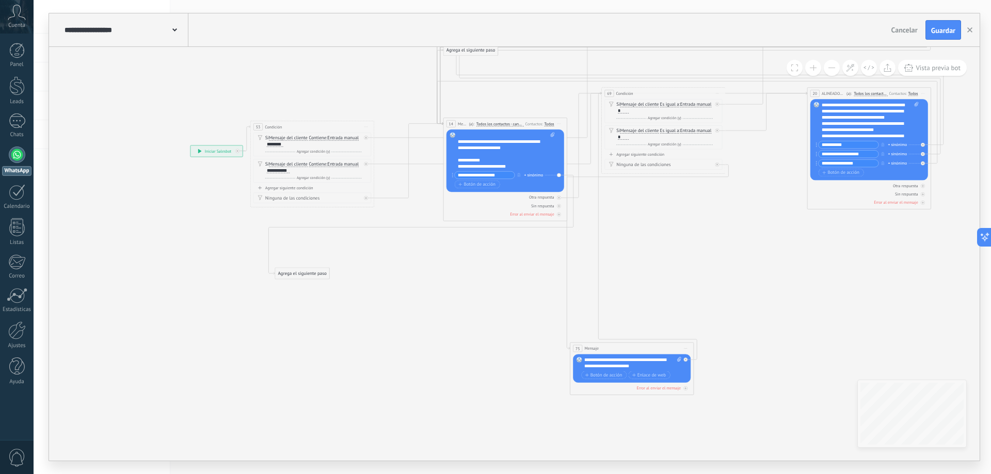
drag, startPoint x: 323, startPoint y: 271, endPoint x: 432, endPoint y: 261, distance: 109.3
click at [432, 261] on icon at bounding box center [561, 67] width 1050 height 967
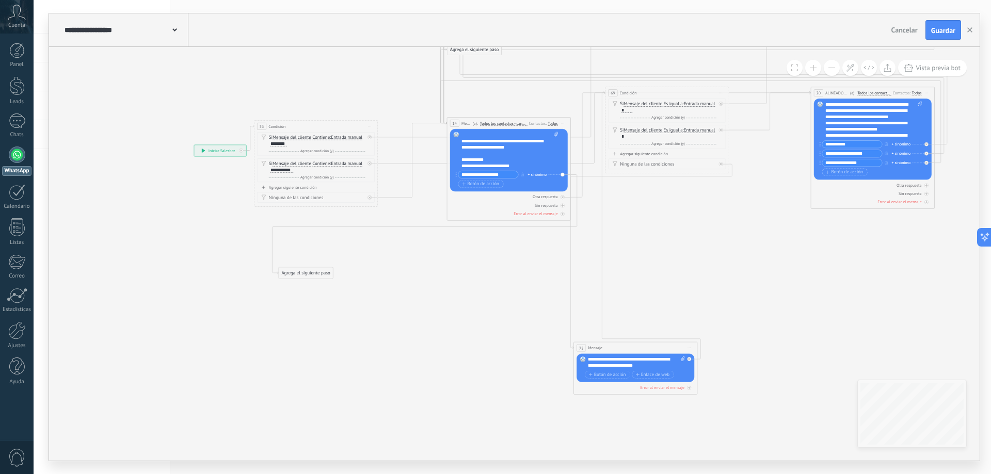
click at [306, 275] on div "Agrega el siguiente paso" at bounding box center [306, 273] width 54 height 10
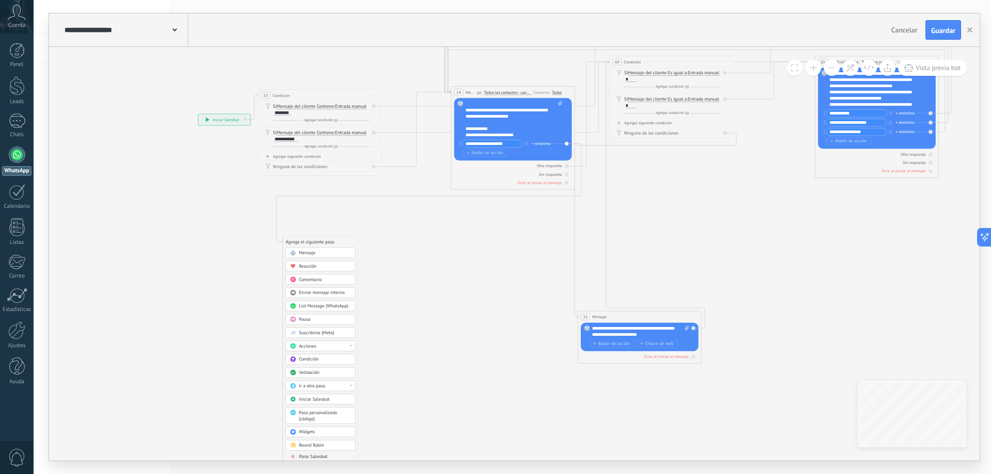
drag, startPoint x: 387, startPoint y: 390, endPoint x: 391, endPoint y: 359, distance: 31.2
click at [391, 359] on icon at bounding box center [568, 35] width 1050 height 967
click at [323, 445] on span "Round Robin" at bounding box center [311, 446] width 25 height 6
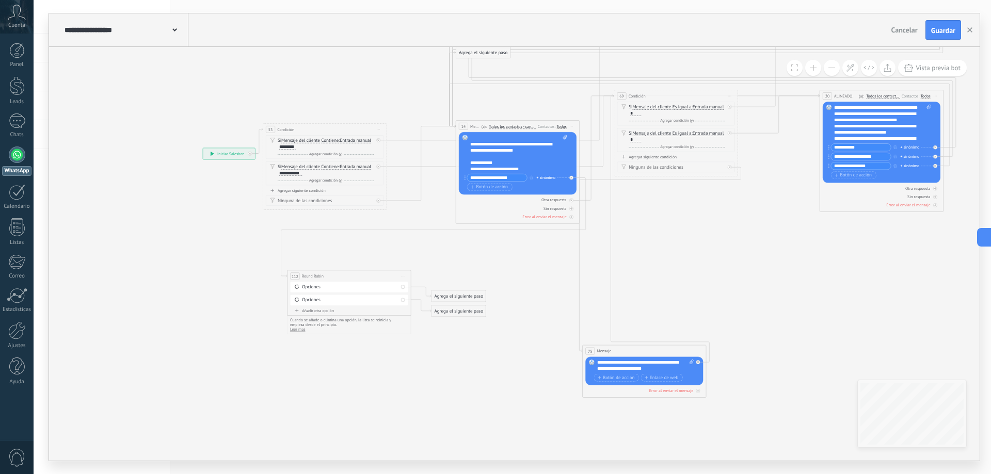
drag, startPoint x: 566, startPoint y: 337, endPoint x: 401, endPoint y: 371, distance: 168.6
click at [401, 371] on icon at bounding box center [573, 69] width 1050 height 967
click at [320, 292] on div "Opciones" at bounding box center [350, 287] width 118 height 10
click at [317, 292] on div "Opciones" at bounding box center [350, 287] width 118 height 10
click at [315, 291] on div "Opciones" at bounding box center [350, 287] width 118 height 10
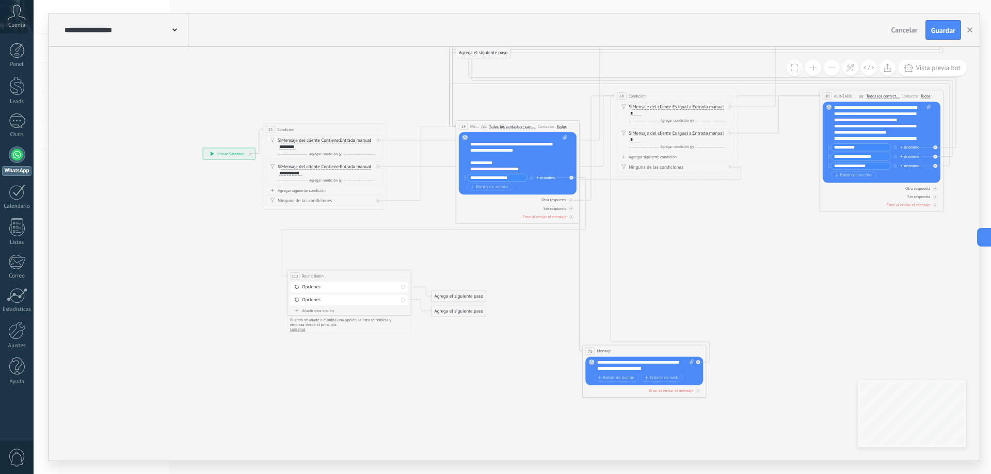
click at [314, 288] on div "Opciones" at bounding box center [350, 287] width 97 height 6
click at [308, 286] on div "Opciones" at bounding box center [350, 287] width 97 height 6
click at [302, 274] on span "Round Robin" at bounding box center [313, 277] width 22 height 6
click at [310, 288] on div "Opciones" at bounding box center [350, 287] width 97 height 6
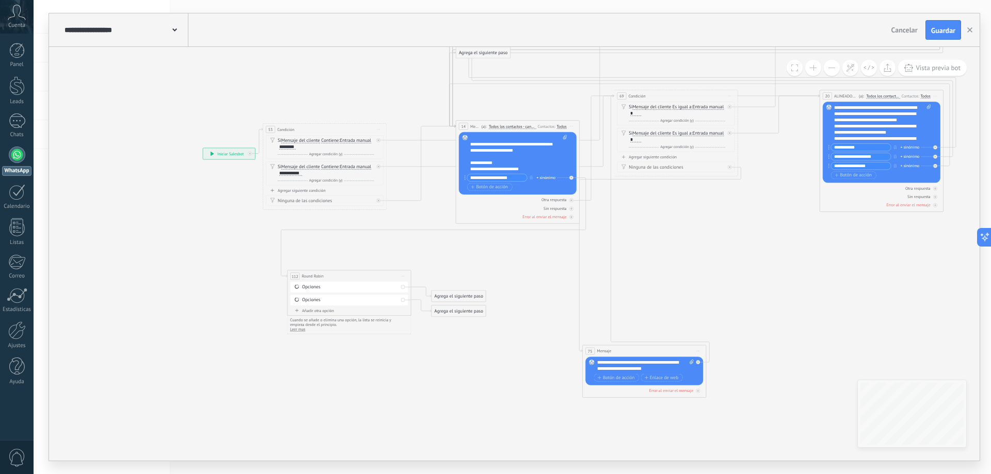
click at [316, 302] on div "Opciones" at bounding box center [350, 300] width 97 height 6
click at [321, 311] on div "Añadir otra opción" at bounding box center [350, 310] width 118 height 5
drag, startPoint x: 313, startPoint y: 311, endPoint x: 336, endPoint y: 317, distance: 24.0
click at [336, 317] on div "Opciones Borrar" at bounding box center [350, 313] width 118 height 10
click at [948, 27] on span "Guardar" at bounding box center [943, 30] width 24 height 7
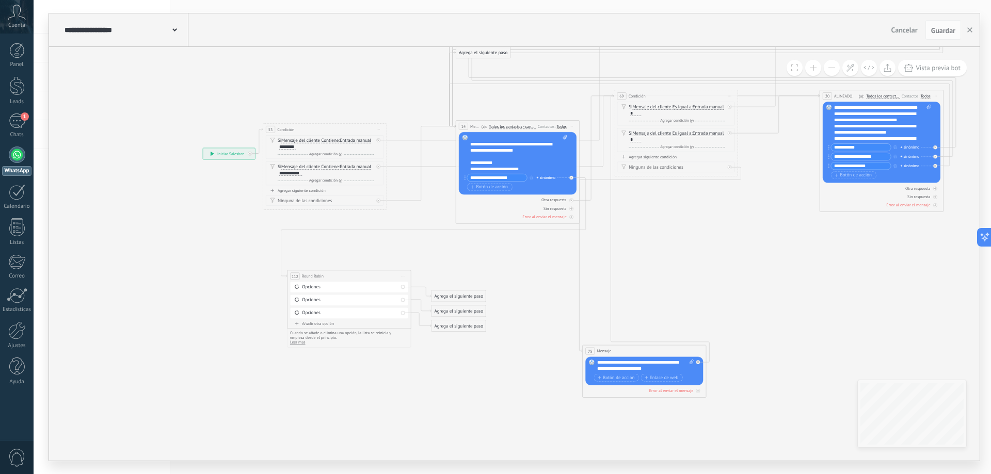
click at [404, 274] on span "Iniciar vista previa aquí Cambiar nombre Duplicar [GEOGRAPHIC_DATA]" at bounding box center [403, 276] width 10 height 9
click at [431, 317] on div "Borrar" at bounding box center [430, 316] width 61 height 10
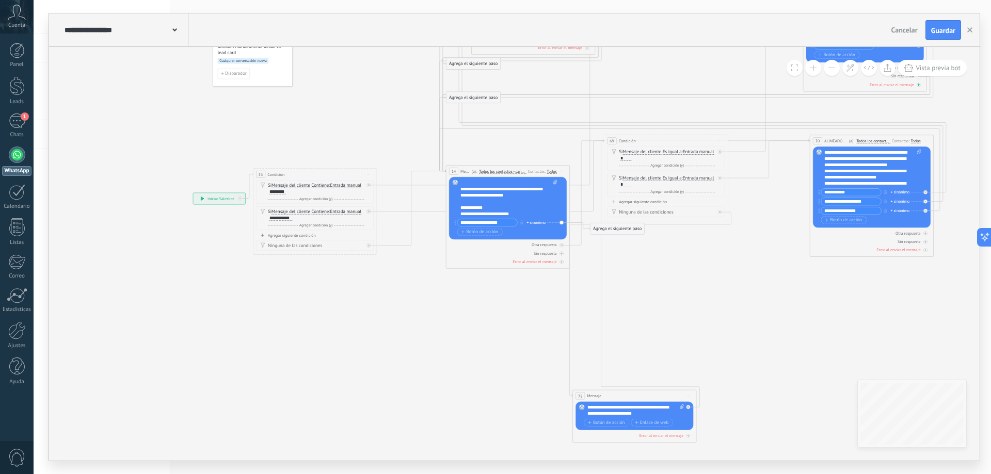
drag, startPoint x: 811, startPoint y: 227, endPoint x: 861, endPoint y: 123, distance: 115.4
click at [786, 313] on icon at bounding box center [563, 114] width 1050 height 967
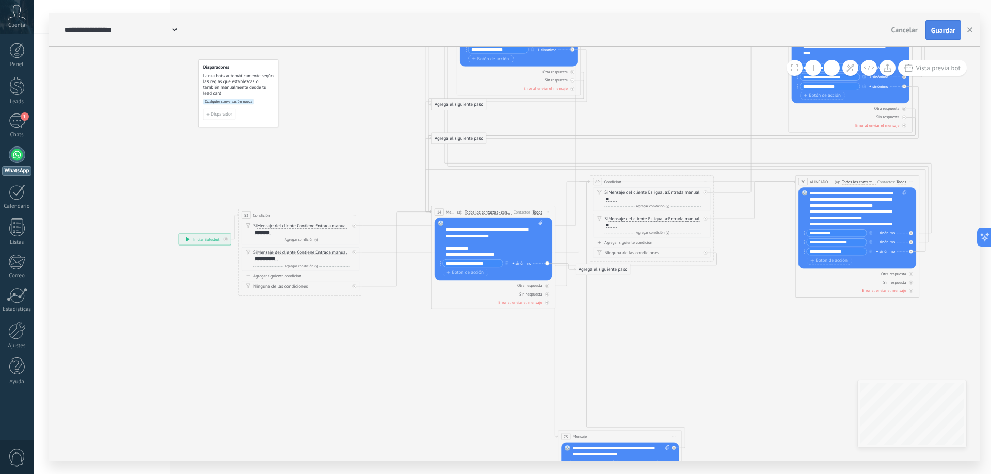
click at [940, 30] on span "Guardar" at bounding box center [943, 30] width 24 height 7
click at [971, 30] on icon "button" at bounding box center [969, 29] width 5 height 5
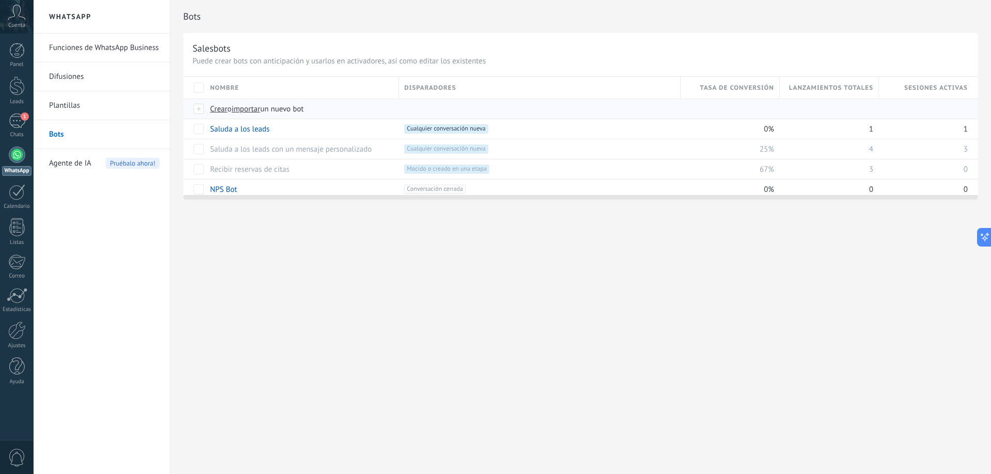
click at [218, 108] on span "Crear" at bounding box center [219, 109] width 18 height 10
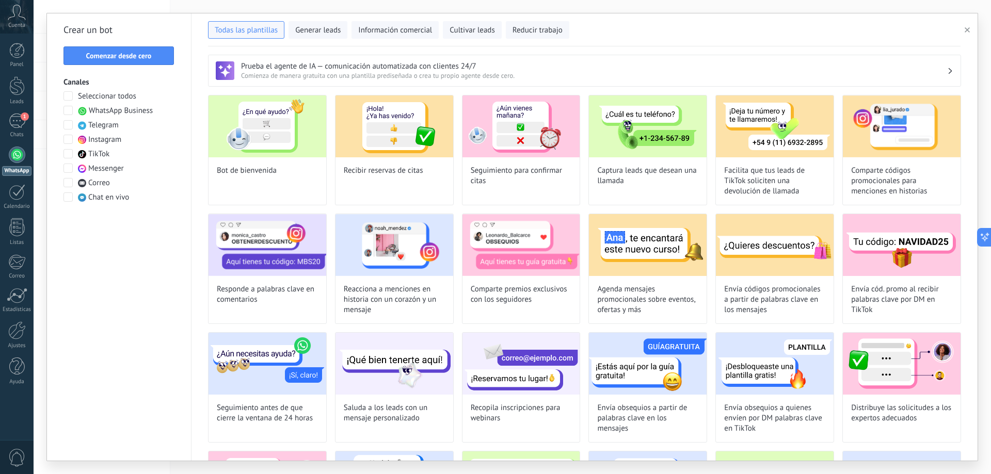
click at [109, 110] on span "WhatsApp Business" at bounding box center [121, 111] width 64 height 10
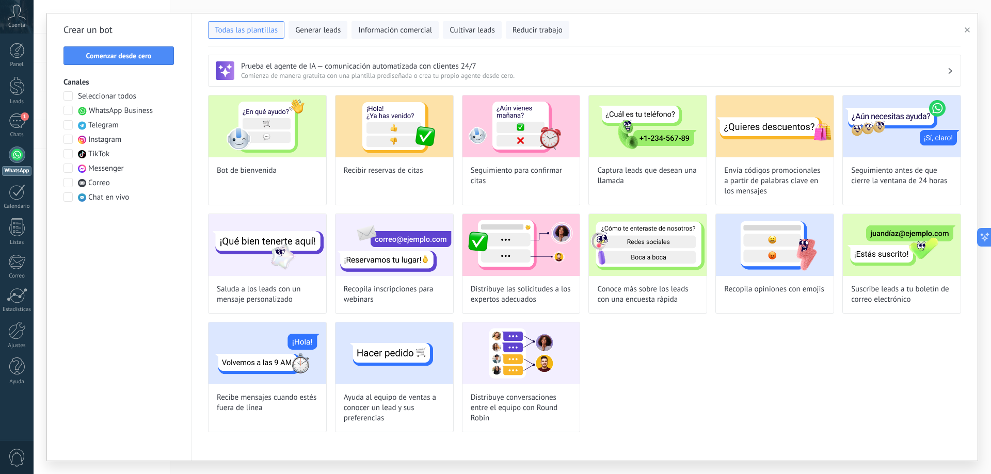
drag, startPoint x: 733, startPoint y: 365, endPoint x: 682, endPoint y: 334, distance: 59.7
click at [682, 334] on div "Bot de bienvenida Recibir reservas de citas Seguimiento para confirmar citas Ca…" at bounding box center [584, 263] width 753 height 337
click at [683, 335] on div "Bot de bienvenida Recibir reservas de citas Seguimiento para confirmar citas Ca…" at bounding box center [584, 263] width 753 height 337
click at [540, 280] on div "Distribuye las solicitudes a los expertos adecuados" at bounding box center [521, 264] width 119 height 100
type input "**********"
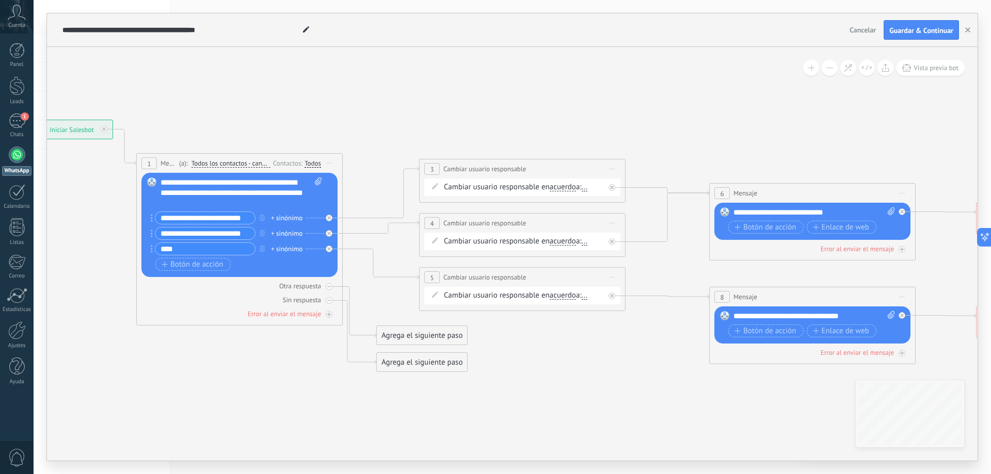
drag, startPoint x: 832, startPoint y: 351, endPoint x: 591, endPoint y: 347, distance: 241.0
click at [591, 347] on icon at bounding box center [597, 246] width 1660 height 768
click at [588, 189] on span "..." at bounding box center [585, 187] width 6 height 8
click at [603, 132] on icon at bounding box center [597, 246] width 1660 height 768
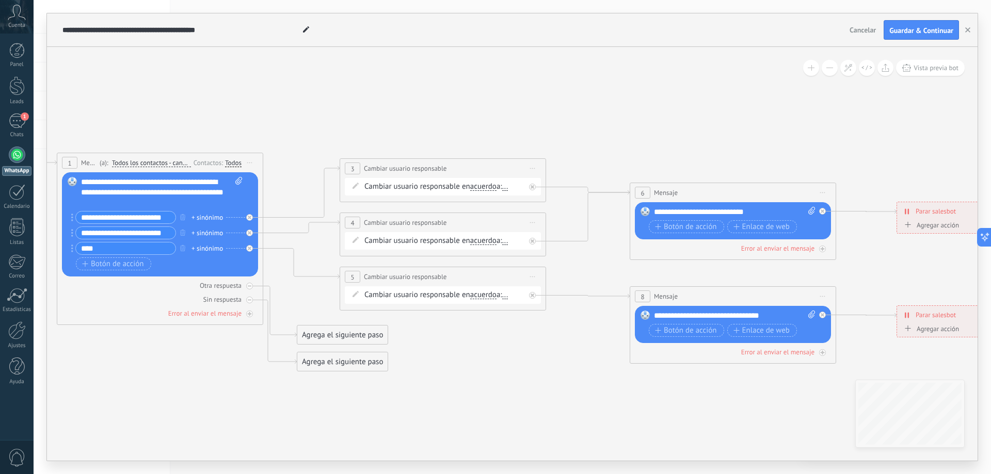
drag, startPoint x: 663, startPoint y: 351, endPoint x: 583, endPoint y: 350, distance: 79.5
click at [583, 350] on icon at bounding box center [518, 245] width 1660 height 768
click at [508, 294] on span "..." at bounding box center [505, 295] width 6 height 8
click at [544, 347] on icon at bounding box center [518, 245] width 1660 height 768
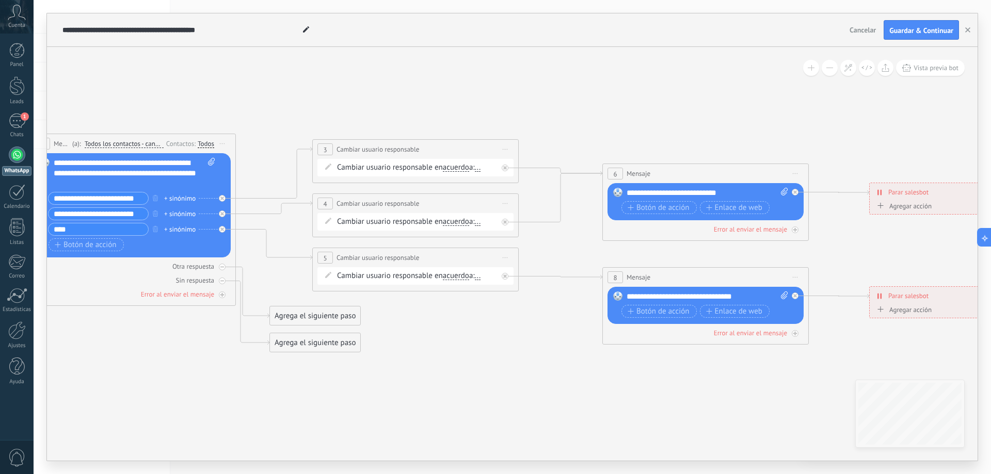
drag, startPoint x: 770, startPoint y: 402, endPoint x: 743, endPoint y: 383, distance: 33.4
click at [743, 383] on icon at bounding box center [490, 226] width 1660 height 768
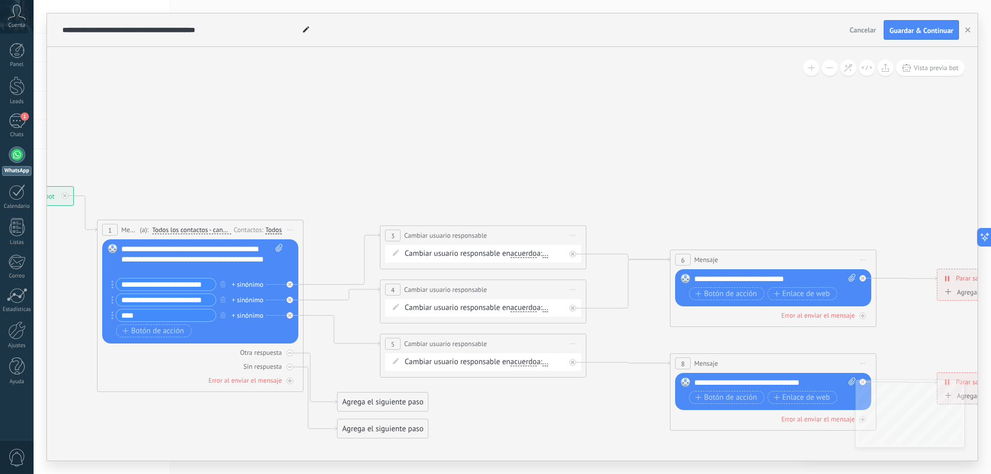
drag, startPoint x: 533, startPoint y: 77, endPoint x: 631, endPoint y: 155, distance: 124.8
click at [607, 167] on icon at bounding box center [558, 312] width 1660 height 768
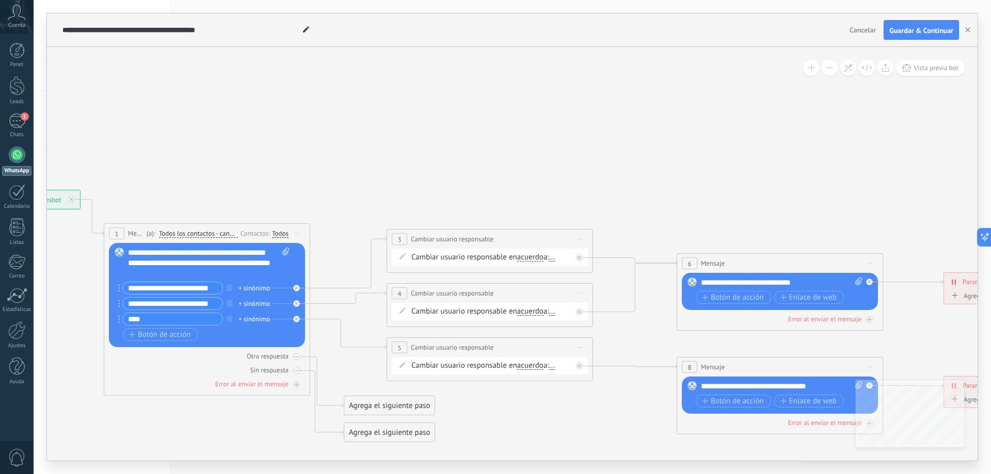
click at [869, 30] on span "Cancelar" at bounding box center [862, 29] width 26 height 9
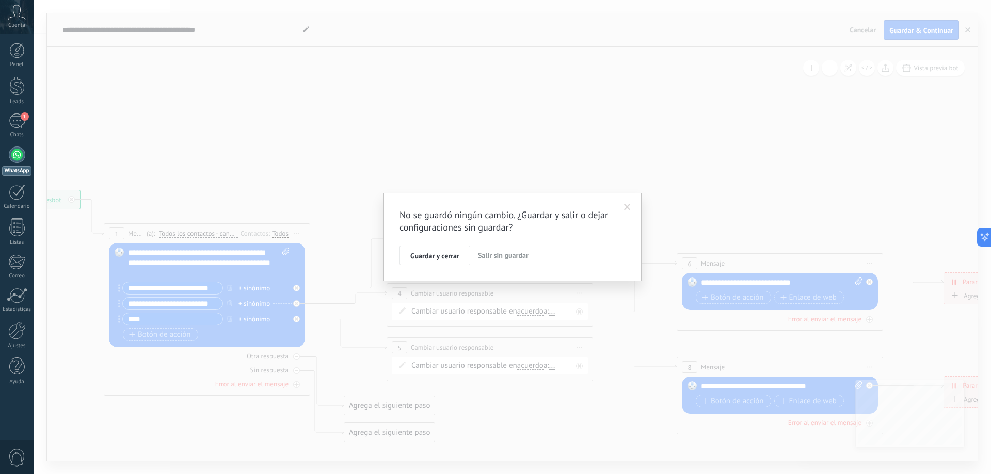
click at [506, 253] on span "Salir sin guardar" at bounding box center [503, 255] width 51 height 9
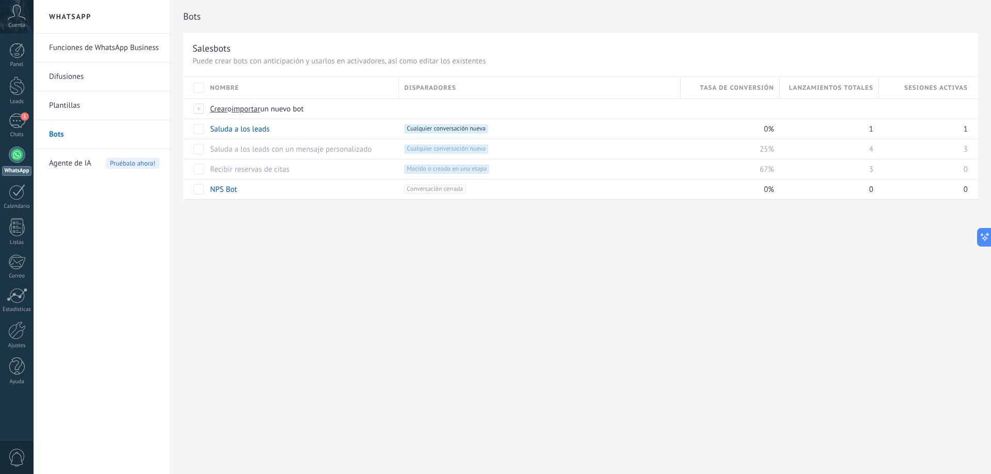
drag, startPoint x: 362, startPoint y: 232, endPoint x: 385, endPoint y: 255, distance: 33.2
click at [385, 255] on div "Bots Salesbots Puede crear bots con anticipación y usarlos en activadores, así …" at bounding box center [580, 237] width 821 height 474
click at [258, 130] on link "Saluda a los leads" at bounding box center [239, 129] width 59 height 10
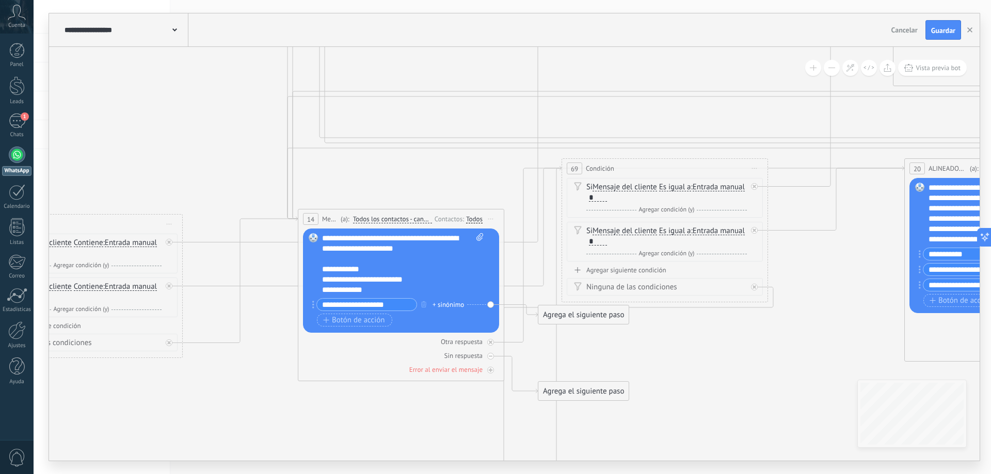
drag, startPoint x: 166, startPoint y: 259, endPoint x: 173, endPoint y: 206, distance: 53.2
click at [231, 274] on icon at bounding box center [538, 124] width 1840 height 1611
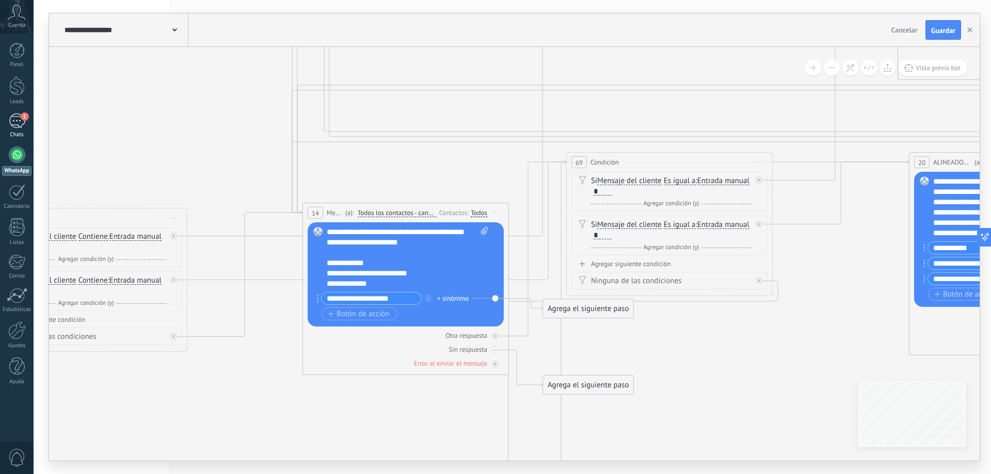
click at [17, 122] on div "1" at bounding box center [17, 121] width 17 height 15
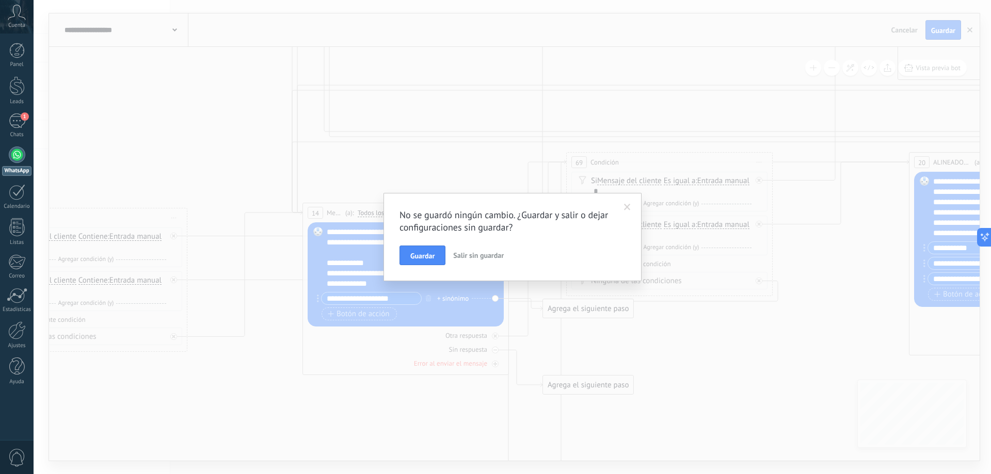
click at [625, 208] on span at bounding box center [627, 207] width 7 height 7
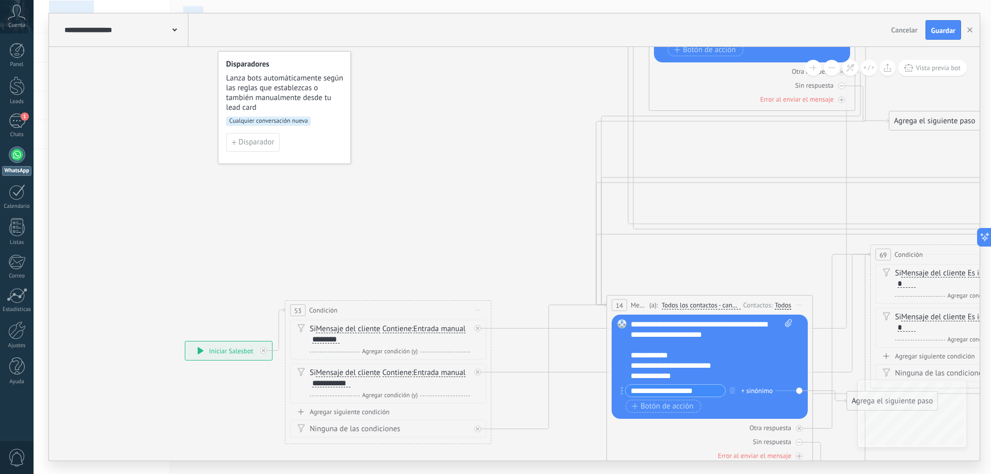
drag, startPoint x: 315, startPoint y: 402, endPoint x: 609, endPoint y: 460, distance: 300.3
click at [618, 474] on html ".abccls-1,.abccls-2{fill-rule:evenodd}.abccls-2{fill:#fff} .abfcls-1{fill:none}…" at bounding box center [495, 237] width 991 height 474
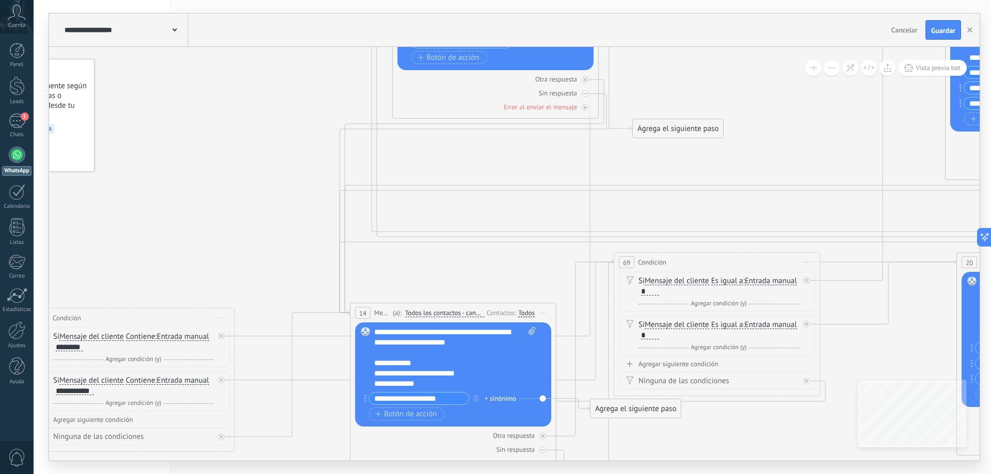
drag, startPoint x: 539, startPoint y: 187, endPoint x: 255, endPoint y: 109, distance: 294.2
click at [255, 111] on icon at bounding box center [590, 218] width 1840 height 1611
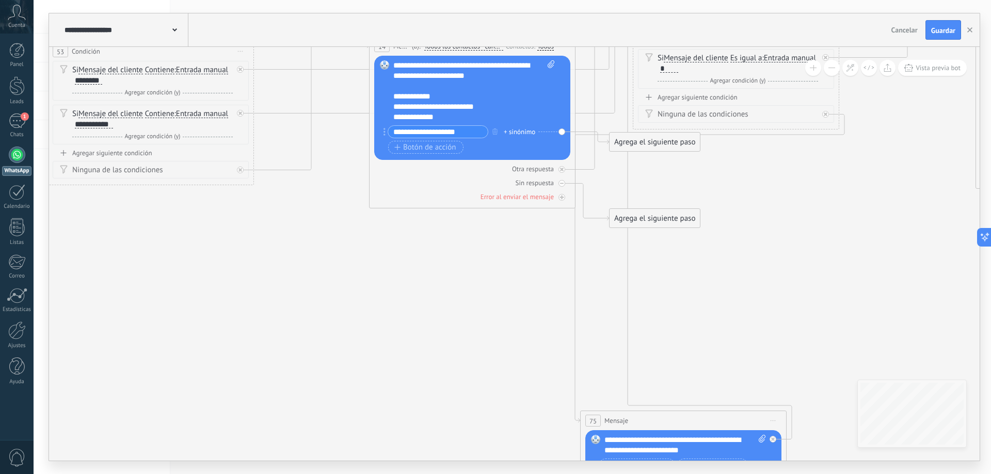
drag, startPoint x: 419, startPoint y: 420, endPoint x: 462, endPoint y: 258, distance: 168.1
drag, startPoint x: 652, startPoint y: 140, endPoint x: 239, endPoint y: 287, distance: 438.4
click at [239, 287] on div "Agrega el siguiente paso" at bounding box center [242, 289] width 90 height 17
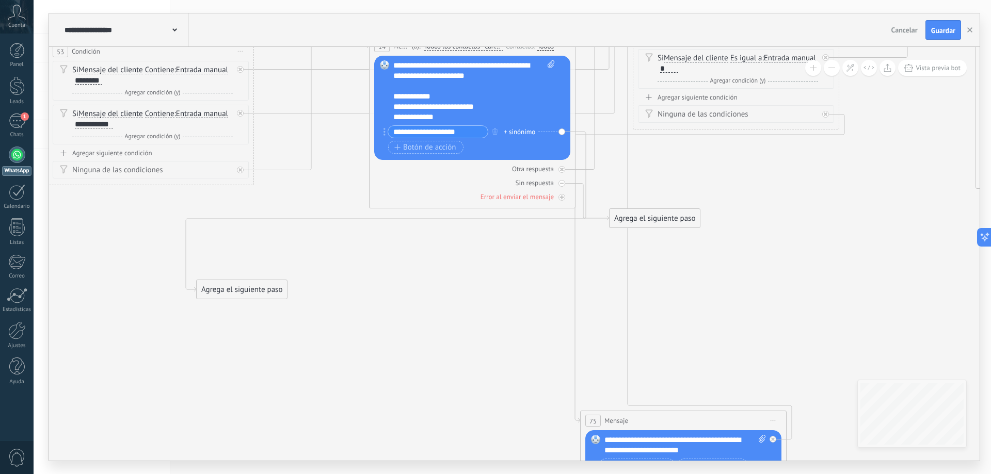
click at [248, 290] on div "Agrega el siguiente paso" at bounding box center [242, 289] width 90 height 17
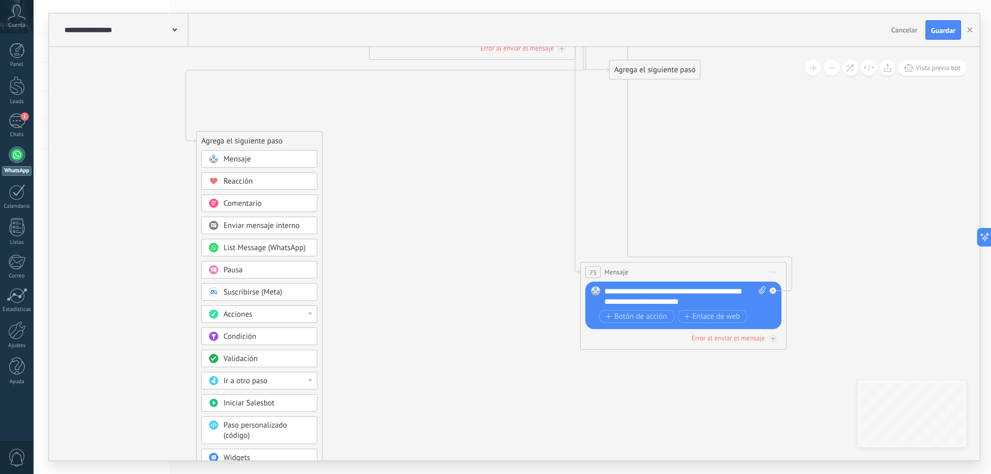
click at [304, 317] on div "Acciones" at bounding box center [266, 315] width 87 height 10
click at [289, 404] on div "Cambiar usuario responsable" at bounding box center [259, 403] width 115 height 18
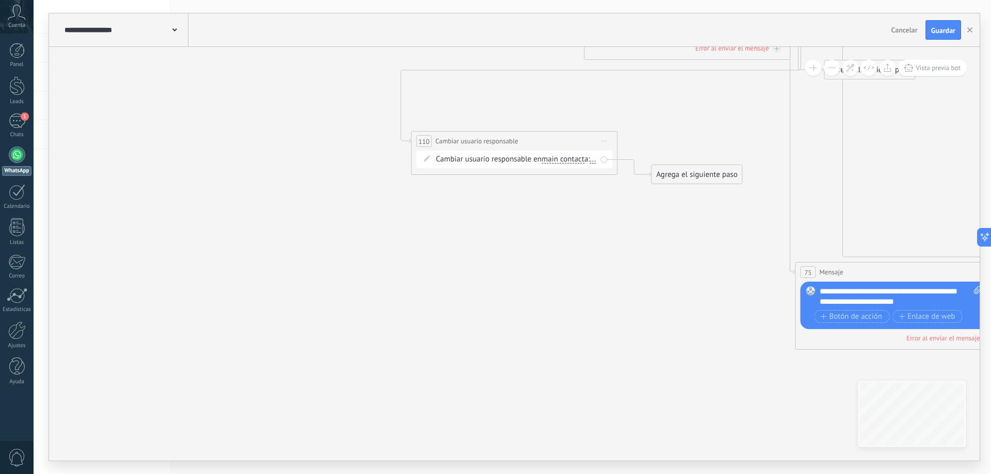
click at [435, 168] on div "Cambiar usuario responsable en main contact main contact all contacts chat cont…" at bounding box center [514, 160] width 196 height 18
click at [590, 164] on span "..." at bounding box center [593, 159] width 6 height 8
click at [448, 204] on div "Fran" at bounding box center [495, 205] width 129 height 18
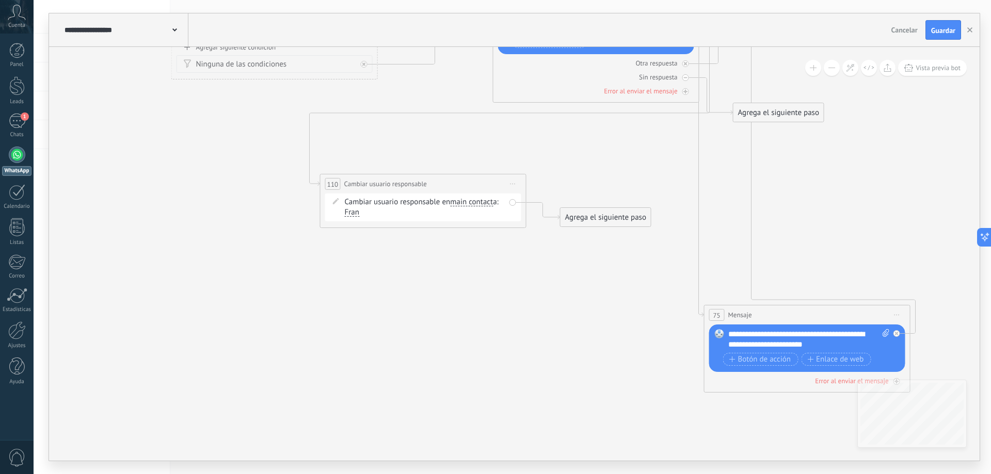
drag, startPoint x: 545, startPoint y: 227, endPoint x: 465, endPoint y: 265, distance: 89.1
drag, startPoint x: 578, startPoint y: 218, endPoint x: 369, endPoint y: 263, distance: 214.2
click at [369, 263] on div "Agrega el siguiente paso" at bounding box center [396, 261] width 90 height 17
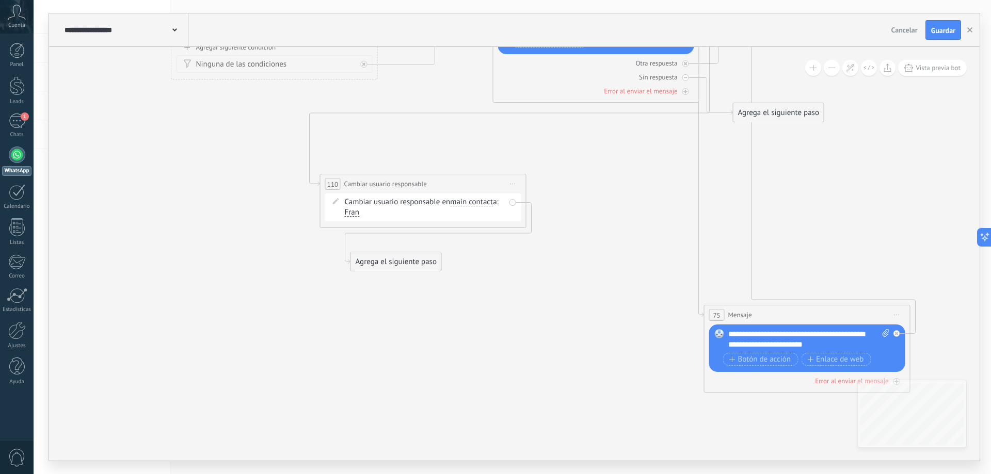
click at [413, 261] on div "Agrega el siguiente paso" at bounding box center [396, 261] width 90 height 17
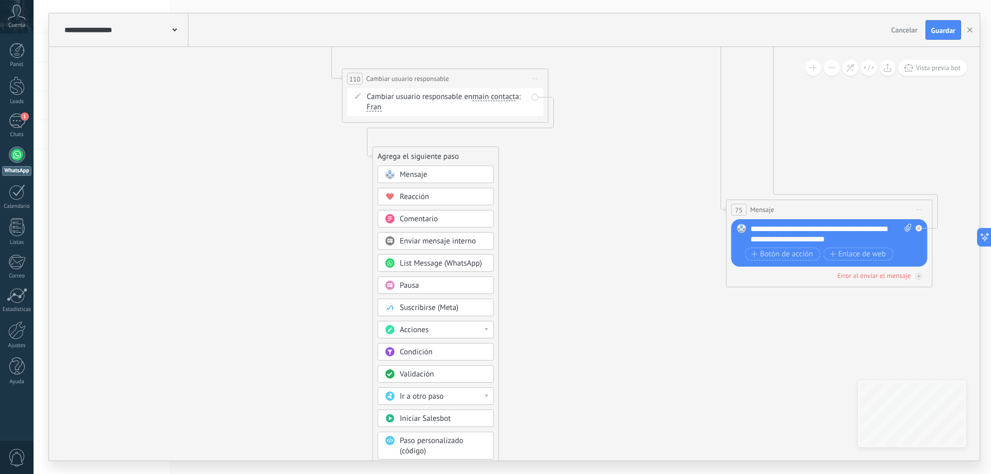
drag, startPoint x: 556, startPoint y: 343, endPoint x: 581, endPoint y: 237, distance: 108.7
click at [449, 377] on div "Validación" at bounding box center [443, 374] width 87 height 10
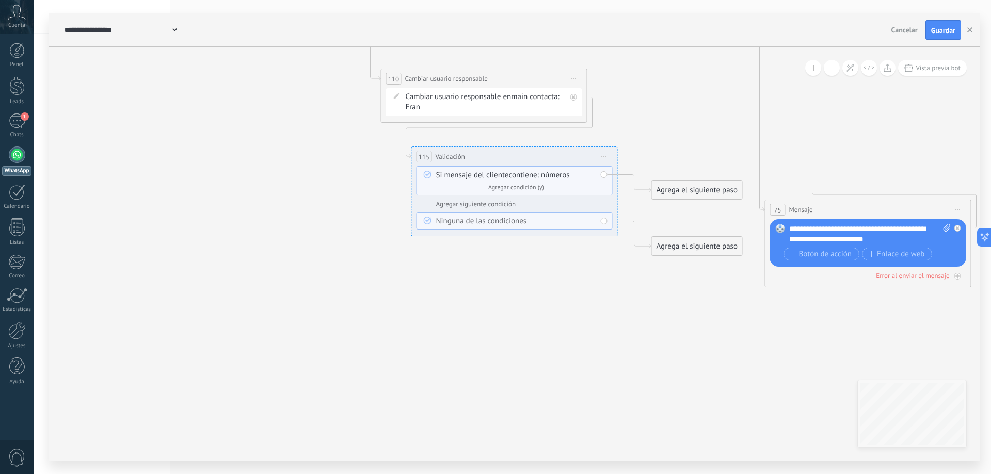
click at [610, 149] on div "**********" at bounding box center [514, 156] width 205 height 19
click at [606, 157] on span "Iniciar vista previa aquí Cambiar nombre Duplicar [GEOGRAPHIC_DATA]" at bounding box center [604, 156] width 17 height 15
click at [623, 225] on div "Borrar" at bounding box center [651, 224] width 102 height 18
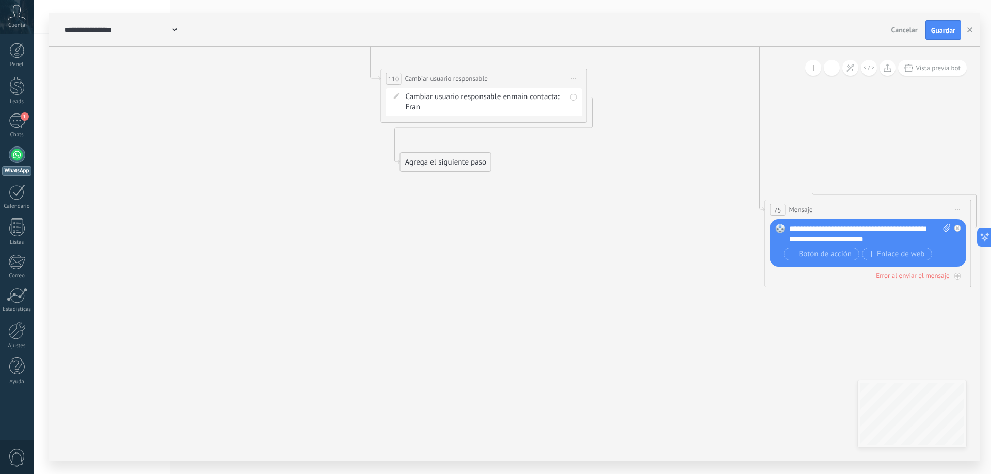
drag, startPoint x: 634, startPoint y: 117, endPoint x: 413, endPoint y: 167, distance: 227.0
click at [413, 167] on div "Agrega el siguiente paso" at bounding box center [445, 162] width 90 height 17
click at [416, 162] on div "Agrega el siguiente paso" at bounding box center [445, 162] width 90 height 17
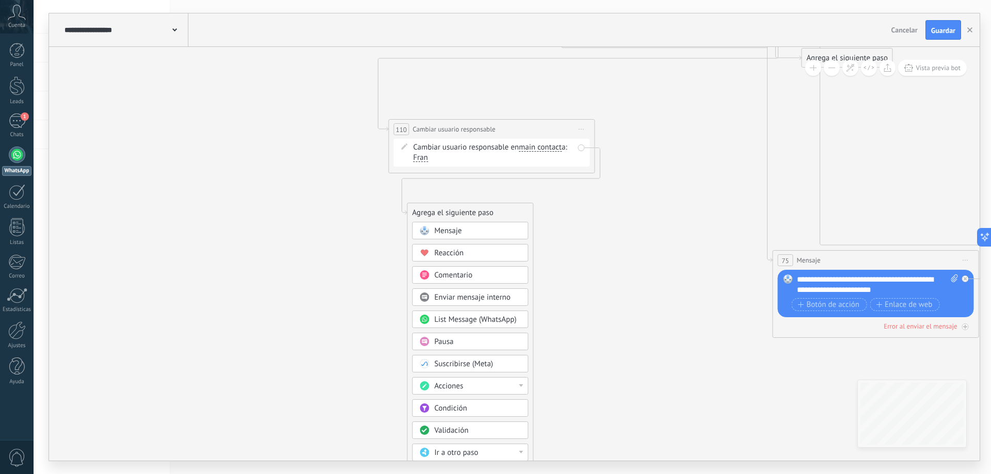
drag, startPoint x: 552, startPoint y: 156, endPoint x: 557, endPoint y: 204, distance: 48.3
click at [584, 129] on span "Iniciar vista previa aquí Cambiar nombre Duplicar [GEOGRAPHIC_DATA]" at bounding box center [581, 129] width 17 height 15
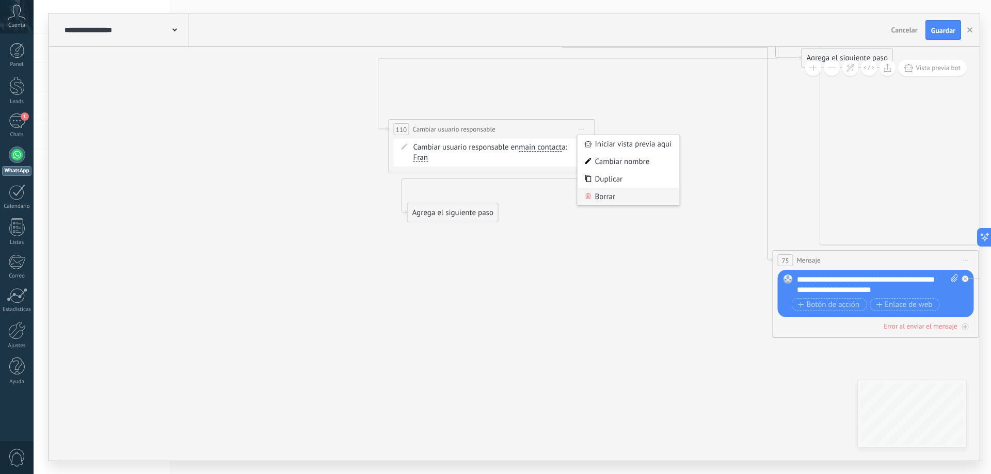
click at [604, 195] on div "Borrar" at bounding box center [628, 197] width 102 height 18
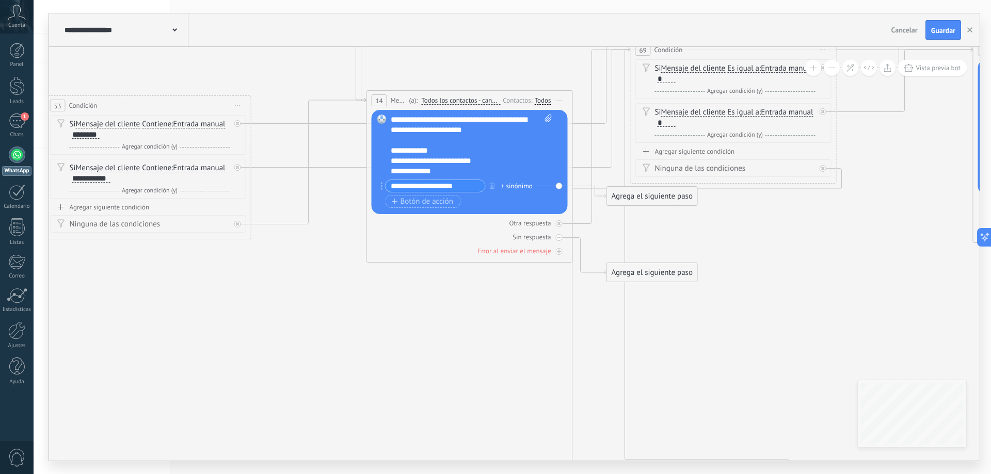
drag, startPoint x: 621, startPoint y: 90, endPoint x: 426, endPoint y: 304, distance: 290.1
click at [426, 304] on icon at bounding box center [607, 5] width 1840 height 1611
drag, startPoint x: 635, startPoint y: 194, endPoint x: 272, endPoint y: 327, distance: 386.6
click at [272, 327] on div "Agrega el siguiente paso" at bounding box center [289, 329] width 90 height 17
click at [277, 332] on div "Agrega el siguiente paso" at bounding box center [289, 329] width 90 height 17
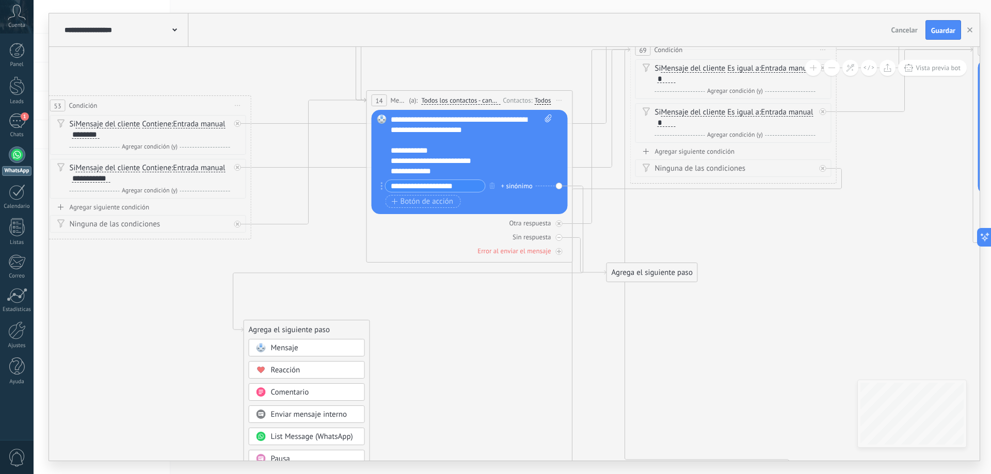
click at [283, 354] on div "Mensaje" at bounding box center [307, 348] width 116 height 18
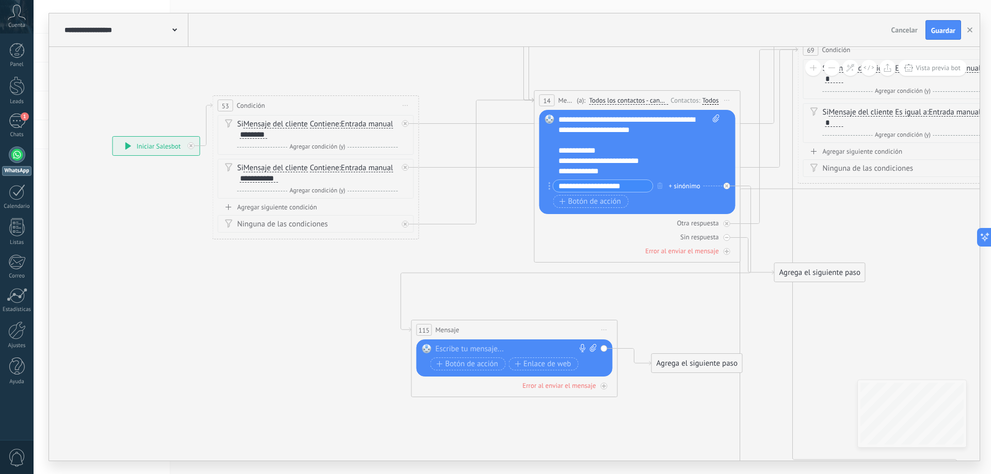
click at [471, 347] on div at bounding box center [512, 349] width 153 height 10
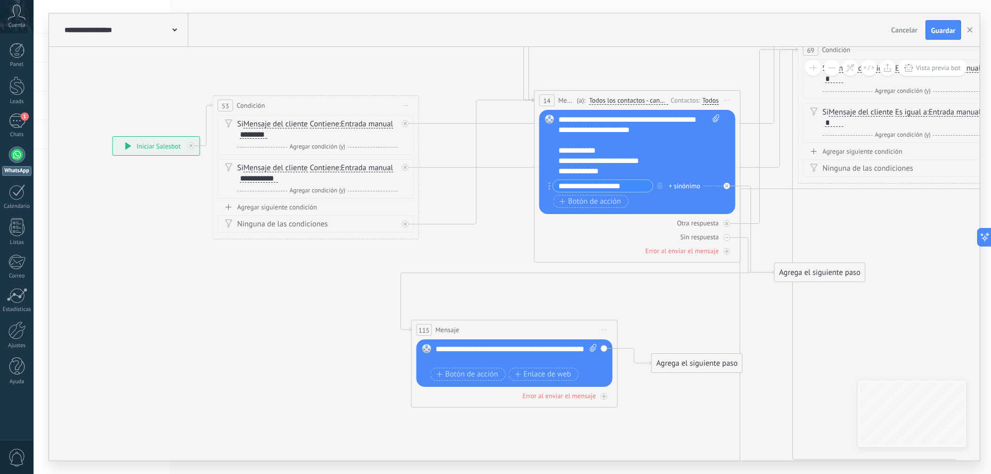
click at [603, 330] on icon at bounding box center [604, 330] width 5 height 1
click at [625, 400] on div "Borrar" at bounding box center [651, 398] width 102 height 18
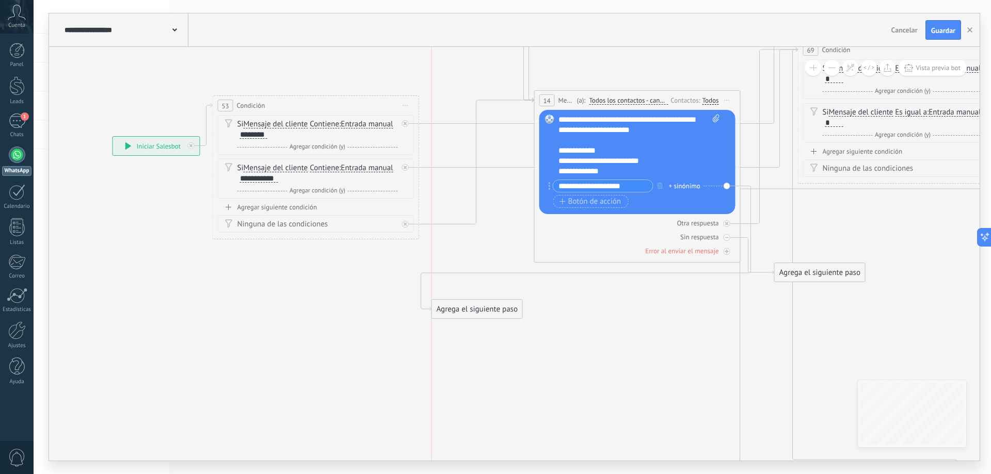
drag, startPoint x: 806, startPoint y: 193, endPoint x: 462, endPoint y: 306, distance: 362.3
click at [462, 306] on div "Agrega el siguiente paso" at bounding box center [477, 309] width 90 height 17
click at [464, 309] on div "Agrega el siguiente paso" at bounding box center [477, 309] width 90 height 17
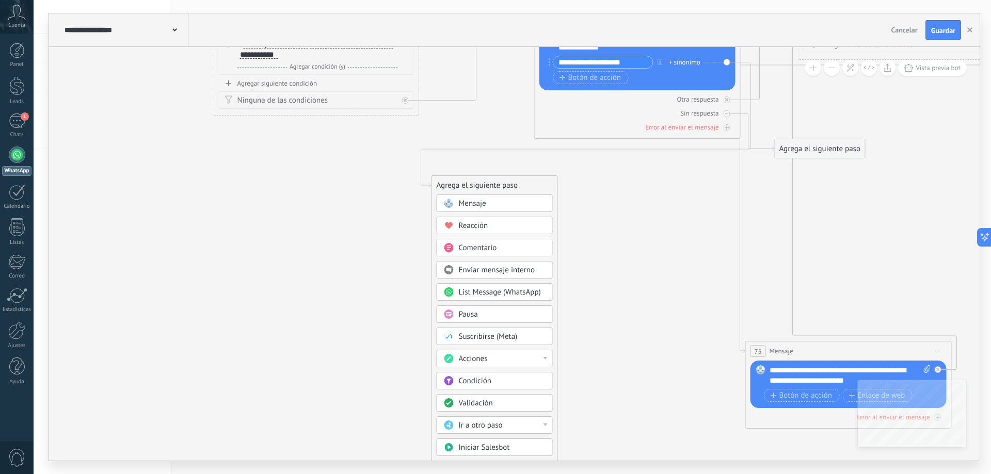
click at [517, 357] on div "Acciones" at bounding box center [502, 359] width 87 height 10
click at [516, 399] on div "Cambiar usuario responsable" at bounding box center [494, 396] width 115 height 18
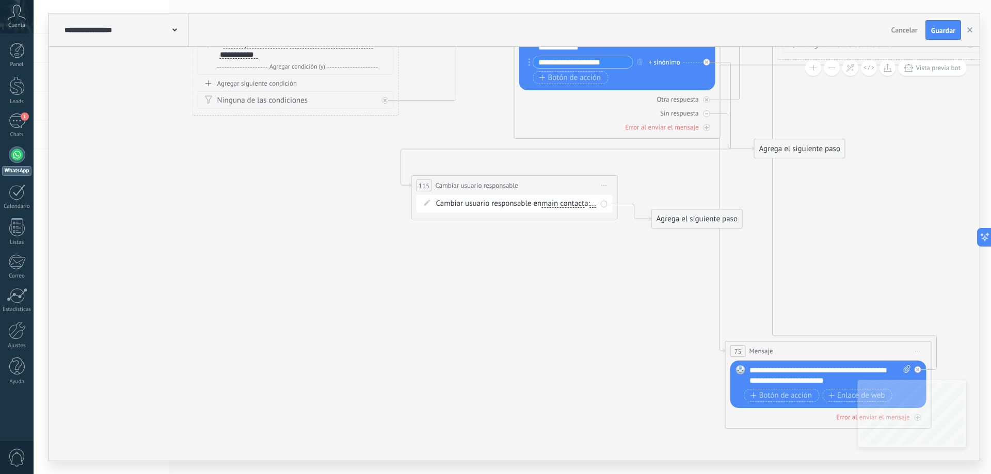
click at [590, 208] on span "..." at bounding box center [593, 204] width 6 height 8
click at [469, 252] on div "Fran" at bounding box center [495, 249] width 129 height 18
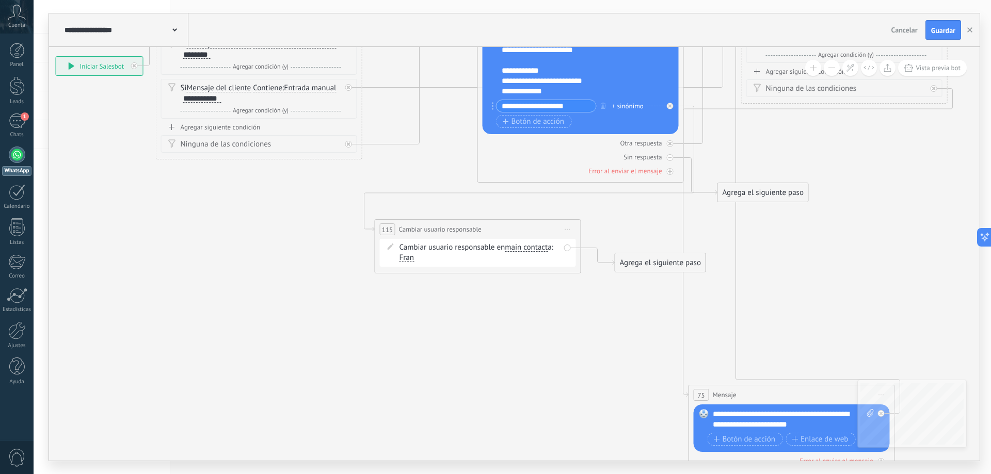
drag, startPoint x: 623, startPoint y: 265, endPoint x: 586, endPoint y: 309, distance: 57.2
click at [632, 265] on div "Agrega el siguiente paso" at bounding box center [660, 262] width 90 height 17
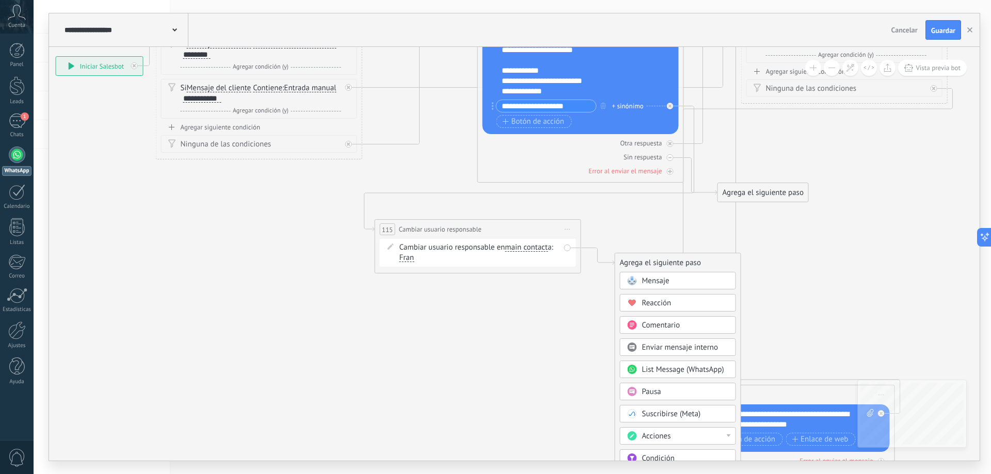
click at [639, 288] on div "Mensaje" at bounding box center [678, 281] width 116 height 18
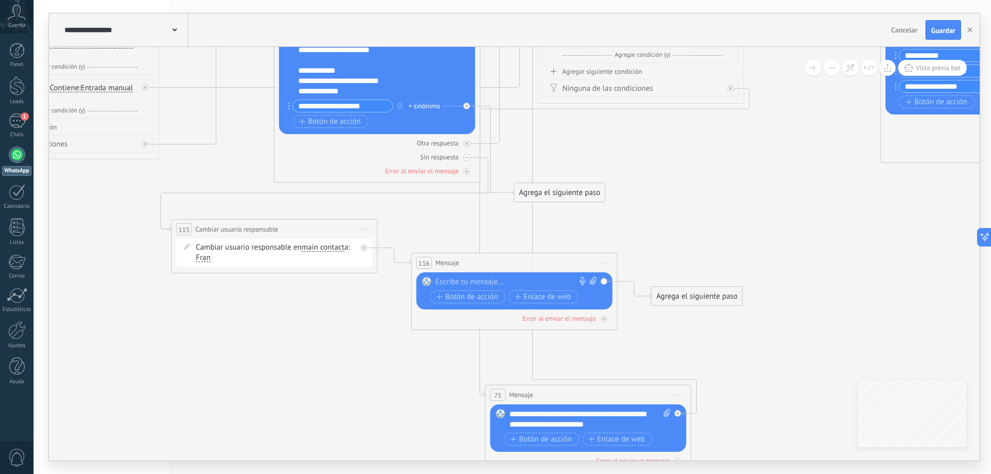
click at [465, 278] on div at bounding box center [512, 282] width 153 height 10
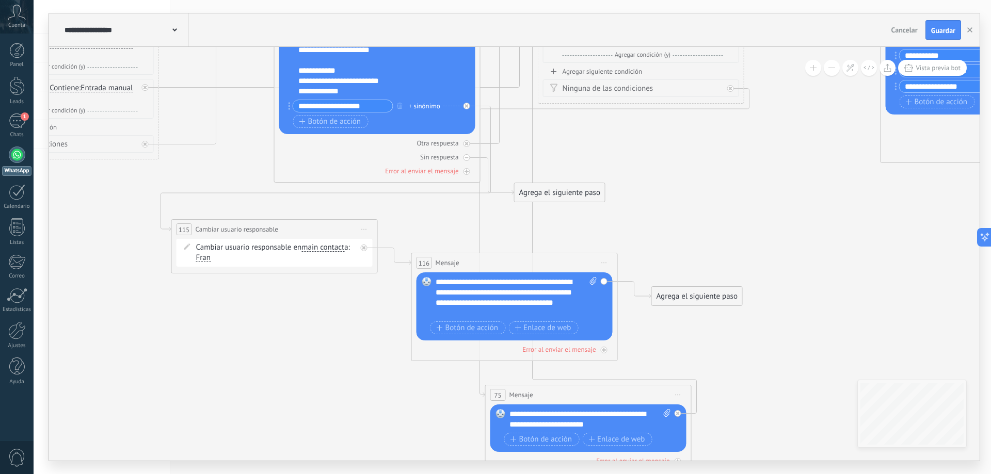
click at [513, 294] on div "**********" at bounding box center [517, 297] width 162 height 41
click at [470, 302] on div "**********" at bounding box center [517, 297] width 162 height 41
click at [617, 424] on div "**********" at bounding box center [590, 419] width 162 height 21
click at [495, 312] on div "**********" at bounding box center [517, 297] width 162 height 41
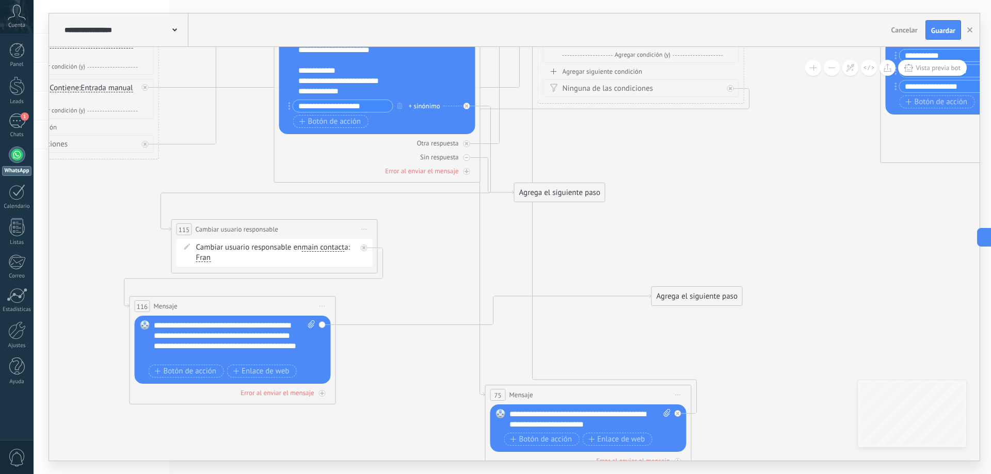
drag, startPoint x: 501, startPoint y: 264, endPoint x: 219, endPoint y: 307, distance: 285.1
click at [219, 307] on div "116 Mensaje ******* (a): Todos los contactos - canales seleccionados Todos los …" at bounding box center [232, 306] width 205 height 19
drag, startPoint x: 694, startPoint y: 297, endPoint x: 265, endPoint y: 447, distance: 453.9
click at [190, 449] on div "Agrega el siguiente paso" at bounding box center [201, 457] width 90 height 17
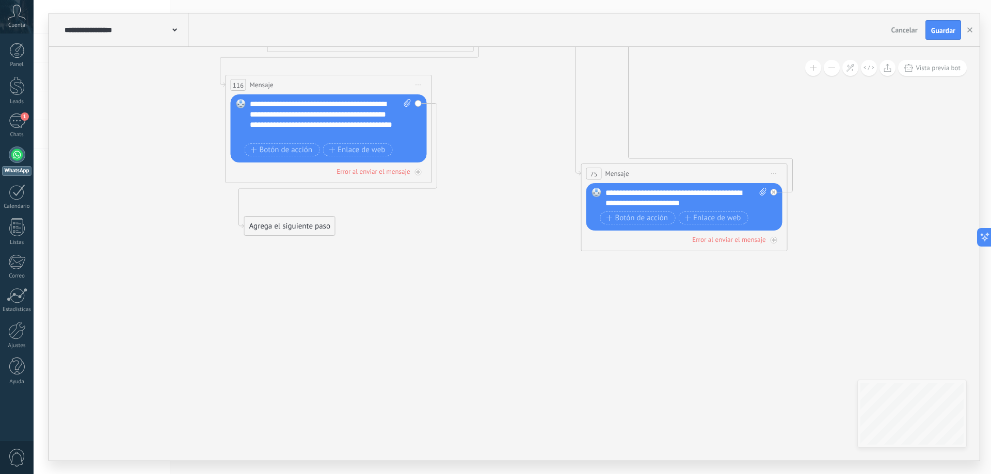
drag, startPoint x: 387, startPoint y: 439, endPoint x: 428, endPoint y: 227, distance: 216.1
drag, startPoint x: 289, startPoint y: 233, endPoint x: 331, endPoint y: 238, distance: 42.6
click at [331, 238] on div "Agrega el siguiente paso" at bounding box center [332, 230] width 90 height 17
click at [333, 231] on div "Agrega el siguiente paso" at bounding box center [332, 230] width 90 height 17
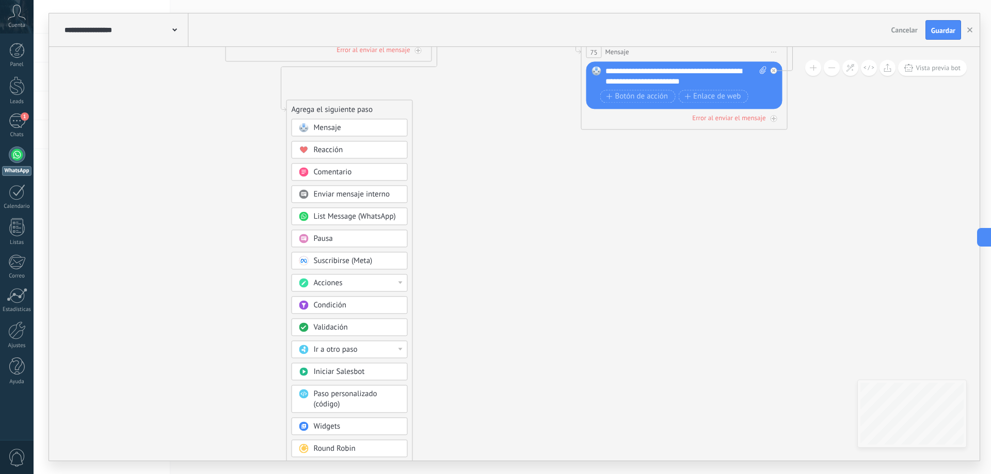
click at [358, 280] on div "Acciones" at bounding box center [357, 283] width 87 height 10
click at [359, 237] on div "Pausa" at bounding box center [357, 239] width 87 height 10
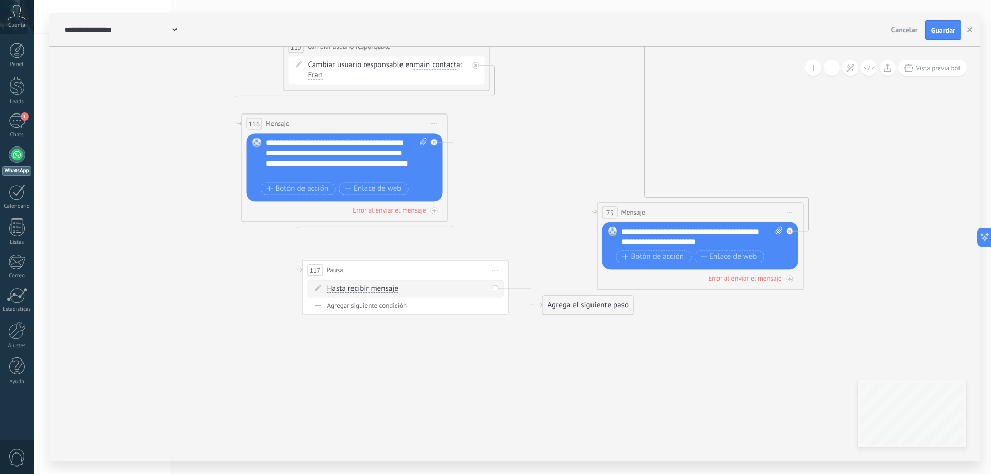
drag, startPoint x: 523, startPoint y: 230, endPoint x: 425, endPoint y: 368, distance: 169.1
click at [493, 272] on span "Iniciar vista previa aquí Cambiar nombre Duplicar [GEOGRAPHIC_DATA]" at bounding box center [495, 270] width 17 height 15
click at [509, 339] on div "Borrar" at bounding box center [542, 338] width 102 height 18
click at [517, 159] on div "Agrega el siguiente paso" at bounding box center [527, 157] width 90 height 17
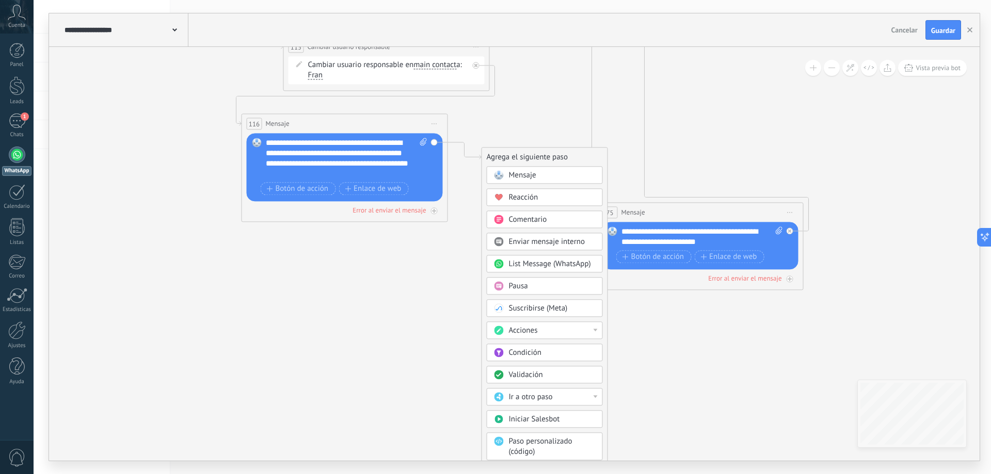
click at [545, 328] on div "Acciones" at bounding box center [552, 331] width 87 height 10
click at [570, 157] on div "Agrega el siguiente paso" at bounding box center [544, 157] width 125 height 17
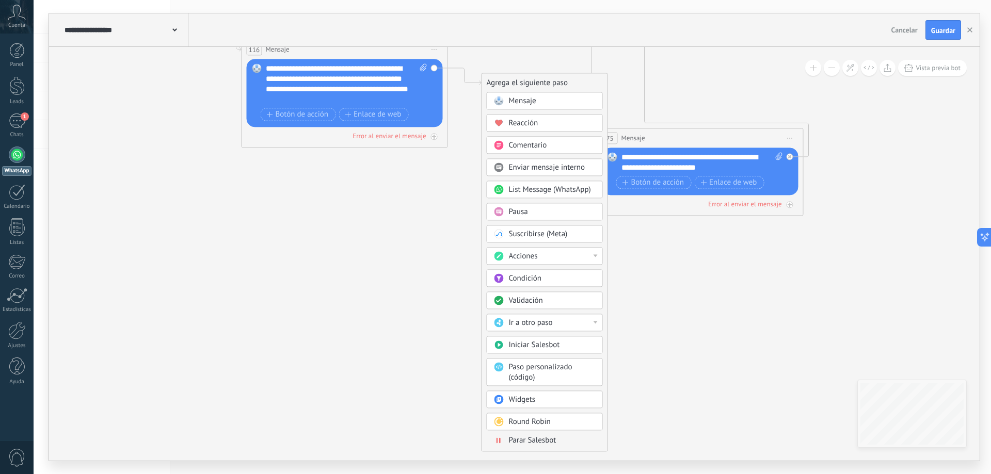
click at [544, 438] on span "Parar Salesbot" at bounding box center [532, 441] width 47 height 10
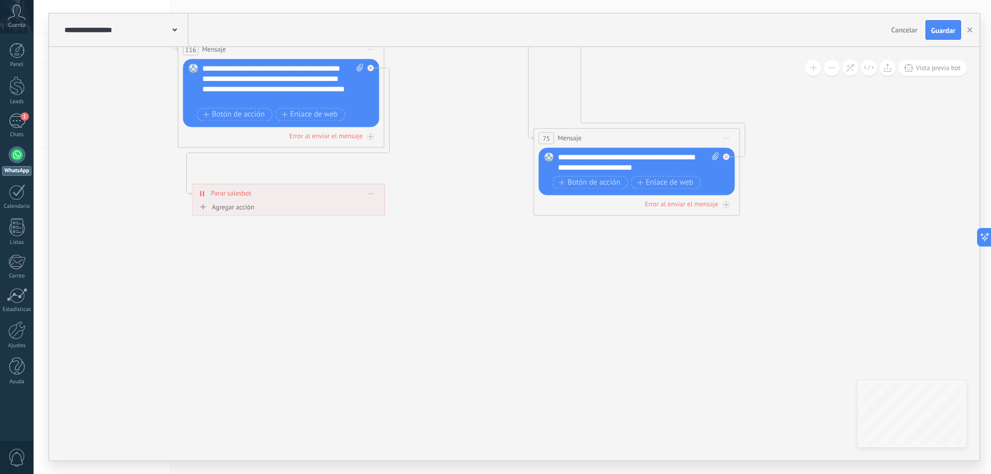
drag, startPoint x: 464, startPoint y: 98, endPoint x: 252, endPoint y: 196, distance: 233.9
click at [252, 196] on div "**********" at bounding box center [288, 193] width 192 height 18
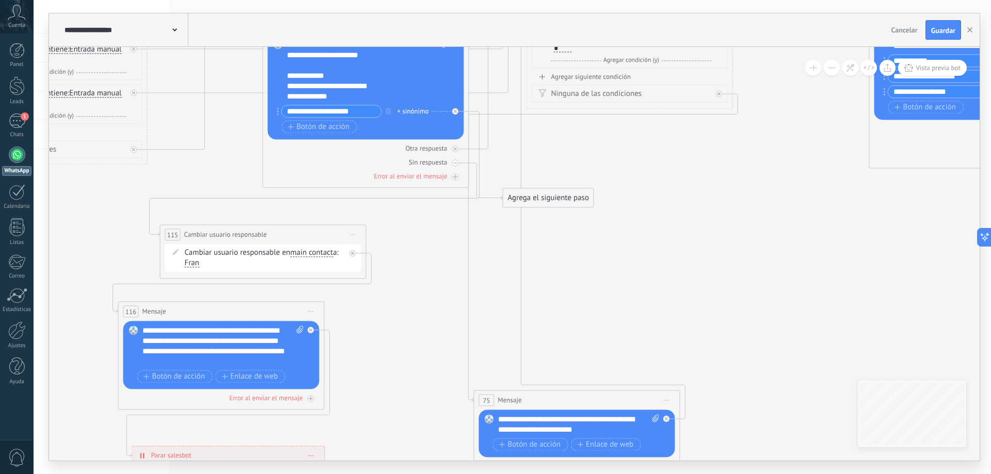
drag, startPoint x: 499, startPoint y: 92, endPoint x: 439, endPoint y: 355, distance: 268.9
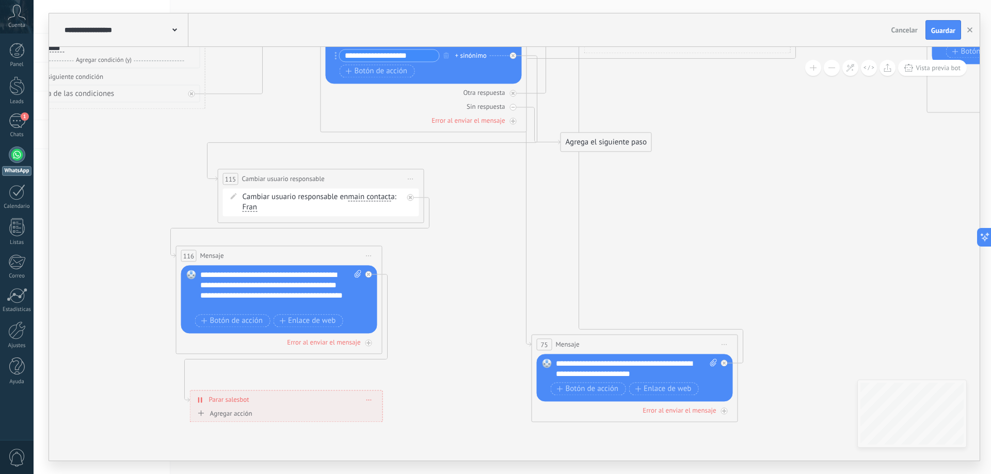
drag, startPoint x: 439, startPoint y: 236, endPoint x: 497, endPoint y: 181, distance: 80.7
click at [834, 69] on button at bounding box center [832, 68] width 16 height 16
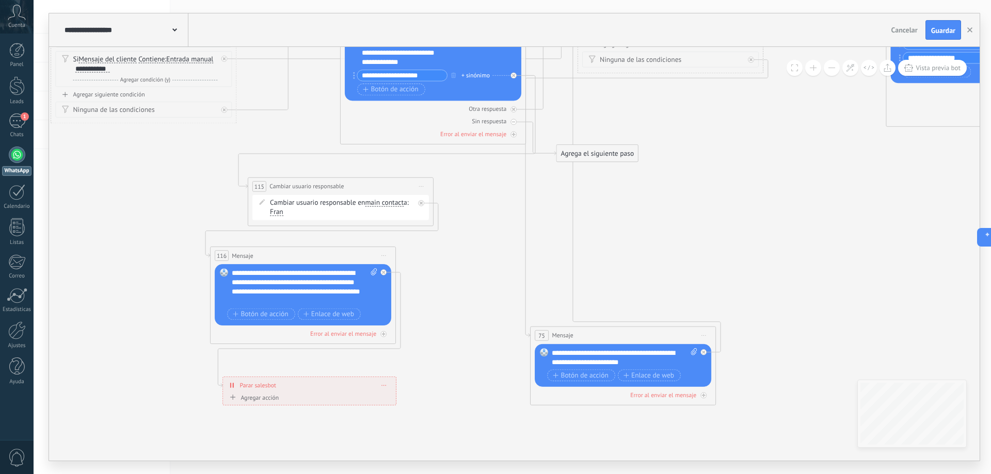
click at [834, 69] on button at bounding box center [832, 68] width 16 height 16
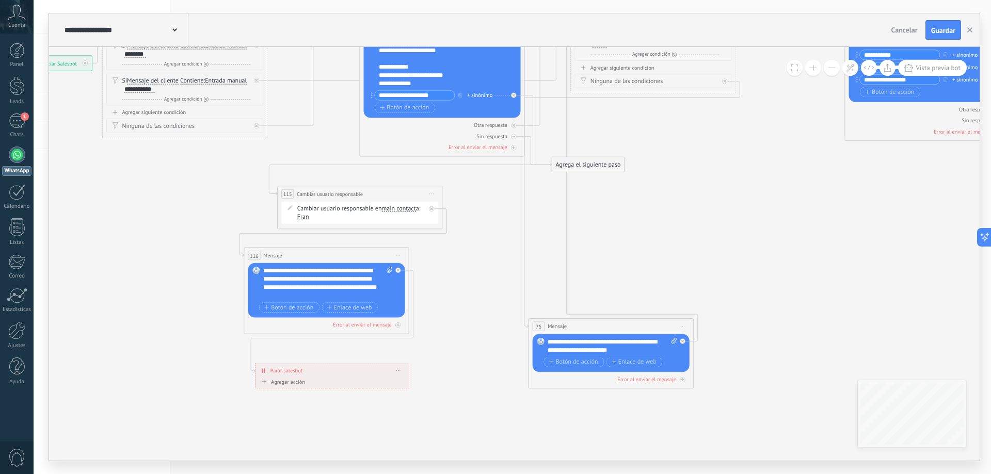
click at [834, 69] on button at bounding box center [832, 68] width 16 height 16
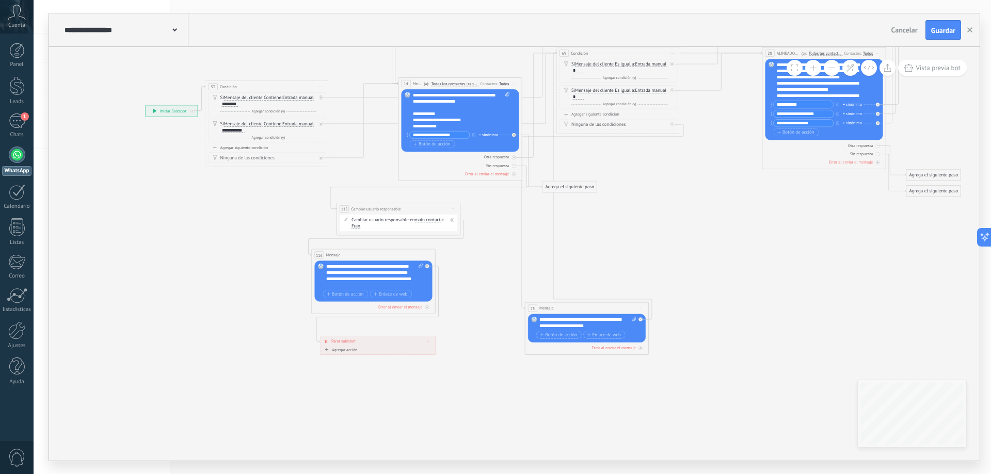
click at [834, 69] on button at bounding box center [832, 68] width 16 height 16
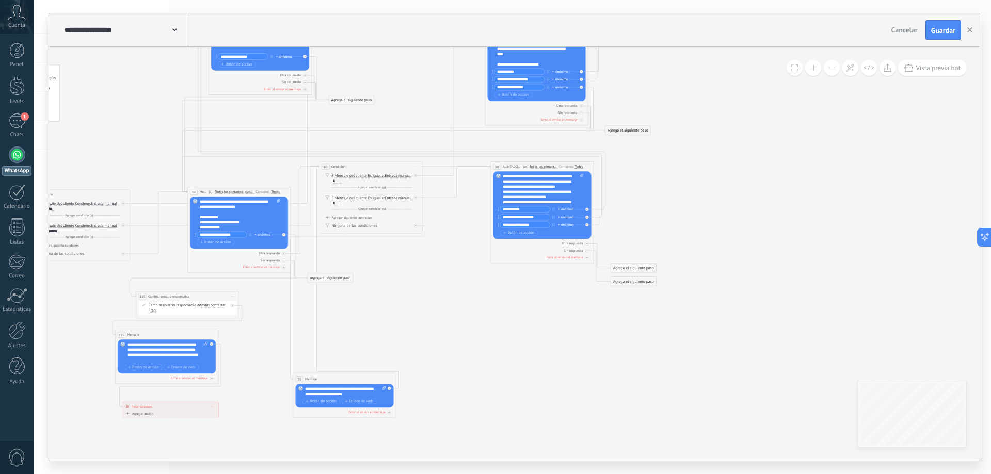
drag, startPoint x: 719, startPoint y: 259, endPoint x: 508, endPoint y: 329, distance: 222.9
click at [508, 329] on icon at bounding box center [308, 145] width 920 height 806
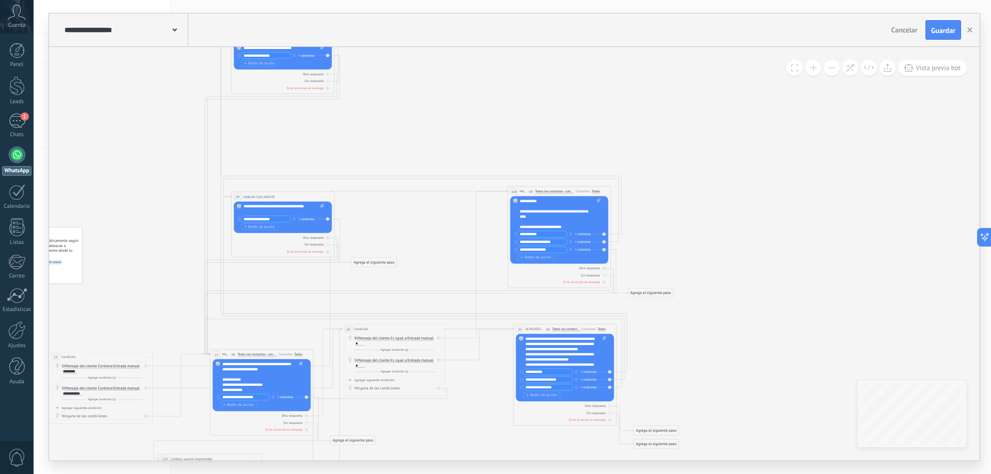
drag, startPoint x: 416, startPoint y: 83, endPoint x: 423, endPoint y: 235, distance: 152.9
click at [436, 243] on icon at bounding box center [330, 308] width 920 height 806
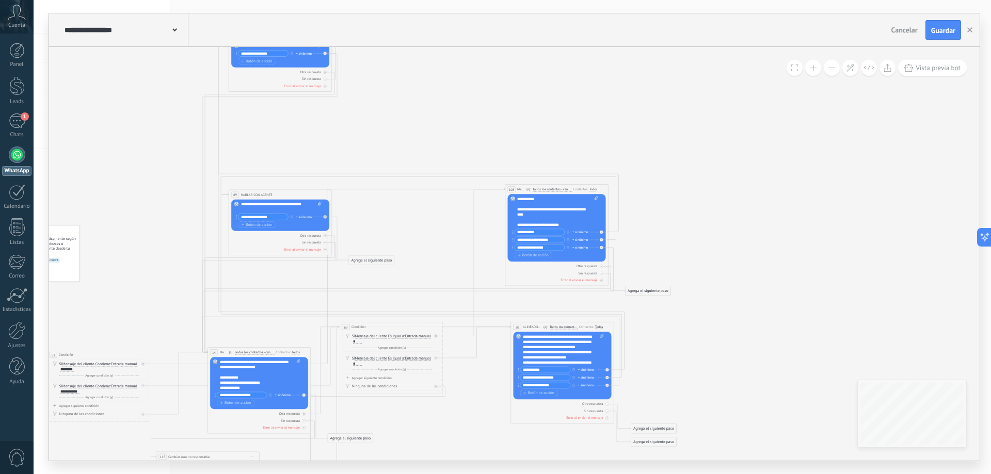
click at [326, 194] on span "Iniciar vista previa aquí Cambiar nombre Duplicar [GEOGRAPHIC_DATA]" at bounding box center [325, 195] width 8 height 8
click at [341, 230] on div "Borrar" at bounding box center [348, 228] width 51 height 9
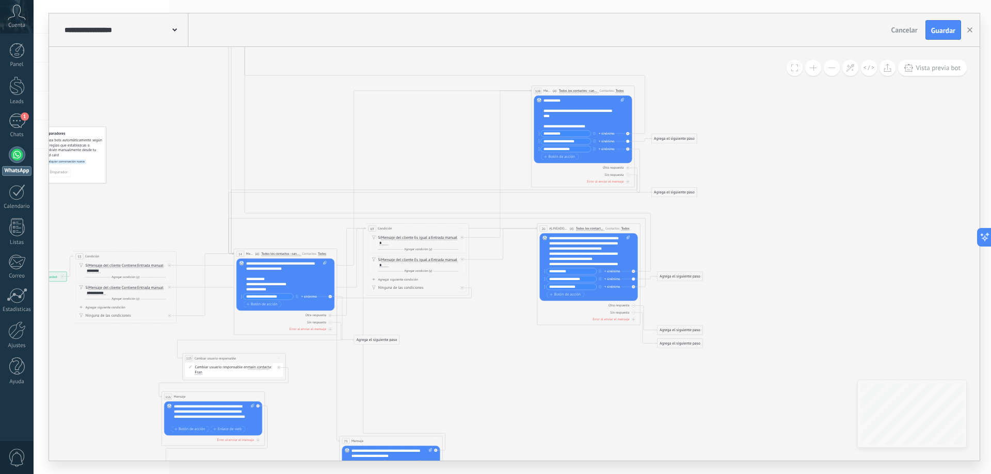
drag, startPoint x: 383, startPoint y: 235, endPoint x: 436, endPoint y: 201, distance: 62.4
click at [405, 150] on icon at bounding box center [354, 199] width 920 height 790
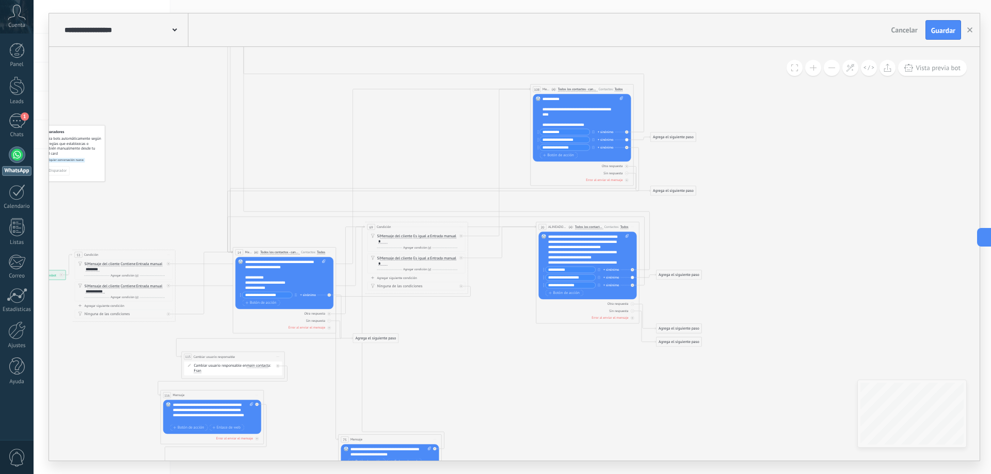
drag, startPoint x: 529, startPoint y: 350, endPoint x: 518, endPoint y: 299, distance: 52.4
click at [513, 299] on icon at bounding box center [353, 197] width 920 height 790
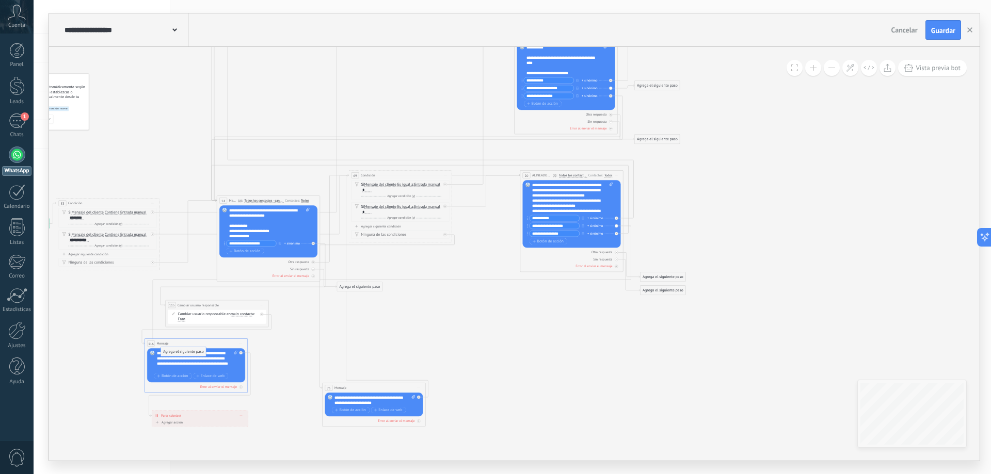
drag, startPoint x: 655, startPoint y: 221, endPoint x: 176, endPoint y: 358, distance: 498.2
click at [242, 343] on span "Iniciar vista previa aquí Cambiar nombre Duplicar [GEOGRAPHIC_DATA]" at bounding box center [241, 344] width 8 height 8
click at [256, 359] on div "Cambiar nombre" at bounding box center [264, 360] width 51 height 9
click at [163, 342] on input "*******" at bounding box center [163, 344] width 12 height 6
click at [0, 0] on span "Mensaje" at bounding box center [0, 0] width 0 height 0
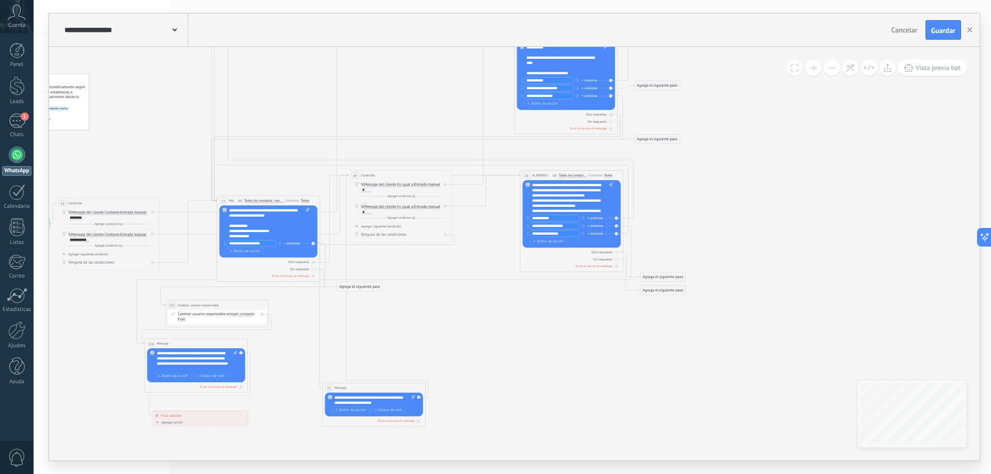
click at [243, 343] on span "Iniciar vista previa aquí Cambiar nombre Duplicar [GEOGRAPHIC_DATA]" at bounding box center [241, 344] width 8 height 8
click at [254, 359] on div "Cambiar nombre" at bounding box center [264, 360] width 51 height 9
type input "**********"
click at [367, 345] on icon at bounding box center [337, 154] width 920 height 806
drag, startPoint x: 646, startPoint y: 86, endPoint x: 191, endPoint y: 365, distance: 534.0
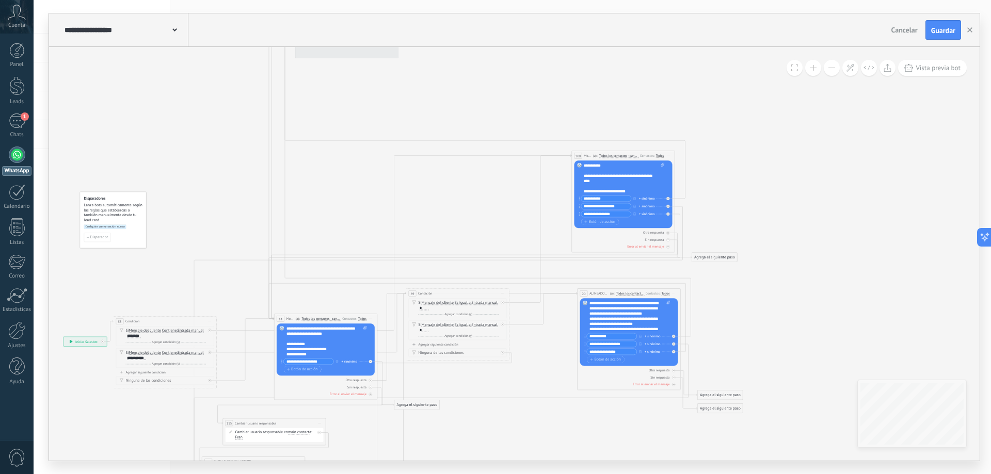
drag, startPoint x: 700, startPoint y: 197, endPoint x: 763, endPoint y: 332, distance: 149.8
click at [775, 344] on icon at bounding box center [394, 272] width 920 height 806
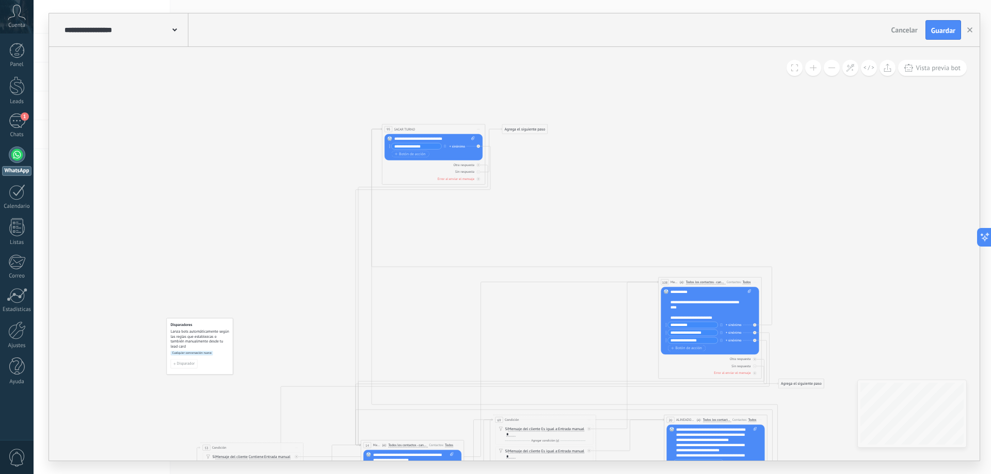
drag, startPoint x: 437, startPoint y: 165, endPoint x: 484, endPoint y: 227, distance: 78.1
click at [484, 227] on icon at bounding box center [481, 398] width 920 height 806
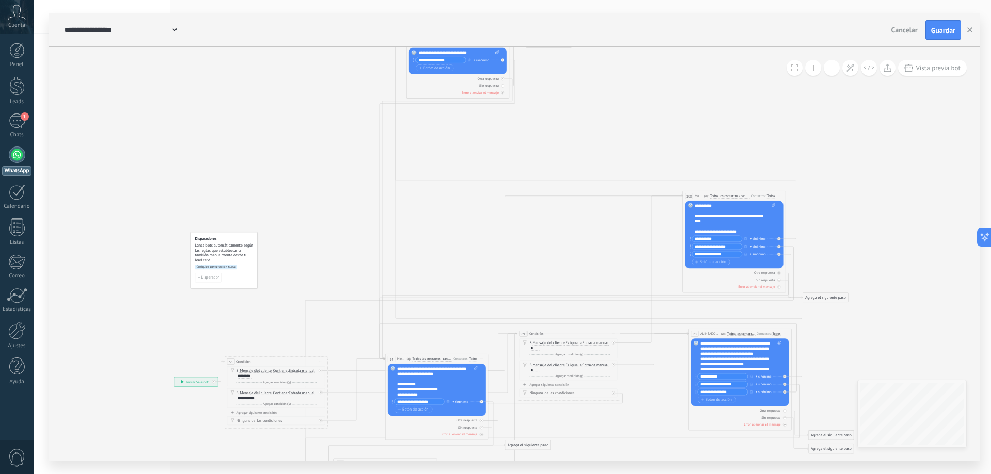
drag, startPoint x: 524, startPoint y: 223, endPoint x: 549, endPoint y: 137, distance: 89.5
click at [549, 137] on icon at bounding box center [505, 312] width 920 height 806
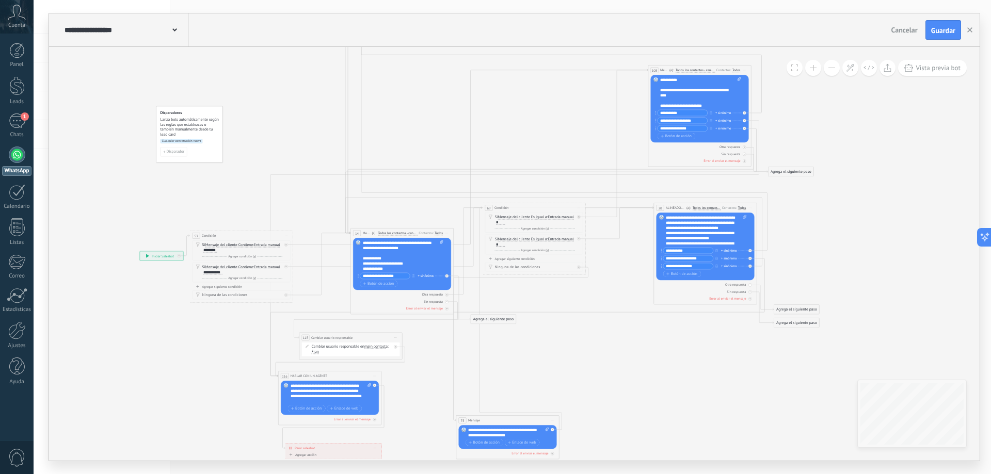
drag, startPoint x: 472, startPoint y: 276, endPoint x: 437, endPoint y: 150, distance: 130.6
click at [437, 150] on icon at bounding box center [471, 186] width 920 height 806
click at [448, 275] on icon at bounding box center [447, 276] width 2 height 2
drag, startPoint x: 782, startPoint y: 256, endPoint x: 357, endPoint y: 343, distance: 433.5
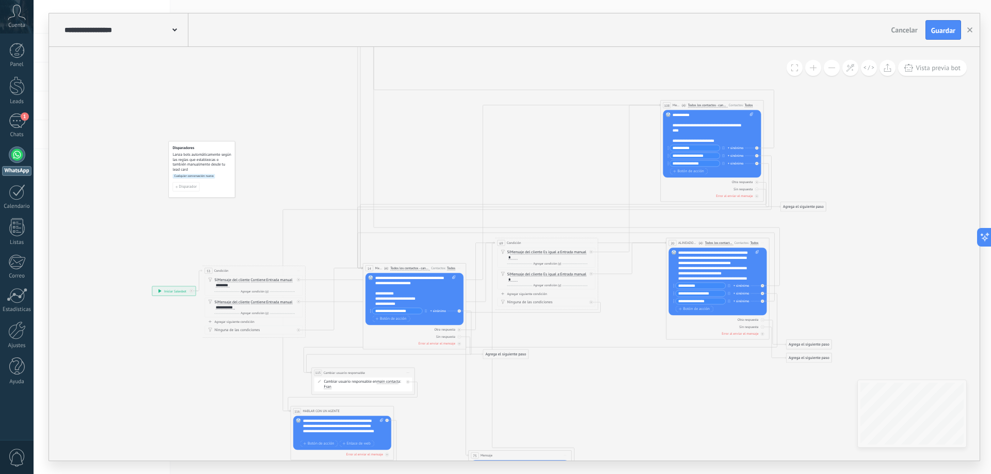
drag, startPoint x: 819, startPoint y: 202, endPoint x: 831, endPoint y: 237, distance: 37.2
click at [831, 237] on icon at bounding box center [483, 221] width 920 height 806
click at [757, 157] on div at bounding box center [757, 156] width 4 height 4
drag, startPoint x: 802, startPoint y: 153, endPoint x: 336, endPoint y: 377, distance: 517.0
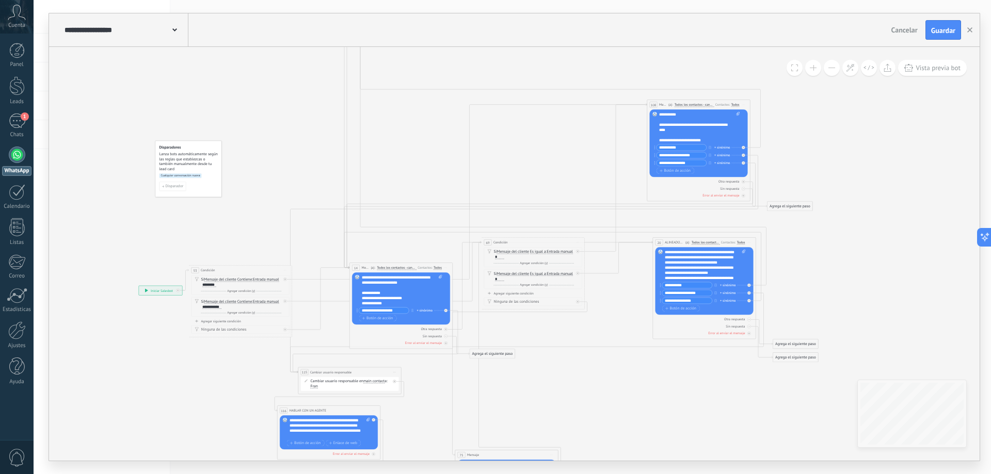
drag, startPoint x: 641, startPoint y: 420, endPoint x: 622, endPoint y: 423, distance: 19.3
click at [623, 423] on icon at bounding box center [470, 221] width 920 height 806
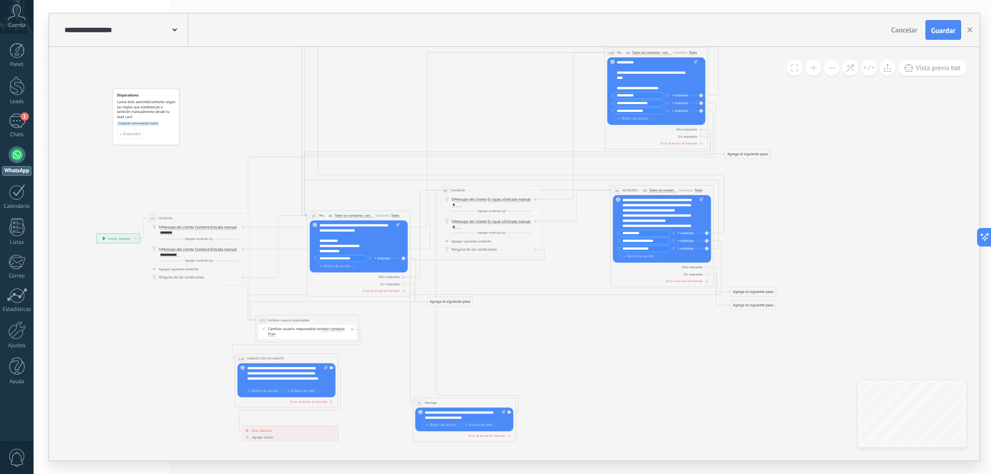
drag, startPoint x: 529, startPoint y: 392, endPoint x: 518, endPoint y: 383, distance: 14.3
click at [515, 383] on icon at bounding box center [427, 169] width 920 height 806
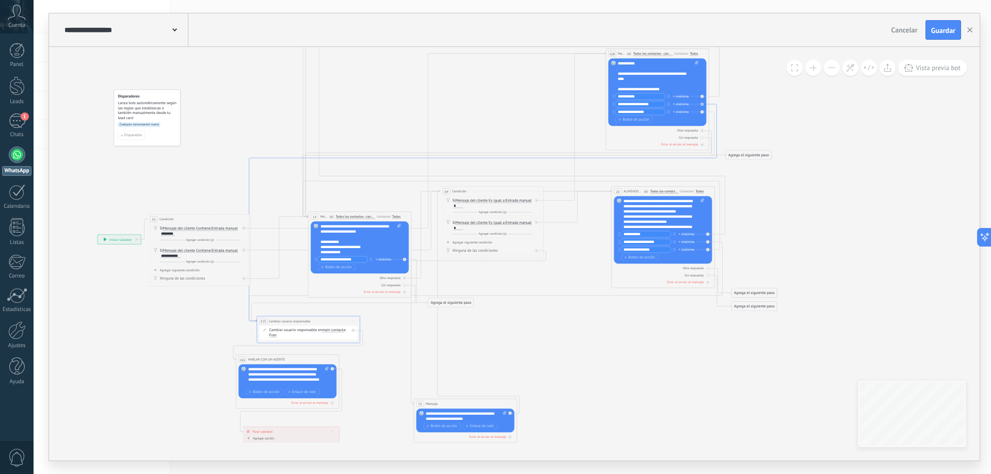
click at [714, 105] on icon at bounding box center [483, 213] width 468 height 218
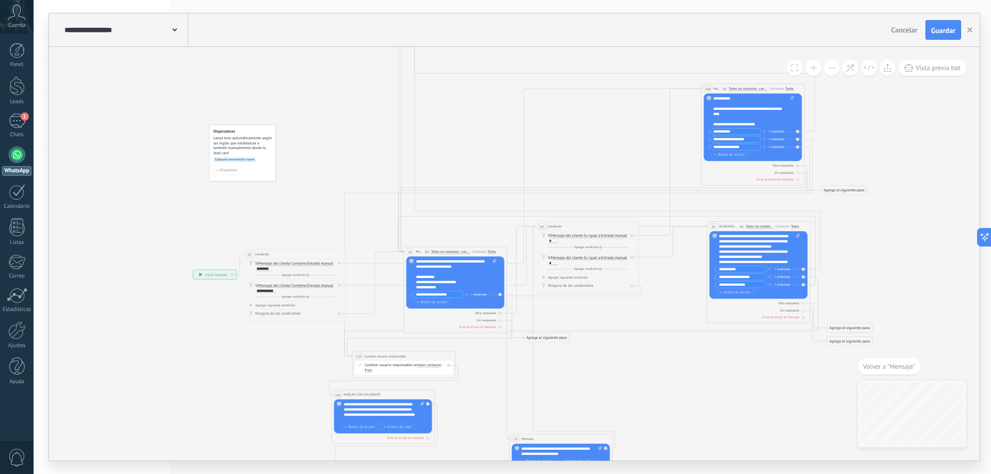
drag, startPoint x: 812, startPoint y: 280, endPoint x: 689, endPoint y: 397, distance: 169.7
click at [689, 397] on icon at bounding box center [524, 205] width 920 height 806
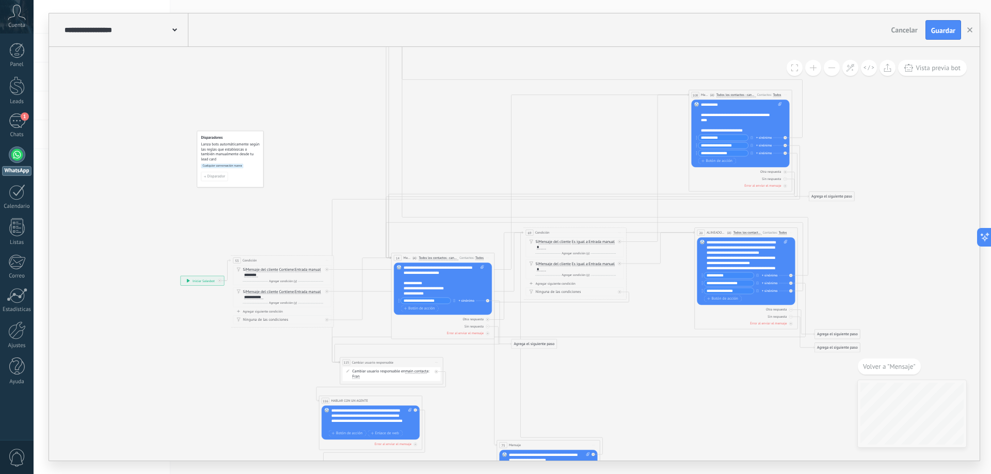
click at [890, 365] on span "Volver a "Mensaje"" at bounding box center [889, 366] width 53 height 9
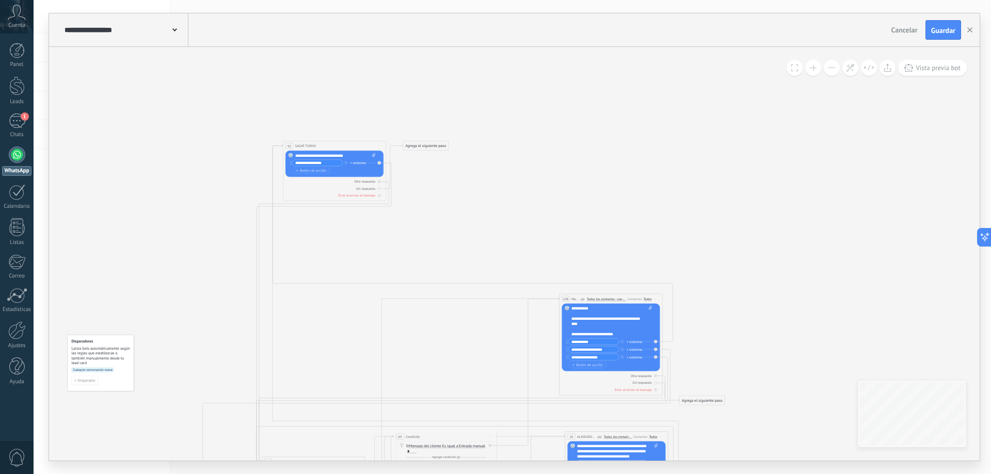
drag, startPoint x: 819, startPoint y: 158, endPoint x: 688, endPoint y: 318, distance: 206.5
click at [764, 384] on icon at bounding box center [382, 415] width 920 height 806
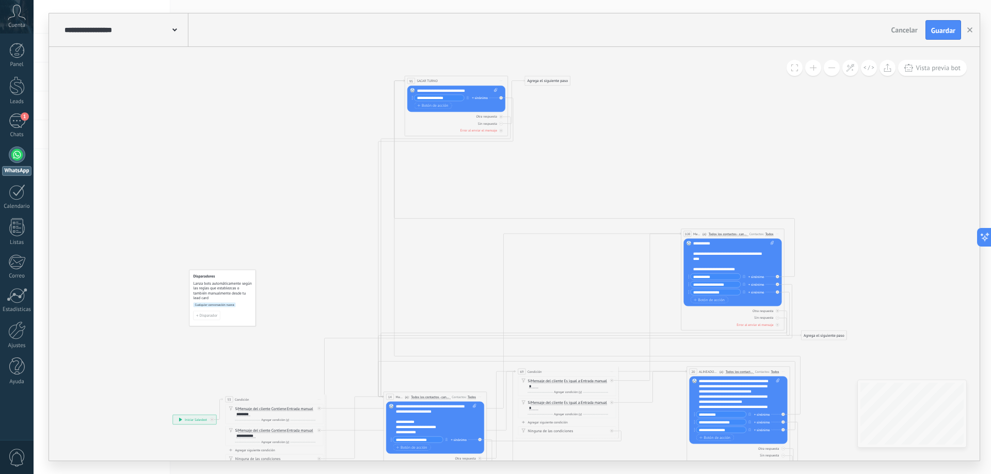
drag, startPoint x: 376, startPoint y: 274, endPoint x: 527, endPoint y: 134, distance: 206.0
click at [527, 136] on icon at bounding box center [504, 350] width 920 height 806
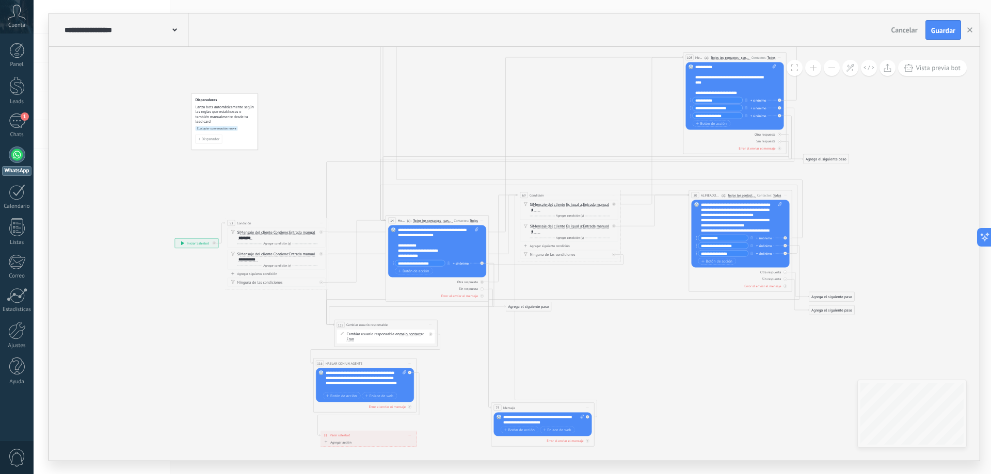
drag, startPoint x: 476, startPoint y: 217, endPoint x: 466, endPoint y: 116, distance: 101.7
click at [448, 94] on icon at bounding box center [506, 173] width 920 height 806
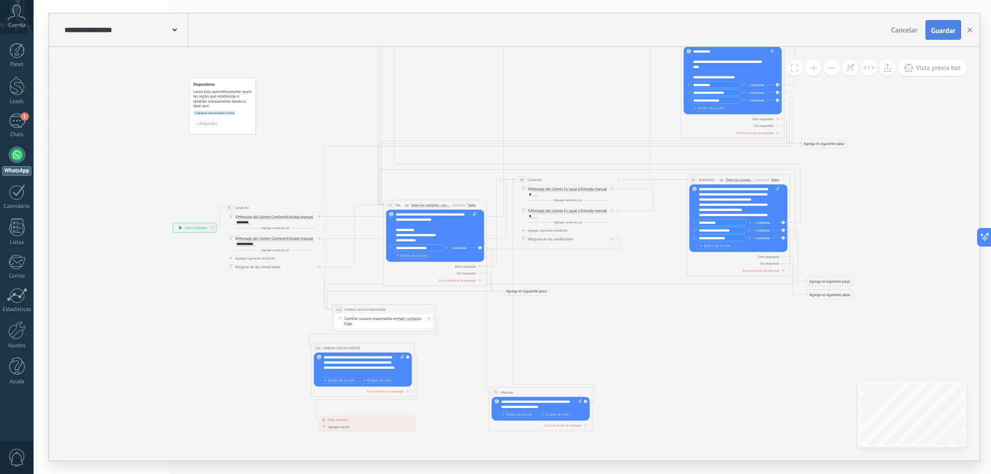
click at [953, 33] on span "Guardar" at bounding box center [943, 30] width 24 height 7
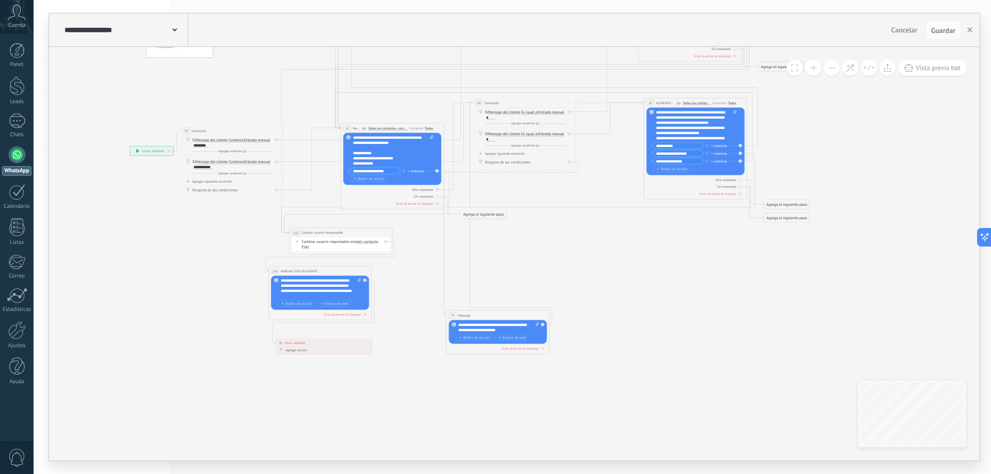
drag, startPoint x: 640, startPoint y: 343, endPoint x: 597, endPoint y: 266, distance: 88.0
click at [597, 266] on icon at bounding box center [461, 81] width 920 height 806
click at [340, 230] on div "**********" at bounding box center [341, 233] width 103 height 10
click at [367, 243] on span "main contact" at bounding box center [365, 242] width 21 height 4
click at [367, 243] on button "main contact" at bounding box center [384, 241] width 65 height 9
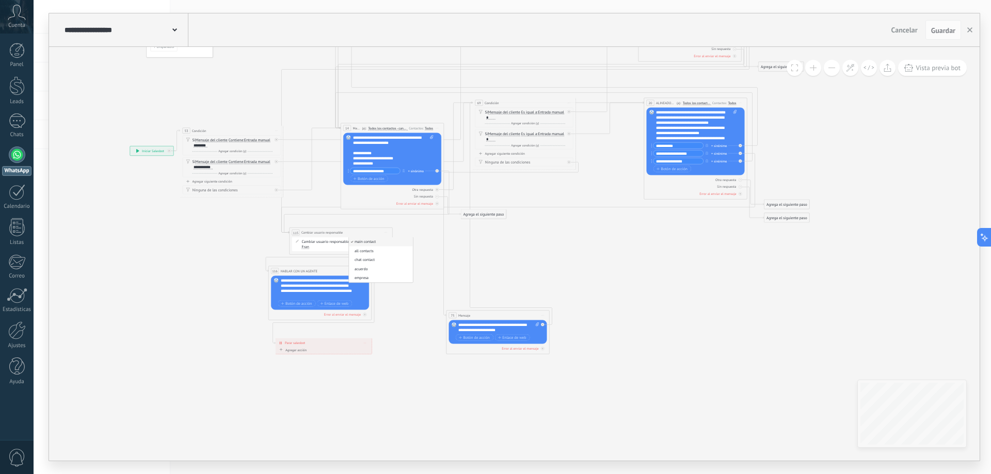
click at [431, 273] on icon at bounding box center [461, 81] width 920 height 806
click at [387, 233] on icon at bounding box center [385, 232] width 3 height 1
click at [407, 290] on icon at bounding box center [461, 81] width 920 height 806
click at [325, 241] on div "Cambiar usuario responsable en main contact main contact all contacts chat cont…" at bounding box center [342, 244] width 81 height 10
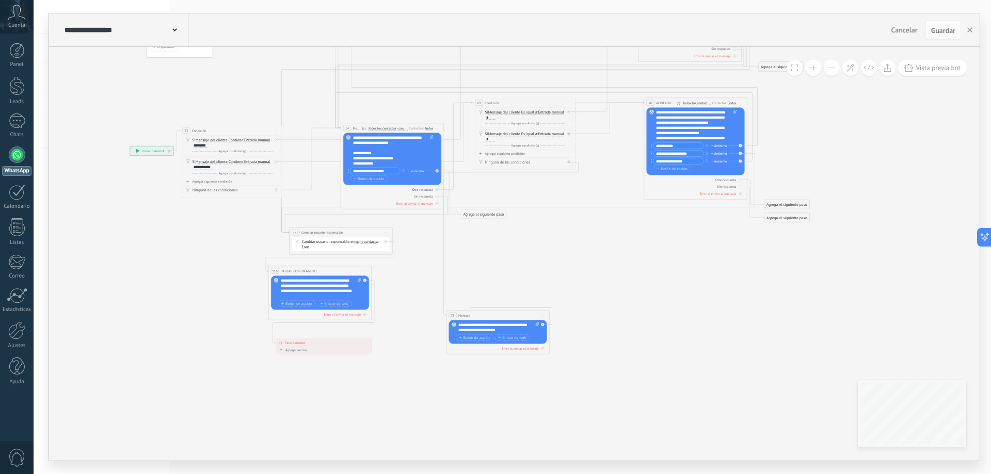
click at [325, 241] on div "Cambiar usuario responsable en main contact main contact all contacts chat cont…" at bounding box center [342, 244] width 81 height 10
click at [297, 240] on icon at bounding box center [297, 241] width 3 height 3
click at [298, 240] on icon at bounding box center [297, 241] width 3 height 3
click at [809, 73] on button at bounding box center [813, 68] width 16 height 16
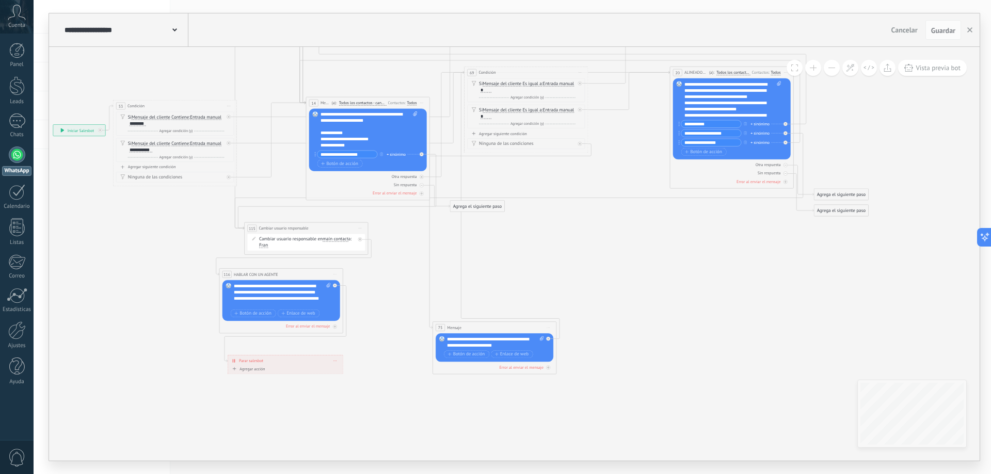
click at [810, 67] on button at bounding box center [813, 68] width 16 height 16
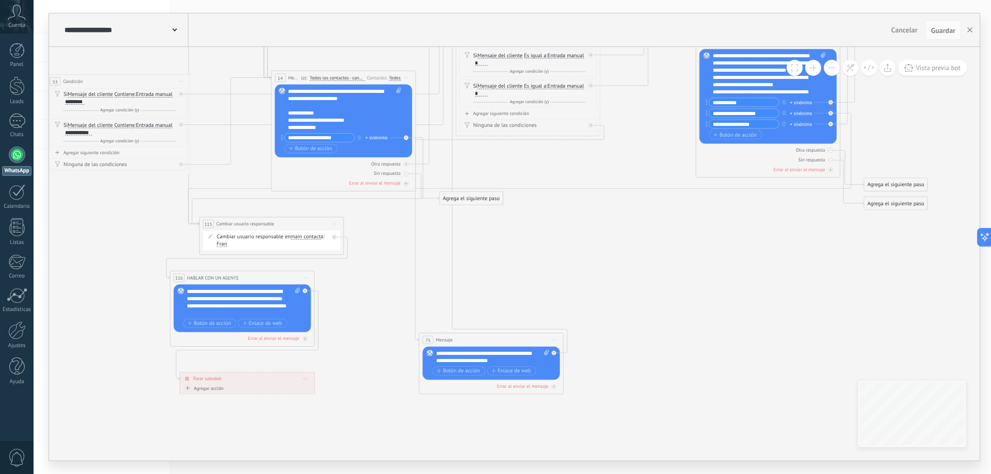
click at [210, 237] on icon at bounding box center [210, 236] width 4 height 4
click at [274, 235] on div "Cambiar usuario responsable en main contact main contact all contacts chat cont…" at bounding box center [273, 240] width 112 height 14
click at [219, 246] on span "Fran" at bounding box center [222, 245] width 10 height 6
click at [234, 264] on span "Oficina de Venta" at bounding box center [251, 263] width 69 height 8
click at [205, 235] on span at bounding box center [210, 236] width 12 height 6
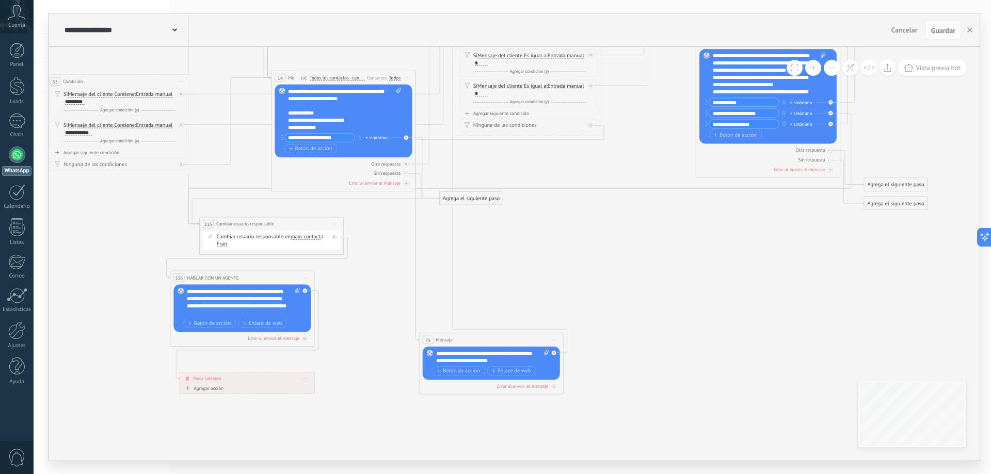
click at [212, 234] on icon at bounding box center [210, 236] width 4 height 4
click at [250, 233] on div "Cambiar usuario responsable en main contact main contact all contacts chat cont…" at bounding box center [273, 240] width 112 height 14
click at [260, 237] on div "Cambiar usuario responsable en main contact main contact all contacts chat cont…" at bounding box center [273, 240] width 112 height 14
drag, startPoint x: 267, startPoint y: 238, endPoint x: 282, endPoint y: 240, distance: 15.0
click at [268, 238] on div "Cambiar usuario responsable en main contact main contact all contacts chat cont…" at bounding box center [273, 240] width 112 height 14
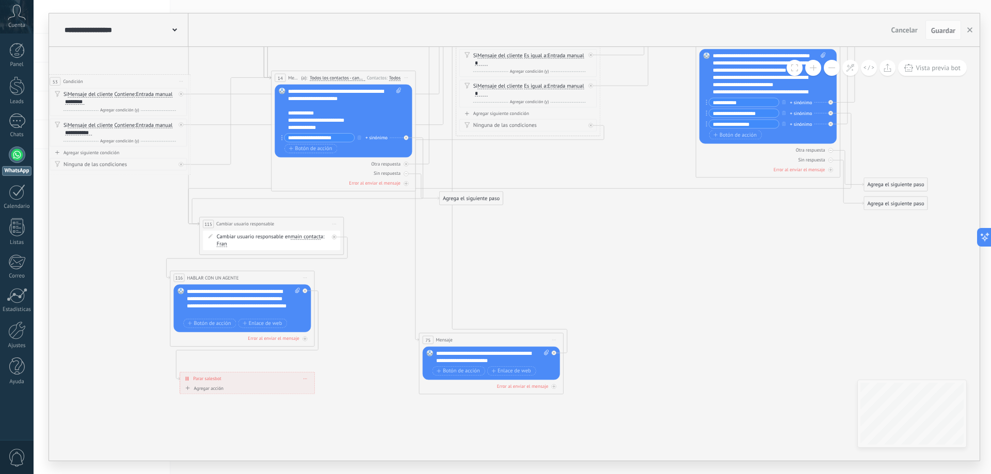
click at [288, 240] on div "Cambiar usuario responsable en main contact main contact all contacts chat cont…" at bounding box center [273, 240] width 112 height 14
click at [302, 236] on span "main contact" at bounding box center [306, 237] width 30 height 6
click at [302, 236] on button "main contact" at bounding box center [332, 237] width 90 height 13
click at [383, 246] on icon at bounding box center [440, 12] width 1288 height 1128
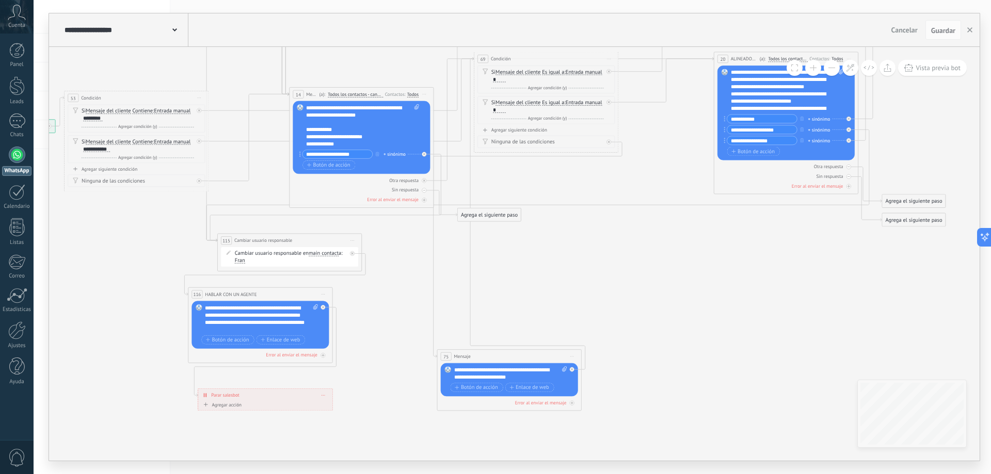
drag, startPoint x: 525, startPoint y: 250, endPoint x: 543, endPoint y: 267, distance: 24.5
click at [543, 267] on icon at bounding box center [458, 28] width 1288 height 1128
click at [352, 238] on span "Iniciar vista previa aquí Cambiar nombre Duplicar Borrar" at bounding box center [352, 240] width 11 height 10
click at [377, 289] on div "Borrar" at bounding box center [384, 288] width 71 height 12
drag, startPoint x: 468, startPoint y: 163, endPoint x: 236, endPoint y: 234, distance: 242.4
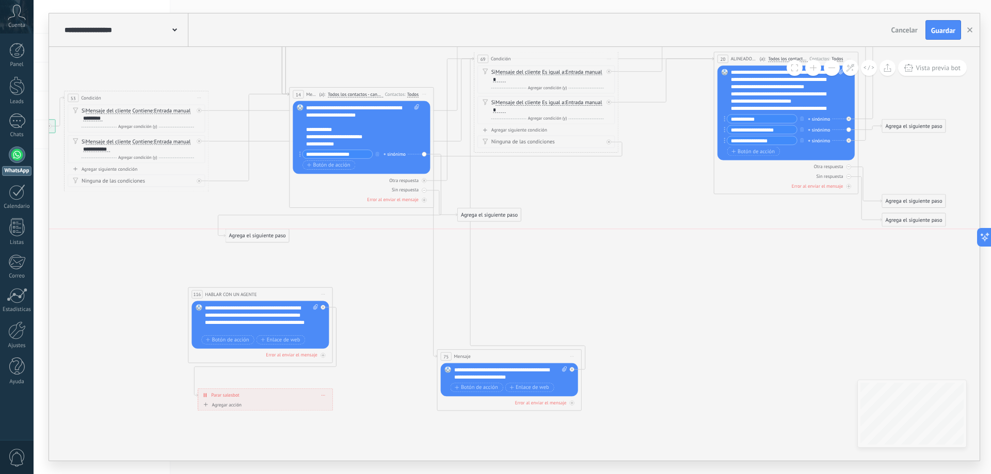
click at [236, 234] on div "Agrega el siguiente paso" at bounding box center [257, 236] width 63 height 12
click at [249, 233] on div "Agrega el siguiente paso" at bounding box center [257, 236] width 63 height 12
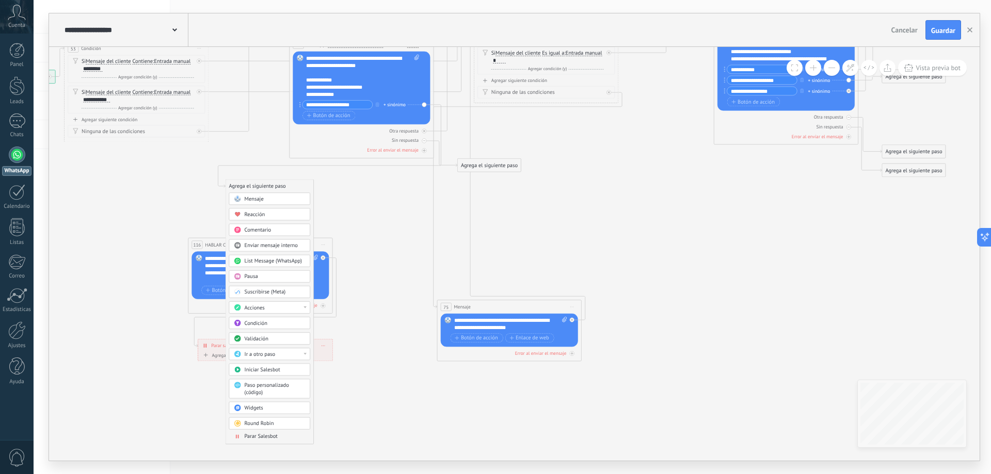
click at [276, 307] on div "Acciones" at bounding box center [275, 307] width 61 height 7
click at [280, 343] on div "Cambiar etapa del lead" at bounding box center [269, 345] width 81 height 12
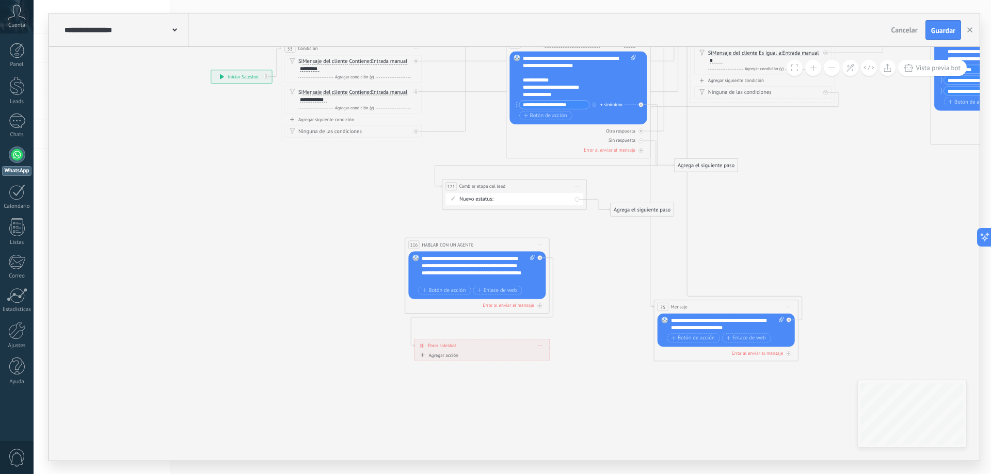
click at [0, 0] on div "Contacto inicial Negociación Debate contractual Discusión de contrato Logrado c…" at bounding box center [0, 0] width 0 height 0
click at [0, 0] on label "Negociación" at bounding box center [0, 0] width 0 height 0
click at [451, 201] on span at bounding box center [453, 199] width 12 height 6
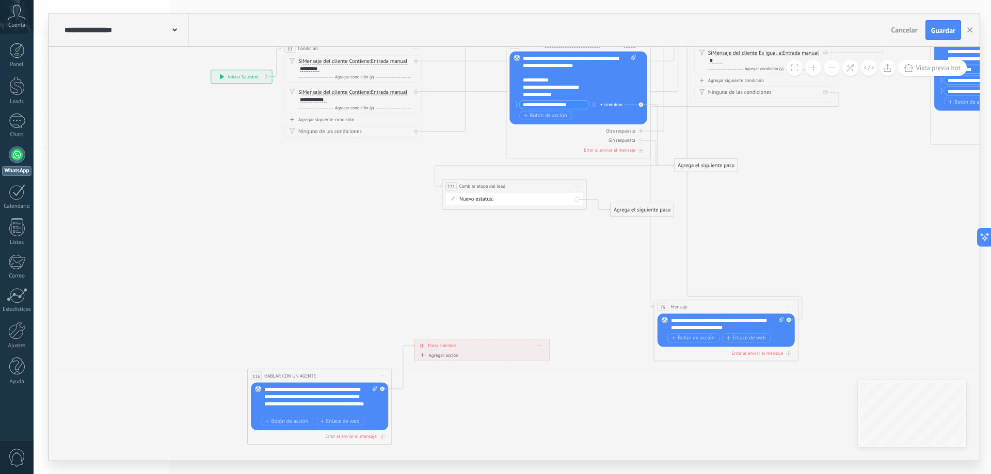
drag, startPoint x: 452, startPoint y: 244, endPoint x: 308, endPoint y: 364, distance: 187.6
click at [293, 373] on span "HABLAR CON UN AGENTE" at bounding box center [290, 376] width 52 height 7
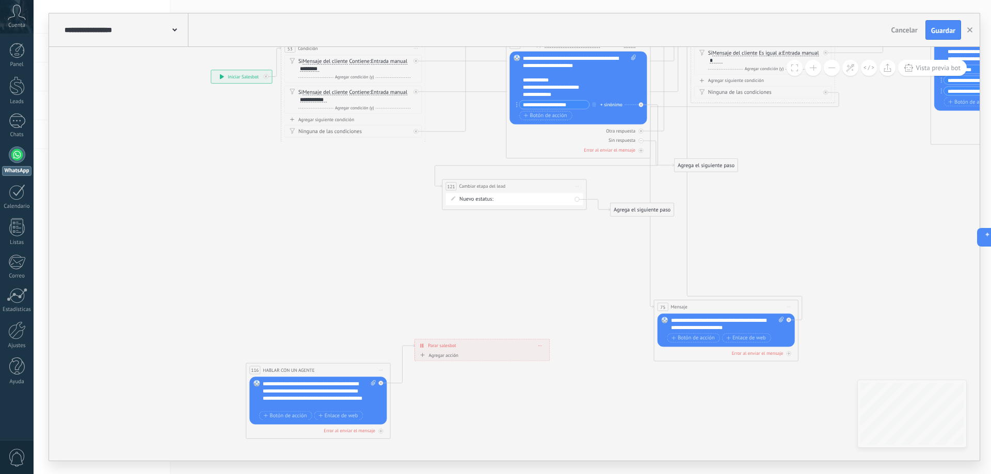
click at [631, 213] on div "Agrega el siguiente paso" at bounding box center [641, 210] width 63 height 12
click at [670, 331] on div "Acciones" at bounding box center [659, 331] width 61 height 7
click at [739, 279] on icon at bounding box center [674, 18] width 1288 height 1207
click at [630, 204] on div "Agrega el siguiente paso" at bounding box center [641, 210] width 63 height 12
click at [658, 334] on div "Acciones" at bounding box center [659, 331] width 61 height 7
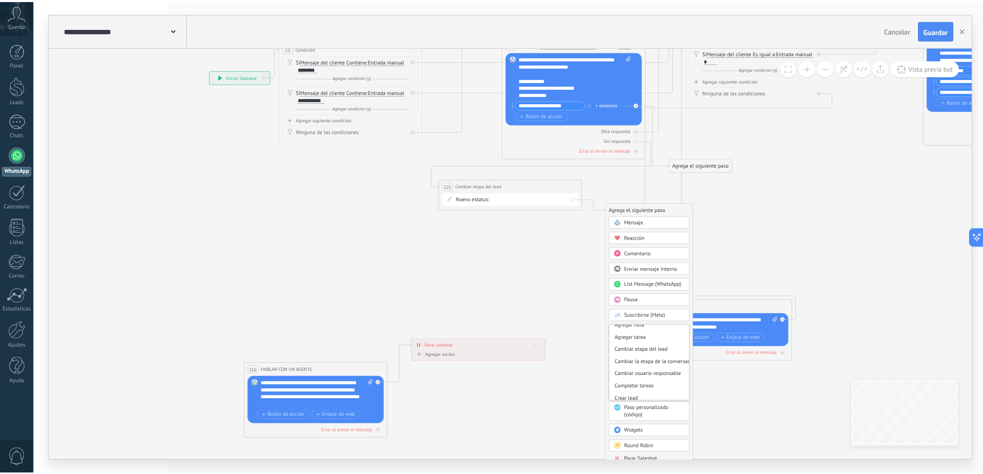
scroll to position [27, 0]
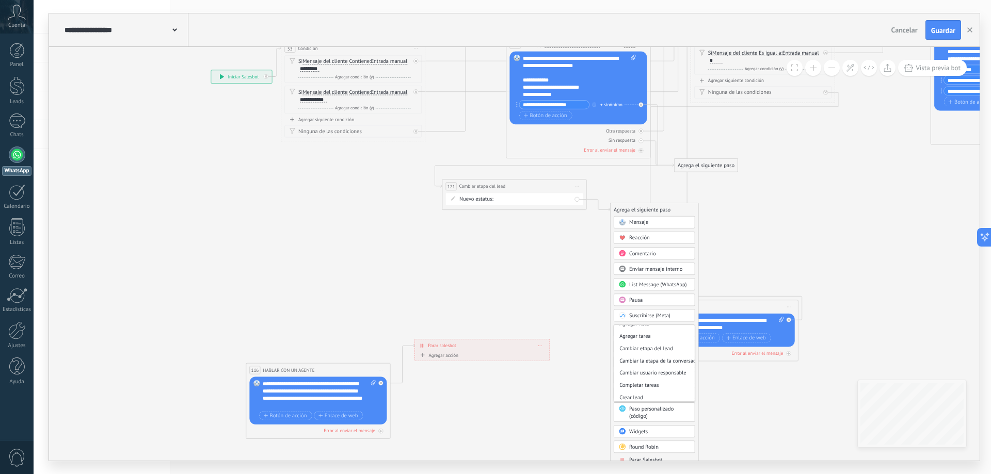
click at [14, 26] on span "Cuenta" at bounding box center [16, 25] width 17 height 7
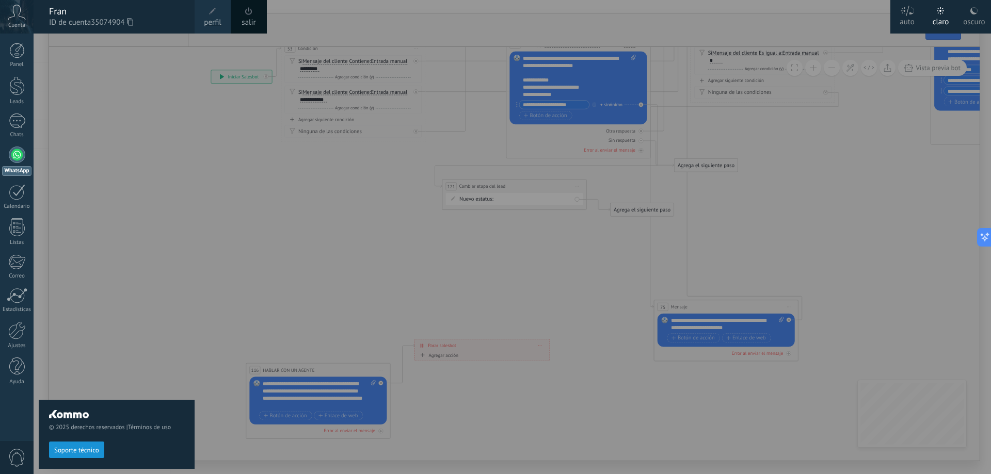
click at [124, 347] on div "© 2025 derechos reservados | Términos de uso Soporte técnico" at bounding box center [117, 254] width 156 height 441
click at [833, 133] on div at bounding box center [529, 237] width 991 height 474
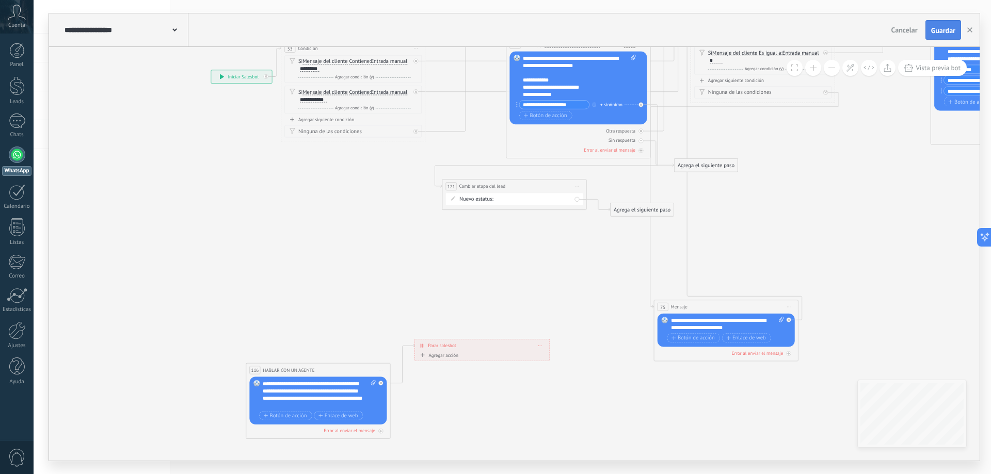
click at [937, 33] on span "Guardar" at bounding box center [943, 30] width 24 height 7
click at [21, 55] on div at bounding box center [16, 50] width 15 height 15
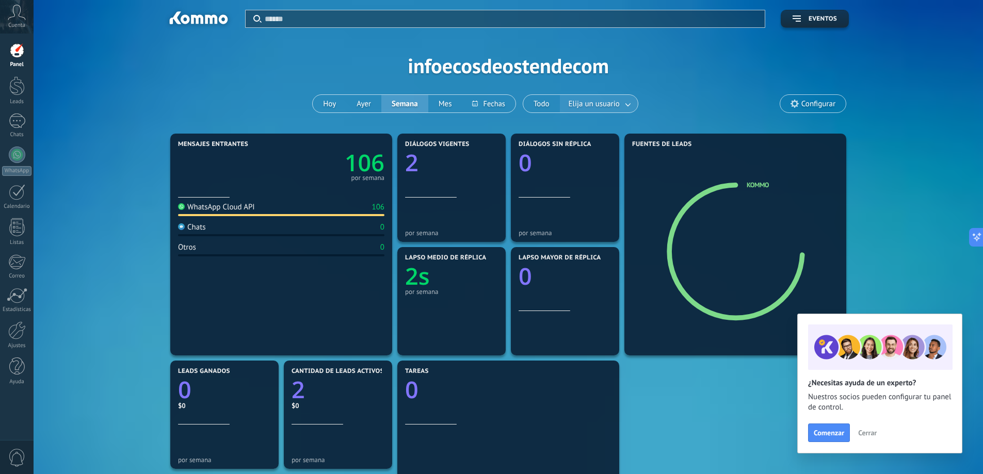
click at [620, 101] on link at bounding box center [628, 103] width 19 height 17
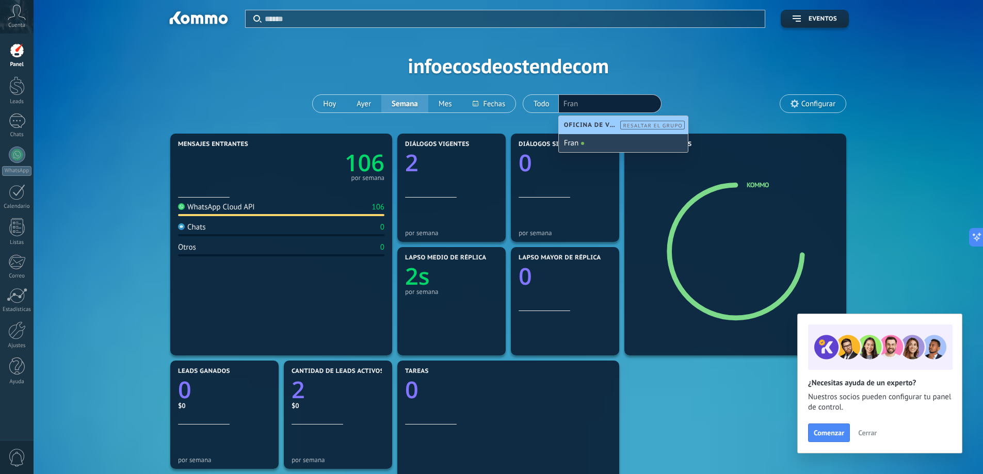
click at [612, 147] on div "Fran" at bounding box center [623, 143] width 129 height 18
click at [806, 102] on span "Configurar" at bounding box center [818, 104] width 34 height 9
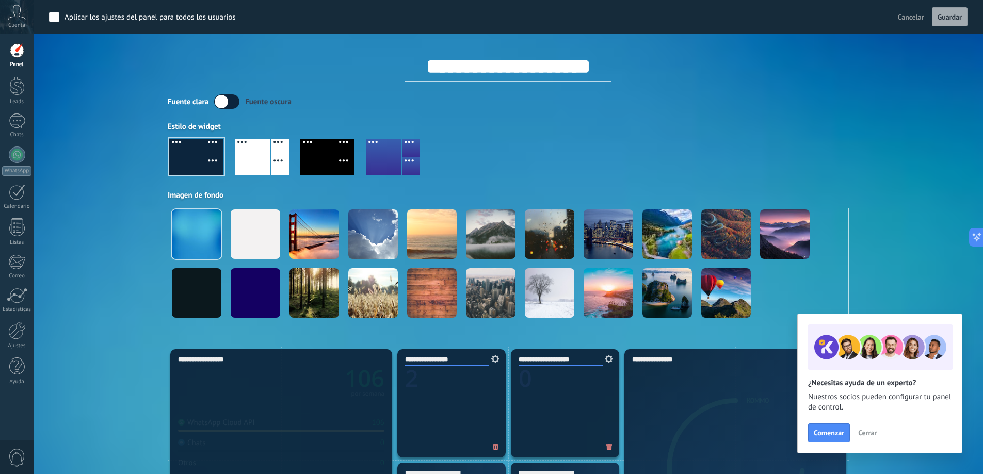
click at [558, 130] on div "Estilo de widget" at bounding box center [508, 127] width 681 height 10
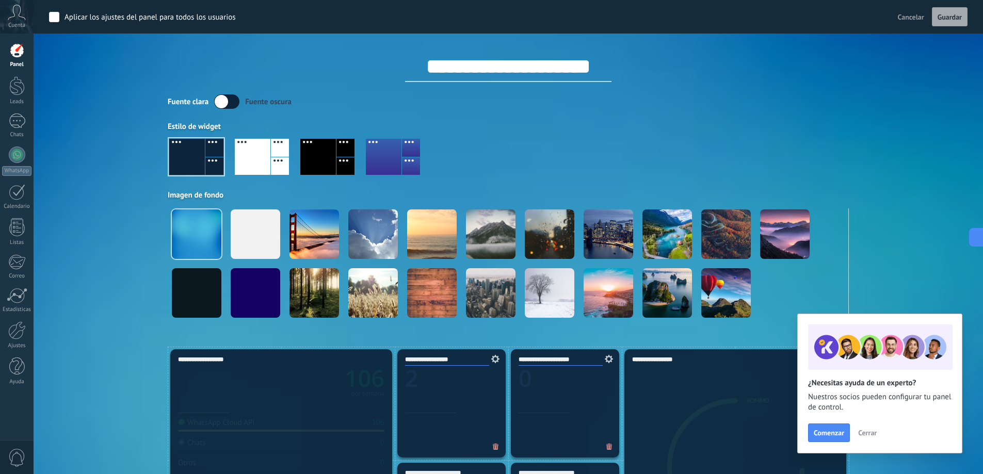
click at [15, 20] on icon at bounding box center [17, 12] width 18 height 15
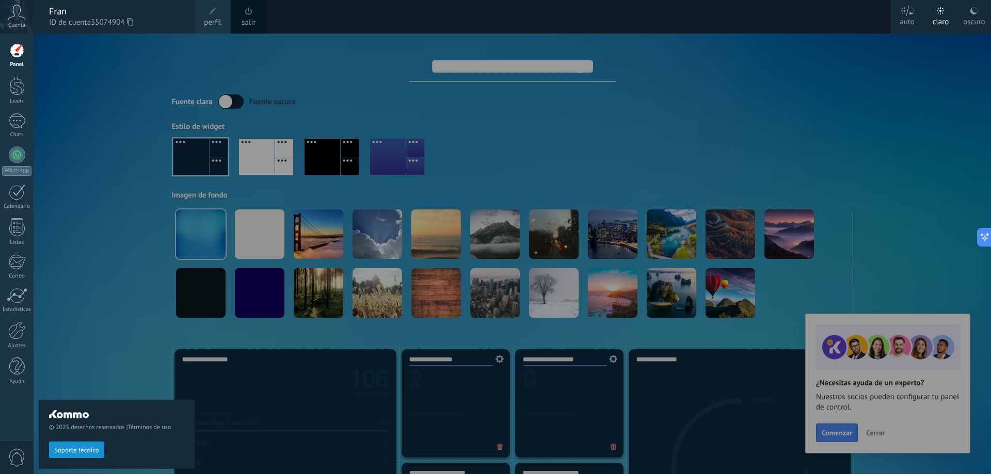
click at [71, 13] on div "Fran" at bounding box center [116, 11] width 135 height 11
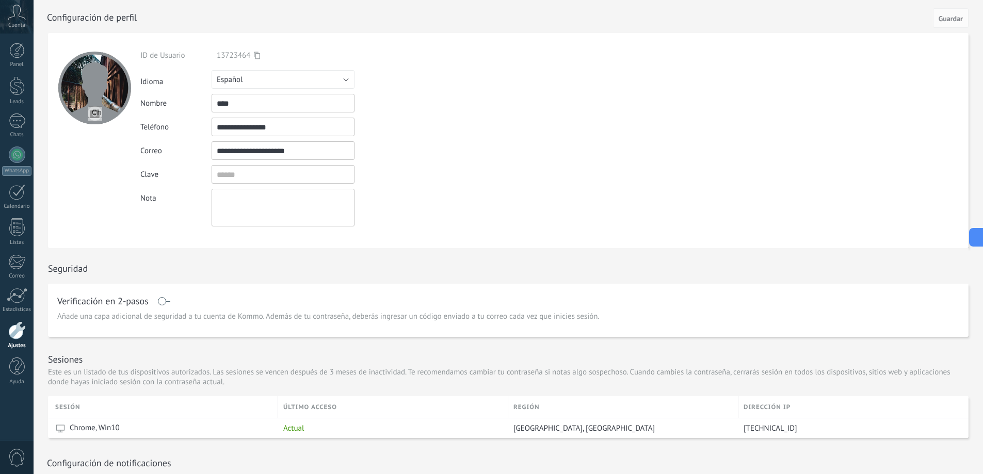
click at [233, 107] on input "****" at bounding box center [283, 103] width 143 height 19
type input "*****"
click at [463, 158] on div "**********" at bounding box center [306, 150] width 333 height 19
click at [940, 22] on span "Guardar" at bounding box center [951, 18] width 24 height 7
click at [17, 86] on div at bounding box center [16, 85] width 15 height 19
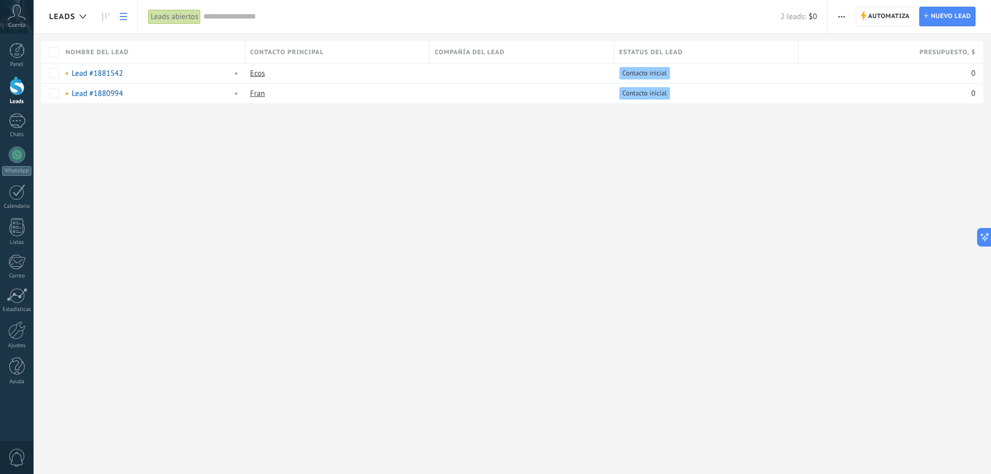
click at [235, 151] on div "Leads Automatiza Nueva difusión Editar embudo Imprimir Ajustes de la lista Impo…" at bounding box center [512, 237] width 957 height 474
click at [20, 120] on div "1" at bounding box center [17, 121] width 17 height 15
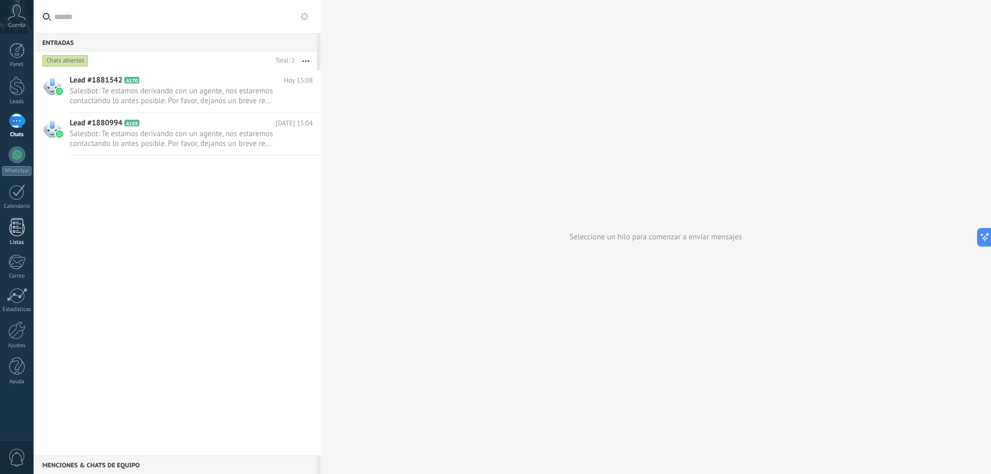
click at [21, 239] on div "Listas" at bounding box center [17, 242] width 30 height 7
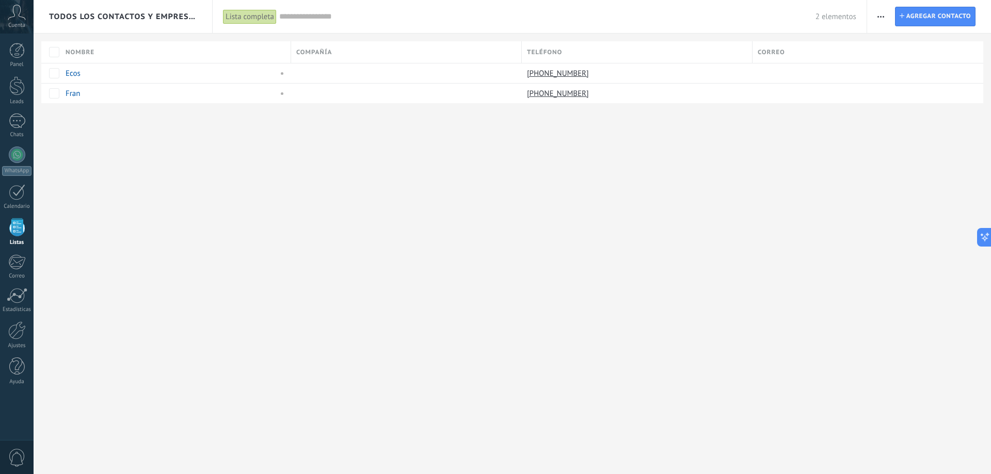
click at [879, 19] on span "button" at bounding box center [880, 17] width 7 height 20
click at [569, 195] on div "Todos los contactos y empresas Lista completa Aplicar 2 elementos Lista complet…" at bounding box center [512, 237] width 957 height 474
click at [11, 119] on div "1" at bounding box center [17, 121] width 17 height 15
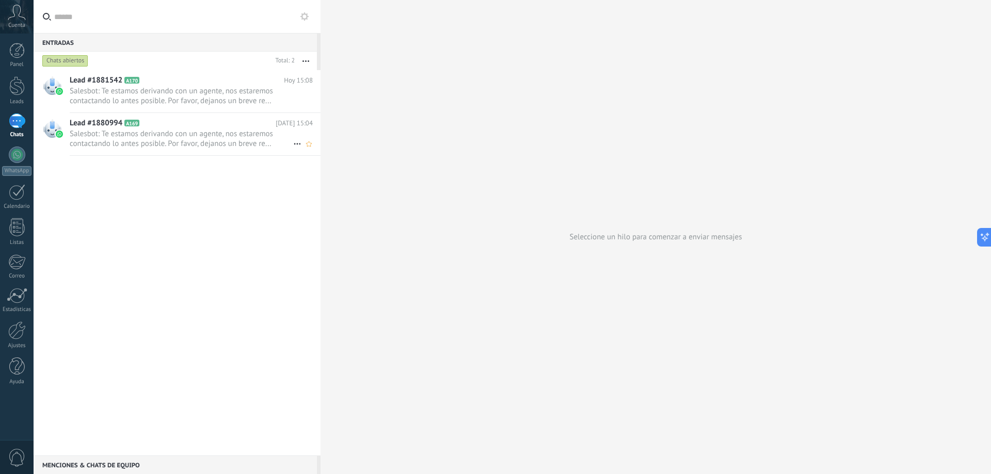
click at [122, 133] on span "Salesbot: Te estamos derivando con un agente, nos estaremos contactando lo ante…" at bounding box center [181, 139] width 223 height 20
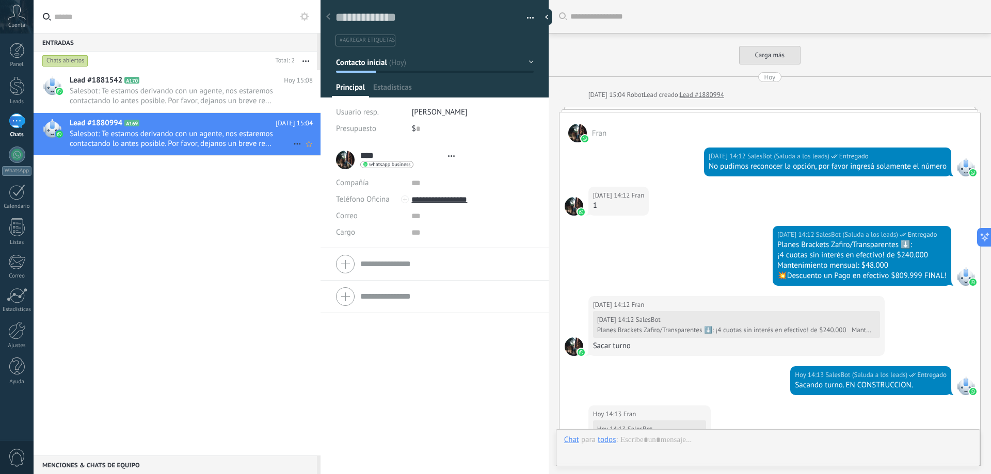
type textarea "**********"
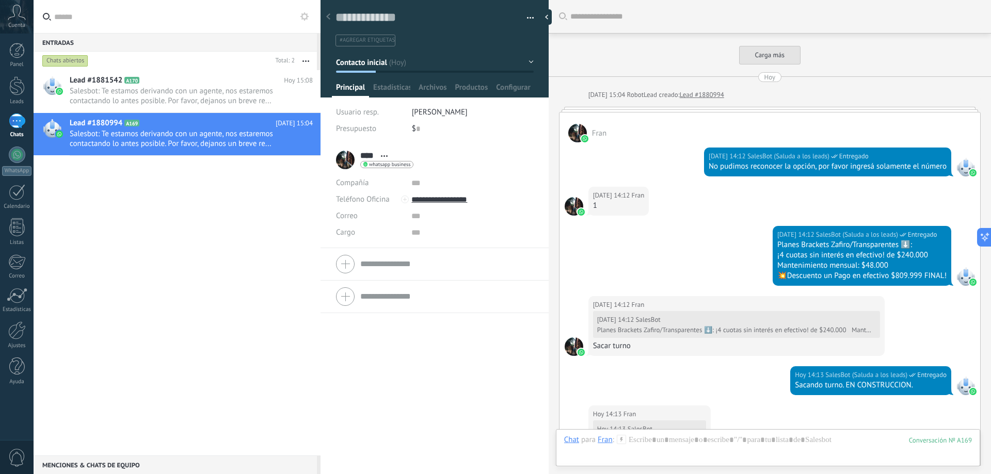
scroll to position [3452, 0]
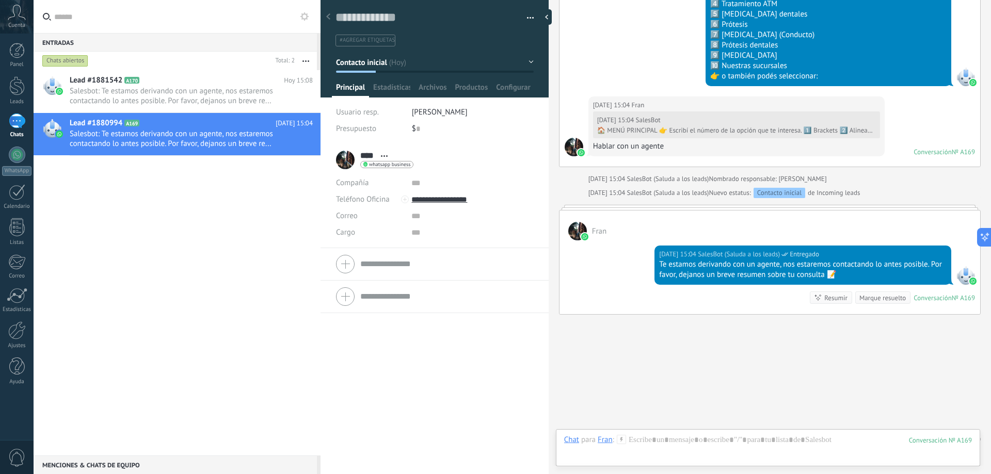
click at [628, 435] on span "Crear una" at bounding box center [630, 439] width 27 height 9
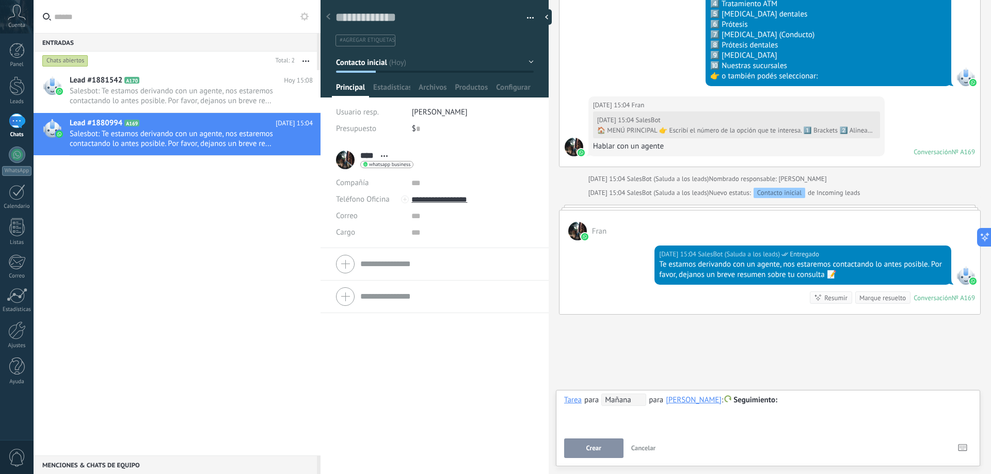
click at [645, 449] on span "Cancelar" at bounding box center [643, 448] width 25 height 9
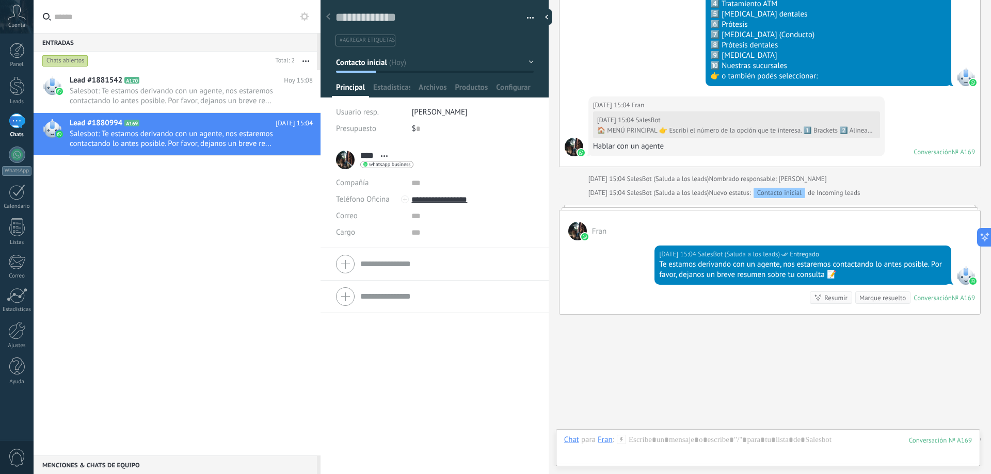
click at [355, 110] on span "Usuario resp." at bounding box center [357, 112] width 43 height 10
click at [23, 334] on div at bounding box center [17, 330] width 18 height 18
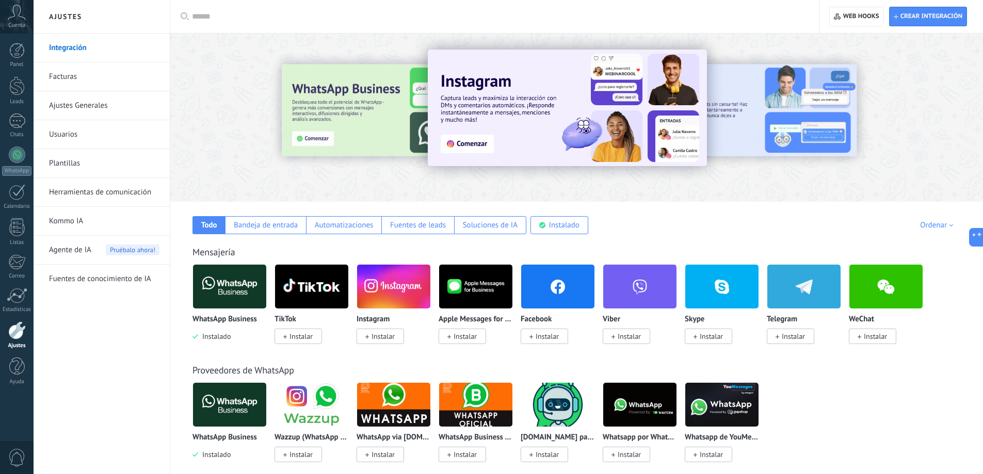
click at [66, 141] on link "Usuarios" at bounding box center [104, 134] width 110 height 29
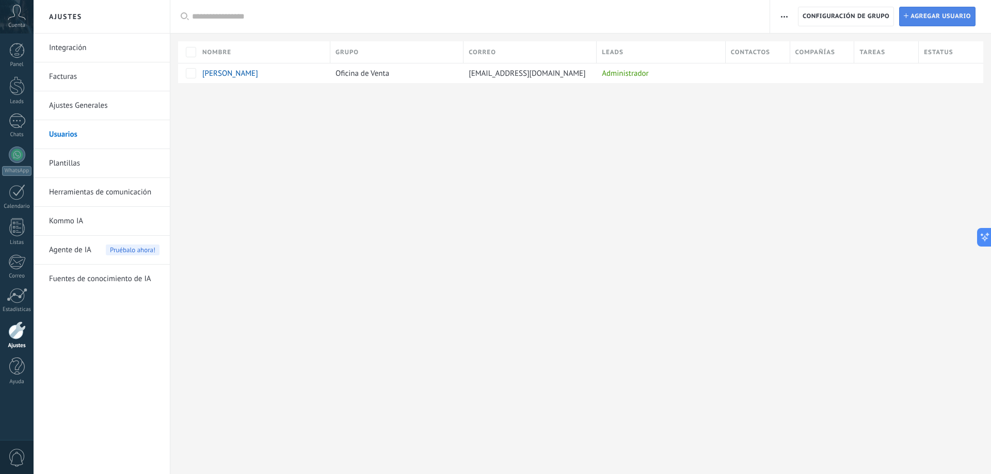
click at [926, 21] on span "Agregar usuario" at bounding box center [940, 16] width 60 height 19
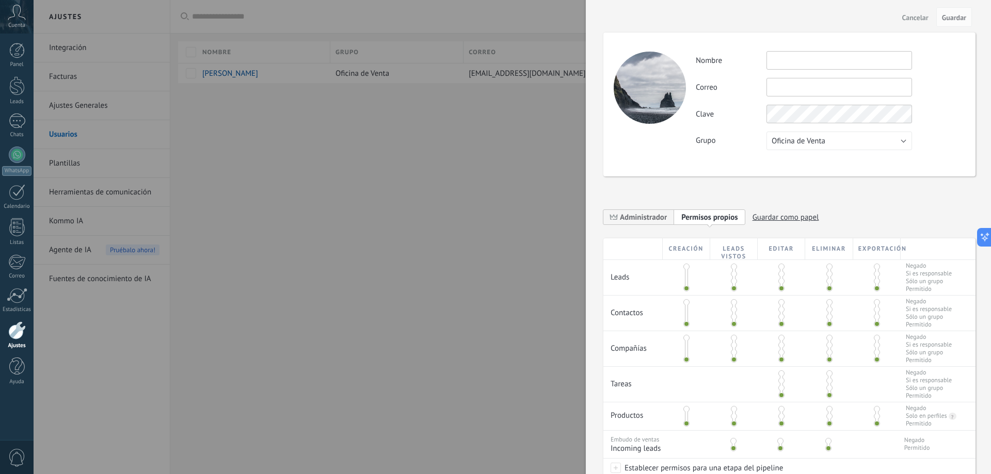
click at [824, 57] on input "text" at bounding box center [839, 60] width 146 height 19
click at [686, 266] on span at bounding box center [686, 267] width 6 height 6
click at [685, 289] on span at bounding box center [686, 288] width 6 height 6
click at [888, 148] on button "Oficina de Venta" at bounding box center [839, 141] width 146 height 19
click at [918, 17] on span "Cancelar" at bounding box center [915, 17] width 26 height 7
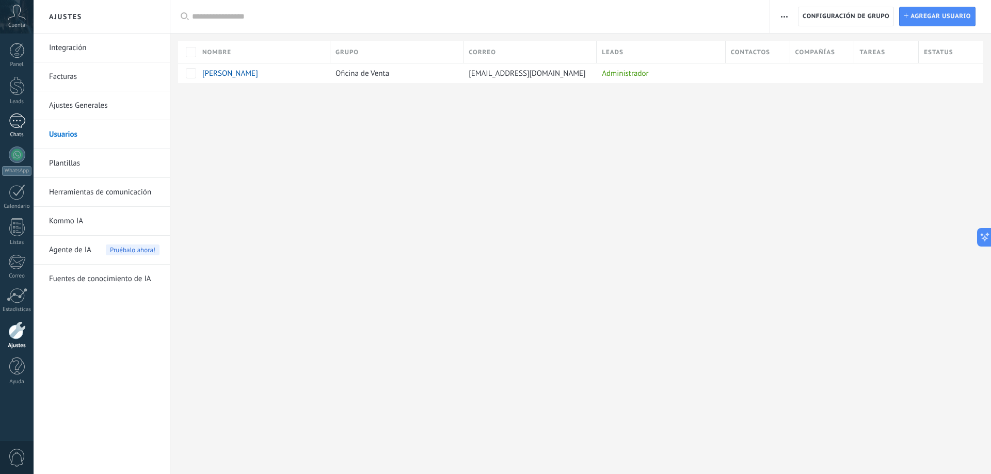
click at [26, 123] on link "1 Chats" at bounding box center [17, 126] width 34 height 25
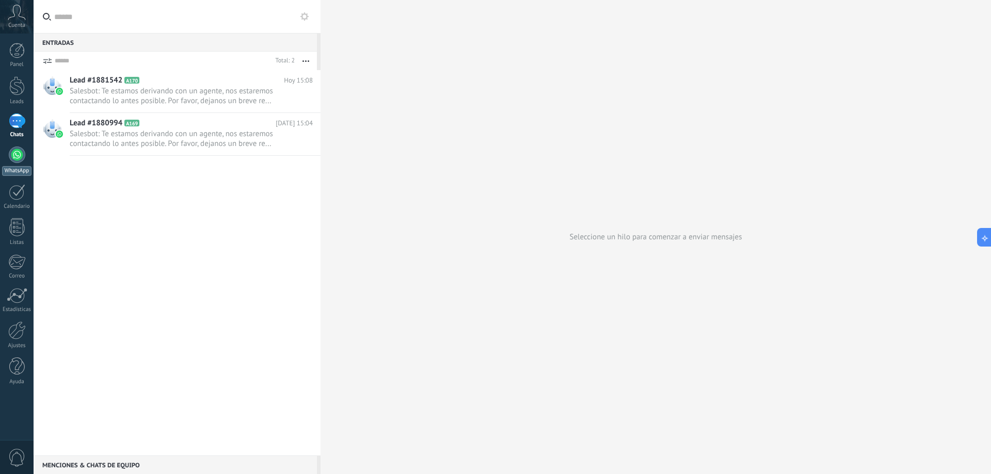
click at [19, 155] on div at bounding box center [17, 155] width 17 height 17
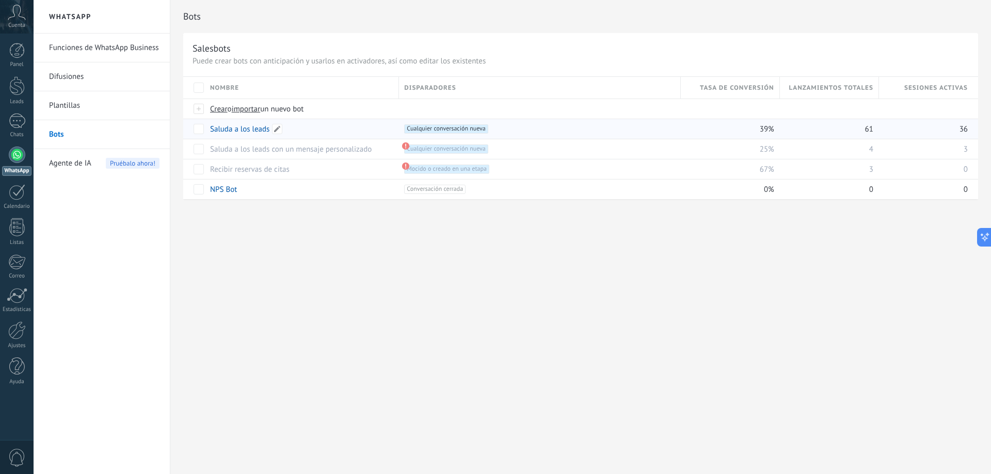
click at [237, 130] on link "Saluda a los leads" at bounding box center [239, 129] width 59 height 10
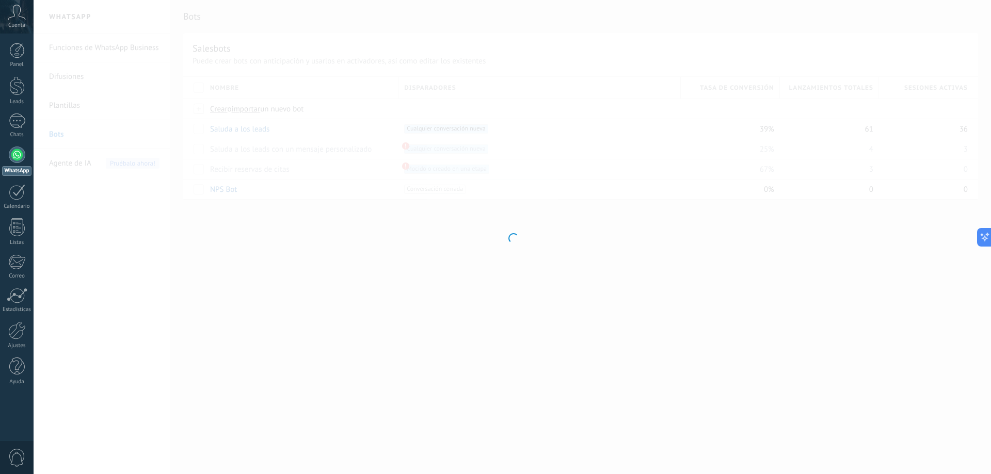
type input "**********"
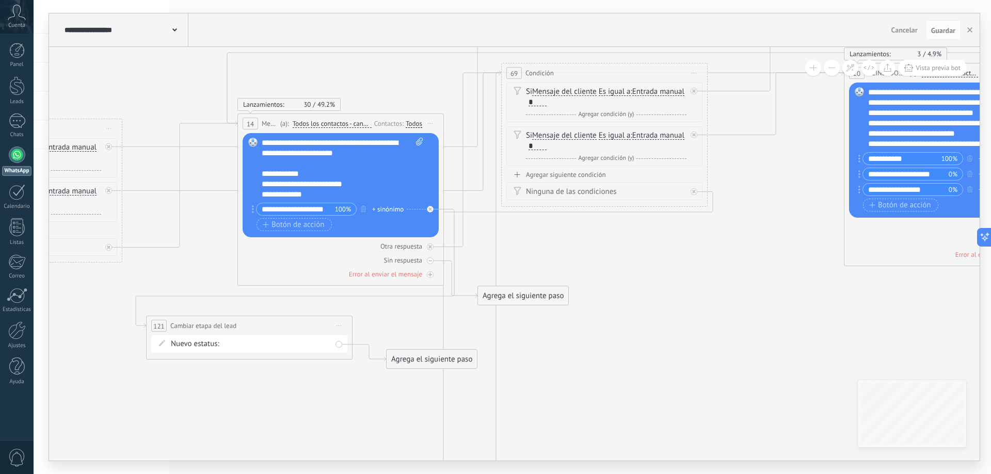
click at [404, 360] on div "Agrega el siguiente paso" at bounding box center [432, 359] width 90 height 17
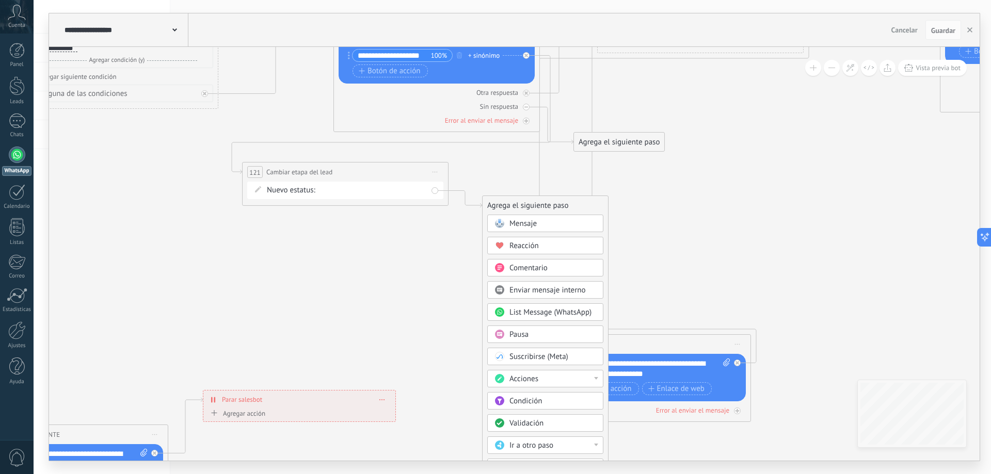
drag, startPoint x: 622, startPoint y: 376, endPoint x: 713, endPoint y: 245, distance: 159.3
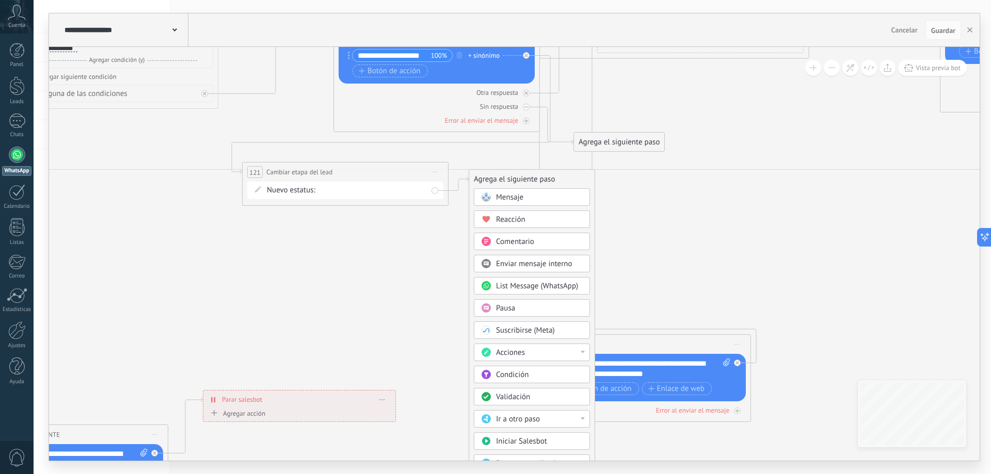
drag, startPoint x: 566, startPoint y: 208, endPoint x: 552, endPoint y: 182, distance: 29.1
click at [552, 182] on div "Agrega el siguiente paso" at bounding box center [531, 179] width 125 height 17
click at [551, 356] on div "Acciones" at bounding box center [539, 353] width 87 height 10
click at [547, 422] on div "Cambiar la etapa de la conversación" at bounding box center [531, 423] width 115 height 18
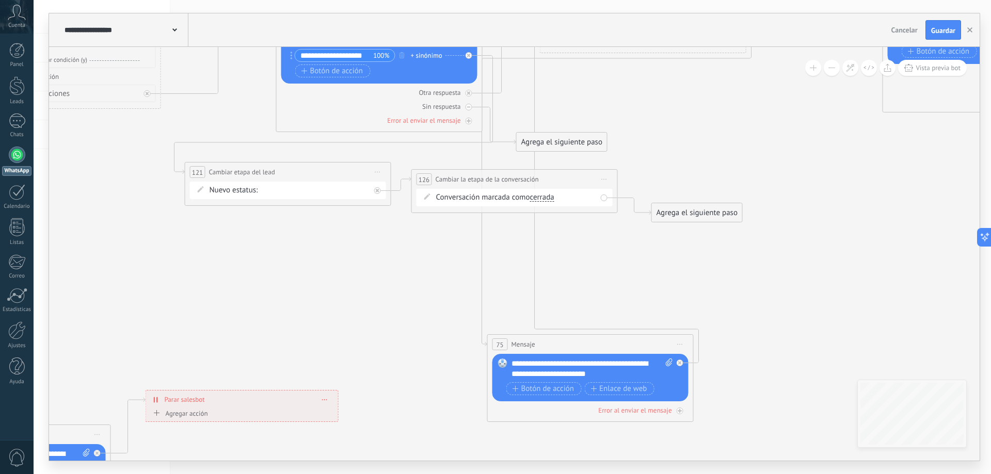
click at [543, 198] on span "cerrada" at bounding box center [541, 198] width 24 height 8
click at [543, 198] on button "cerrada" at bounding box center [588, 197] width 129 height 19
click at [606, 179] on icon at bounding box center [604, 179] width 5 height 1
click at [623, 249] on div "Borrar" at bounding box center [651, 247] width 102 height 18
click at [466, 205] on div "Agrega el siguiente paso" at bounding box center [470, 205] width 90 height 17
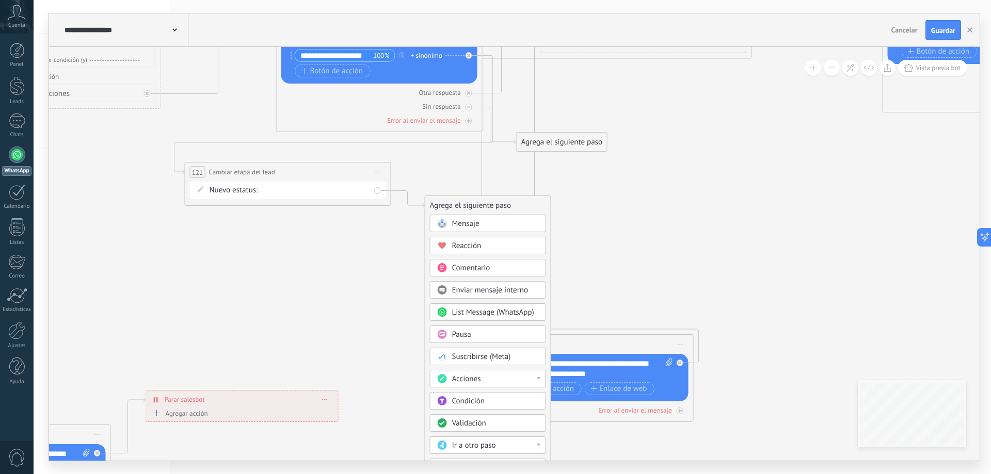
click at [489, 372] on div "Acciones" at bounding box center [488, 379] width 116 height 18
click at [489, 416] on div "Cambiar usuario responsable" at bounding box center [487, 416] width 115 height 18
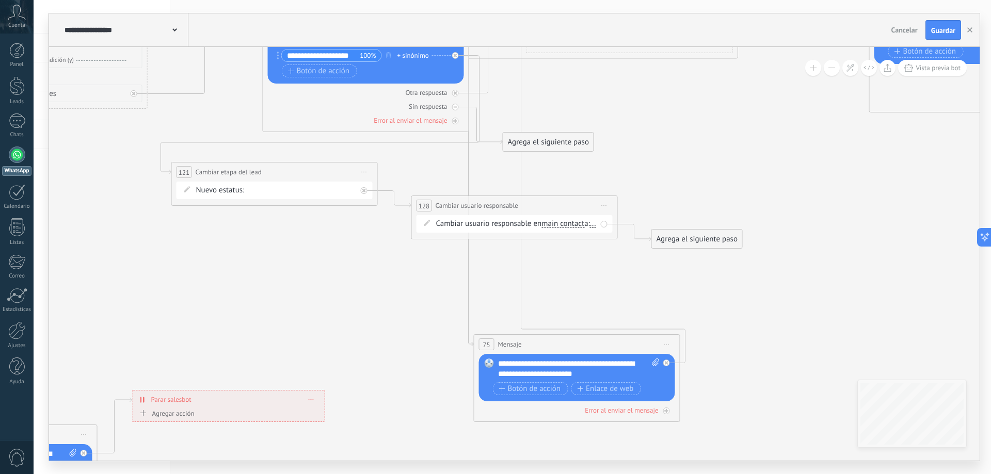
click at [590, 228] on span "..." at bounding box center [593, 224] width 6 height 8
click at [458, 273] on div "[PERSON_NAME]" at bounding box center [495, 270] width 129 height 18
click at [685, 240] on div "Agrega el siguiente paso" at bounding box center [697, 239] width 90 height 17
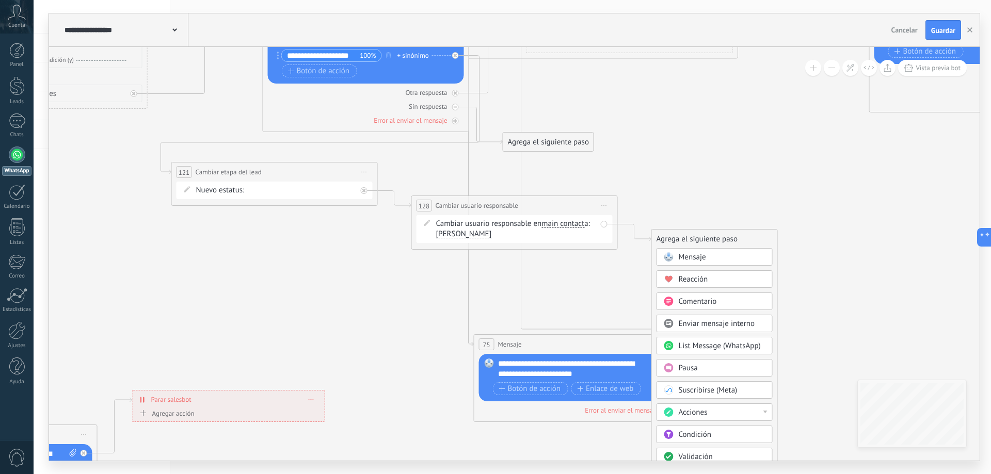
click at [750, 325] on span "Enviar mensaje interno" at bounding box center [717, 324] width 76 height 10
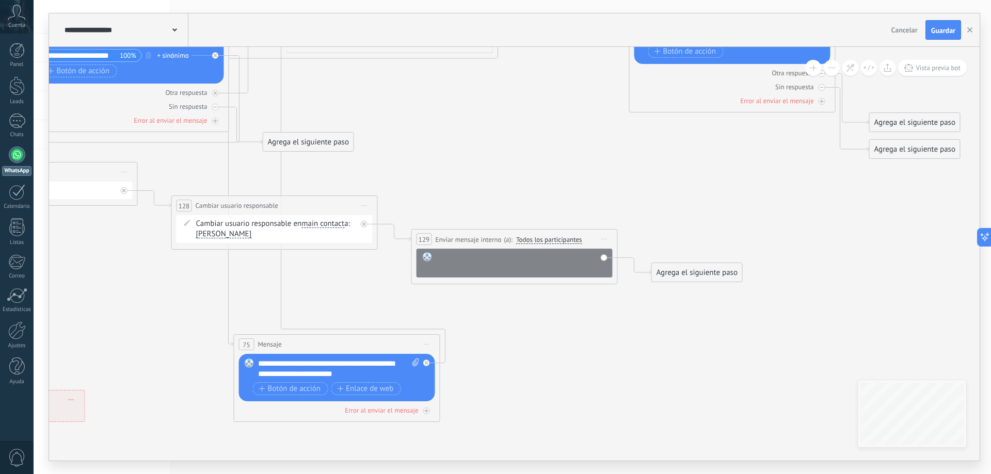
drag, startPoint x: 481, startPoint y: 264, endPoint x: 485, endPoint y: 256, distance: 8.3
click at [483, 260] on div at bounding box center [521, 262] width 171 height 21
click at [558, 244] on div "(a): Todos los participantes Usuario responsable Todos los participantes Oficin…" at bounding box center [541, 240] width 81 height 10
click at [554, 240] on span "Todos los participantes" at bounding box center [549, 240] width 66 height 8
click at [554, 240] on button "Todos los participantes" at bounding box center [575, 240] width 129 height 19
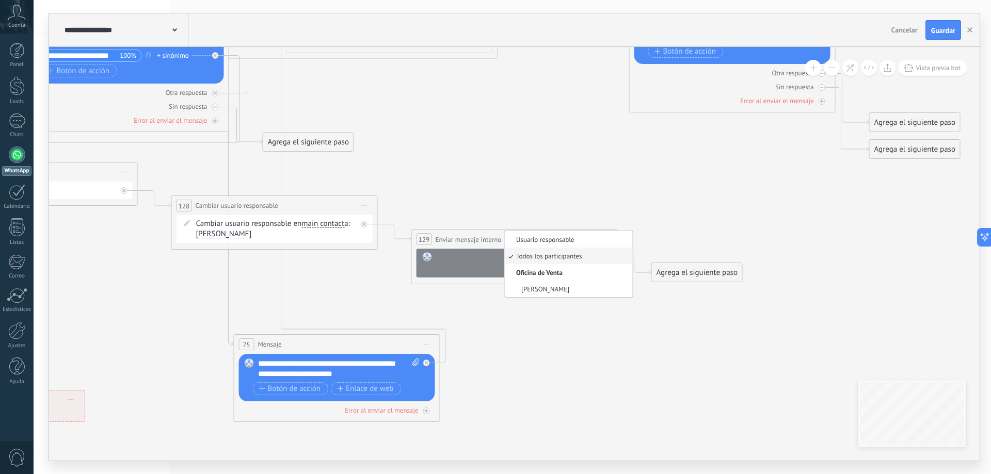
click at [474, 257] on div at bounding box center [521, 262] width 171 height 21
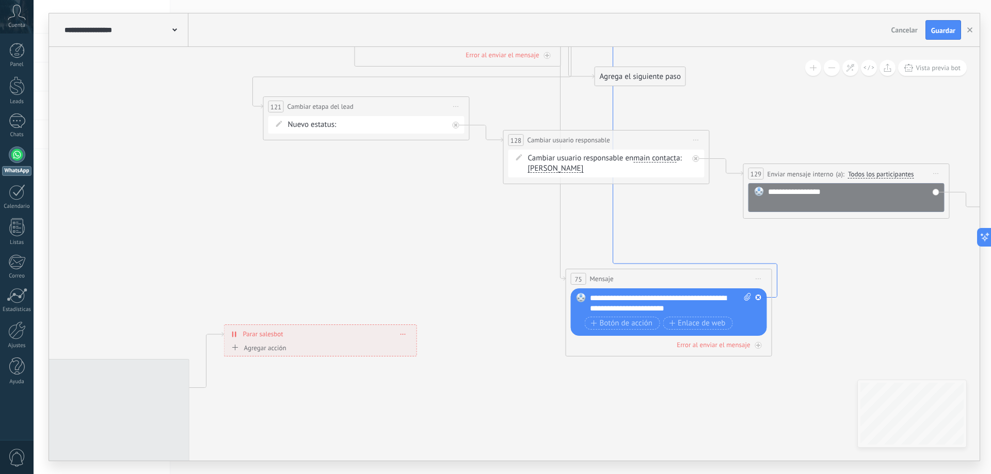
drag, startPoint x: 280, startPoint y: 305, endPoint x: 624, endPoint y: 235, distance: 351.3
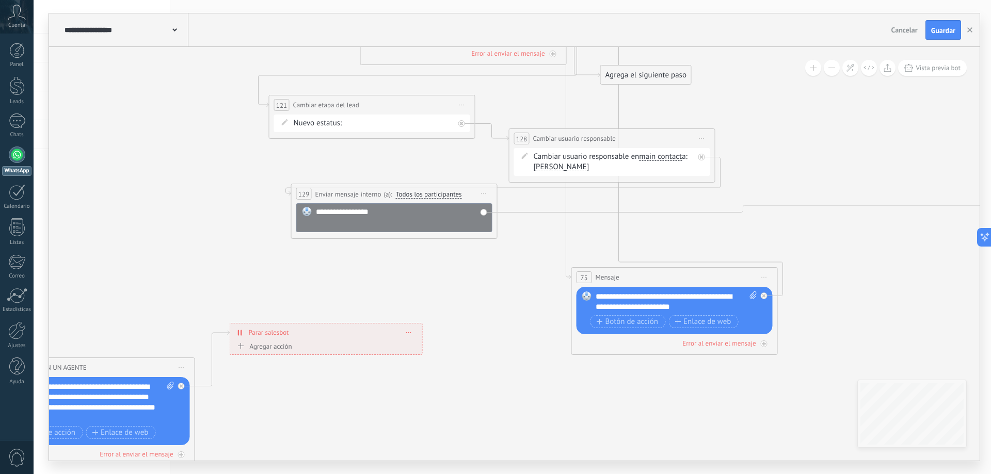
drag, startPoint x: 793, startPoint y: 171, endPoint x: 335, endPoint y: 192, distance: 458.2
click at [335, 192] on span "Enviar mensaje interno" at bounding box center [348, 194] width 66 height 10
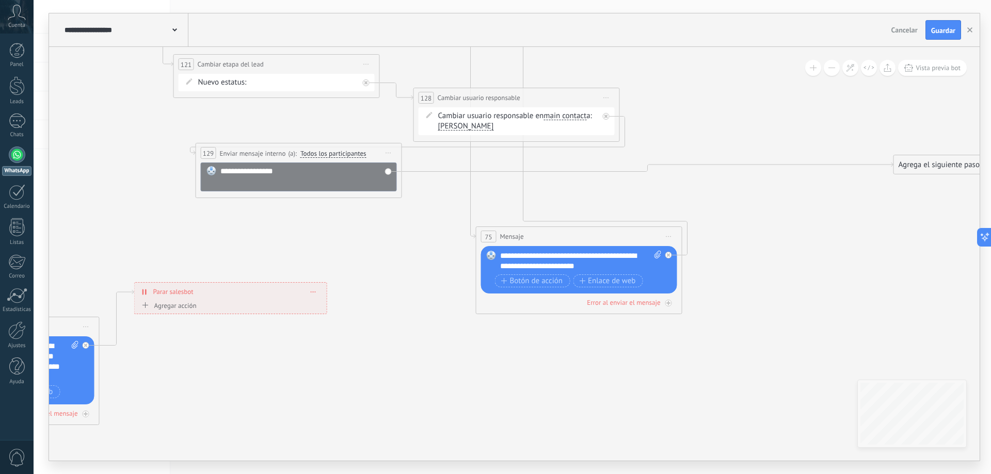
drag, startPoint x: 866, startPoint y: 229, endPoint x: 770, endPoint y: 188, distance: 103.8
drag, startPoint x: 918, startPoint y: 168, endPoint x: 71, endPoint y: 231, distance: 849.2
click at [103, 234] on div "Agrega el siguiente paso" at bounding box center [148, 242] width 90 height 17
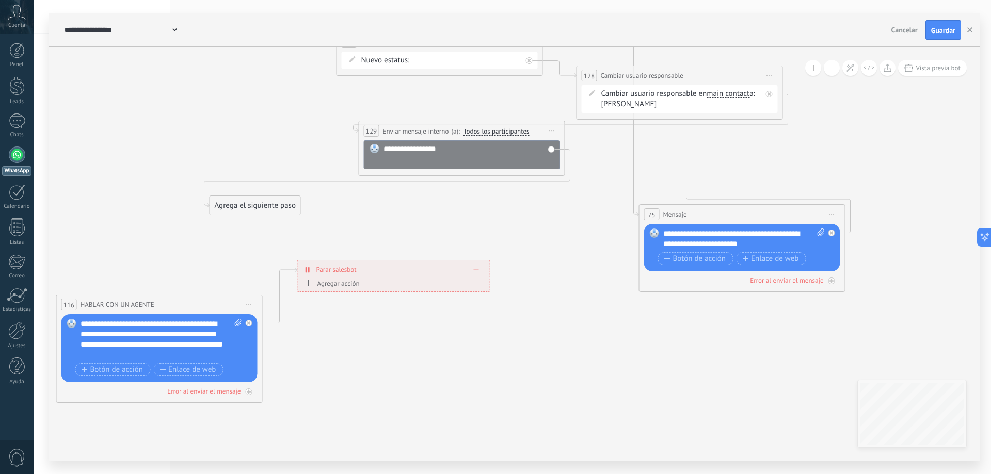
drag, startPoint x: 169, startPoint y: 254, endPoint x: 249, endPoint y: 210, distance: 91.5
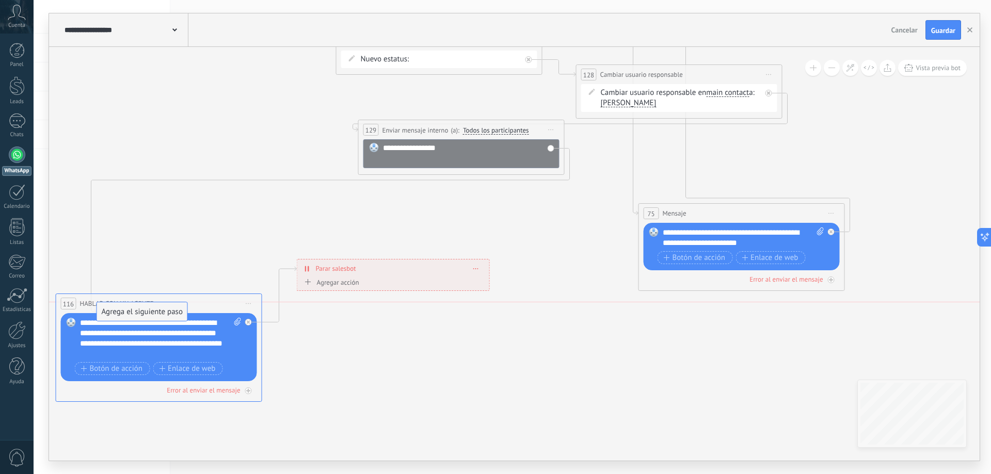
drag, startPoint x: 249, startPoint y: 207, endPoint x: 135, endPoint y: 317, distance: 158.4
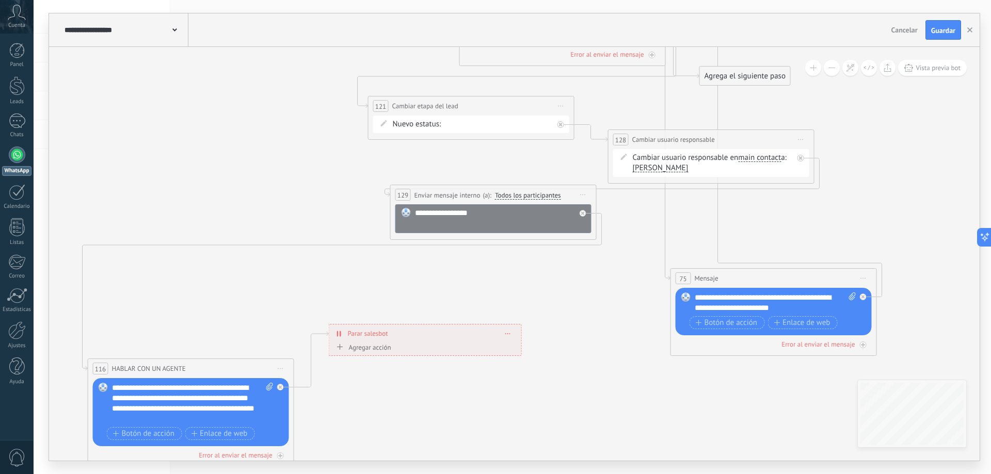
drag, startPoint x: 325, startPoint y: 226, endPoint x: 357, endPoint y: 291, distance: 72.5
click at [946, 29] on span "Guardar" at bounding box center [943, 30] width 24 height 7
click at [583, 195] on icon at bounding box center [583, 195] width 5 height 1
drag, startPoint x: 350, startPoint y: 297, endPoint x: 290, endPoint y: 314, distance: 62.2
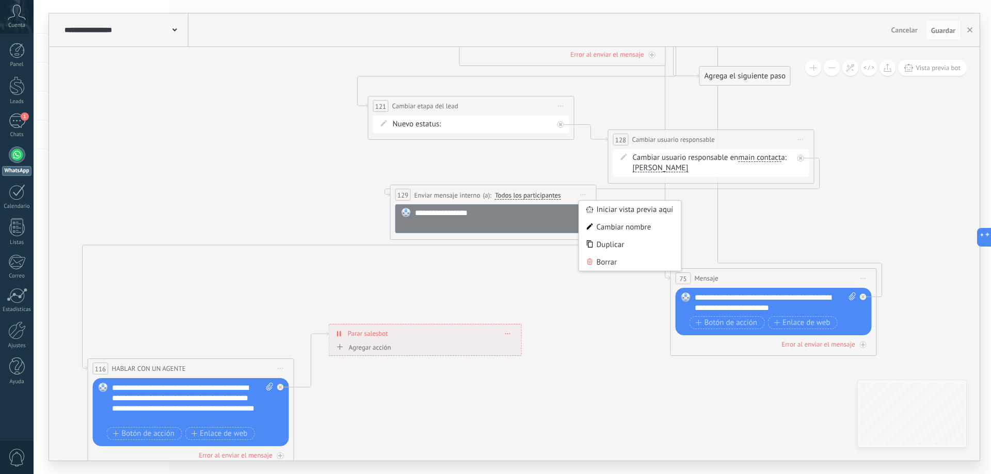
click at [582, 215] on icon at bounding box center [583, 214] width 4 height 4
click at [655, 230] on div "Agrega el siguiente paso" at bounding box center [675, 228] width 90 height 17
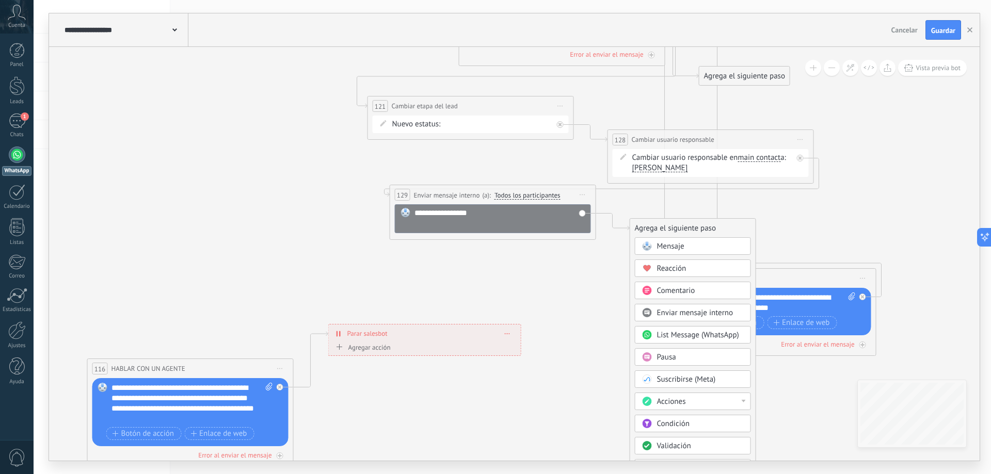
click at [687, 402] on div "Acciones" at bounding box center [700, 402] width 87 height 10
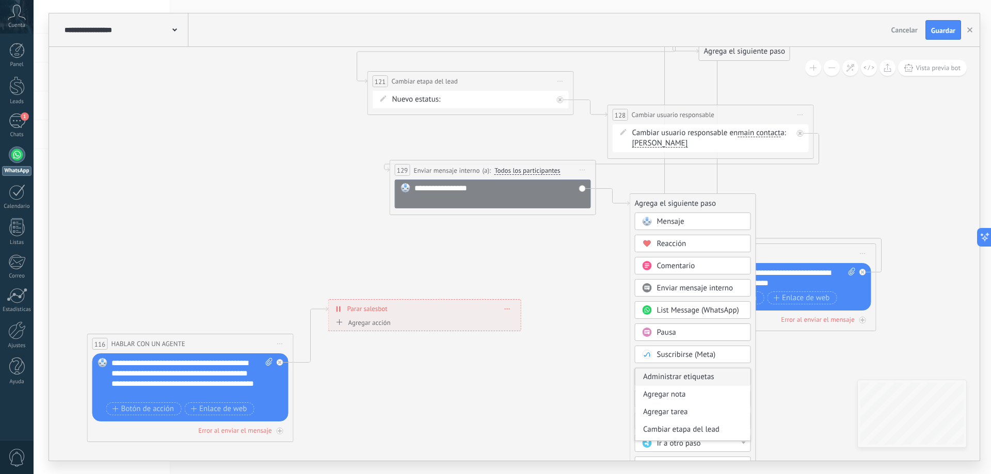
click at [723, 379] on div "Administrar etiquetas" at bounding box center [692, 377] width 115 height 18
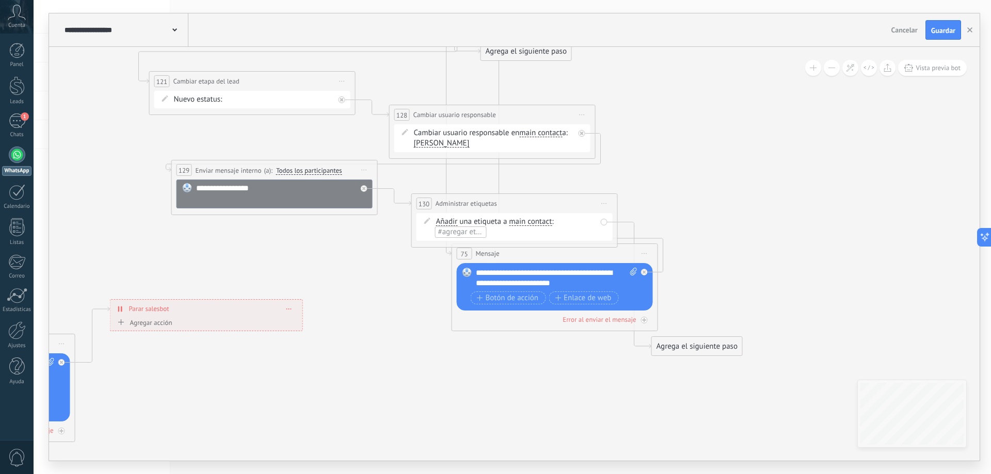
click at [471, 228] on span "#agregar etiquetas" at bounding box center [469, 232] width 62 height 10
click at [467, 254] on span "Seguimiento de cita" at bounding box center [470, 252] width 72 height 14
drag, startPoint x: 508, startPoint y: 199, endPoint x: 127, endPoint y: 230, distance: 382.1
click at [127, 230] on div "**********" at bounding box center [133, 235] width 205 height 19
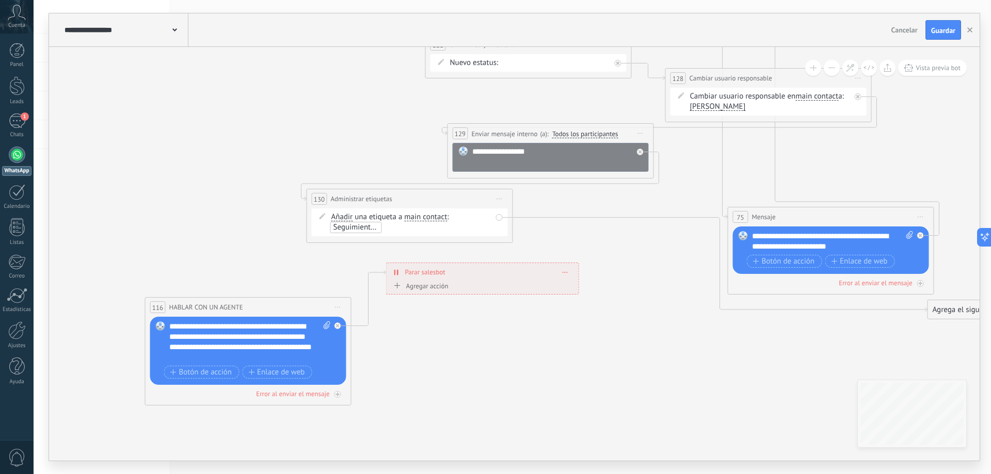
drag, startPoint x: 230, startPoint y: 342, endPoint x: 496, endPoint y: 302, distance: 269.3
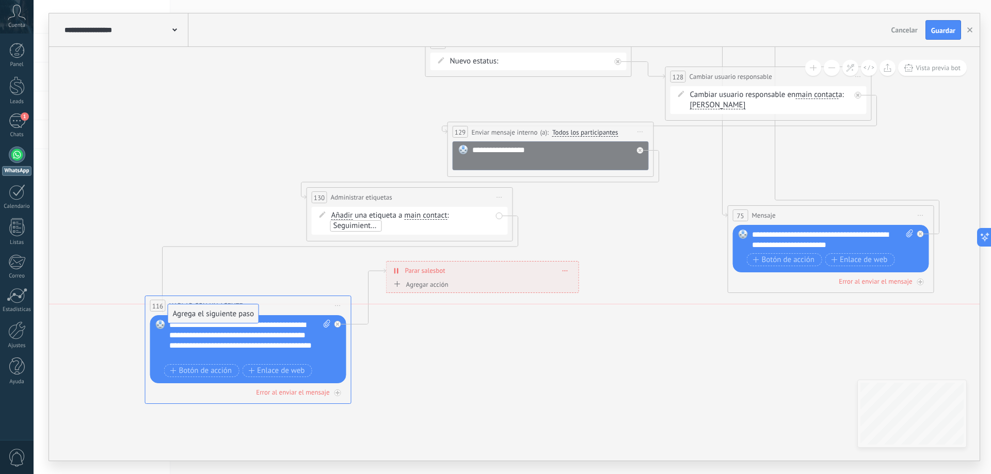
drag, startPoint x: 954, startPoint y: 307, endPoint x: 195, endPoint y: 308, distance: 759.6
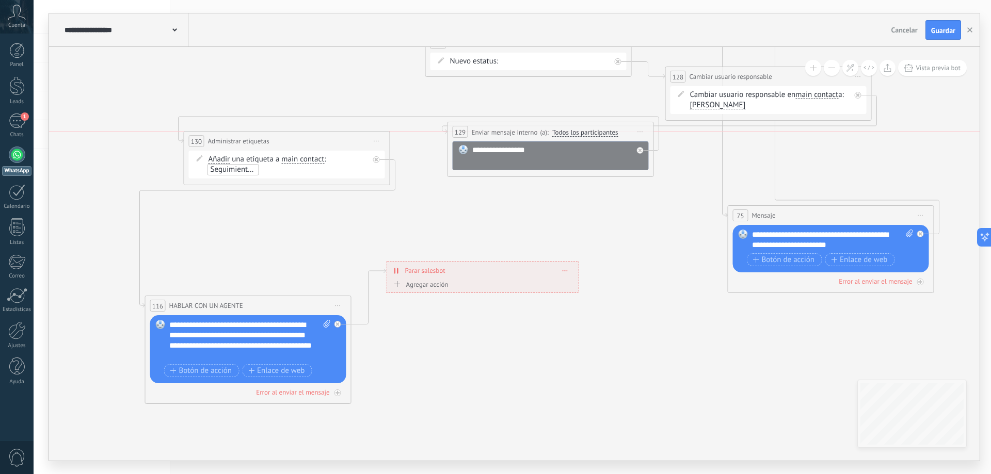
drag, startPoint x: 365, startPoint y: 192, endPoint x: 242, endPoint y: 136, distance: 134.9
click at [242, 136] on div "**********" at bounding box center [286, 141] width 205 height 19
click at [940, 27] on span "Guardar" at bounding box center [943, 30] width 24 height 7
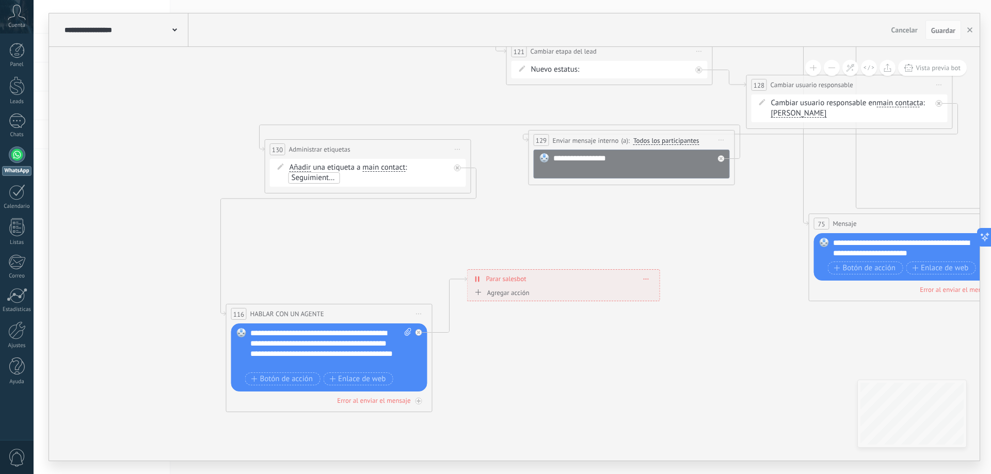
drag, startPoint x: 290, startPoint y: 224, endPoint x: 371, endPoint y: 232, distance: 81.4
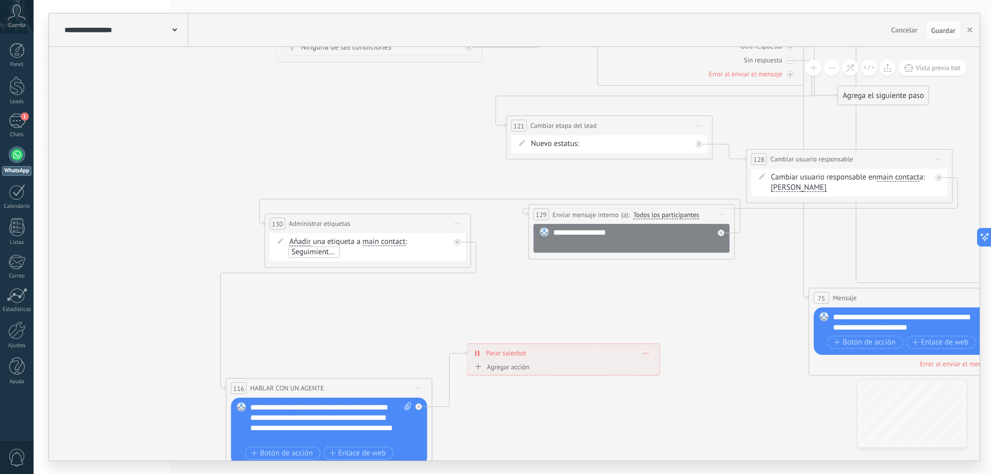
click at [493, 365] on div "Agregar acción" at bounding box center [500, 367] width 57 height 8
click at [493, 365] on button "Conversación marcada como cerrada" at bounding box center [531, 367] width 129 height 19
click at [525, 368] on span "Conversación marcada como cerrada" at bounding box center [530, 368] width 125 height 10
click at [944, 25] on button "Guardar" at bounding box center [943, 30] width 36 height 20
drag, startPoint x: 567, startPoint y: 473, endPoint x: 560, endPoint y: 409, distance: 64.3
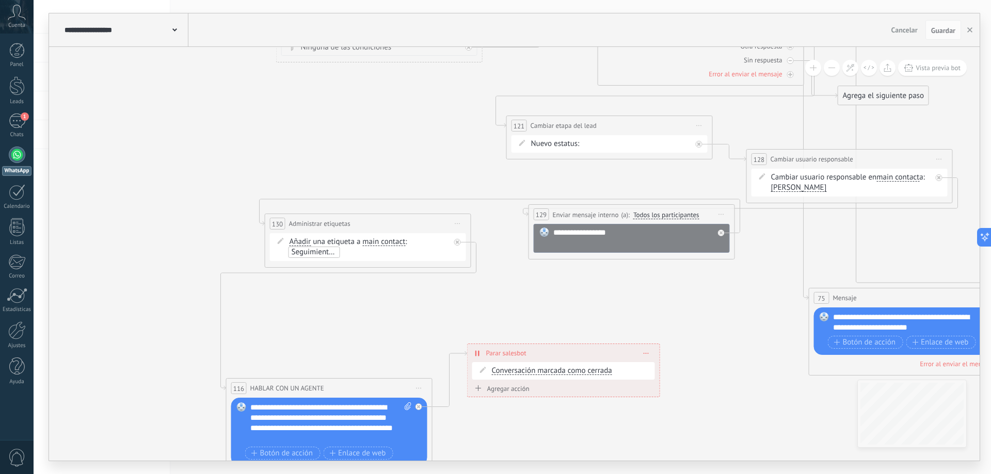
click at [560, 409] on div "**********" at bounding box center [512, 237] width 957 height 474
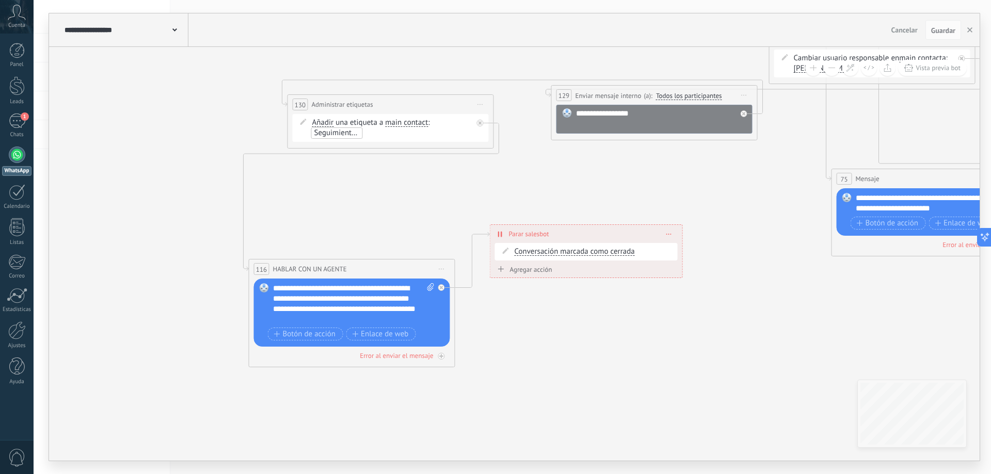
drag, startPoint x: 554, startPoint y: 422, endPoint x: 576, endPoint y: 302, distance: 121.4
click at [622, 253] on span "Conversación marcada como cerrada" at bounding box center [575, 252] width 120 height 8
click at [622, 253] on button "Conversación marcada como cerrada" at bounding box center [573, 252] width 129 height 19
click at [672, 252] on div "Borrar" at bounding box center [669, 251] width 16 height 15
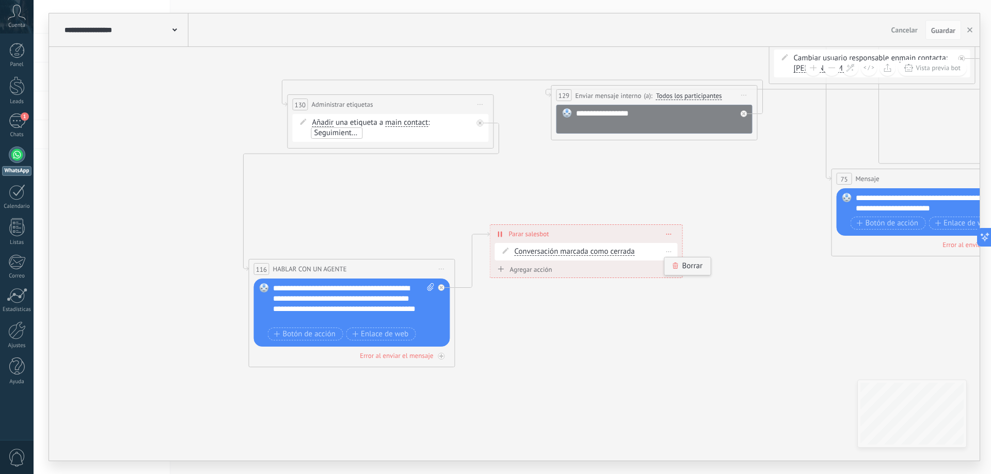
click at [678, 267] on icon at bounding box center [675, 266] width 6 height 6
click at [538, 249] on div "Agregar acción" at bounding box center [523, 248] width 57 height 8
click at [538, 249] on button "Conversación marcada como cerrada" at bounding box center [554, 248] width 129 height 19
click at [947, 29] on span "Guardar" at bounding box center [943, 30] width 24 height 7
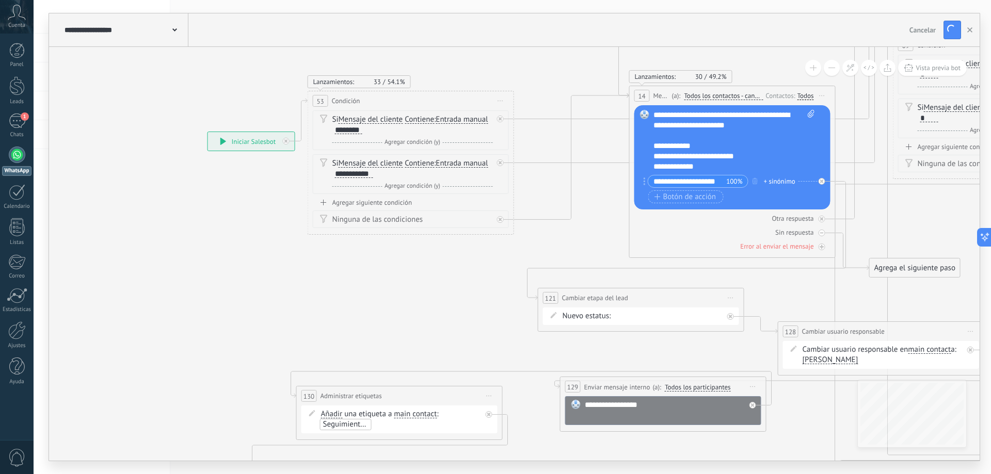
drag, startPoint x: 709, startPoint y: 168, endPoint x: 717, endPoint y: 460, distance: 291.7
click at [717, 460] on icon at bounding box center [869, 56] width 1840 height 1722
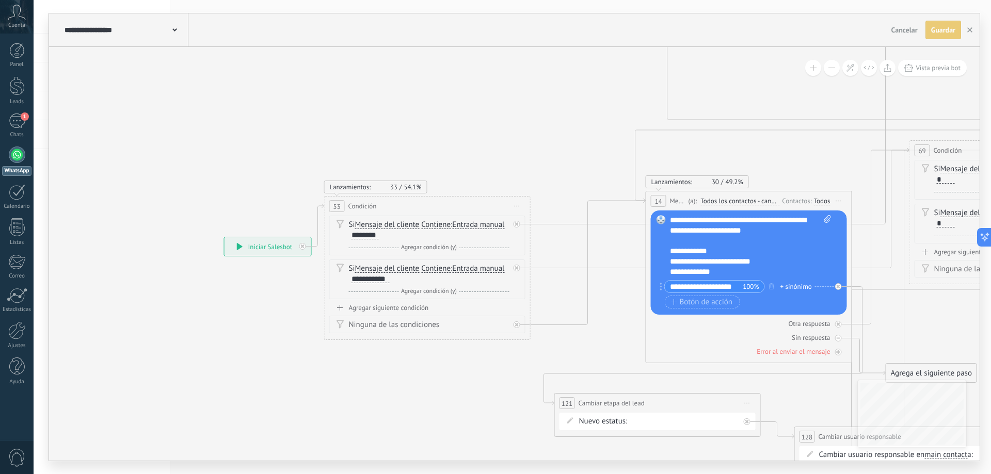
drag, startPoint x: 583, startPoint y: 176, endPoint x: 596, endPoint y: 323, distance: 146.7
click at [596, 323] on icon at bounding box center [886, 162] width 1840 height 1722
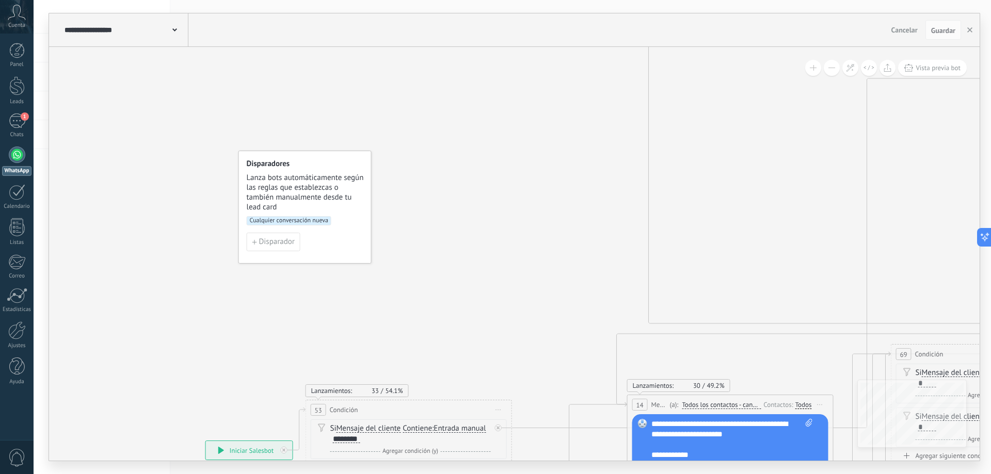
drag, startPoint x: 505, startPoint y: 192, endPoint x: 490, endPoint y: 319, distance: 127.3
click at [490, 319] on icon at bounding box center [867, 366] width 1840 height 1722
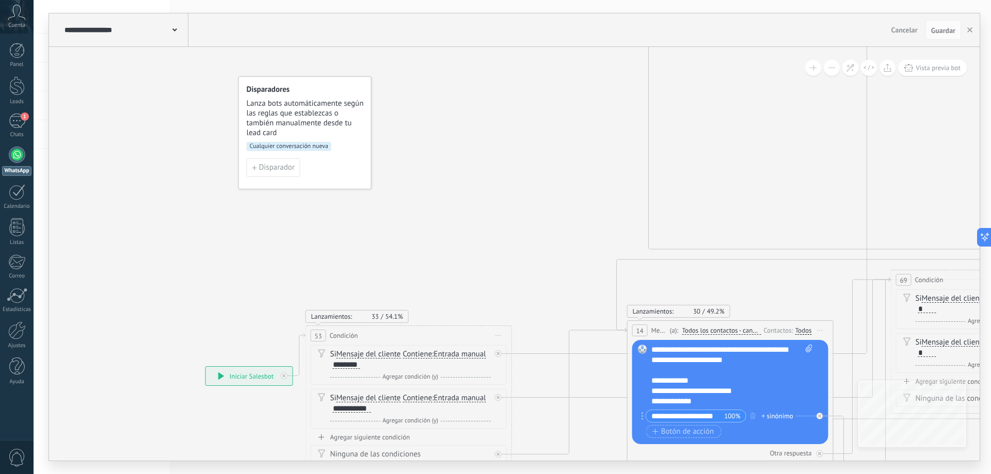
click at [832, 67] on button at bounding box center [832, 68] width 16 height 16
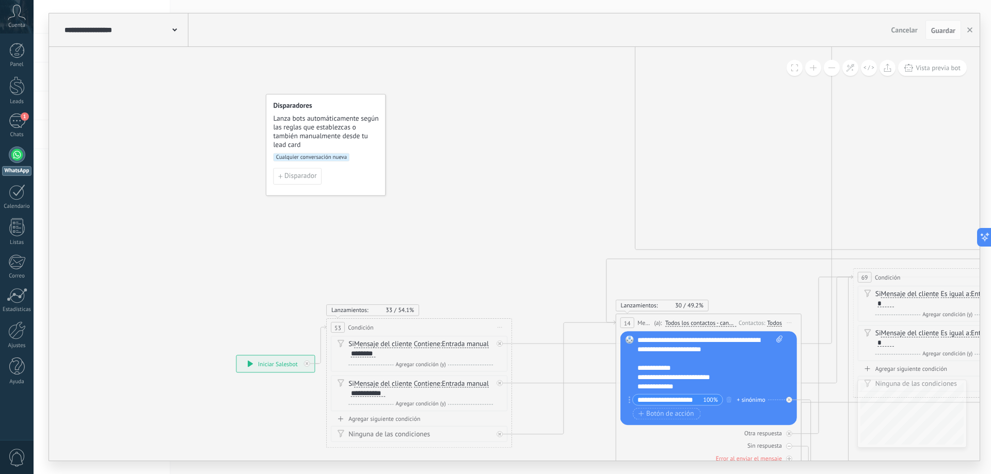
click at [832, 67] on button at bounding box center [832, 68] width 16 height 16
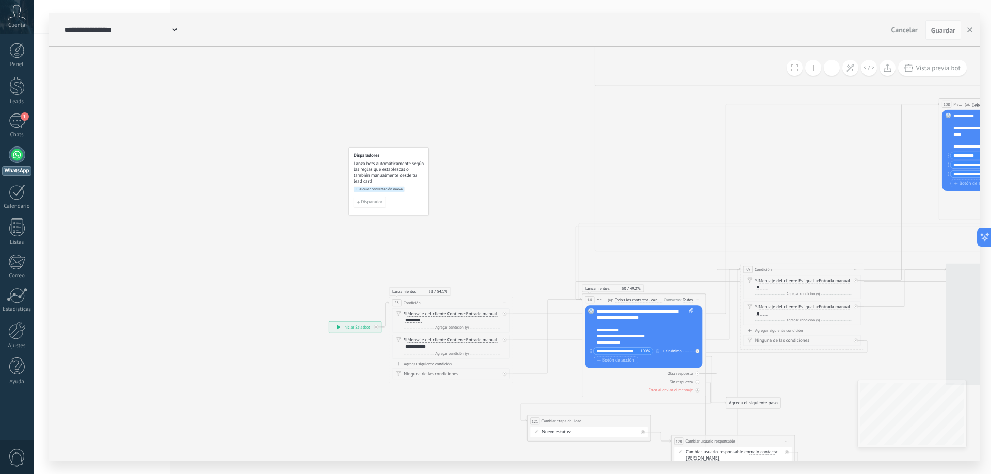
click at [832, 67] on button at bounding box center [832, 68] width 16 height 16
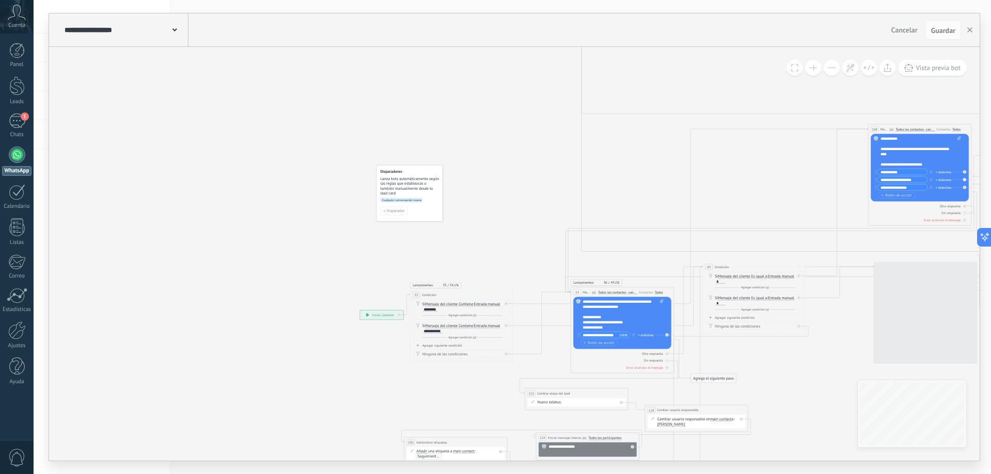
click at [832, 67] on button at bounding box center [832, 68] width 16 height 16
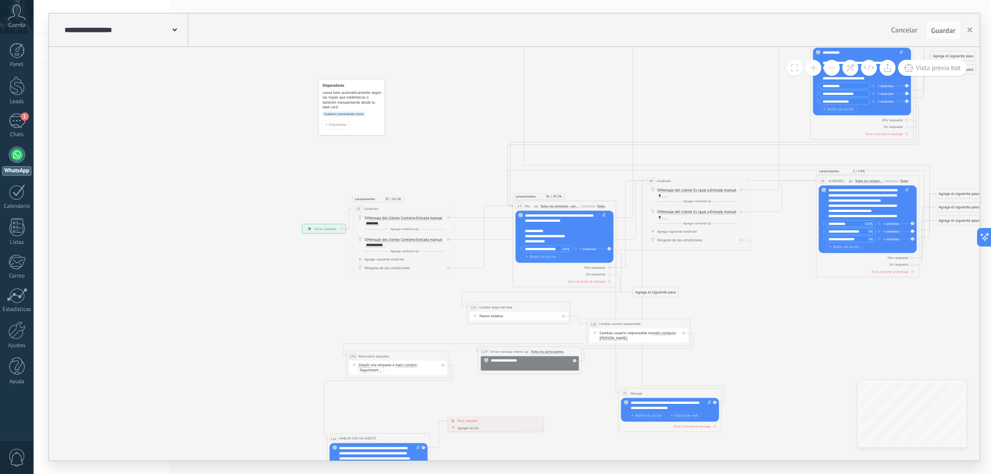
drag, startPoint x: 736, startPoint y: 199, endPoint x: 695, endPoint y: 119, distance: 90.3
click at [695, 119] on icon at bounding box center [633, 159] width 920 height 807
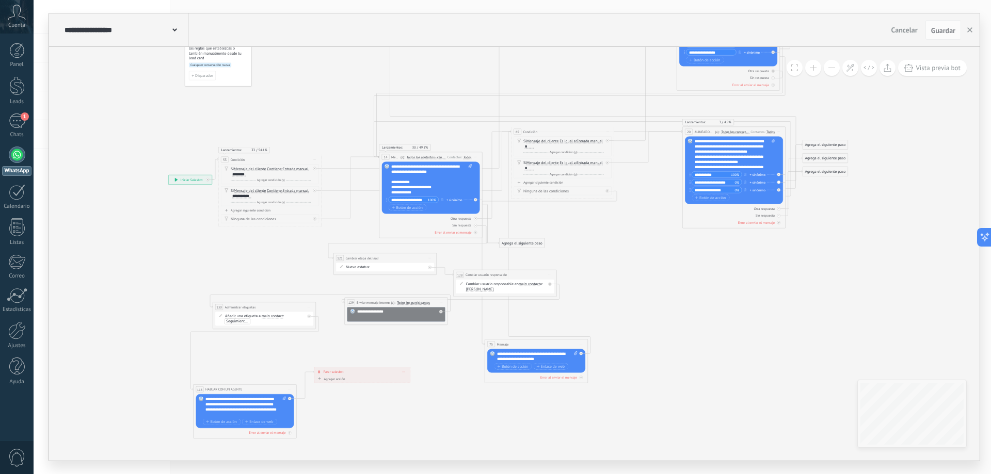
drag, startPoint x: 735, startPoint y: 315, endPoint x: 606, endPoint y: 266, distance: 137.8
click at [606, 266] on icon at bounding box center [499, 110] width 920 height 807
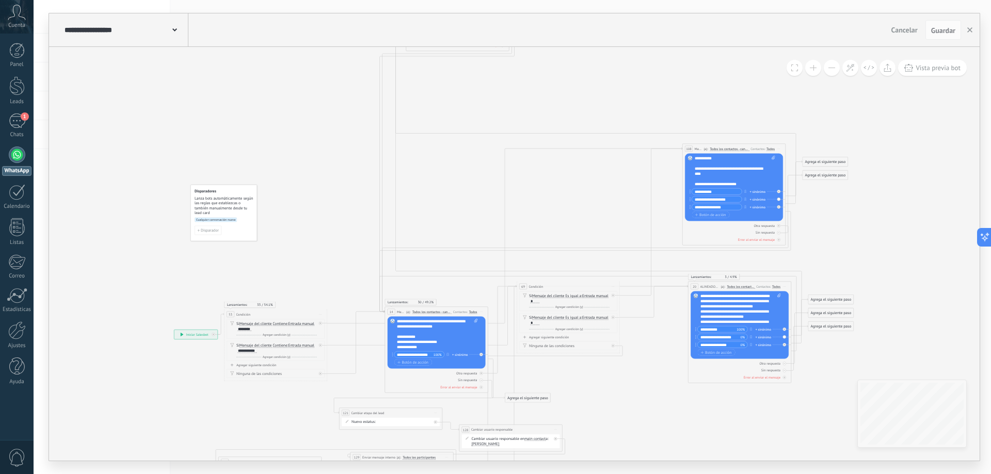
drag, startPoint x: 435, startPoint y: 69, endPoint x: 436, endPoint y: 223, distance: 154.3
click at [436, 223] on icon at bounding box center [505, 292] width 920 height 861
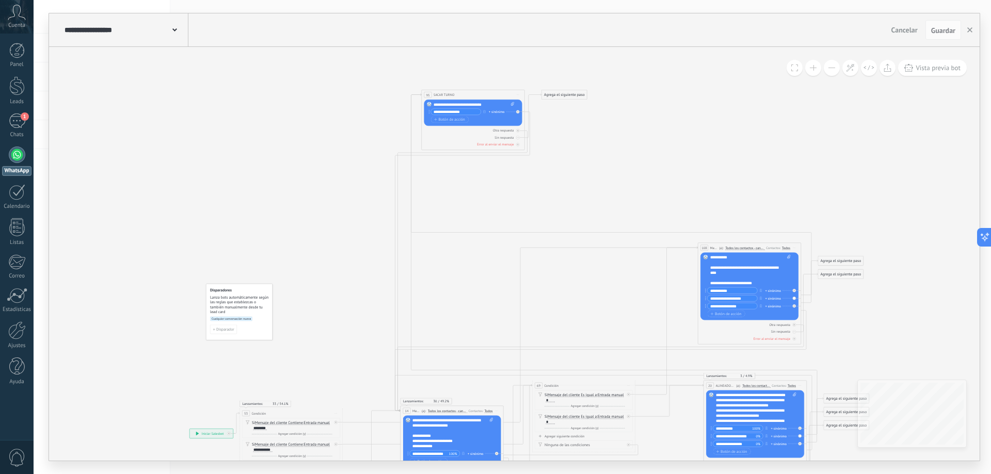
drag, startPoint x: 416, startPoint y: 87, endPoint x: 431, endPoint y: 186, distance: 100.3
click at [431, 186] on icon at bounding box center [520, 391] width 920 height 861
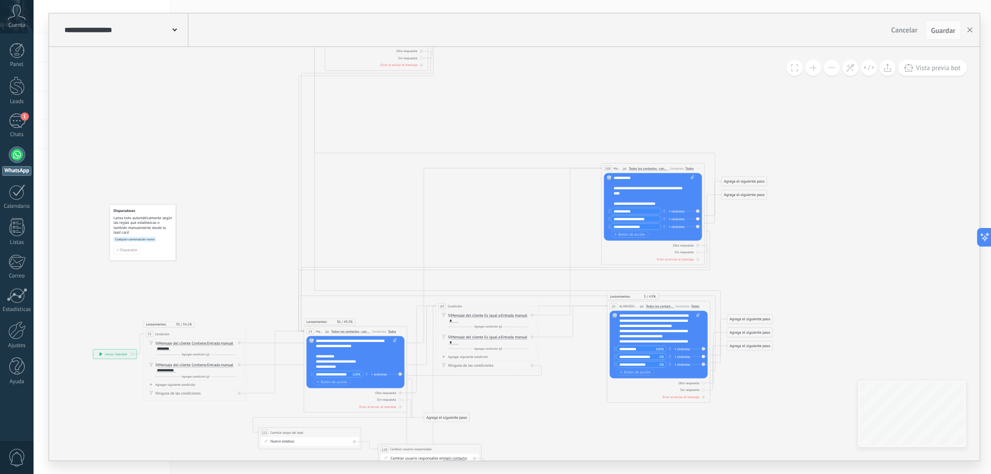
drag, startPoint x: 575, startPoint y: 188, endPoint x: 492, endPoint y: 110, distance: 113.5
click at [492, 110] on icon at bounding box center [424, 311] width 920 height 861
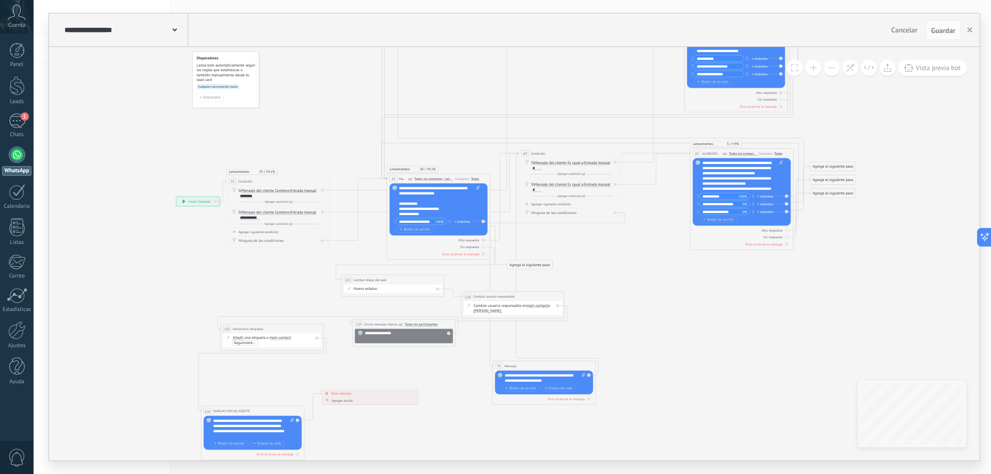
drag, startPoint x: 538, startPoint y: 393, endPoint x: 606, endPoint y: 279, distance: 132.4
click at [606, 279] on icon at bounding box center [507, 159] width 920 height 861
drag, startPoint x: 819, startPoint y: 195, endPoint x: 886, endPoint y: 211, distance: 68.5
click at [886, 211] on div "Agrega el siguiente paso" at bounding box center [899, 209] width 45 height 9
drag, startPoint x: 820, startPoint y: 178, endPoint x: 889, endPoint y: 222, distance: 82.4
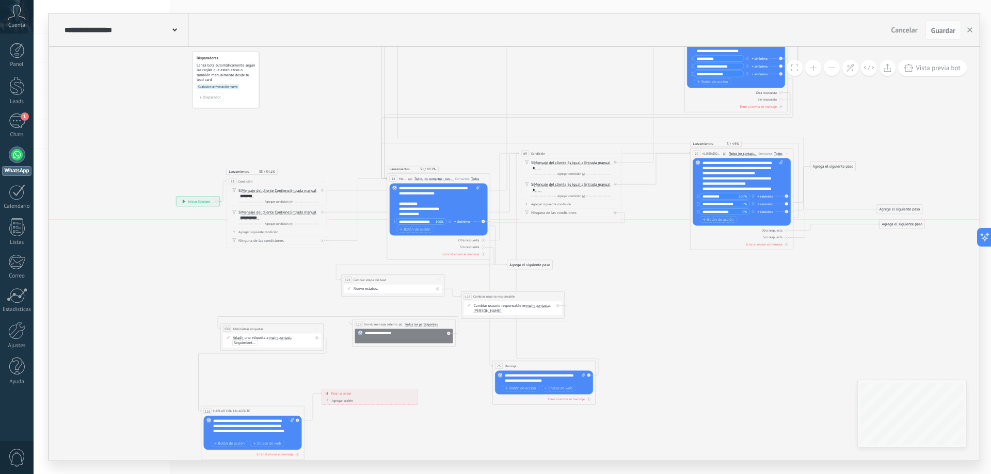
click at [889, 222] on div "Agrega el siguiente paso" at bounding box center [901, 224] width 45 height 9
drag, startPoint x: 898, startPoint y: 216, endPoint x: 910, endPoint y: 239, distance: 26.3
click at [910, 239] on div "Agrega el siguiente paso" at bounding box center [914, 239] width 45 height 9
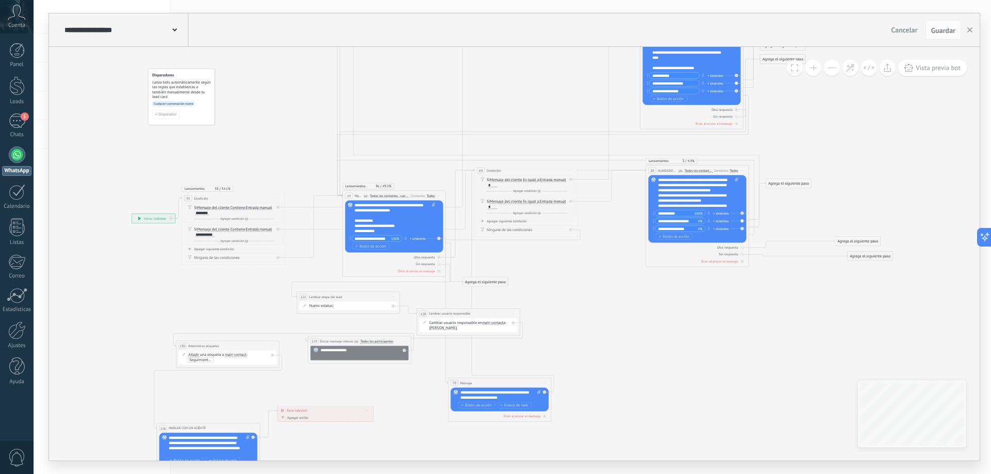
drag, startPoint x: 848, startPoint y: 190, endPoint x: 788, endPoint y: 188, distance: 59.9
click at [788, 188] on icon at bounding box center [503, 176] width 1001 height 861
drag, startPoint x: 788, startPoint y: 185, endPoint x: 870, endPoint y: 207, distance: 84.4
click at [870, 207] on div "Agrega el siguiente paso" at bounding box center [869, 205] width 45 height 9
click at [806, 70] on button at bounding box center [813, 68] width 16 height 16
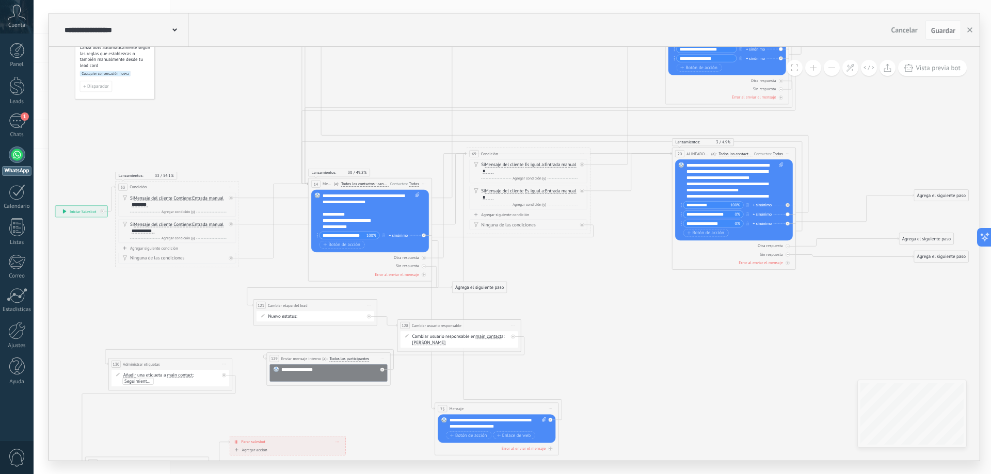
click at [806, 70] on button at bounding box center [813, 68] width 16 height 16
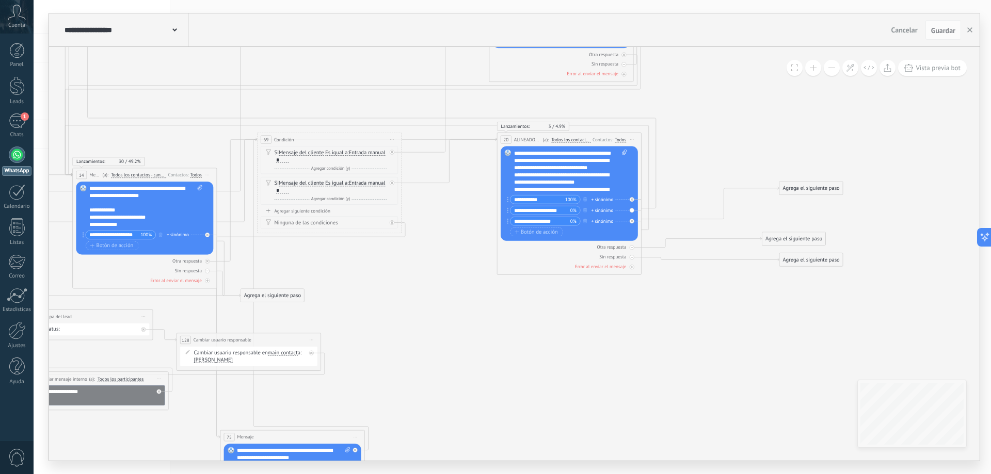
drag, startPoint x: 792, startPoint y: 316, endPoint x: 655, endPoint y: 320, distance: 136.8
click at [655, 320] on icon at bounding box center [297, 147] width 1402 height 1205
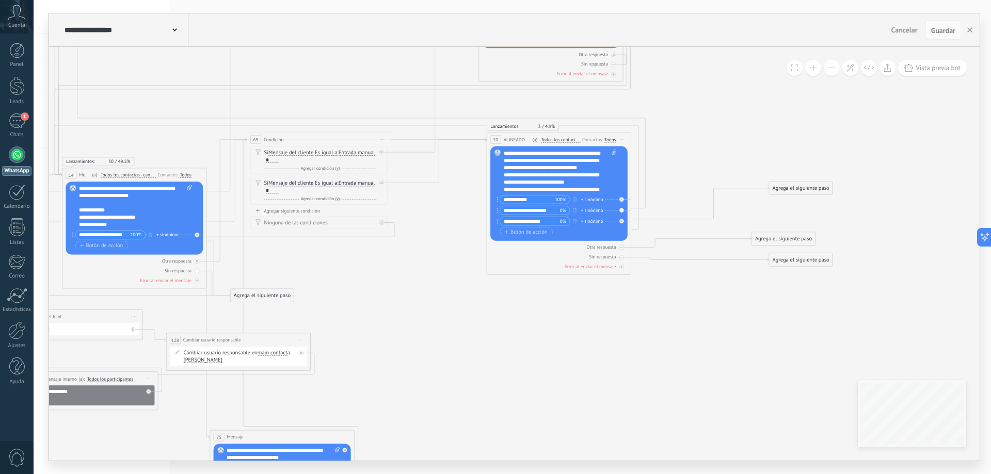
click at [812, 66] on button at bounding box center [813, 68] width 16 height 16
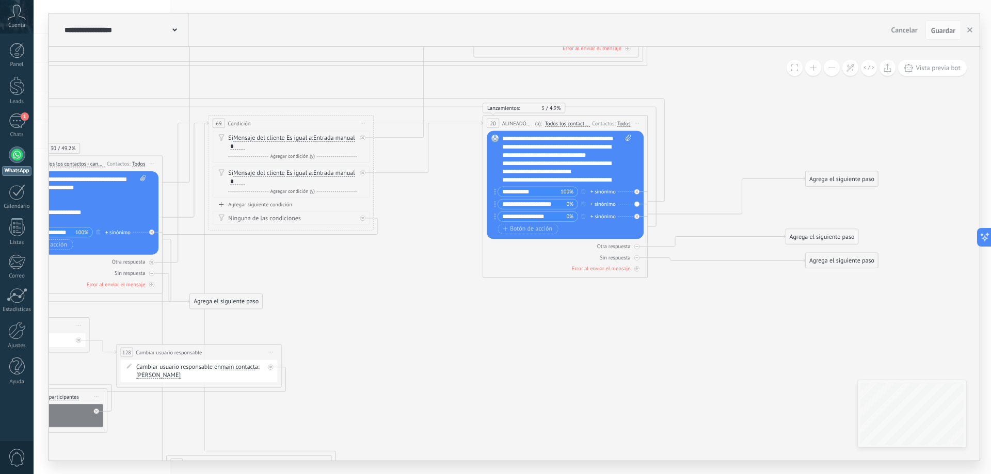
click at [812, 66] on button at bounding box center [813, 68] width 16 height 16
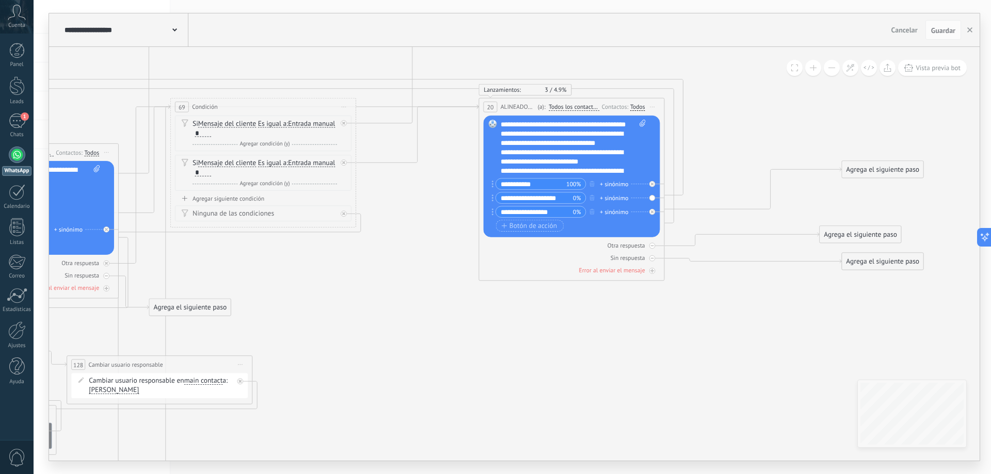
click at [661, 194] on div "**********" at bounding box center [571, 189] width 186 height 183
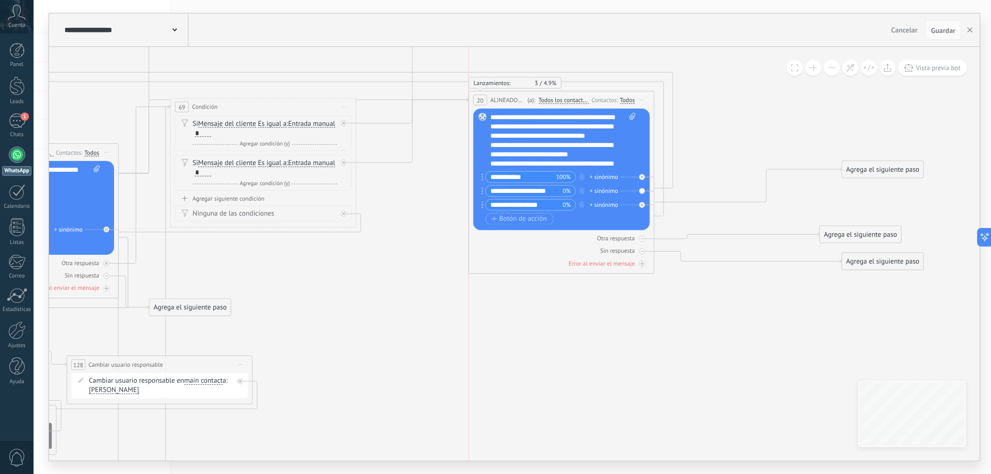
drag, startPoint x: 600, startPoint y: 105, endPoint x: 591, endPoint y: 99, distance: 11.0
click at [591, 99] on div "Contactos: Si nunca ha escrito en un canal: Intente enviar un mensaje Ninguno K…" at bounding box center [611, 99] width 45 height 9
drag, startPoint x: 864, startPoint y: 171, endPoint x: 439, endPoint y: 388, distance: 477.0
click at [385, 388] on div "Agrega el siguiente paso" at bounding box center [408, 389] width 82 height 15
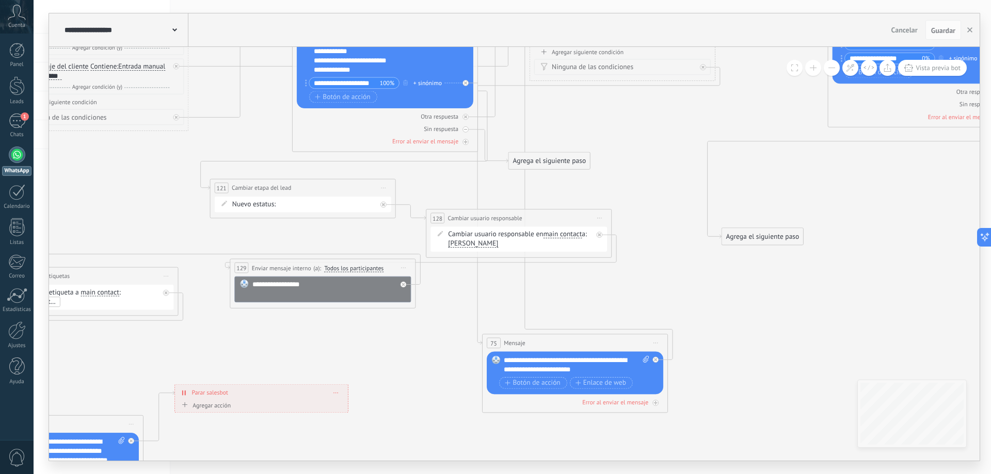
drag, startPoint x: 590, startPoint y: 367, endPoint x: 876, endPoint y: 252, distance: 308.5
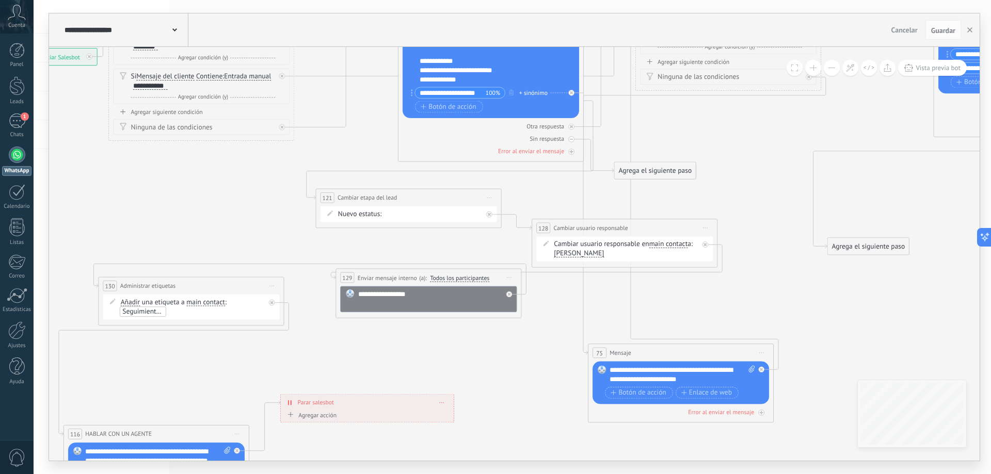
drag, startPoint x: 664, startPoint y: 293, endPoint x: 770, endPoint y: 303, distance: 106.2
drag, startPoint x: 855, startPoint y: 245, endPoint x: 392, endPoint y: 196, distance: 465.5
click at [272, 286] on icon at bounding box center [272, 285] width 5 height 1
click at [310, 345] on div "Borrar" at bounding box center [314, 347] width 92 height 16
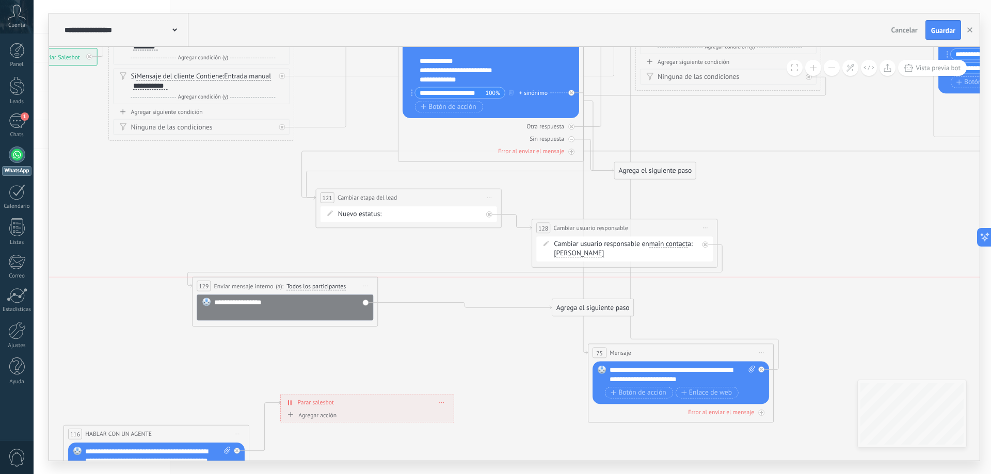
drag, startPoint x: 400, startPoint y: 277, endPoint x: 256, endPoint y: 284, distance: 143.6
click at [256, 284] on span "Enviar mensaje interno" at bounding box center [243, 286] width 59 height 9
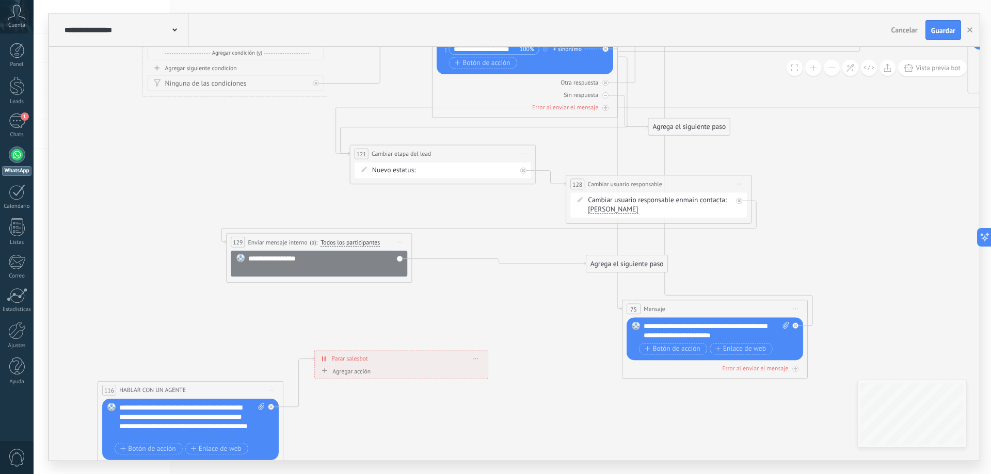
drag, startPoint x: 449, startPoint y: 345, endPoint x: 552, endPoint y: 298, distance: 113.1
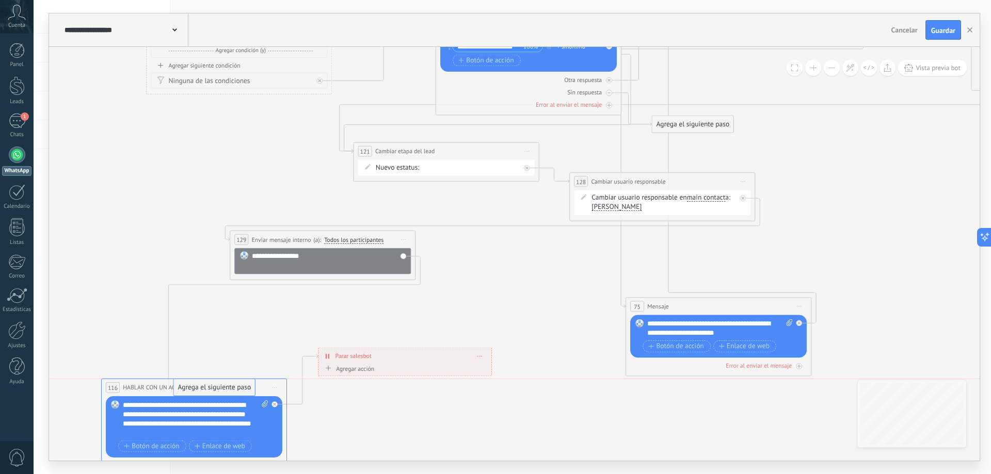
drag, startPoint x: 584, startPoint y: 271, endPoint x: 191, endPoint y: 392, distance: 410.9
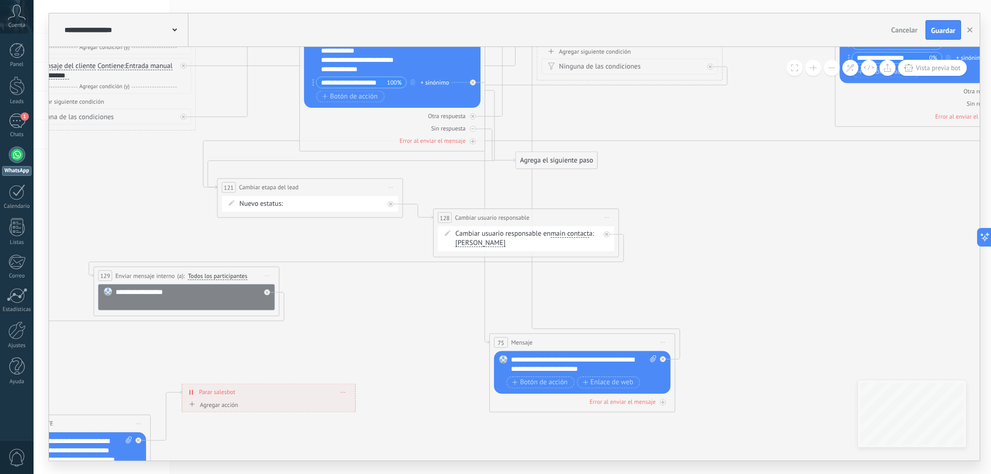
drag, startPoint x: 497, startPoint y: 297, endPoint x: 361, endPoint y: 333, distance: 140.9
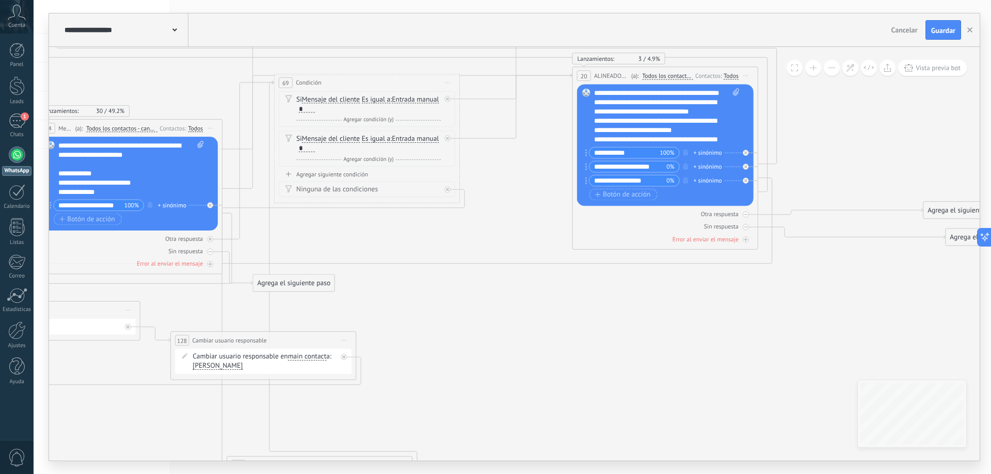
drag, startPoint x: 839, startPoint y: 177, endPoint x: 612, endPoint y: 277, distance: 248.4
click at [594, 303] on icon at bounding box center [326, 92] width 1803 height 1549
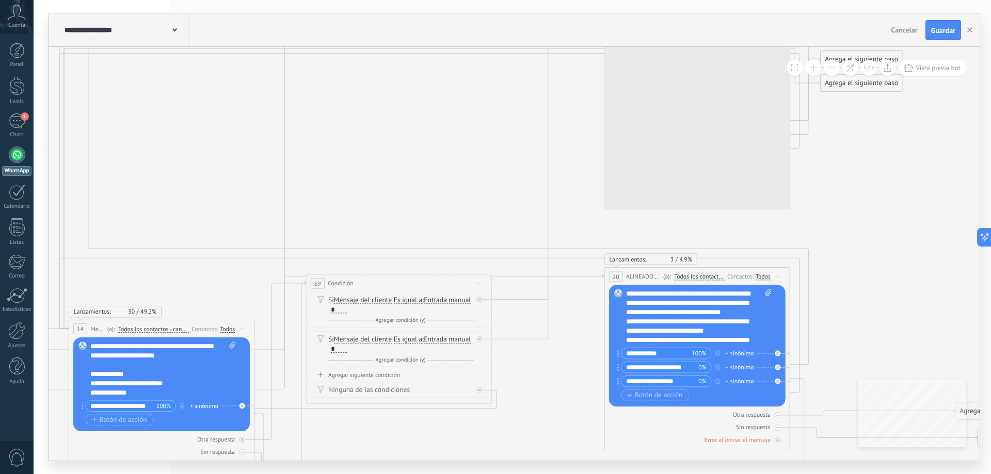
drag, startPoint x: 520, startPoint y: 240, endPoint x: 536, endPoint y: 259, distance: 24.1
click at [511, 424] on icon at bounding box center [358, 293] width 1803 height 1549
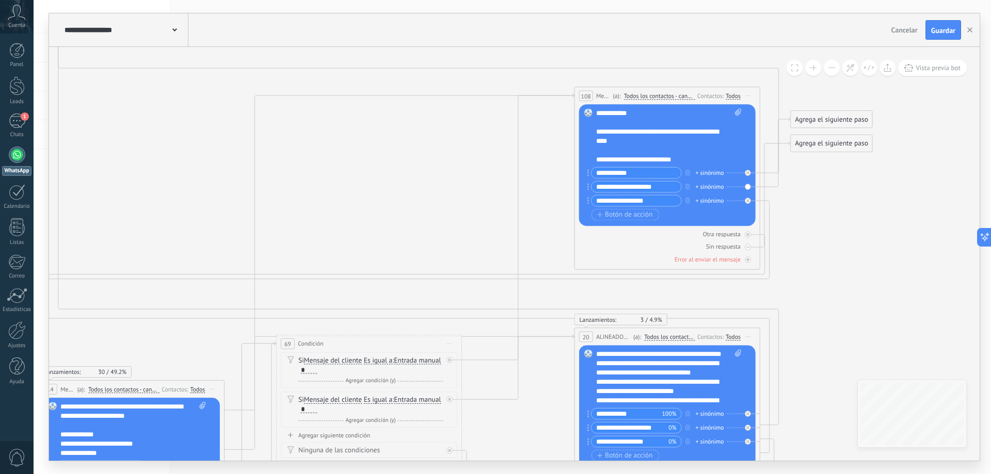
drag, startPoint x: 562, startPoint y: 144, endPoint x: 540, endPoint y: 200, distance: 59.5
click at [540, 200] on icon at bounding box center [328, 353] width 1803 height 1549
click at [834, 74] on button at bounding box center [832, 68] width 16 height 16
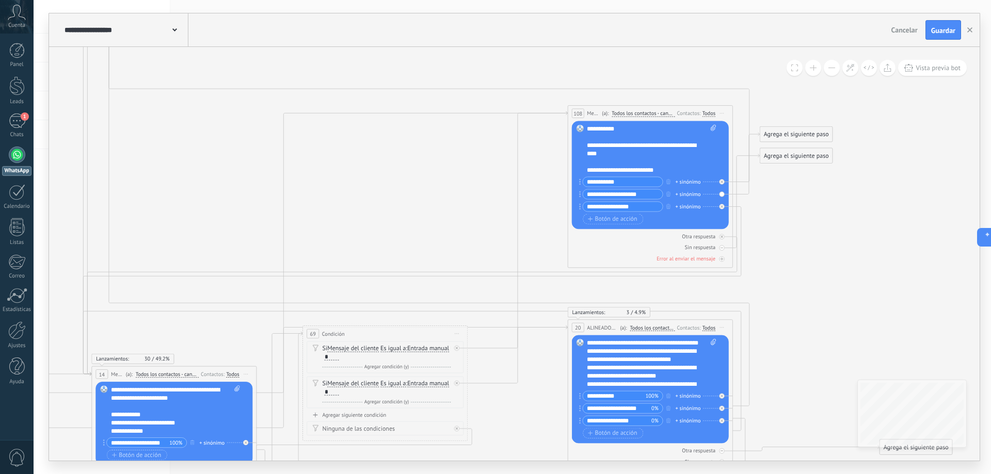
click at [834, 74] on button at bounding box center [832, 68] width 16 height 16
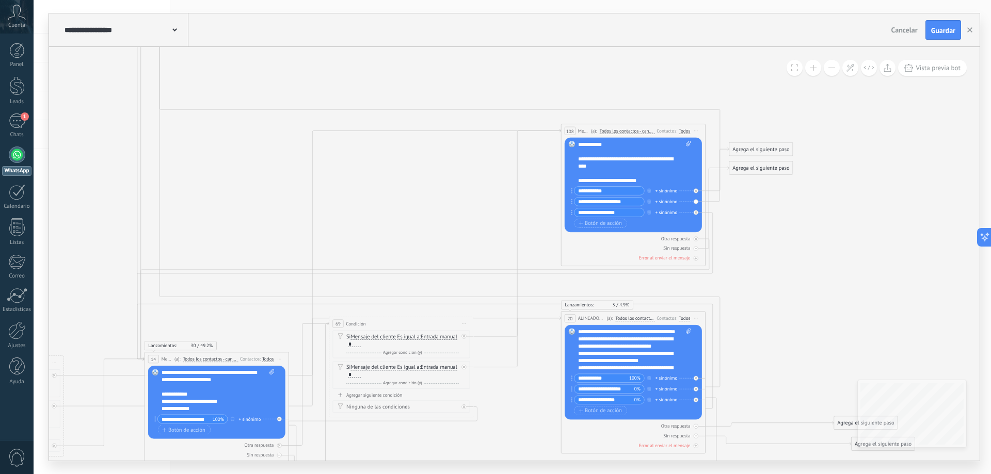
click at [834, 74] on button at bounding box center [832, 68] width 16 height 16
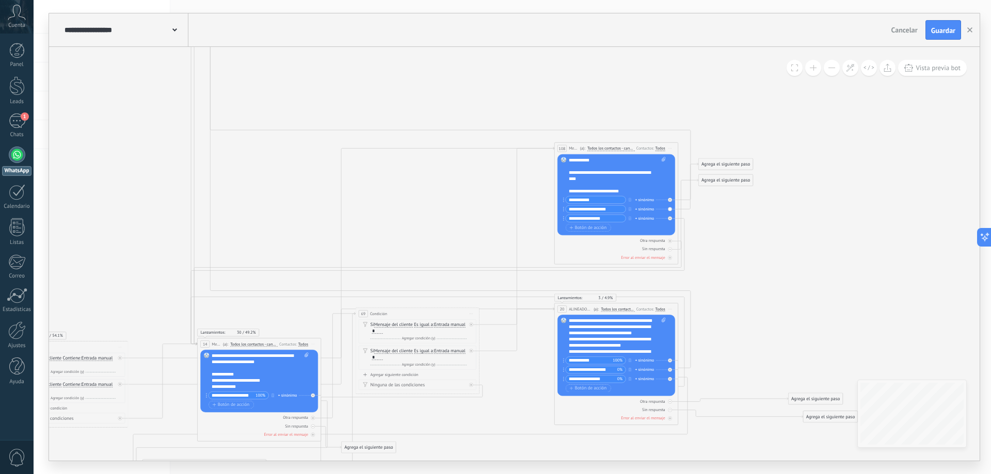
click at [834, 74] on button at bounding box center [832, 68] width 16 height 16
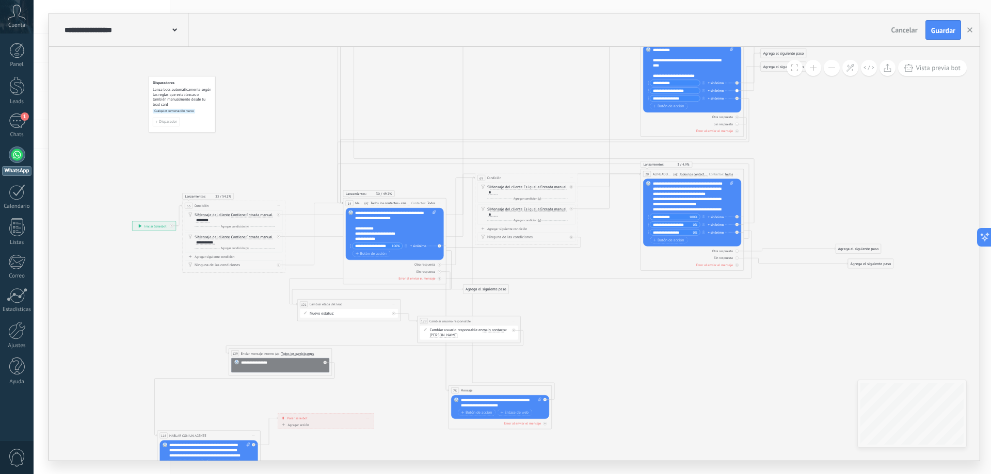
drag, startPoint x: 778, startPoint y: 235, endPoint x: 808, endPoint y: 111, distance: 127.0
click at [835, 168] on icon at bounding box center [504, 183] width 1002 height 861
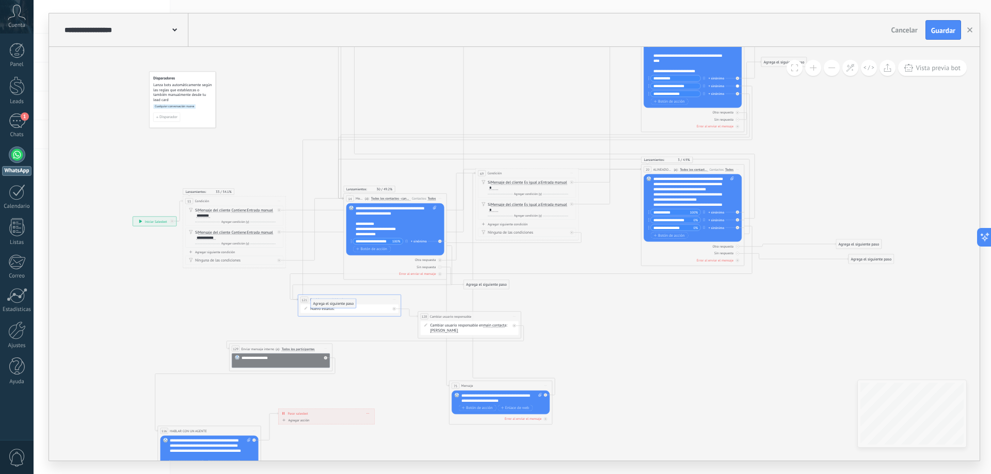
drag, startPoint x: 775, startPoint y: 49, endPoint x: 325, endPoint y: 303, distance: 517.4
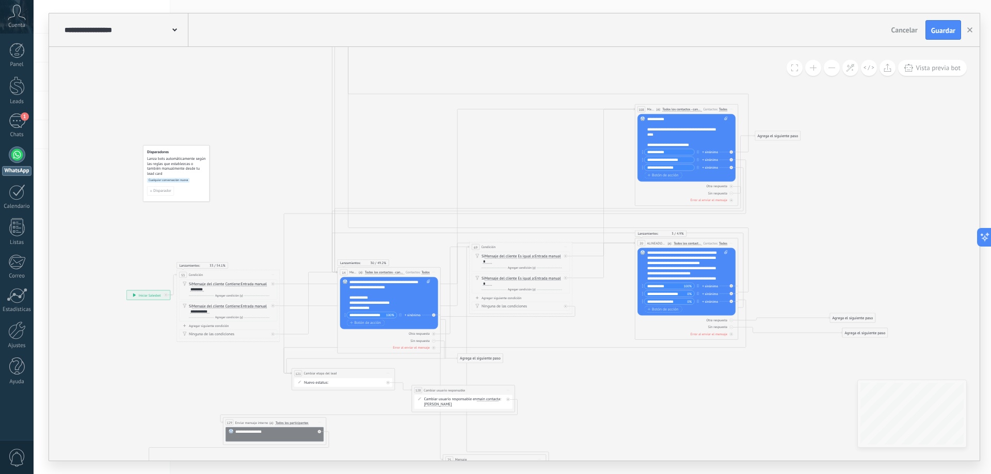
drag, startPoint x: 625, startPoint y: 313, endPoint x: 590, endPoint y: 351, distance: 51.9
click at [618, 390] on icon at bounding box center [498, 252] width 1002 height 861
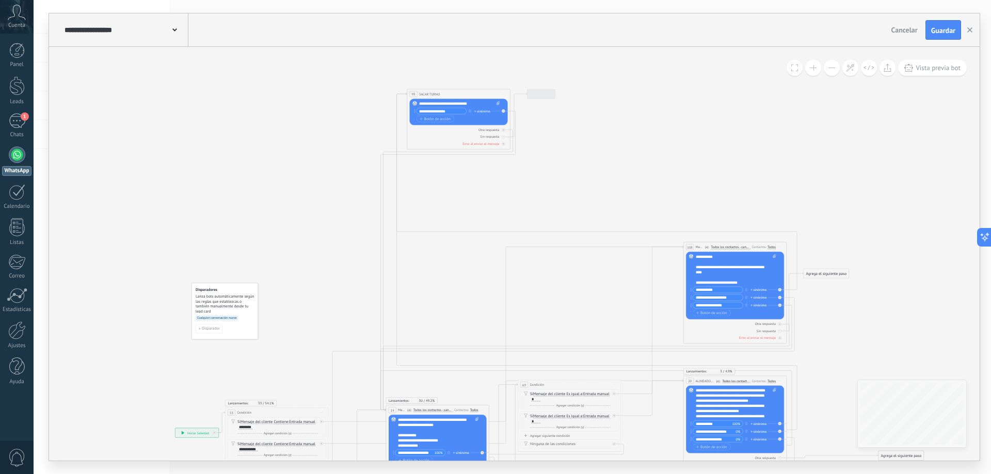
drag, startPoint x: 557, startPoint y: 196, endPoint x: 594, endPoint y: 296, distance: 106.6
click at [594, 296] on icon at bounding box center [547, 390] width 1002 height 861
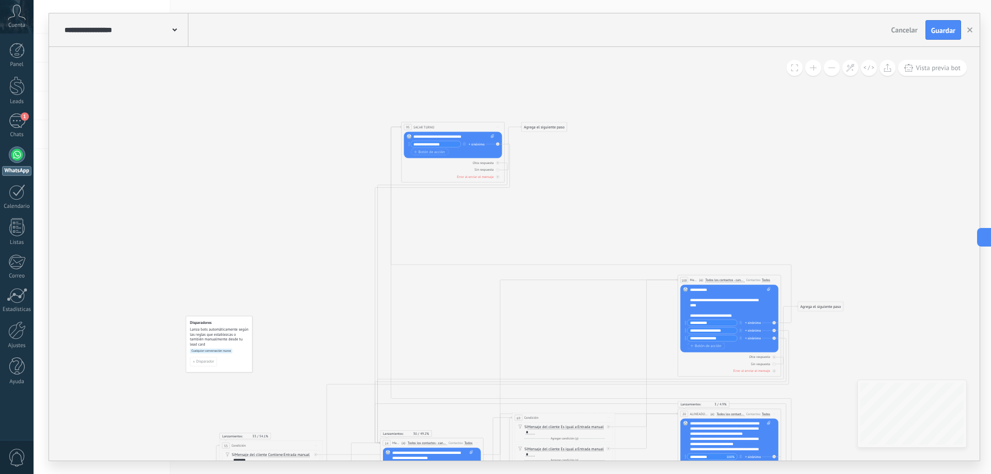
drag, startPoint x: 590, startPoint y: 157, endPoint x: 560, endPoint y: 233, distance: 81.8
click at [560, 233] on icon at bounding box center [541, 423] width 1002 height 861
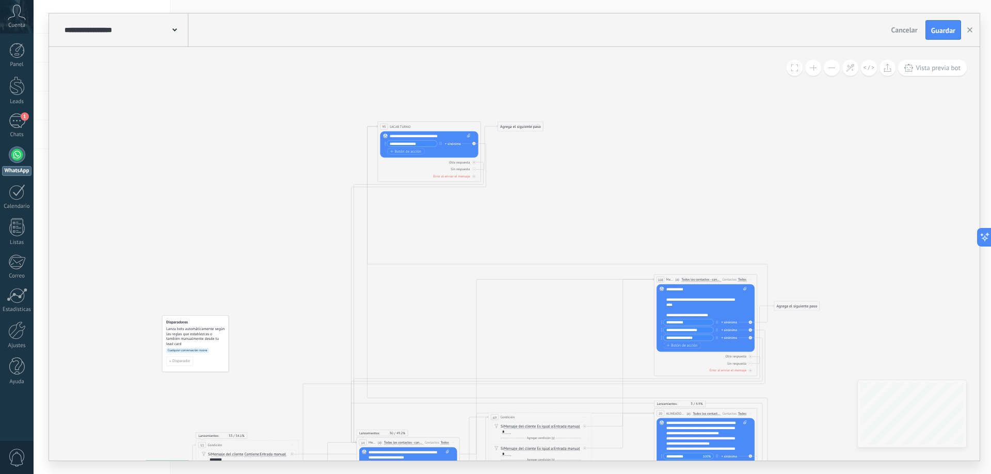
drag, startPoint x: 545, startPoint y: 230, endPoint x: 559, endPoint y: 205, distance: 28.0
click at [559, 205] on icon at bounding box center [518, 423] width 1002 height 861
click at [406, 135] on div "**********" at bounding box center [430, 136] width 81 height 5
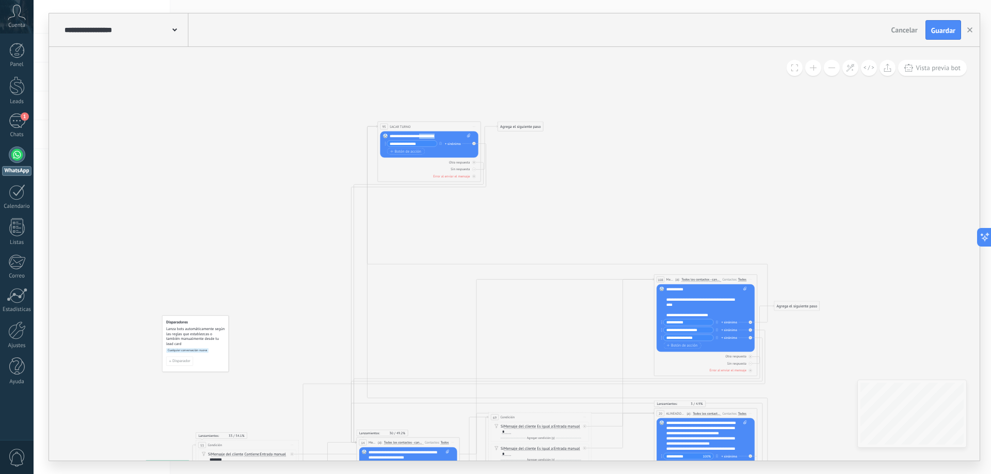
drag, startPoint x: 452, startPoint y: 136, endPoint x: 423, endPoint y: 141, distance: 30.0
click at [422, 140] on div "**********" at bounding box center [430, 145] width 81 height 22
click at [811, 69] on button at bounding box center [813, 68] width 16 height 16
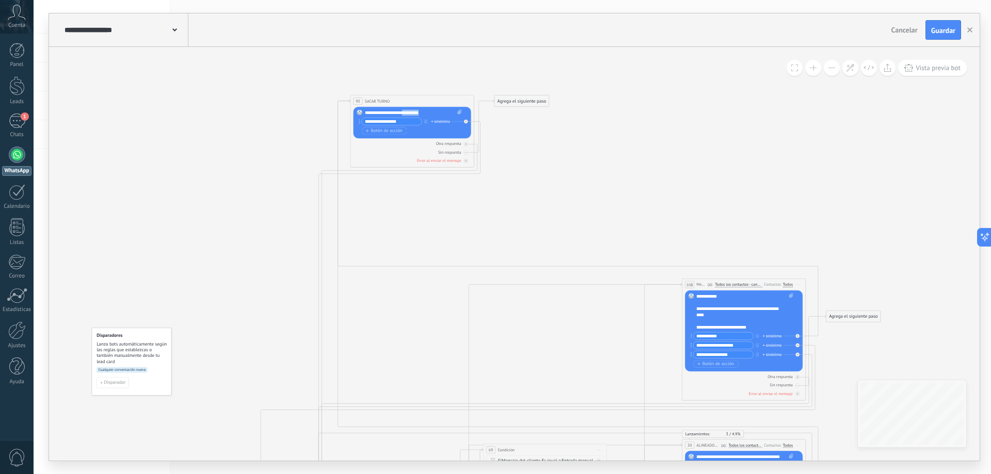
click at [811, 69] on button at bounding box center [813, 68] width 16 height 16
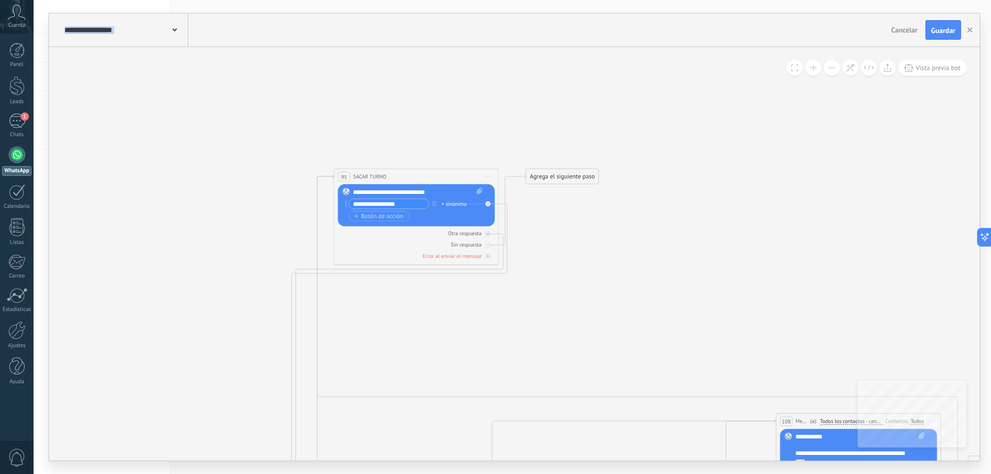
drag, startPoint x: 578, startPoint y: 124, endPoint x: 609, endPoint y: 230, distance: 109.7
click at [562, 180] on div "Agrega el siguiente paso" at bounding box center [562, 176] width 72 height 13
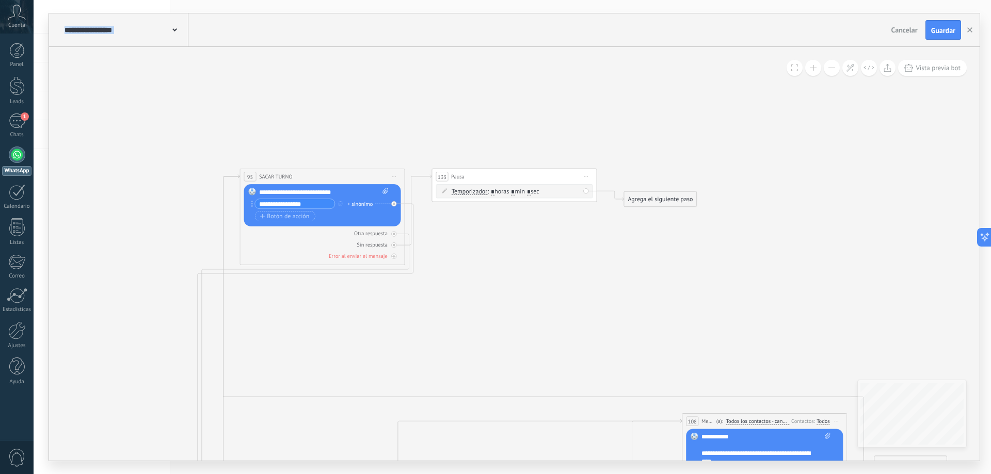
click at [584, 175] on span "Iniciar vista previa aquí Cambiar nombre Duplicar Borrar" at bounding box center [586, 177] width 13 height 12
click at [602, 229] on div "Borrar" at bounding box center [624, 230] width 82 height 14
drag, startPoint x: 450, startPoint y: 204, endPoint x: 542, endPoint y: 222, distance: 93.6
click at [542, 222] on div "Agrega el siguiente paso" at bounding box center [560, 221] width 72 height 13
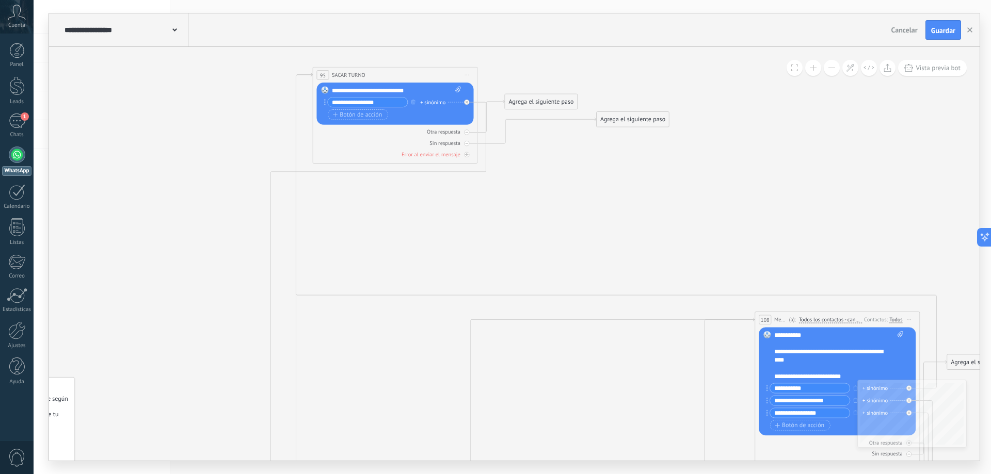
drag, startPoint x: 377, startPoint y: 347, endPoint x: 450, endPoint y: 246, distance: 125.0
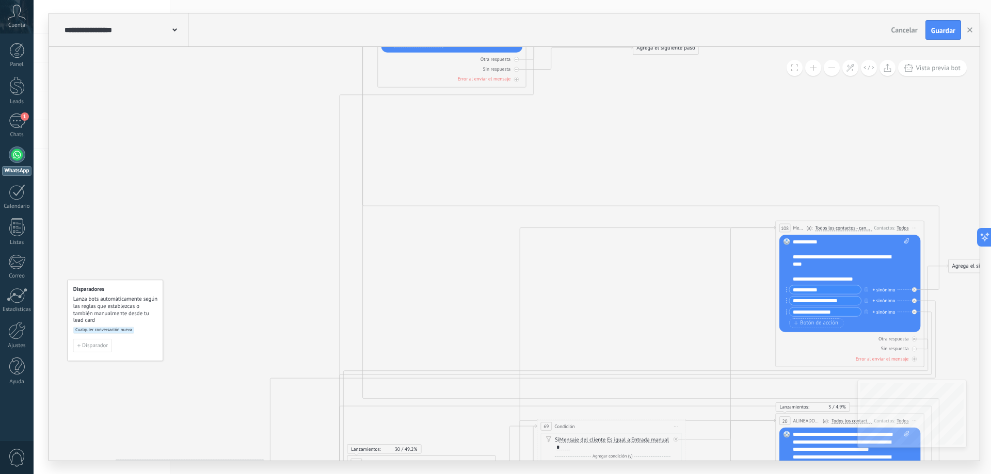
click at [644, 163] on icon at bounding box center [579, 396] width 1442 height 1162
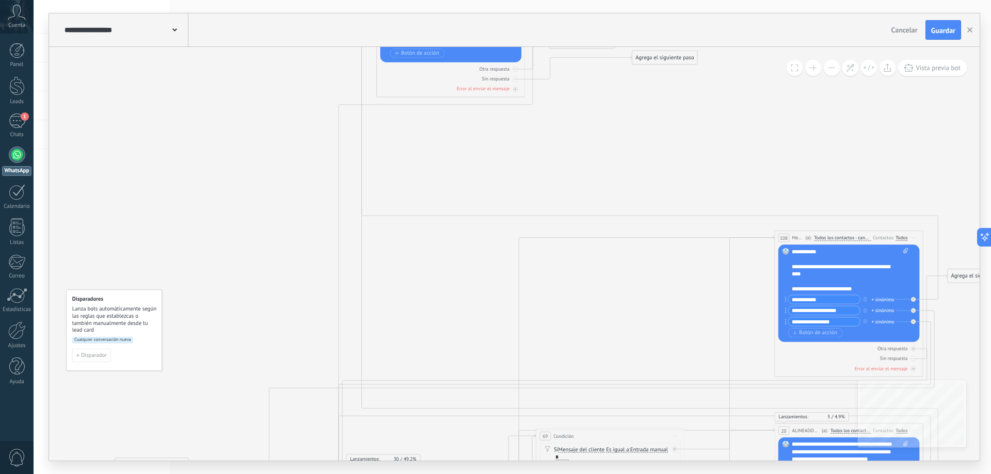
drag, startPoint x: 635, startPoint y: 145, endPoint x: 633, endPoint y: 155, distance: 10.0
click at [633, 155] on icon at bounding box center [578, 406] width 1442 height 1162
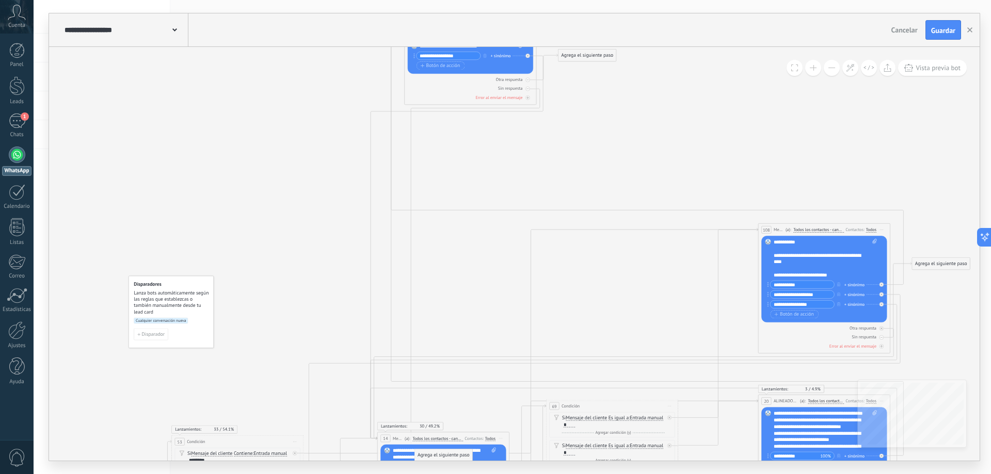
drag, startPoint x: 656, startPoint y: 68, endPoint x: 440, endPoint y: 454, distance: 442.7
click at [440, 454] on div "Agrega el siguiente paso" at bounding box center [443, 455] width 58 height 11
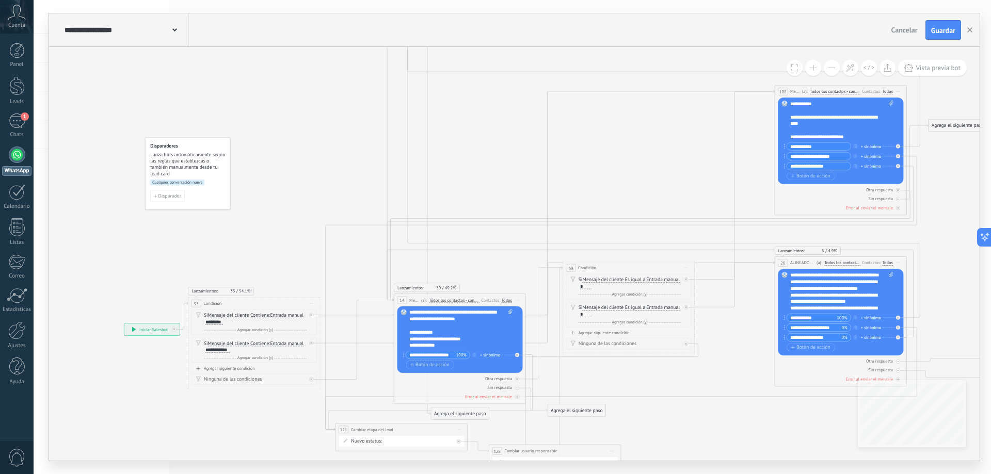
drag, startPoint x: 494, startPoint y: 312, endPoint x: 510, endPoint y: 173, distance: 139.3
click at [510, 173] on icon at bounding box center [600, 240] width 1282 height 1033
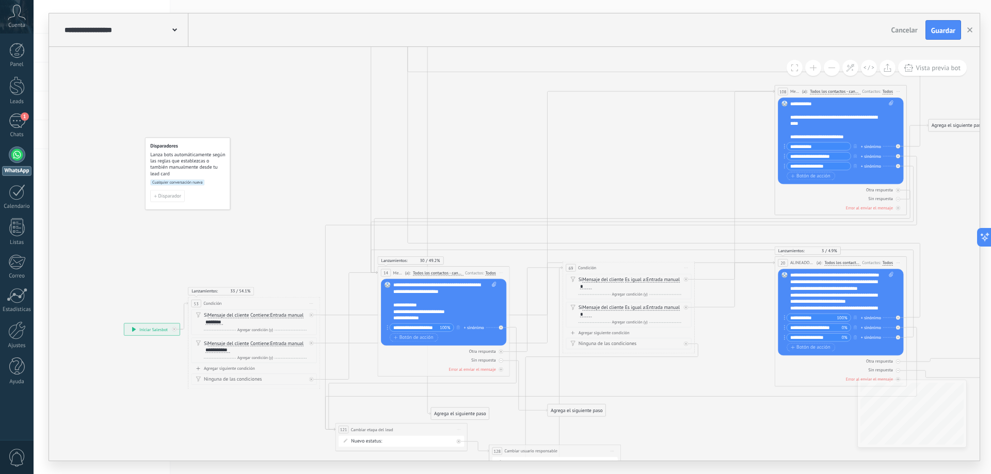
drag, startPoint x: 462, startPoint y: 299, endPoint x: 446, endPoint y: 272, distance: 31.7
click at [446, 272] on span "Todos los contactos - canales seleccionados" at bounding box center [438, 272] width 51 height 5
click at [446, 272] on button "Todos los contactos - canales seleccionados" at bounding box center [450, 273] width 83 height 12
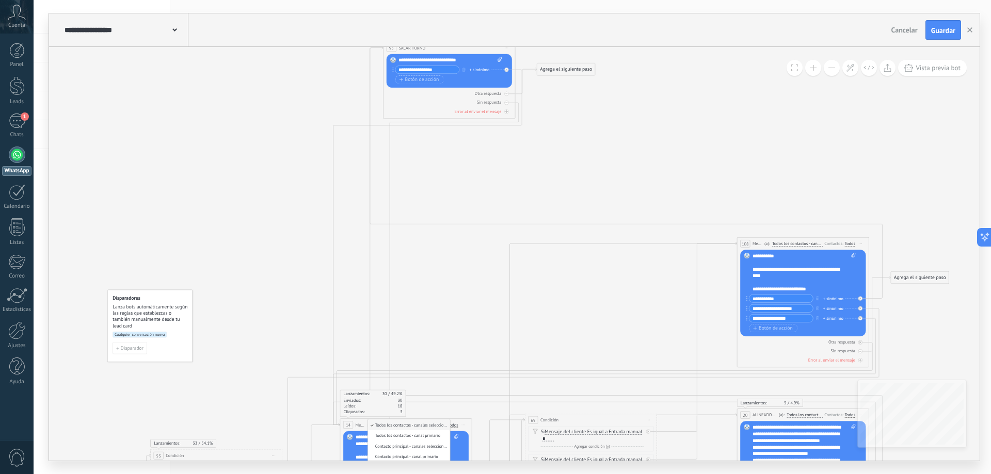
drag, startPoint x: 593, startPoint y: 182, endPoint x: 558, endPoint y: 292, distance: 114.7
click at [558, 292] on icon at bounding box center [562, 392] width 1282 height 1033
click at [405, 306] on icon at bounding box center [562, 392] width 1282 height 1033
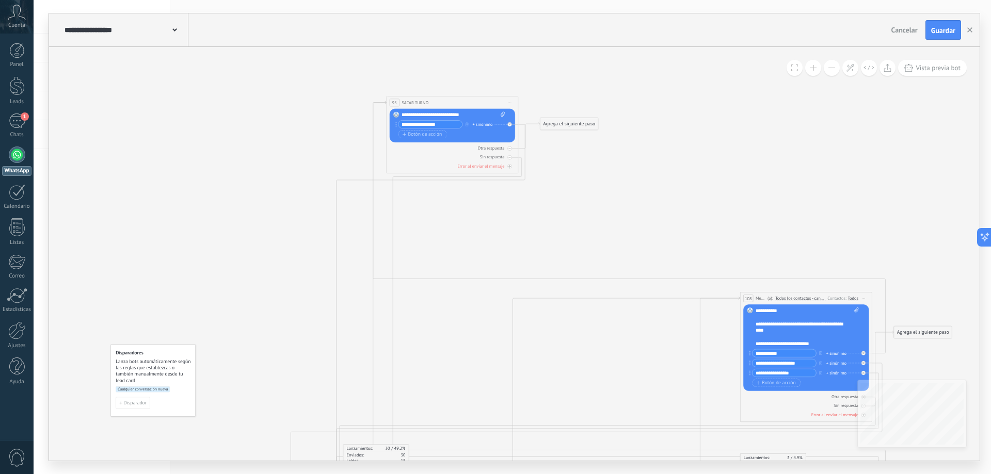
drag, startPoint x: 551, startPoint y: 139, endPoint x: 554, endPoint y: 201, distance: 61.5
click at [554, 201] on icon at bounding box center [565, 447] width 1282 height 1033
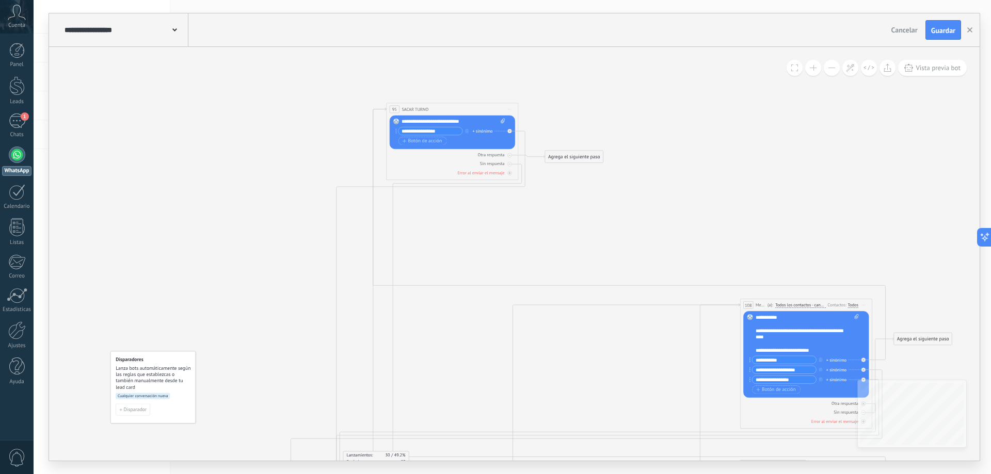
drag, startPoint x: 560, startPoint y: 129, endPoint x: 566, endPoint y: 155, distance: 26.8
click at [566, 155] on div "Agrega el siguiente paso" at bounding box center [574, 156] width 58 height 11
click at [567, 157] on div "Agrega el siguiente paso" at bounding box center [574, 156] width 58 height 11
click at [587, 298] on div "Validación" at bounding box center [590, 296] width 56 height 7
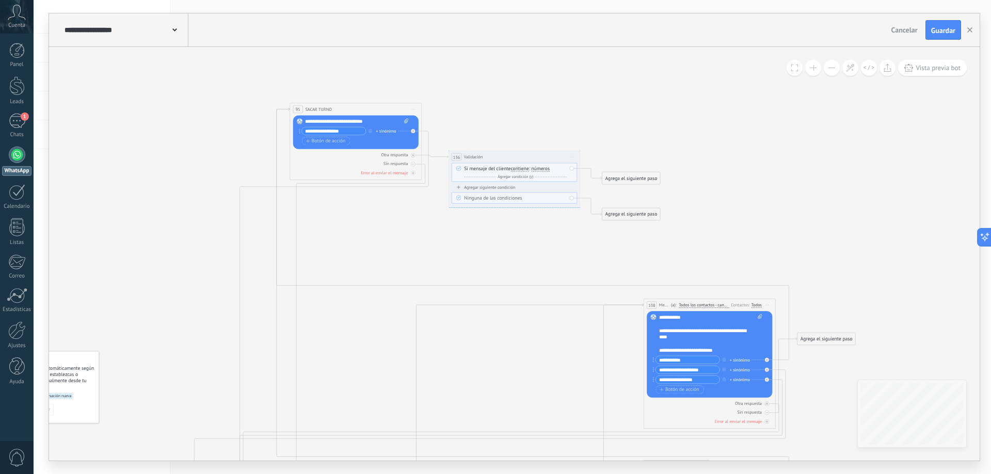
click at [539, 168] on span "números" at bounding box center [540, 168] width 19 height 5
click at [539, 168] on button "números" at bounding box center [569, 169] width 83 height 12
click at [546, 203] on span "email" at bounding box center [564, 204] width 80 height 7
drag, startPoint x: 614, startPoint y: 215, endPoint x: 353, endPoint y: 124, distance: 275.8
click at [627, 178] on div "Agrega el siguiente paso" at bounding box center [631, 178] width 58 height 11
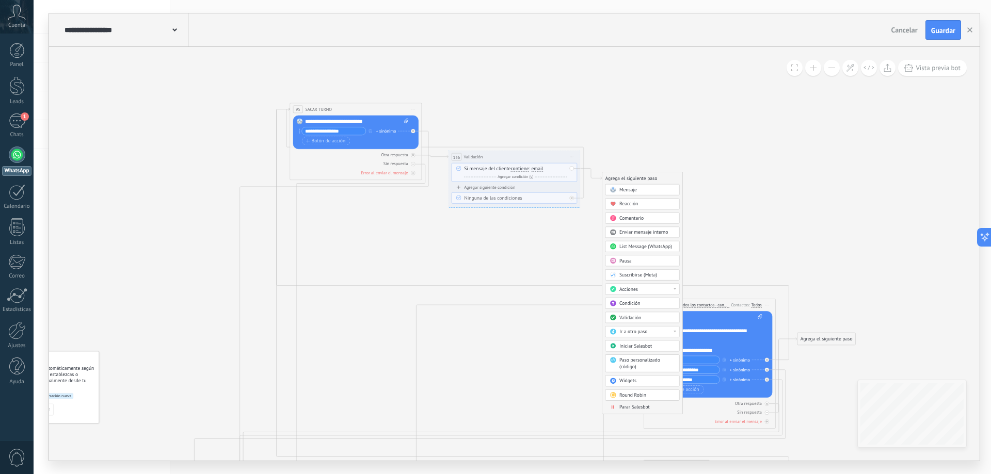
click at [635, 306] on span "Condición" at bounding box center [629, 303] width 21 height 6
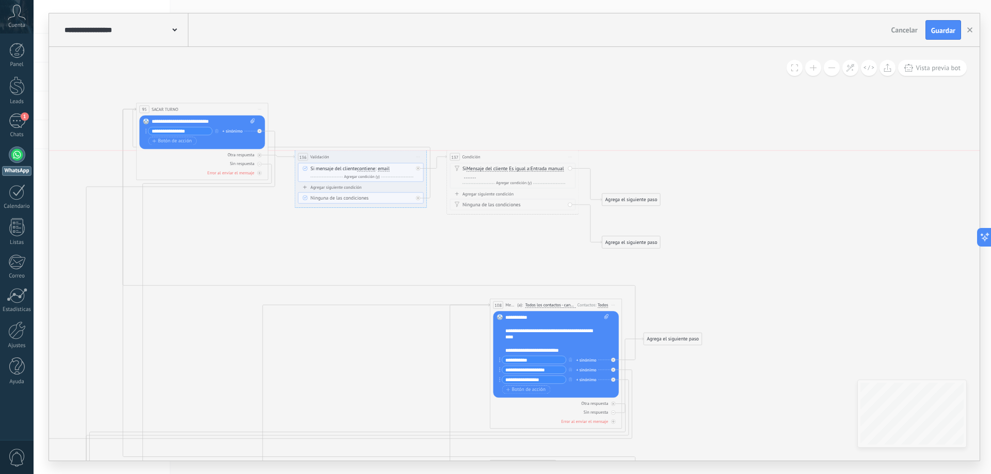
drag, startPoint x: 491, startPoint y: 176, endPoint x: 490, endPoint y: 157, distance: 19.2
click at [490, 157] on div "137 Condición ********* Iniciar vista previa aquí Cambiar nombre Duplicar Borrar" at bounding box center [513, 157] width 132 height 12
click at [571, 157] on icon at bounding box center [569, 156] width 3 height 1
click at [580, 196] on div "Borrar" at bounding box center [600, 200] width 65 height 11
click at [467, 173] on div "Agrega el siguiente paso" at bounding box center [477, 175] width 58 height 11
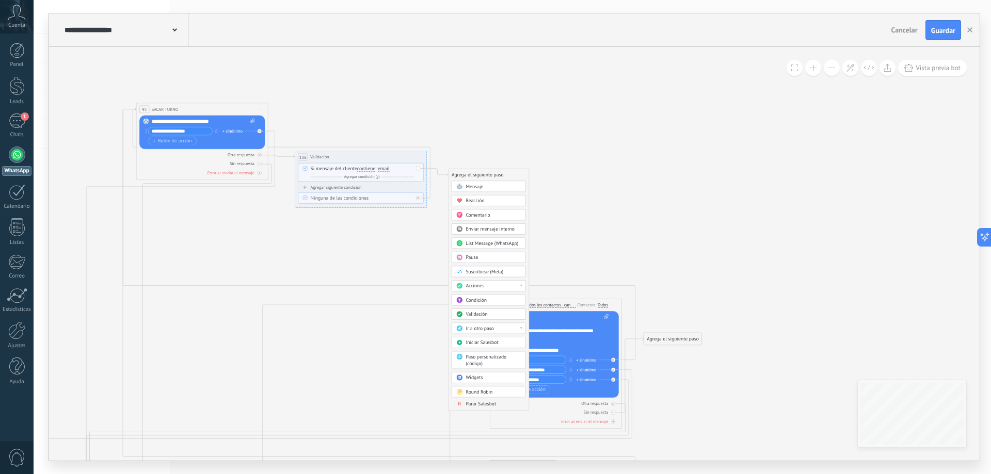
click at [481, 314] on span "Validación" at bounding box center [476, 314] width 22 height 6
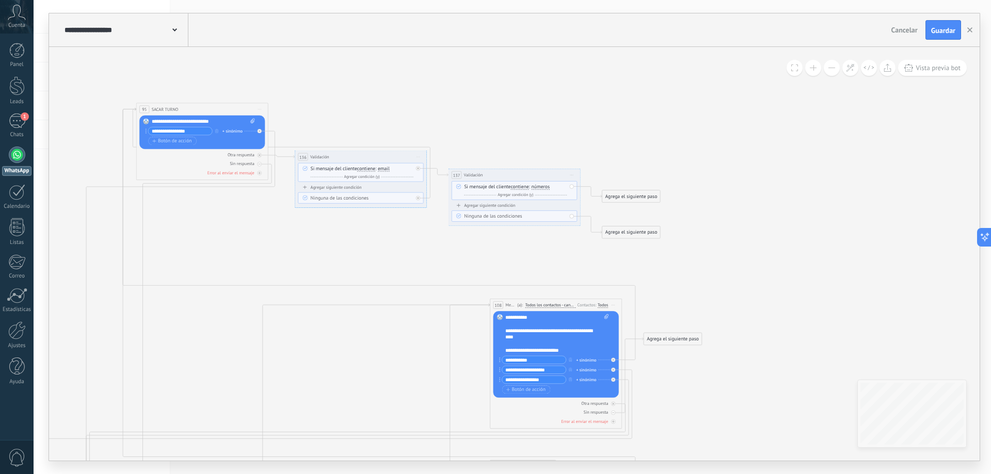
click at [543, 186] on span "números" at bounding box center [540, 186] width 19 height 5
click at [543, 186] on button "números" at bounding box center [569, 187] width 83 height 12
click at [552, 198] on span "letras" at bounding box center [564, 199] width 80 height 7
click at [609, 196] on div "Agrega el siguiente paso" at bounding box center [631, 196] width 58 height 11
click at [572, 175] on span "Iniciar vista previa aquí Cambiar nombre Duplicar Borrar" at bounding box center [572, 175] width 10 height 10
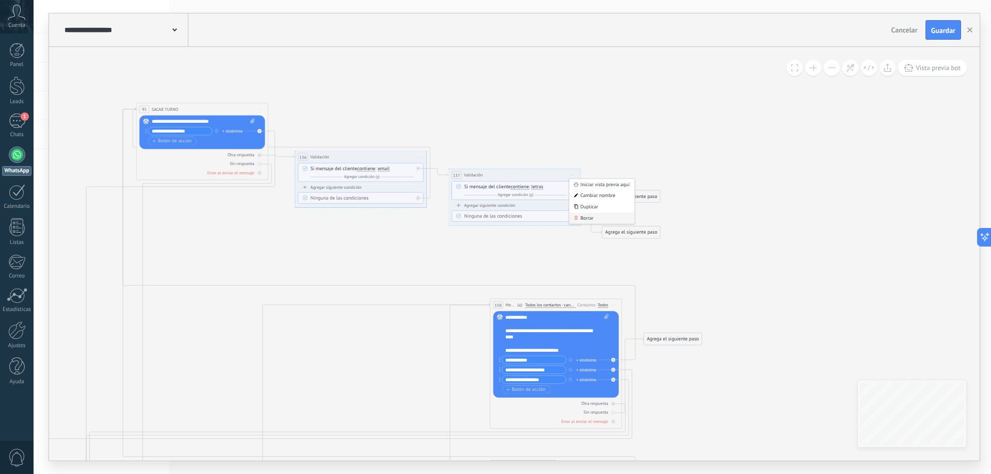
click at [588, 219] on div "Borrar" at bounding box center [601, 218] width 65 height 11
click at [480, 178] on div "Agrega el siguiente paso" at bounding box center [477, 175] width 58 height 11
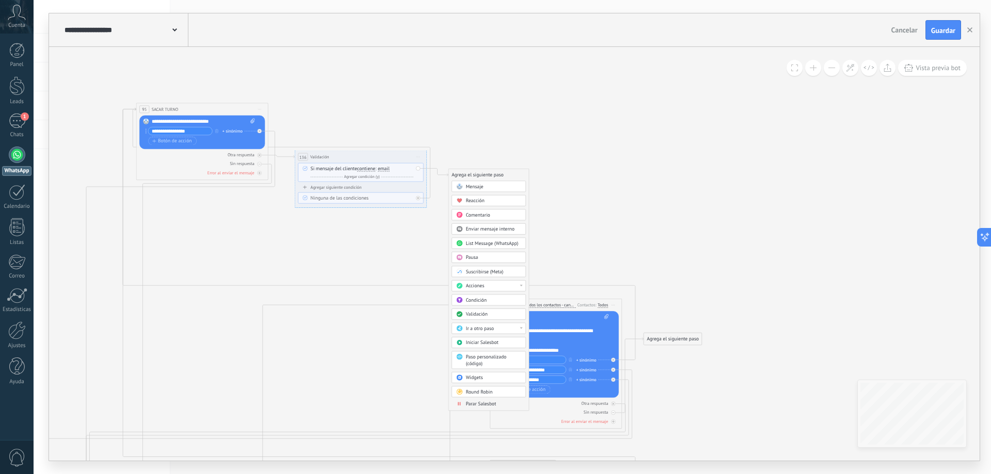
click at [482, 185] on span "Mensaje" at bounding box center [474, 187] width 18 height 6
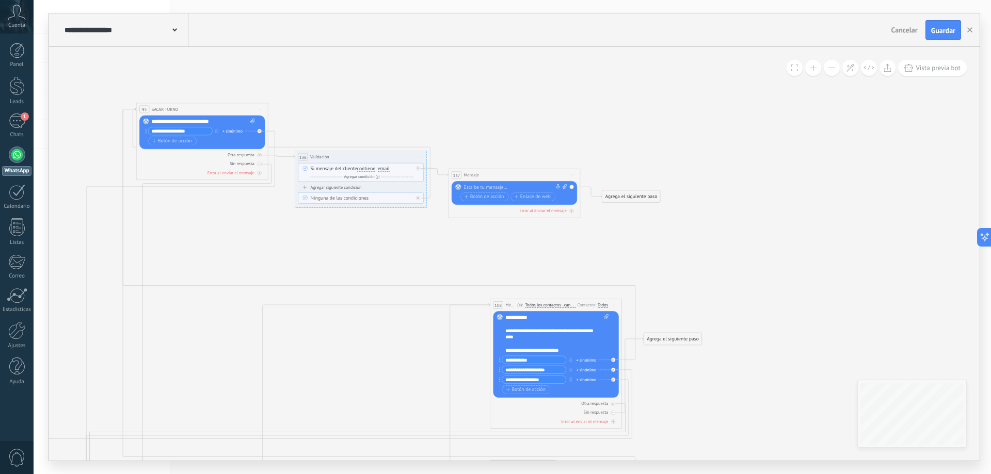
click at [483, 186] on div at bounding box center [513, 187] width 98 height 7
click at [478, 196] on span "Botón de acción" at bounding box center [484, 196] width 40 height 5
click at [184, 130] on input "**********" at bounding box center [180, 131] width 64 height 8
drag, startPoint x: 193, startPoint y: 131, endPoint x: 185, endPoint y: 131, distance: 7.8
click at [185, 131] on input "**********" at bounding box center [180, 131] width 64 height 8
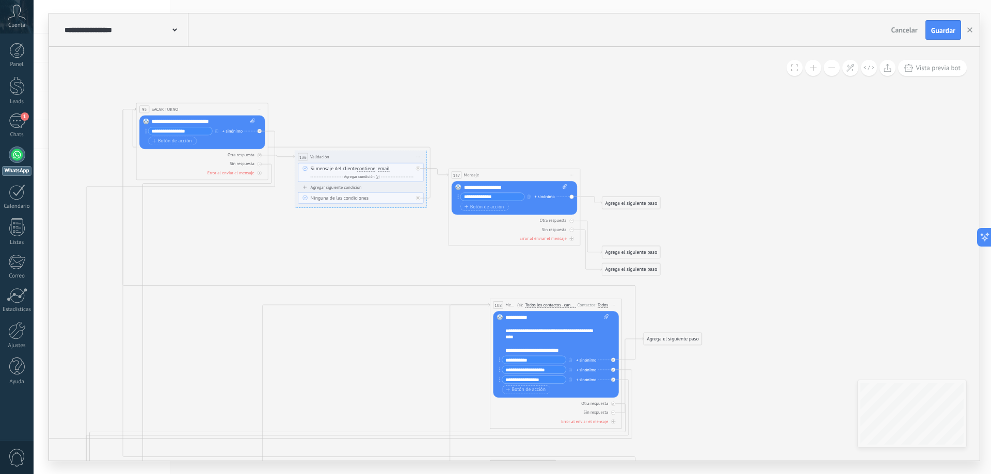
click at [507, 197] on input "**********" at bounding box center [492, 197] width 64 height 8
paste input "***"
type input "**********"
click at [614, 173] on icon at bounding box center [315, 454] width 1282 height 1033
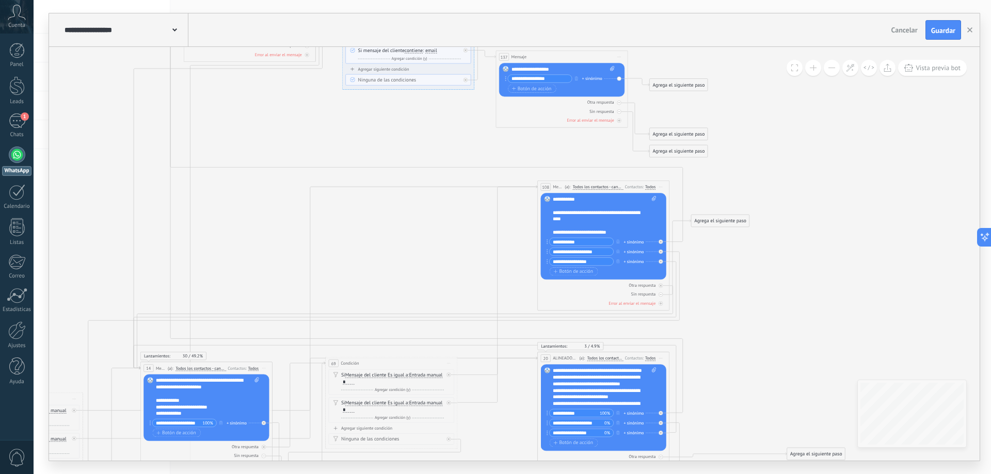
drag, startPoint x: 324, startPoint y: 362, endPoint x: 369, endPoint y: 247, distance: 123.7
click at [369, 247] on icon at bounding box center [362, 335] width 1282 height 1033
drag, startPoint x: 679, startPoint y: 86, endPoint x: 196, endPoint y: 390, distance: 570.0
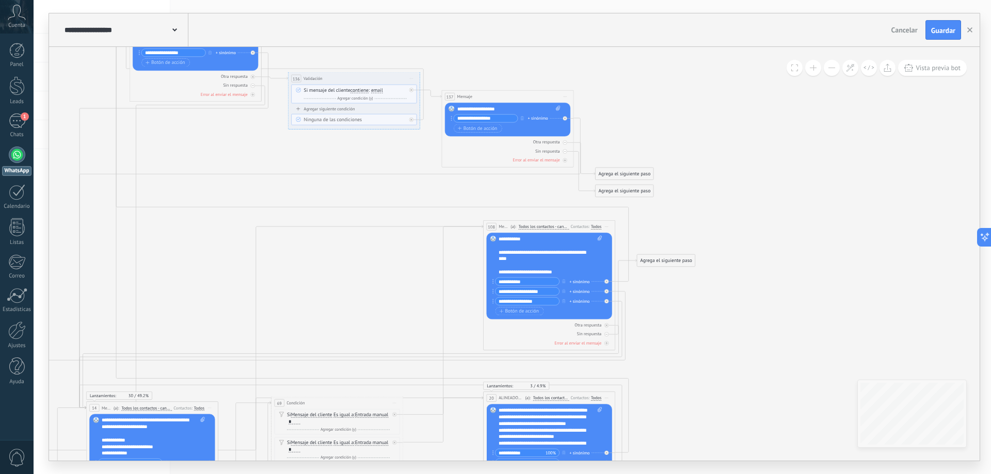
drag, startPoint x: 718, startPoint y: 96, endPoint x: 661, endPoint y: 144, distance: 75.1
click at [661, 144] on icon at bounding box center [308, 375] width 1282 height 1033
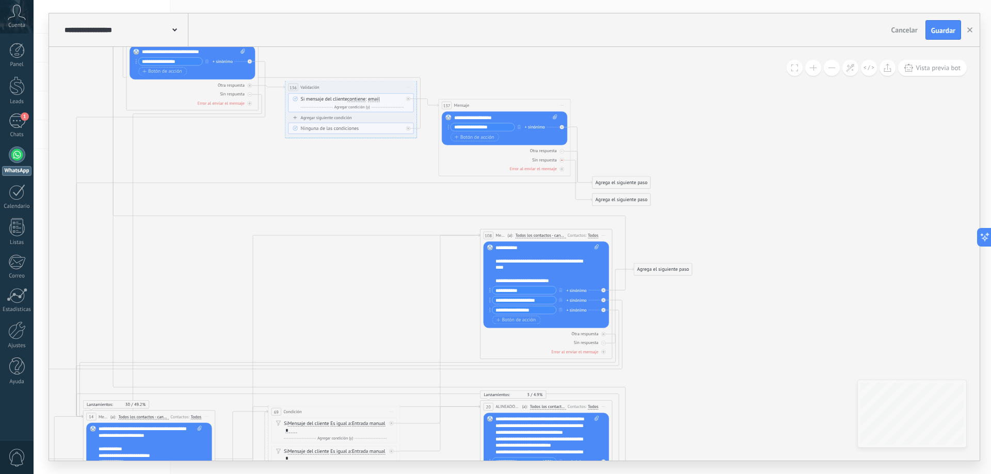
click at [0, 0] on icon at bounding box center [0, 0] width 0 height 0
drag, startPoint x: 604, startPoint y: 185, endPoint x: 630, endPoint y: 134, distance: 57.2
click at [630, 134] on div "Agrega el siguiente paso" at bounding box center [649, 131] width 58 height 11
click at [636, 132] on div "Agrega el siguiente paso" at bounding box center [649, 131] width 58 height 11
click at [649, 141] on span "Mensaje" at bounding box center [646, 143] width 18 height 6
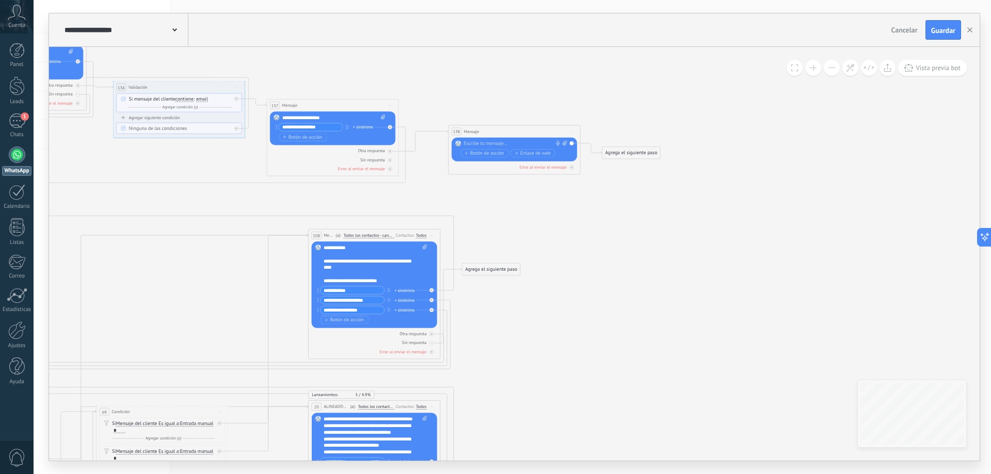
click at [490, 139] on div "Reemplazar Quitar Convertir a mensaje de voz Arrastre la imagen aquí para adjun…" at bounding box center [514, 150] width 125 height 24
click at [485, 146] on div at bounding box center [513, 143] width 98 height 7
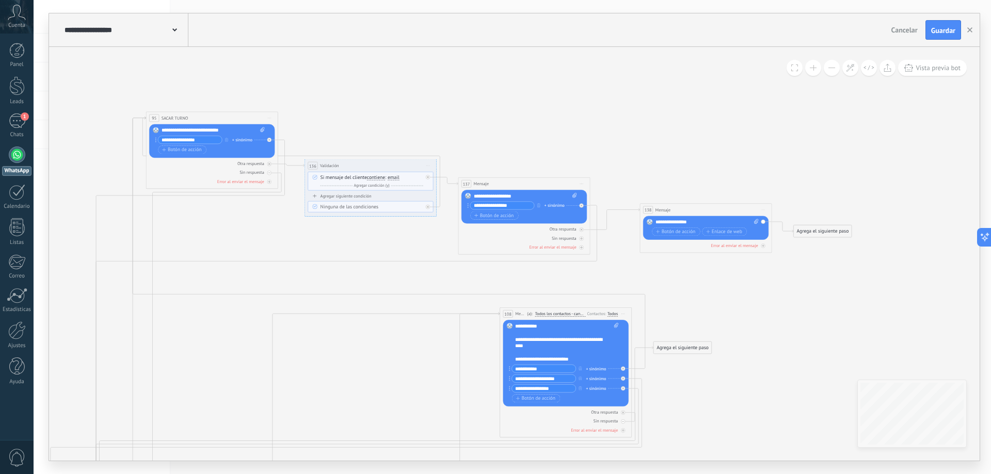
drag, startPoint x: 199, startPoint y: 160, endPoint x: 390, endPoint y: 239, distance: 206.9
click at [390, 239] on icon at bounding box center [339, 462] width 1311 height 1033
click at [427, 166] on span "Iniciar vista previa aquí Cambiar nombre Duplicar Borrar" at bounding box center [428, 166] width 10 height 10
click at [449, 210] on div "Borrar" at bounding box center [457, 208] width 65 height 11
click at [580, 185] on span "Iniciar vista previa aquí Cambiar nombre Duplicar Borrar" at bounding box center [581, 184] width 10 height 10
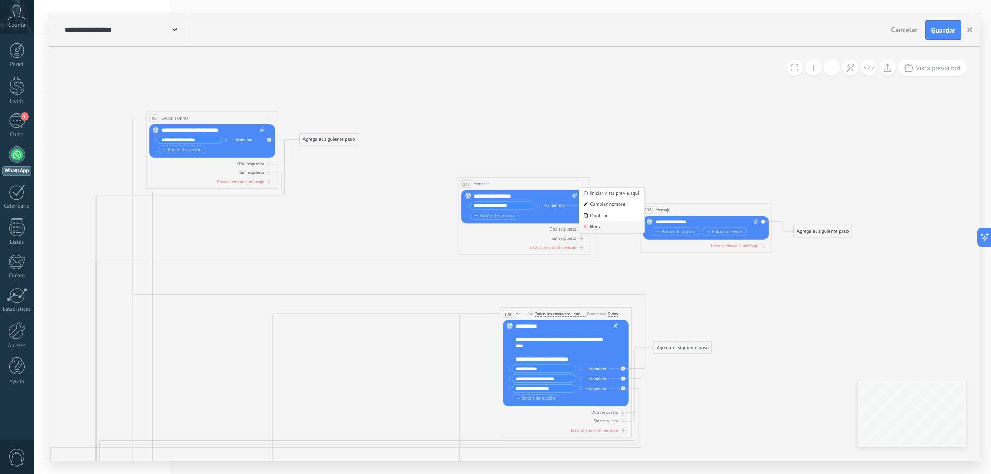
click at [593, 224] on div "Borrar" at bounding box center [611, 226] width 65 height 11
click at [763, 211] on span "Iniciar vista previa aquí Cambiar nombre Duplicar Borrar" at bounding box center [763, 210] width 10 height 10
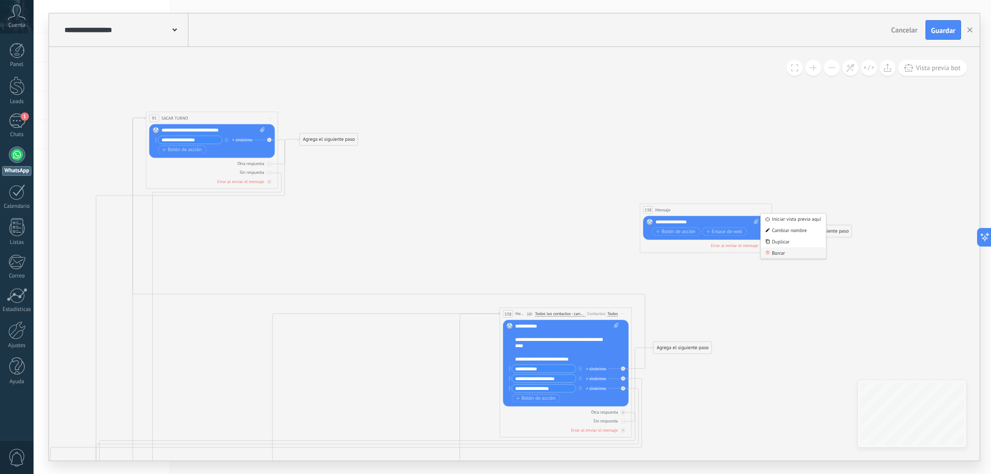
click at [792, 255] on div "Borrar" at bounding box center [793, 252] width 65 height 11
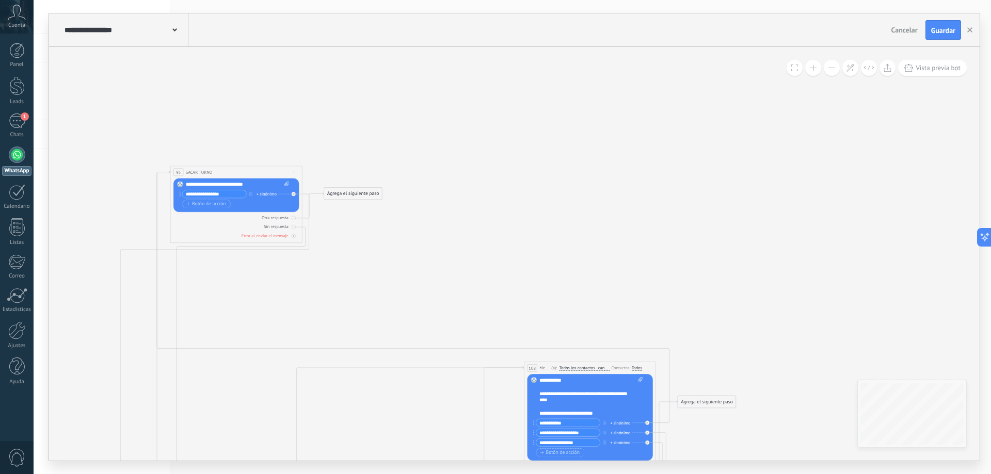
drag, startPoint x: 401, startPoint y: 211, endPoint x: 391, endPoint y: 222, distance: 14.6
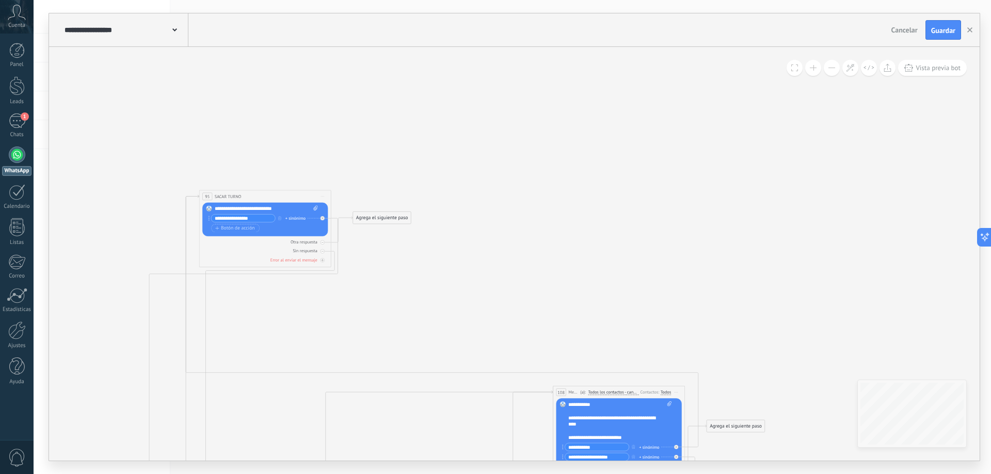
drag, startPoint x: 342, startPoint y: 200, endPoint x: 384, endPoint y: 235, distance: 55.4
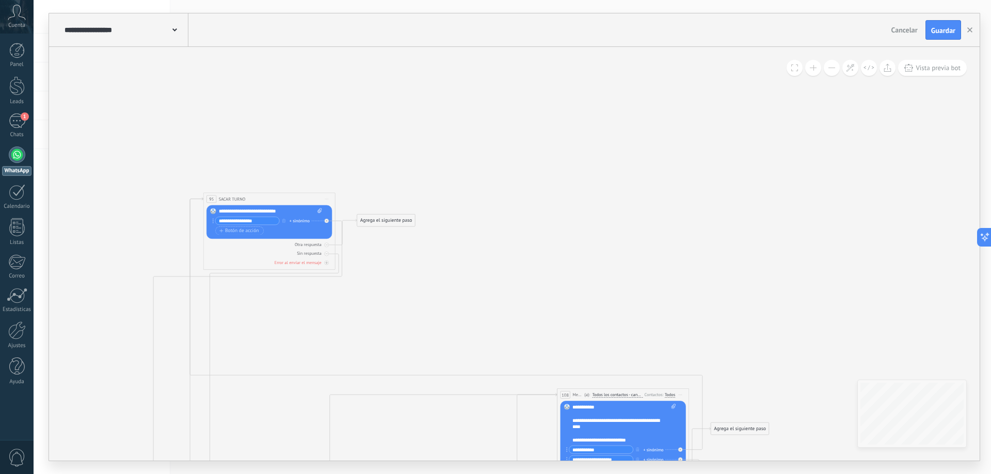
click at [259, 210] on div "**********" at bounding box center [270, 211] width 103 height 7
click at [275, 212] on div "**********" at bounding box center [270, 211] width 103 height 7
click at [270, 208] on div "**********" at bounding box center [270, 211] width 103 height 7
click at [272, 208] on div "**********" at bounding box center [270, 211] width 103 height 7
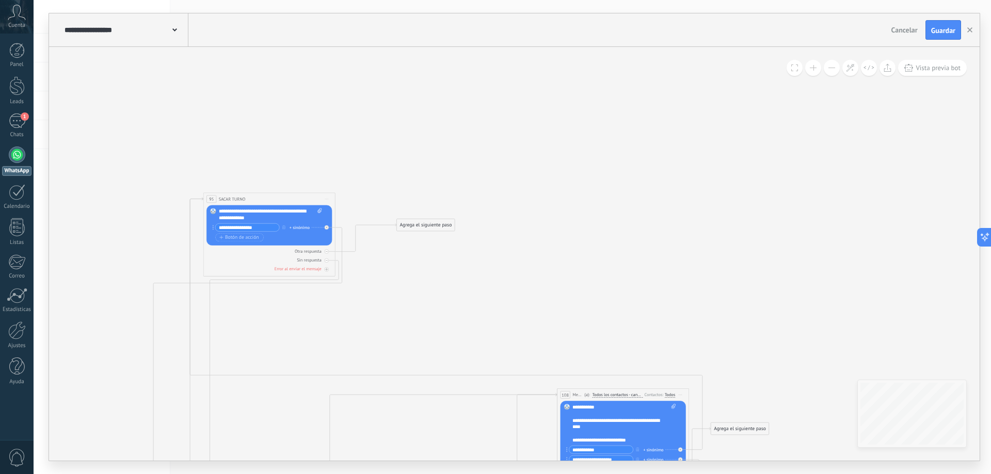
drag, startPoint x: 378, startPoint y: 219, endPoint x: 418, endPoint y: 223, distance: 40.0
click at [418, 223] on div "Agrega el siguiente paso" at bounding box center [426, 225] width 58 height 11
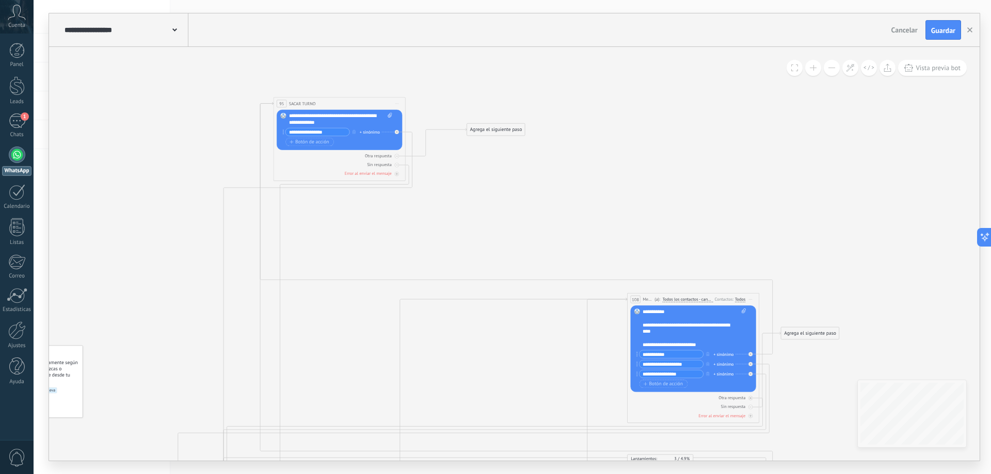
drag, startPoint x: 352, startPoint y: 314, endPoint x: 422, endPoint y: 218, distance: 118.5
click at [422, 218] on icon at bounding box center [452, 448] width 1282 height 1033
click at [833, 65] on button at bounding box center [832, 68] width 16 height 16
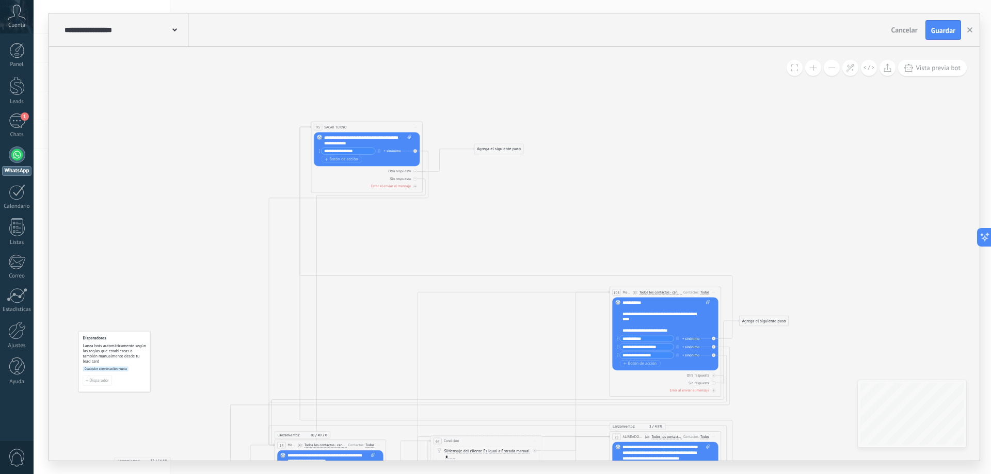
click at [833, 65] on button at bounding box center [832, 68] width 16 height 16
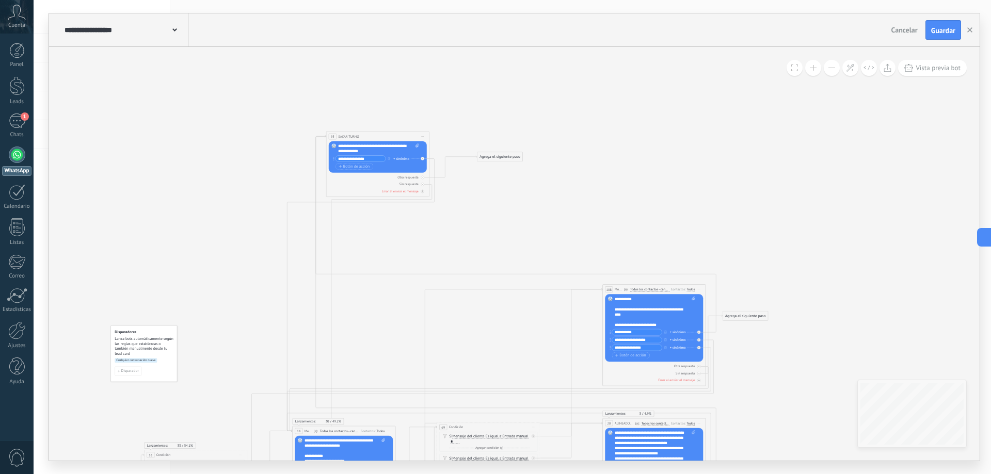
click at [833, 65] on button at bounding box center [832, 68] width 16 height 16
click at [830, 71] on button at bounding box center [832, 68] width 16 height 16
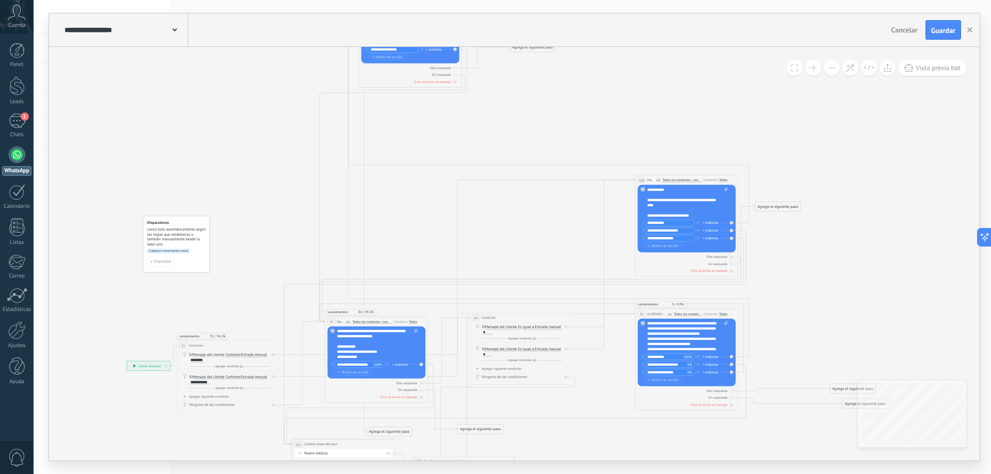
drag, startPoint x: 631, startPoint y: 198, endPoint x: 664, endPoint y: 89, distance: 114.4
click at [664, 89] on icon at bounding box center [498, 296] width 1002 height 807
drag, startPoint x: 522, startPoint y: 49, endPoint x: 326, endPoint y: 449, distance: 445.2
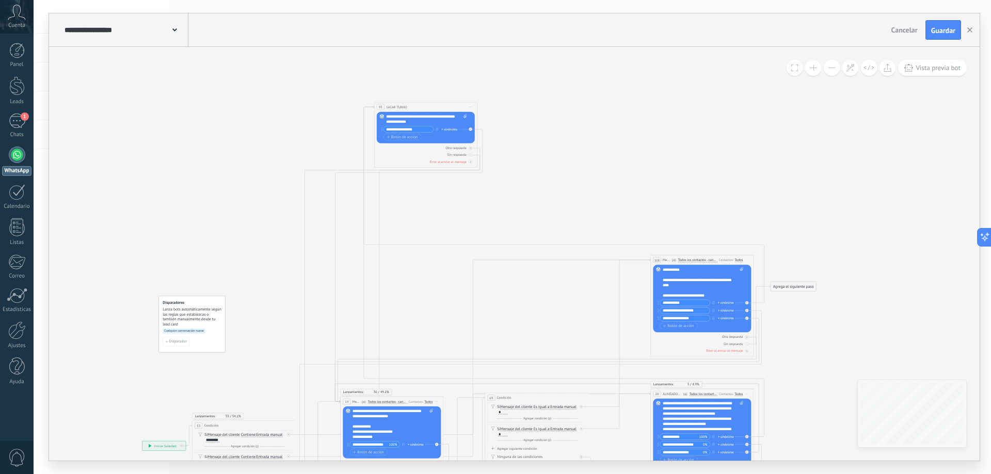
drag, startPoint x: 520, startPoint y: 128, endPoint x: 535, endPoint y: 208, distance: 81.4
click at [535, 208] on icon at bounding box center [514, 376] width 1002 height 807
click at [947, 36] on button "Guardar" at bounding box center [943, 30] width 36 height 20
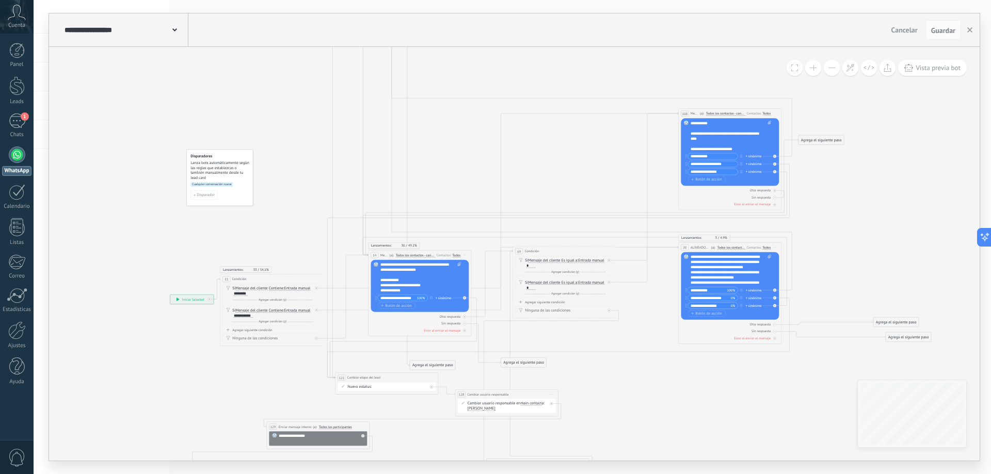
drag, startPoint x: 589, startPoint y: 212, endPoint x: 617, endPoint y: 66, distance: 149.2
click at [617, 66] on icon at bounding box center [542, 230] width 1002 height 807
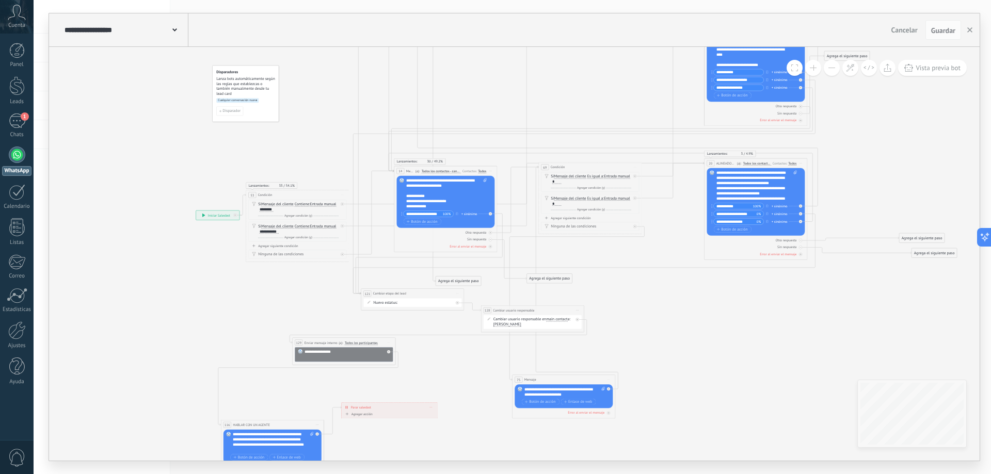
drag, startPoint x: 407, startPoint y: 437, endPoint x: 432, endPoint y: 352, distance: 88.0
click at [432, 352] on icon at bounding box center [568, 145] width 1002 height 807
click at [812, 63] on button at bounding box center [813, 68] width 16 height 16
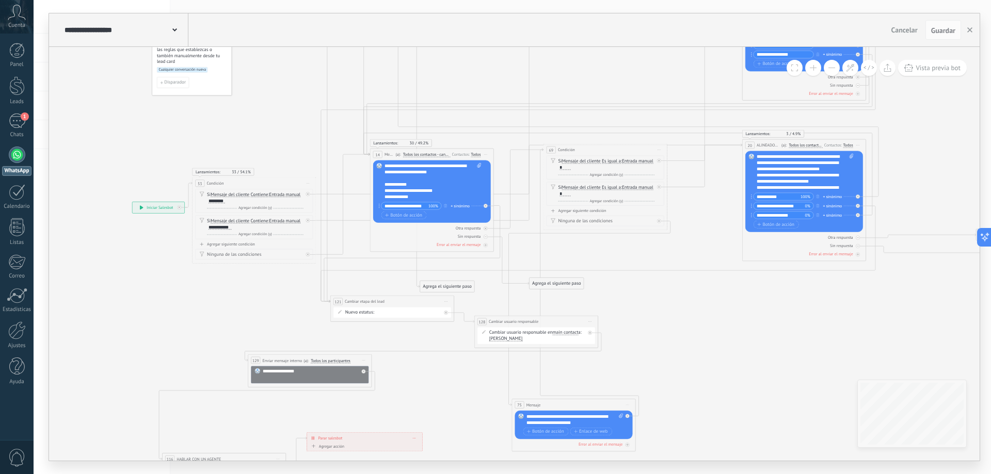
click at [813, 65] on button at bounding box center [813, 68] width 16 height 16
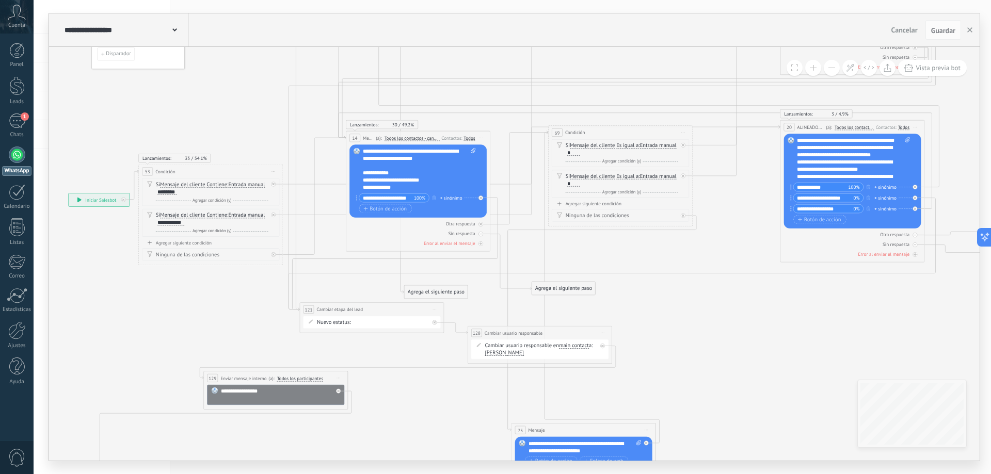
click at [813, 65] on button at bounding box center [813, 68] width 16 height 16
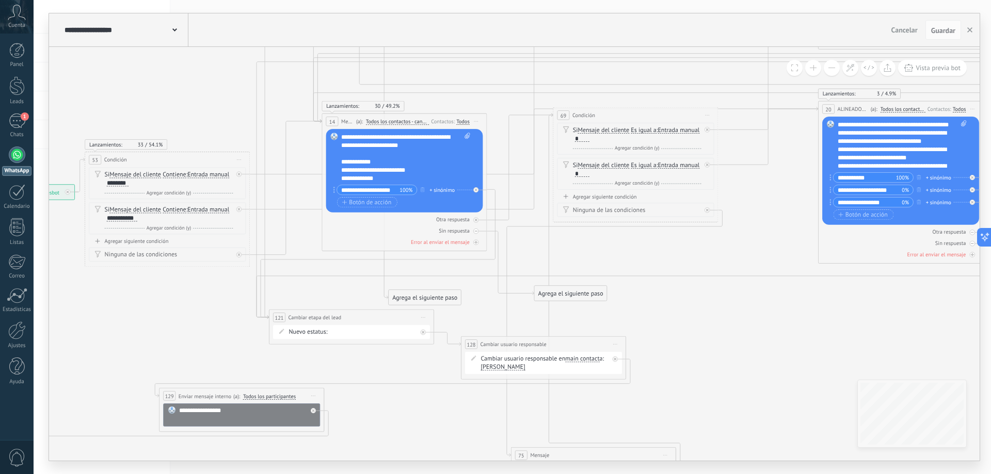
click at [813, 65] on button at bounding box center [813, 68] width 16 height 16
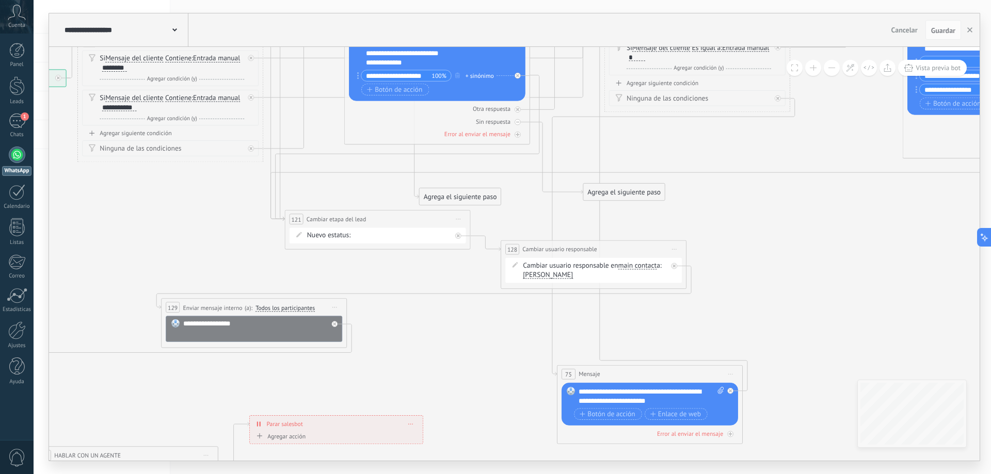
drag, startPoint x: 666, startPoint y: 435, endPoint x: 699, endPoint y: 308, distance: 131.2
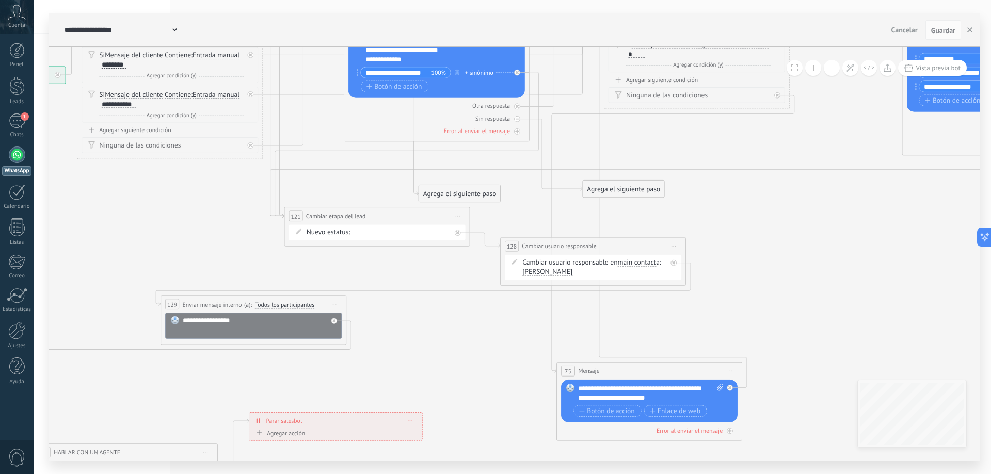
click at [675, 244] on span "Iniciar vista previa aquí Cambiar nombre Duplicar Borrar" at bounding box center [673, 245] width 15 height 13
click at [685, 306] on div "Borrar" at bounding box center [716, 307] width 92 height 16
click at [336, 302] on span "Iniciar vista previa aquí Cambiar nombre Duplicar Borrar" at bounding box center [334, 304] width 15 height 13
click at [363, 365] on div "Borrar" at bounding box center [377, 365] width 92 height 16
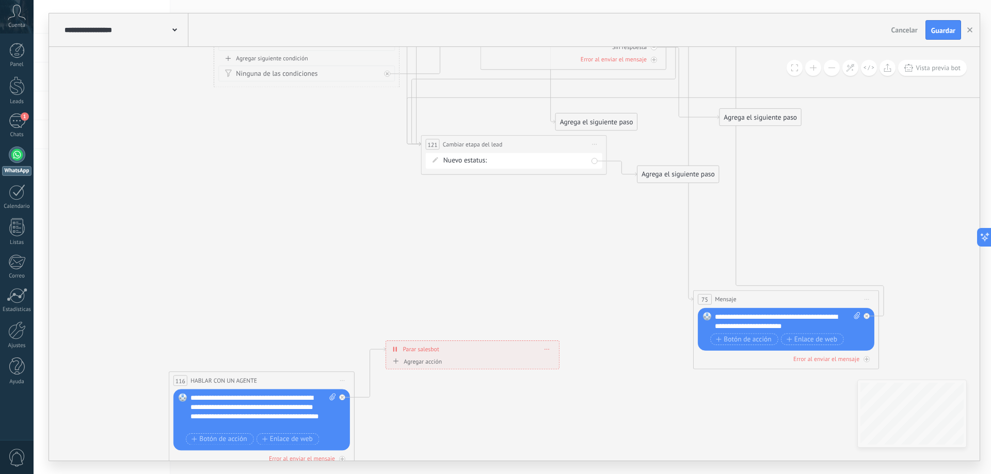
drag, startPoint x: 363, startPoint y: 352, endPoint x: 654, endPoint y: 197, distance: 330.2
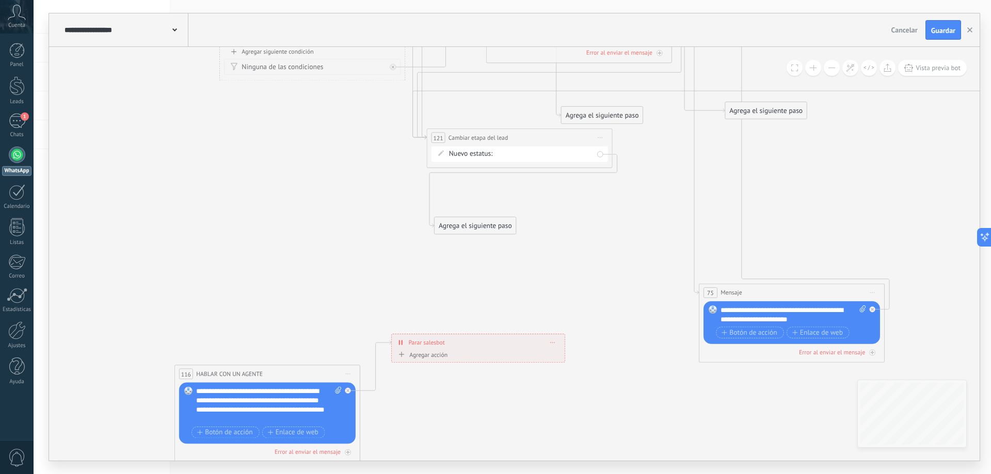
drag, startPoint x: 655, startPoint y: 186, endPoint x: 464, endPoint y: 229, distance: 195.3
click at [464, 229] on div "Agrega el siguiente paso" at bounding box center [476, 225] width 82 height 15
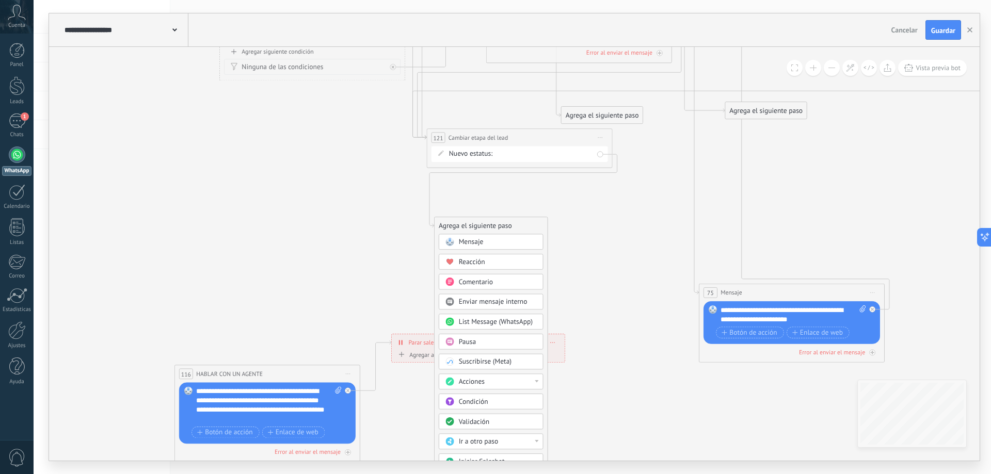
click at [516, 381] on div "Acciones" at bounding box center [498, 382] width 78 height 9
click at [500, 415] on div "Agregar tarea" at bounding box center [491, 414] width 104 height 16
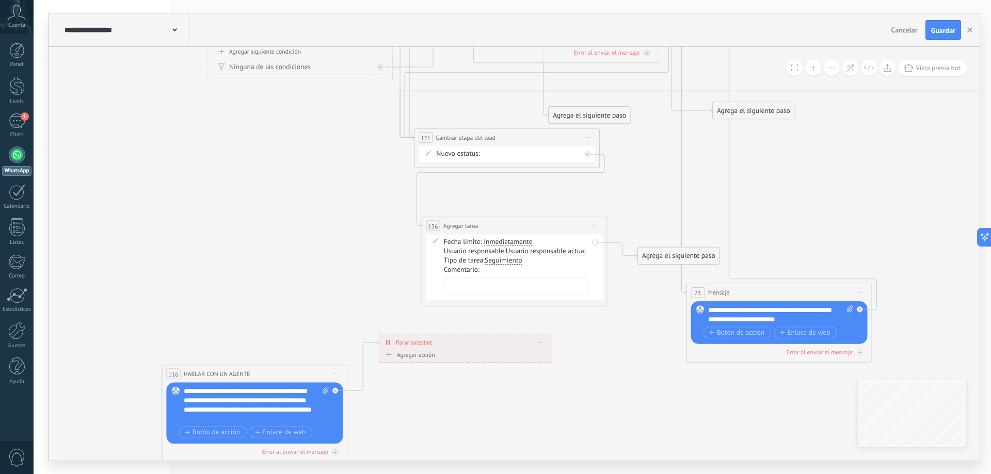
click at [533, 252] on span "Usuario responsable actual" at bounding box center [546, 251] width 81 height 7
click at [533, 252] on button "Usuario responsable actual" at bounding box center [559, 251] width 116 height 17
click at [487, 229] on div "**********" at bounding box center [514, 225] width 185 height 17
click at [510, 260] on span "Seguimiento" at bounding box center [504, 260] width 38 height 7
click at [510, 260] on button "Seguimiento" at bounding box center [538, 260] width 116 height 17
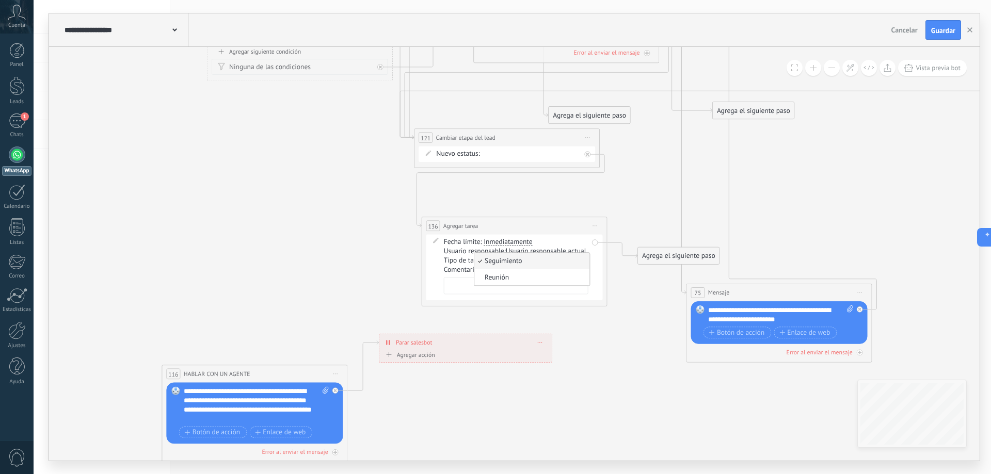
click at [500, 228] on div "**********" at bounding box center [514, 225] width 185 height 17
click at [476, 283] on textarea at bounding box center [516, 285] width 144 height 17
type textarea "**********"
drag, startPoint x: 653, startPoint y: 254, endPoint x: 258, endPoint y: 372, distance: 412.6
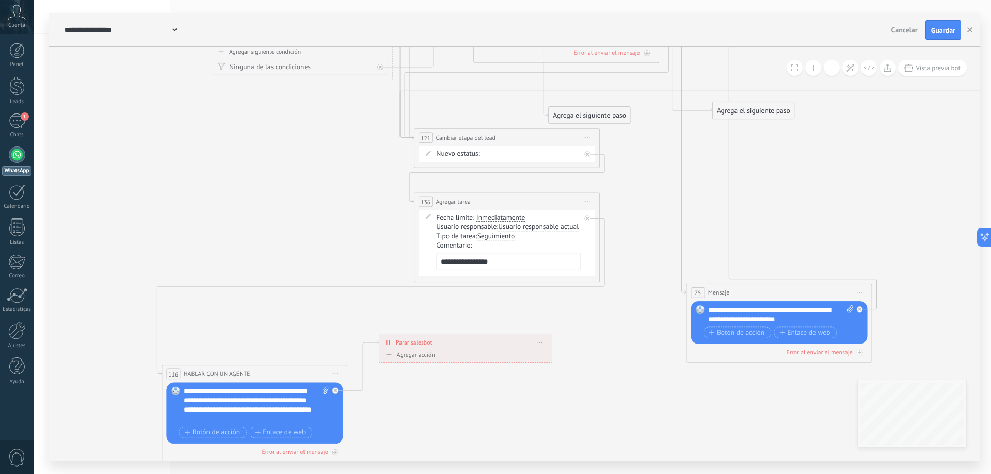
drag, startPoint x: 454, startPoint y: 228, endPoint x: 447, endPoint y: 204, distance: 24.5
click at [447, 204] on span "Agregar tarea" at bounding box center [453, 201] width 35 height 9
click at [492, 218] on span "Inmediatamente" at bounding box center [500, 218] width 49 height 7
click at [513, 223] on div "Inmediatamente" at bounding box center [530, 222] width 162 height 17
click at [930, 30] on button "Guardar" at bounding box center [943, 30] width 36 height 20
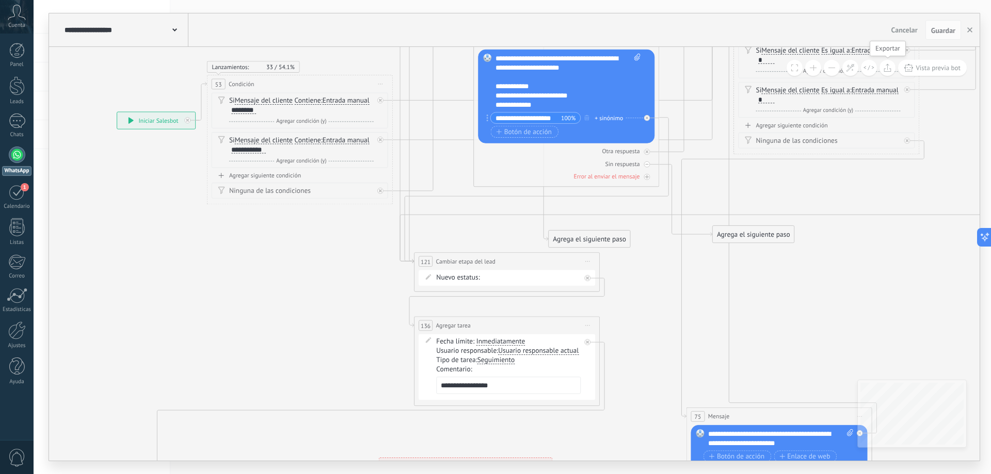
click at [891, 66] on icon at bounding box center [887, 67] width 8 height 8
click at [968, 31] on icon "button" at bounding box center [969, 29] width 5 height 5
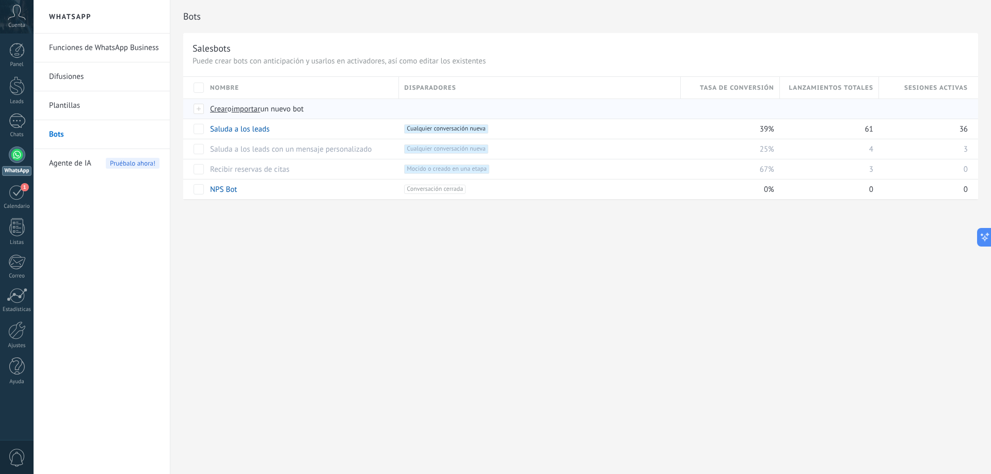
click at [251, 112] on span "importar" at bounding box center [246, 109] width 29 height 10
click at [0, 0] on input "importar un nuevo bot" at bounding box center [0, 0] width 0 height 0
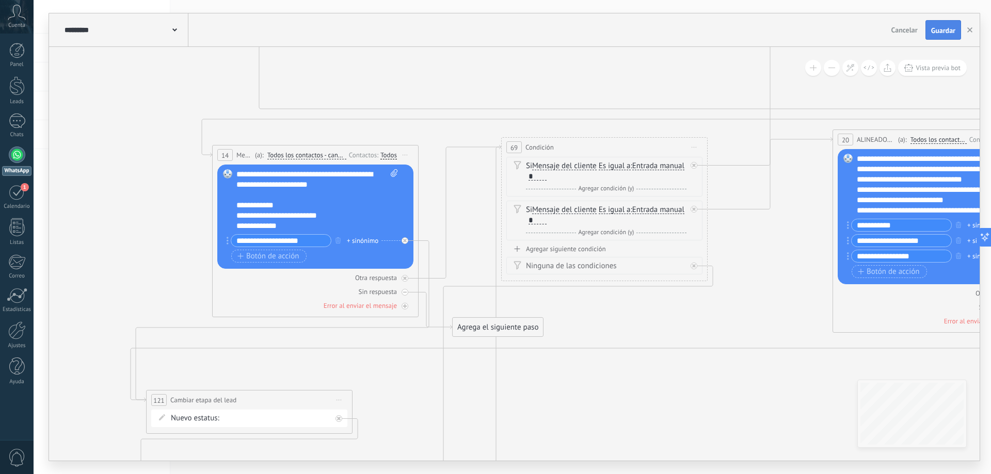
click at [943, 31] on span "Guardar" at bounding box center [943, 30] width 24 height 7
click at [970, 28] on icon "button" at bounding box center [969, 29] width 5 height 5
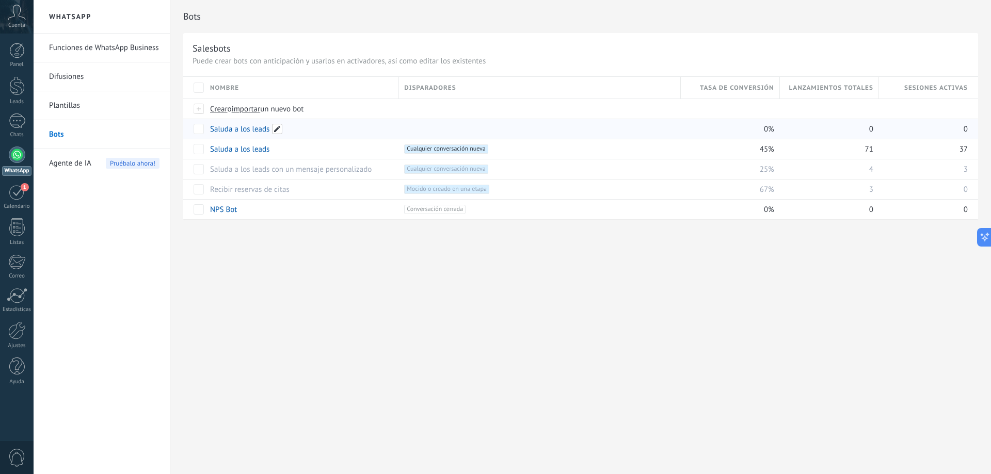
click at [275, 128] on span at bounding box center [277, 129] width 10 height 10
type input "**********"
click at [253, 152] on button "Guardar" at bounding box center [234, 152] width 46 height 20
click at [315, 148] on div "apagar màs" at bounding box center [330, 149] width 69 height 20
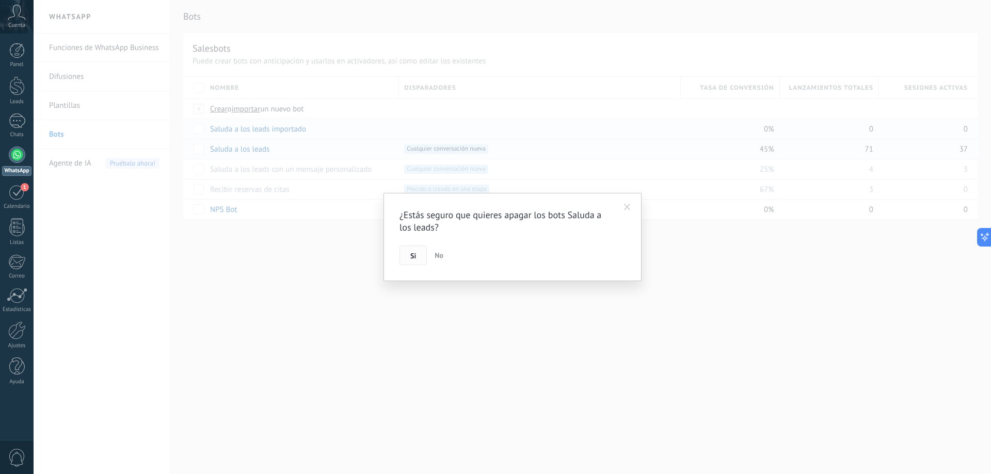
click at [410, 253] on button "Si" at bounding box center [412, 256] width 27 height 20
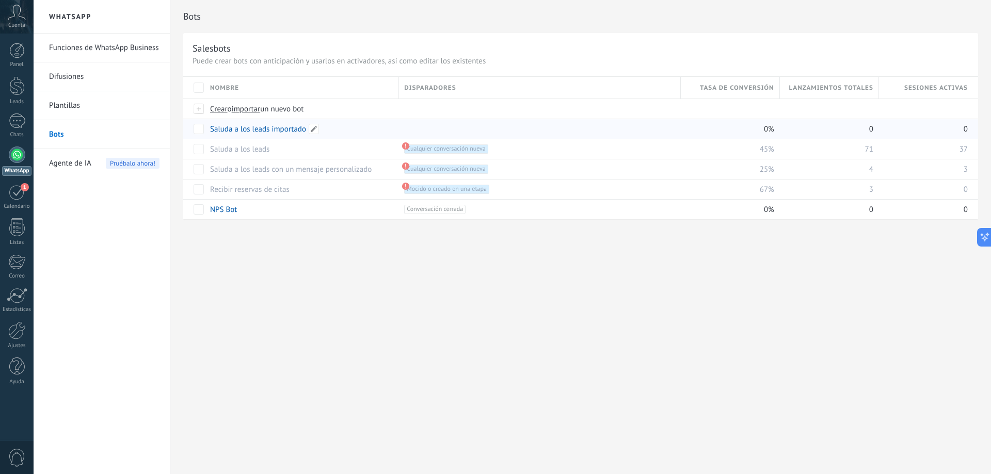
click at [297, 130] on link "Saluda a los leads importado" at bounding box center [258, 129] width 96 height 10
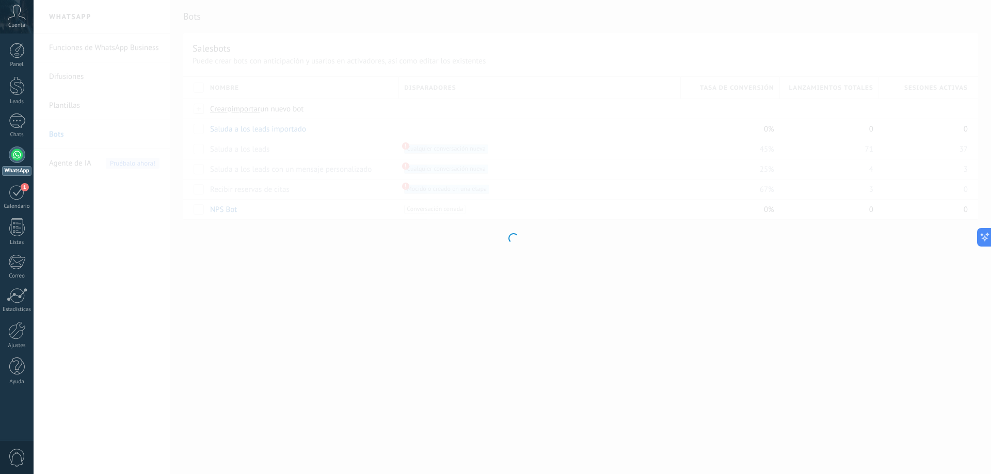
type input "**********"
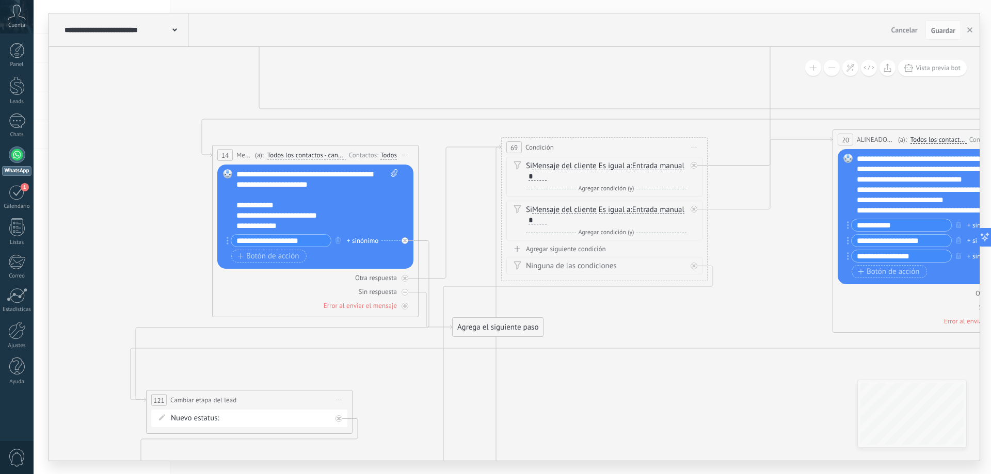
click at [835, 67] on button at bounding box center [832, 68] width 16 height 16
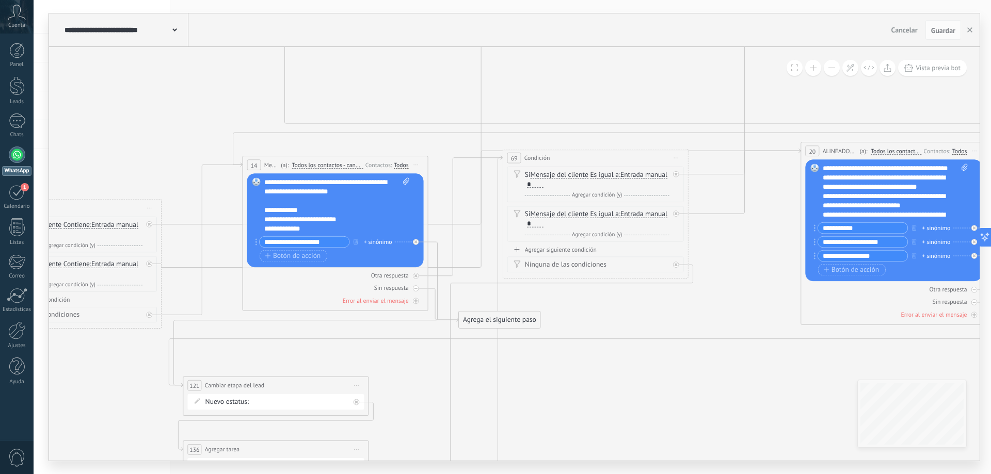
click at [835, 67] on button at bounding box center [832, 68] width 16 height 16
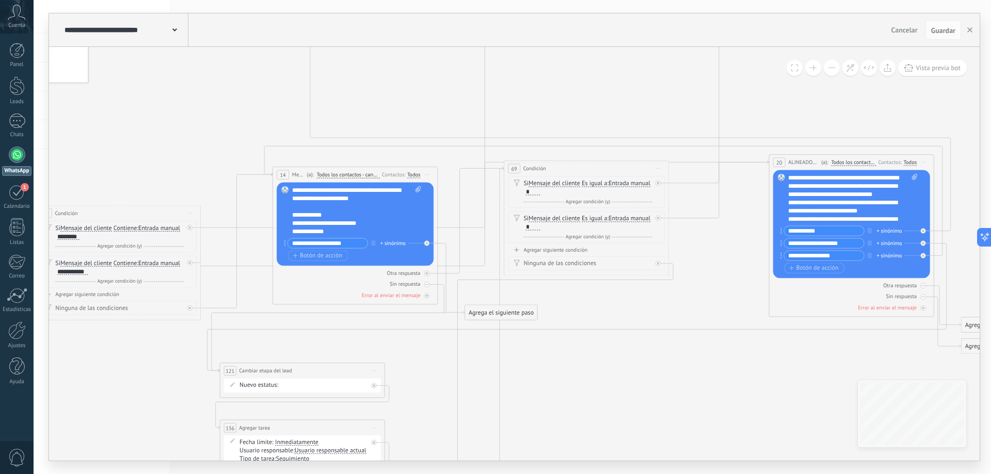
click at [835, 67] on button at bounding box center [832, 68] width 16 height 16
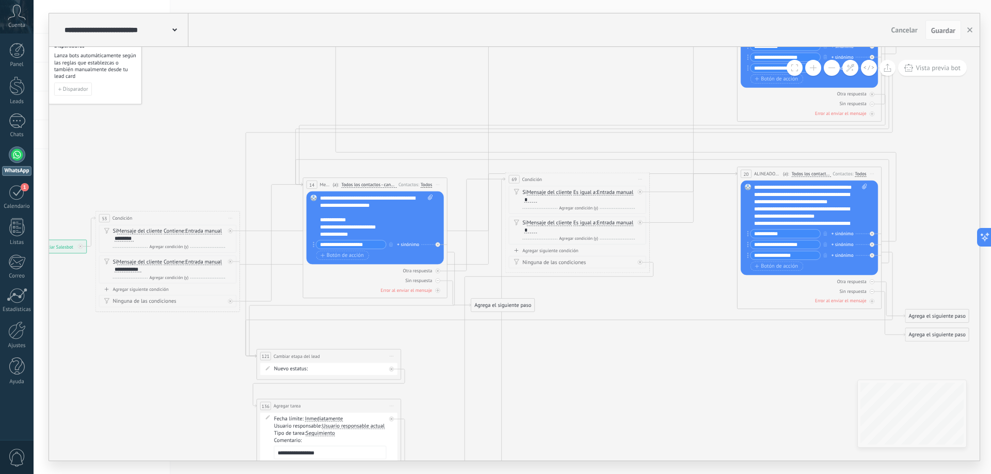
click at [835, 67] on button at bounding box center [832, 68] width 16 height 16
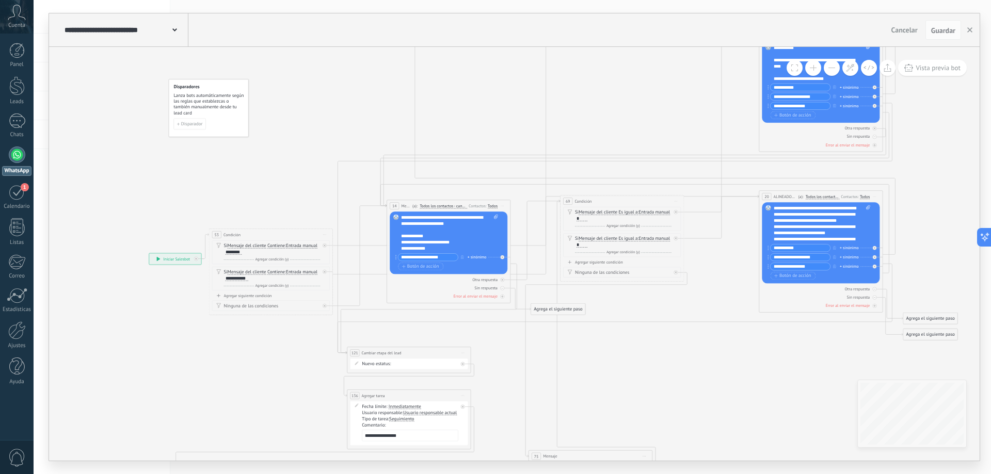
drag, startPoint x: 595, startPoint y: 385, endPoint x: 648, endPoint y: 397, distance: 54.5
click at [648, 397] on icon at bounding box center [542, 207] width 1097 height 1033
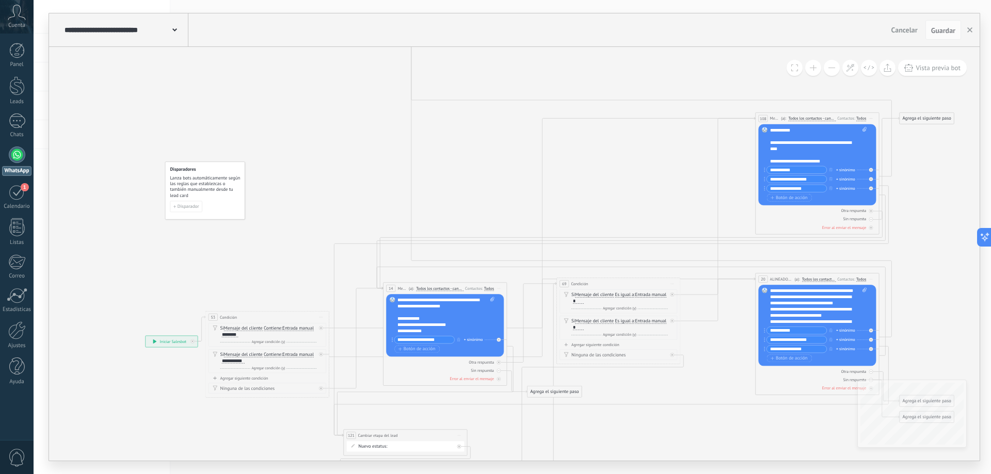
drag, startPoint x: 605, startPoint y: 76, endPoint x: 602, endPoint y: 162, distance: 85.2
click at [602, 162] on icon at bounding box center [538, 290] width 1097 height 1033
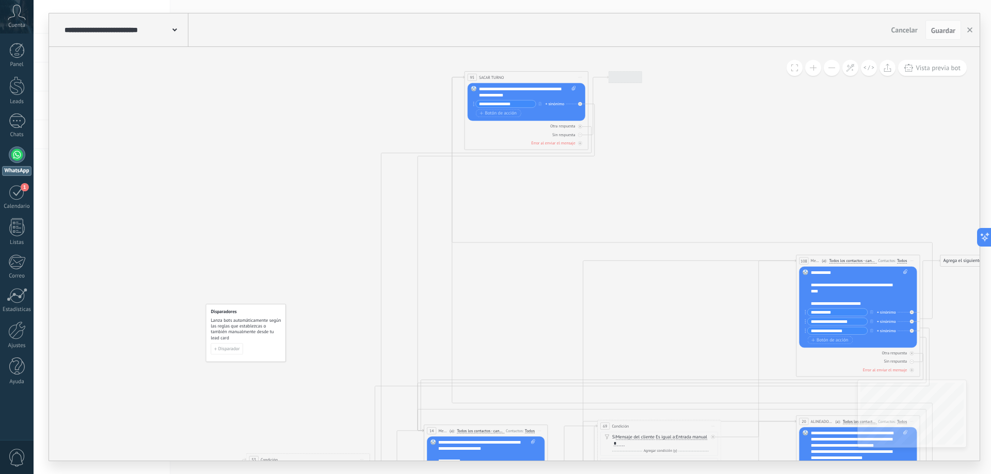
drag, startPoint x: 615, startPoint y: 110, endPoint x: 654, endPoint y: 221, distance: 117.5
click at [654, 221] on icon at bounding box center [579, 400] width 1097 height 968
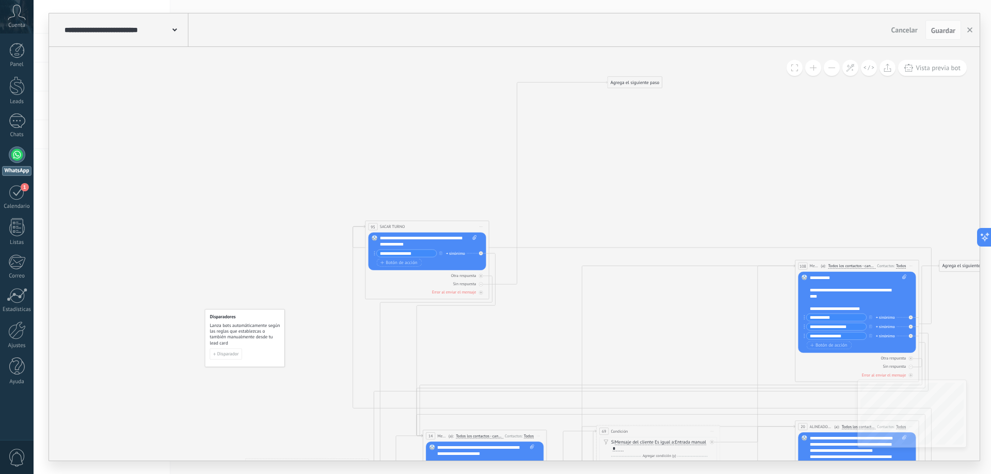
drag, startPoint x: 489, startPoint y: 78, endPoint x: 391, endPoint y: 223, distance: 174.6
click at [391, 223] on div "**********" at bounding box center [426, 226] width 123 height 11
drag, startPoint x: 631, startPoint y: 93, endPoint x: 530, endPoint y: 343, distance: 269.6
click at [530, 343] on div "Agrega el siguiente paso" at bounding box center [524, 340] width 54 height 10
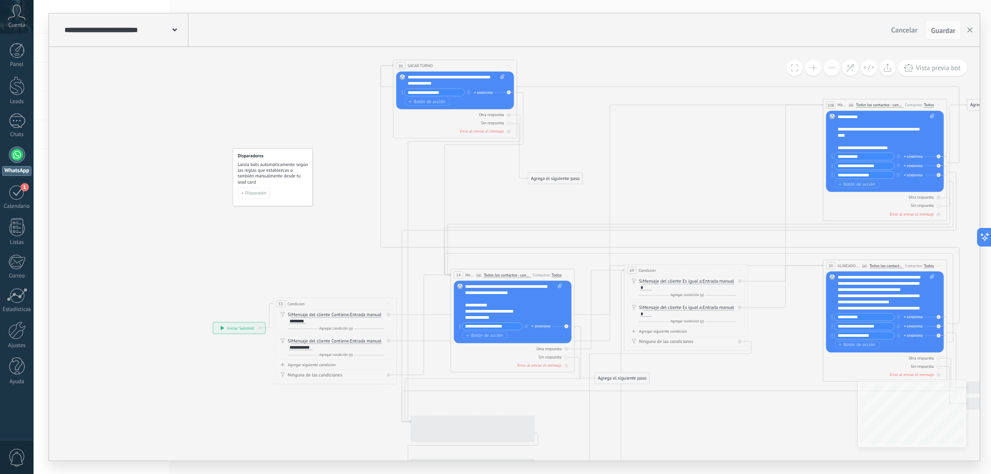
drag, startPoint x: 580, startPoint y: 213, endPoint x: 606, endPoint y: 37, distance: 177.9
click at [606, 37] on div "**********" at bounding box center [514, 236] width 930 height 447
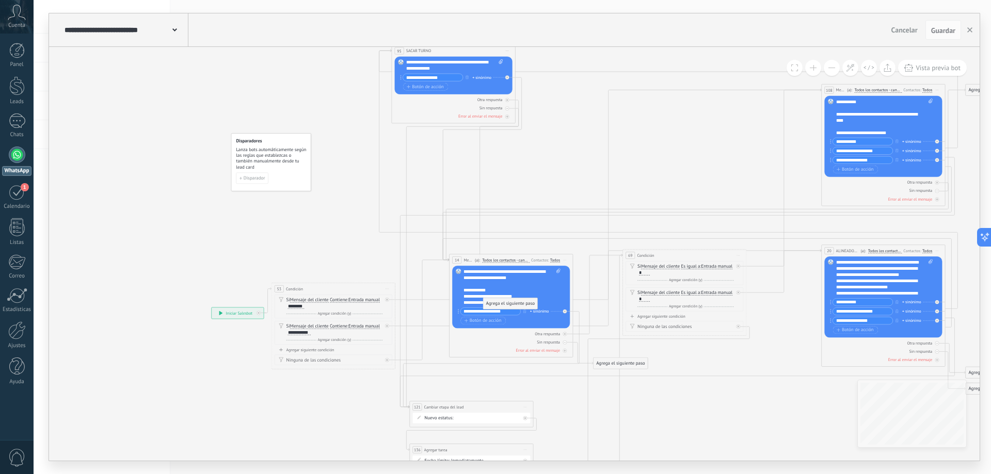
drag, startPoint x: 549, startPoint y: 163, endPoint x: 505, endPoint y: 303, distance: 146.9
click at [505, 303] on div "Agrega el siguiente paso" at bounding box center [510, 304] width 54 height 10
click at [281, 164] on span "Lanza bots automáticamente según las reglas que establezcas o también manualmen…" at bounding box center [271, 159] width 71 height 24
click at [264, 148] on span "Lanza bots automáticamente según las reglas que establezcas o también manualmen…" at bounding box center [271, 159] width 71 height 24
click at [254, 178] on span "Disparador" at bounding box center [255, 178] width 22 height 4
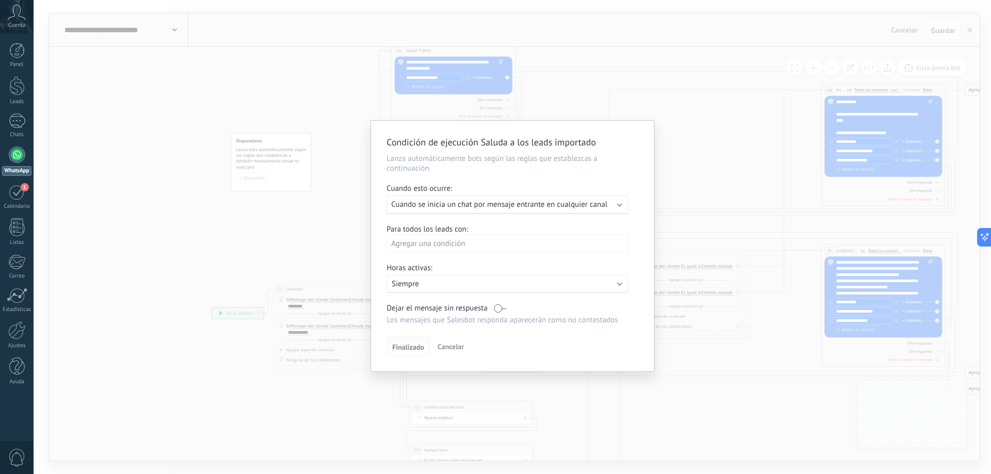
click at [412, 347] on span "Finalizado" at bounding box center [408, 347] width 32 height 7
click at [474, 201] on span "Cuando se inicia un chat por mensaje entrante en cualquier canal" at bounding box center [499, 205] width 216 height 10
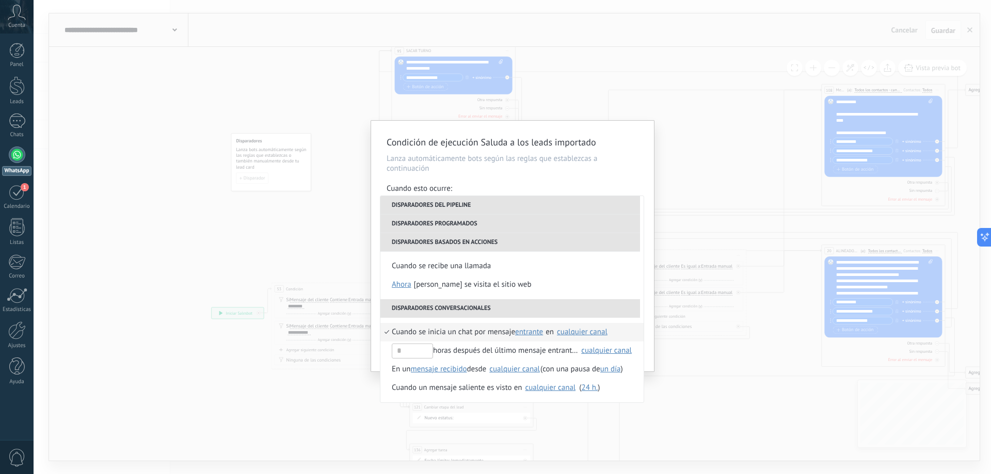
scroll to position [244, 0]
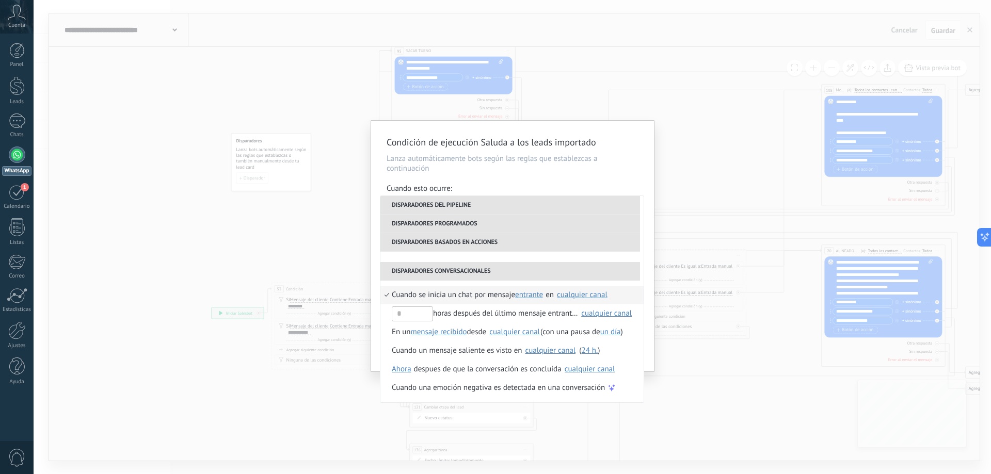
click at [470, 297] on span "Cuando se inicia un chat por mensaje" at bounding box center [453, 295] width 123 height 19
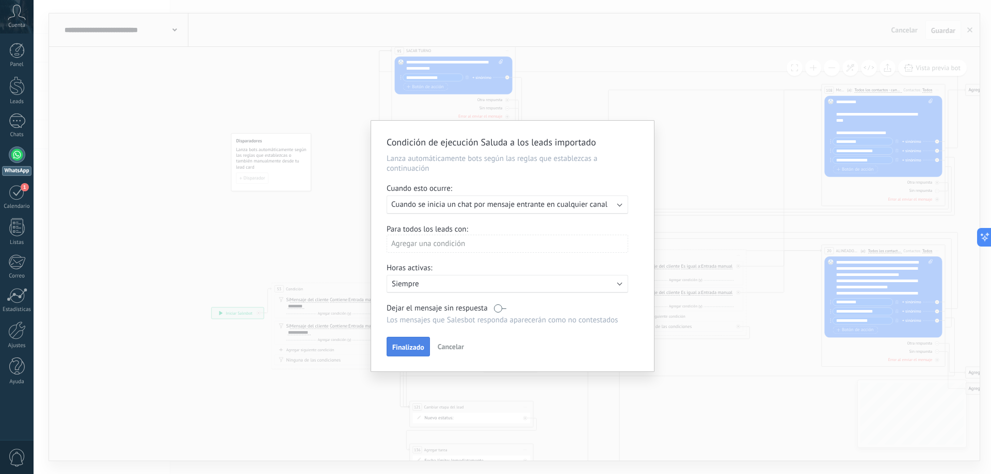
click at [414, 344] on span "Finalizado" at bounding box center [408, 347] width 32 height 7
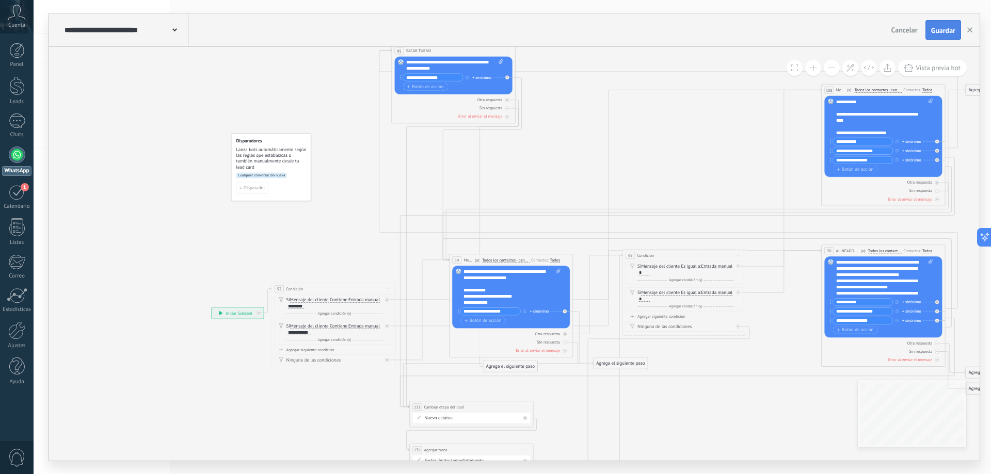
click at [941, 25] on button "Guardar" at bounding box center [943, 30] width 36 height 20
click at [970, 30] on use "button" at bounding box center [969, 29] width 5 height 5
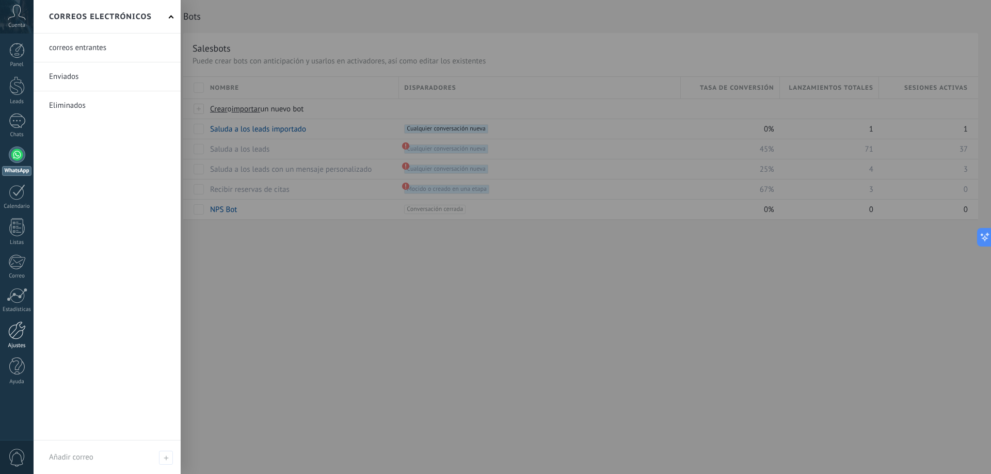
click at [12, 333] on div at bounding box center [17, 330] width 18 height 18
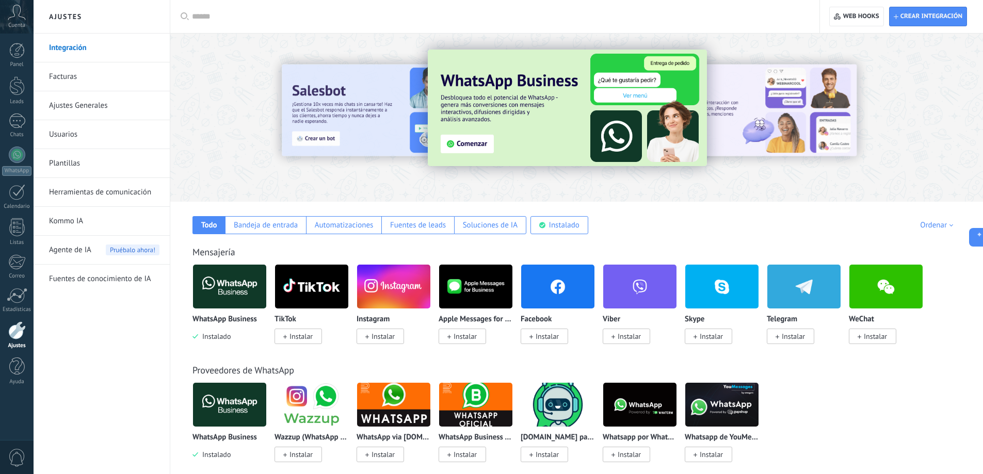
click at [223, 335] on span "Instalado" at bounding box center [214, 336] width 33 height 9
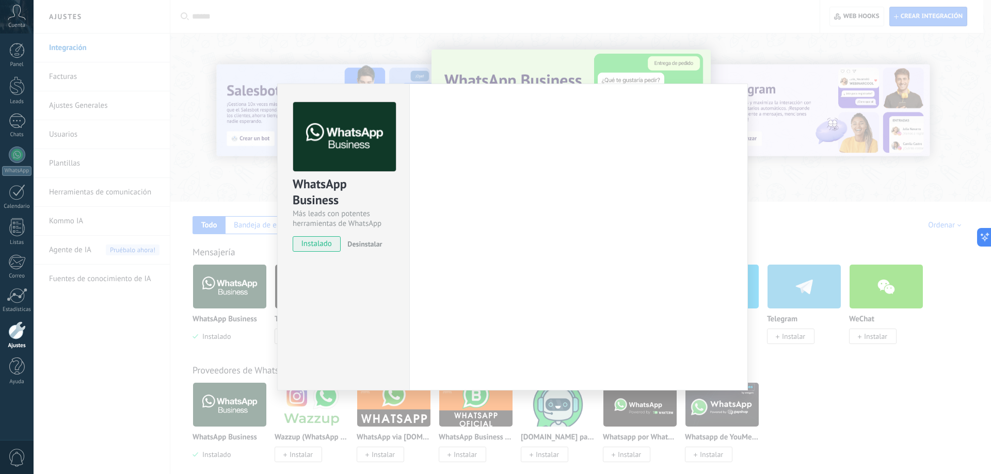
click at [229, 298] on div "WhatsApp Business Más leads con potentes herramientas de WhatsApp instalado Des…" at bounding box center [512, 237] width 957 height 474
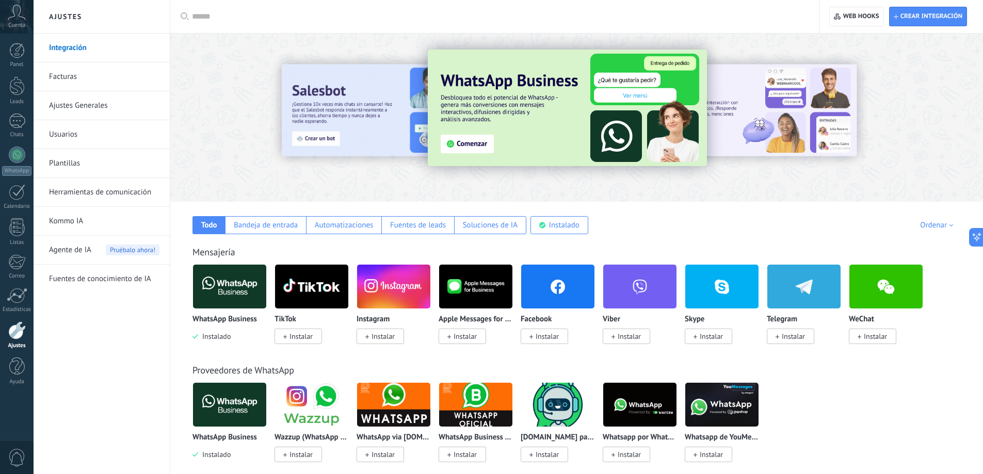
click at [229, 298] on img at bounding box center [229, 287] width 73 height 50
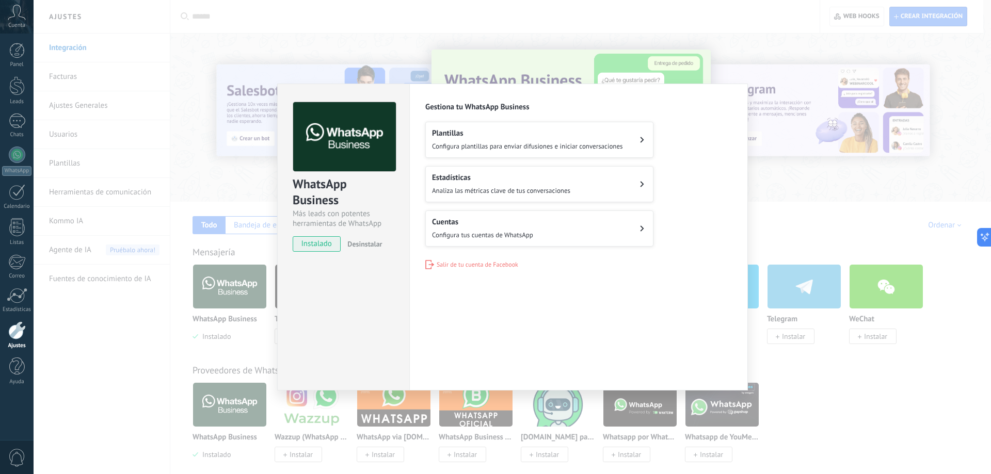
click at [456, 238] on span "Configura tus cuentas de WhatsApp" at bounding box center [482, 235] width 101 height 9
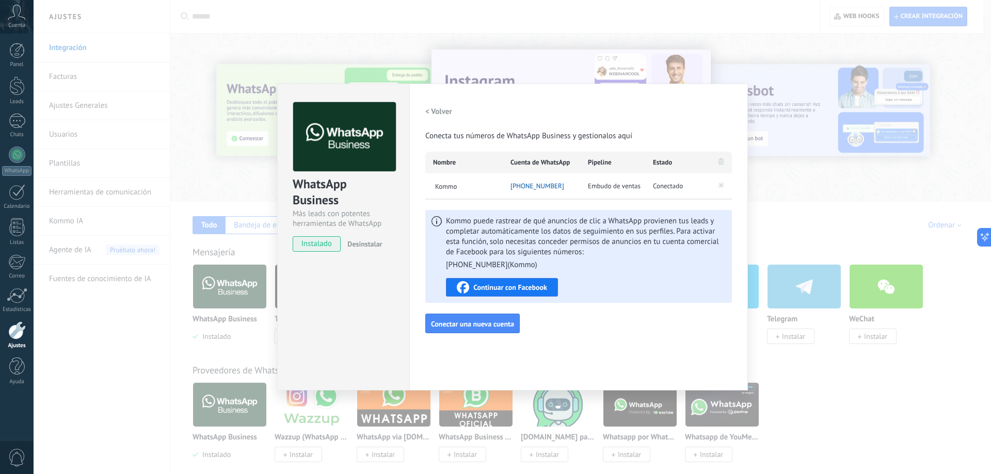
click at [722, 186] on icon at bounding box center [721, 186] width 4 height 4
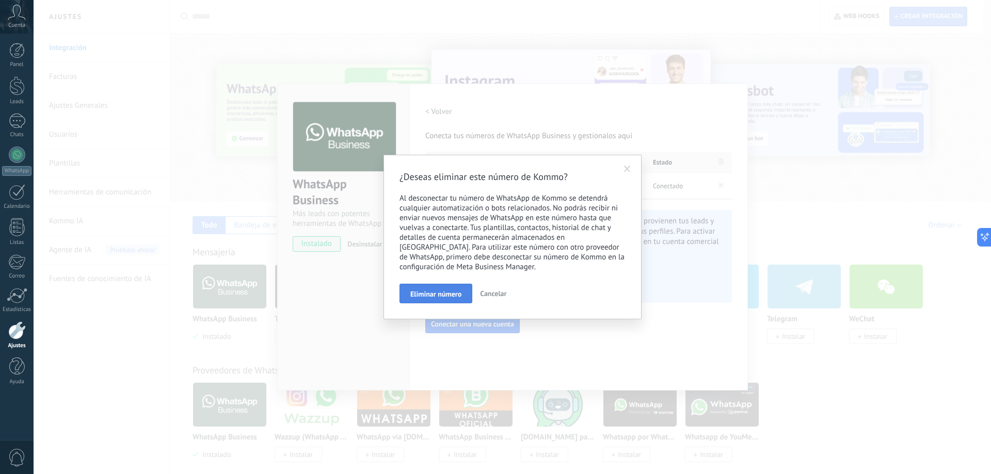
click at [452, 293] on span "Eliminar número" at bounding box center [435, 294] width 51 height 7
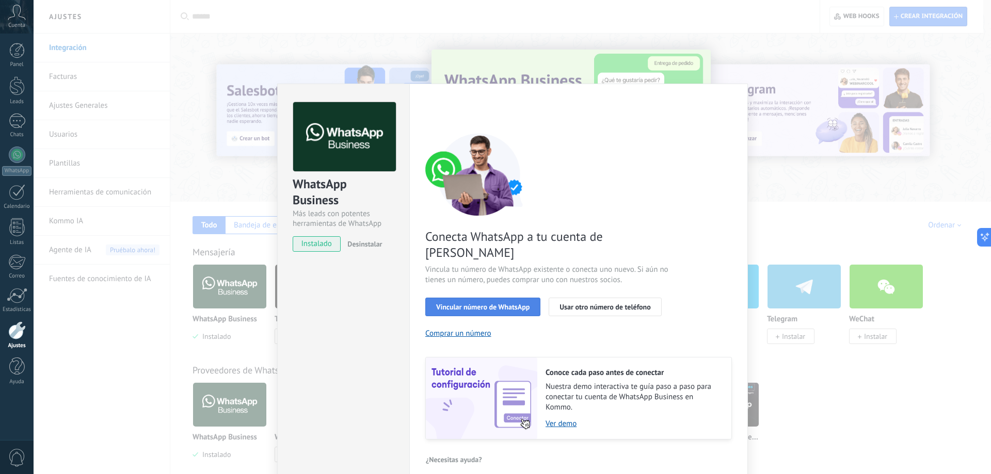
click at [492, 303] on span "Vincular número de WhatsApp" at bounding box center [482, 306] width 93 height 7
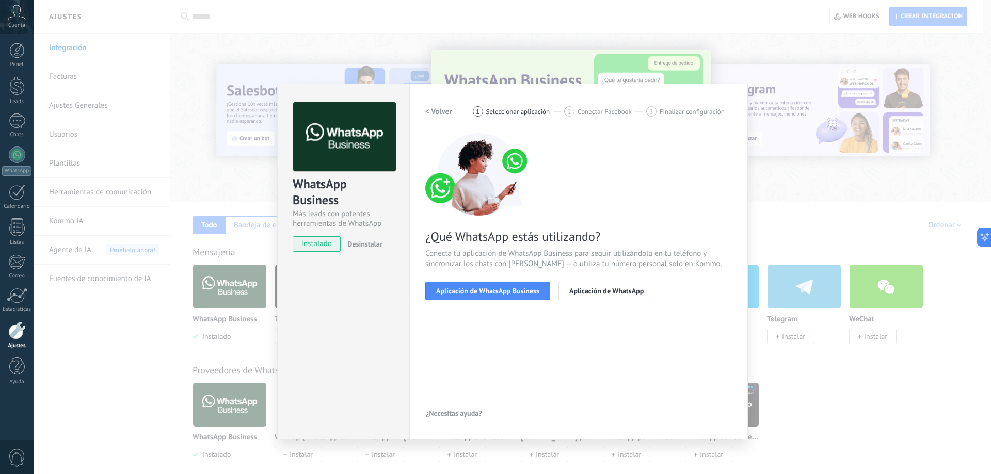
click at [492, 295] on span "Aplicación de WhatsApp Business" at bounding box center [487, 290] width 103 height 7
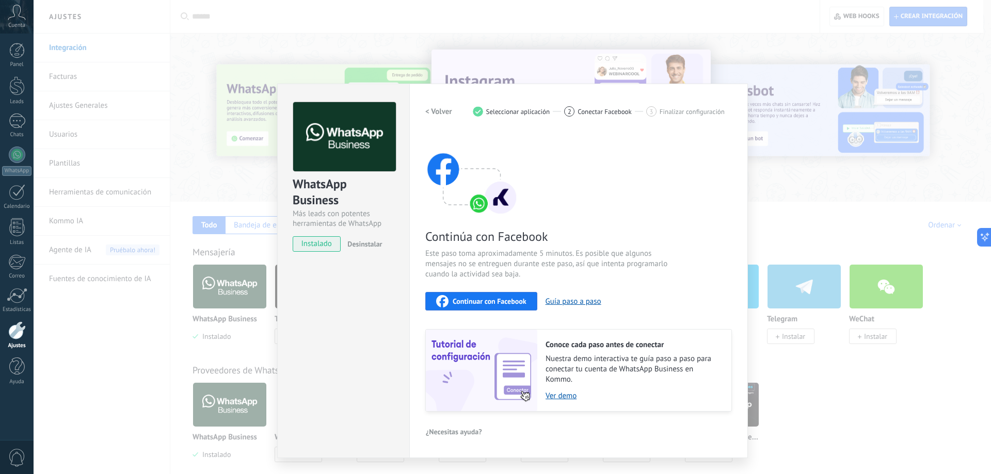
click at [492, 300] on span "Continuar con Facebook" at bounding box center [490, 301] width 74 height 7
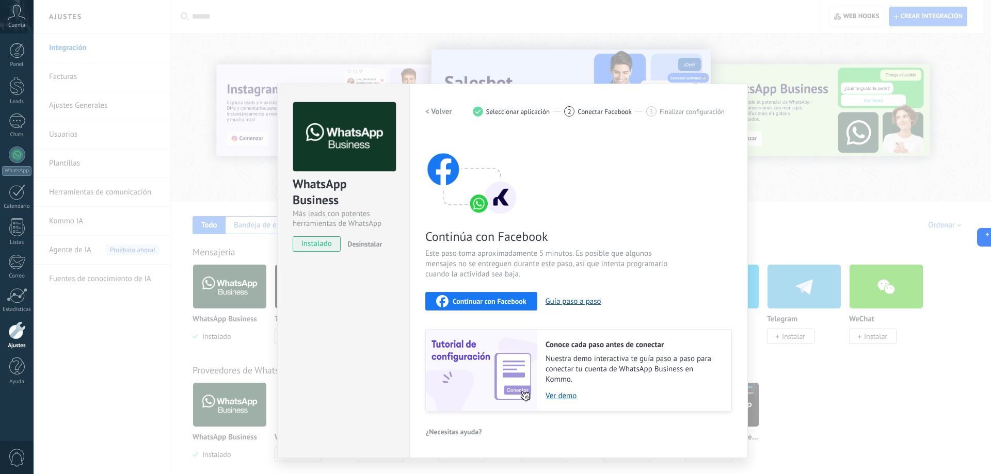
click at [471, 299] on span "Continuar con Facebook" at bounding box center [490, 301] width 74 height 7
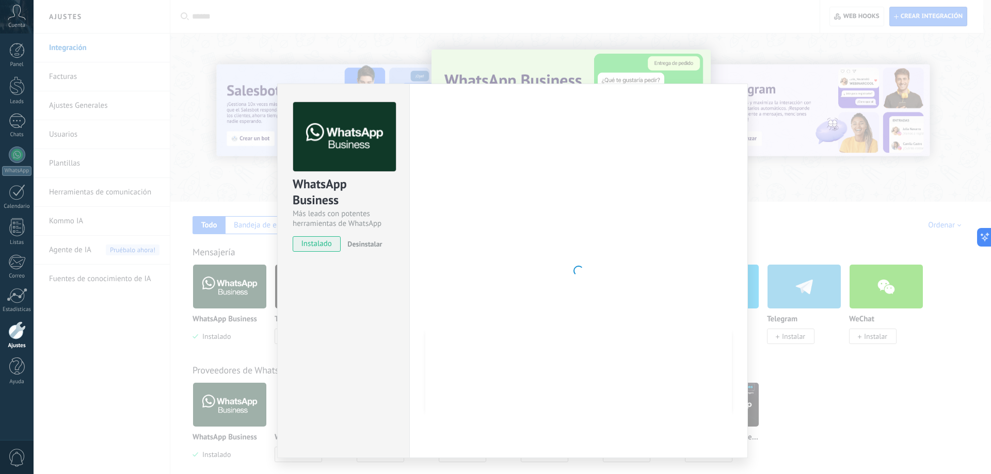
click at [628, 416] on div at bounding box center [578, 270] width 307 height 337
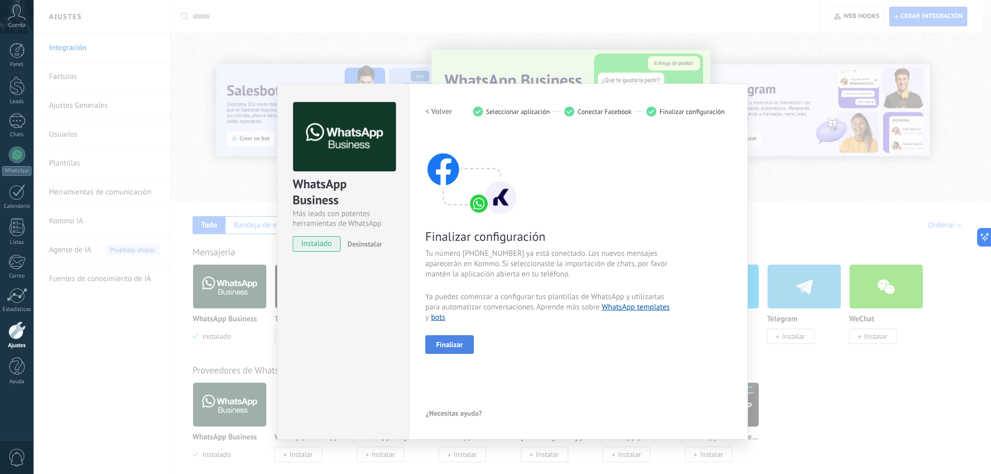
click at [445, 339] on button "Finalizar" at bounding box center [449, 344] width 49 height 19
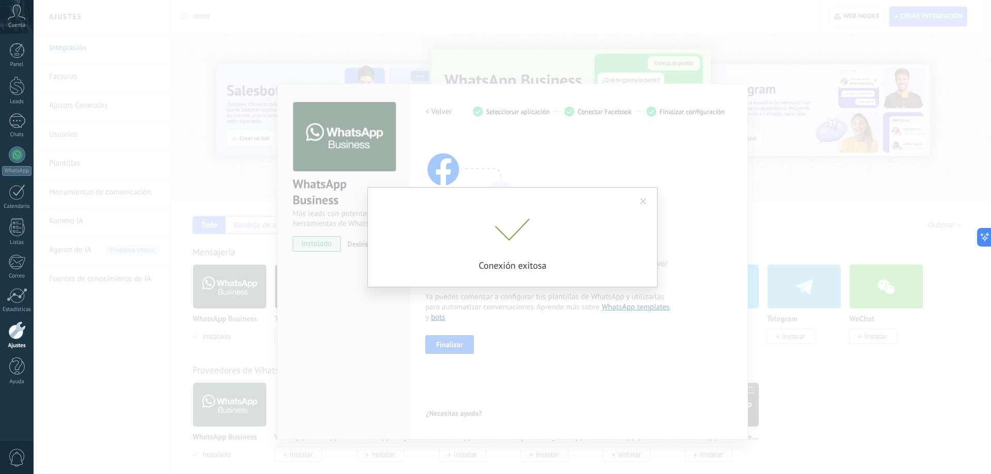
click at [647, 200] on span at bounding box center [643, 202] width 17 height 18
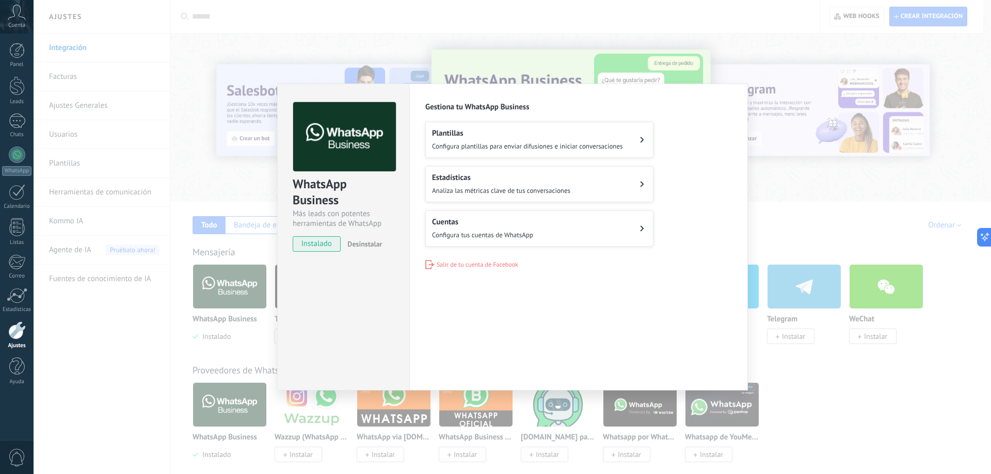
click at [216, 186] on div "WhatsApp Business Más leads con potentes herramientas de WhatsApp instalado Des…" at bounding box center [512, 237] width 957 height 474
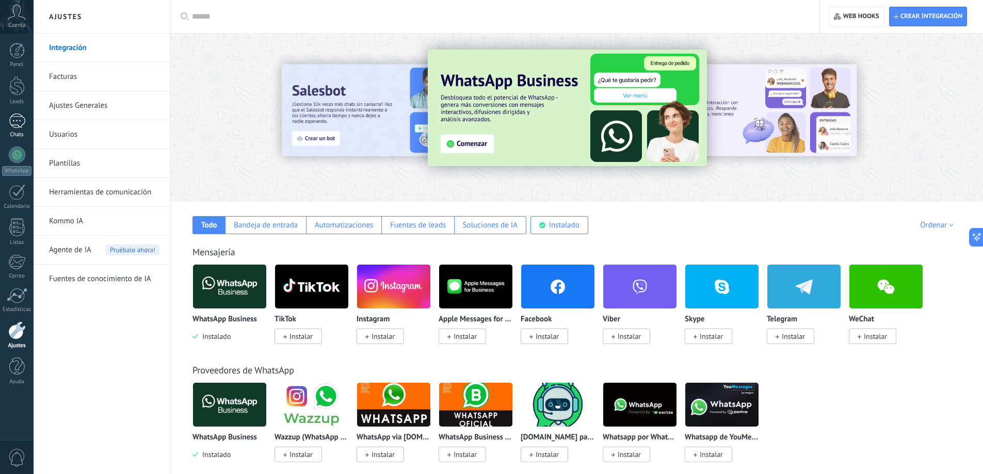
click at [20, 127] on div at bounding box center [17, 121] width 17 height 15
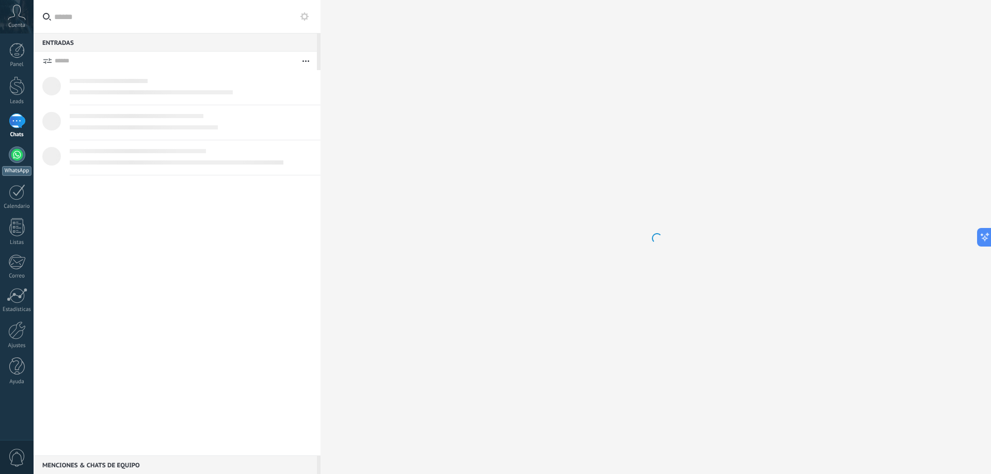
click at [18, 159] on div at bounding box center [17, 155] width 17 height 17
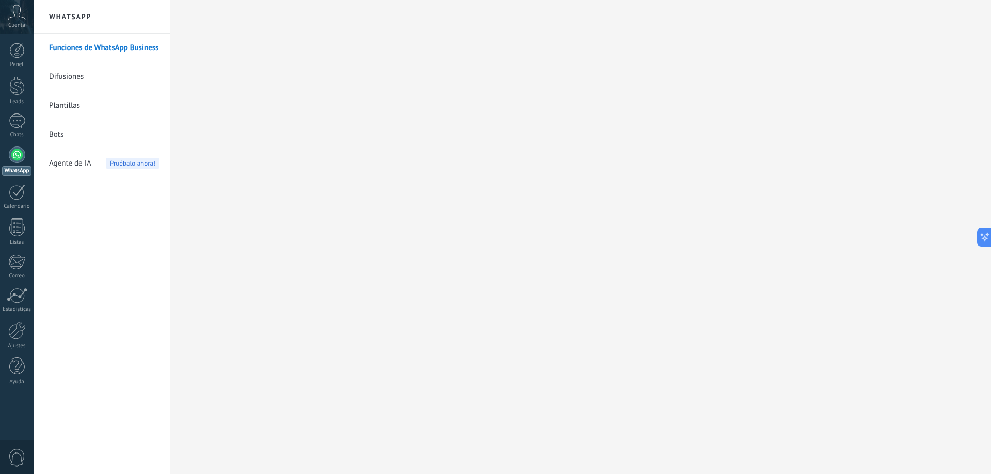
click at [61, 139] on link "Bots" at bounding box center [104, 134] width 110 height 29
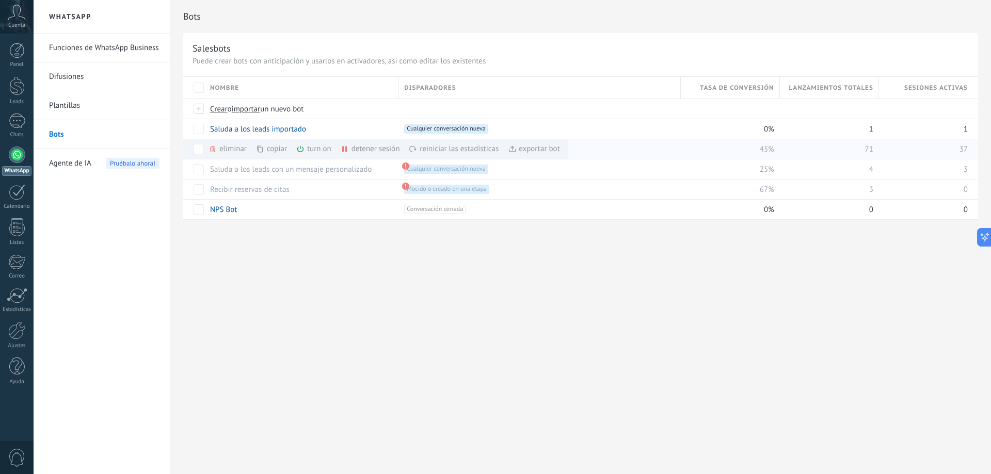
click at [236, 147] on div "eliminar màs" at bounding box center [244, 149] width 73 height 20
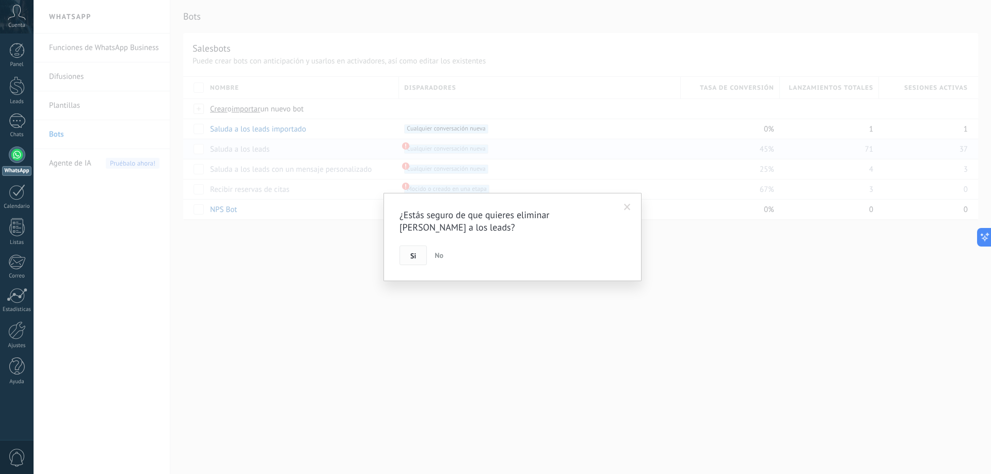
click at [404, 258] on button "Si" at bounding box center [412, 256] width 27 height 20
